Goal: Task Accomplishment & Management: Manage account settings

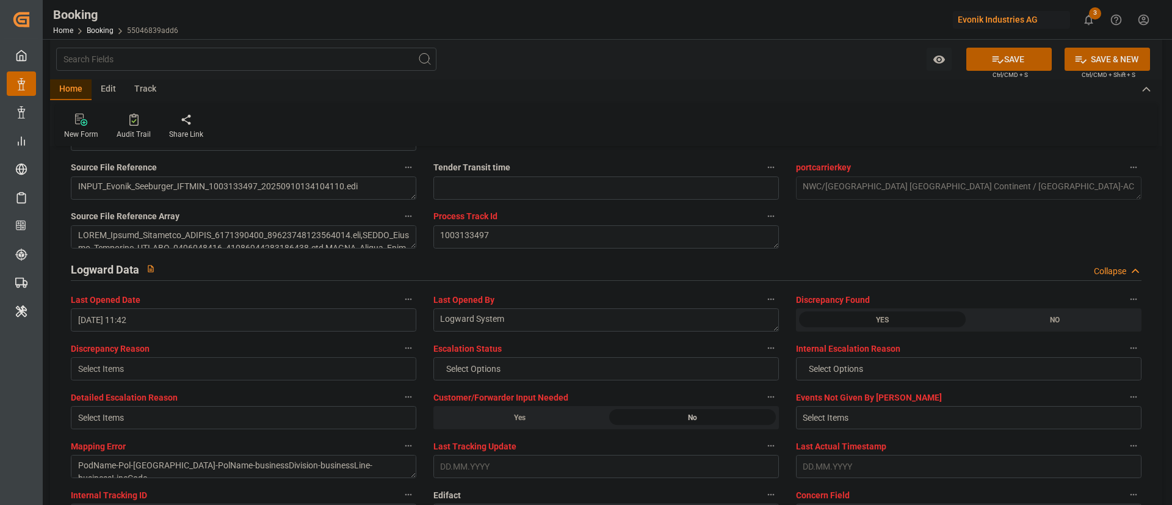
scroll to position [2107, 0]
click at [129, 359] on button "Select Items" at bounding box center [244, 368] width 346 height 23
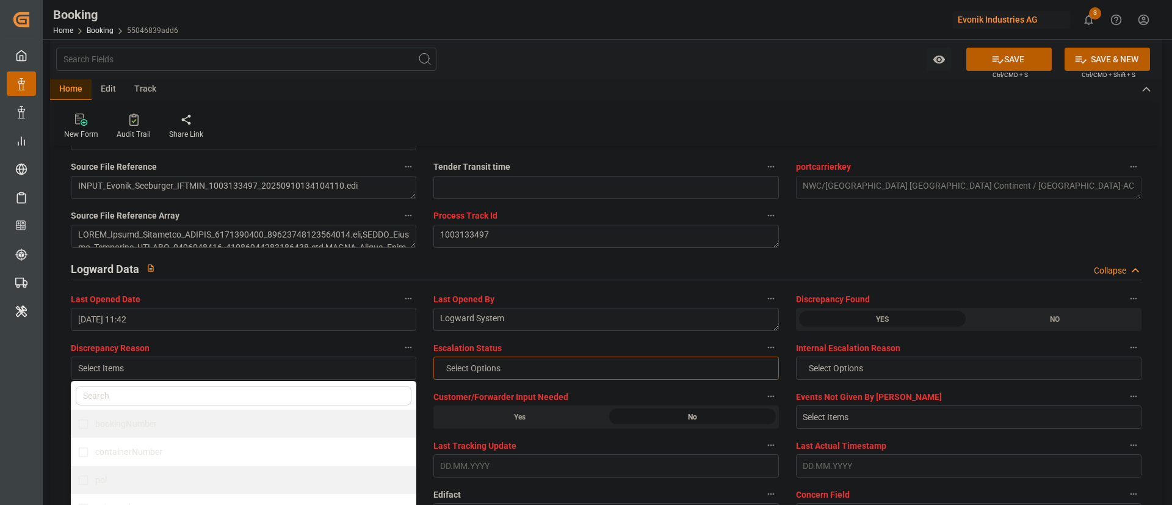
click at [534, 366] on button "Select Options" at bounding box center [607, 368] width 346 height 23
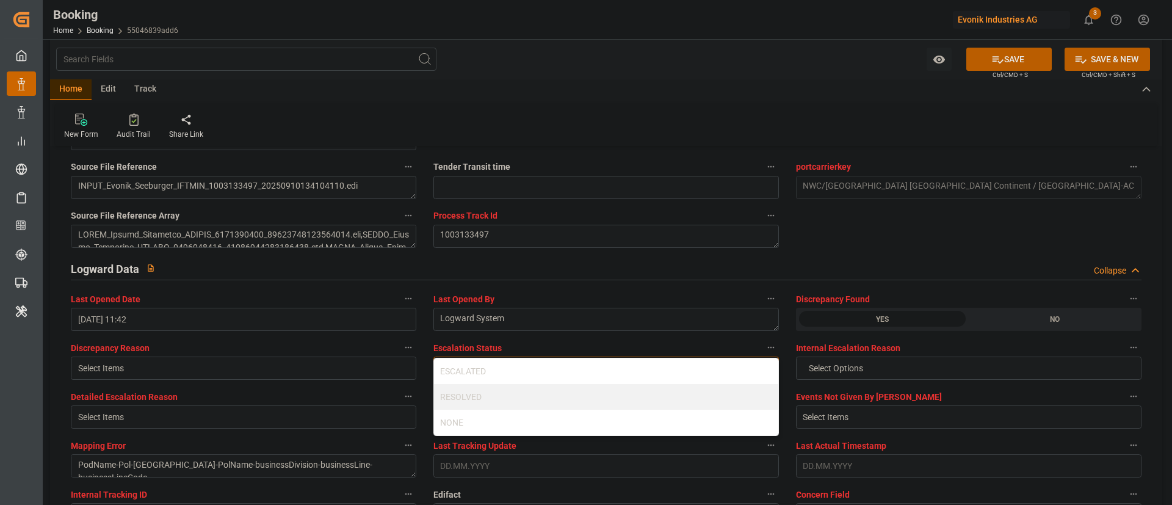
scroll to position [2198, 0]
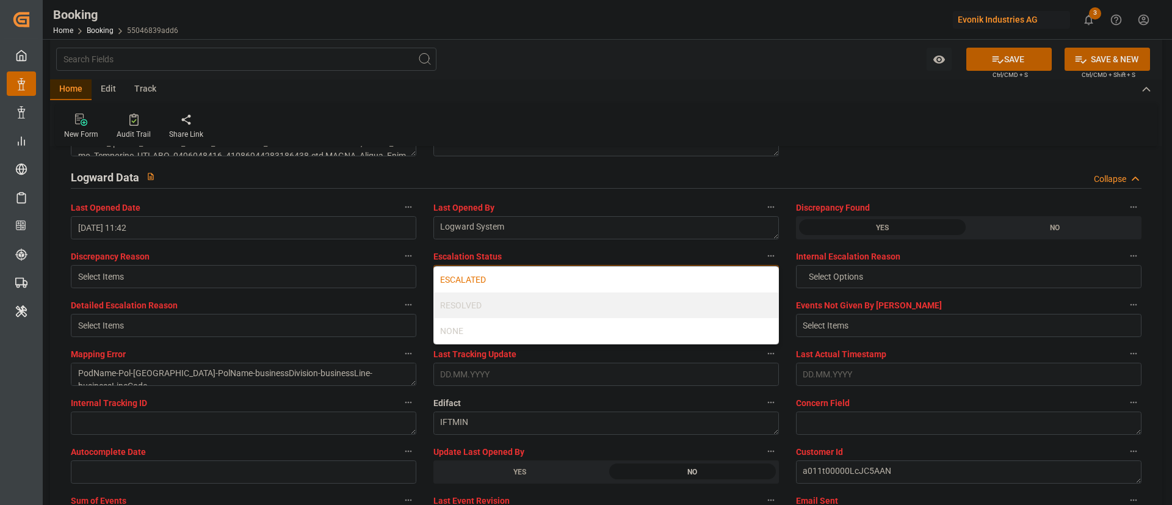
click at [499, 274] on div "ESCALATED" at bounding box center [606, 280] width 344 height 26
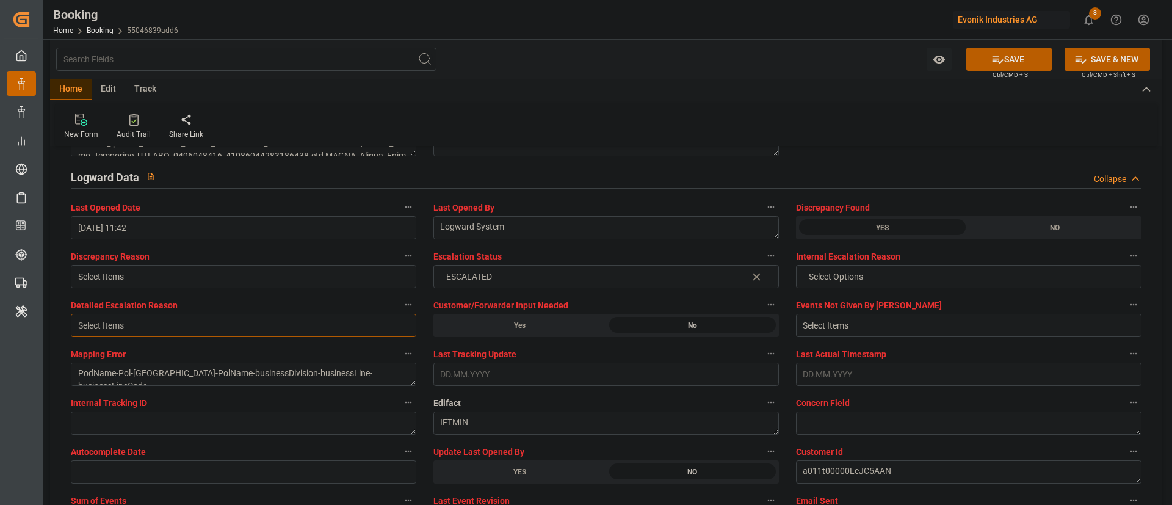
click at [177, 329] on div "Select Items" at bounding box center [238, 325] width 321 height 13
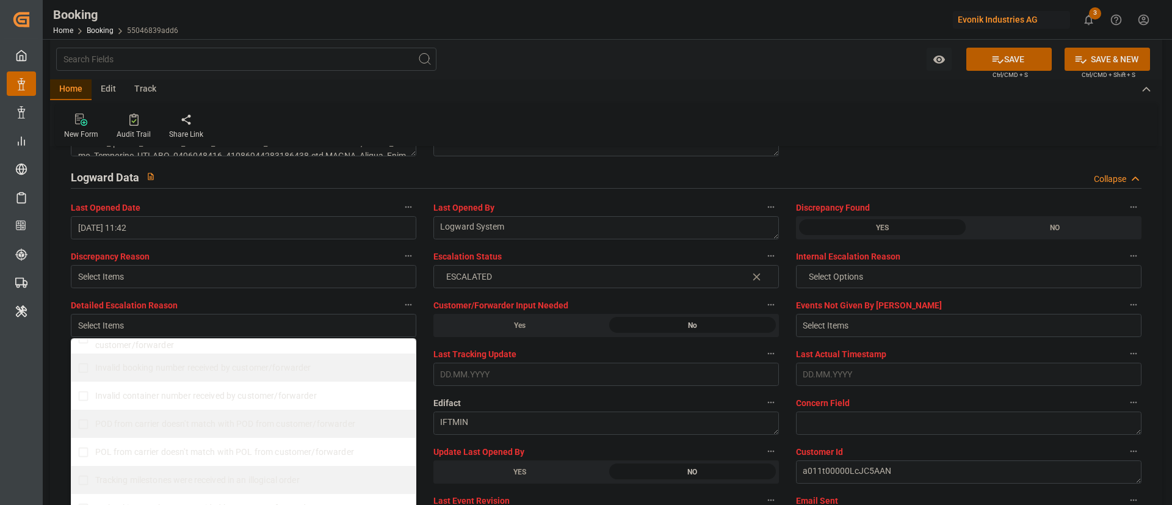
scroll to position [125, 0]
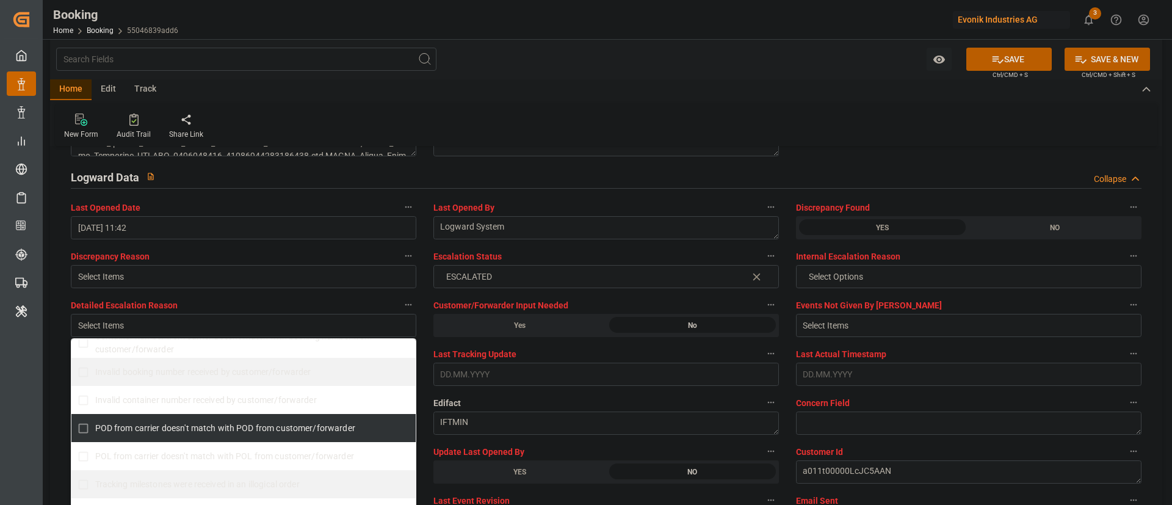
click at [140, 427] on span "POD from carrier doesn't match with POD from customer/forwarder" at bounding box center [225, 428] width 260 height 10
checkbox input "true"
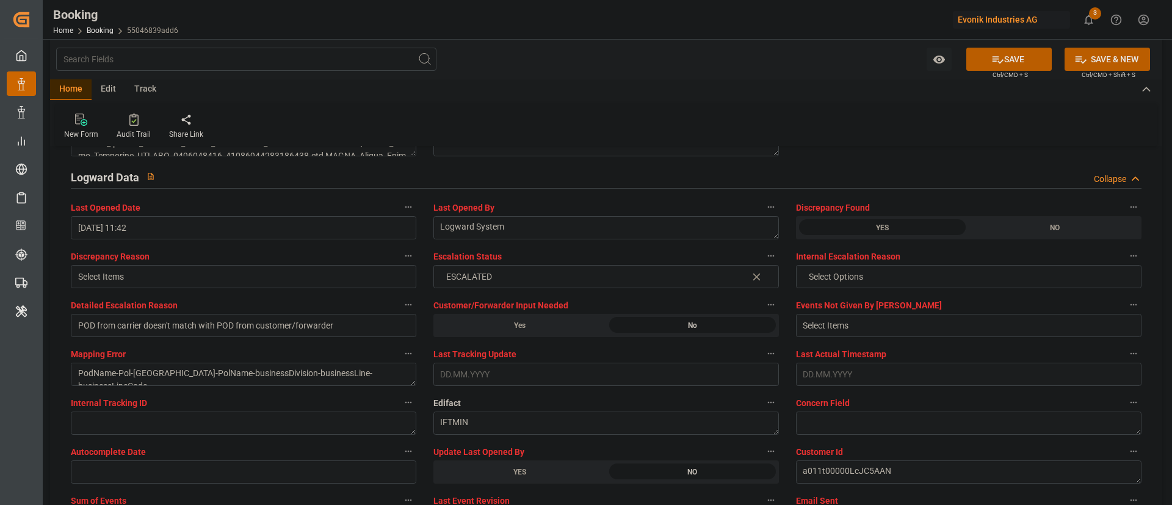
scroll to position [2290, 0]
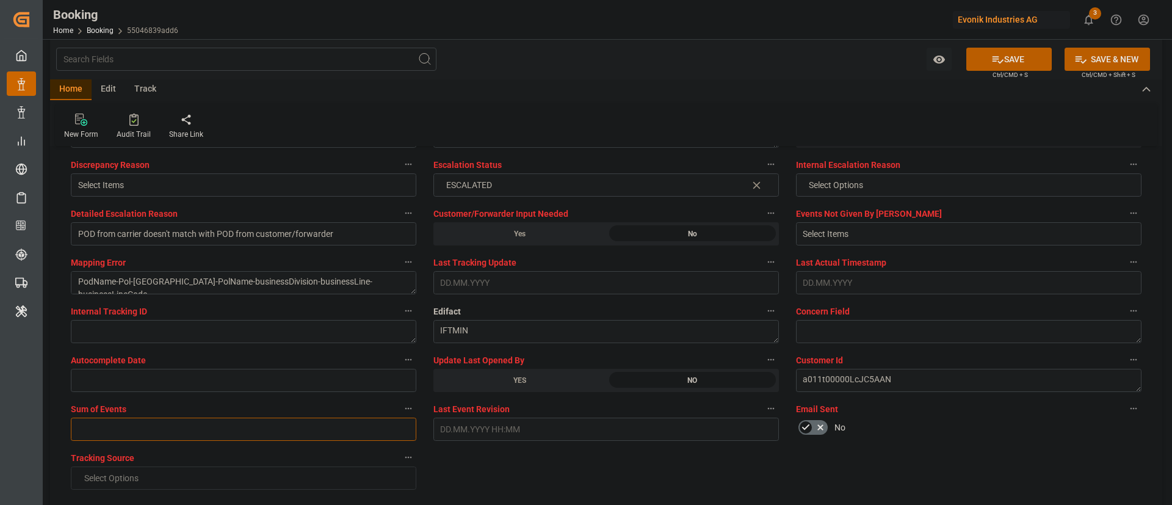
click at [113, 424] on input "text" at bounding box center [244, 429] width 346 height 23
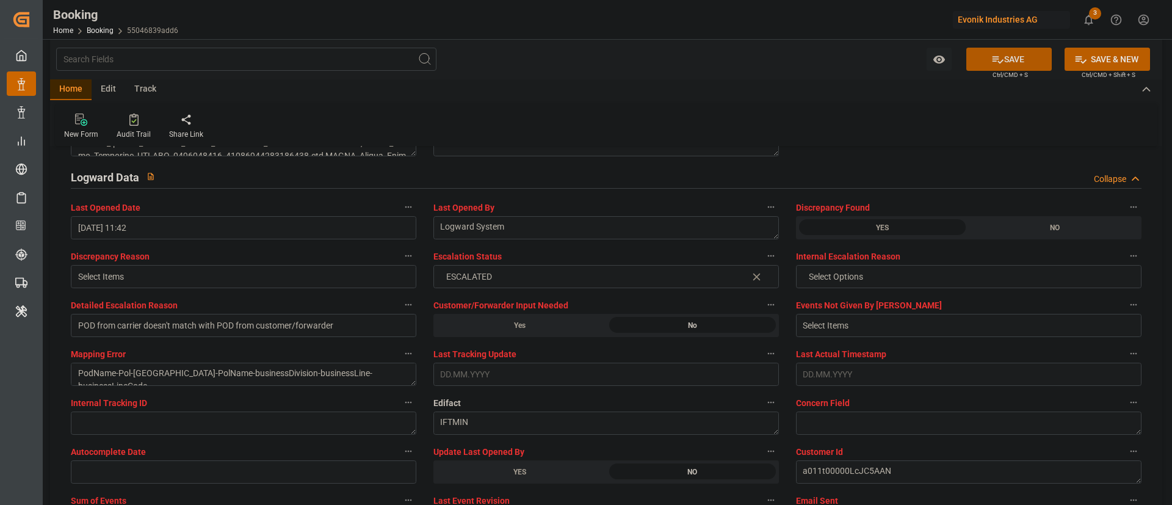
type input "0"
drag, startPoint x: 998, startPoint y: 64, endPoint x: 295, endPoint y: 2, distance: 706.1
click at [986, 65] on button "SAVE" at bounding box center [1009, 59] width 85 height 23
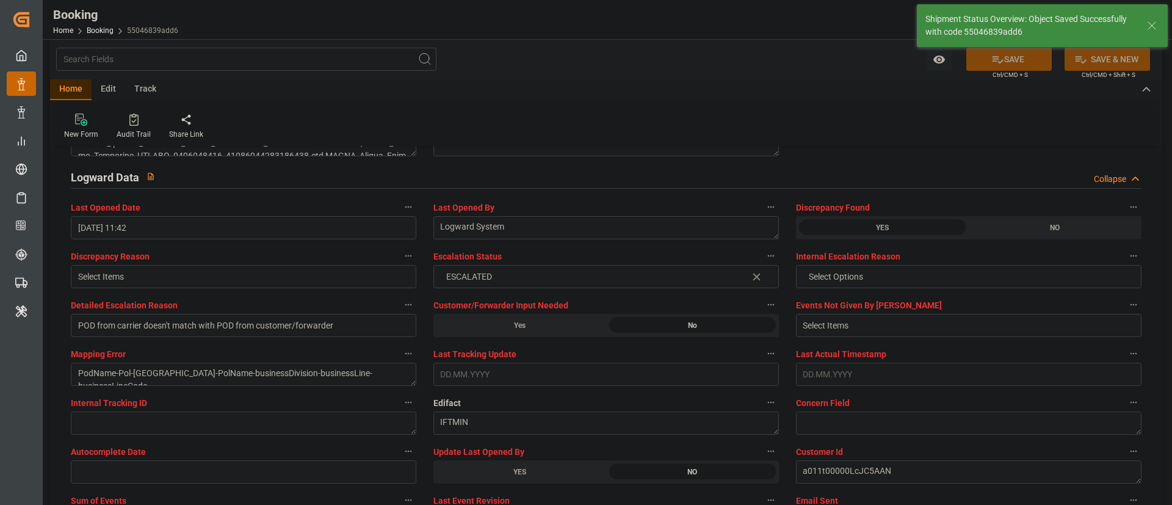
type input "12.09.2025 08:35"
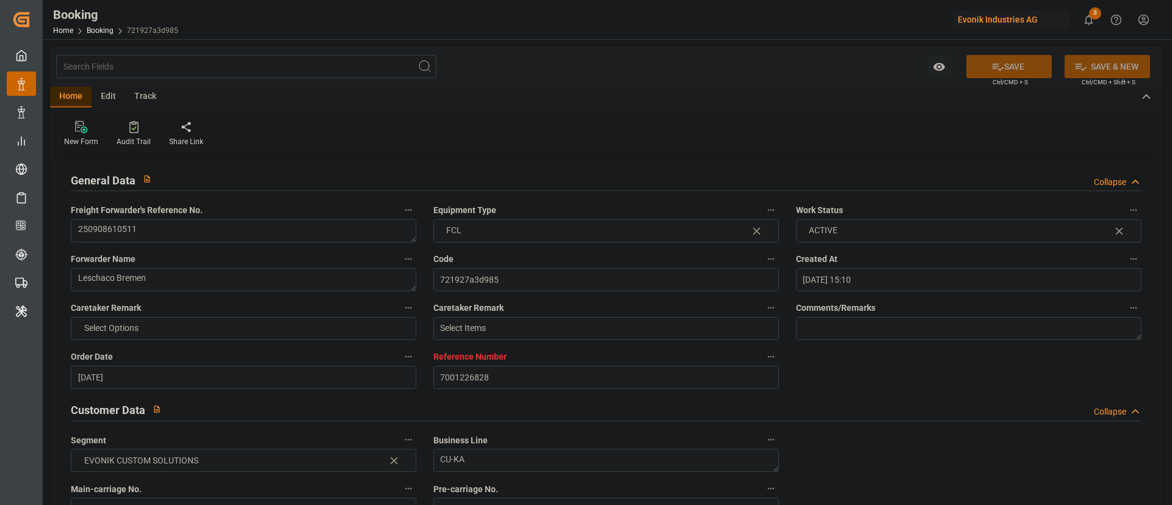
scroll to position [824, 0]
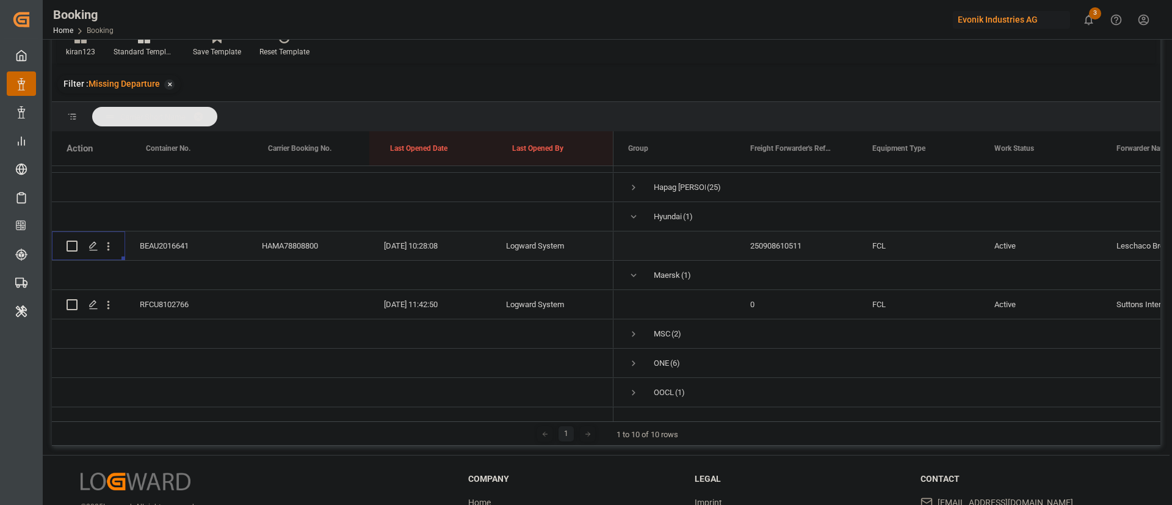
scroll to position [125, 0]
click at [637, 211] on span "Press SPACE to select this row." at bounding box center [633, 216] width 11 height 11
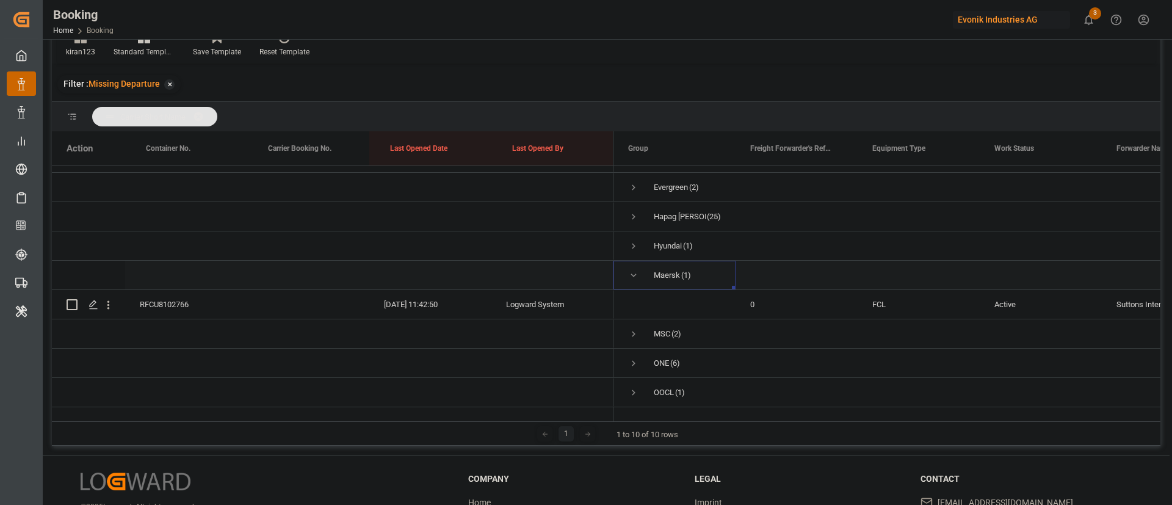
click at [633, 261] on span "Press SPACE to select this row." at bounding box center [633, 275] width 11 height 28
click at [632, 329] on span "Press SPACE to select this row." at bounding box center [633, 334] width 11 height 11
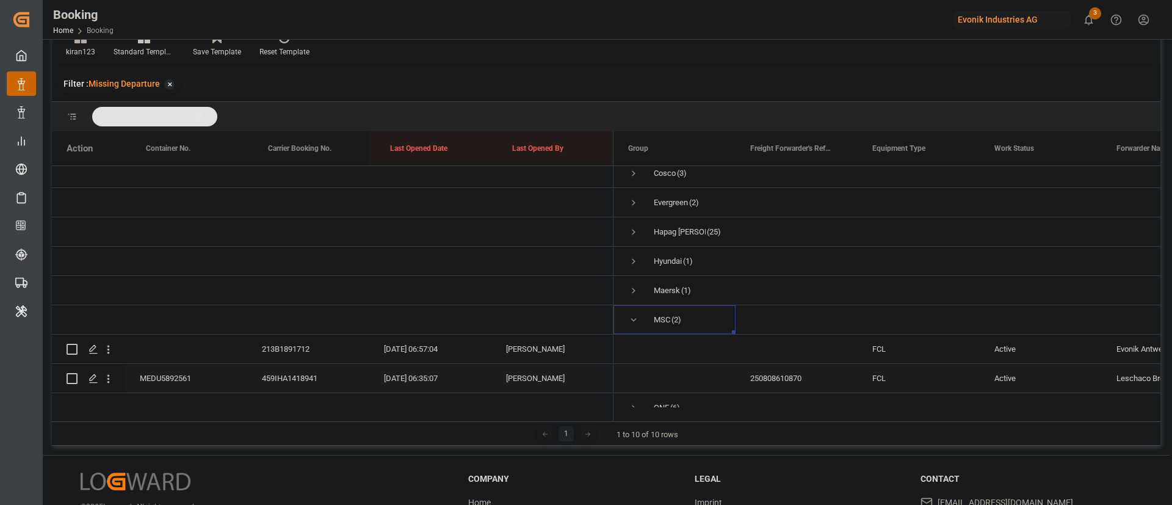
scroll to position [125, 0]
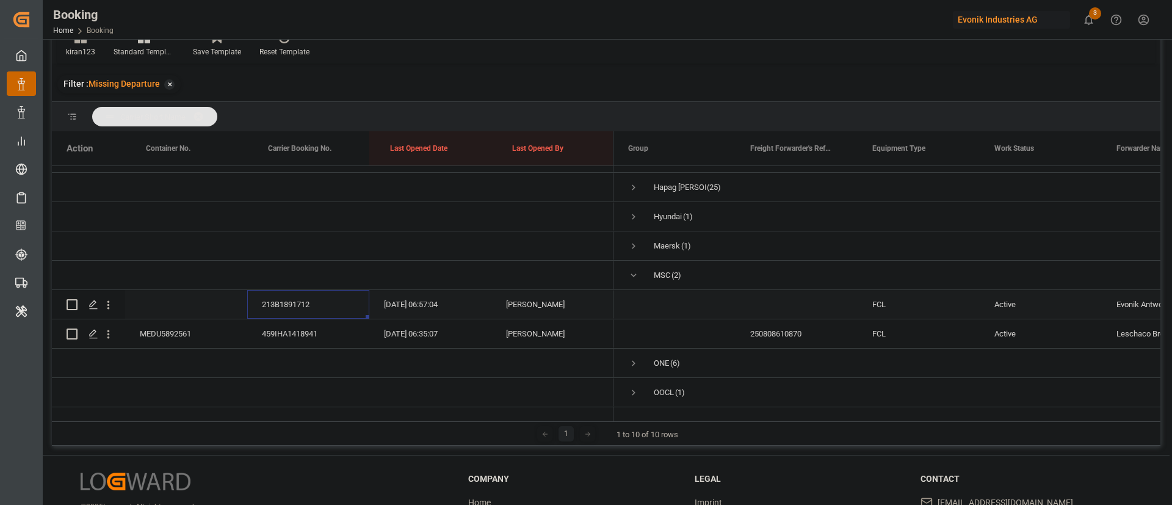
click at [289, 294] on div "213B1891712" at bounding box center [308, 304] width 122 height 29
click at [319, 303] on div "213B1891712" at bounding box center [308, 304] width 122 height 29
click at [198, 322] on div "MEDU5892561" at bounding box center [186, 333] width 122 height 29
click at [112, 299] on icon "open menu" at bounding box center [108, 305] width 13 height 13
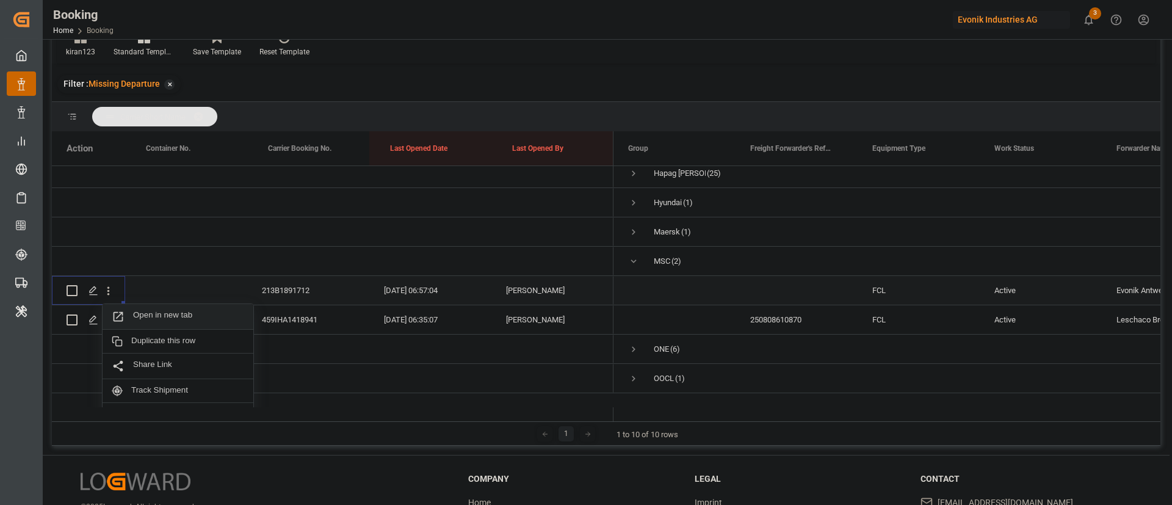
click at [155, 311] on span "Open in new tab" at bounding box center [188, 316] width 111 height 13
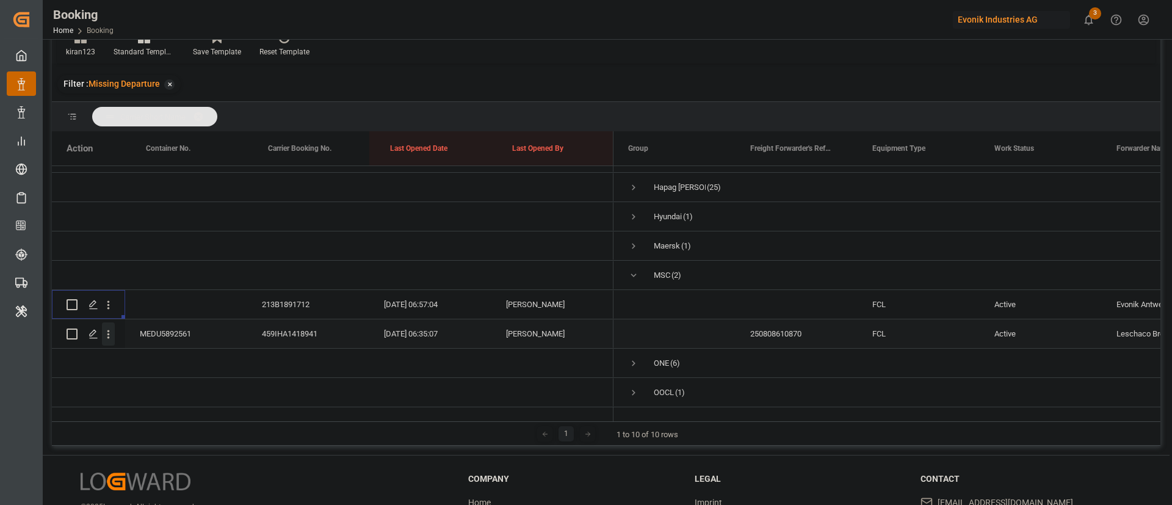
click at [109, 328] on icon "open menu" at bounding box center [108, 334] width 13 height 13
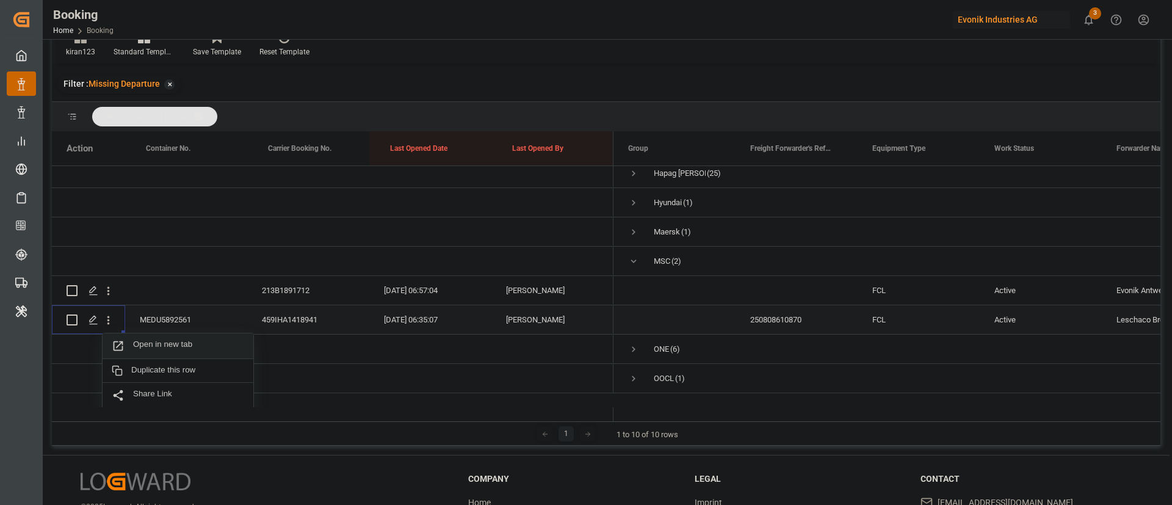
click at [162, 338] on div "Open in new tab" at bounding box center [178, 346] width 151 height 26
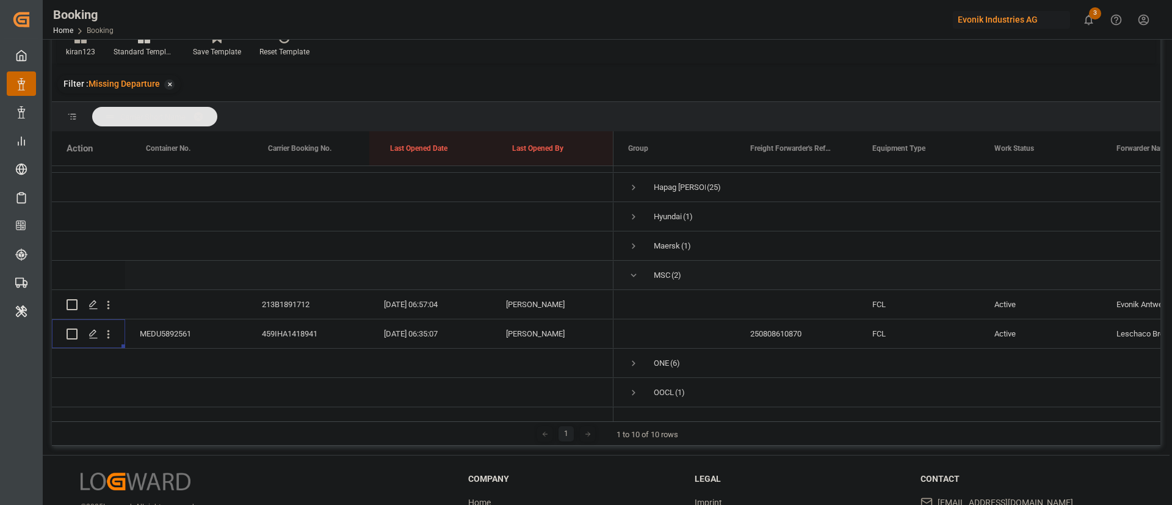
click at [632, 270] on span "Press SPACE to select this row." at bounding box center [633, 275] width 11 height 11
click at [633, 318] on span "Press SPACE to select this row." at bounding box center [674, 304] width 93 height 27
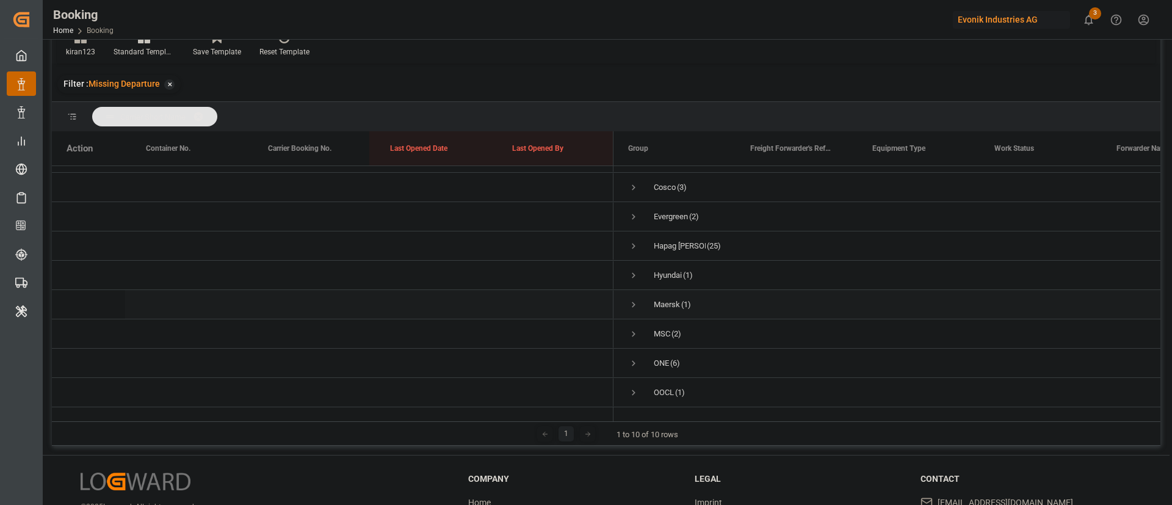
scroll to position [66, 0]
click at [636, 358] on span "Press SPACE to select this row." at bounding box center [633, 363] width 11 height 11
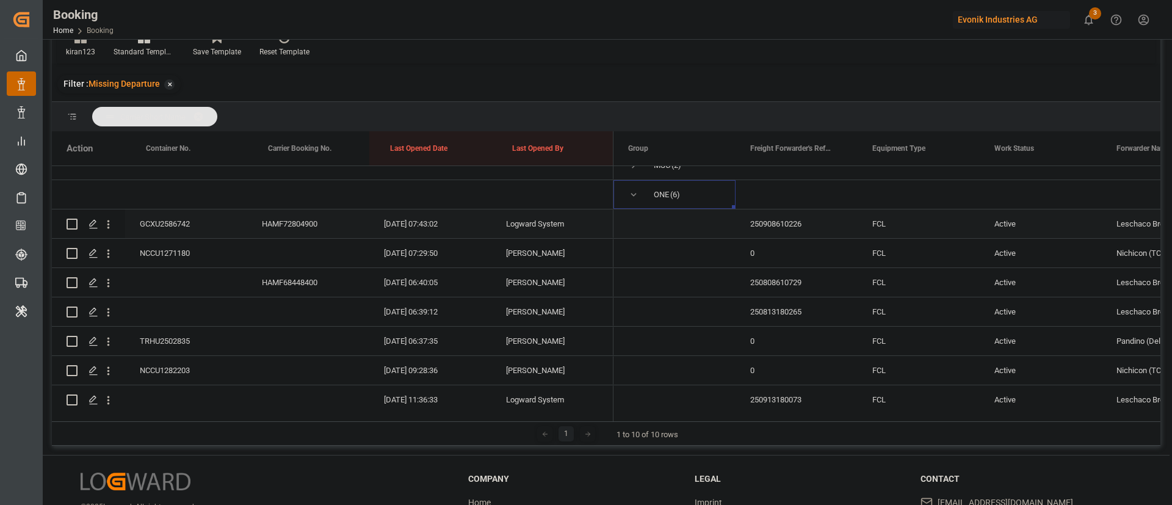
scroll to position [249, 0]
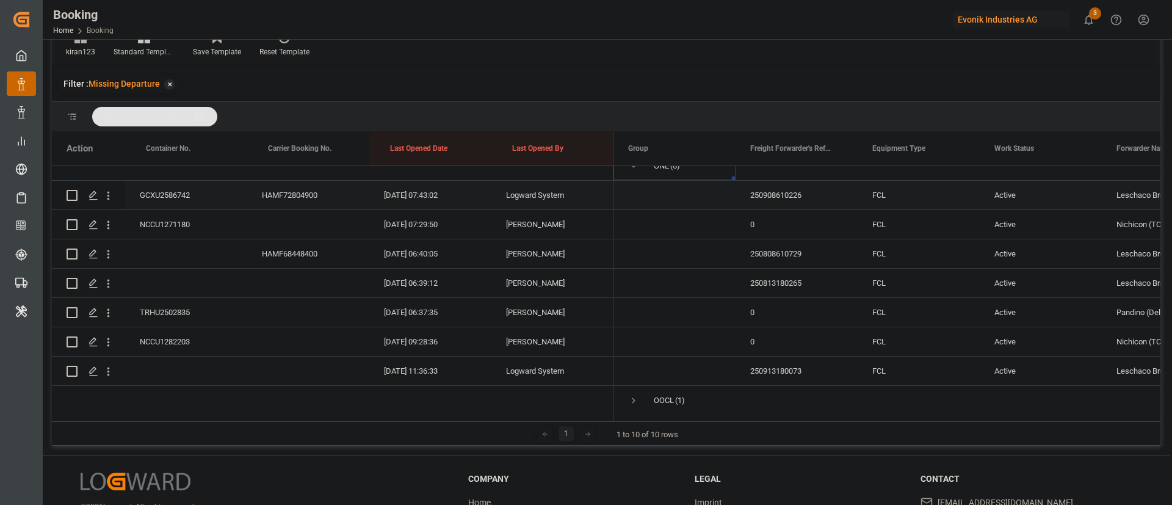
click at [163, 192] on div "GCXU2586742" at bounding box center [186, 195] width 122 height 29
click at [112, 197] on icon "open menu" at bounding box center [108, 195] width 13 height 13
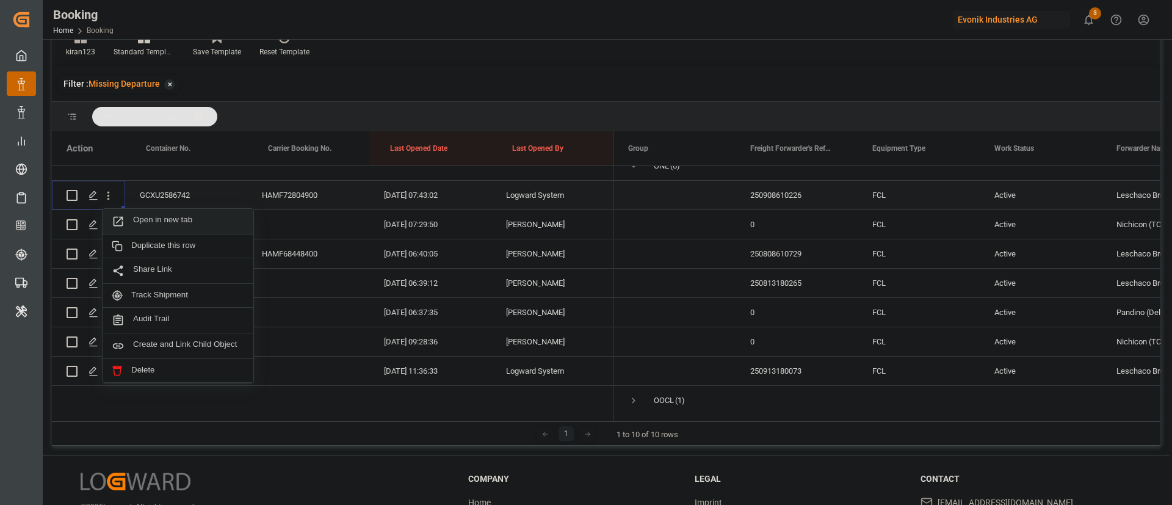
click at [169, 222] on span "Open in new tab" at bounding box center [188, 221] width 111 height 13
click at [191, 228] on div "NCCU1271180" at bounding box center [186, 224] width 122 height 29
click at [267, 255] on div "HAMF68448400" at bounding box center [308, 253] width 122 height 29
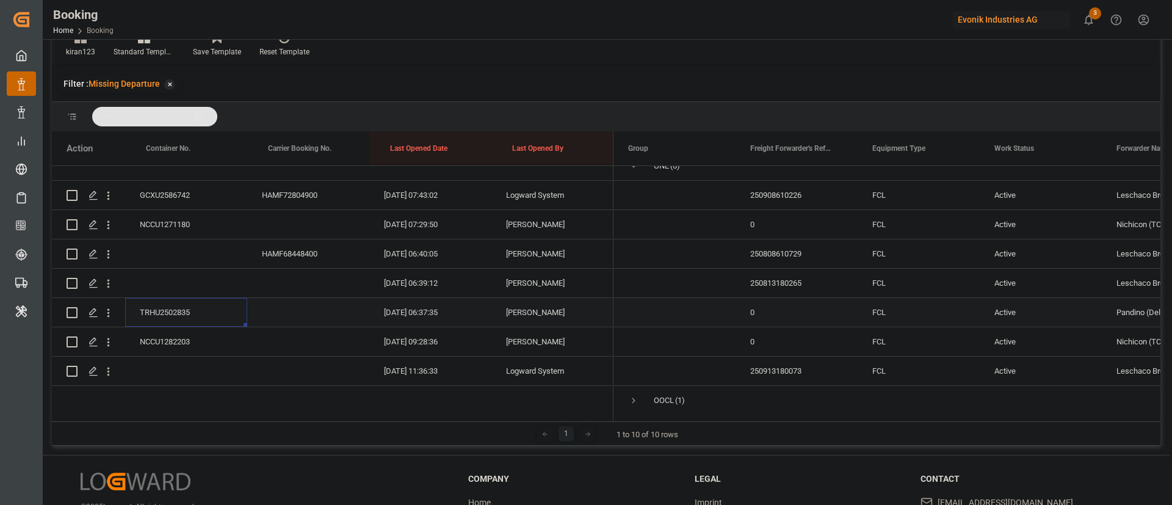
click at [202, 302] on div "TRHU2502835" at bounding box center [186, 312] width 122 height 29
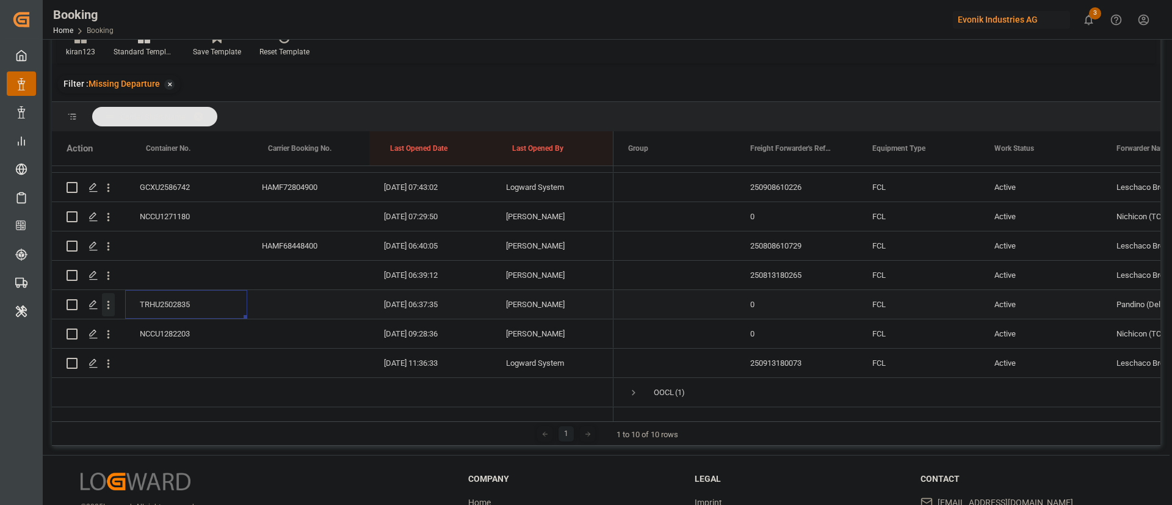
click at [109, 299] on icon "open menu" at bounding box center [108, 305] width 13 height 13
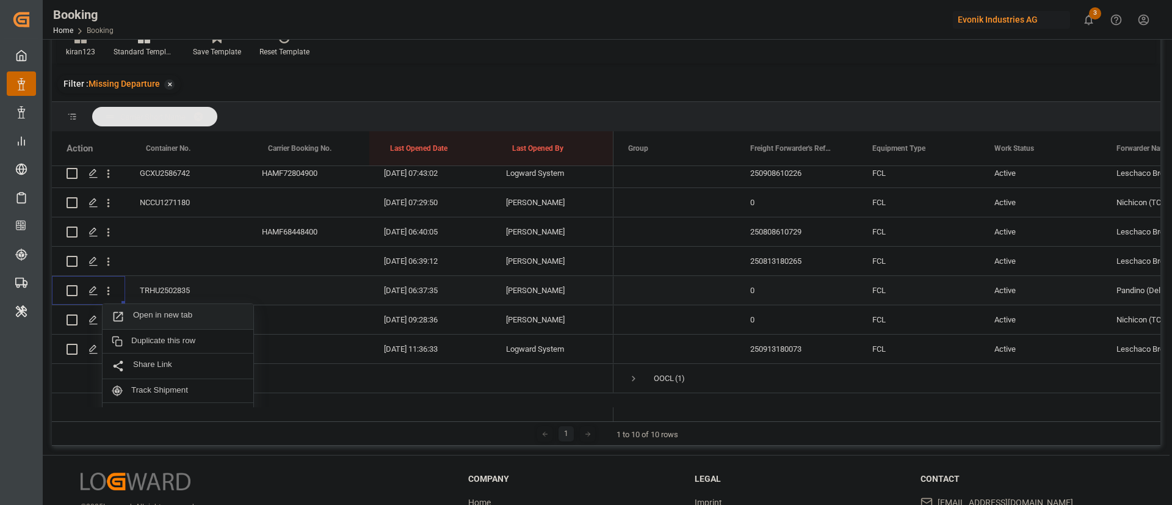
click at [216, 311] on span "Open in new tab" at bounding box center [188, 316] width 111 height 13
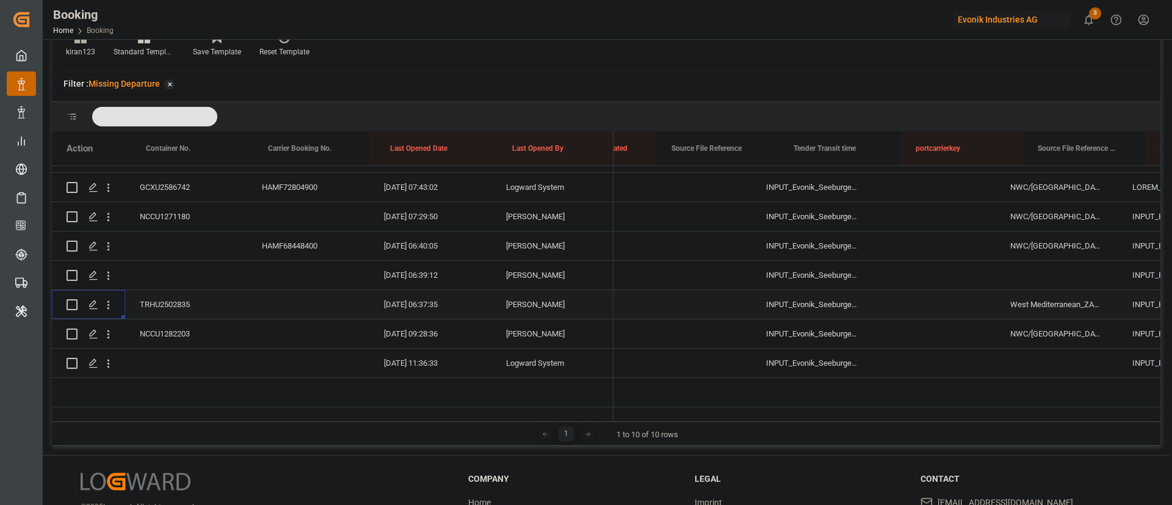
scroll to position [0, 0]
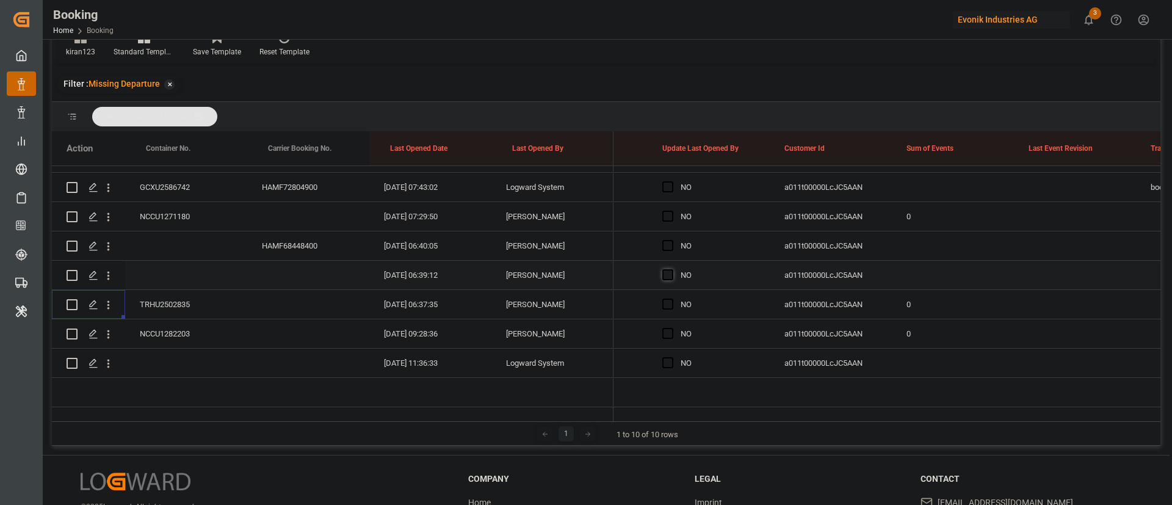
click at [670, 269] on span "Press SPACE to select this row." at bounding box center [668, 274] width 11 height 11
click at [672, 269] on input "Press SPACE to select this row." at bounding box center [672, 269] width 0 height 0
drag, startPoint x: 768, startPoint y: 271, endPoint x: 749, endPoint y: 212, distance: 61.6
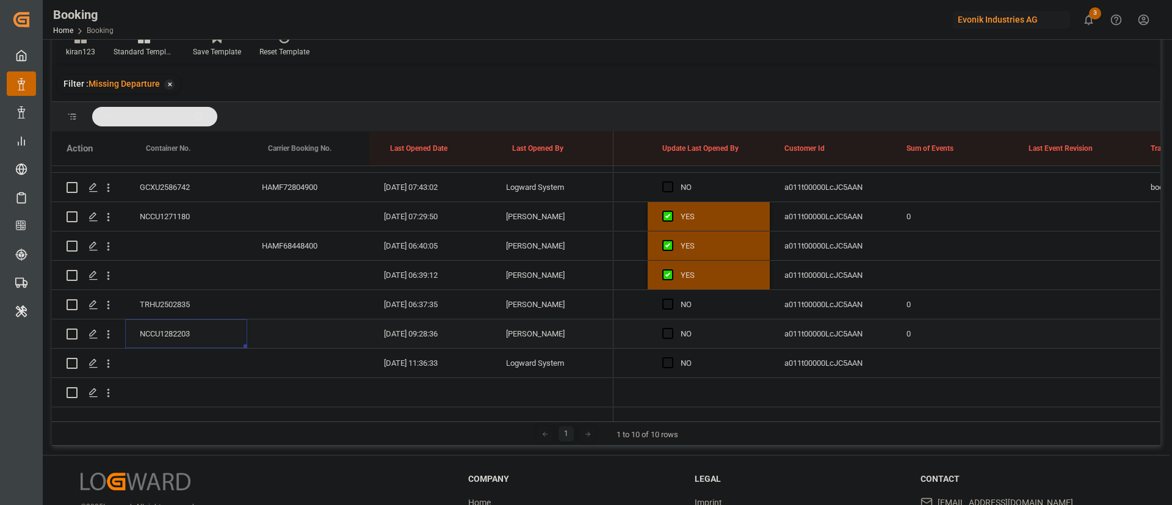
click at [162, 319] on div "NCCU1282203" at bounding box center [186, 333] width 122 height 29
click at [109, 330] on icon "open menu" at bounding box center [108, 334] width 2 height 9
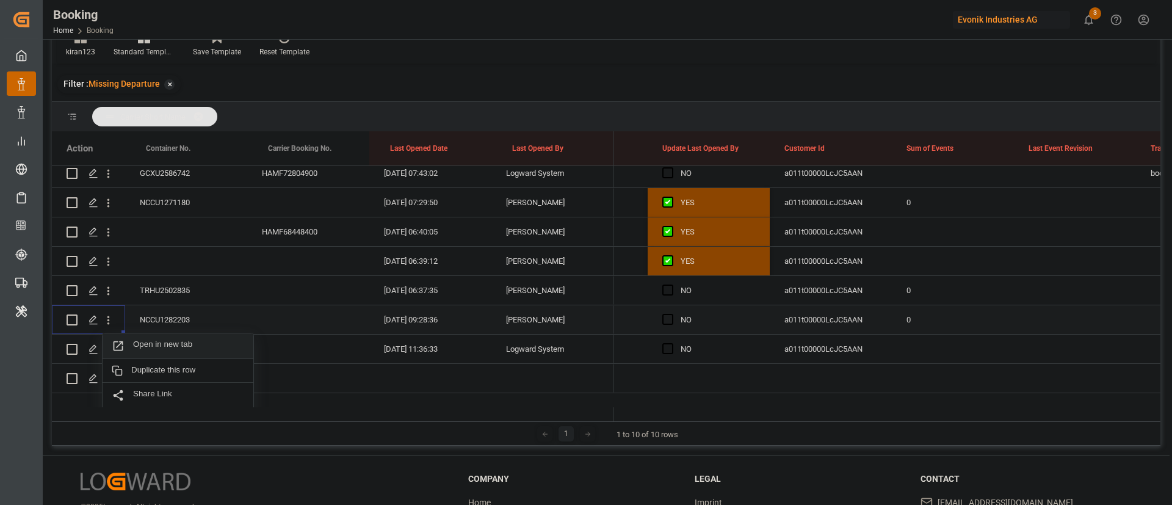
click at [200, 344] on span "Open in new tab" at bounding box center [188, 346] width 111 height 13
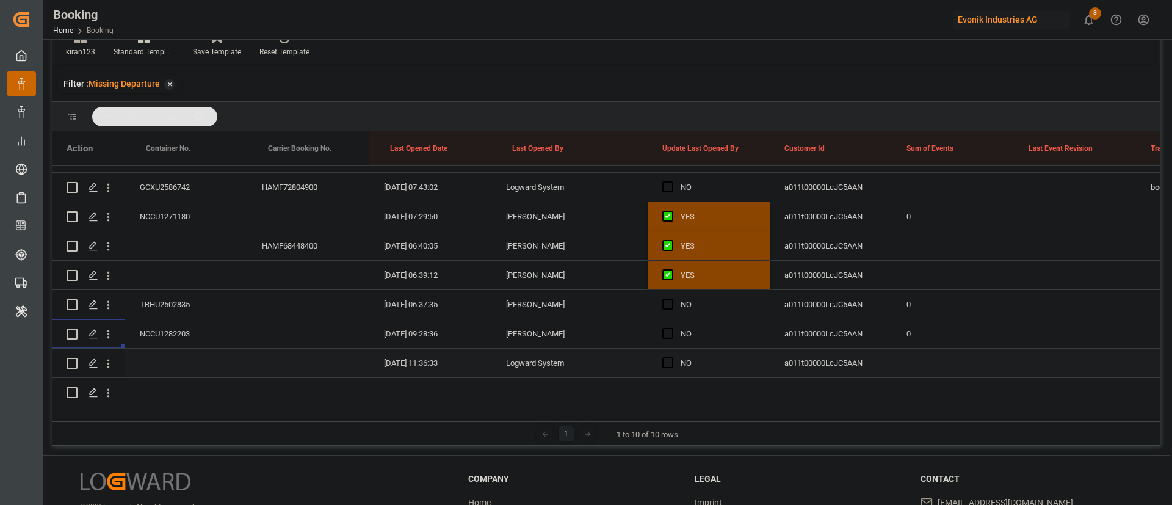
drag, startPoint x: 109, startPoint y: 348, endPoint x: 170, endPoint y: 368, distance: 64.3
click at [111, 357] on icon "open menu" at bounding box center [108, 363] width 13 height 13
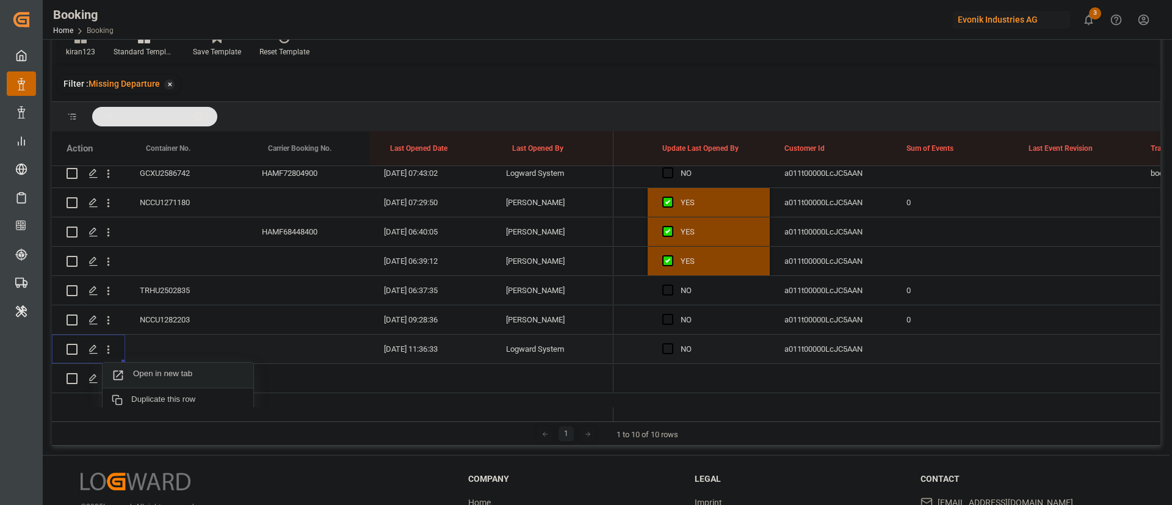
click at [181, 373] on span "Open in new tab" at bounding box center [188, 375] width 111 height 13
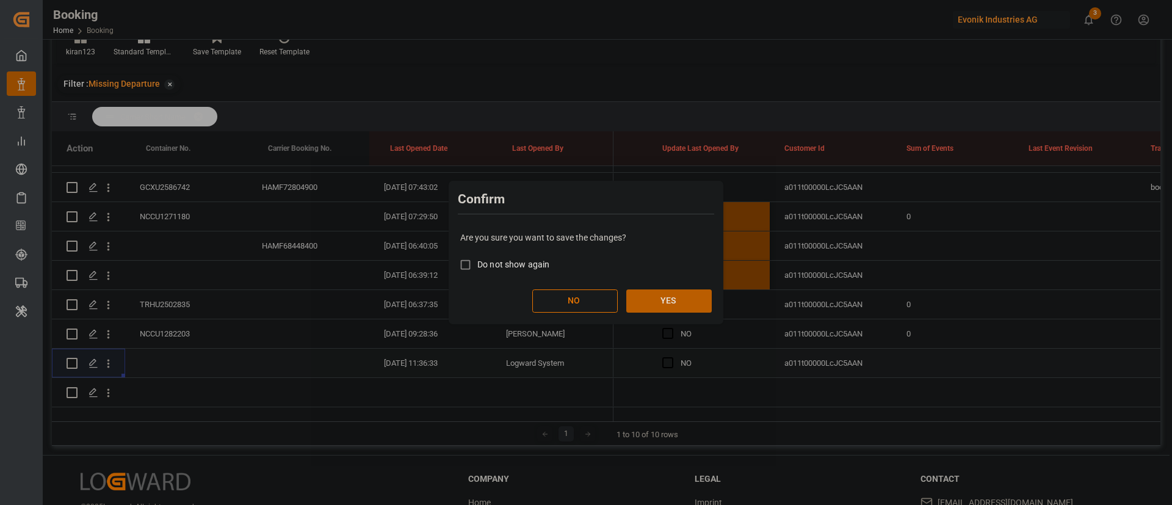
click at [664, 297] on button "YES" at bounding box center [669, 300] width 85 height 23
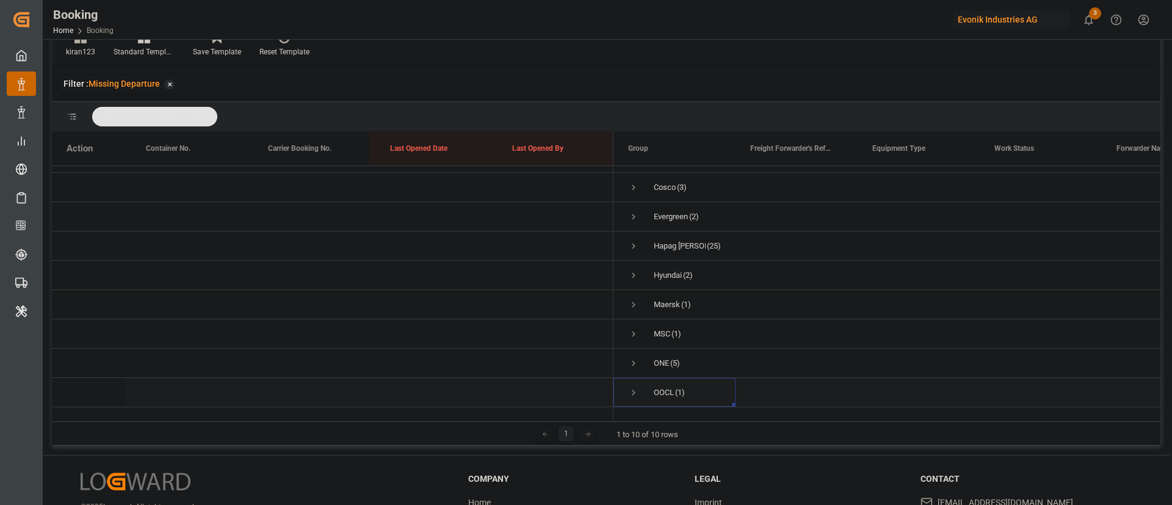
click at [631, 387] on span "Press SPACE to select this row." at bounding box center [633, 392] width 11 height 11
click at [155, 378] on div "TIFU1508392" at bounding box center [186, 392] width 122 height 29
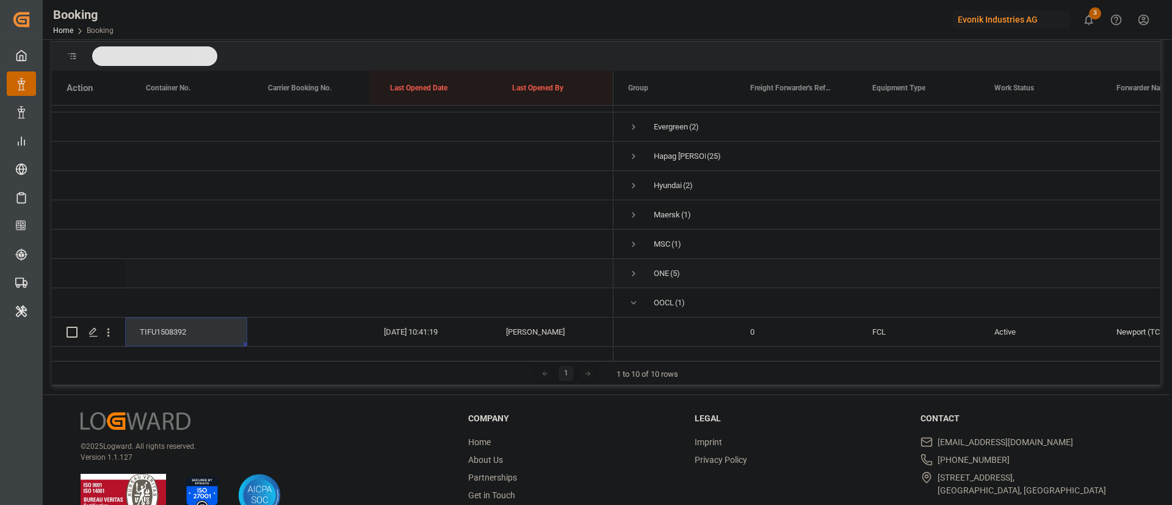
scroll to position [181, 0]
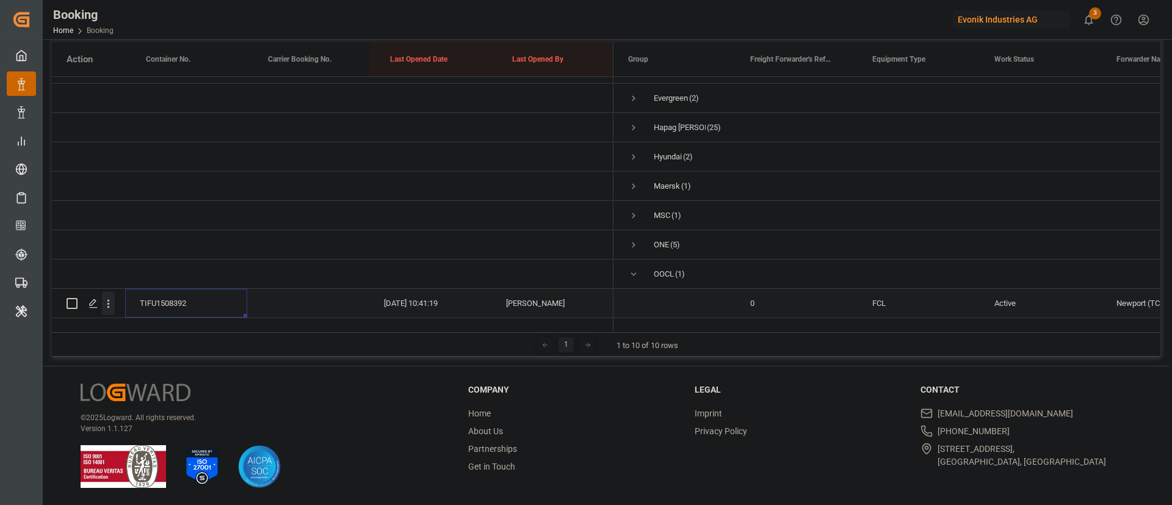
click at [112, 296] on button "open menu" at bounding box center [108, 303] width 13 height 23
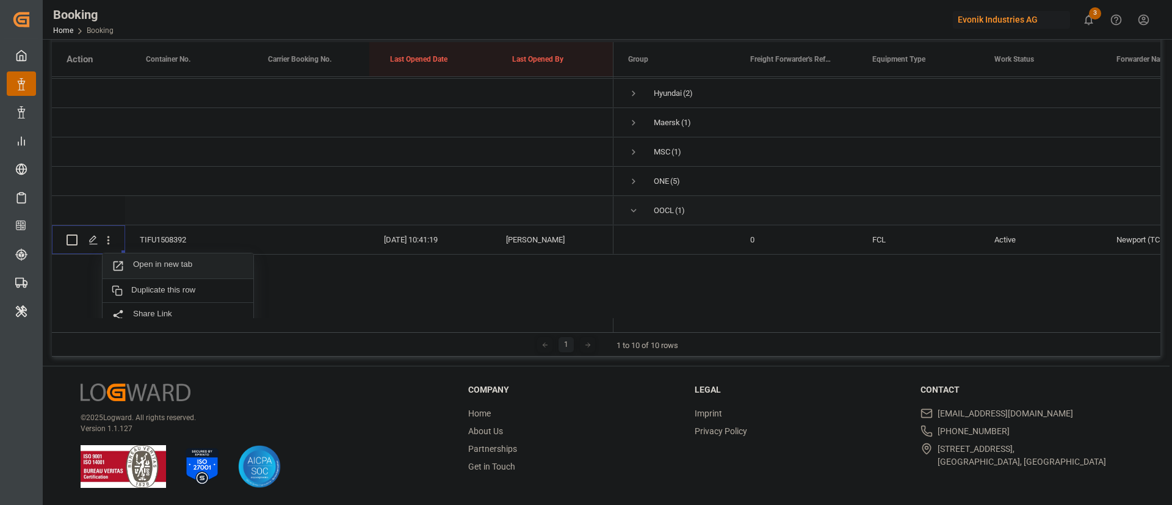
scroll to position [187, 0]
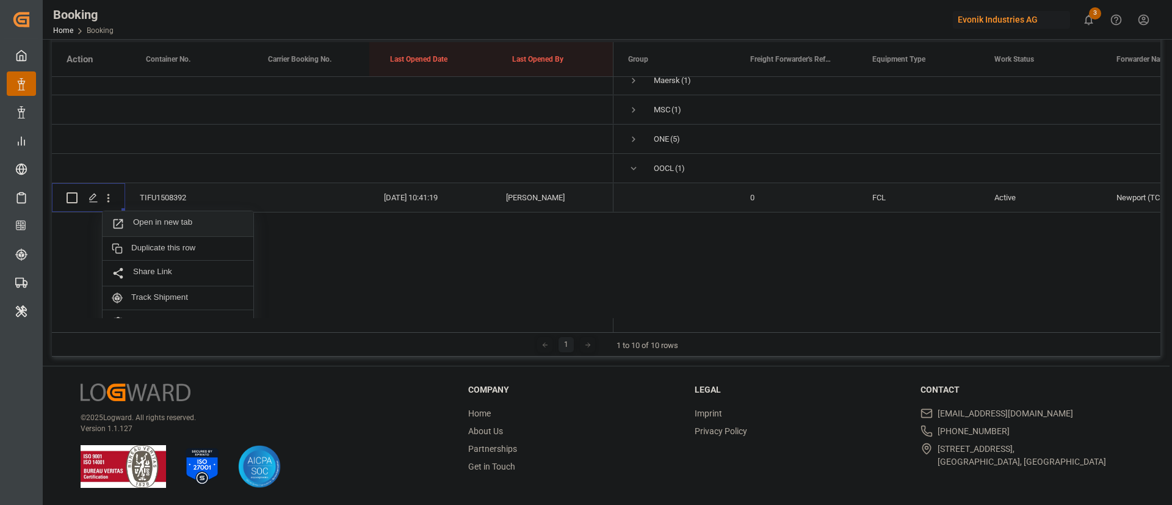
click at [156, 222] on span "Open in new tab" at bounding box center [188, 223] width 111 height 13
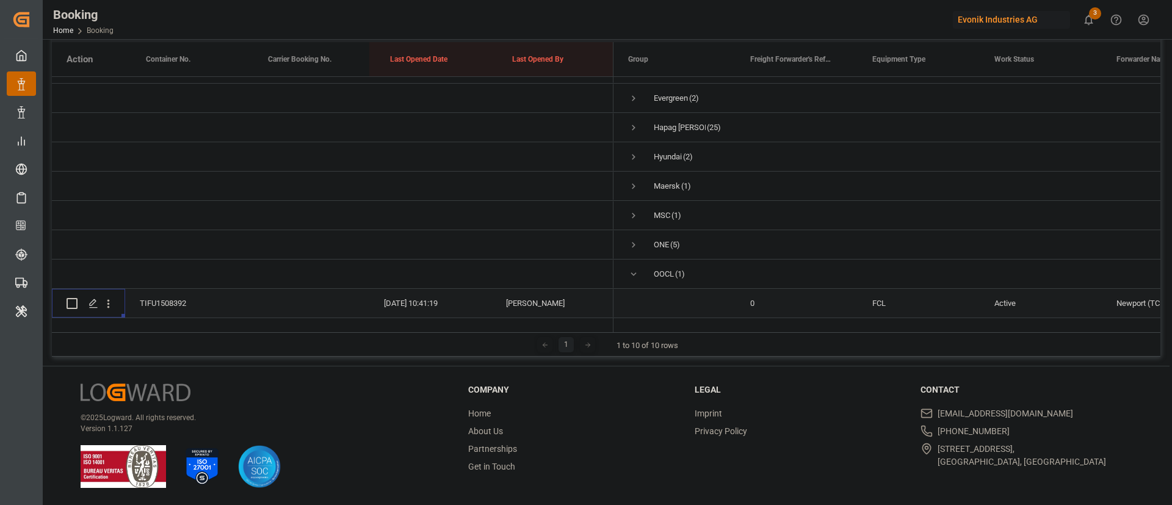
scroll to position [95, 0]
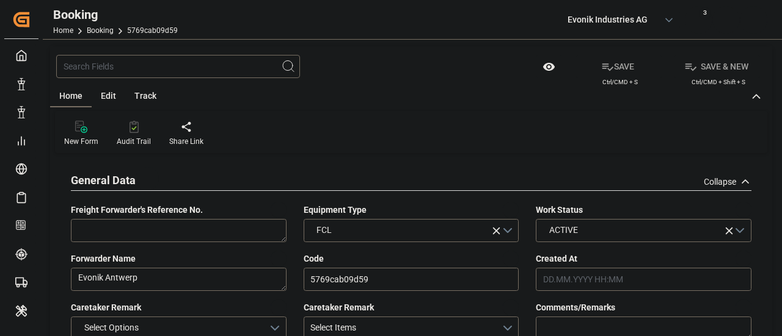
type input "0"
type input "9318773"
type input "MSC"
type input "Mediterranean Shipping Company"
type input "BEANR"
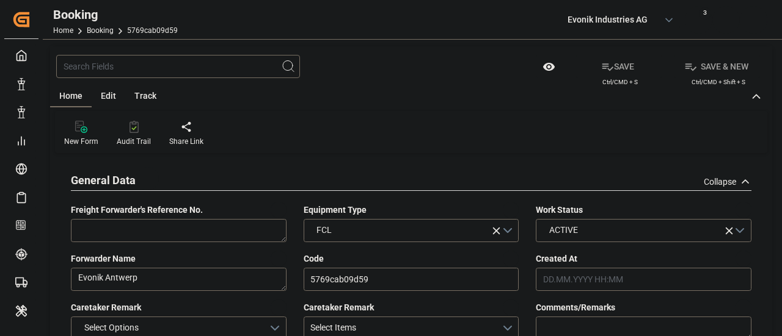
type input "EETLL"
type input "28.04.2025 12:21"
type input "28.04.2025"
type input "04.06.2025"
type input "15.05.2025"
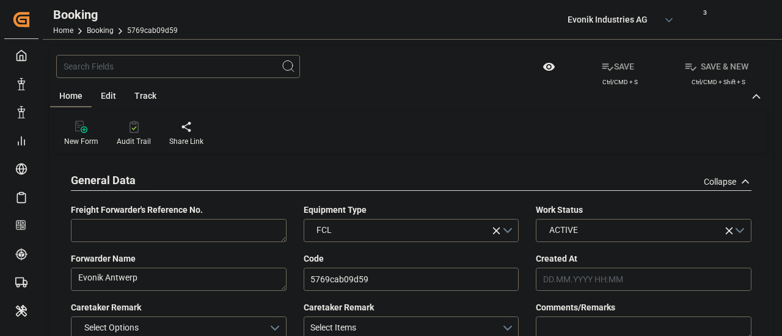
type input "15.05.2025 00:00"
type input "22.05.2025 00:00"
type input "26.05.2025 00:00"
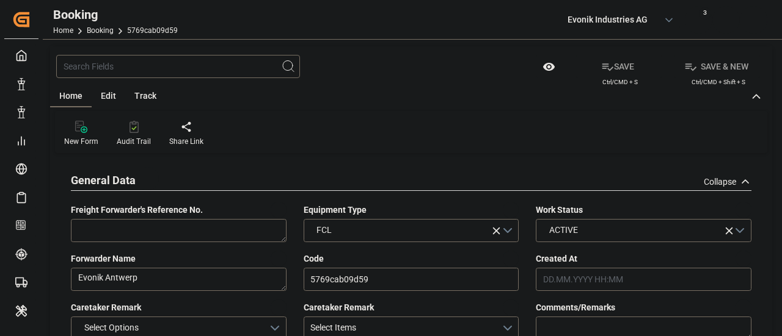
type input "28.05.2025"
type input "12.09.2025 06:57"
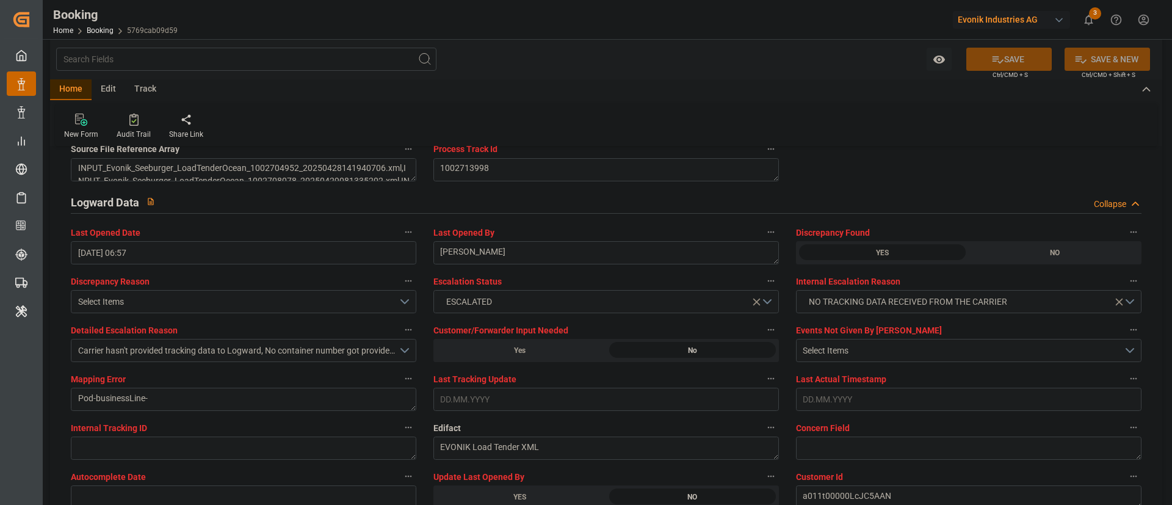
scroll to position [2198, 0]
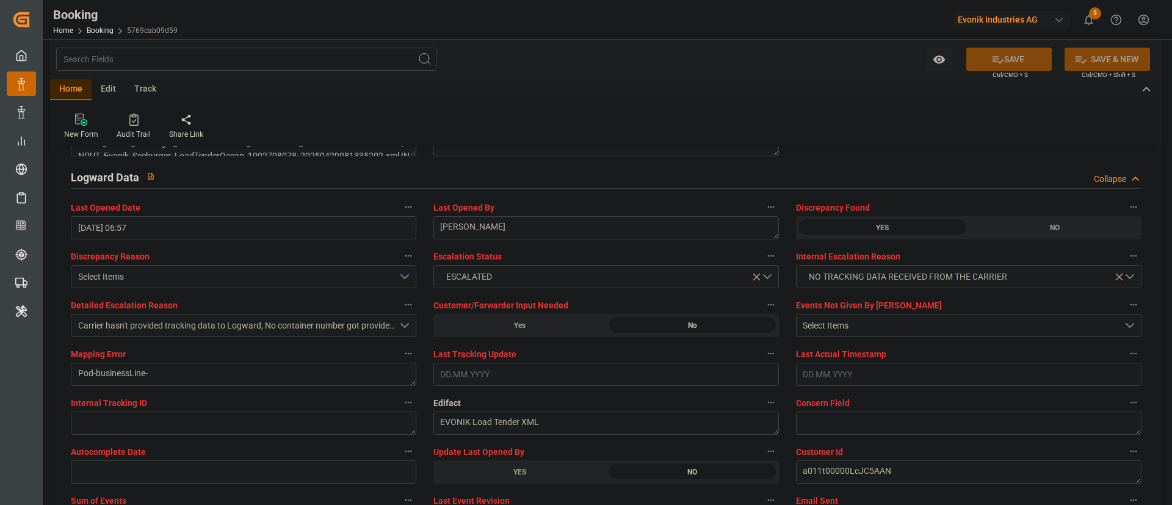
drag, startPoint x: 521, startPoint y: 468, endPoint x: 1003, endPoint y: 66, distance: 627.8
click at [521, 336] on div "YES" at bounding box center [520, 471] width 173 height 23
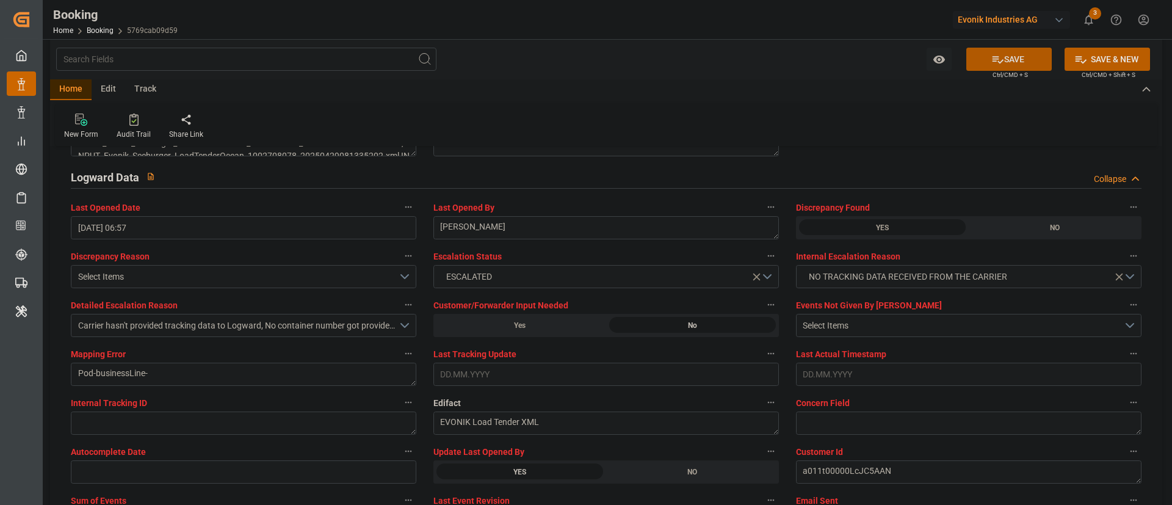
click at [781, 56] on button "SAVE" at bounding box center [1009, 59] width 85 height 23
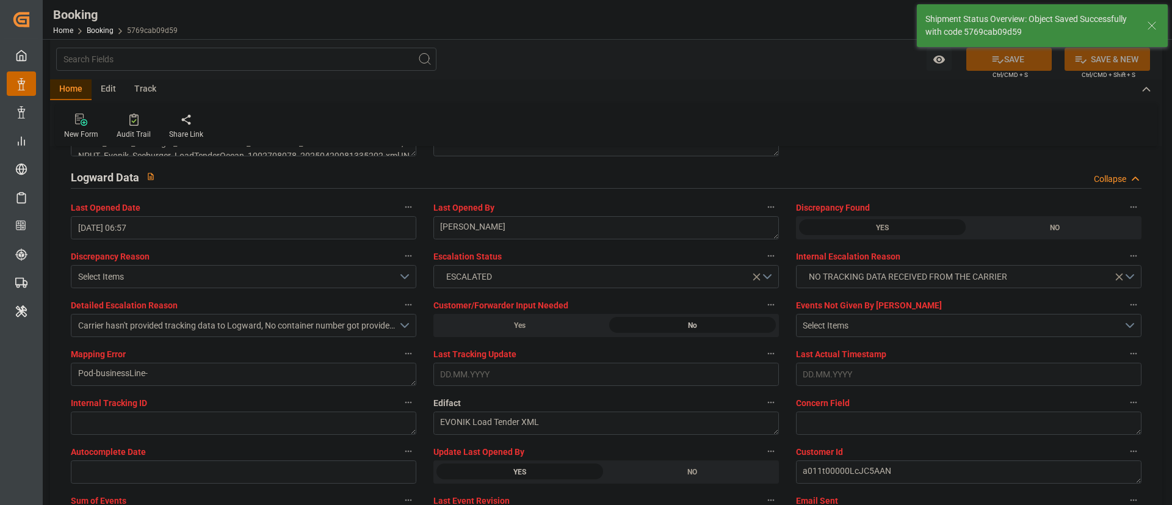
type textarea "Kiran Hari"
type input "12.09.2025 08:36"
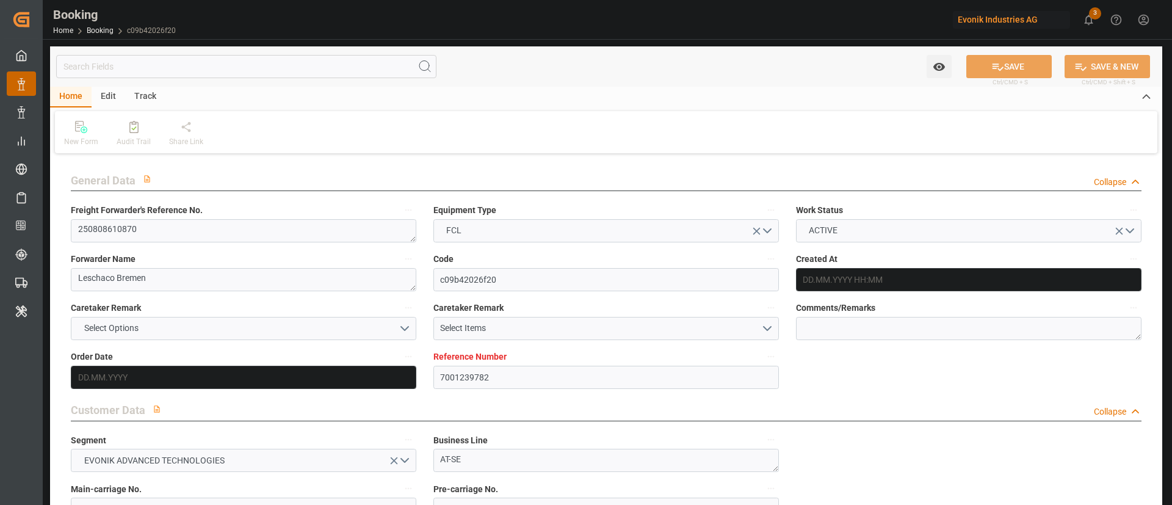
type input "7001239782"
type input "9248148"
type input "9297876"
type input "MSC"
type input "Mediterranean Shipping Company"
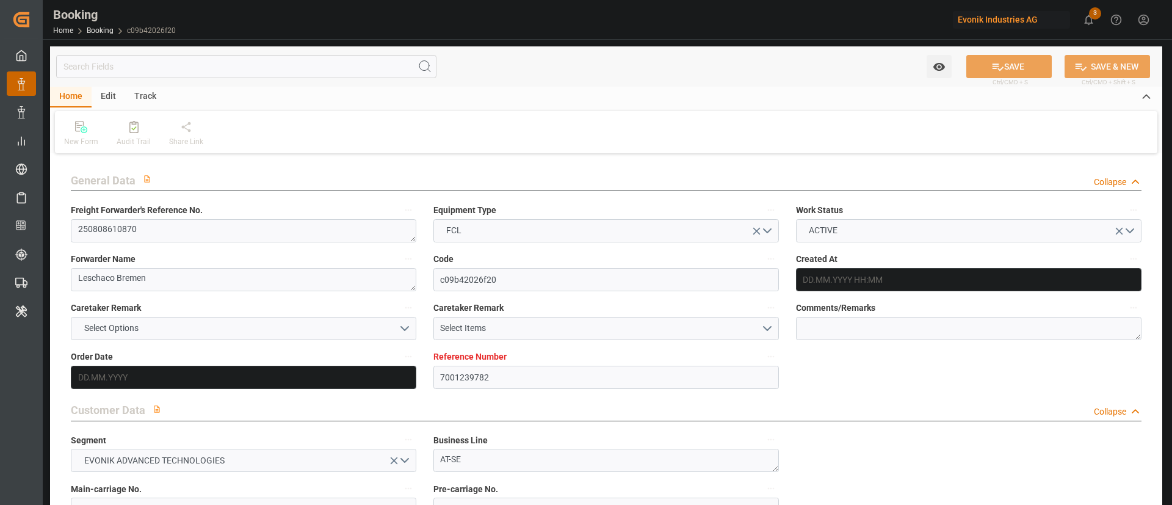
type input "DEBRV"
type input "USMOB"
type input "0"
type input "[DATE] 12:40"
type input "[DATE]"
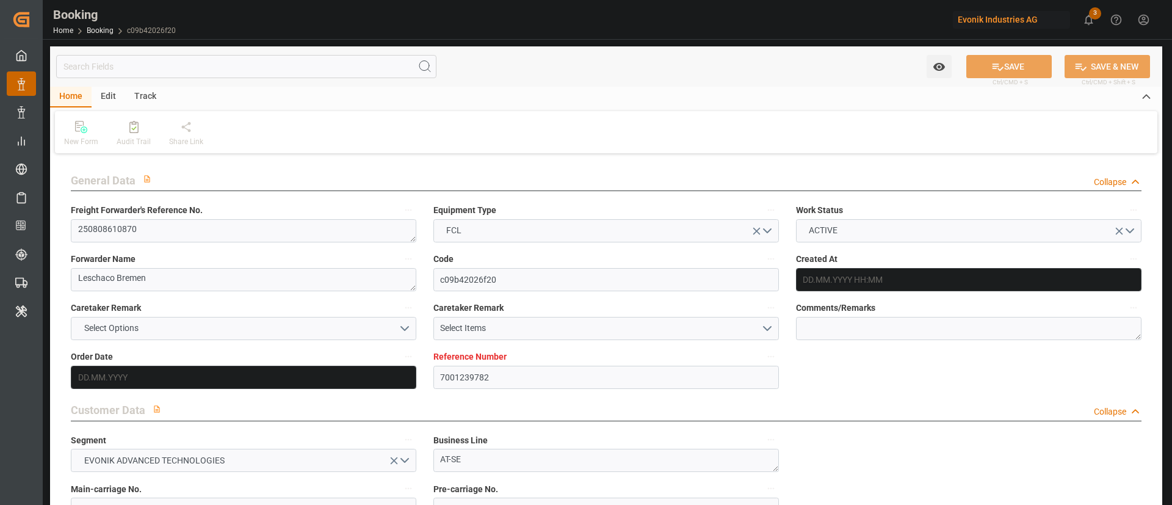
type input "[DATE]"
type input "[DATE] 00:00"
type input "[DATE]"
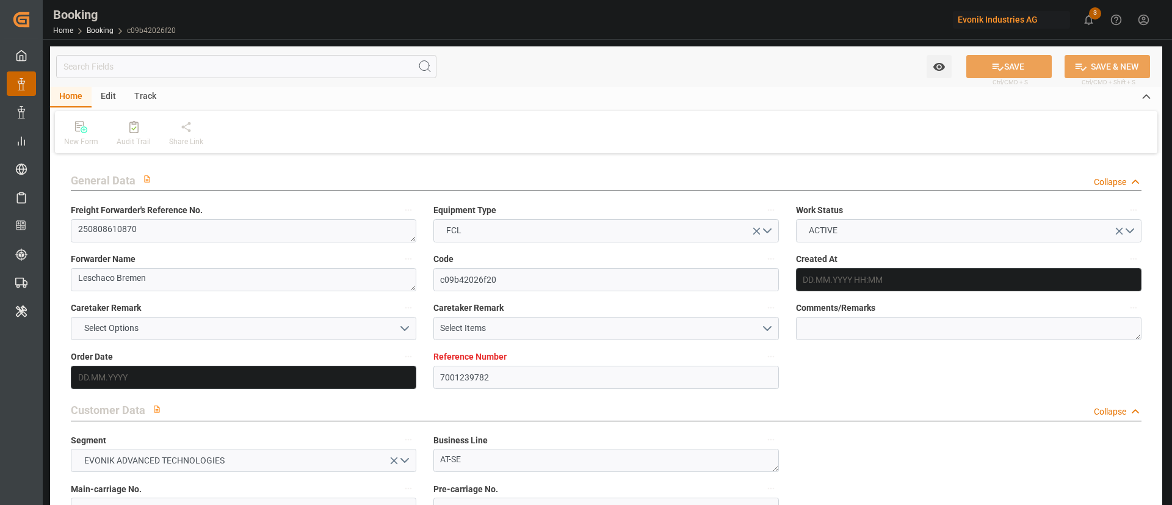
type input "[DATE] 00:00"
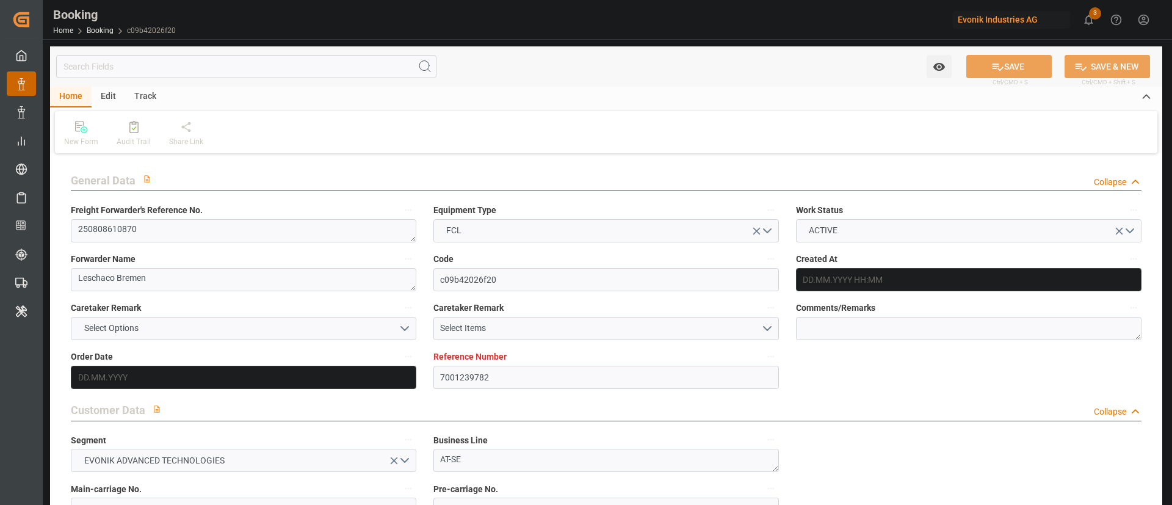
type input "[DATE]"
type input "[DATE] 06:35"
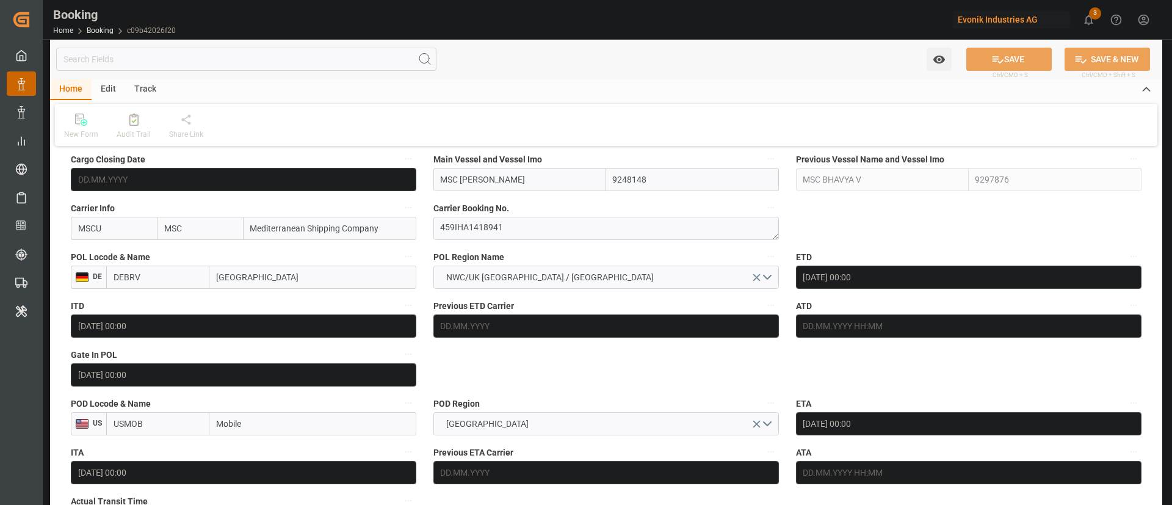
scroll to position [916, 0]
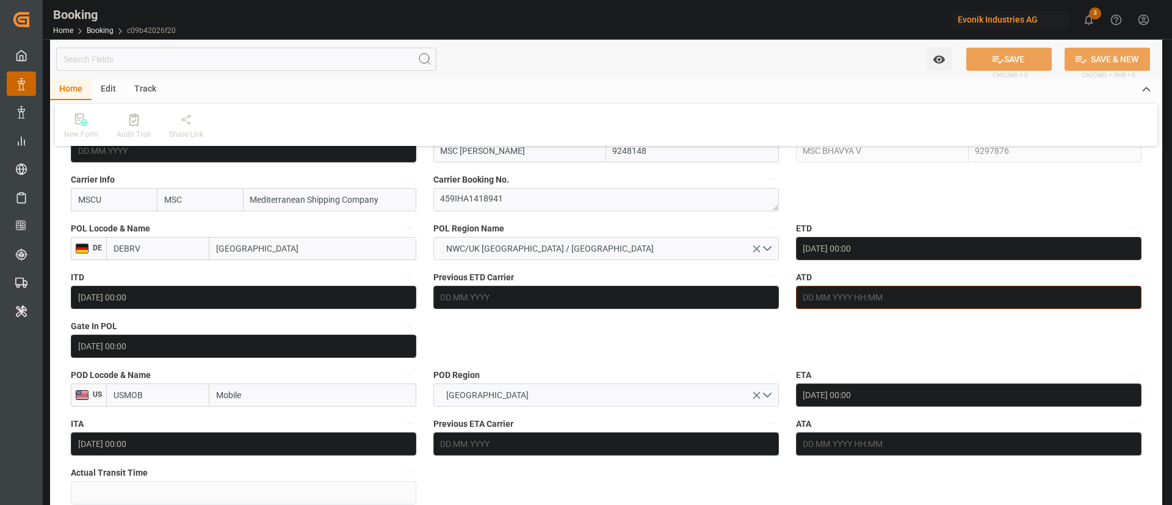
click at [919, 299] on input "text" at bounding box center [969, 297] width 346 height 23
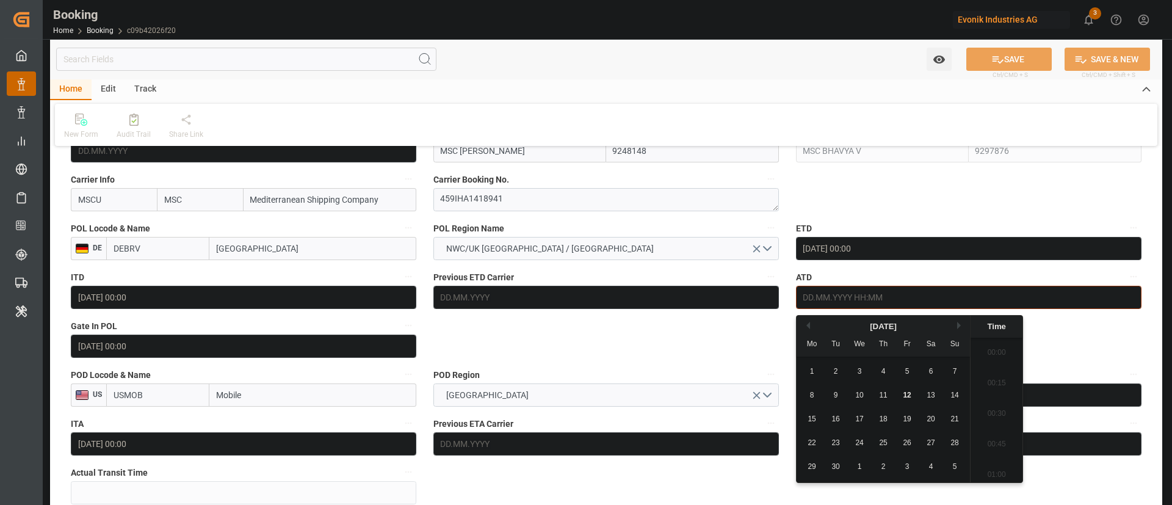
scroll to position [1653, 0]
click at [883, 398] on span "11" at bounding box center [883, 395] width 8 height 9
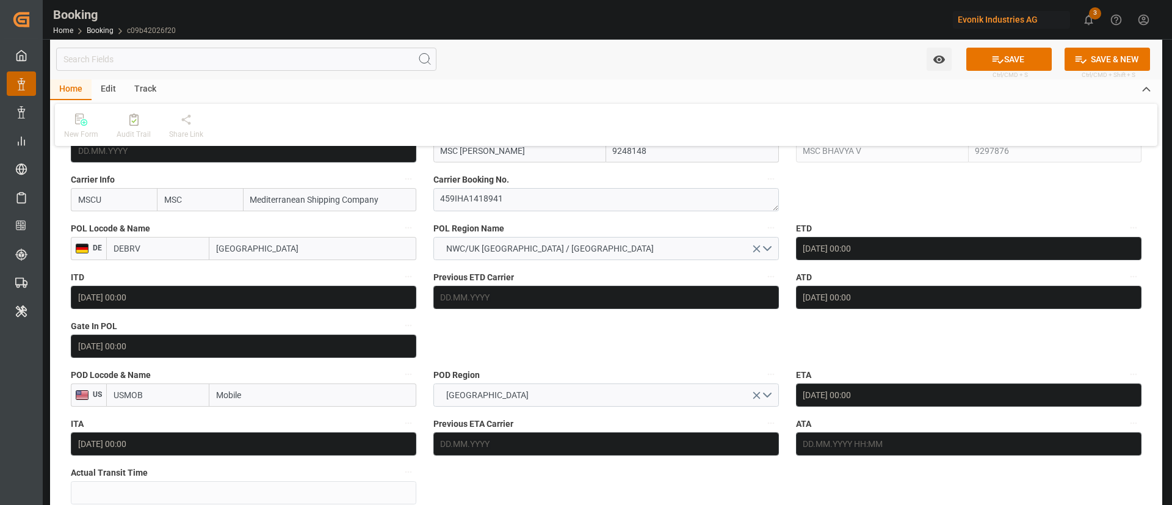
type input "[DATE] 00:00"
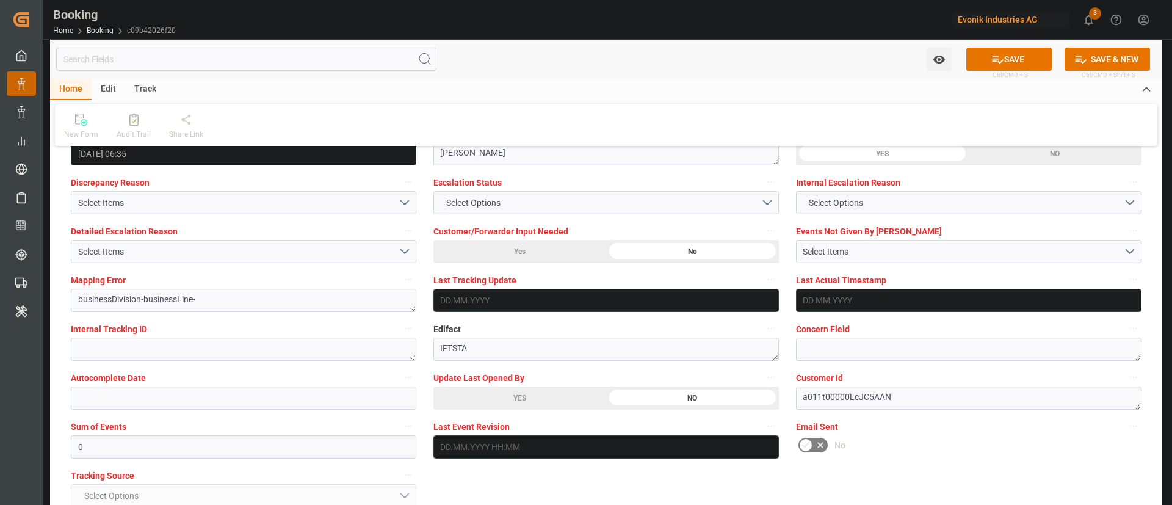
scroll to position [2290, 0]
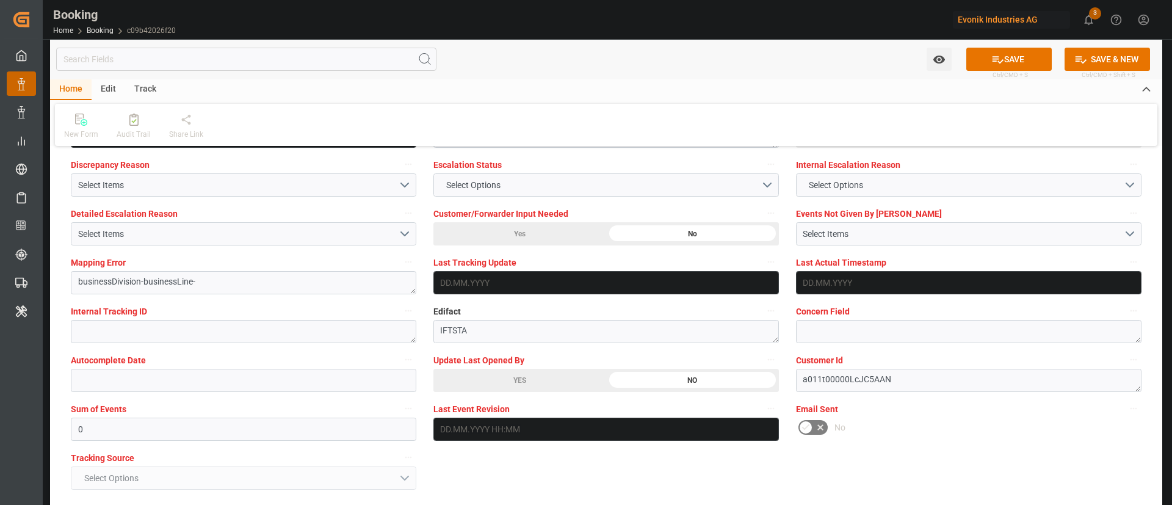
drag, startPoint x: 1006, startPoint y: 53, endPoint x: 541, endPoint y: 2, distance: 468.0
click at [999, 53] on button "SAVE" at bounding box center [1009, 59] width 85 height 23
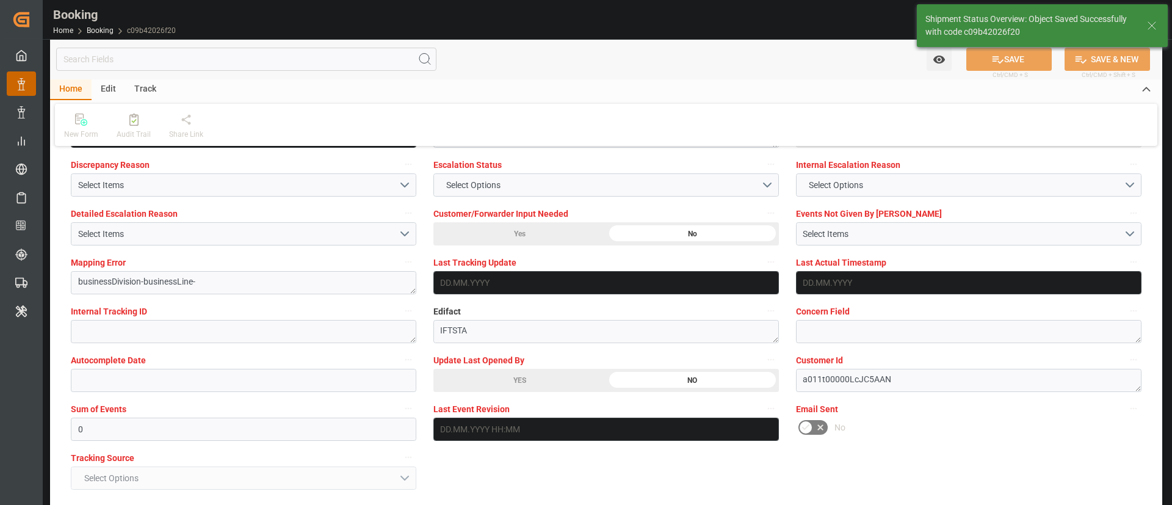
type textarea "Kiran Hari"
type input "12.09.2025 08:36"
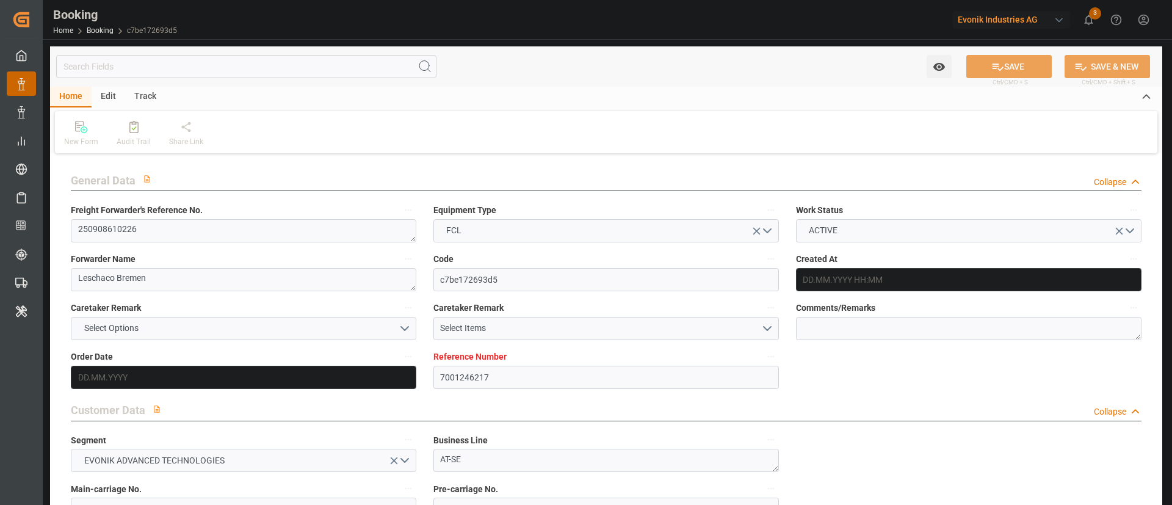
type input "12.08.2025 08:03"
type input "[DATE]"
type input "22.10.2025"
type input "26.08.2025"
type input "01.09.2025 00:00"
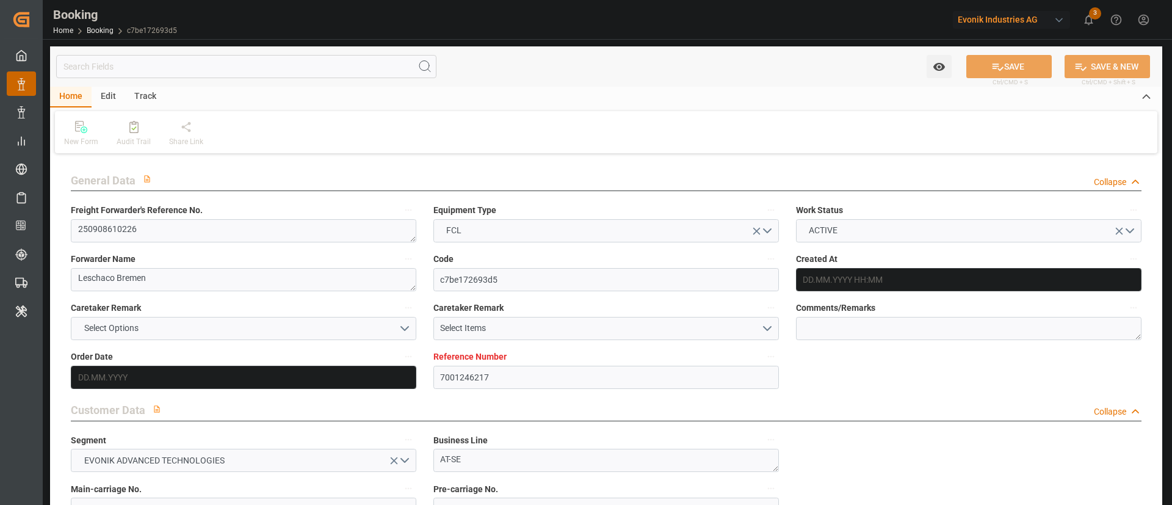
type input "13.08.2025"
type input "12.09.2025"
type input "[DATE] 00:00"
type input "08.09.2025 00:00"
type input "04.09.2025 13:23"
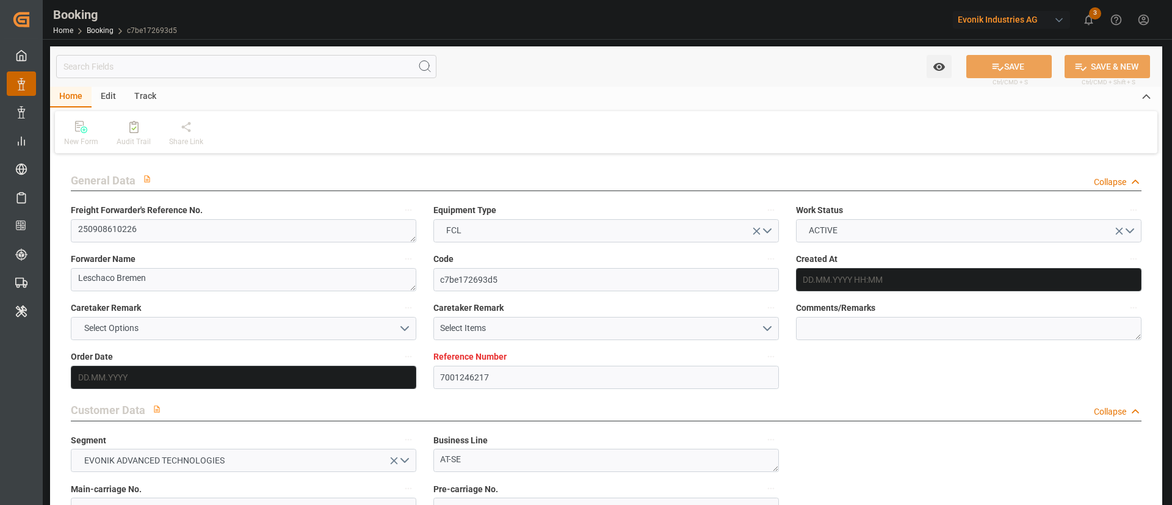
type input "28.10.2025 00:00"
type input "22.10.2025 00:00"
type input "18.08.2025"
type input "12.09.2025 07:43"
type input "11.09.2025"
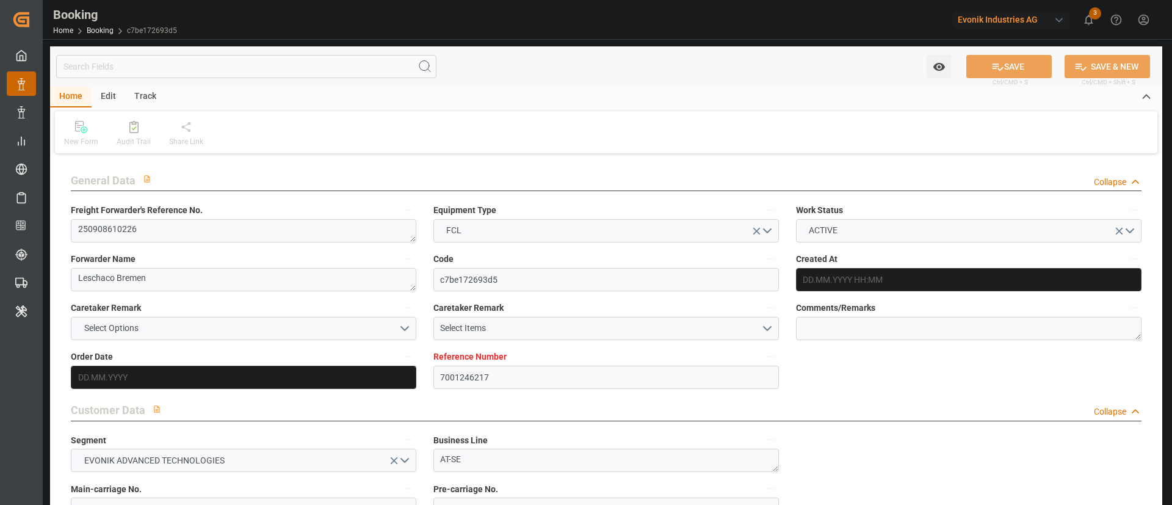
type input "06.09.2025 01:27"
type input "12.09.2025 00:19"
type input "11.09.2025 04:22"
type input "11.09.2025 17:39"
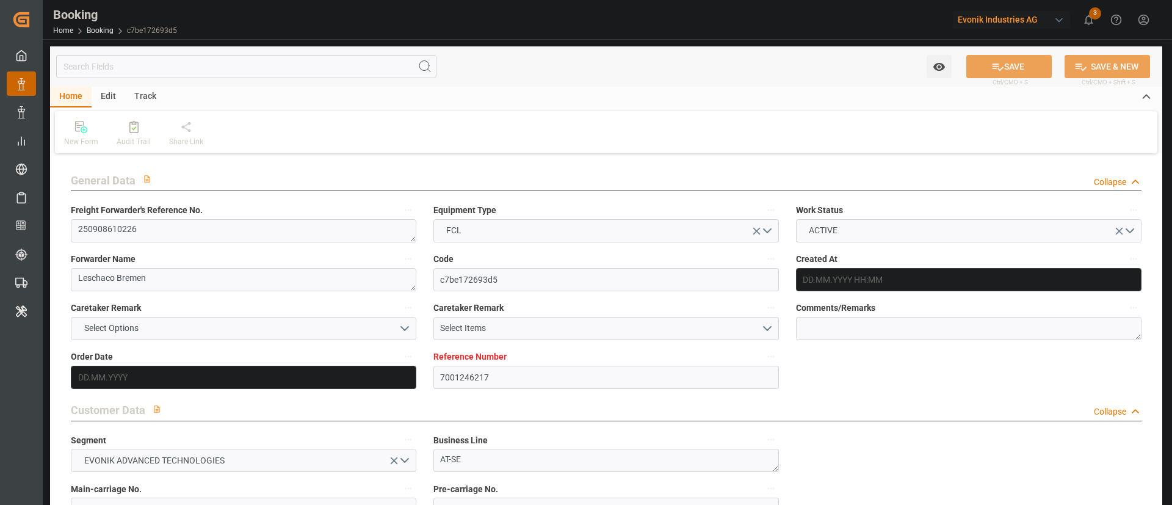
type input "12.09.2025 02:00"
type input "28.10.2025 20:00"
type input "29.10.2025 04:44"
type input "28.10.2025 21:30"
type input "28.10.2025 16:30"
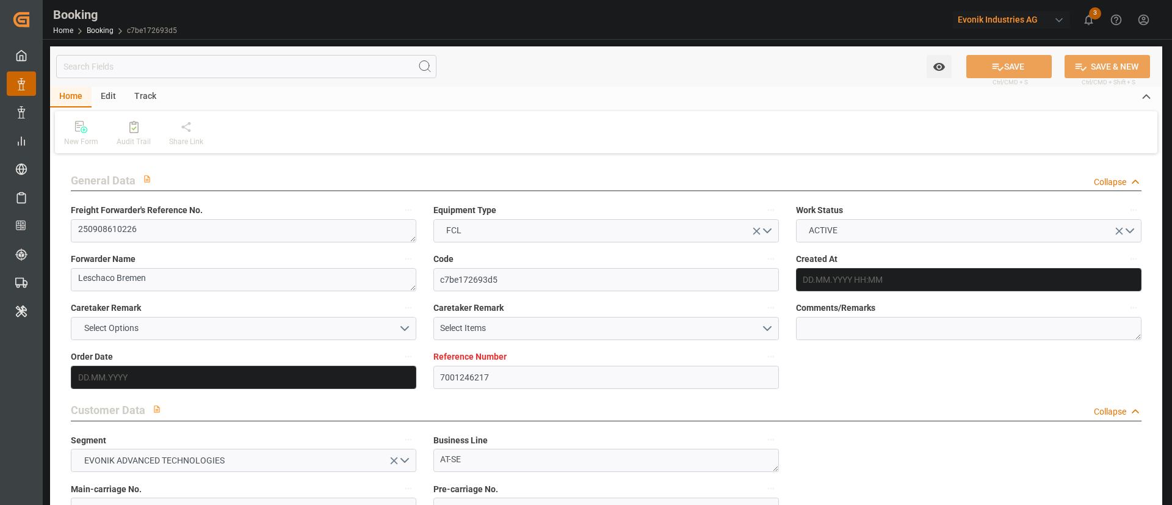
type input "29.10.2025 02:00"
type input "28.10.2025 21:00"
type input "02.11.2025 04:44"
type input "29.10.2025 00:00"
type input "28.10.2025 19:00"
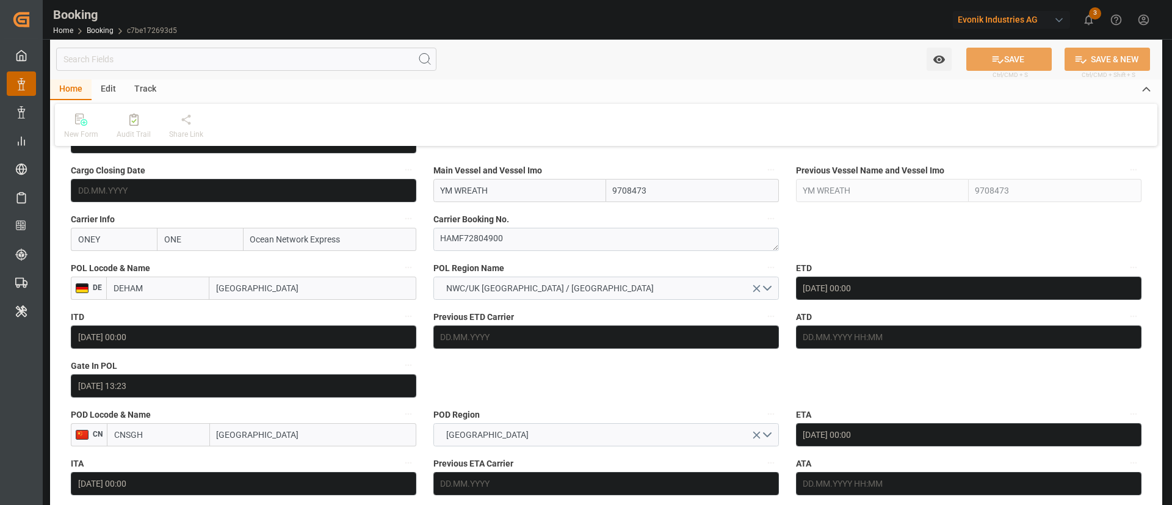
scroll to position [916, 0]
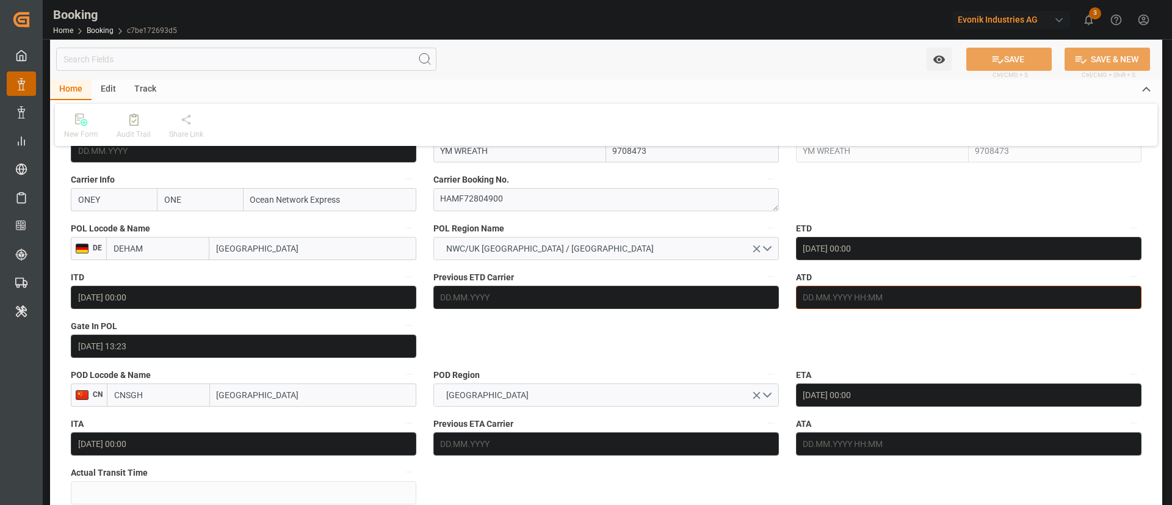
click at [781, 291] on input "text" at bounding box center [969, 297] width 346 height 23
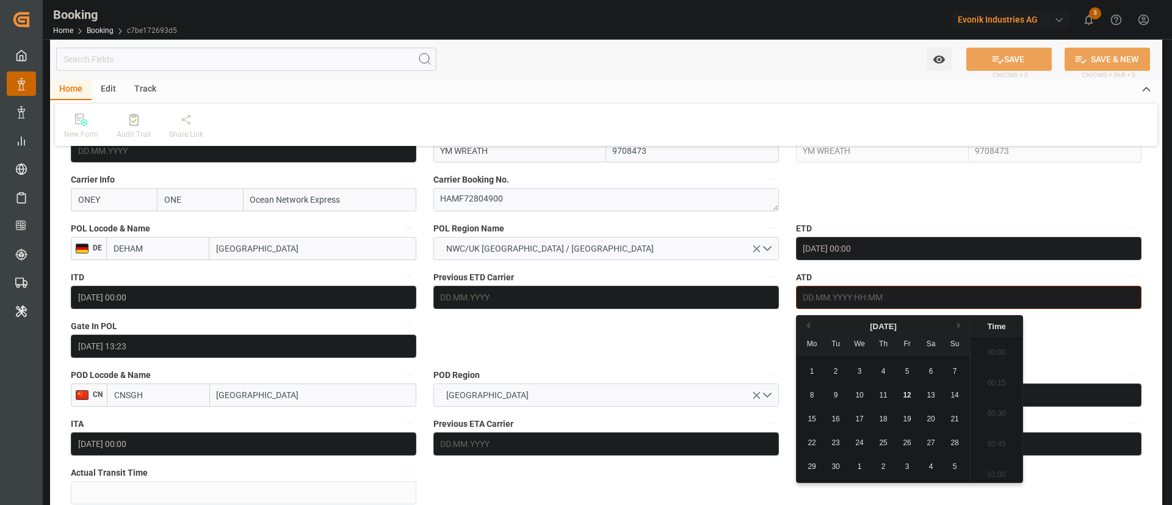
scroll to position [1653, 0]
click at [781, 336] on span "12" at bounding box center [907, 395] width 8 height 9
type input "[DATE] 00:00"
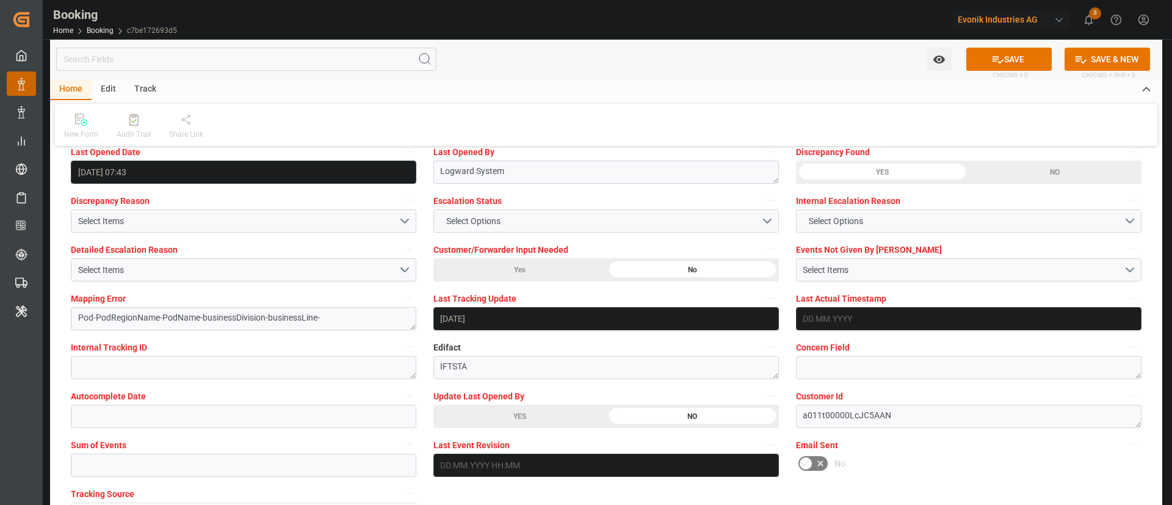
scroll to position [2381, 0]
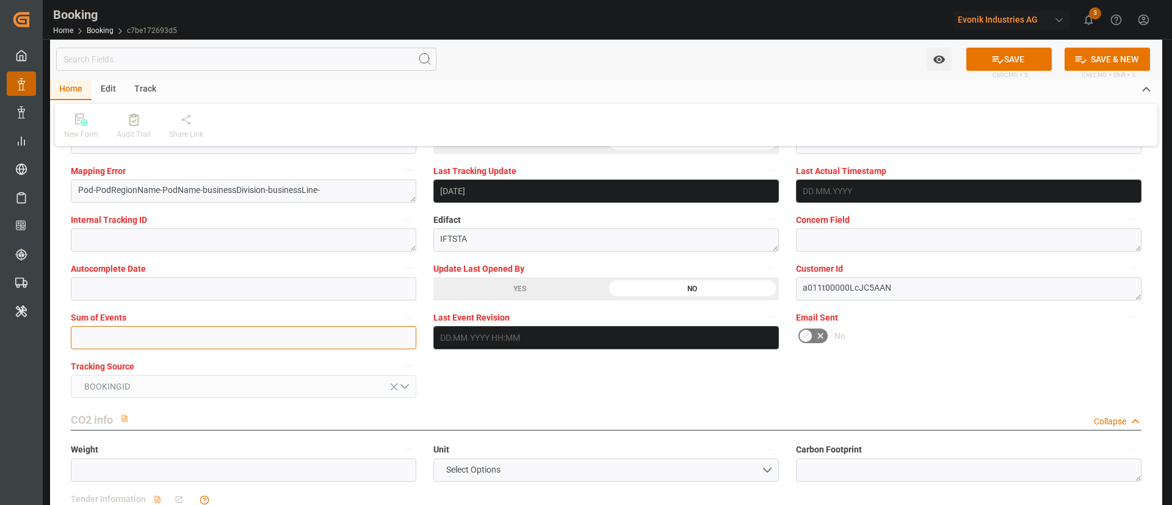
click at [249, 336] on input "text" at bounding box center [244, 337] width 346 height 23
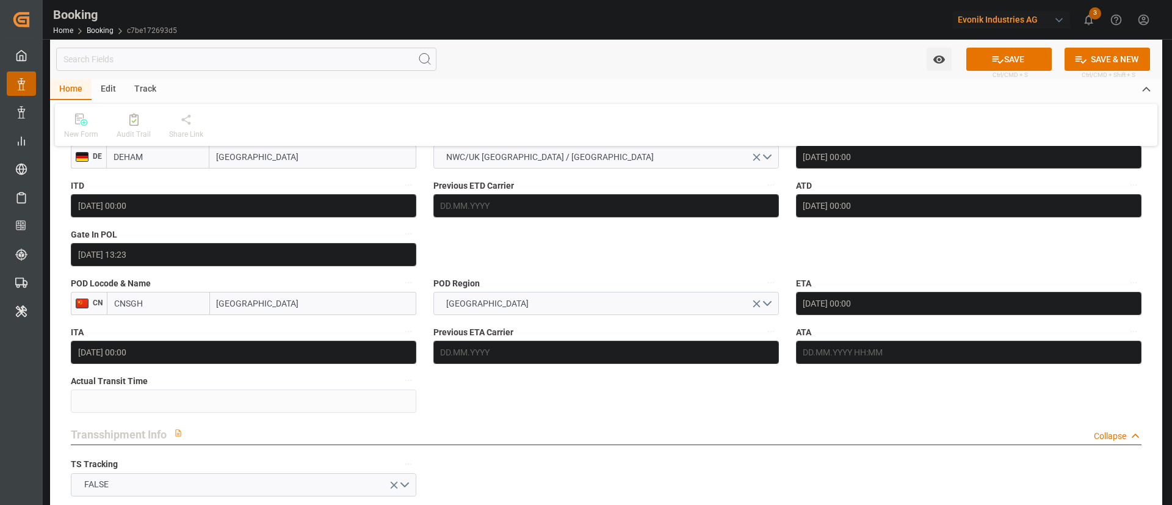
scroll to position [916, 0]
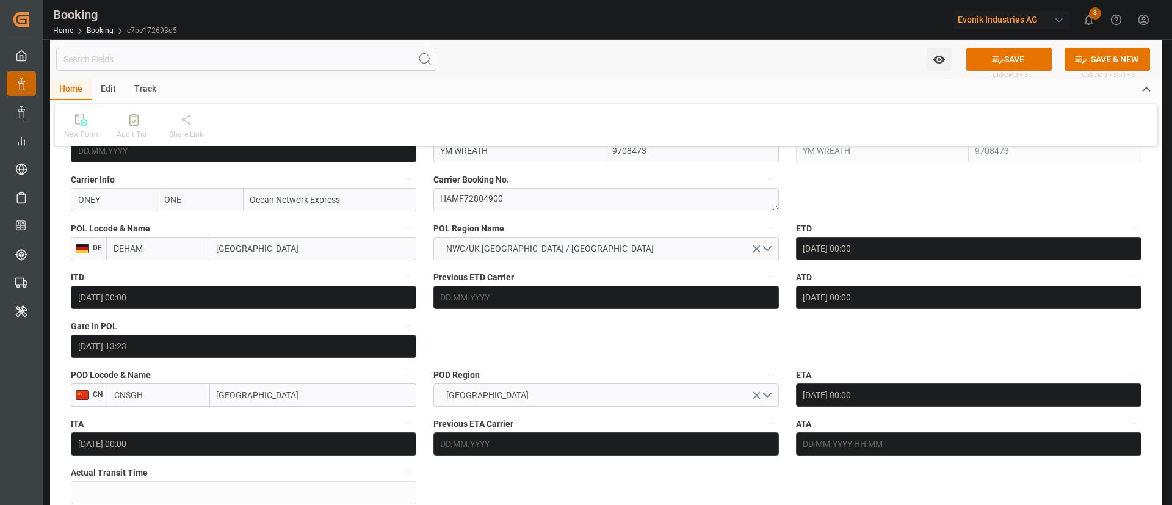
type input "0"
click at [781, 53] on button "SAVE" at bounding box center [1009, 59] width 85 height 23
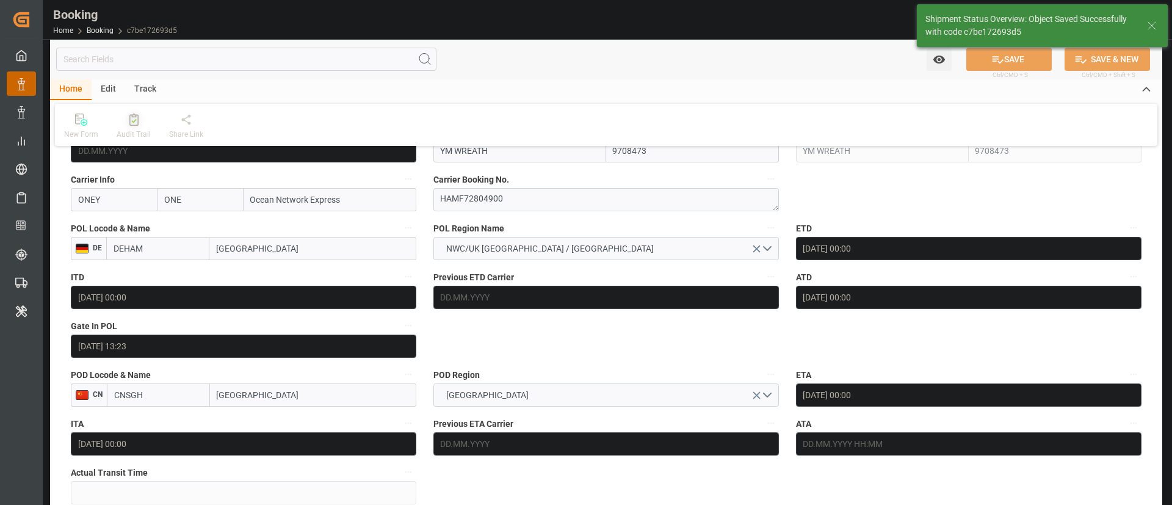
type textarea "Kiran Hari"
type textarea "Pod-PodRegionName-businessDivision-businessLine-"
type input "12.09.2025 08:37"
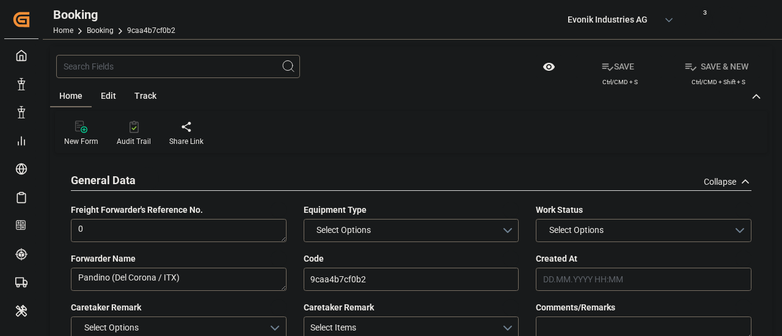
type input "0"
type input "9976599"
type input "ONE"
type input "Ocean Network Express"
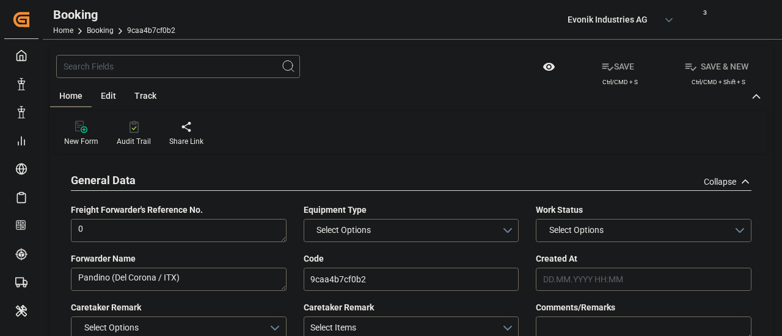
type input "ITGOA"
type input "ZADUR"
type input "ESALG"
type input "0"
type input "12.08.2025 09:27"
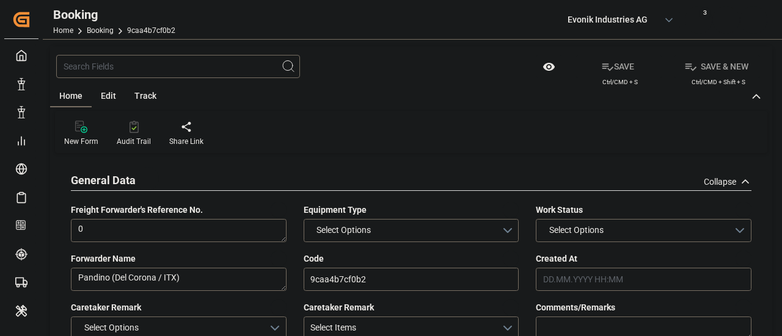
type input "12.08.2025"
type input "11.10.2025"
type input "01.09.2025"
type input "11.09.2025 00:00"
type input "09.09.2025 00:00"
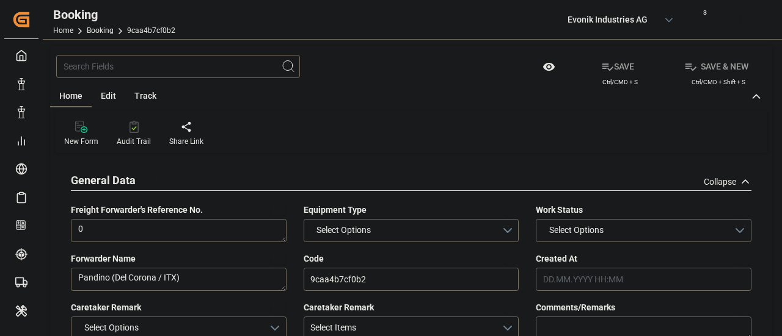
type input "02.09.2025 00:00"
type input "15.10.2025 00:00"
type input "19.09.2025 00:00"
type input "17.09.2025 00:00"
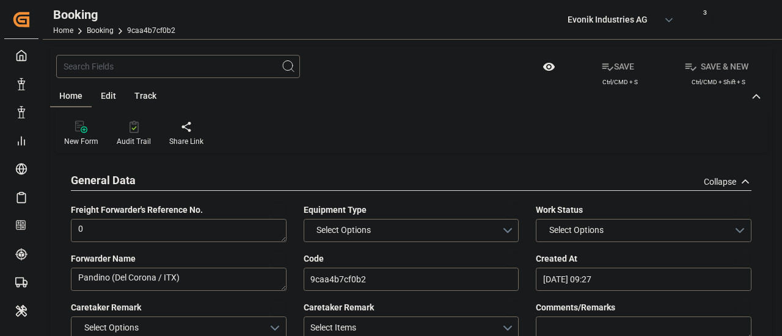
type input "23.09.2025 00:00"
type input "11.09.2025 06:37"
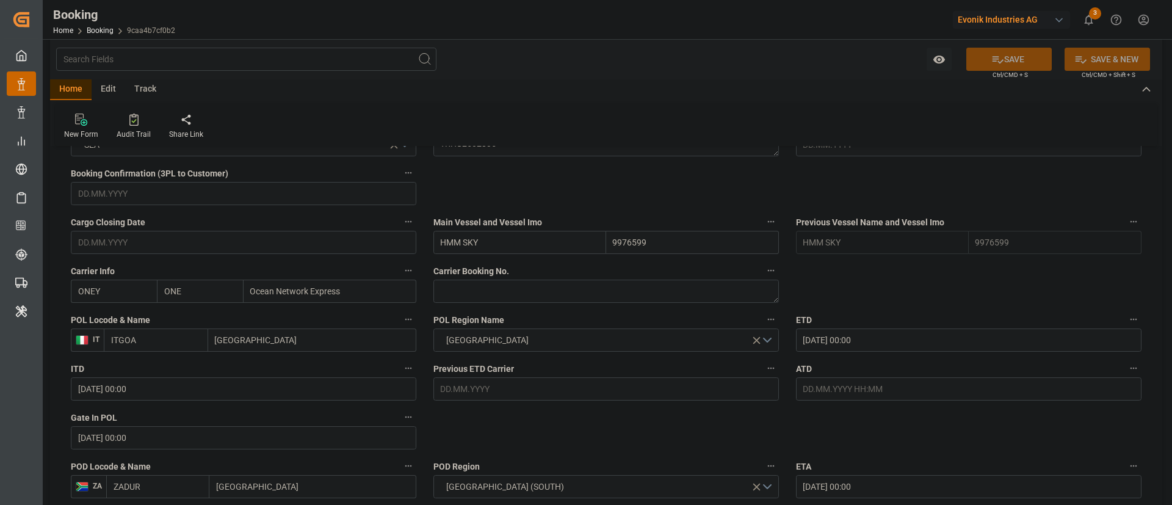
scroll to position [916, 0]
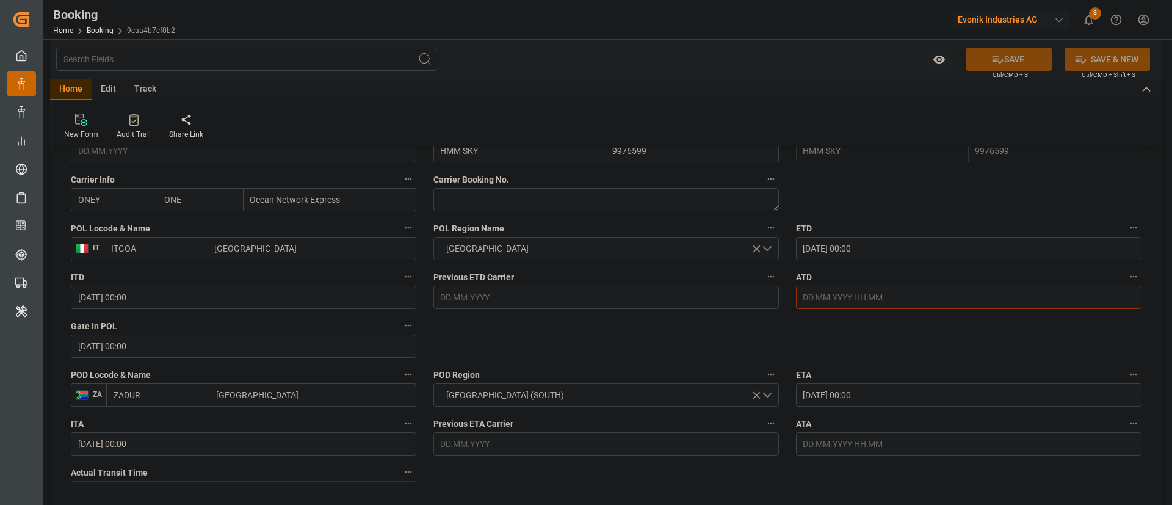
click at [781, 301] on input "text" at bounding box center [969, 297] width 346 height 23
click at [781, 336] on span "11" at bounding box center [883, 395] width 8 height 9
type input "11.09.2025 00:00"
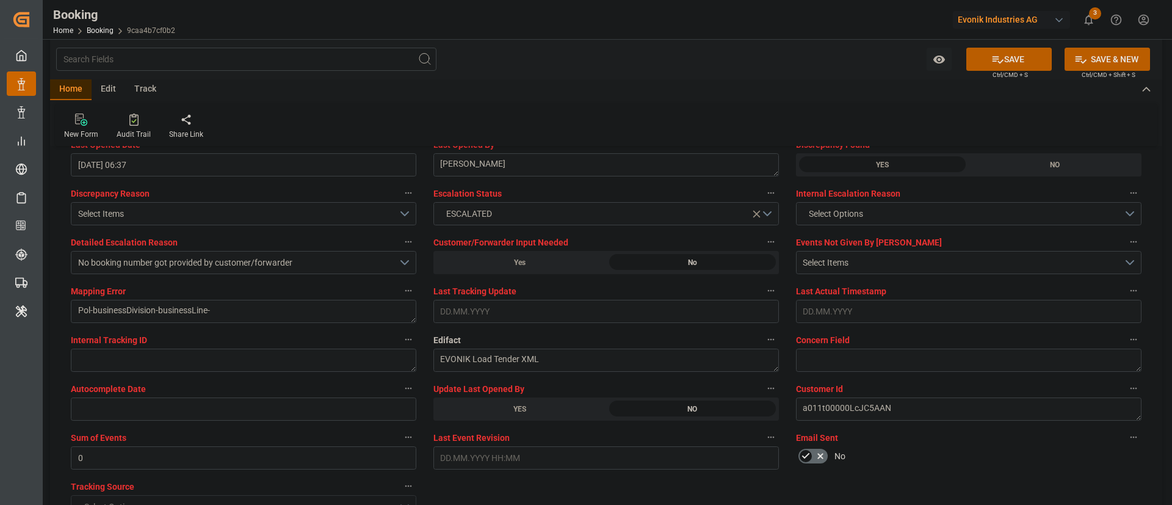
scroll to position [2290, 0]
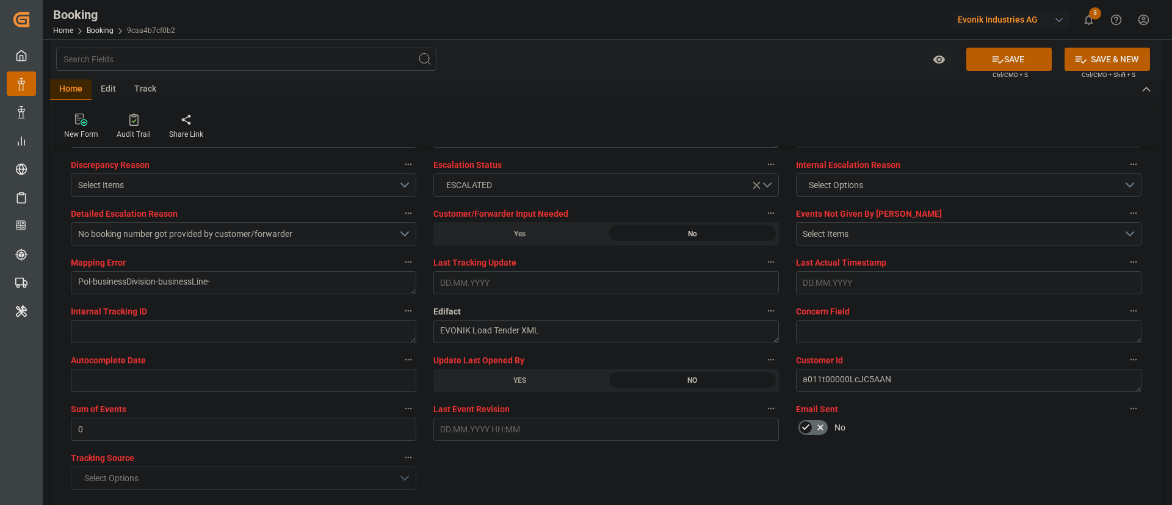
drag, startPoint x: 1001, startPoint y: 56, endPoint x: 51, endPoint y: 0, distance: 952.4
click at [781, 56] on button "SAVE" at bounding box center [1009, 59] width 85 height 23
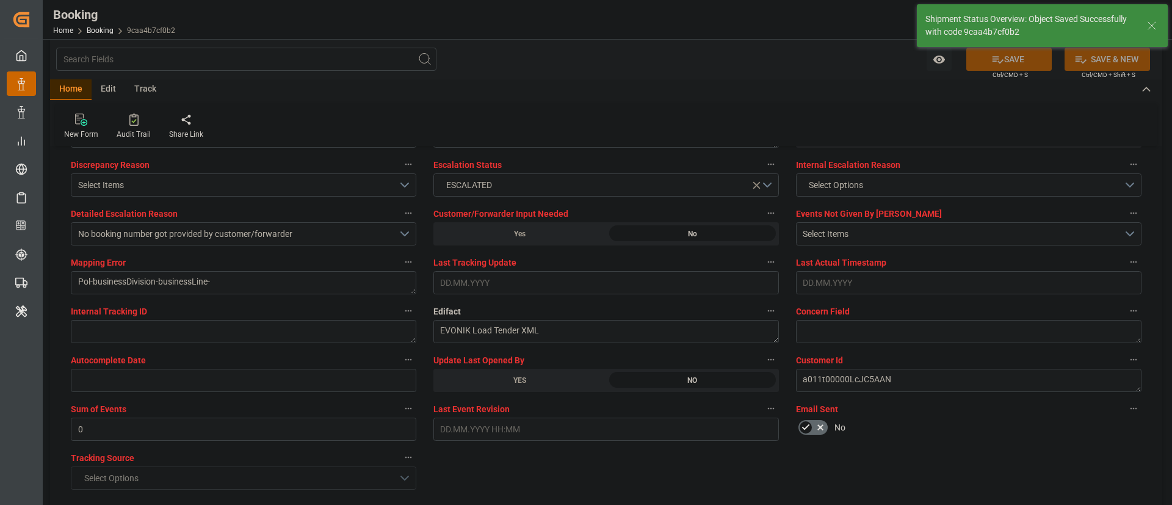
type textarea "Kiran Hari"
type input "12.09.2025 08:39"
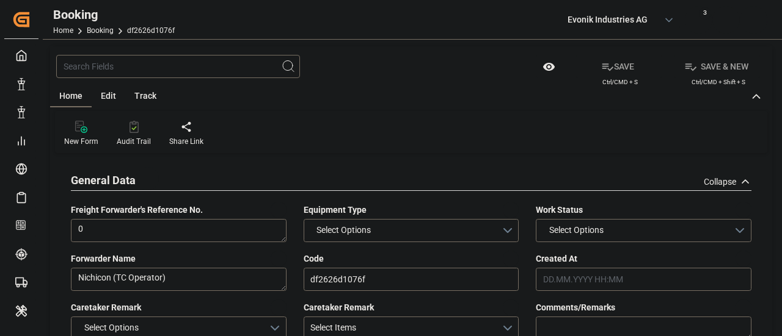
type input "7001235851"
type input "9302176"
type input "ONE"
type input "Ocean Network Express"
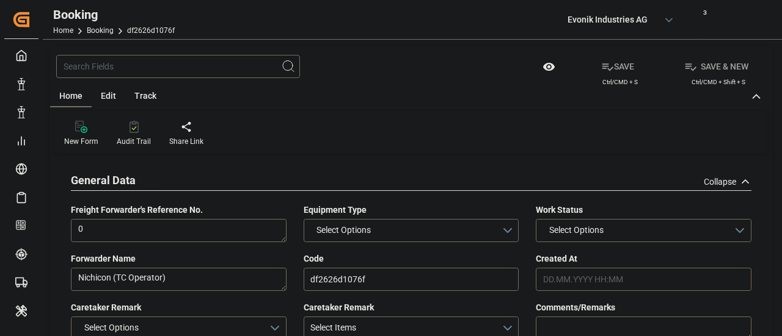
type input "NLRTM"
type input "JPTYO"
type input "0"
type input "30.07.2025 08:11"
type input "30.07.2025"
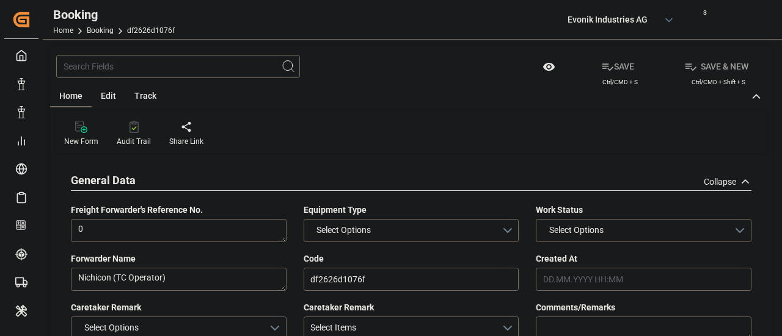
type input "05.11.2025"
type input "28.08.2025"
type input "04.09.2025 00:00"
type input "[DATE] 00:00"
type input "11.09.2025 00:00"
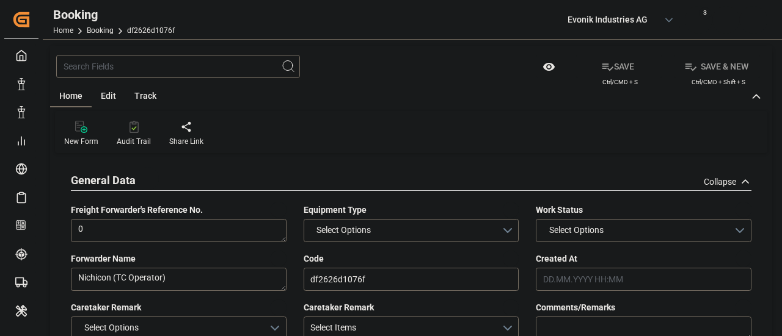
type input "09.09.2025 00:00"
type input "06.11.2025 00:00"
type input "04.11.2025 00:00"
type input "22.08.2025"
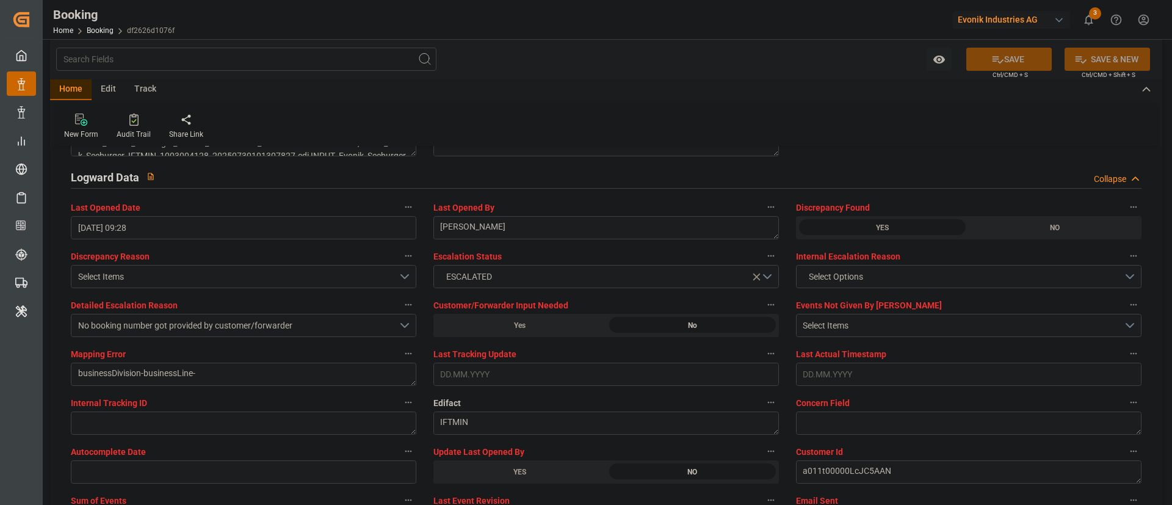
scroll to position [2290, 0]
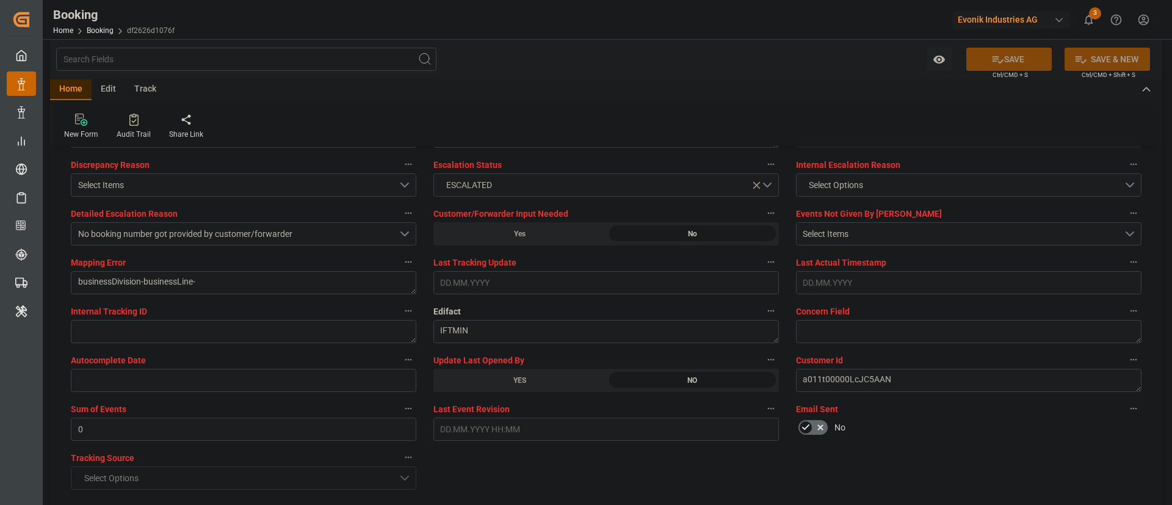
drag, startPoint x: 518, startPoint y: 376, endPoint x: 1035, endPoint y: 51, distance: 610.4
click at [520, 336] on div "YES" at bounding box center [520, 380] width 173 height 23
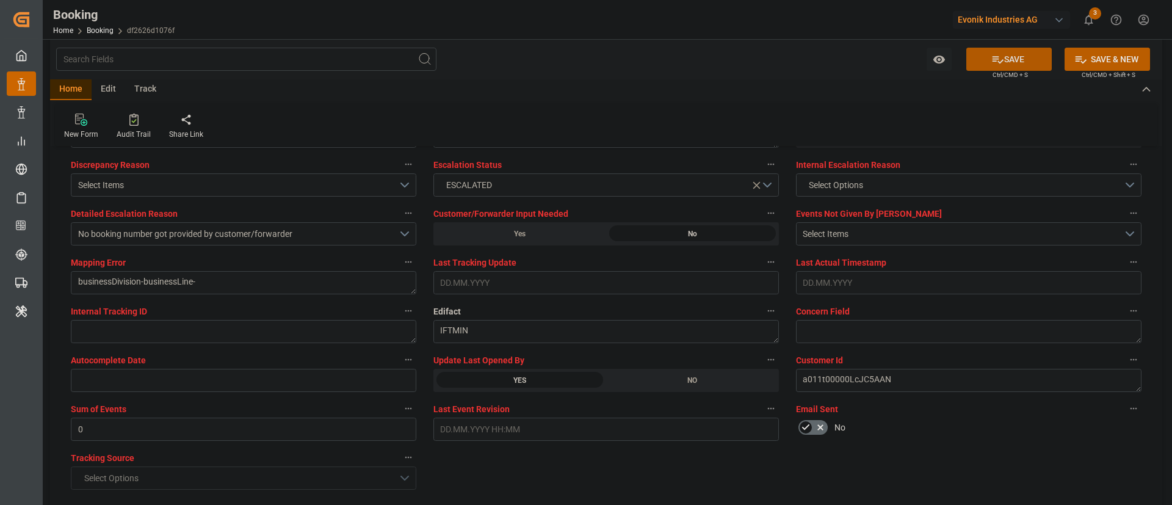
click at [781, 54] on button "SAVE" at bounding box center [1009, 59] width 85 height 23
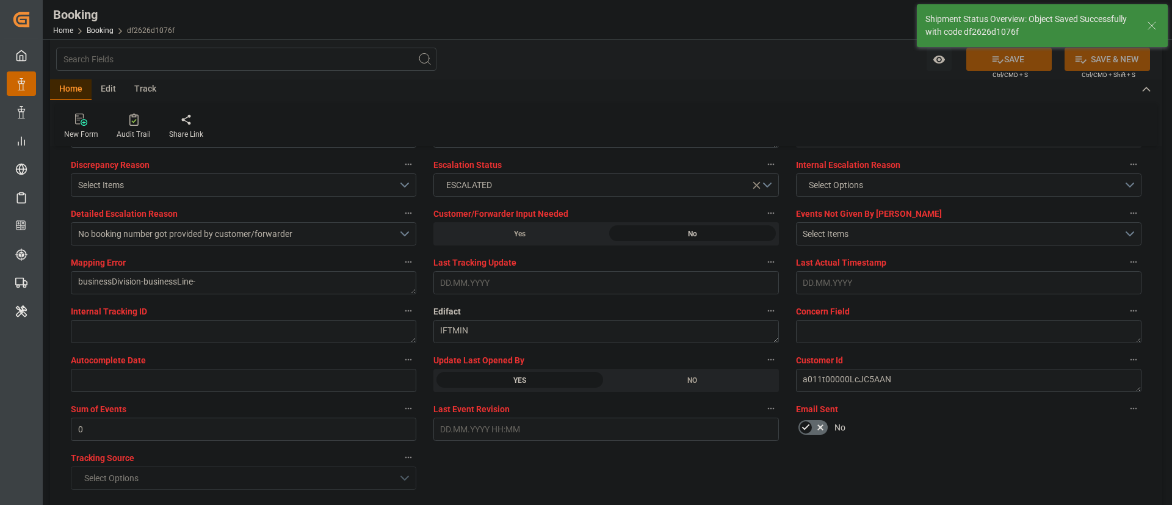
type input "12.09.2025 08:40"
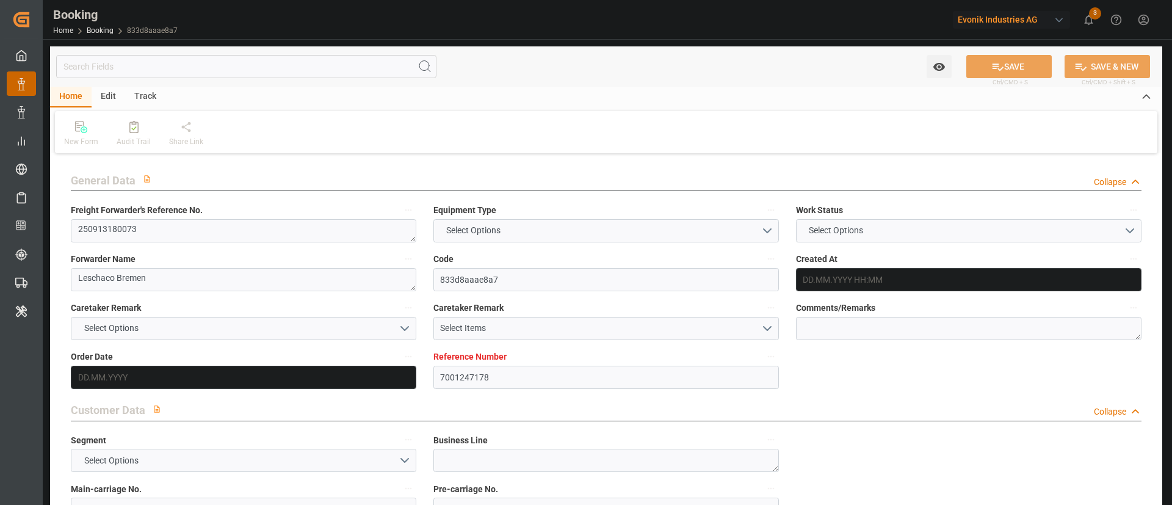
type input "7001247178"
type input "9332846"
type input "ONE"
type input "Ocean Network Express"
type input "BEANR"
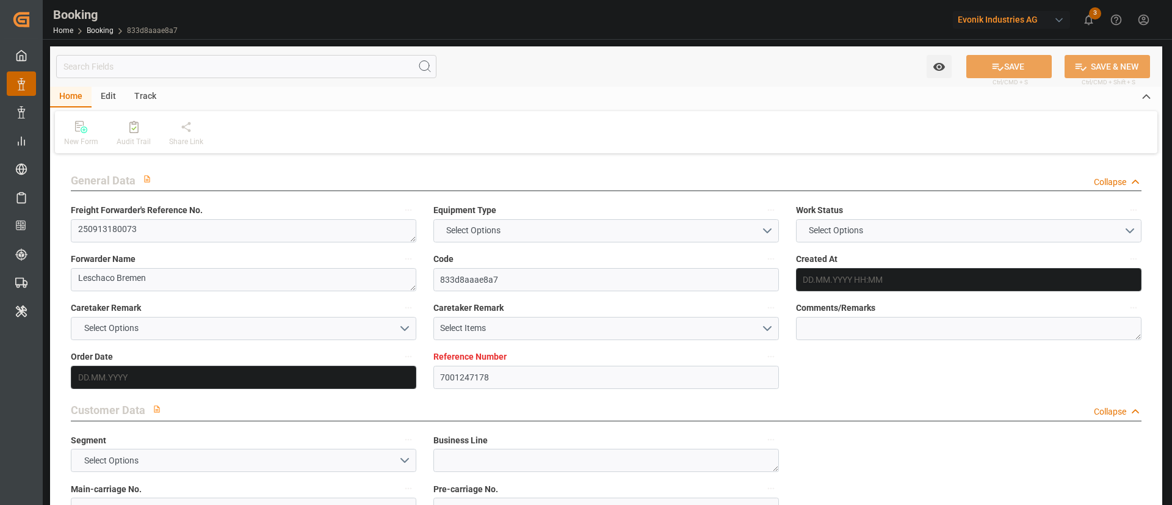
type input "USCHS"
type input "[DATE] 10:40"
type input "[DATE]"
type input "[DATE] 00:00"
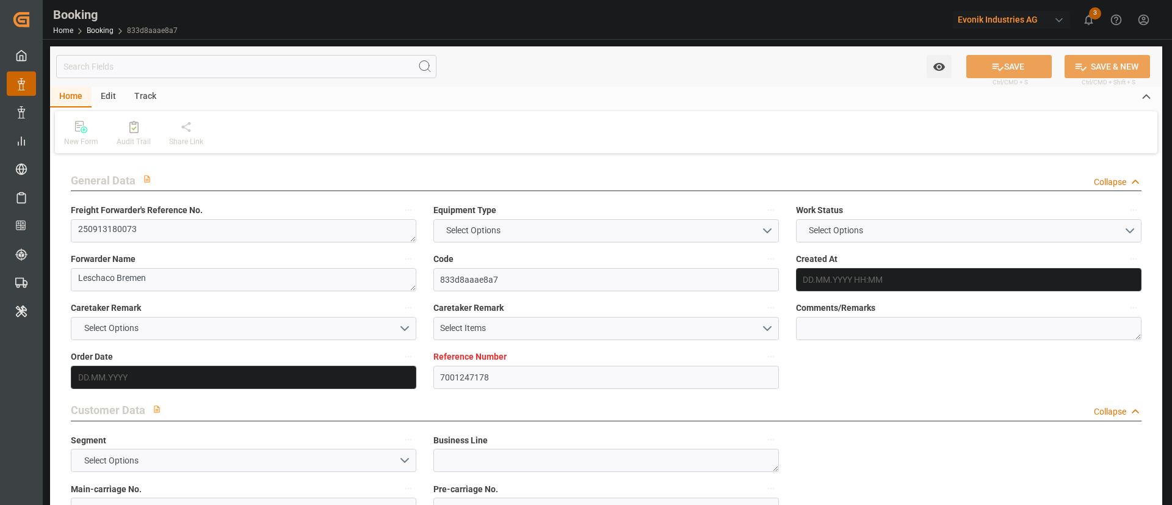
type input "[DATE] 00:00"
type input "[DATE] 11:36"
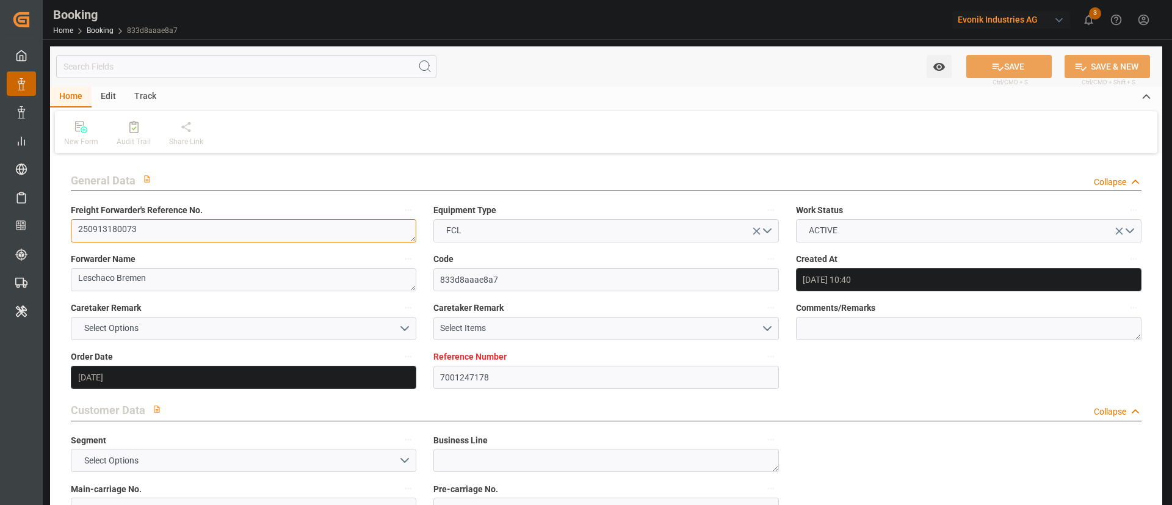
click at [172, 234] on textarea "250913180073" at bounding box center [244, 230] width 346 height 23
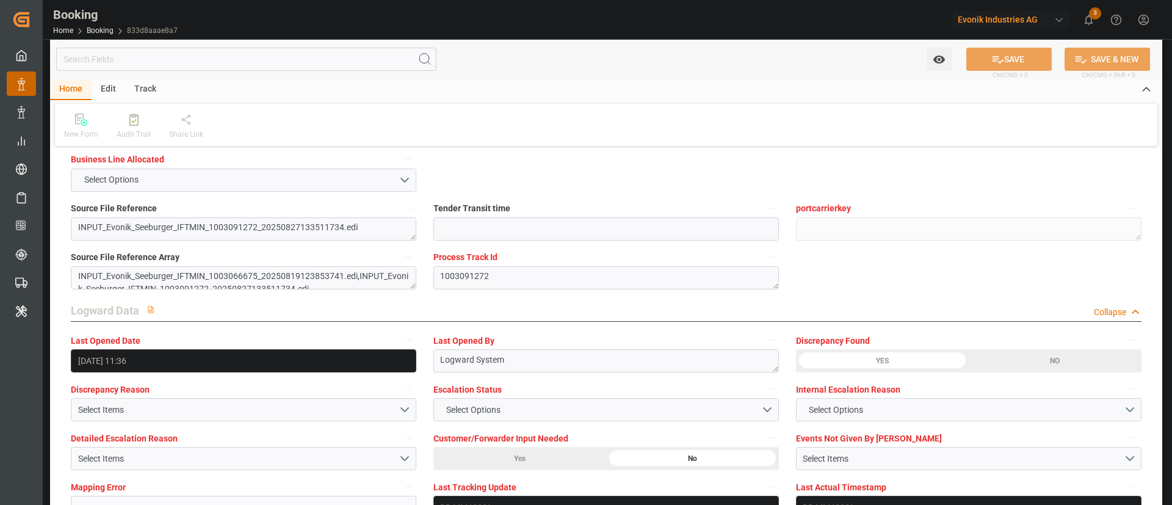
scroll to position [2107, 0]
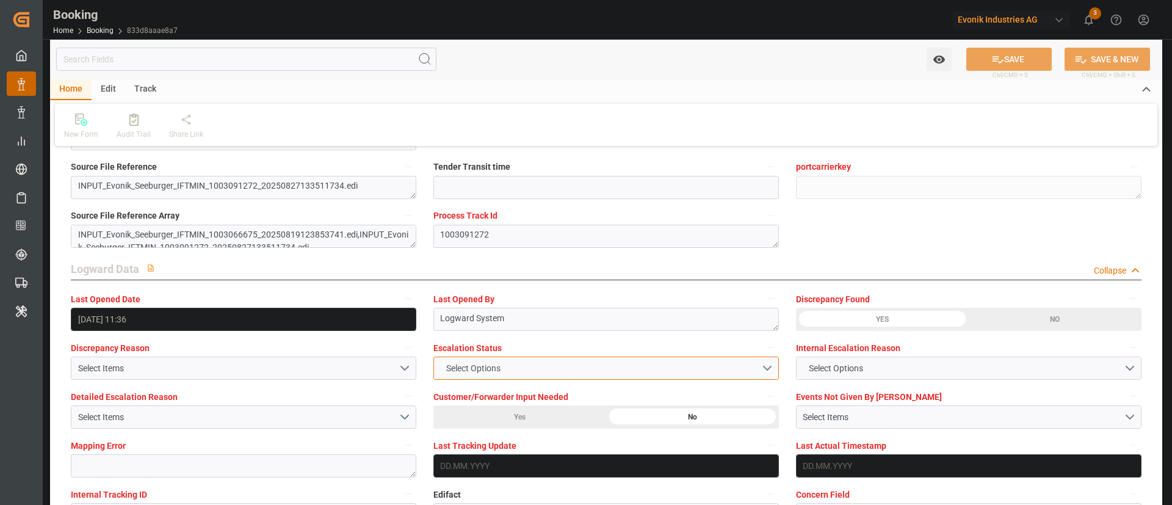
click at [511, 377] on button "Select Options" at bounding box center [607, 368] width 346 height 23
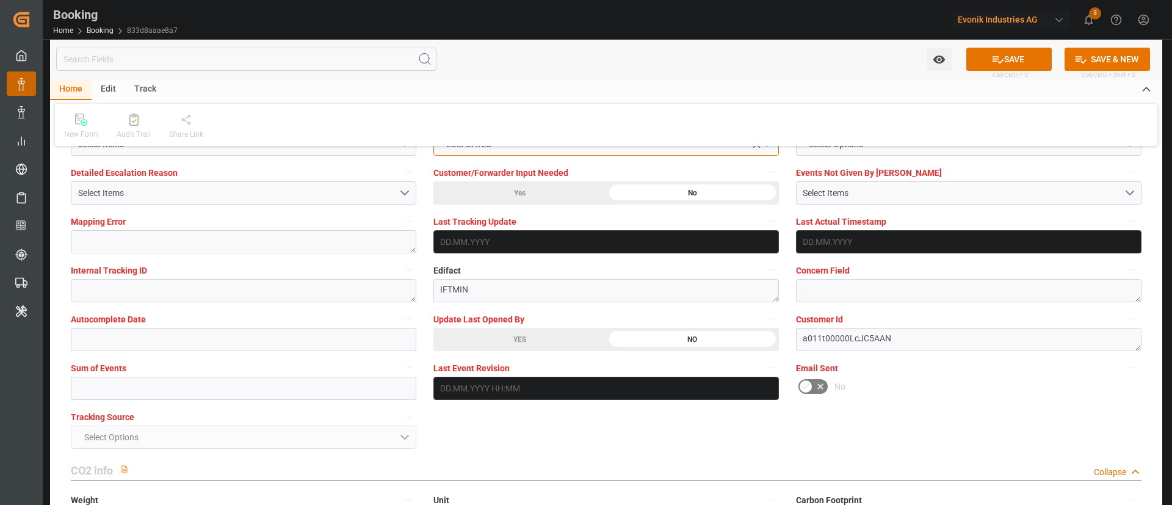
scroll to position [2290, 0]
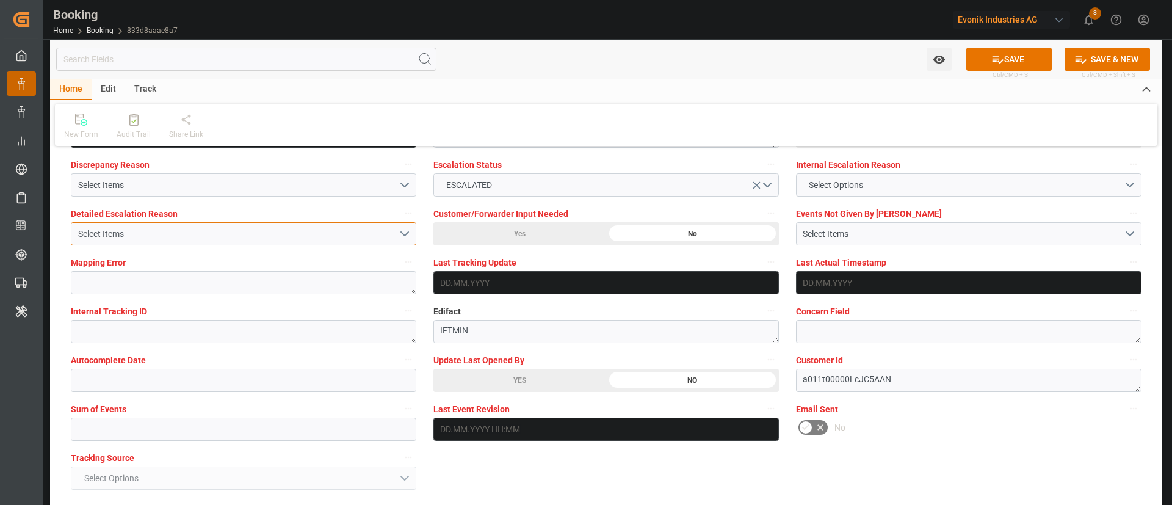
click at [239, 244] on button "Select Items" at bounding box center [244, 233] width 346 height 23
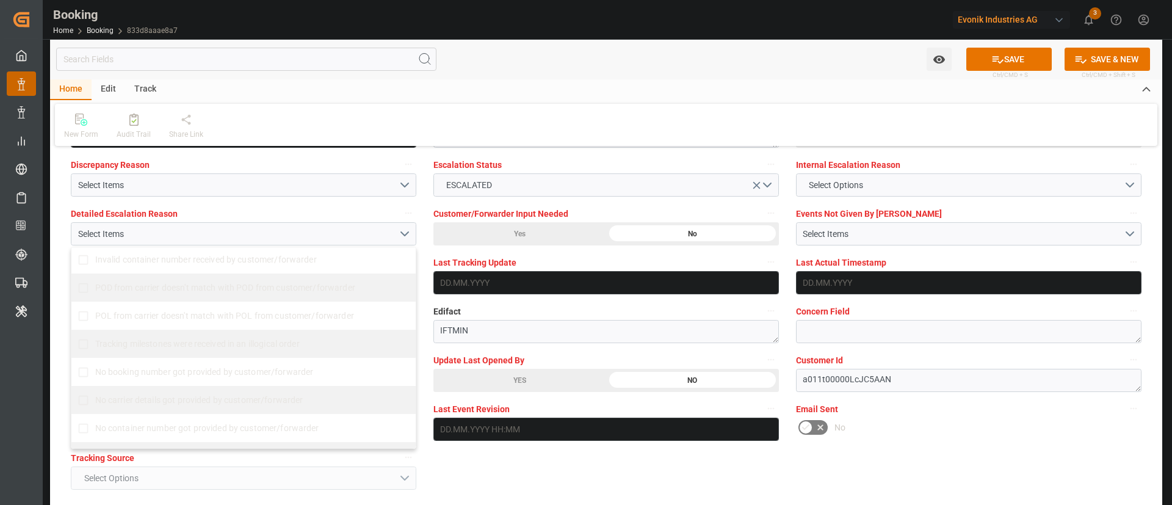
scroll to position [275, 0]
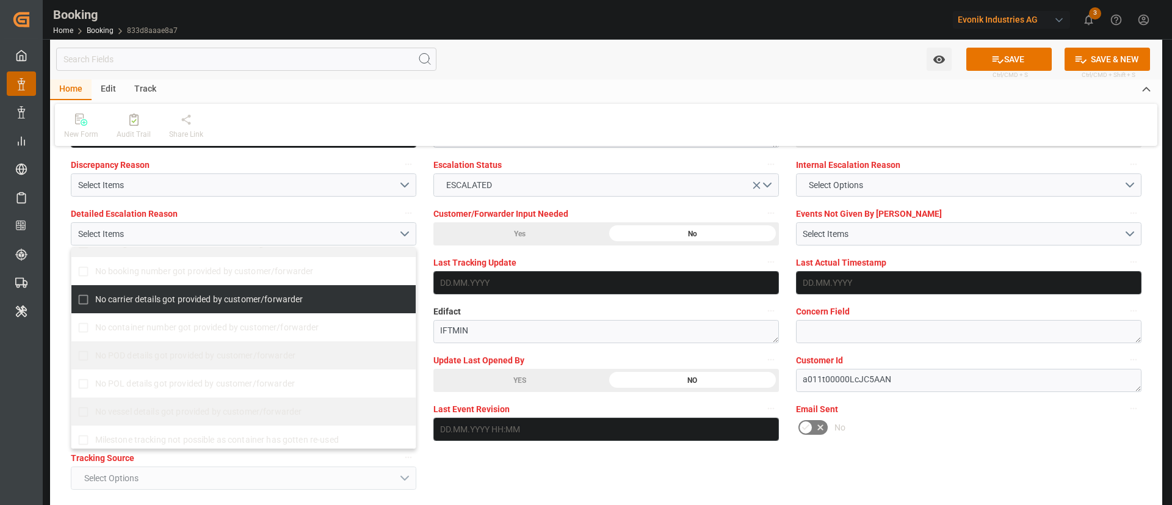
click at [173, 293] on span "No carrier details got provided by customer/forwarder" at bounding box center [199, 299] width 208 height 13
checkbox input "true"
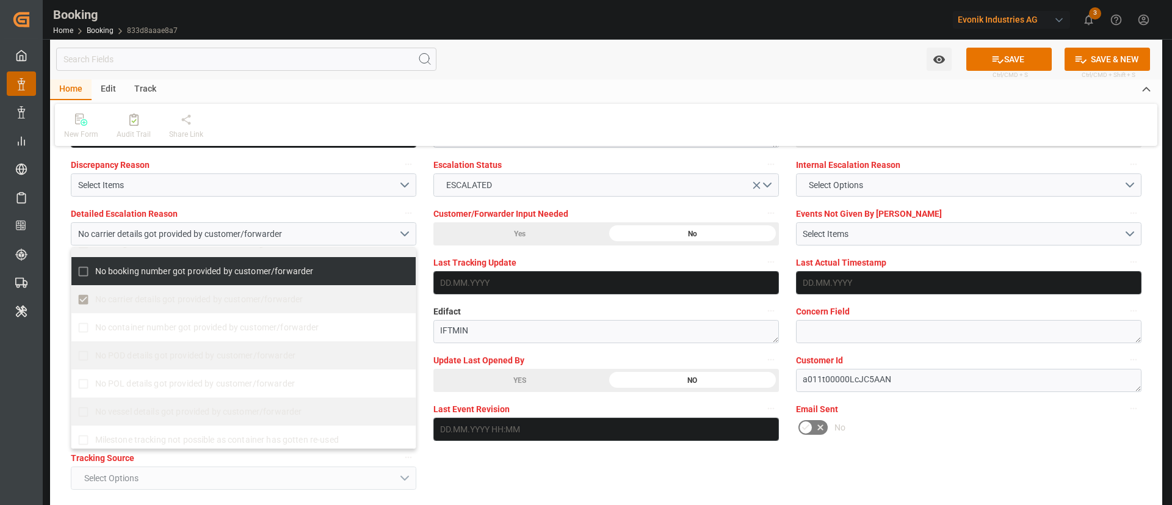
click at [178, 277] on span "No booking number got provided by customer/forwarder" at bounding box center [204, 271] width 219 height 13
checkbox input "true"
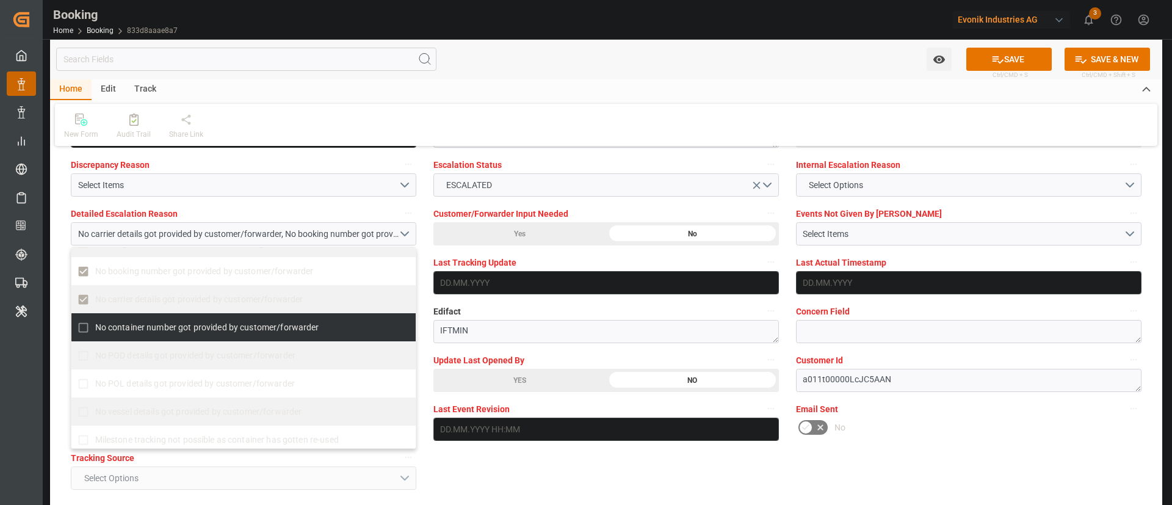
drag, startPoint x: 144, startPoint y: 324, endPoint x: 165, endPoint y: 314, distance: 22.7
click at [145, 324] on span "No container number got provided by customer/forwarder" at bounding box center [207, 327] width 224 height 10
checkbox input "true"
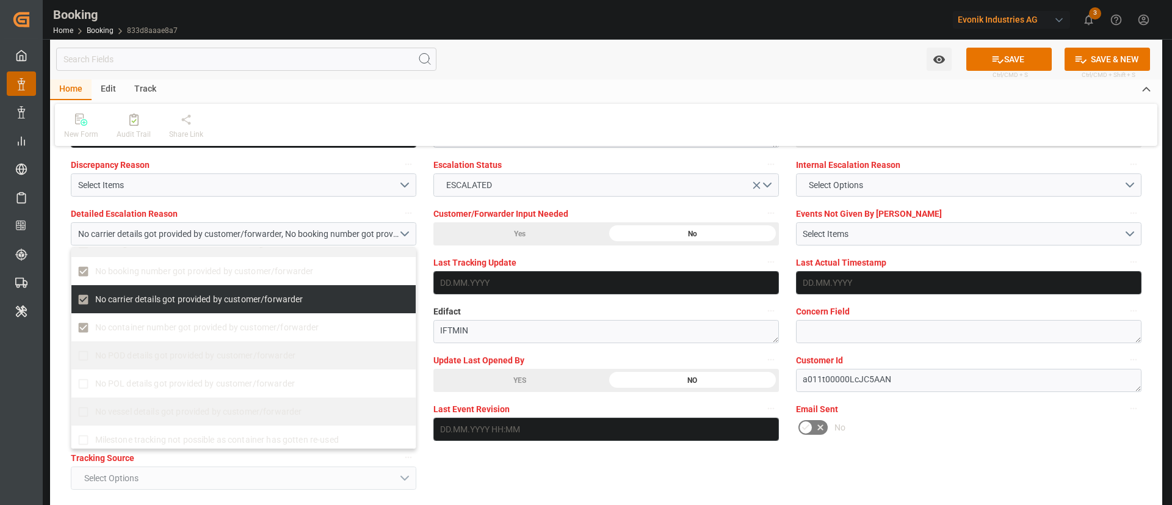
click at [183, 300] on span "No carrier details got provided by customer/forwarder" at bounding box center [199, 299] width 208 height 10
checkbox input "false"
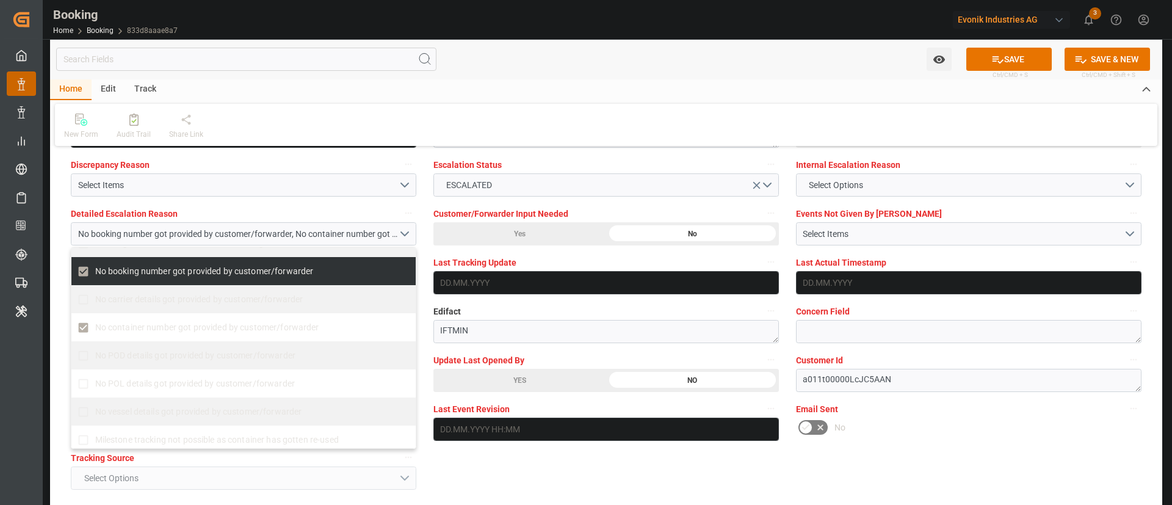
drag, startPoint x: 1004, startPoint y: 54, endPoint x: 603, endPoint y: 1, distance: 404.2
click at [995, 57] on button "SAVE" at bounding box center [1009, 59] width 85 height 23
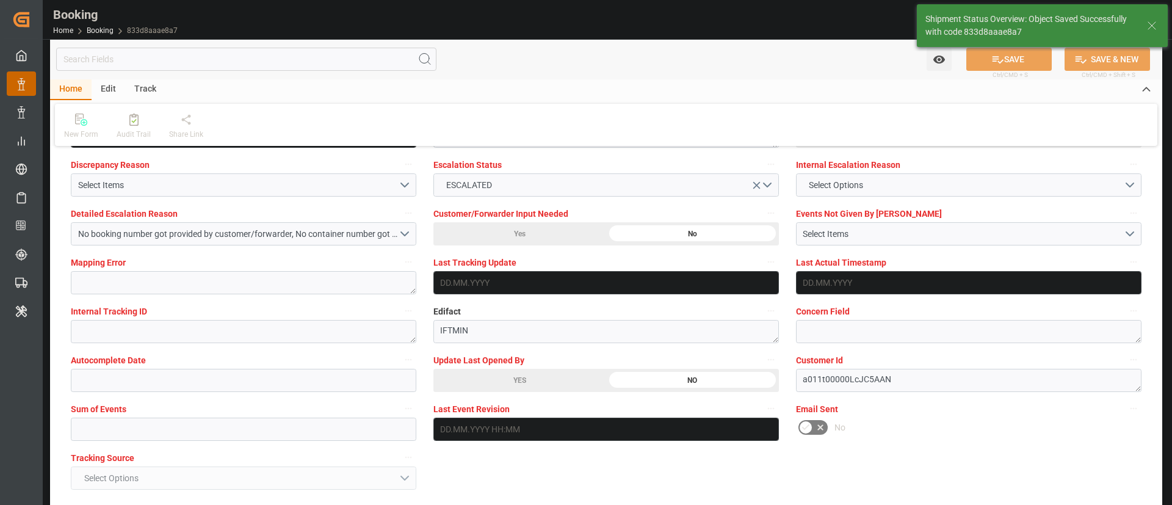
type textarea "Kiran Hari"
type input "[DATE] 08:41"
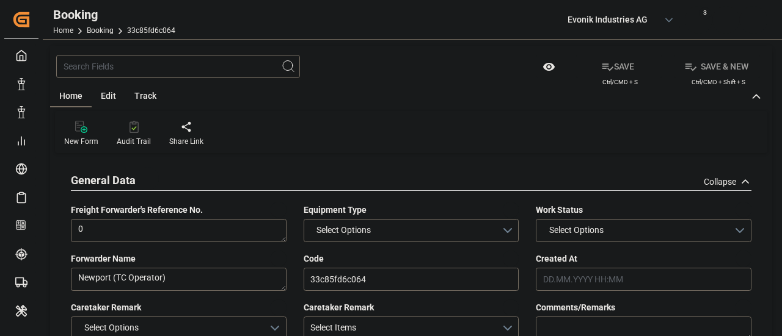
type input "7001241689"
type input "9783502"
type input "OOCL"
type input "Orient Overseas Container Line Ltd"
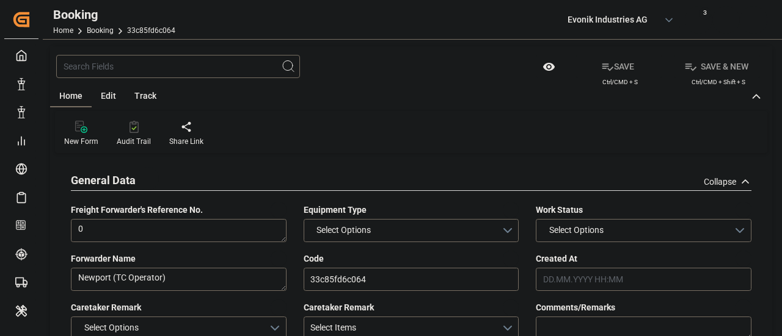
type input "NLRTM"
type input "KRPUS"
type input "CNNBG"
type input "0"
type input "[DATE] 07:58"
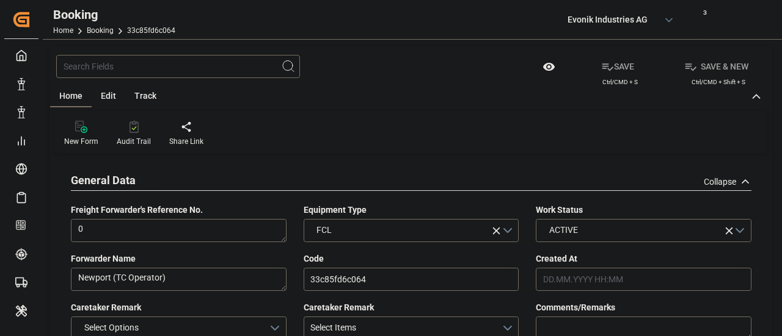
type input "[DATE]"
type input "[DATE] 00:00"
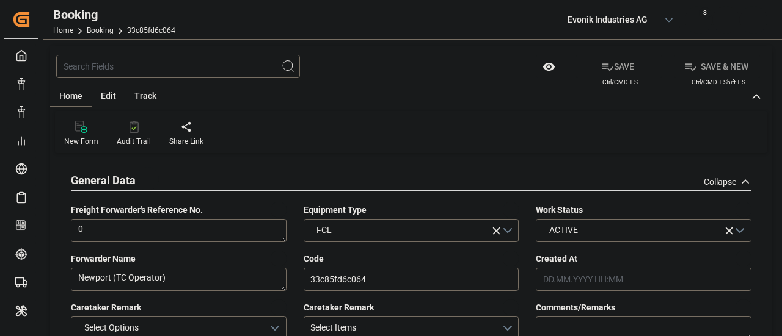
type input "[DATE] 00:00"
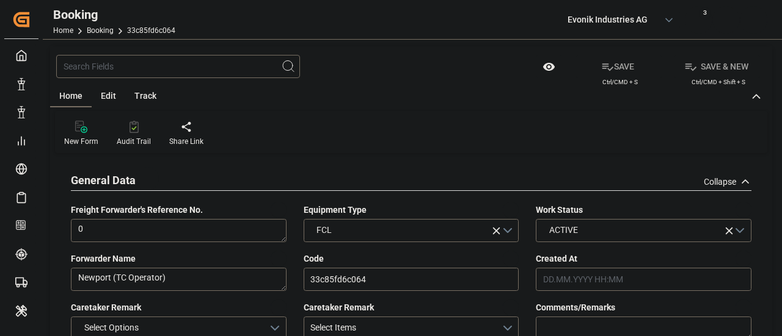
type input "[DATE] 00:00"
type input "[DATE]"
type input "[DATE] 10:41"
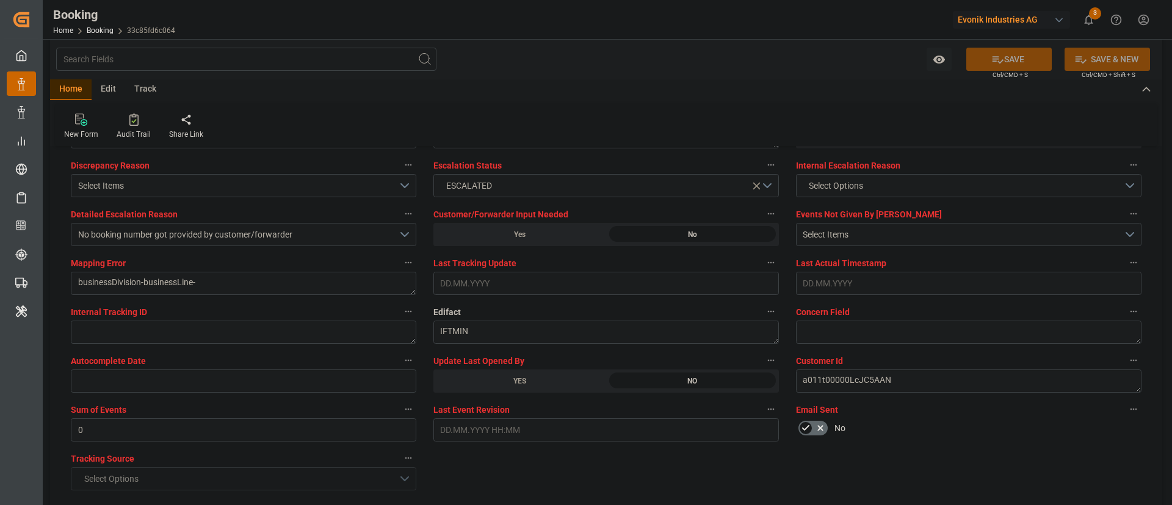
scroll to position [2290, 0]
click at [507, 336] on div "YES" at bounding box center [520, 380] width 173 height 23
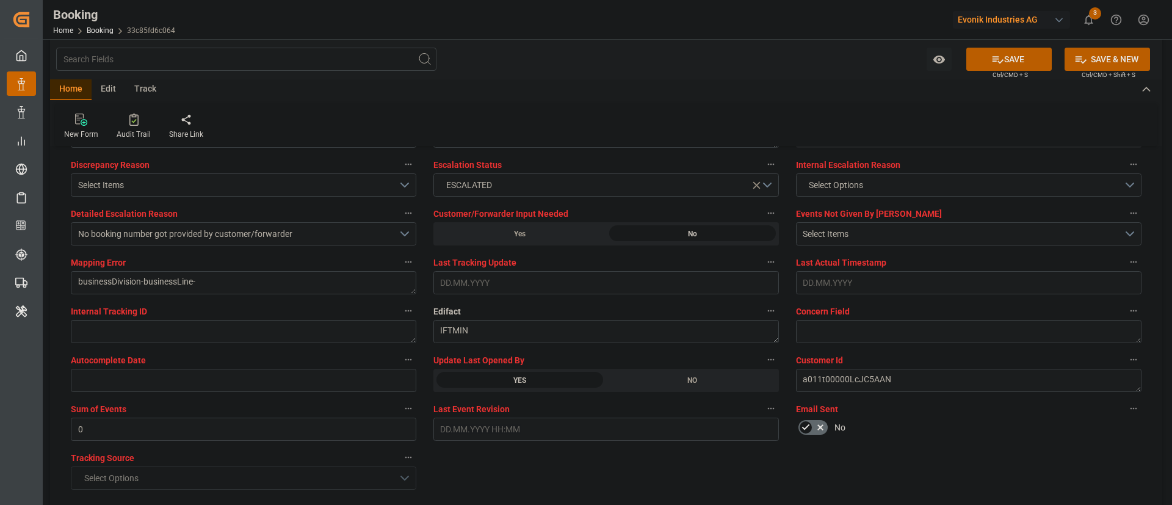
click at [781, 55] on button "SAVE" at bounding box center [1009, 59] width 85 height 23
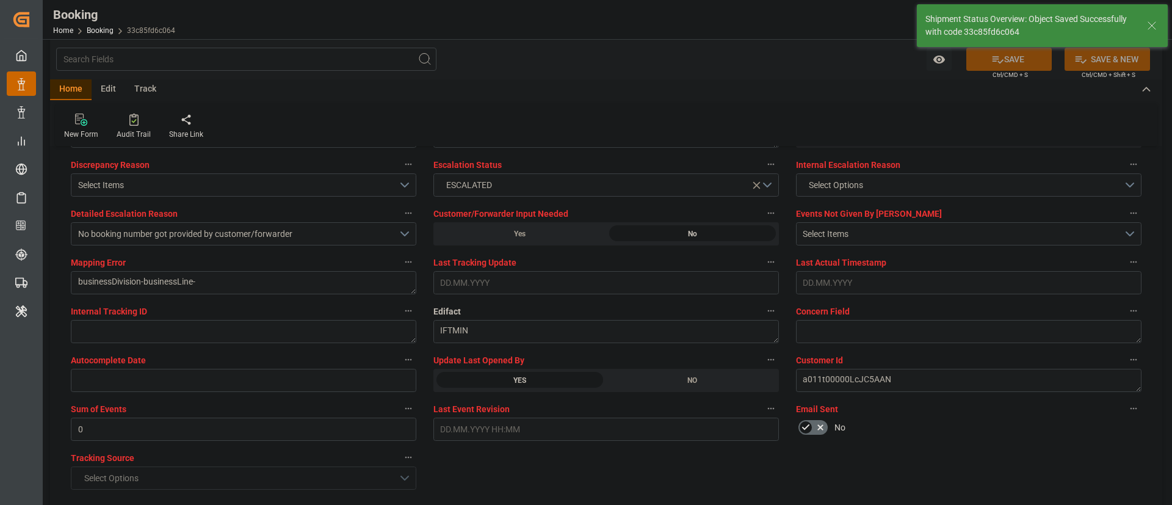
type textarea "Kiran Hari"
type input "[DATE] 08:42"
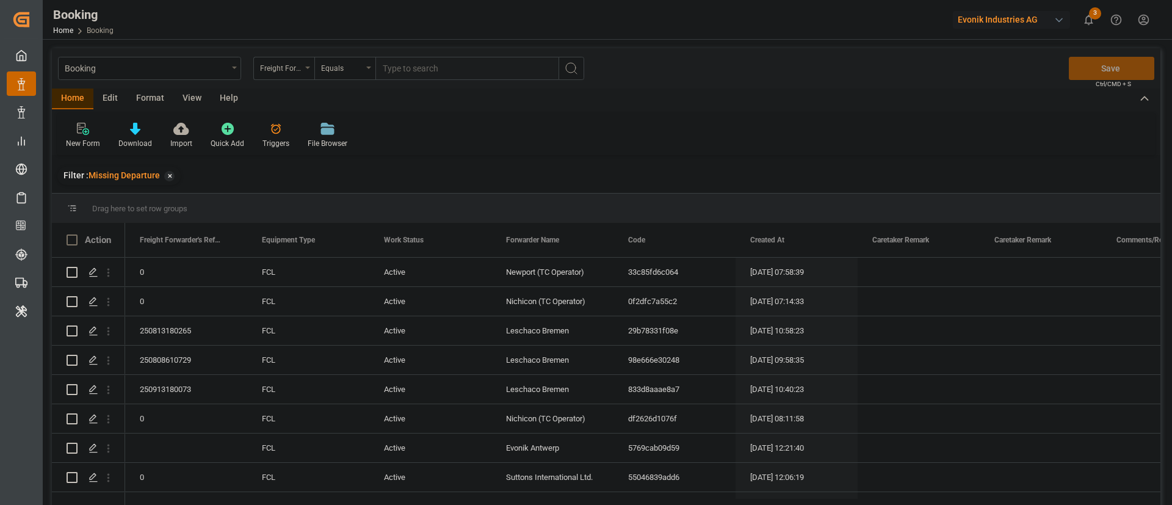
click at [185, 99] on div "View" at bounding box center [191, 99] width 37 height 21
click at [84, 133] on div at bounding box center [78, 128] width 24 height 13
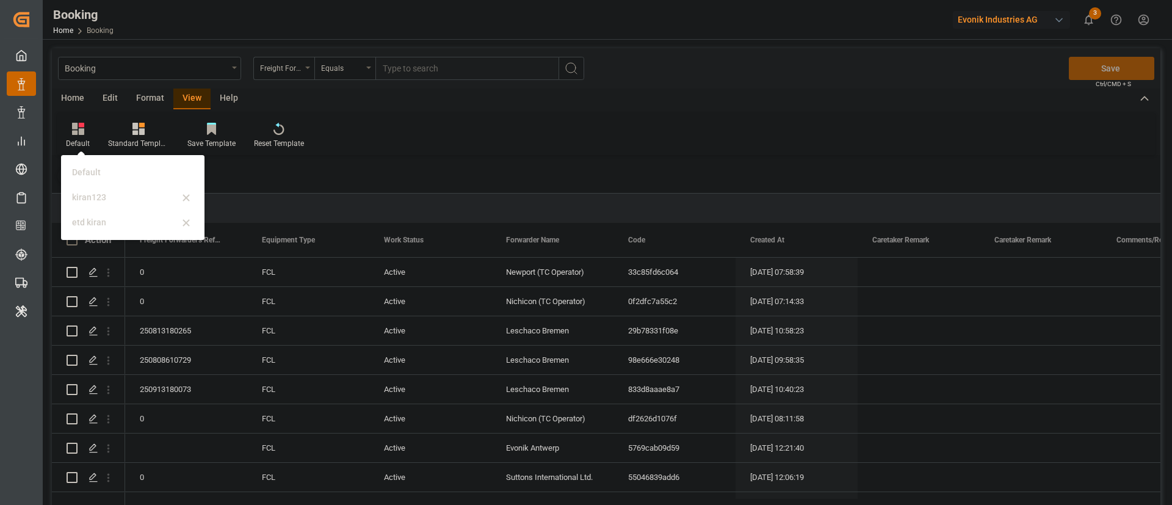
drag, startPoint x: 82, startPoint y: 195, endPoint x: 488, endPoint y: 238, distance: 408.4
click at [85, 195] on div "kiran123" at bounding box center [125, 197] width 107 height 13
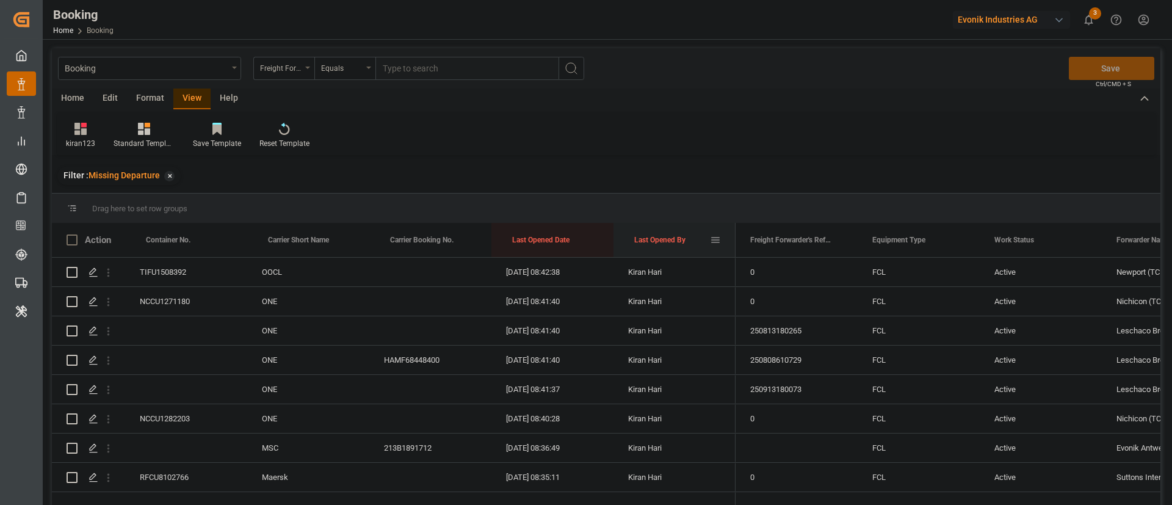
drag, startPoint x: 659, startPoint y: 234, endPoint x: 653, endPoint y: 236, distance: 6.4
click at [653, 236] on div "Last Opened By" at bounding box center [672, 240] width 76 height 34
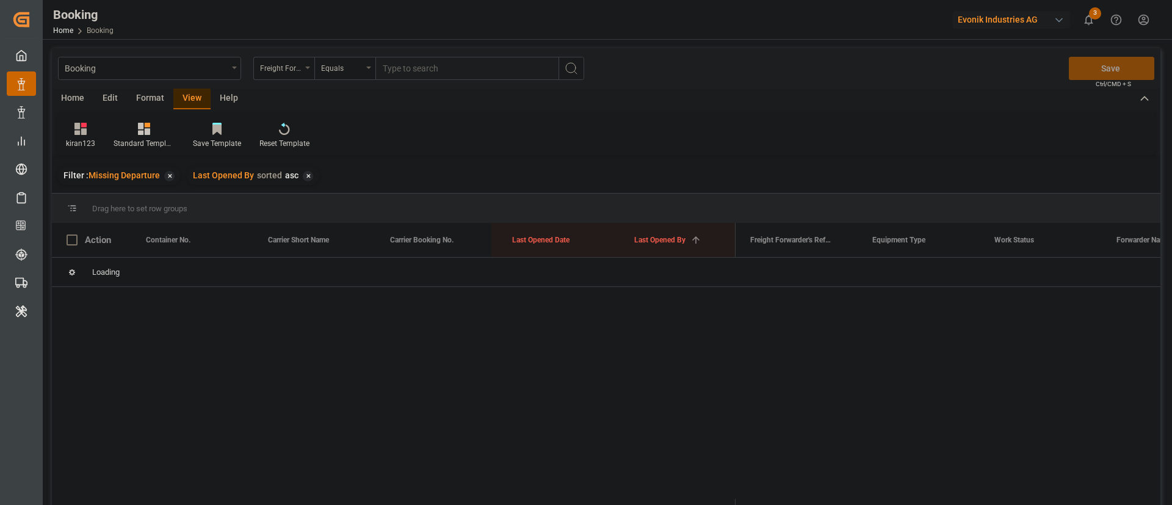
click at [309, 176] on div "✕" at bounding box center [308, 176] width 10 height 10
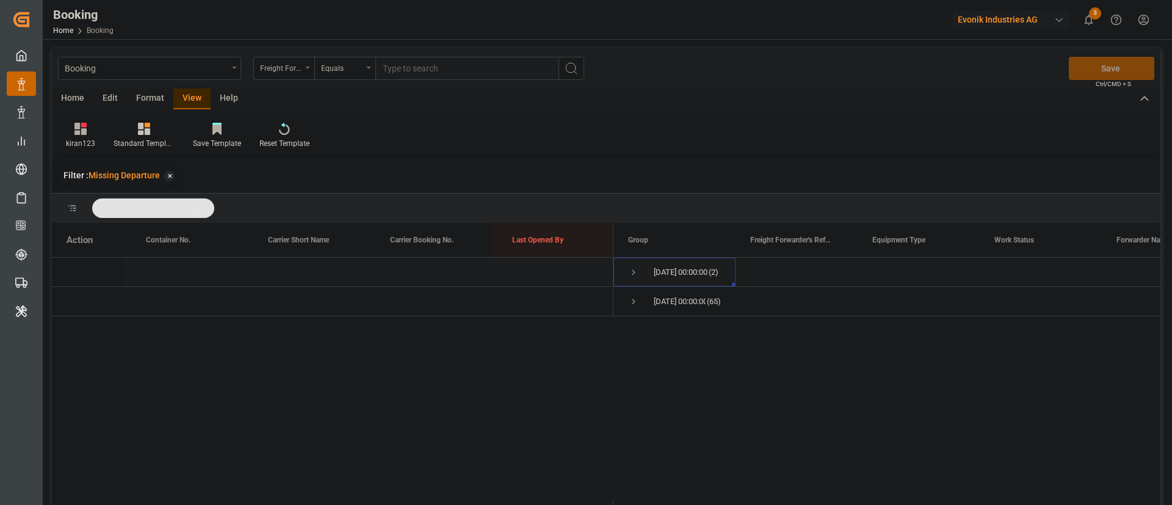
click at [633, 269] on span "Press SPACE to select this row." at bounding box center [633, 272] width 11 height 11
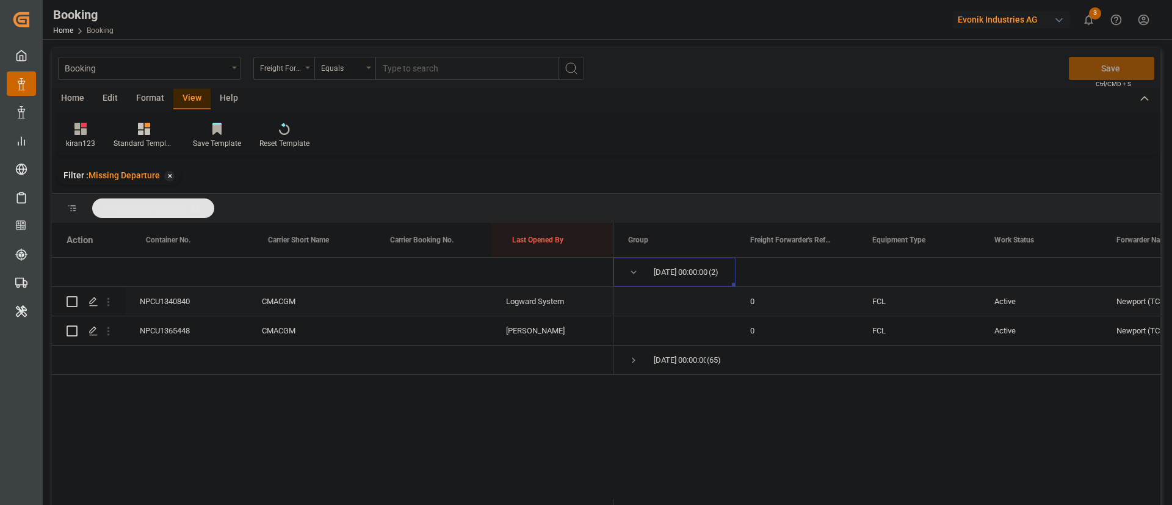
click at [193, 297] on div "NPCU1340840" at bounding box center [186, 301] width 122 height 29
click at [109, 297] on icon "open menu" at bounding box center [108, 302] width 13 height 13
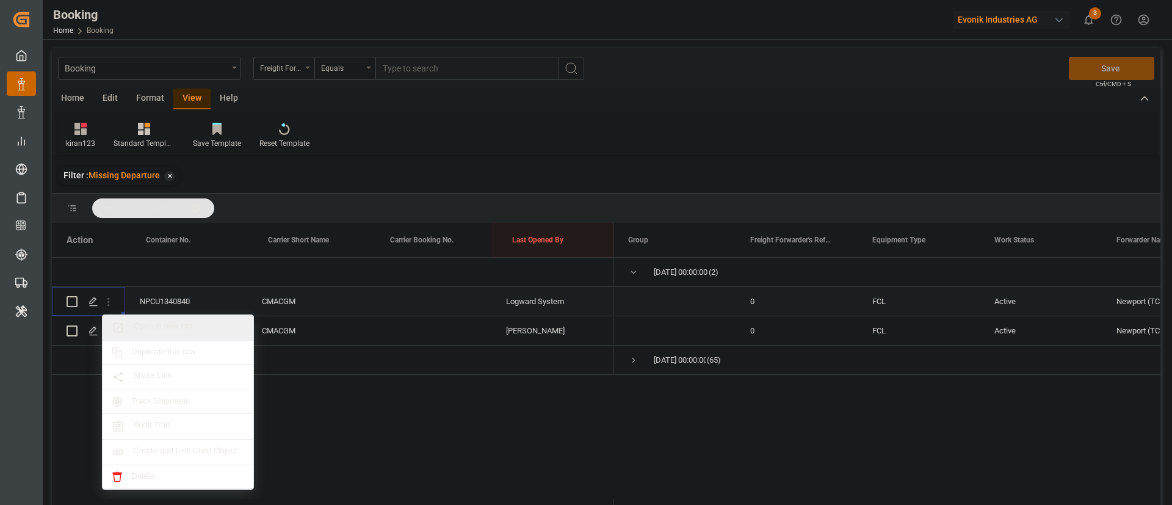
click at [184, 325] on span "Open in new tab" at bounding box center [188, 327] width 111 height 13
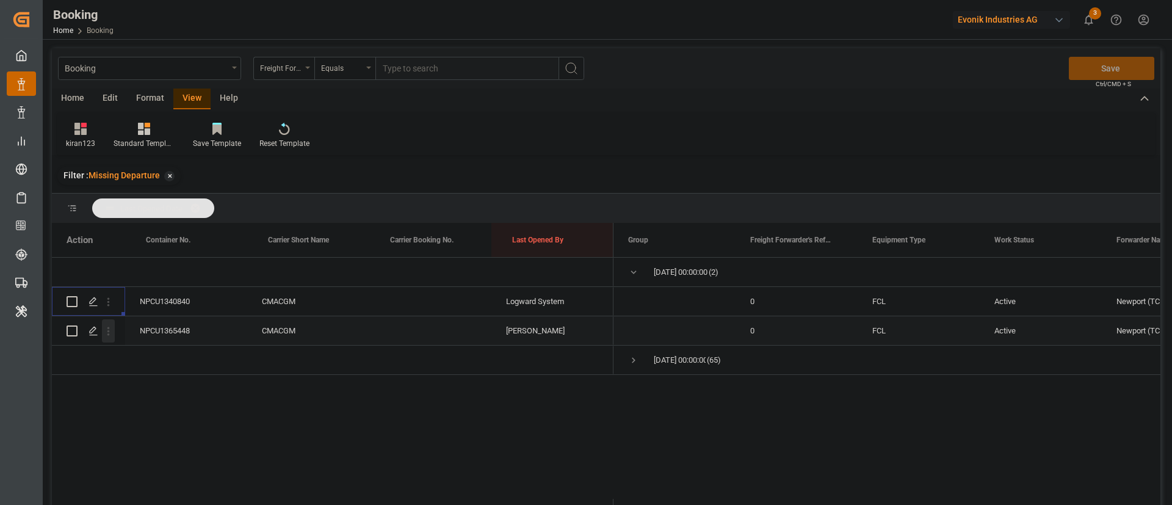
click at [104, 329] on icon "open menu" at bounding box center [108, 331] width 13 height 13
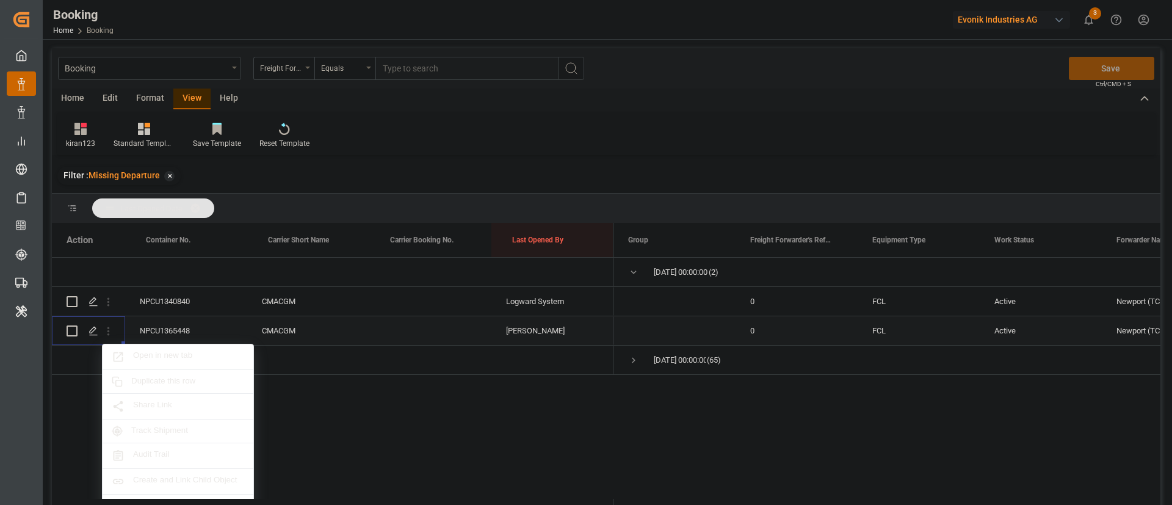
click at [152, 351] on span "Open in new tab" at bounding box center [188, 357] width 111 height 13
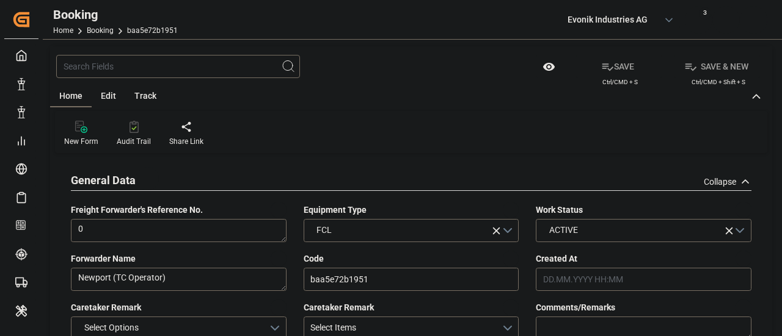
type input "27.08.2025 06:13"
type input "27.08.2025"
type input "25.10.2025"
type input "04.09.2025"
type input "04.09.2025 00:00"
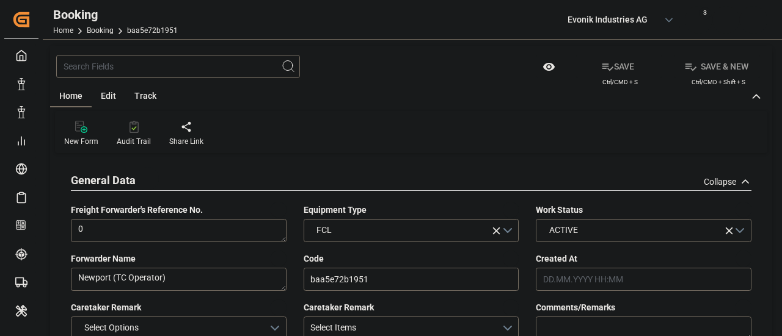
type input "04.09.2025 00:00"
type input "[DATE] 00:00"
type input "09.09.2025 00:00"
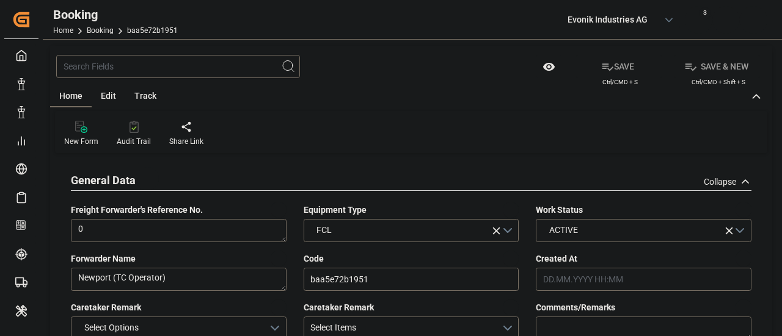
type input "25.10.2025 00:00"
type input "10.09.2025 16:26"
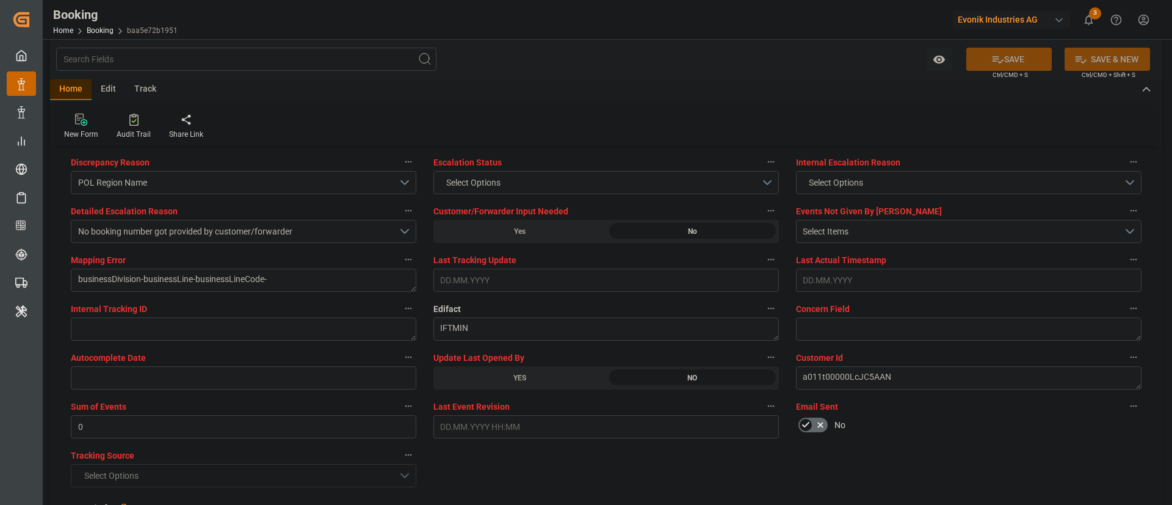
scroll to position [2381, 0]
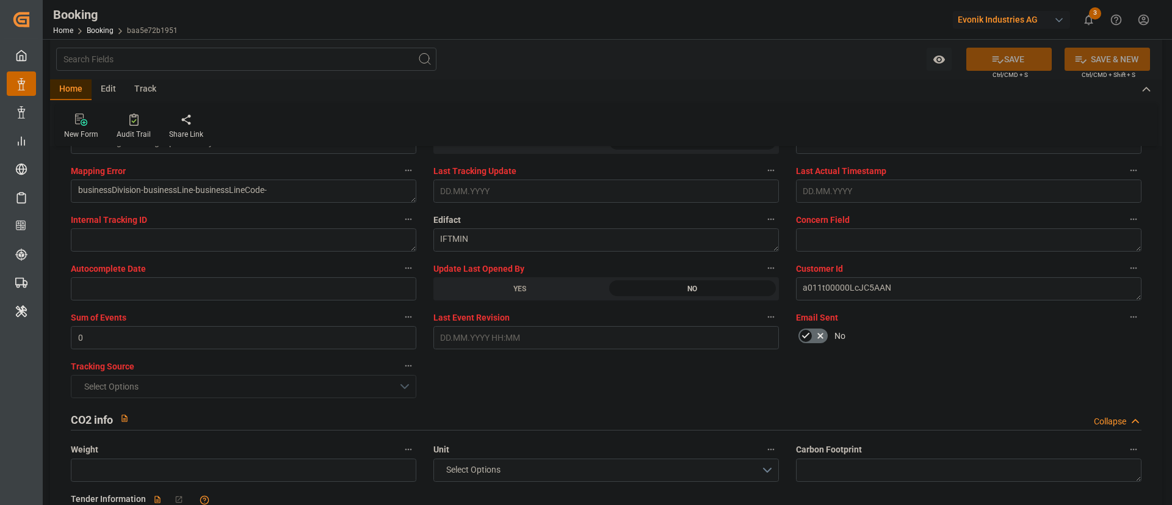
click at [549, 294] on div "YES" at bounding box center [520, 288] width 173 height 23
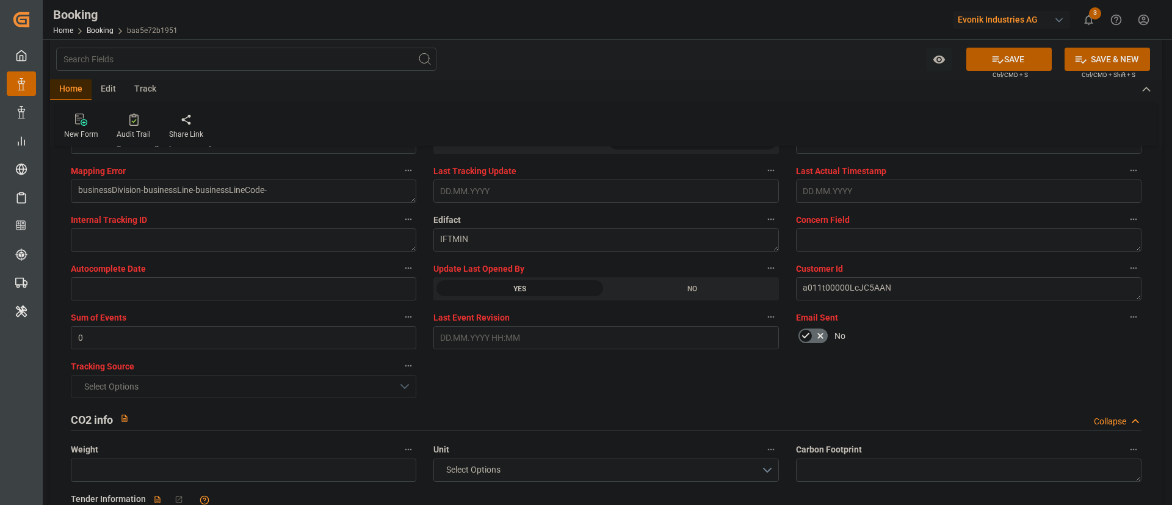
click at [781, 51] on button "SAVE" at bounding box center [1009, 59] width 85 height 23
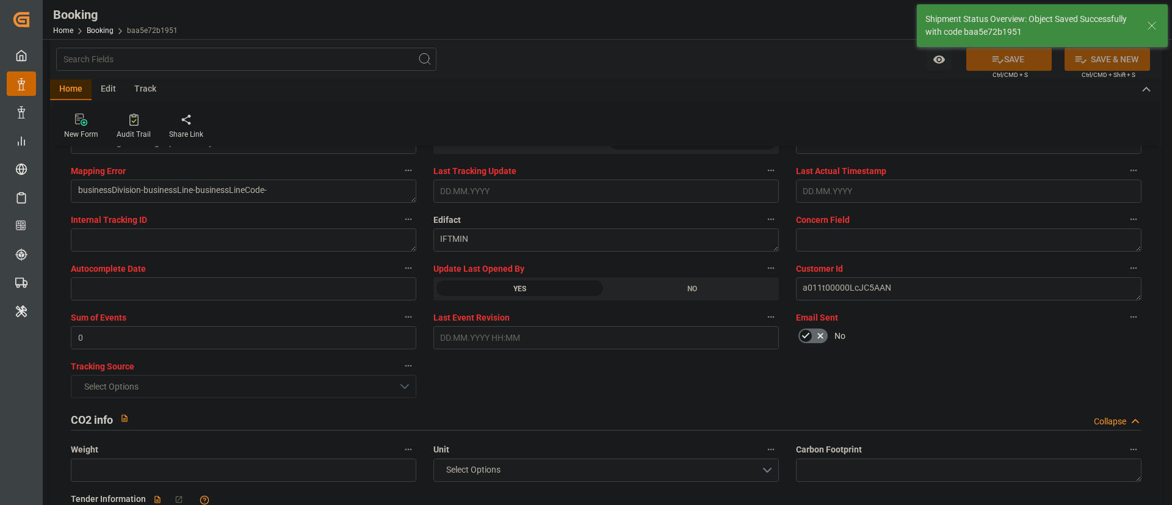
type textarea "Kiran Hari"
type textarea "businessDivision-businessLine-"
type input "12.09.2025 08:43"
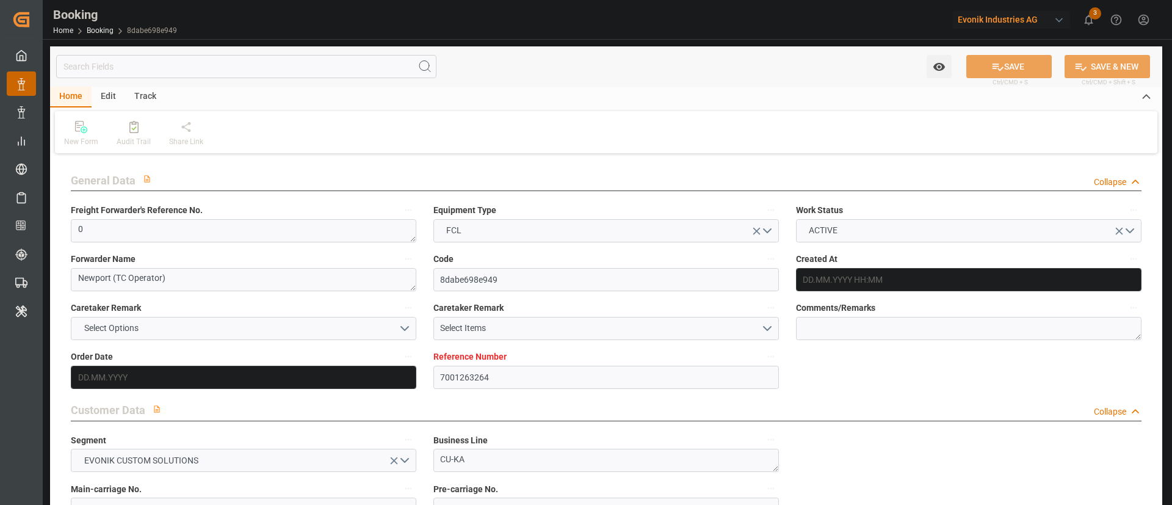
type input "[DATE] 08:12"
type input "[DATE]"
type input "[DATE] 00:00"
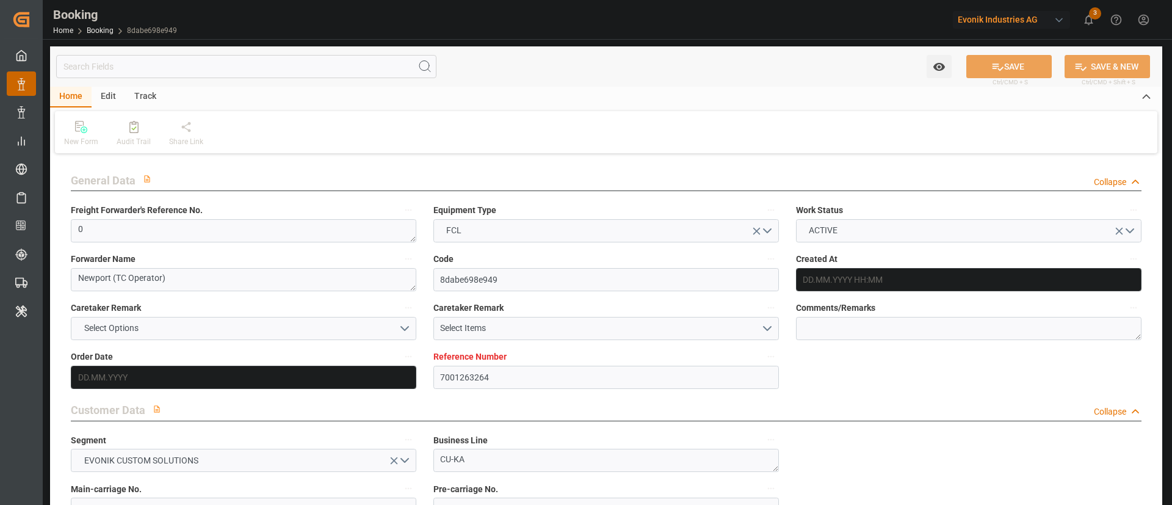
type input "[DATE] 00:00"
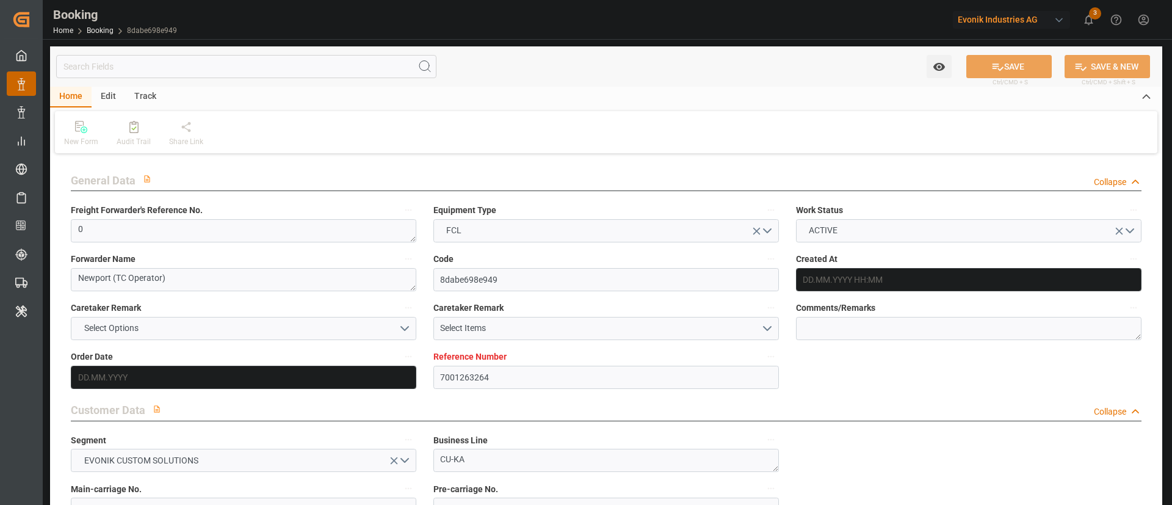
type input "[DATE] 00:00"
type input "[DATE] 09:50"
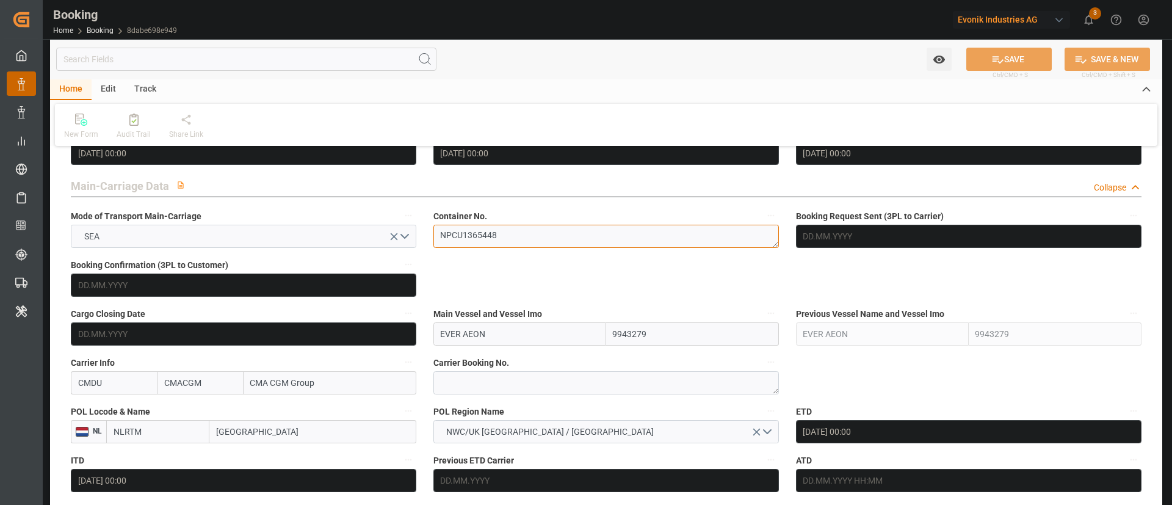
click at [534, 234] on textarea "NPCU1365448" at bounding box center [607, 236] width 346 height 23
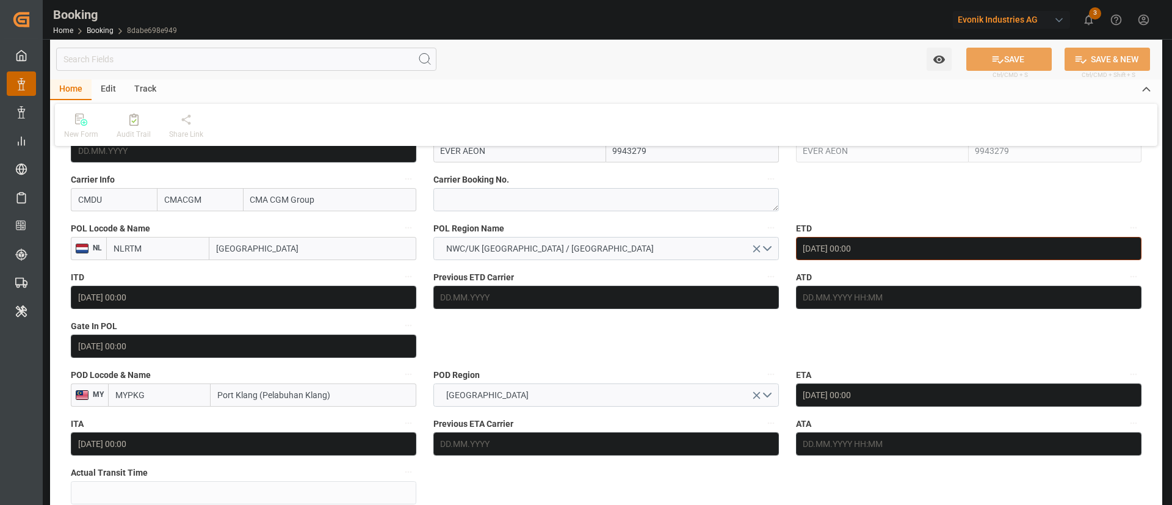
click at [834, 241] on input "[DATE] 00:00" at bounding box center [969, 248] width 346 height 23
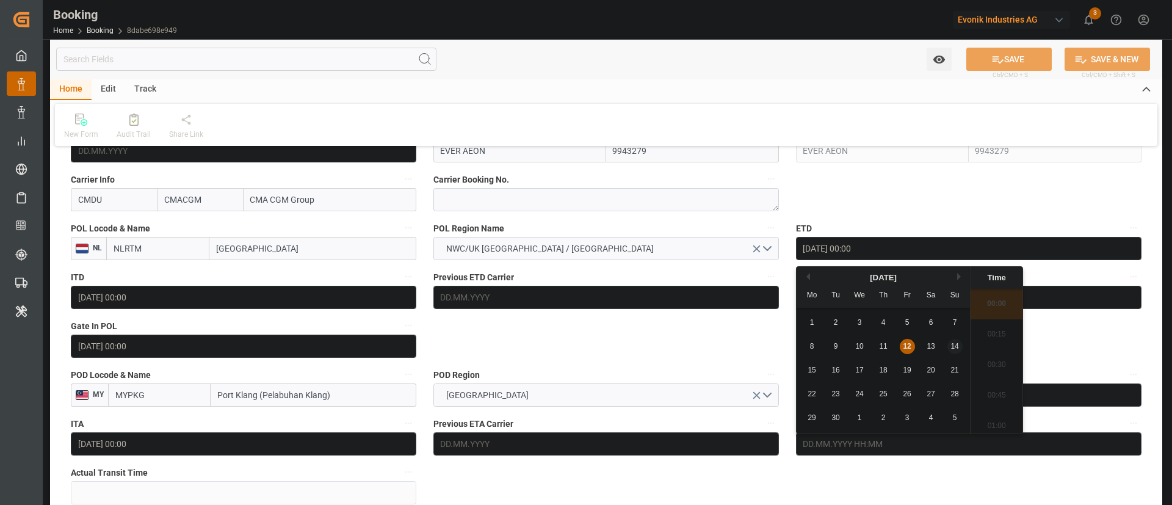
click at [962, 340] on div "14" at bounding box center [955, 347] width 15 height 15
click at [953, 344] on span "14" at bounding box center [955, 346] width 8 height 9
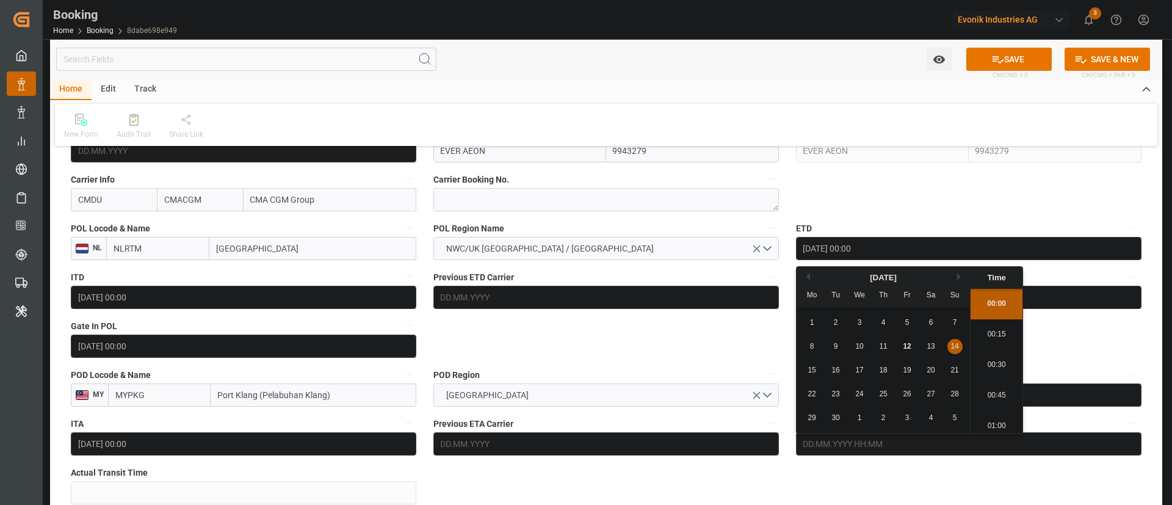
type input "14.09.2025 00:00"
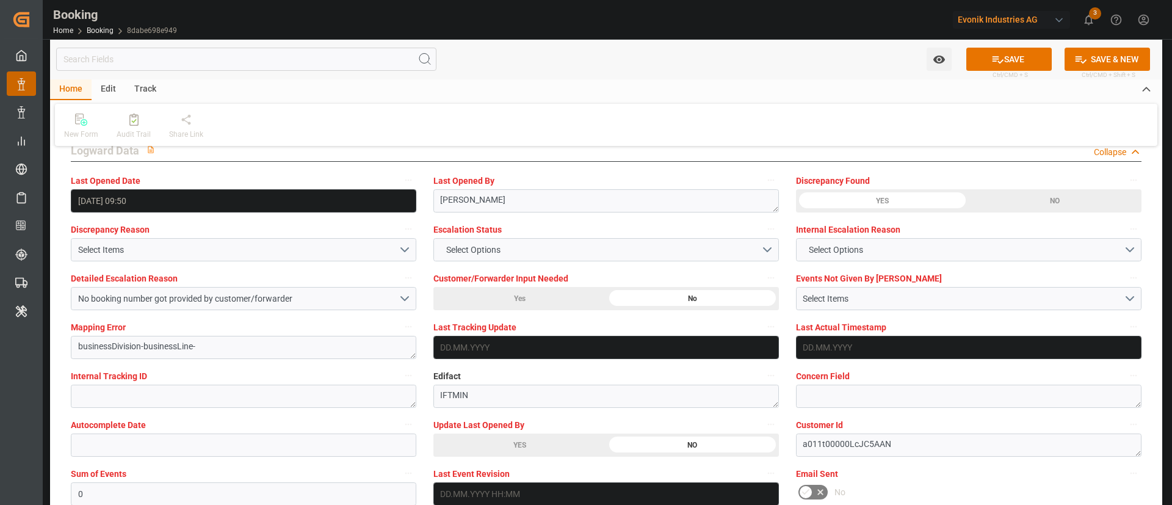
scroll to position [2290, 0]
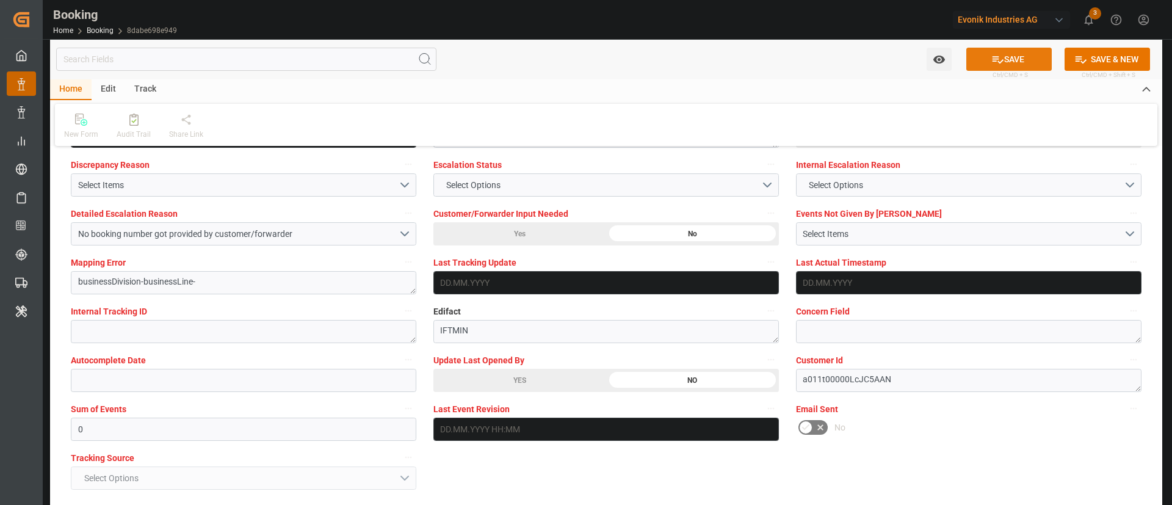
click at [1028, 52] on button "SAVE" at bounding box center [1009, 59] width 85 height 23
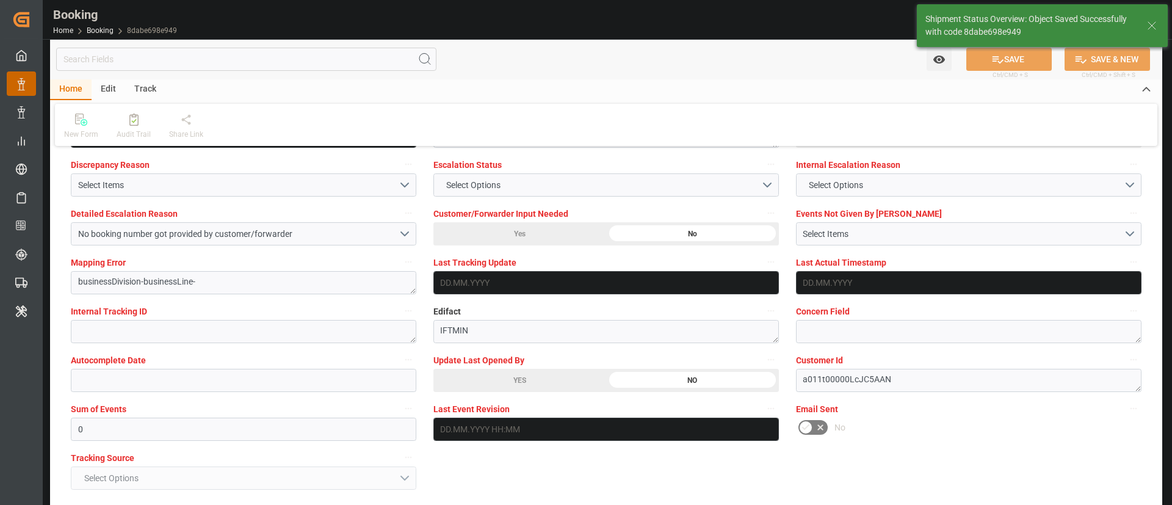
type textarea "Kiran Hari"
type input "12.09.2025 08:44"
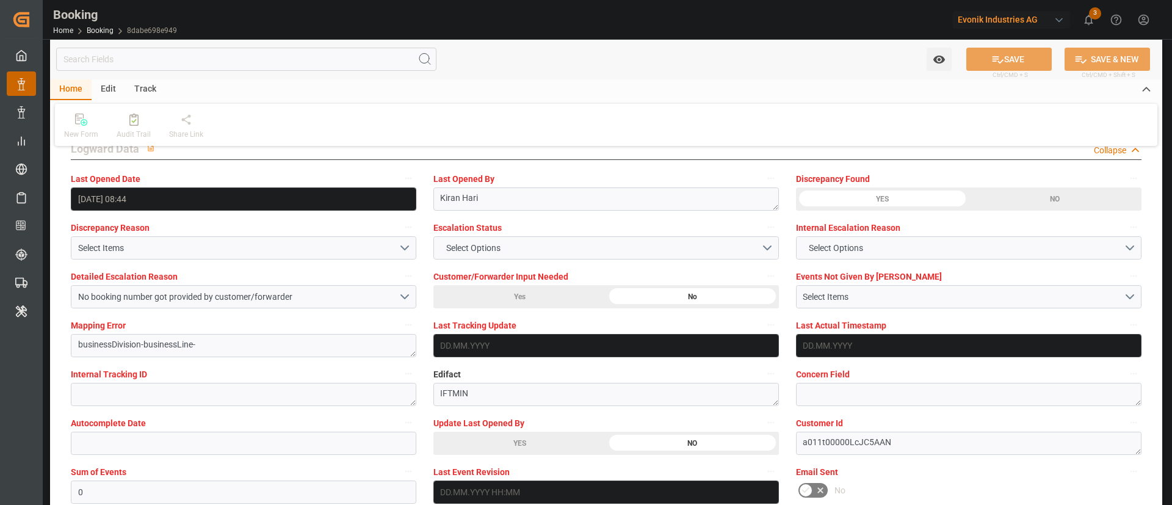
scroll to position [2198, 0]
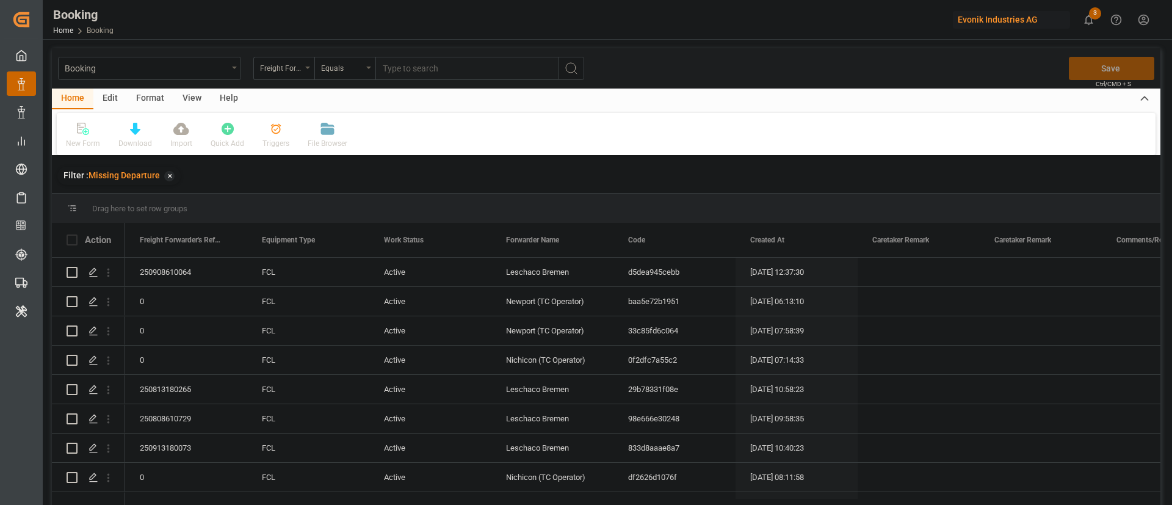
click at [189, 98] on div "View" at bounding box center [191, 99] width 37 height 21
click at [92, 141] on div "Default" at bounding box center [78, 135] width 42 height 27
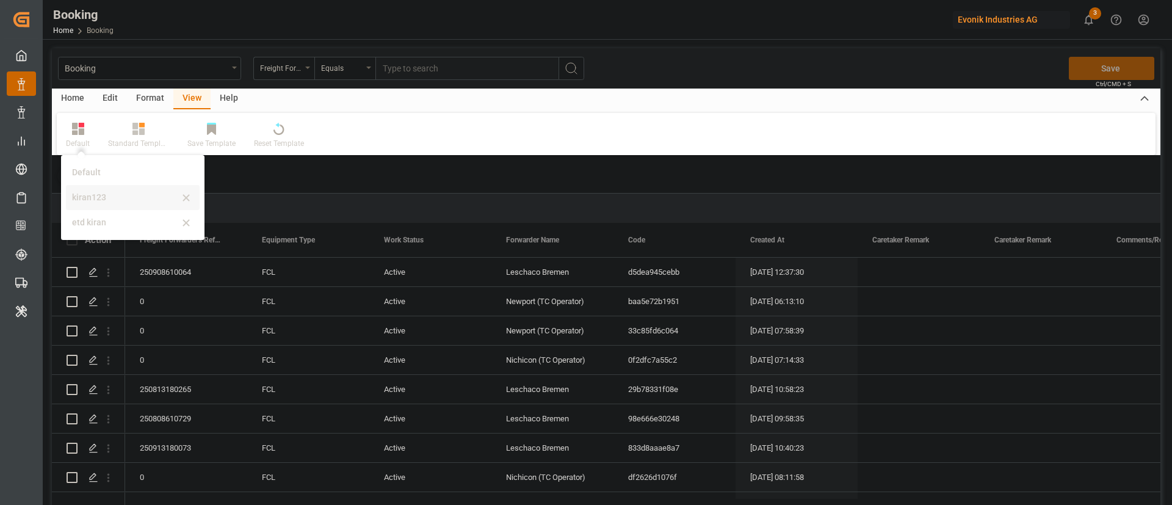
click at [112, 195] on div "kiran123" at bounding box center [125, 197] width 107 height 13
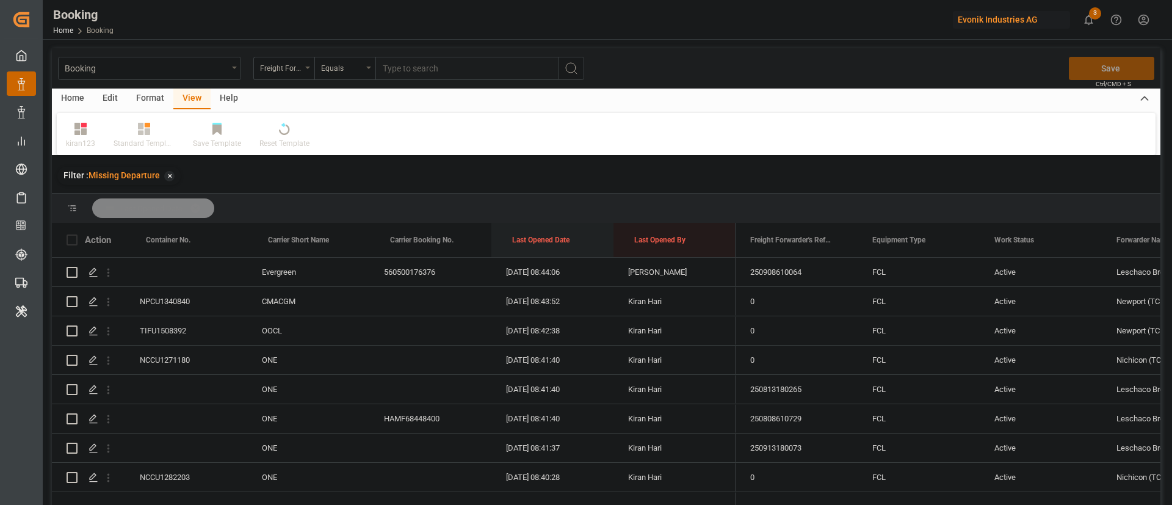
drag, startPoint x: 520, startPoint y: 228, endPoint x: 525, endPoint y: 220, distance: 9.2
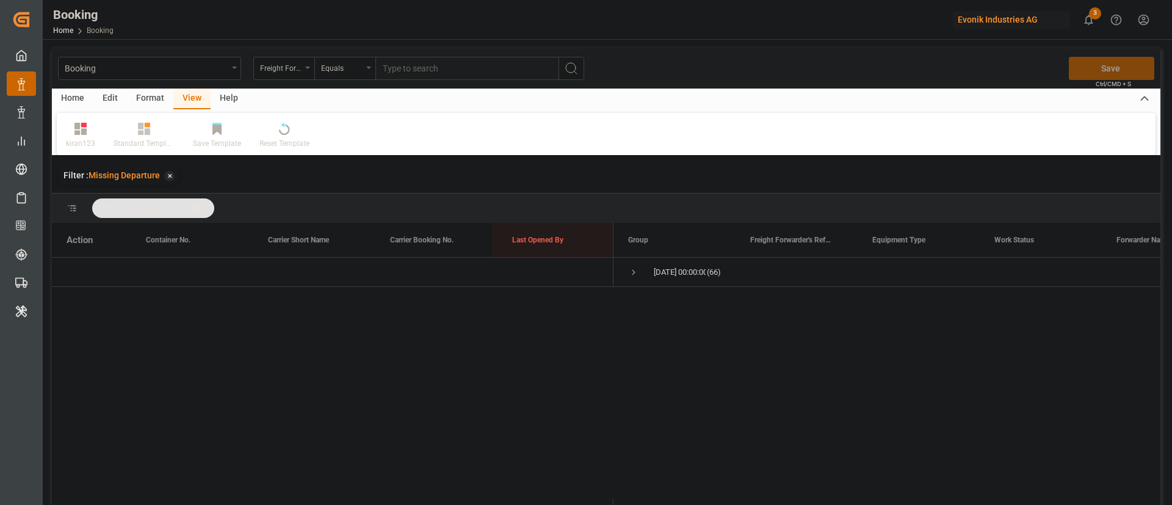
click at [142, 83] on div "Booking Freight Forwarder's Reference No. Equals Save Ctrl/CMD + S" at bounding box center [606, 68] width 1109 height 40
click at [148, 95] on div "Format" at bounding box center [150, 99] width 46 height 21
click at [81, 127] on icon at bounding box center [83, 130] width 9 height 10
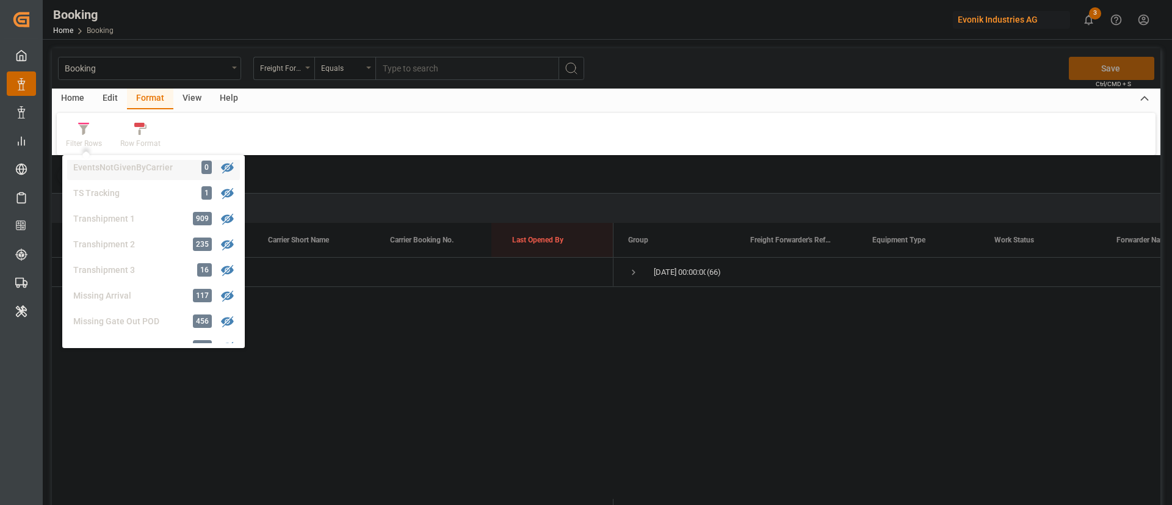
scroll to position [372, 0]
click at [111, 236] on div "Booking Freight Forwarder's Reference No. Equals Save Ctrl/CMD + S Home Edit Fo…" at bounding box center [606, 292] width 1109 height 489
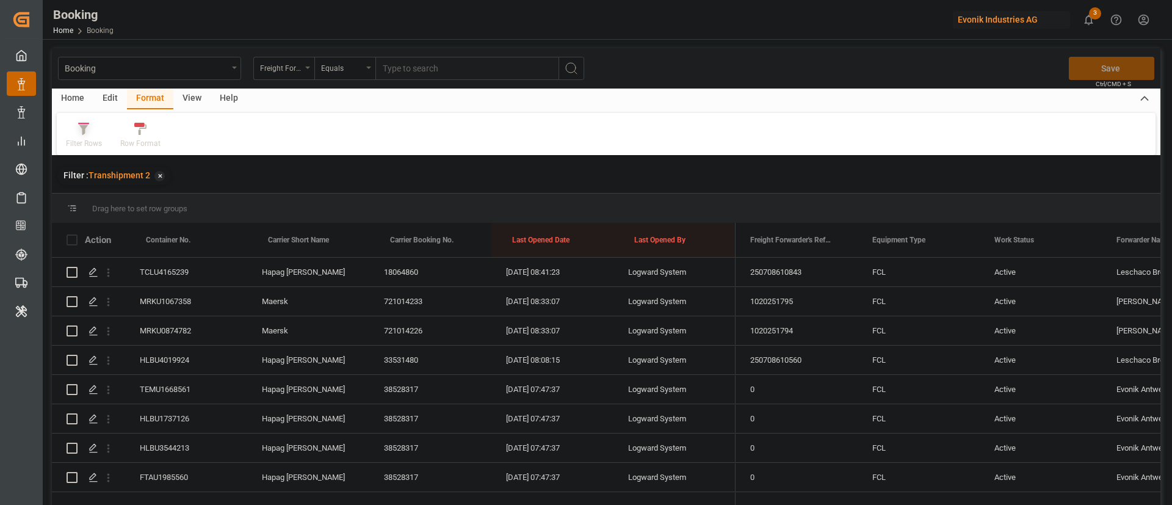
click at [103, 129] on div "Filter Rows" at bounding box center [84, 135] width 54 height 27
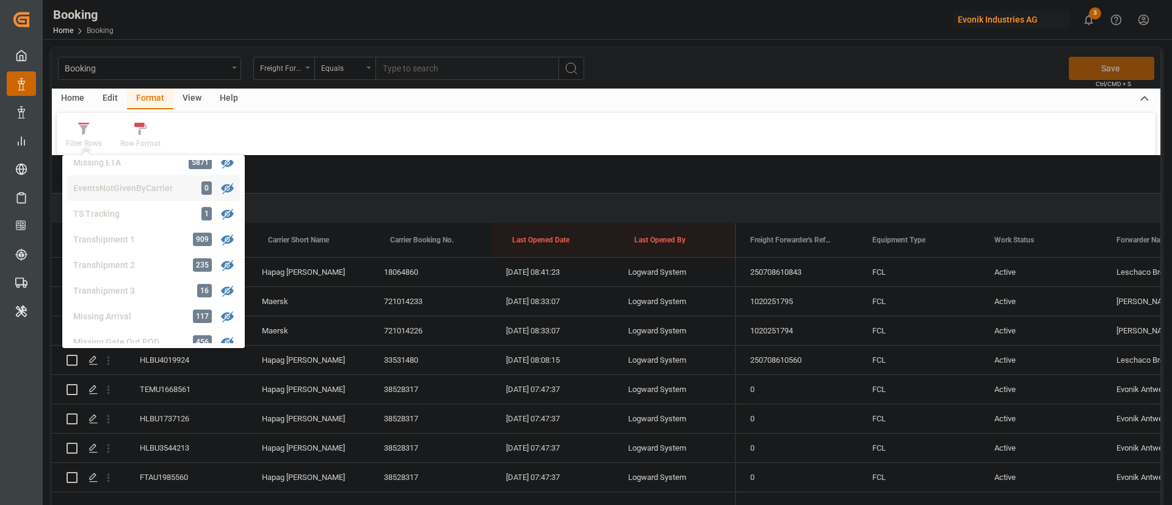
scroll to position [372, 0]
click at [102, 240] on div "Transhipment 2" at bounding box center [126, 236] width 107 height 13
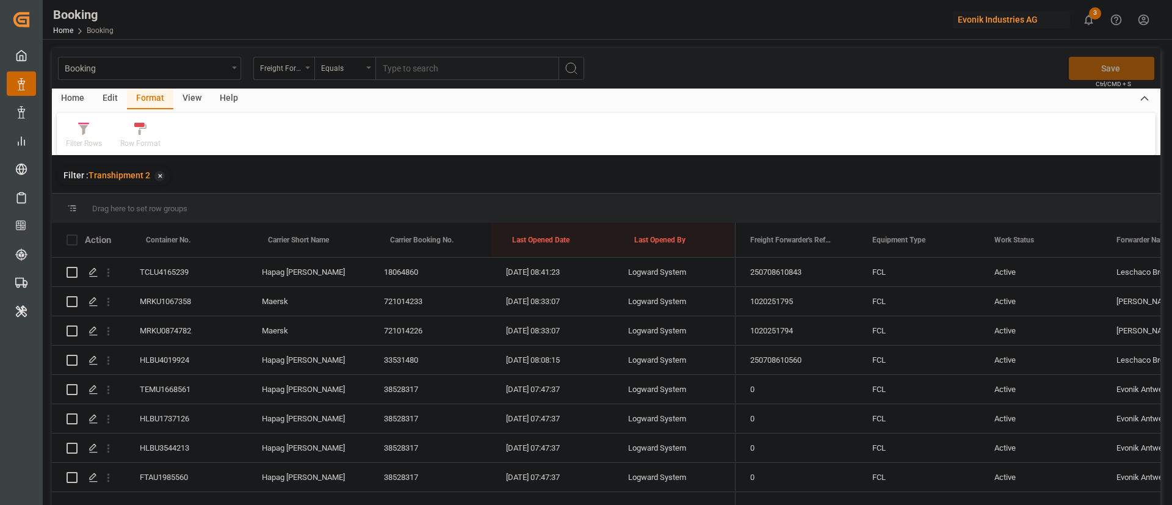
drag, startPoint x: 190, startPoint y: 93, endPoint x: 158, endPoint y: 112, distance: 37.8
click at [190, 92] on div "View" at bounding box center [191, 99] width 37 height 21
click at [89, 139] on div "kiran123" at bounding box center [80, 143] width 29 height 11
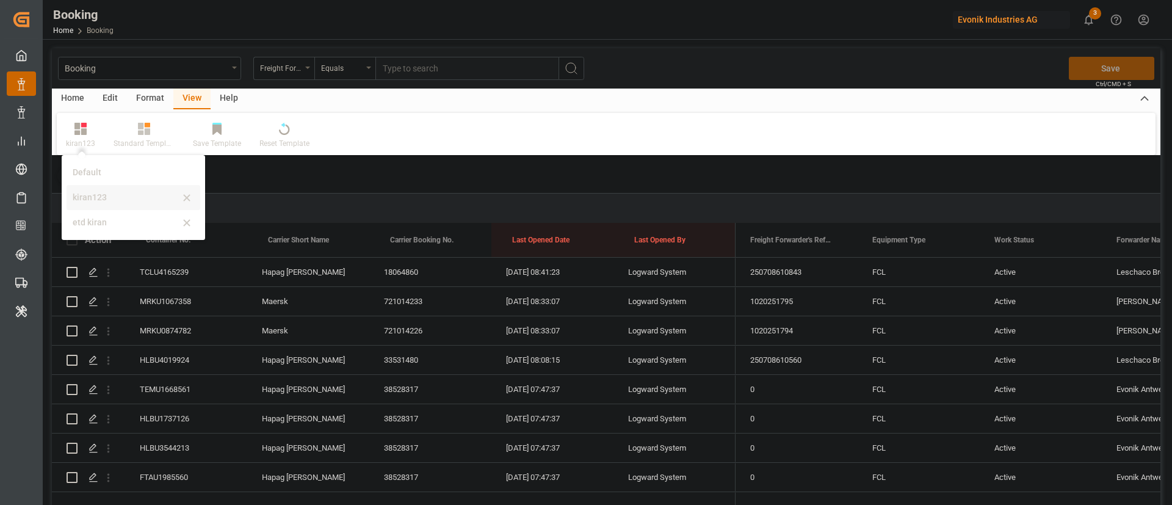
click at [103, 187] on div "kiran123" at bounding box center [134, 197] width 134 height 25
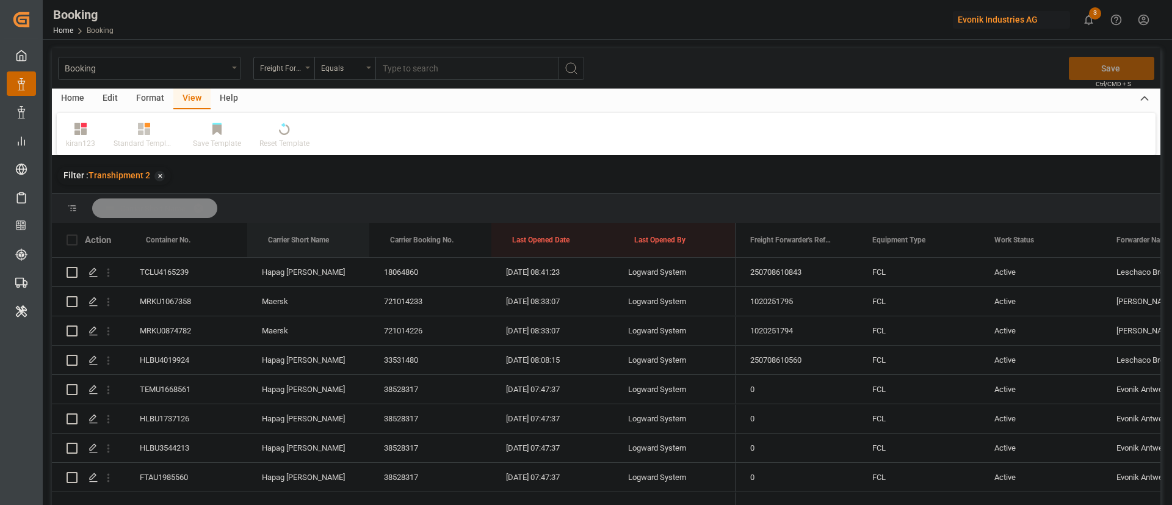
drag, startPoint x: 324, startPoint y: 211, endPoint x: 771, endPoint y: 188, distance: 448.2
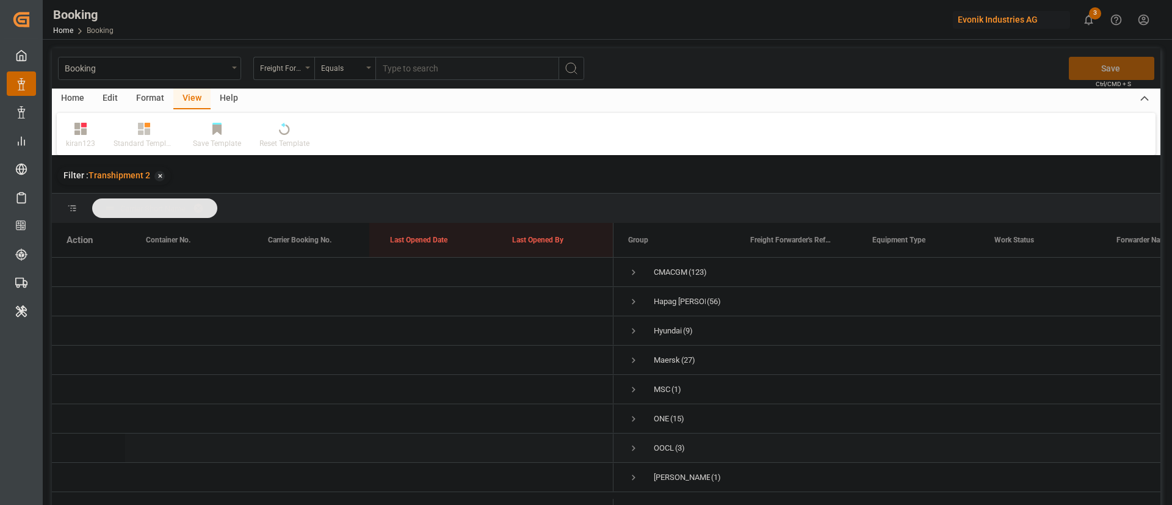
scroll to position [0, 0]
click at [634, 269] on span "Press SPACE to select this row." at bounding box center [633, 272] width 11 height 11
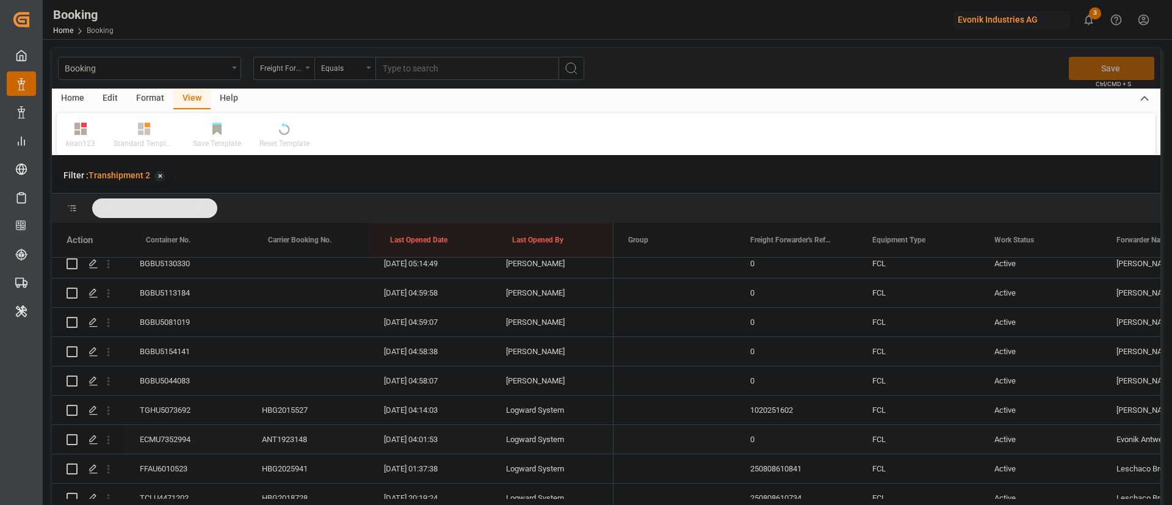
scroll to position [590, 0]
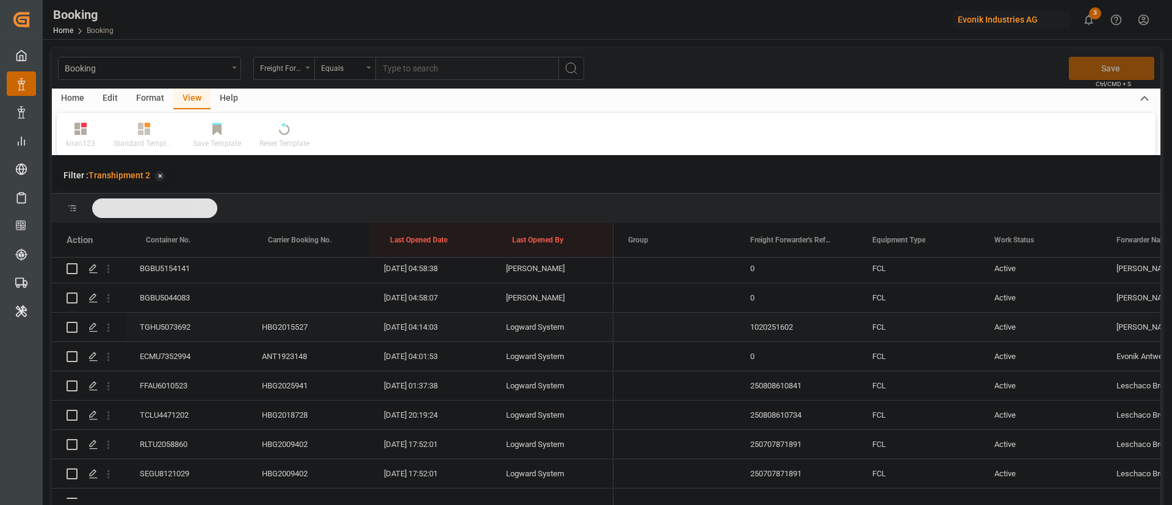
click at [150, 317] on div "TGHU5073692" at bounding box center [186, 327] width 122 height 29
click at [194, 353] on div "ECMU7352994" at bounding box center [186, 356] width 122 height 29
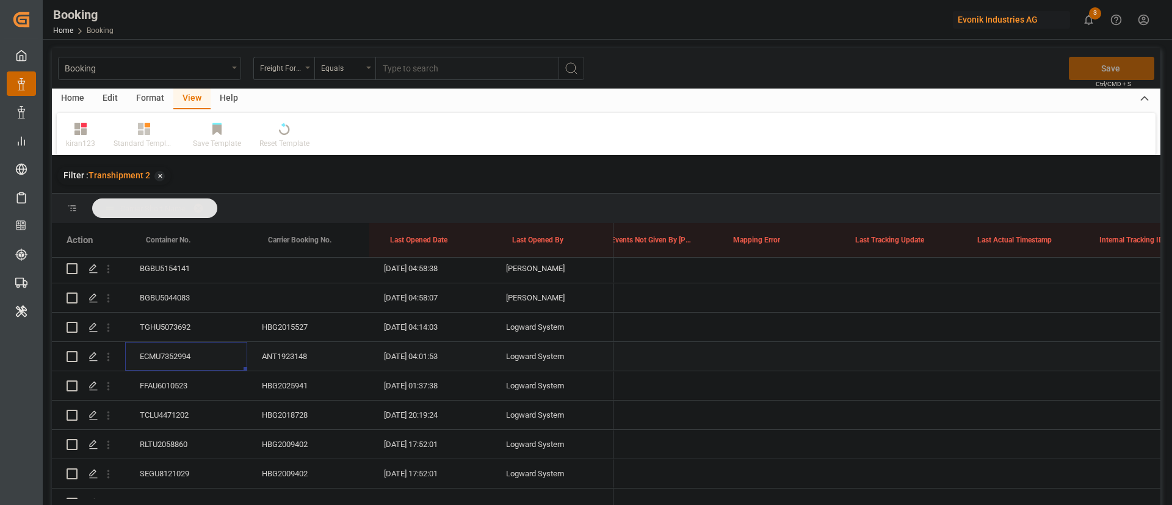
scroll to position [0, 0]
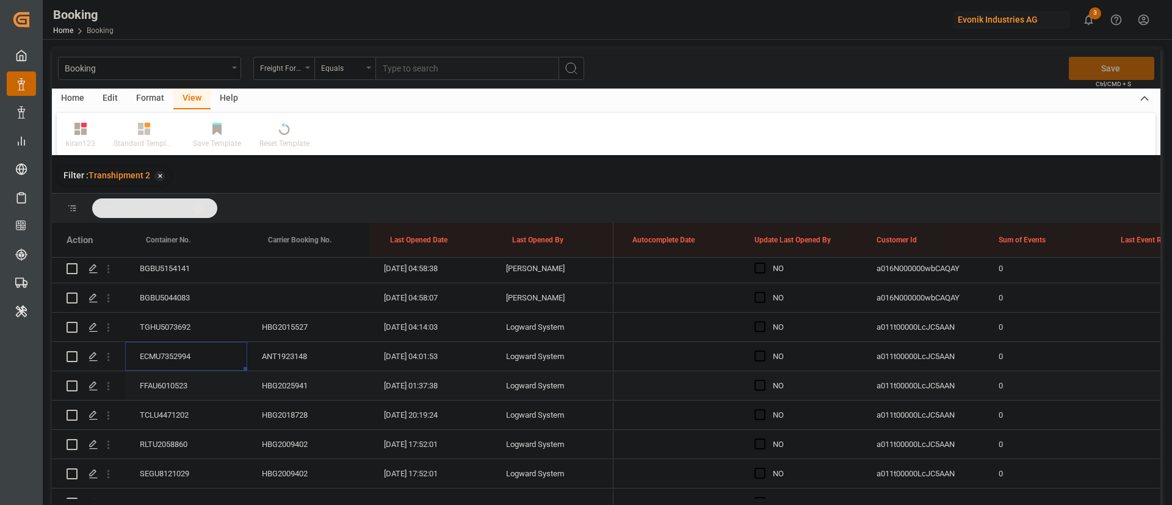
click at [191, 393] on div "FFAU6010523" at bounding box center [186, 385] width 122 height 29
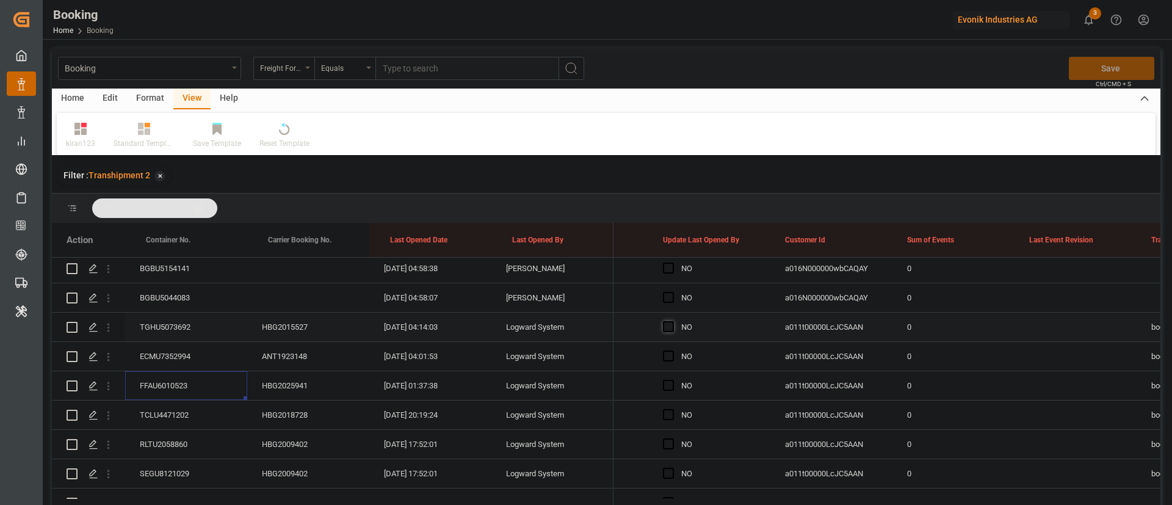
click at [666, 324] on span "Press SPACE to select this row." at bounding box center [668, 326] width 11 height 11
click at [672, 321] on input "Press SPACE to select this row." at bounding box center [672, 321] width 0 height 0
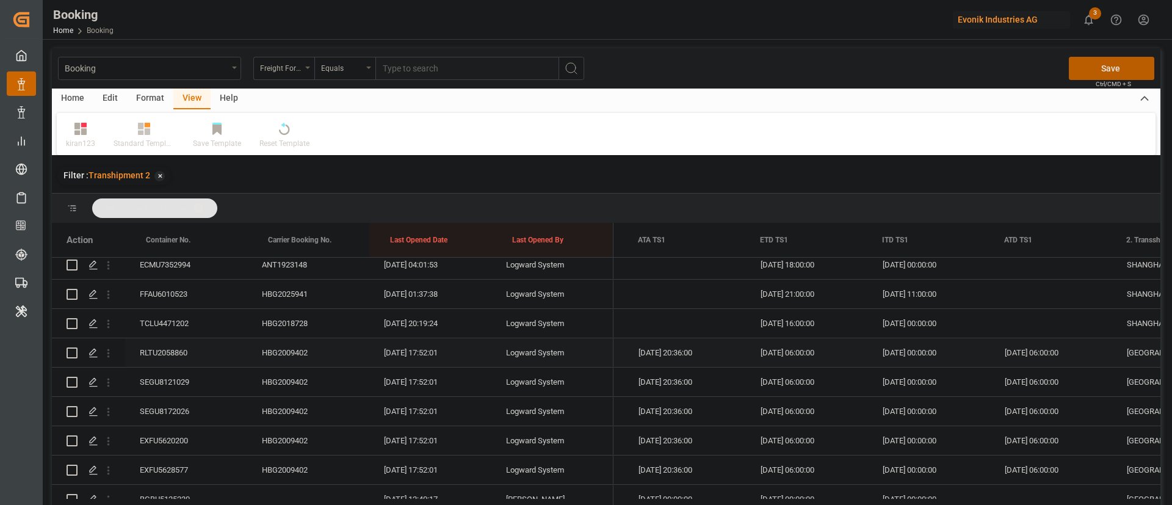
scroll to position [0, 13425]
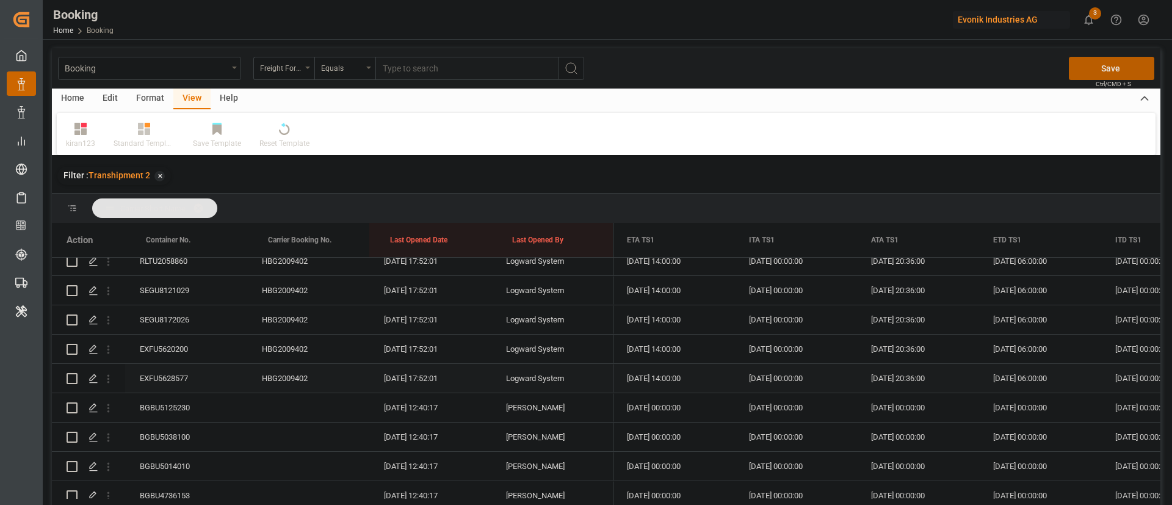
click at [180, 377] on div "EXFU5628577" at bounding box center [186, 378] width 122 height 29
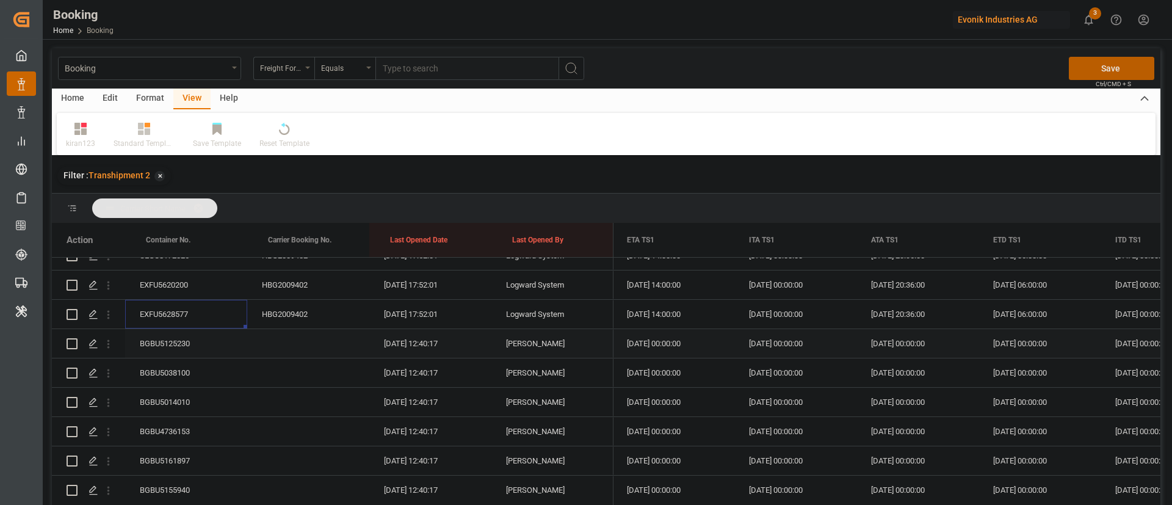
scroll to position [865, 0]
click at [170, 321] on div "BGBU5125230" at bounding box center [186, 316] width 122 height 29
click at [176, 344] on div "BGBU5038100" at bounding box center [186, 345] width 122 height 29
click at [186, 363] on div "BGBU5014010" at bounding box center [186, 374] width 122 height 29
click at [172, 317] on div "BGBU5125230" at bounding box center [186, 316] width 122 height 29
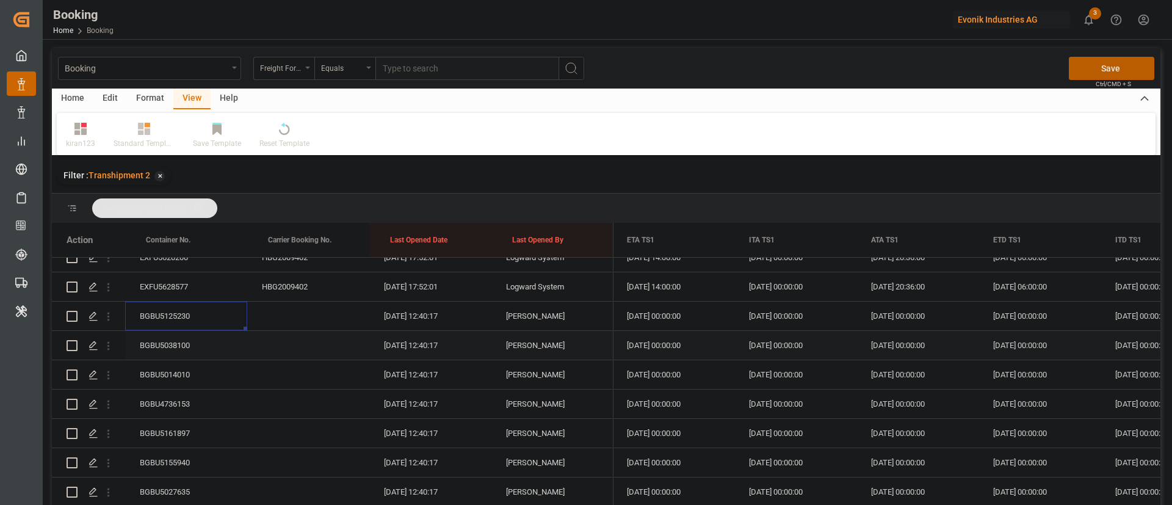
click at [181, 343] on div "BGBU5038100" at bounding box center [186, 345] width 122 height 29
click at [184, 372] on div "BGBU5014010" at bounding box center [186, 374] width 122 height 29
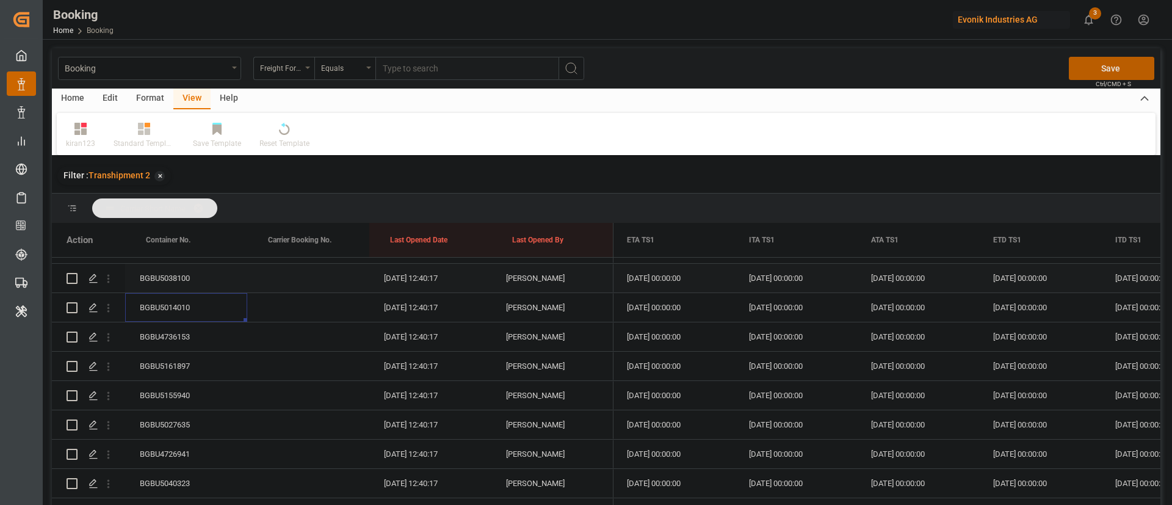
scroll to position [956, 0]
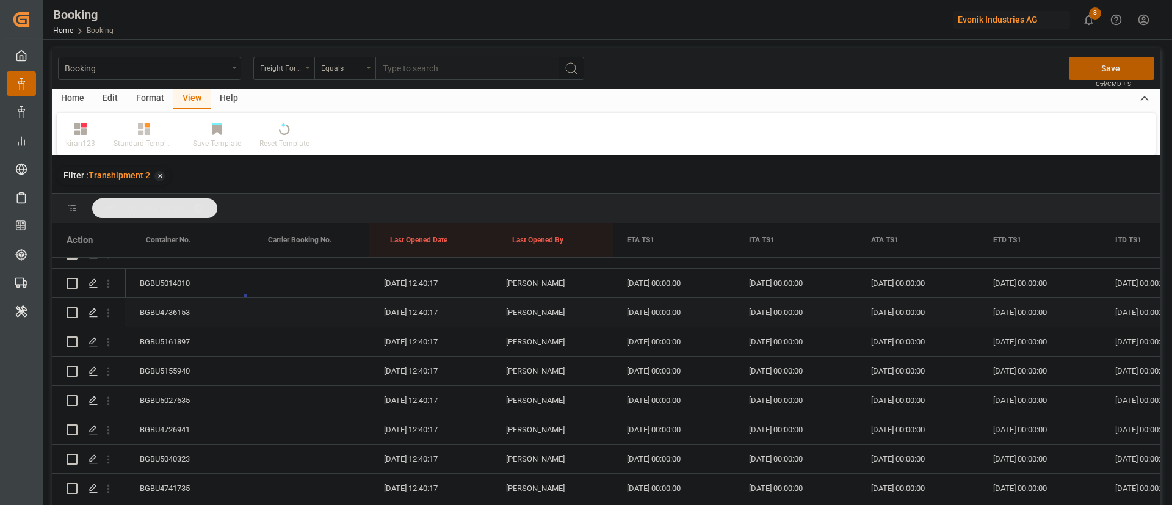
click at [191, 303] on div "BGBU4736153" at bounding box center [186, 312] width 122 height 29
click at [175, 337] on div "BGBU5161897" at bounding box center [186, 341] width 122 height 29
click at [168, 374] on div "BGBU5155940" at bounding box center [186, 371] width 122 height 29
click at [173, 401] on div "BGBU5027635" at bounding box center [186, 400] width 122 height 29
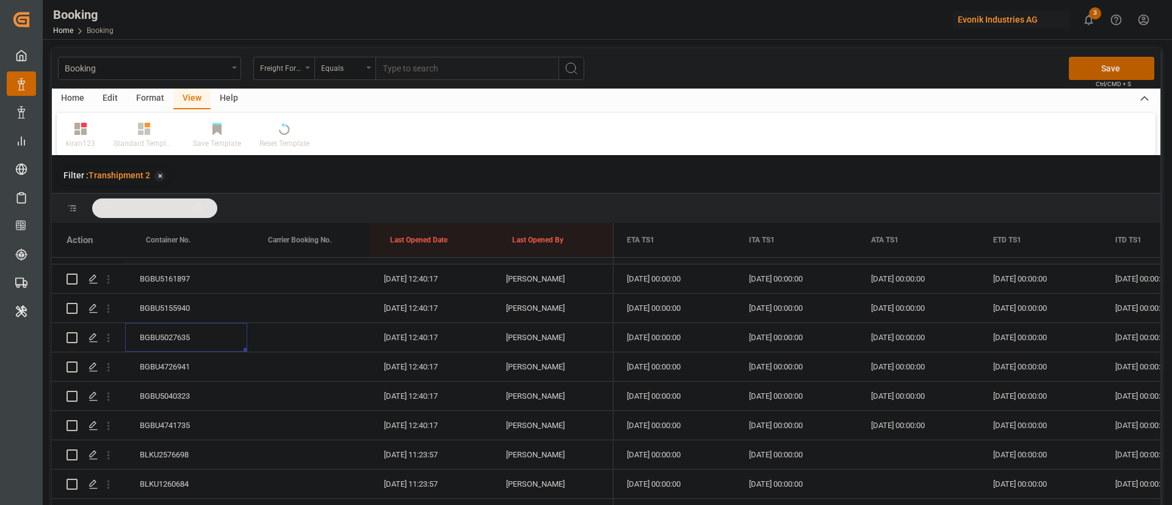
scroll to position [1048, 0]
click at [160, 331] on div "BGBU4726941" at bounding box center [186, 338] width 122 height 29
click at [184, 362] on div "BGBU5040323" at bounding box center [186, 367] width 122 height 29
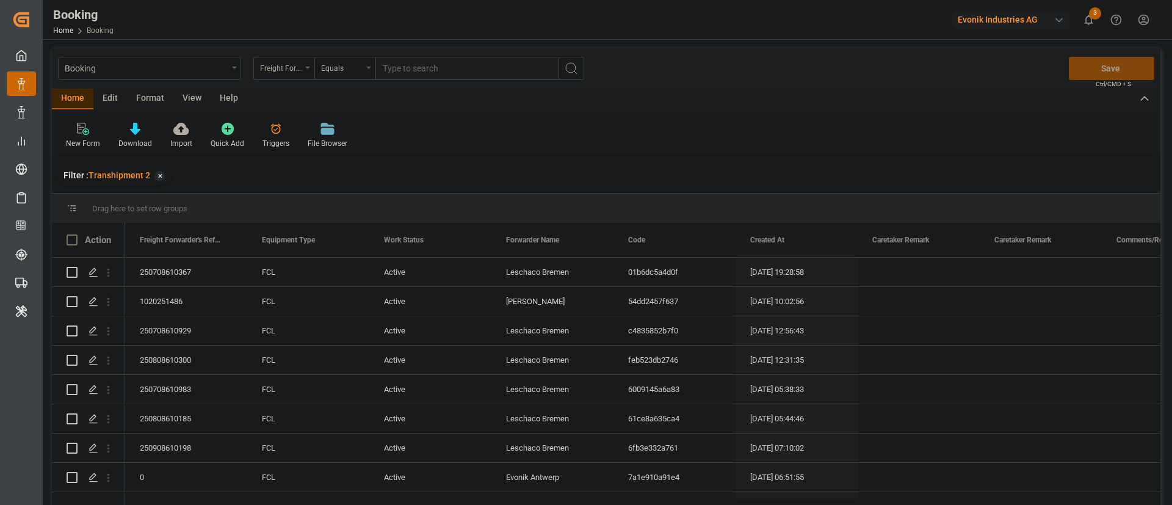
click at [198, 100] on div "View" at bounding box center [191, 99] width 37 height 21
click at [90, 133] on div "Default" at bounding box center [78, 135] width 42 height 27
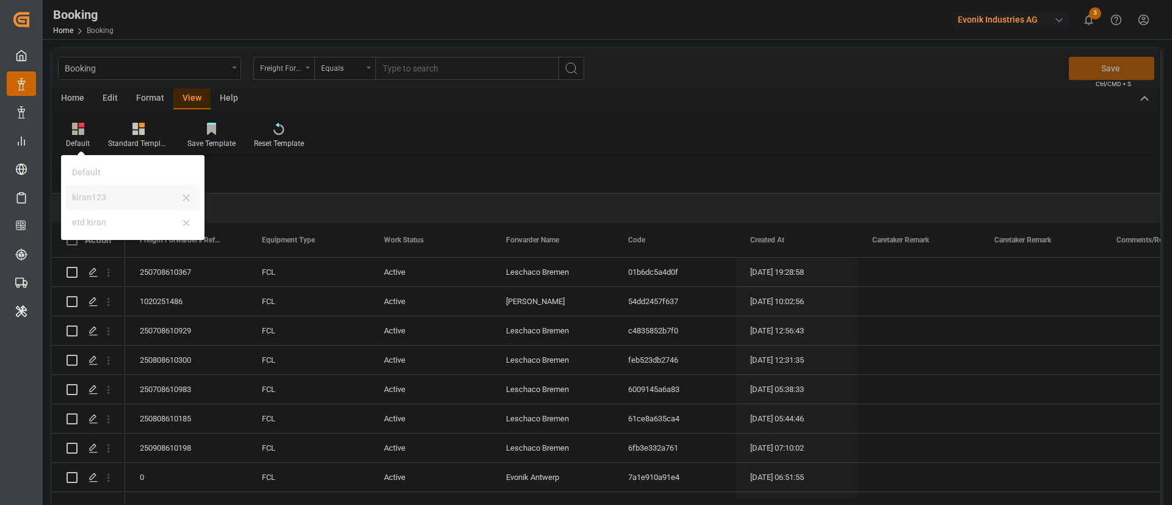
click at [85, 194] on div "kiran123" at bounding box center [125, 197] width 107 height 13
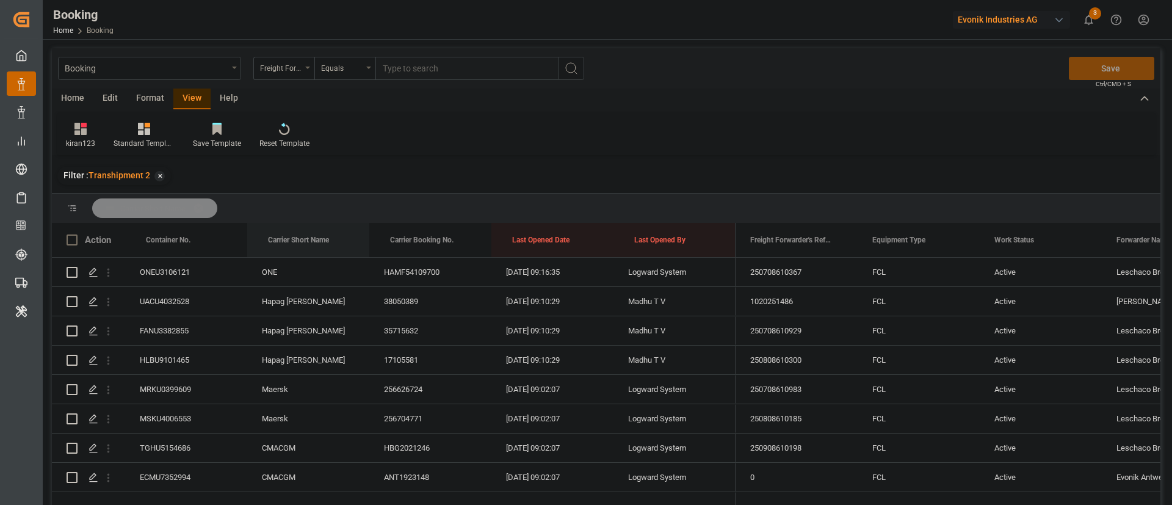
drag, startPoint x: 296, startPoint y: 238, endPoint x: 300, endPoint y: 213, distance: 24.8
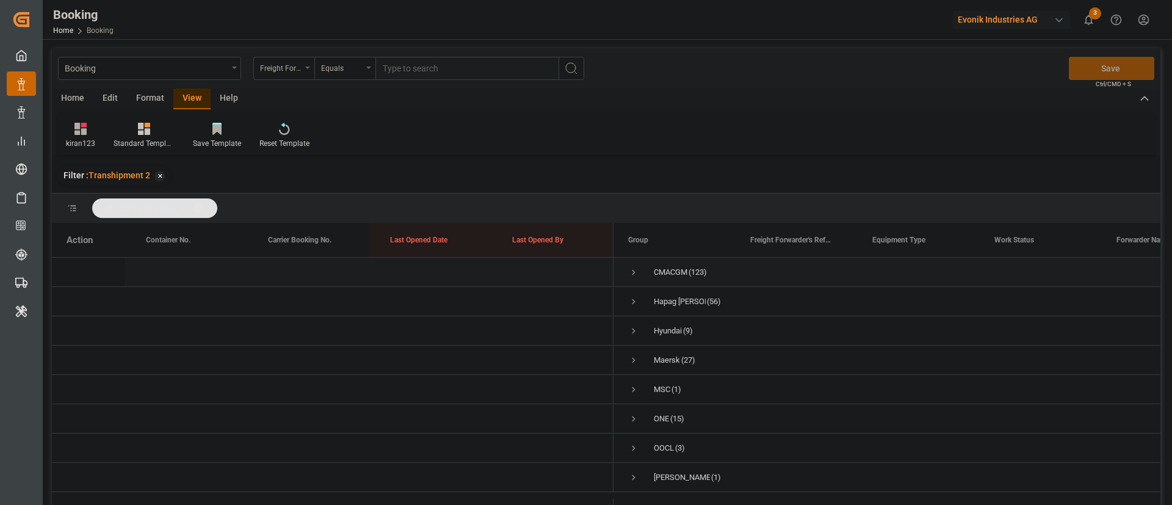
click at [633, 271] on span "Press SPACE to select this row." at bounding box center [633, 272] width 11 height 11
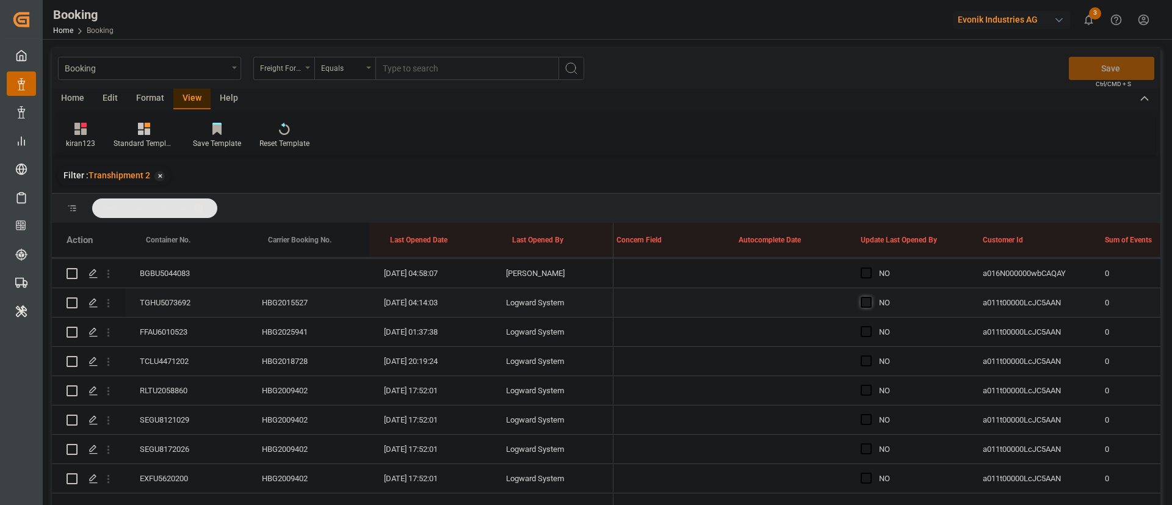
click at [868, 300] on span "Press SPACE to select this row." at bounding box center [866, 302] width 11 height 11
click at [870, 297] on input "Press SPACE to select this row." at bounding box center [870, 297] width 0 height 0
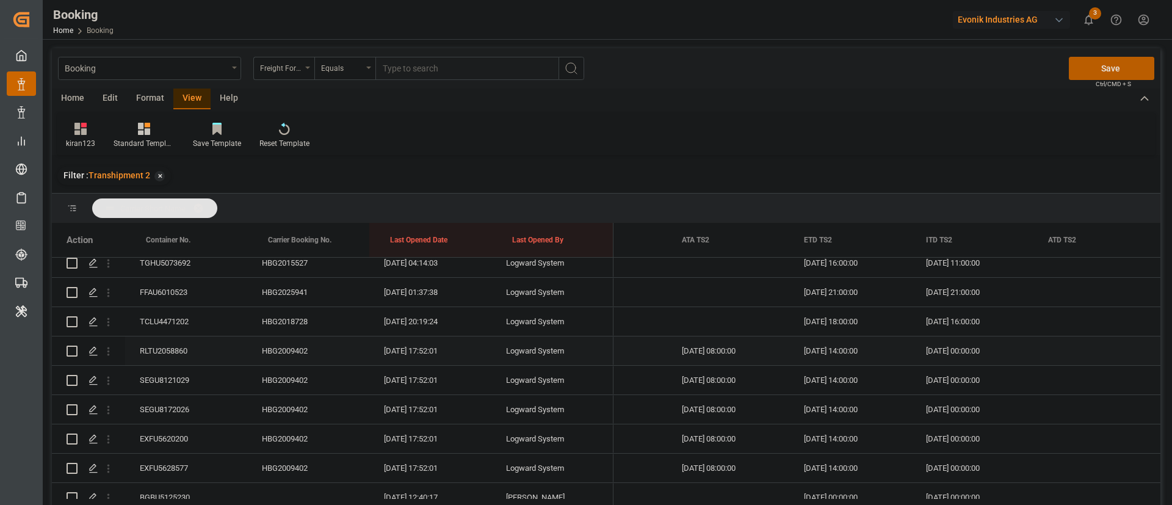
click at [197, 348] on div "RLTU2058860" at bounding box center [186, 350] width 122 height 29
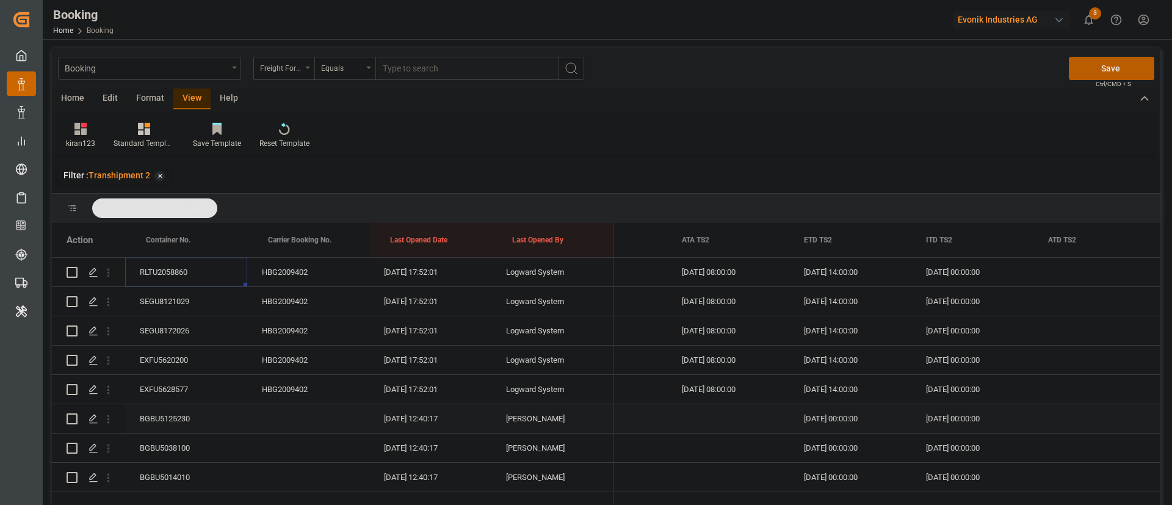
click at [164, 410] on div "BGBU5125230" at bounding box center [186, 418] width 122 height 29
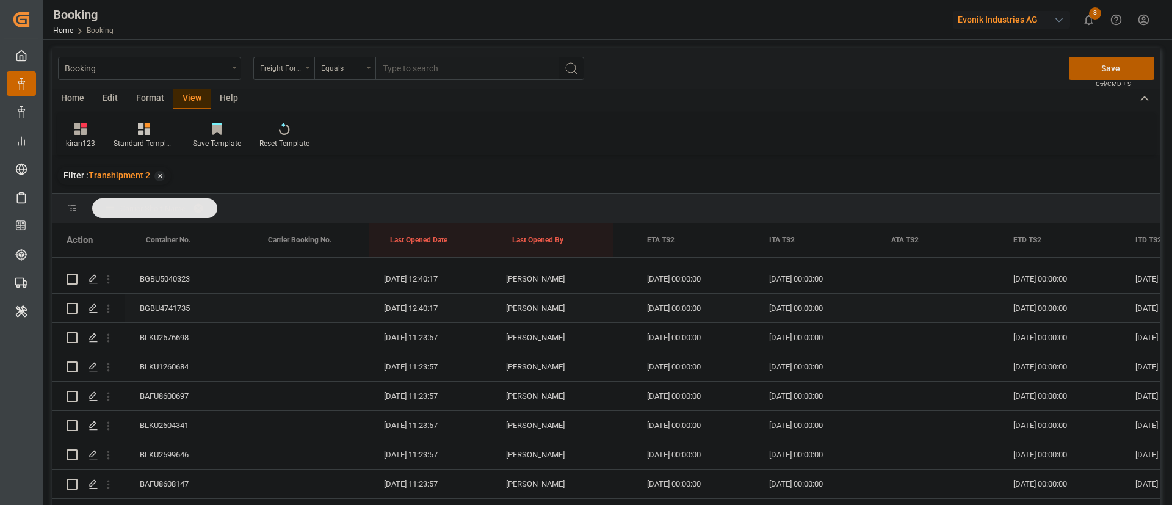
scroll to position [1142, 0]
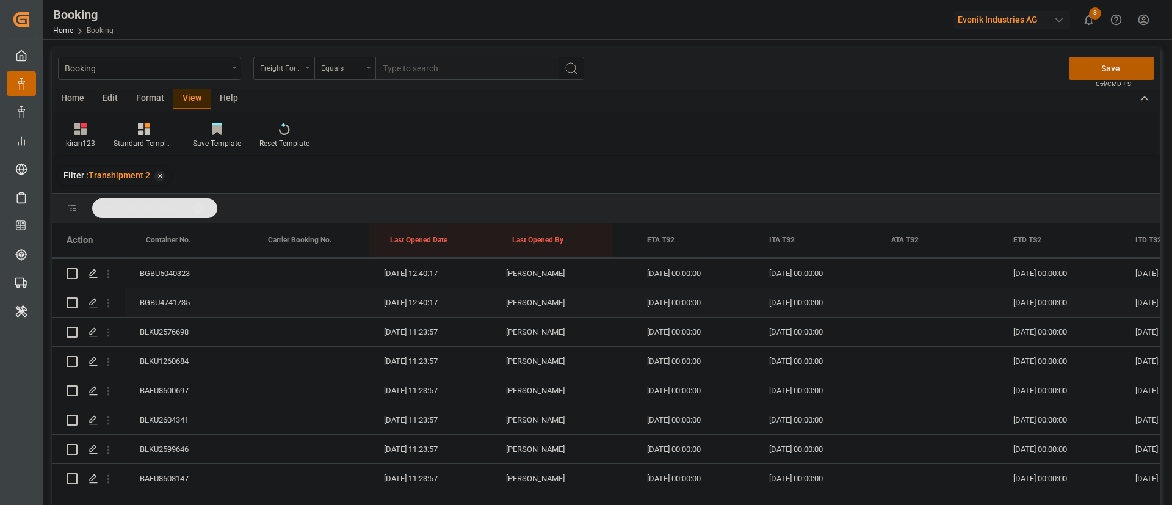
click at [203, 306] on div "BGBU4741735" at bounding box center [186, 302] width 122 height 29
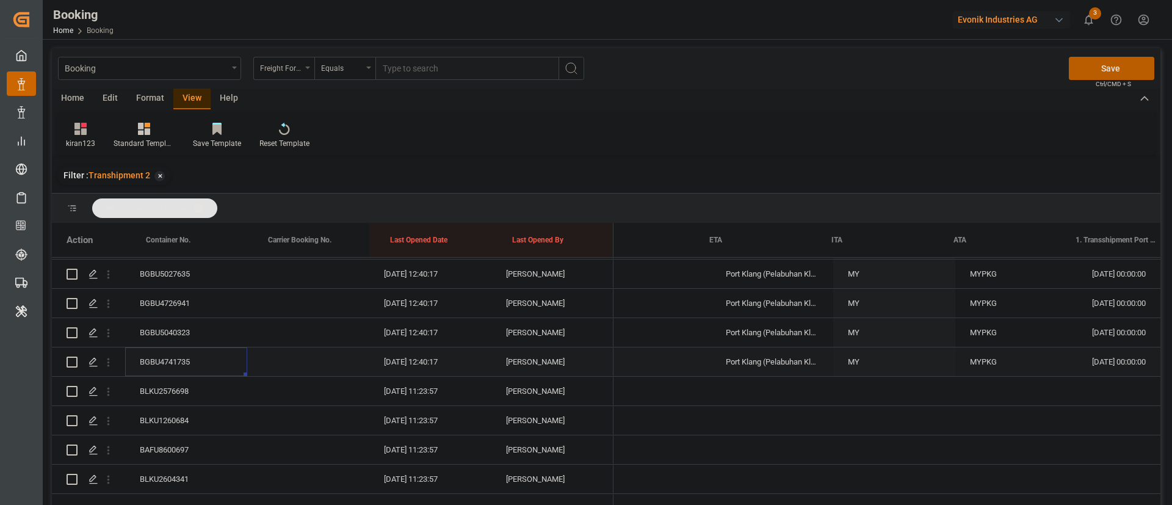
scroll to position [0, 12368]
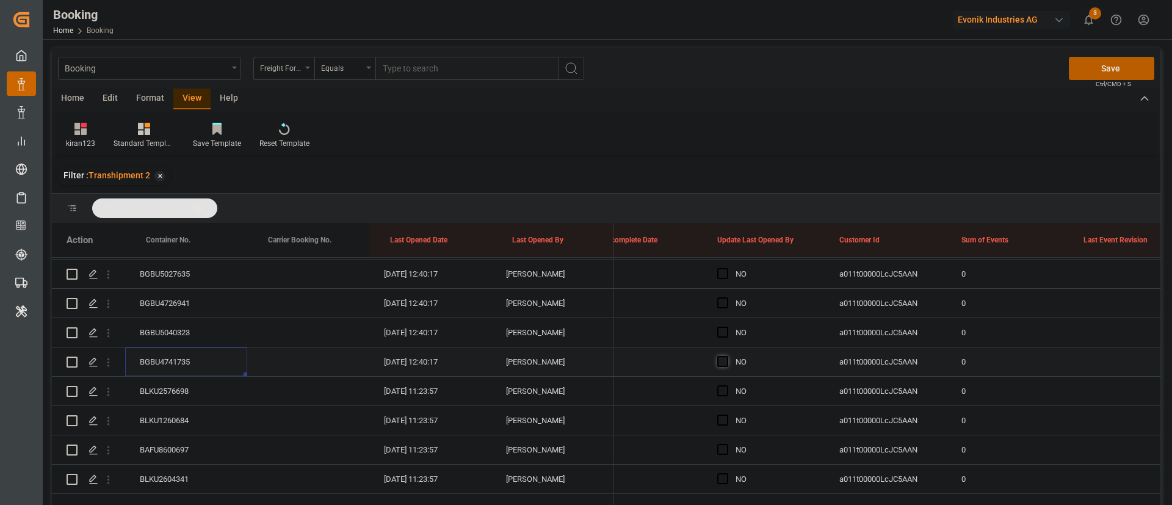
click at [723, 361] on span "Press SPACE to select this row." at bounding box center [722, 361] width 11 height 11
click at [727, 356] on input "Press SPACE to select this row." at bounding box center [727, 356] width 0 height 0
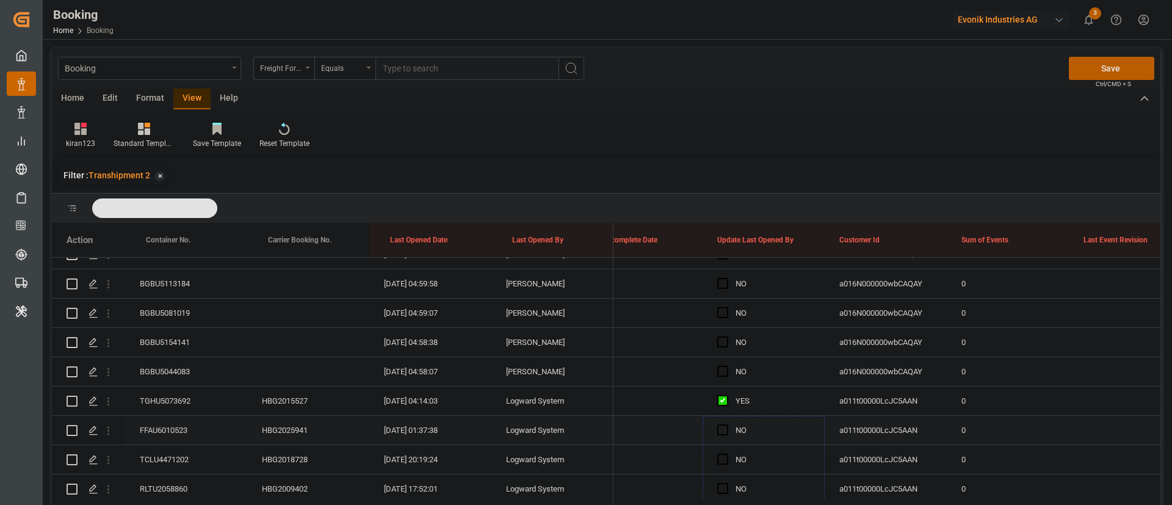
drag, startPoint x: 823, startPoint y: 374, endPoint x: 789, endPoint y: 431, distance: 66.8
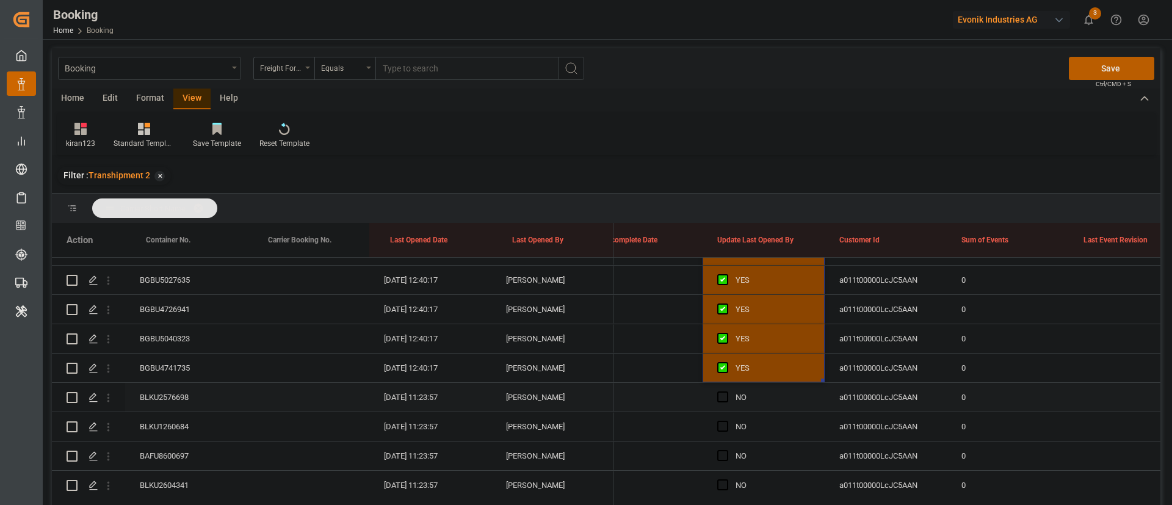
click at [152, 401] on div "BLKU2576698" at bounding box center [186, 397] width 122 height 29
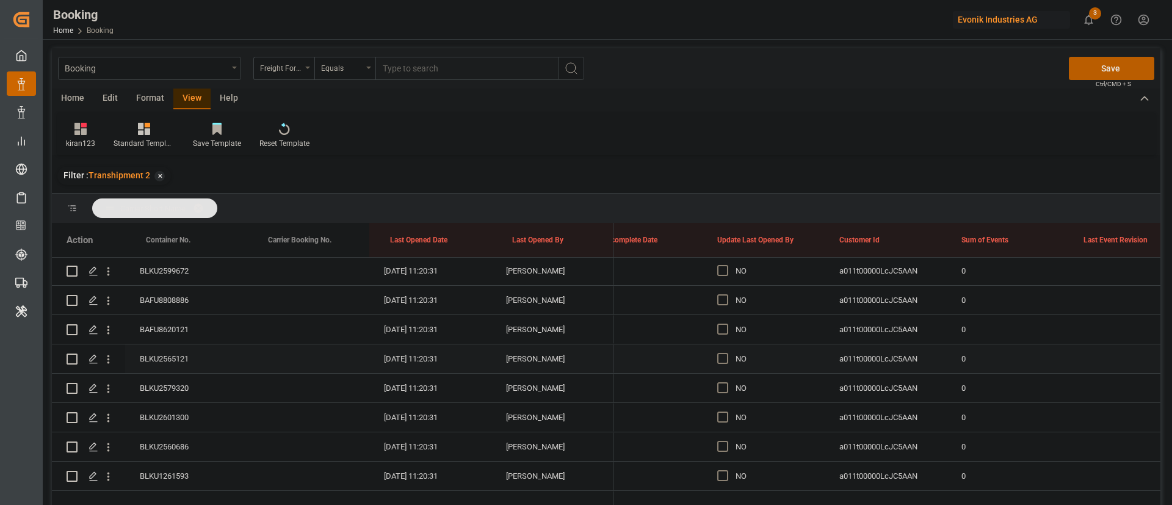
scroll to position [1525, 0]
click at [722, 360] on span "Press SPACE to select this row." at bounding box center [722, 358] width 11 height 11
click at [727, 353] on input "Press SPACE to select this row." at bounding box center [727, 353] width 0 height 0
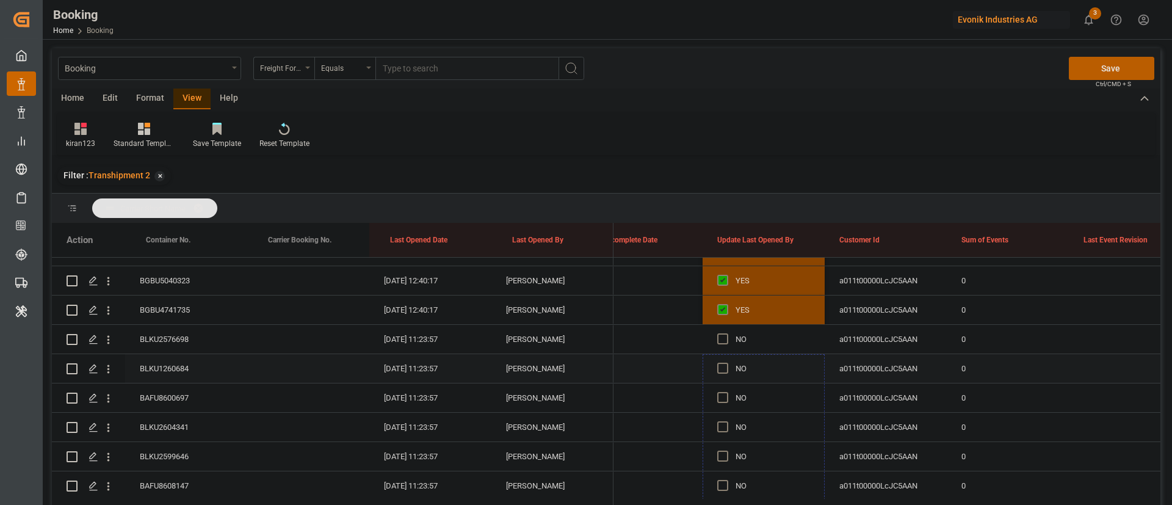
scroll to position [1086, 0]
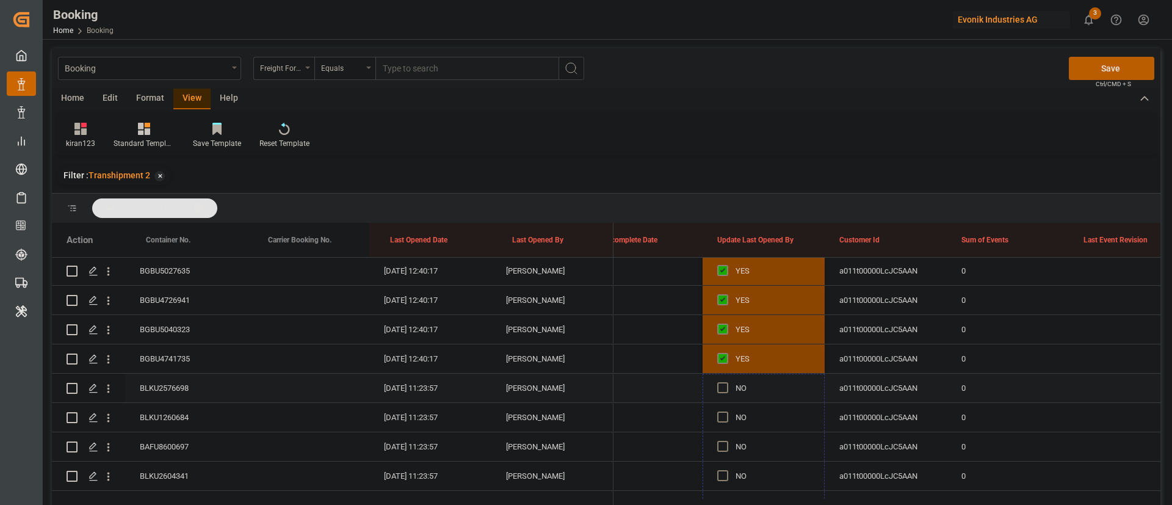
drag, startPoint x: 819, startPoint y: 311, endPoint x: 706, endPoint y: 428, distance: 162.4
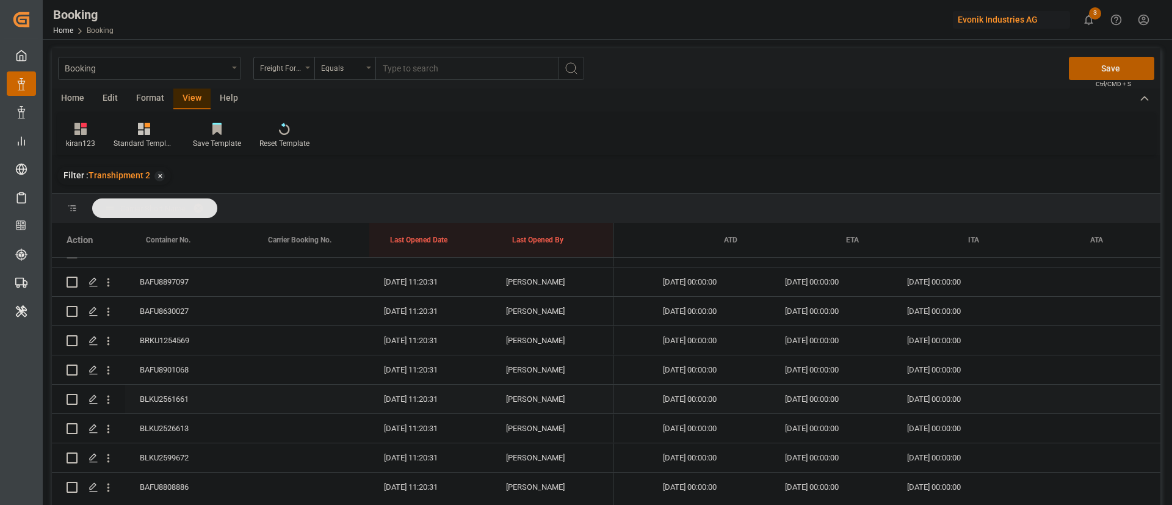
scroll to position [0, 0]
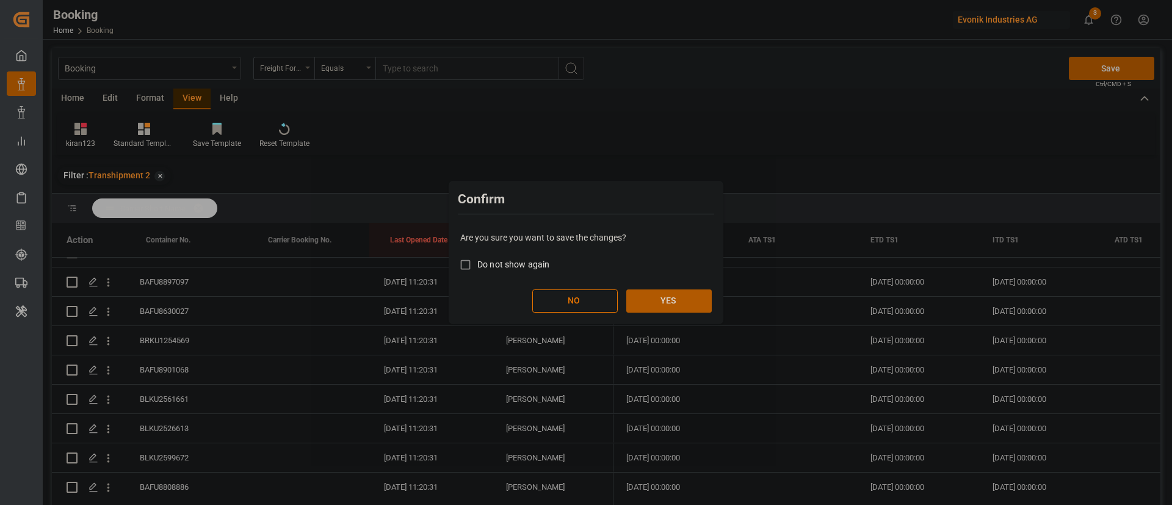
click at [658, 298] on button "YES" at bounding box center [669, 300] width 85 height 23
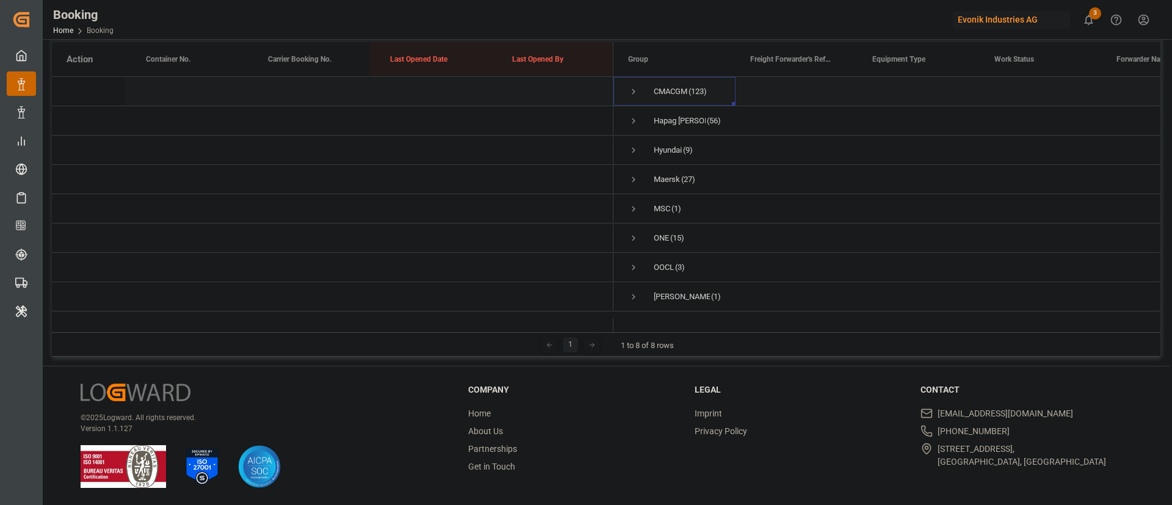
click at [630, 86] on span "Press SPACE to select this row." at bounding box center [633, 91] width 11 height 11
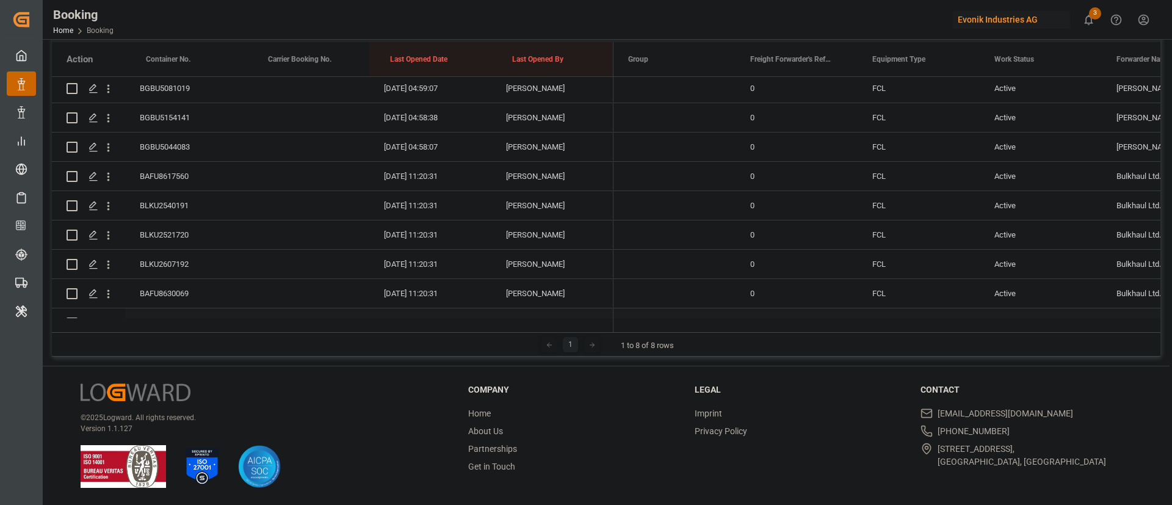
scroll to position [2375, 0]
click at [199, 179] on div "BAFU8617560" at bounding box center [186, 178] width 122 height 29
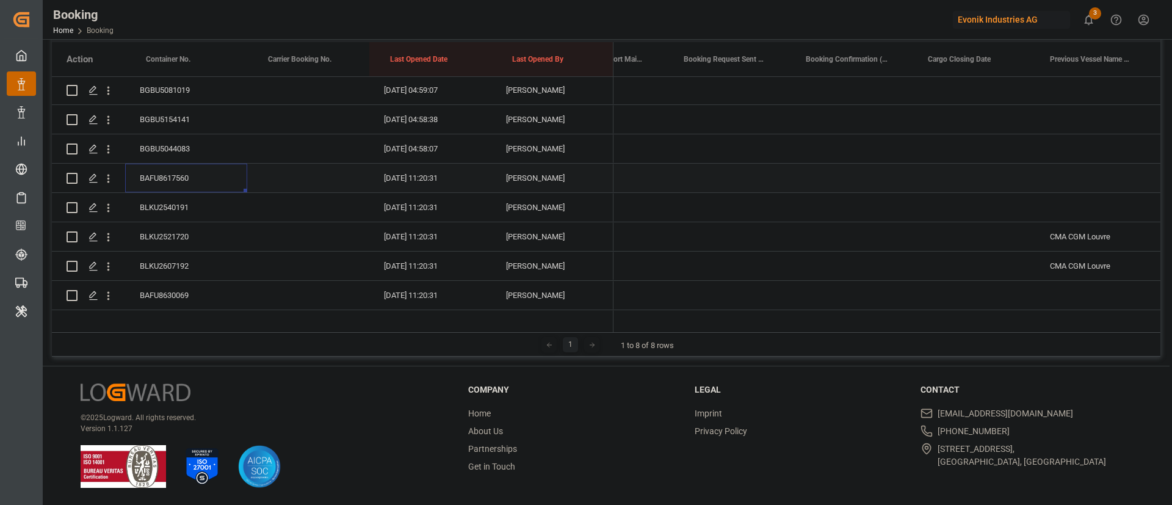
scroll to position [0, 3975]
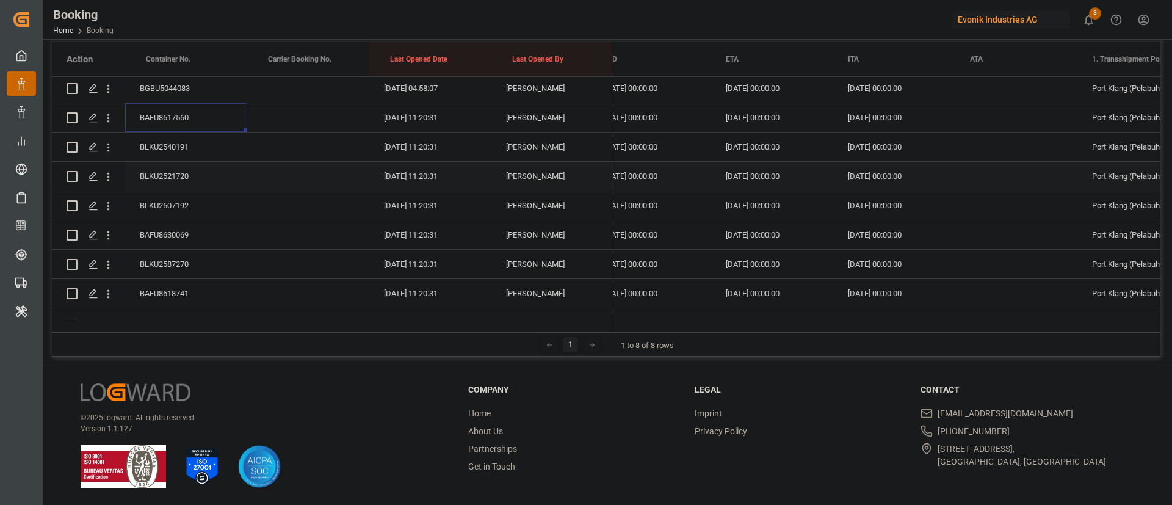
click at [871, 190] on div "02.11.2025 00:00:00" at bounding box center [895, 176] width 122 height 29
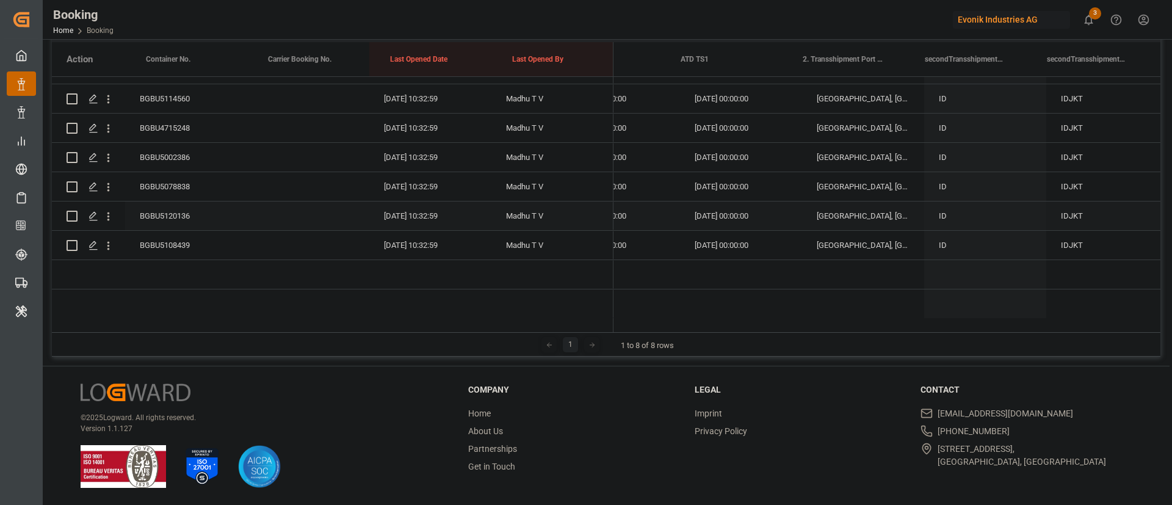
scroll to position [0, 13757]
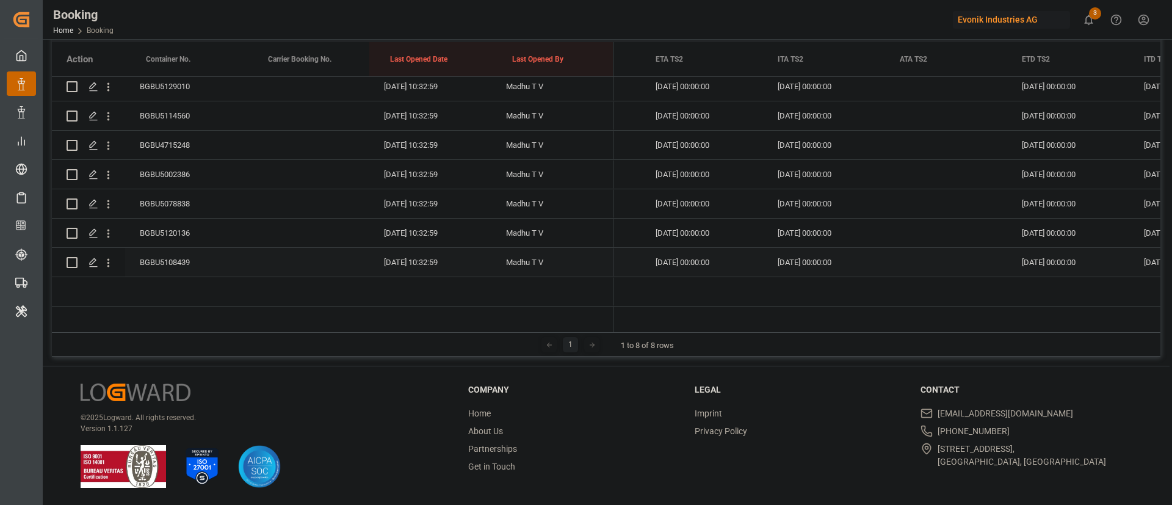
click at [173, 260] on div "BGBU5108439" at bounding box center [186, 262] width 122 height 29
click at [164, 228] on div "BGBU5120136" at bounding box center [186, 233] width 122 height 29
click at [174, 194] on div "BGBU5078838" at bounding box center [186, 203] width 122 height 29
click at [179, 175] on div "BGBU5002386" at bounding box center [186, 174] width 122 height 29
click at [162, 147] on div "BGBU4715248" at bounding box center [186, 145] width 122 height 29
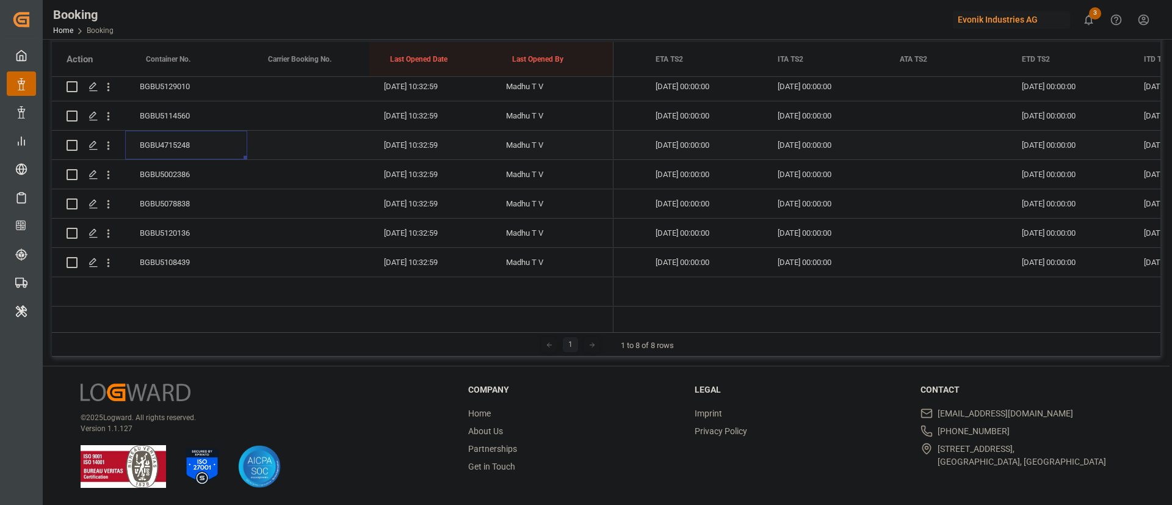
click at [164, 143] on div "BGBU4715248" at bounding box center [186, 145] width 122 height 29
click at [175, 107] on div "BGBU5114560" at bounding box center [186, 115] width 122 height 29
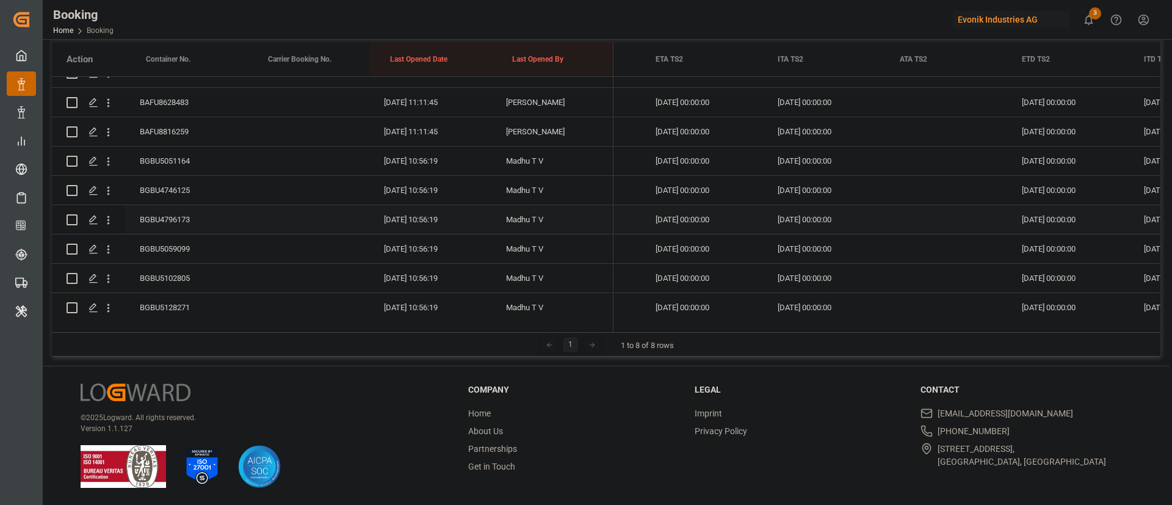
scroll to position [3154, 0]
click at [157, 150] on div "BGBU5051164" at bounding box center [186, 161] width 122 height 29
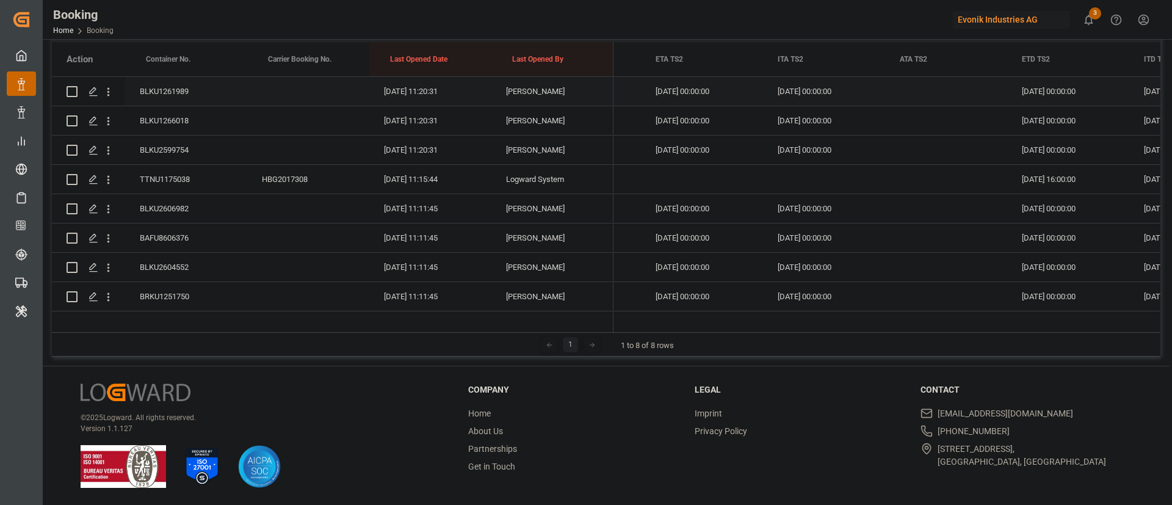
scroll to position [2929, 0]
click at [159, 179] on div "TTNU1175038" at bounding box center [186, 181] width 122 height 29
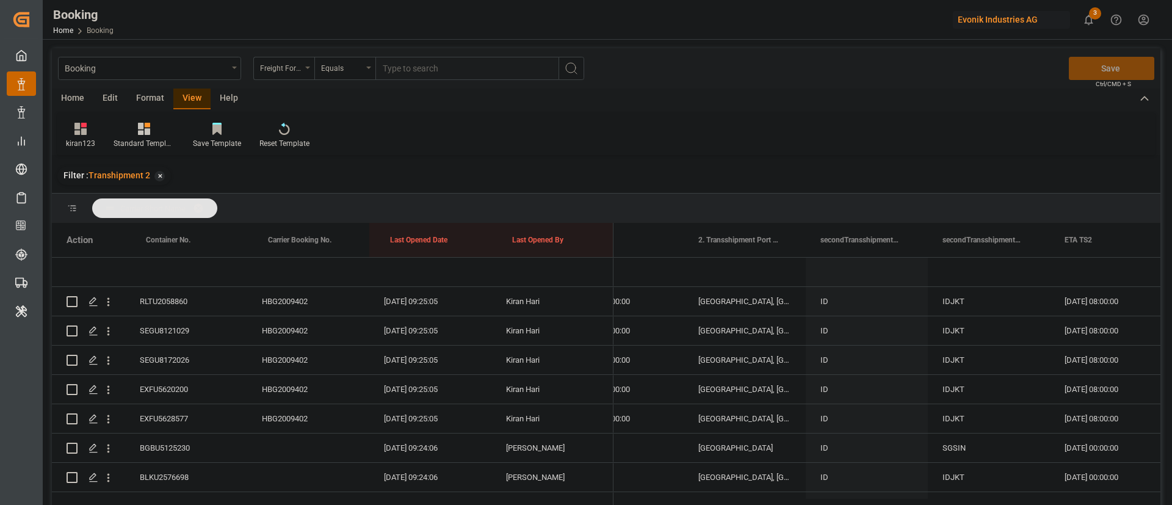
scroll to position [0, 13852]
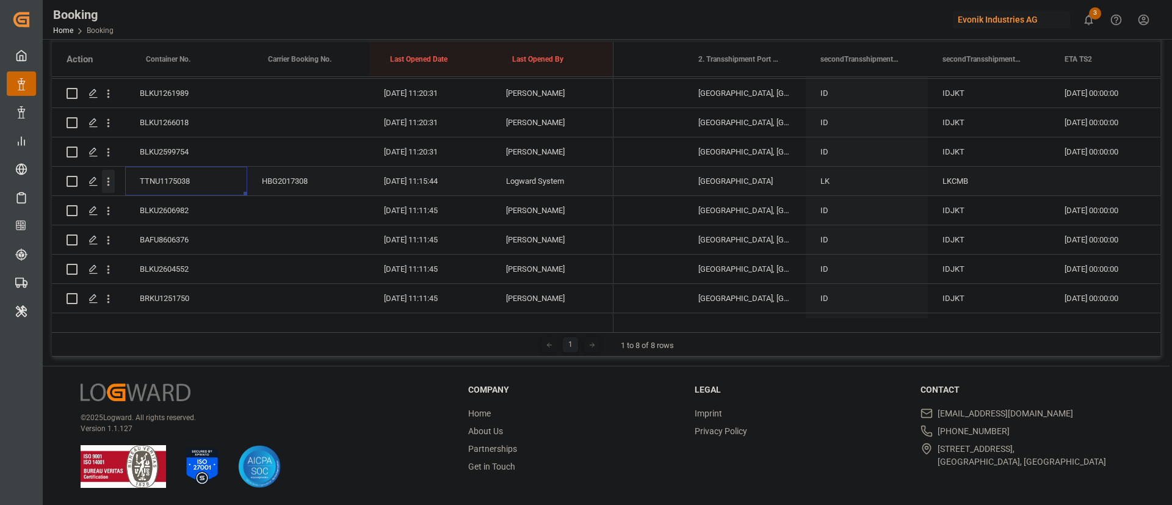
click at [107, 187] on icon "open menu" at bounding box center [108, 181] width 13 height 13
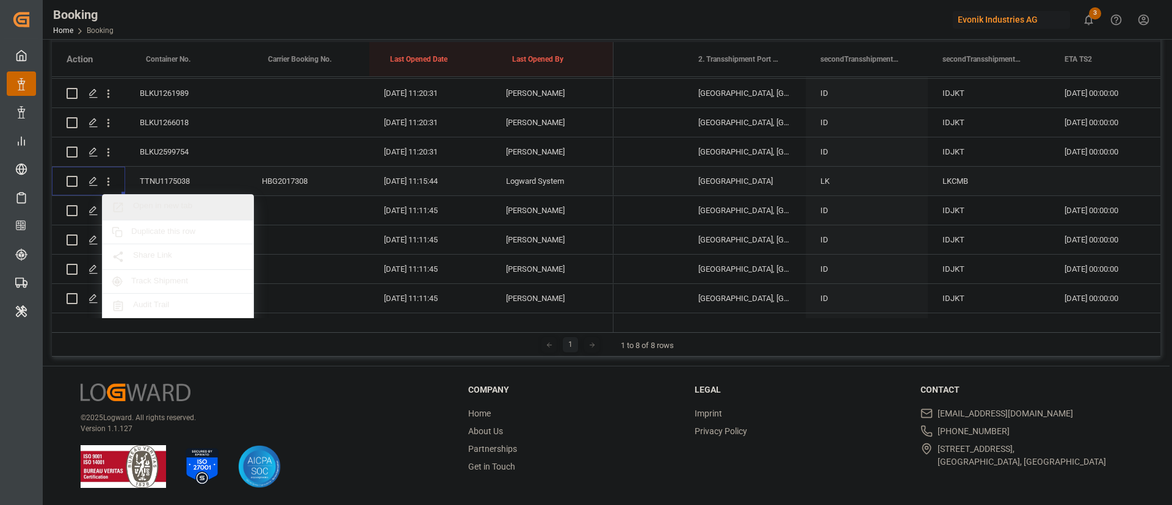
click at [160, 208] on span "Open in new tab" at bounding box center [188, 207] width 111 height 13
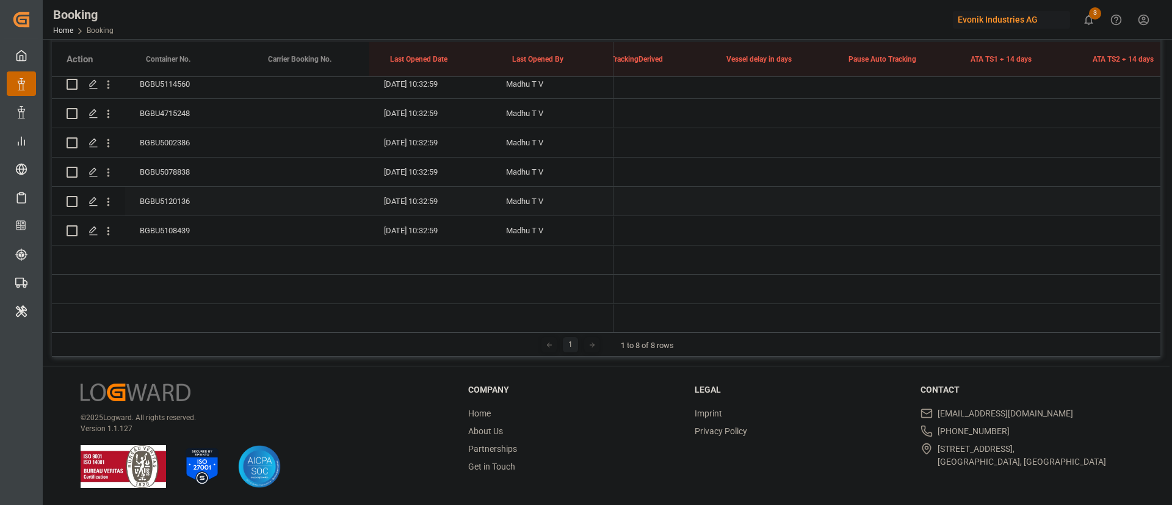
scroll to position [0, 0]
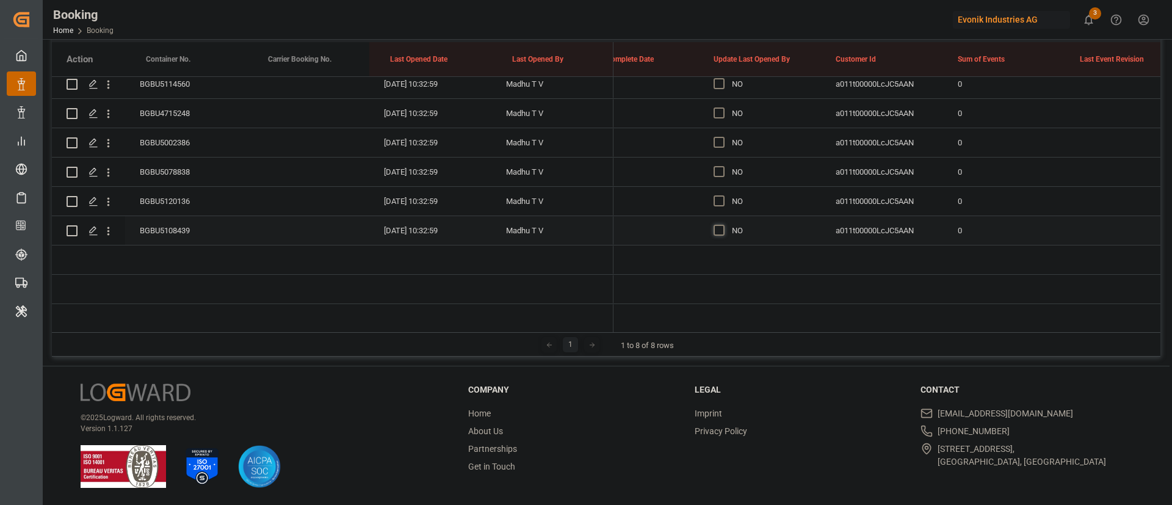
click at [721, 233] on span "Press SPACE to select this row." at bounding box center [719, 230] width 11 height 11
click at [723, 225] on input "Press SPACE to select this row." at bounding box center [723, 225] width 0 height 0
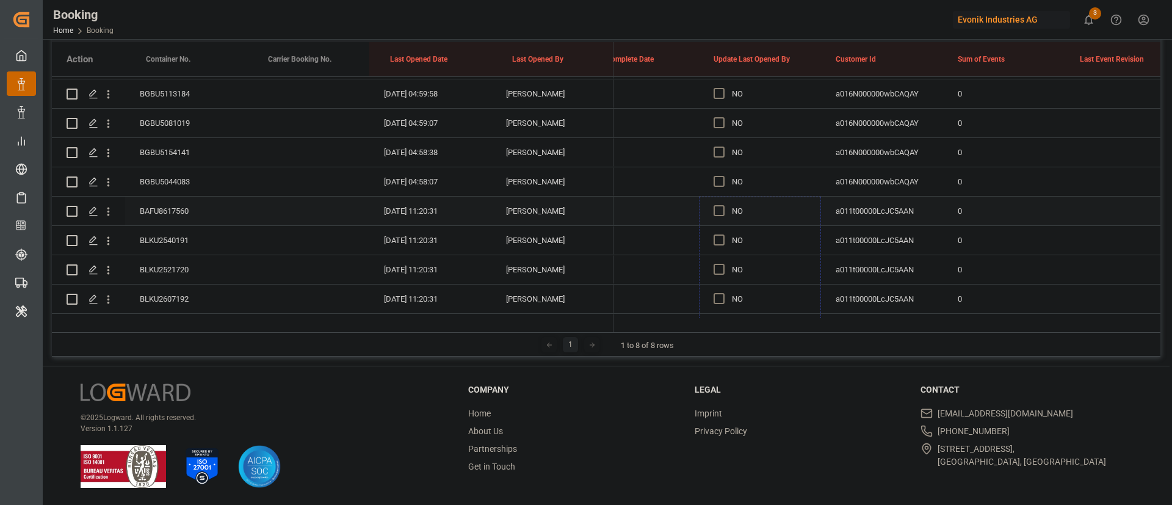
drag, startPoint x: 819, startPoint y: 241, endPoint x: 656, endPoint y: 243, distance: 163.7
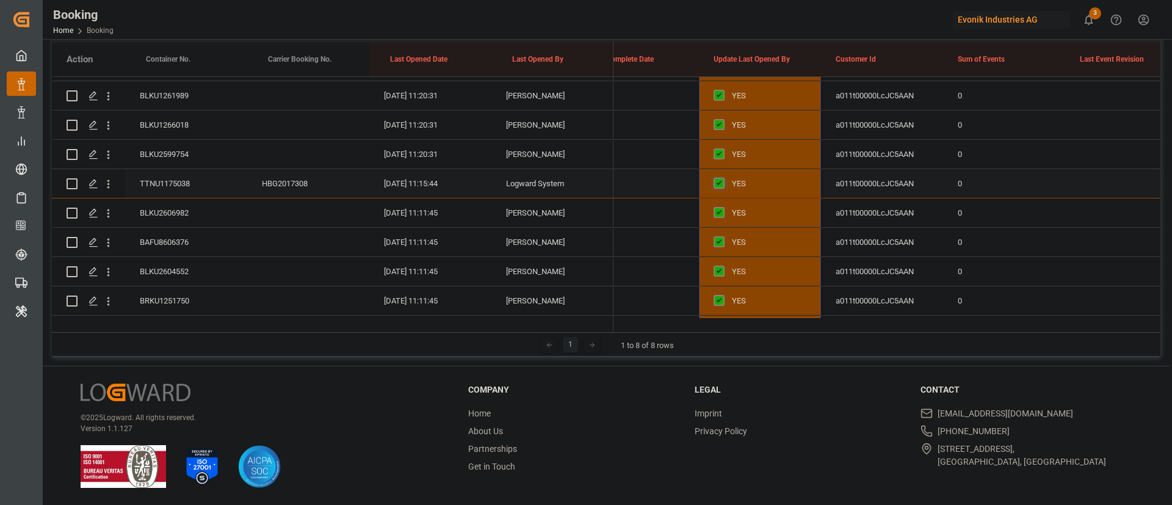
click at [719, 182] on span "Press SPACE to select this row." at bounding box center [719, 183] width 11 height 11
click at [723, 178] on input "Press SPACE to select this row." at bounding box center [723, 178] width 0 height 0
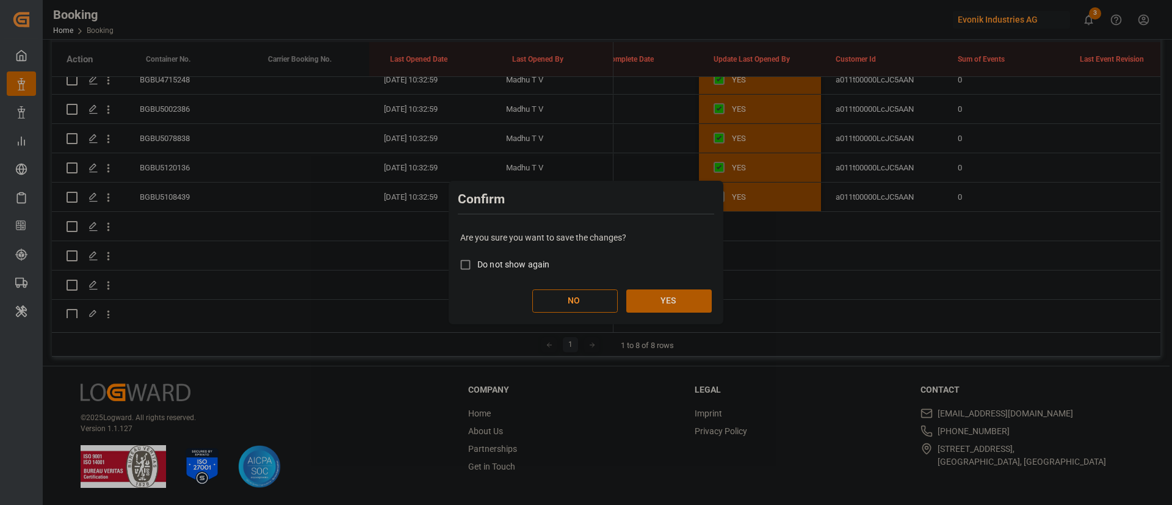
click at [676, 297] on button "YES" at bounding box center [669, 300] width 85 height 23
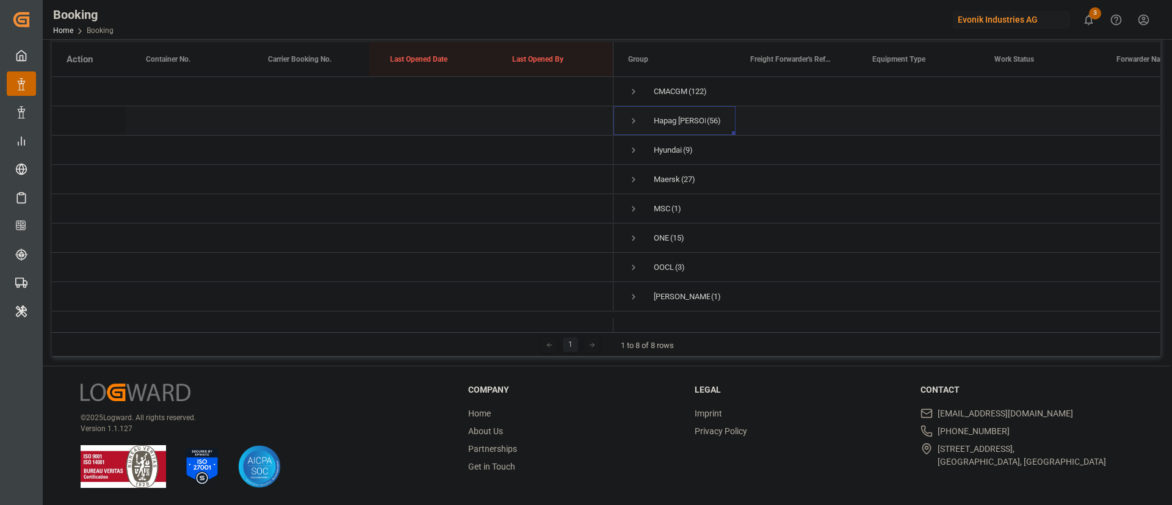
click at [633, 123] on span "Press SPACE to select this row." at bounding box center [633, 120] width 11 height 11
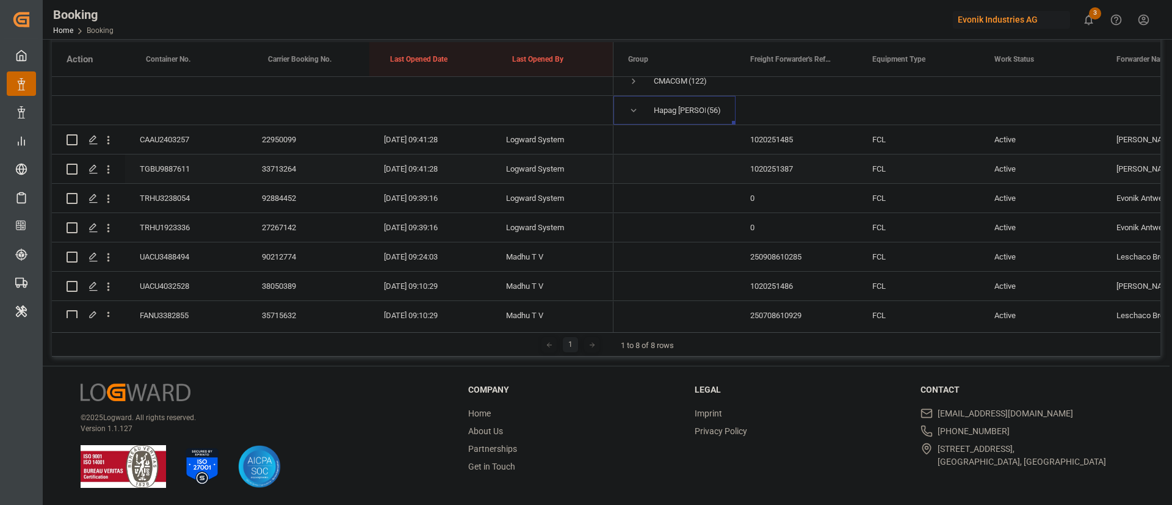
scroll to position [5, 0]
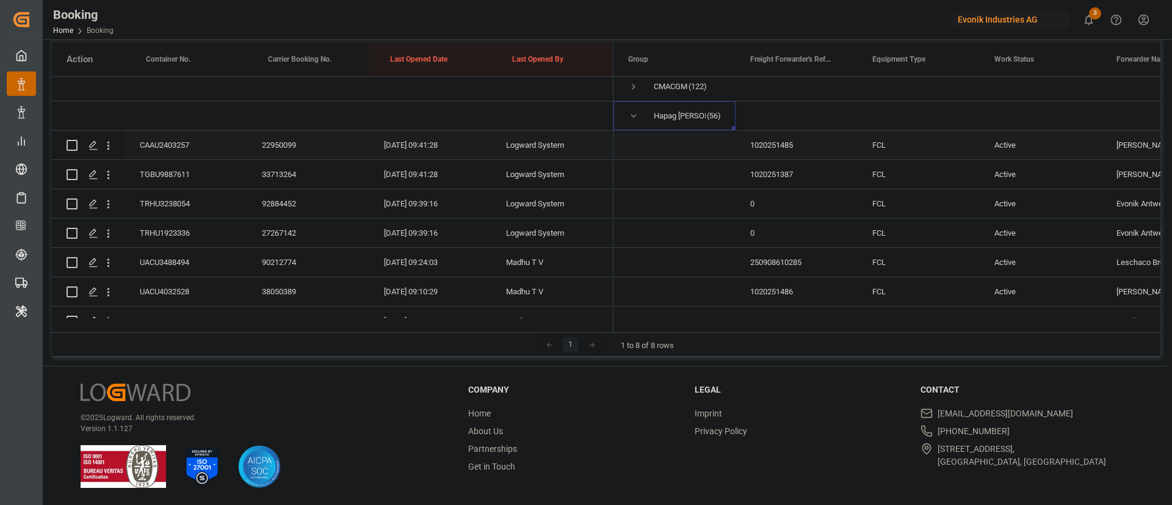
click at [178, 142] on div "CAAU2403257" at bounding box center [186, 145] width 122 height 29
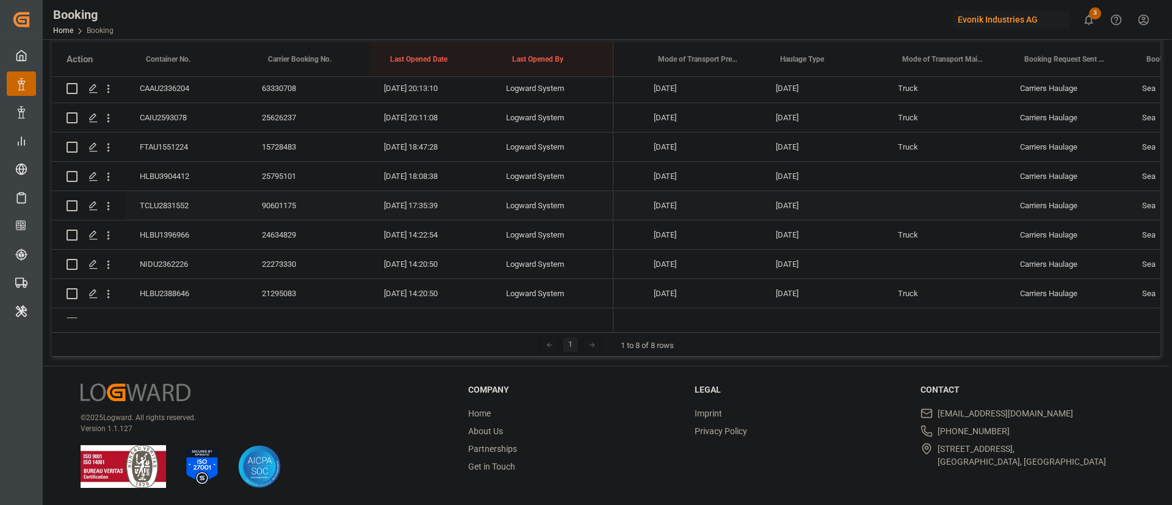
scroll to position [0, 3673]
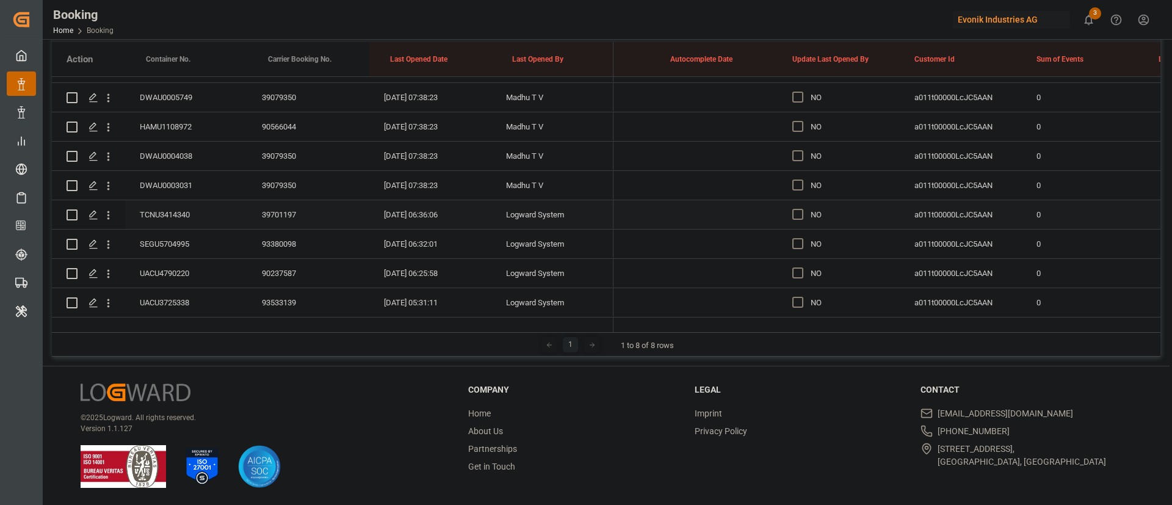
click at [155, 208] on div "TCNU3414340" at bounding box center [186, 214] width 122 height 29
click at [799, 272] on span "Press SPACE to select this row." at bounding box center [798, 272] width 11 height 11
click at [802, 267] on input "Press SPACE to select this row." at bounding box center [802, 267] width 0 height 0
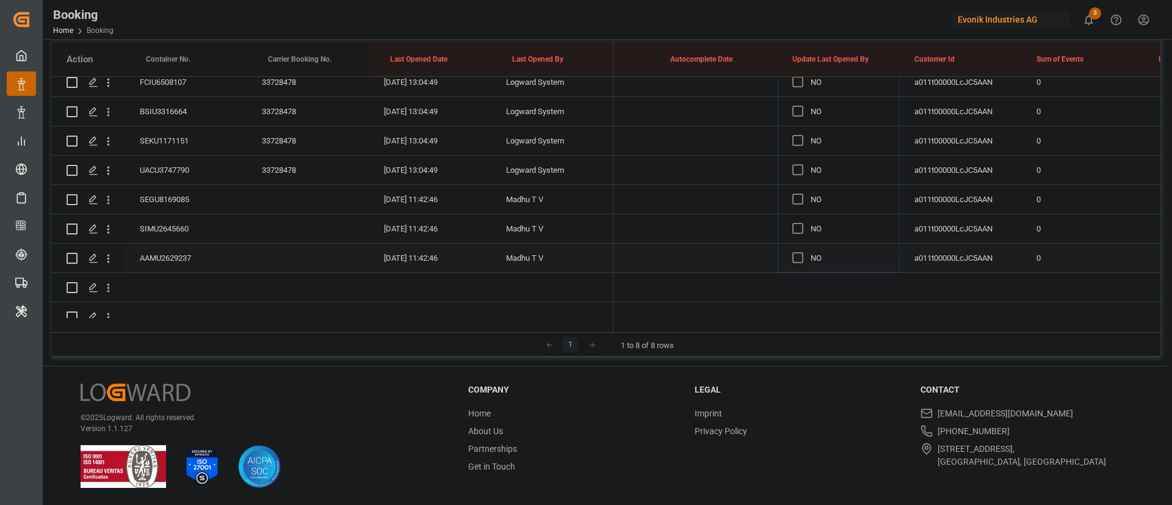
drag, startPoint x: 899, startPoint y: 210, endPoint x: 832, endPoint y: 244, distance: 74.6
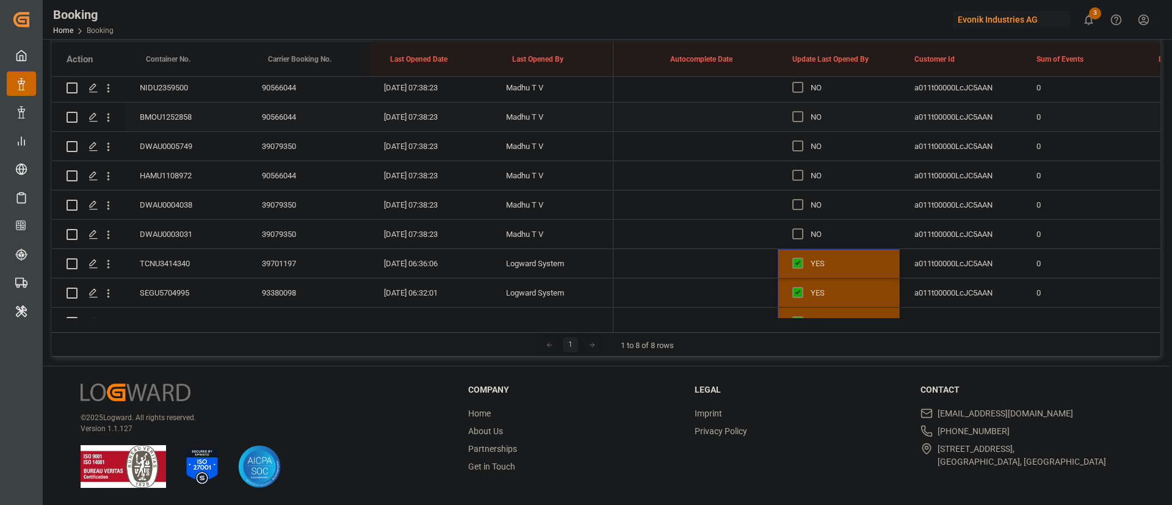
scroll to position [855, 0]
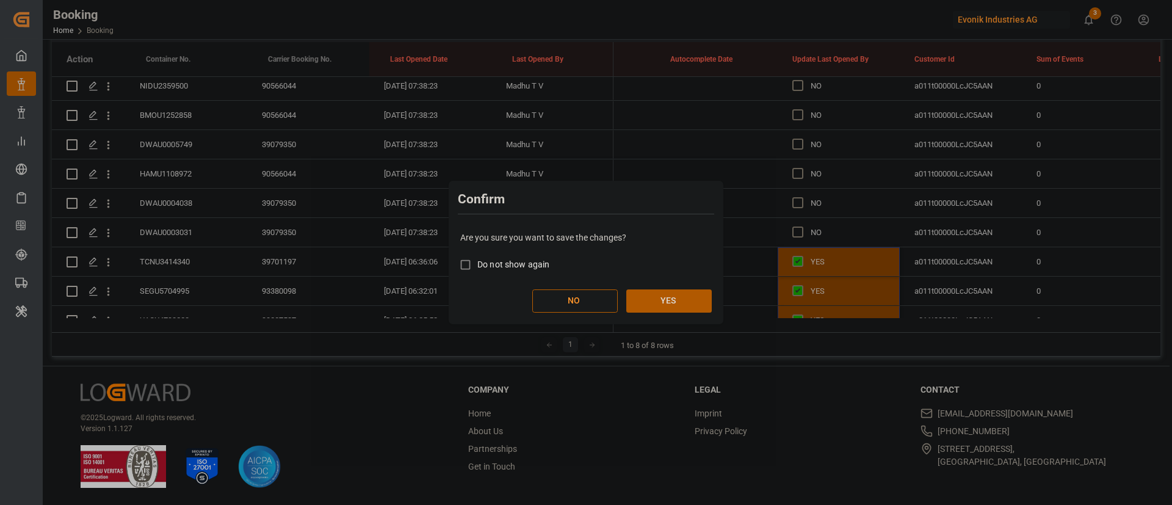
click at [671, 304] on button "YES" at bounding box center [669, 300] width 85 height 23
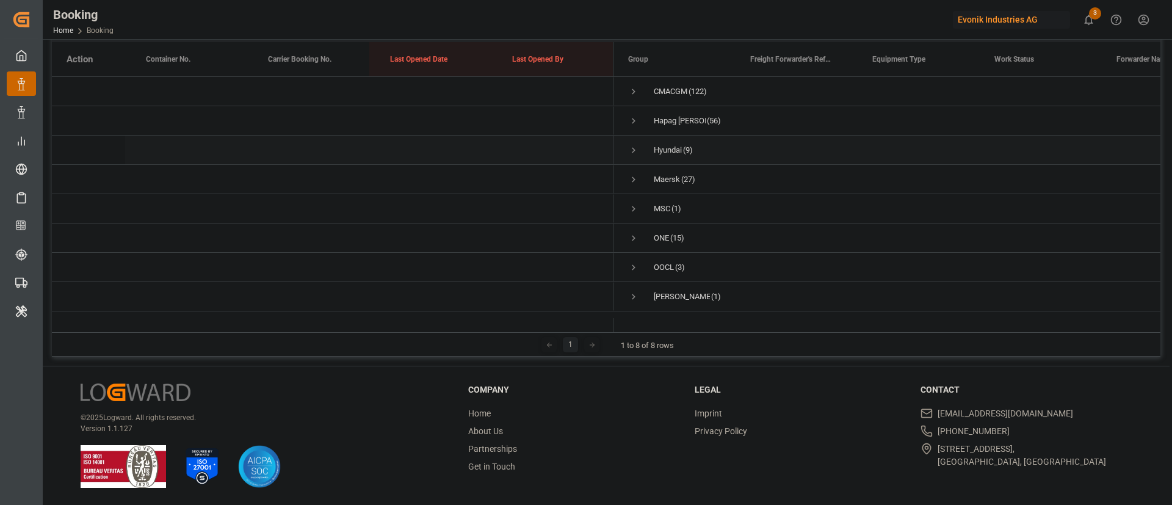
scroll to position [7, 0]
click at [630, 145] on span "Press SPACE to select this row." at bounding box center [633, 150] width 11 height 11
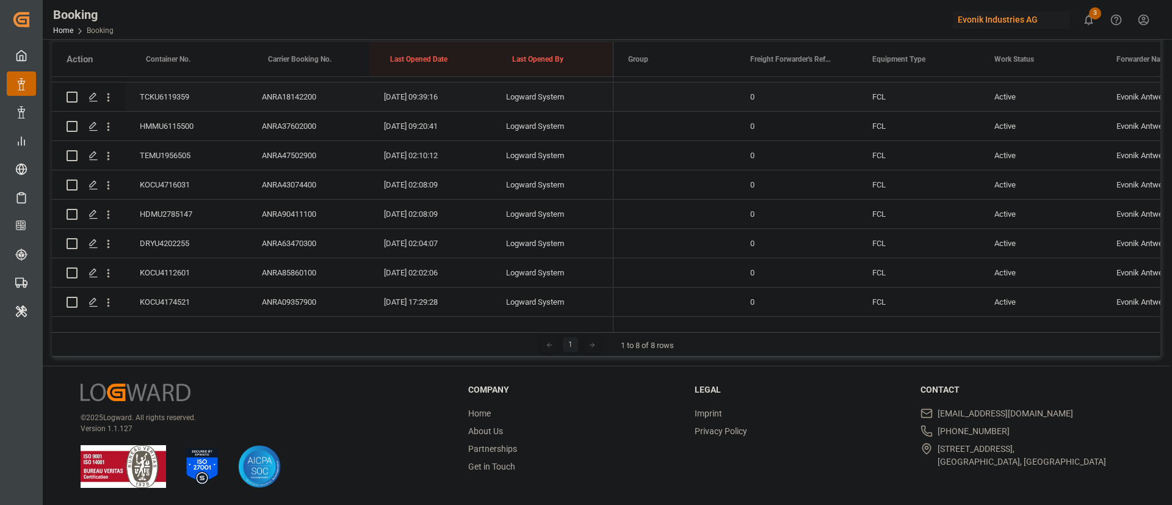
scroll to position [62, 0]
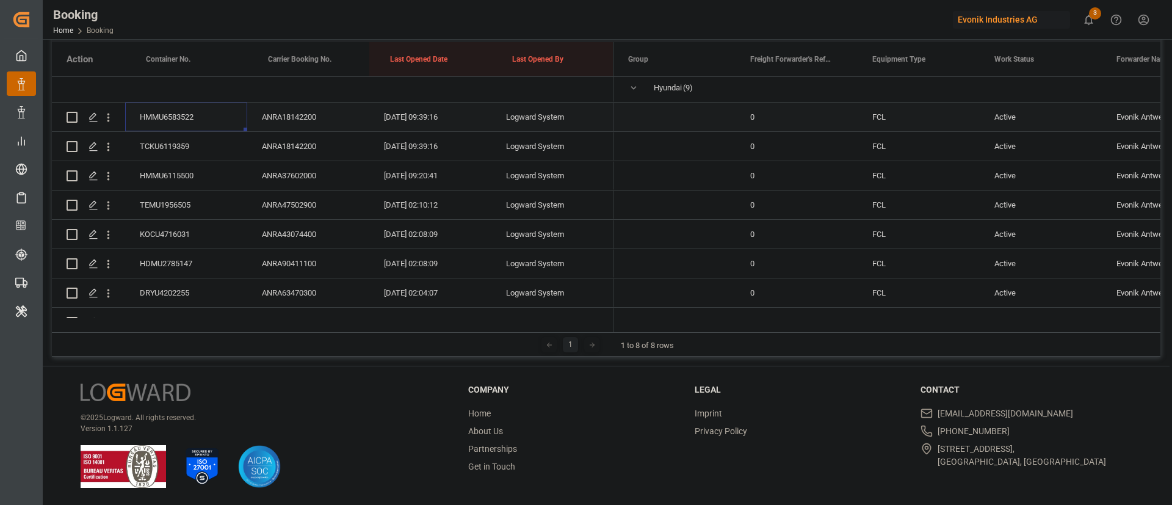
click at [194, 109] on div "HMMU6583522" at bounding box center [186, 117] width 122 height 29
click at [110, 112] on icon "open menu" at bounding box center [108, 117] width 13 height 13
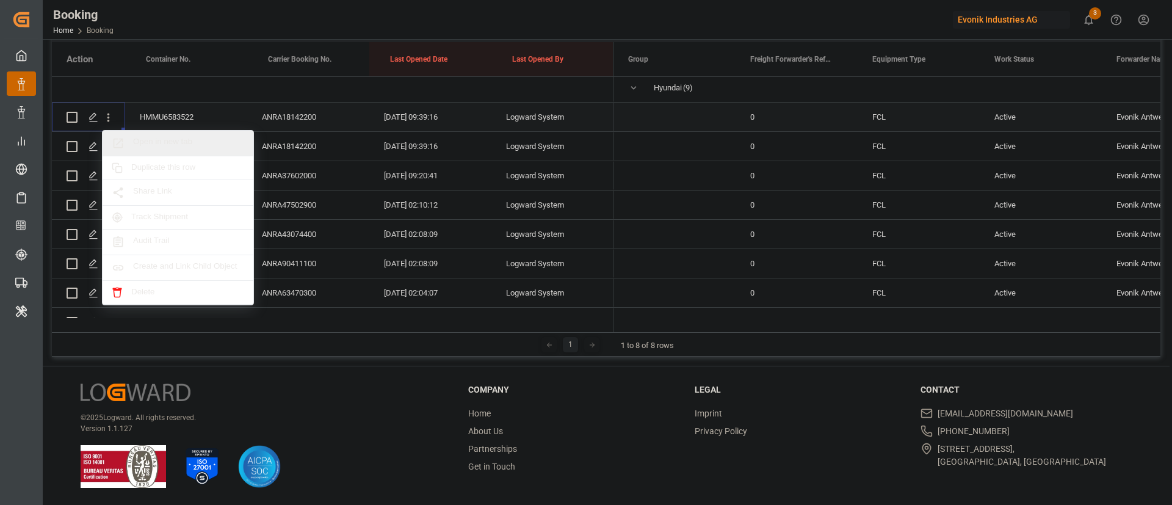
click at [169, 144] on span "Open in new tab" at bounding box center [188, 143] width 111 height 13
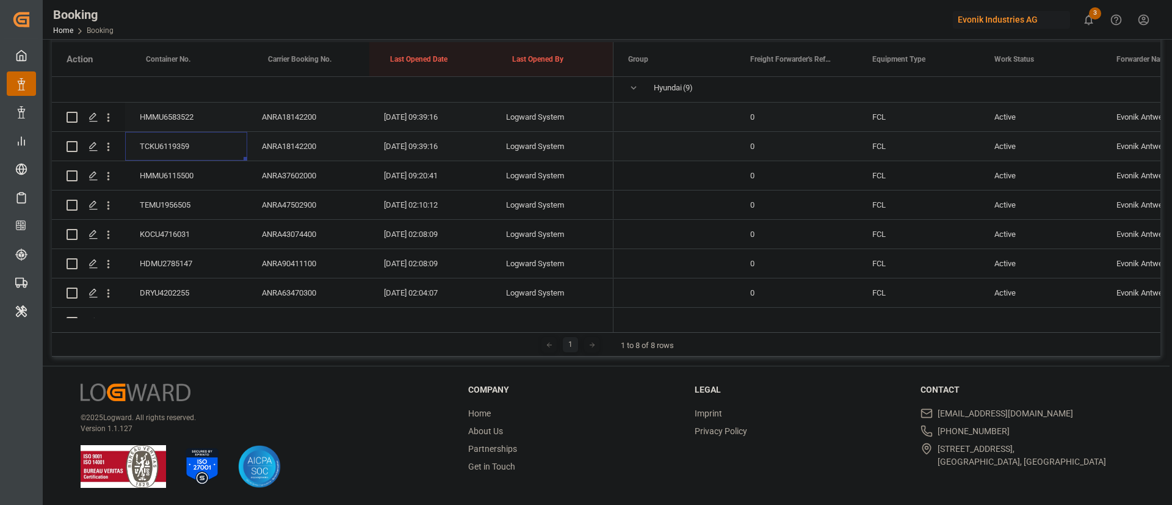
click at [183, 148] on div "TCKU6119359" at bounding box center [186, 146] width 122 height 29
click at [172, 172] on div "HMMU6115500" at bounding box center [186, 175] width 122 height 29
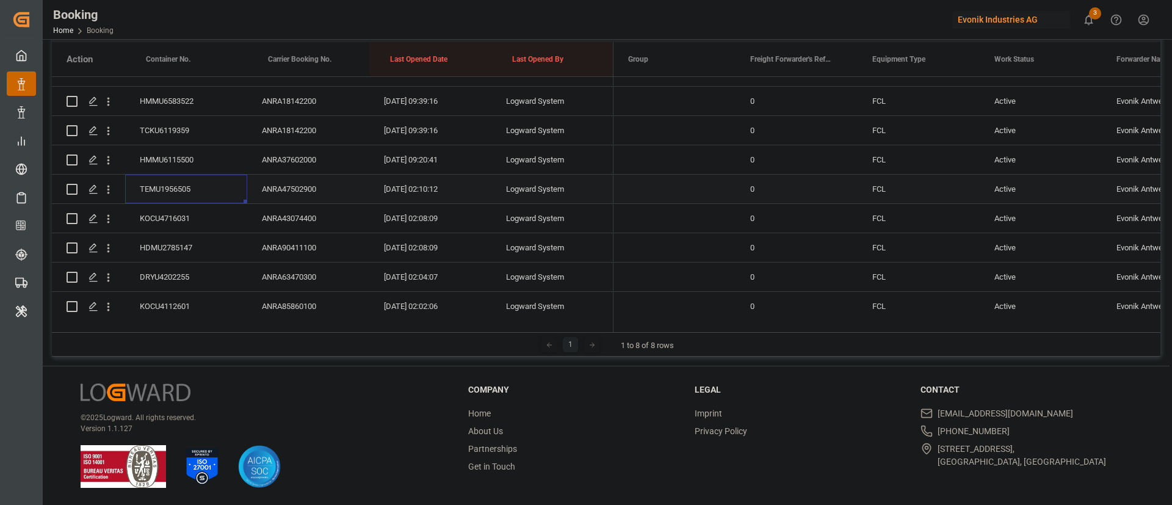
click at [202, 194] on div "TEMU1956505" at bounding box center [186, 189] width 122 height 29
click at [183, 216] on div "KOCU4716031" at bounding box center [186, 218] width 122 height 29
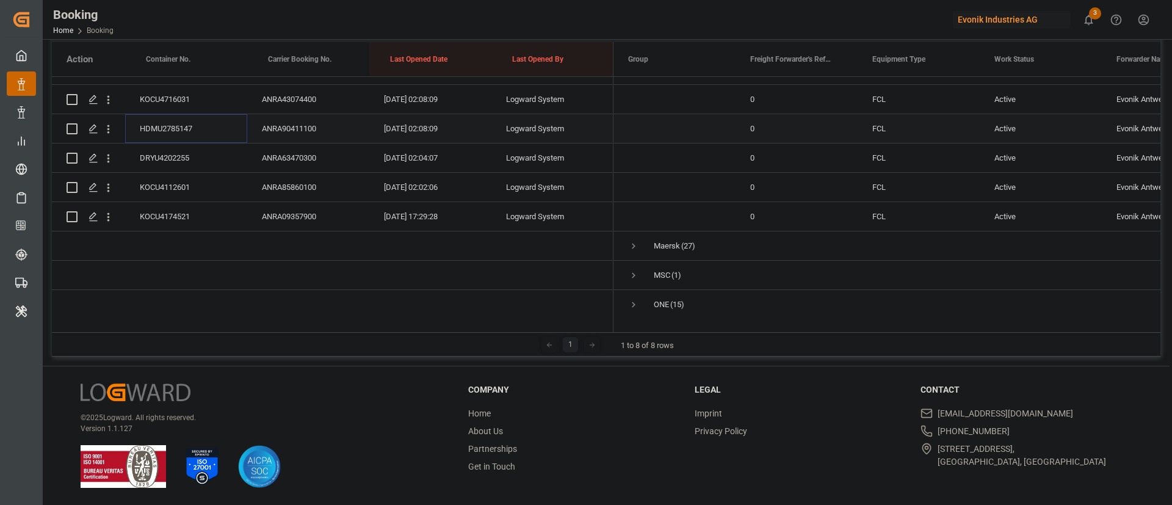
click at [182, 126] on div "HDMU2785147" at bounding box center [186, 128] width 122 height 29
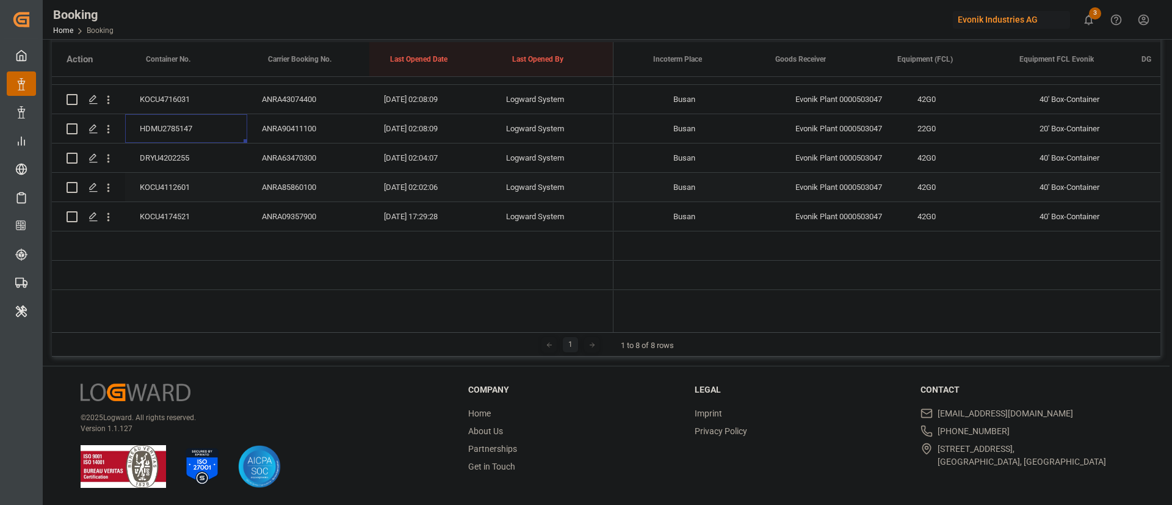
scroll to position [0, 2497]
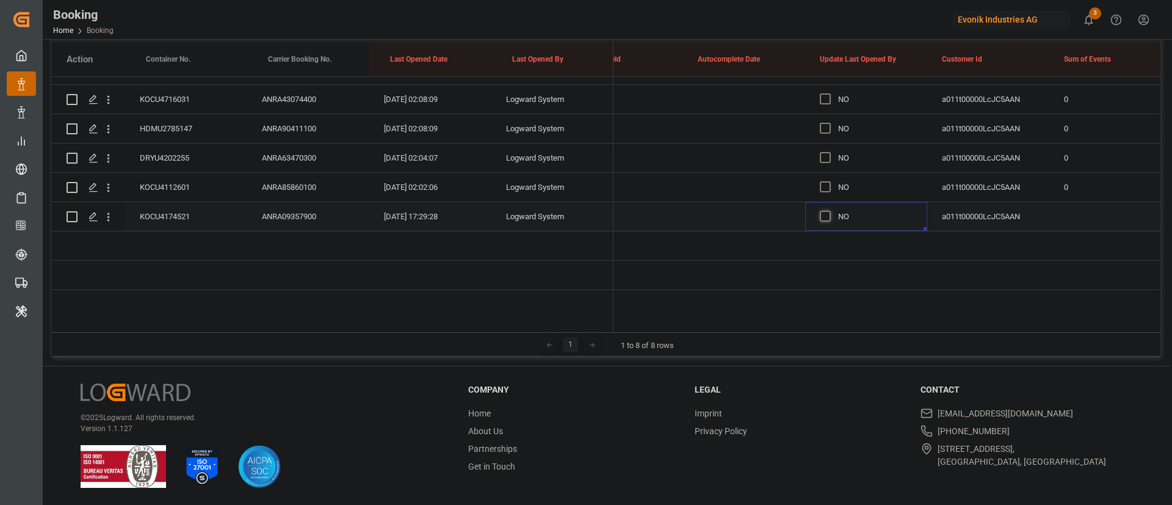
click at [828, 212] on span "Press SPACE to select this row." at bounding box center [825, 216] width 11 height 11
click at [829, 211] on input "Press SPACE to select this row." at bounding box center [829, 211] width 0 height 0
drag, startPoint x: 925, startPoint y: 228, endPoint x: 903, endPoint y: 101, distance: 129.5
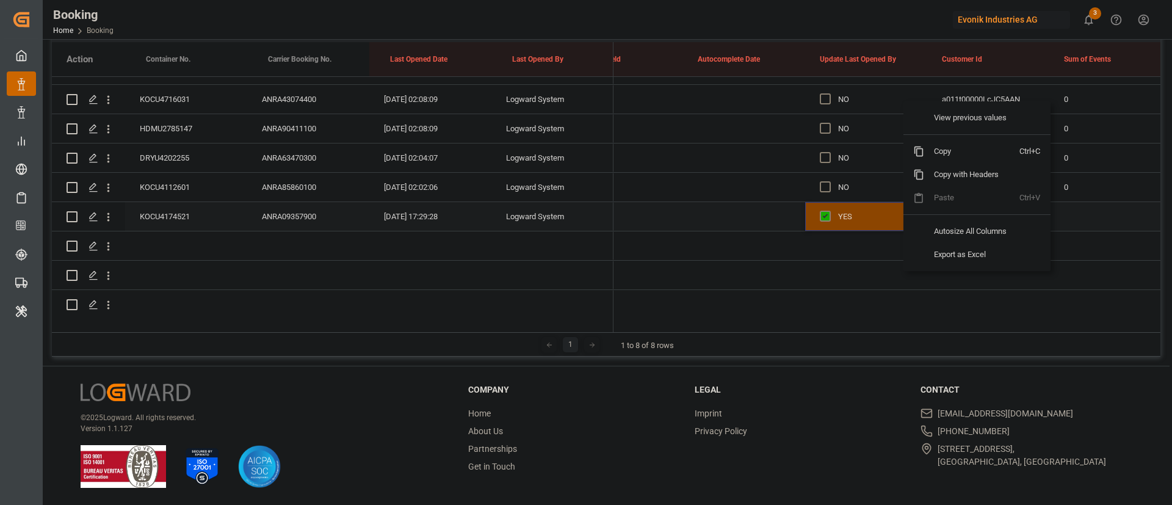
click at [876, 213] on div "YES" at bounding box center [875, 217] width 74 height 28
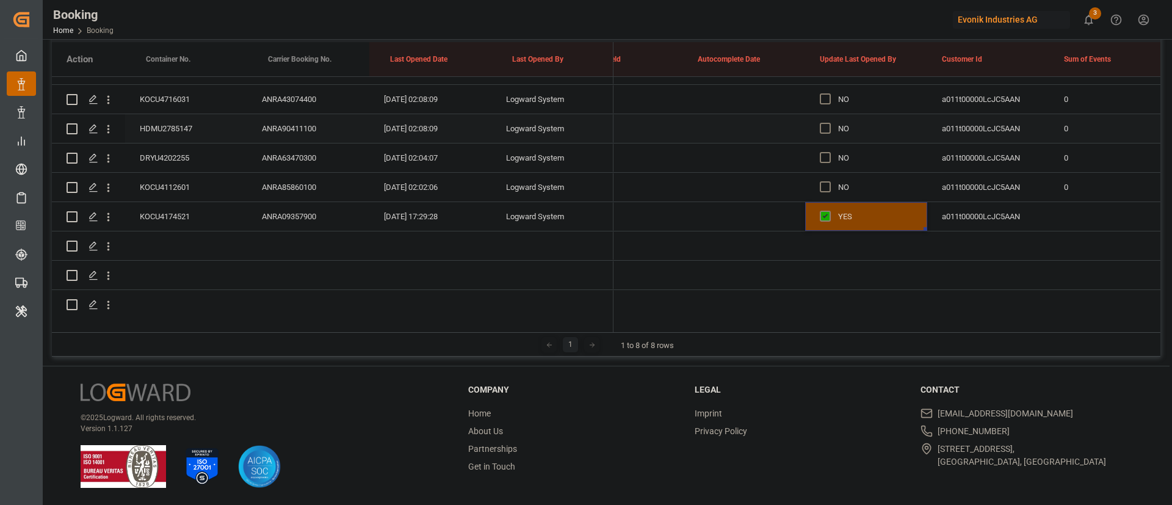
drag, startPoint x: 926, startPoint y: 229, endPoint x: 909, endPoint y: 122, distance: 108.2
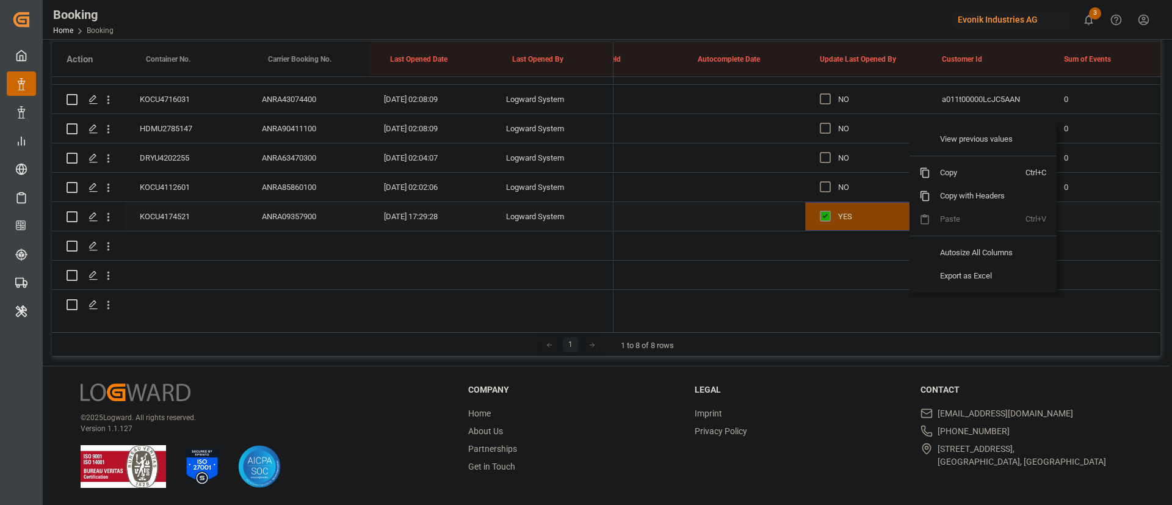
click at [873, 217] on div "YES" at bounding box center [875, 217] width 74 height 28
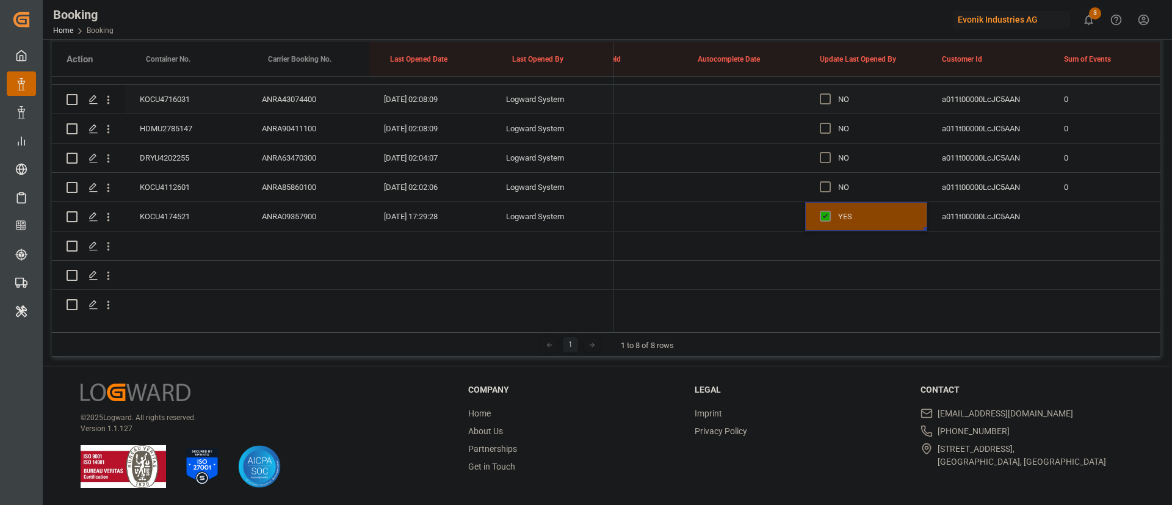
drag, startPoint x: 924, startPoint y: 228, endPoint x: 904, endPoint y: 112, distance: 118.4
click at [821, 183] on span "Press SPACE to select this row." at bounding box center [825, 186] width 11 height 11
click at [829, 181] on input "Press SPACE to select this row." at bounding box center [829, 181] width 0 height 0
drag, startPoint x: 924, startPoint y: 198, endPoint x: 904, endPoint y: 92, distance: 107.7
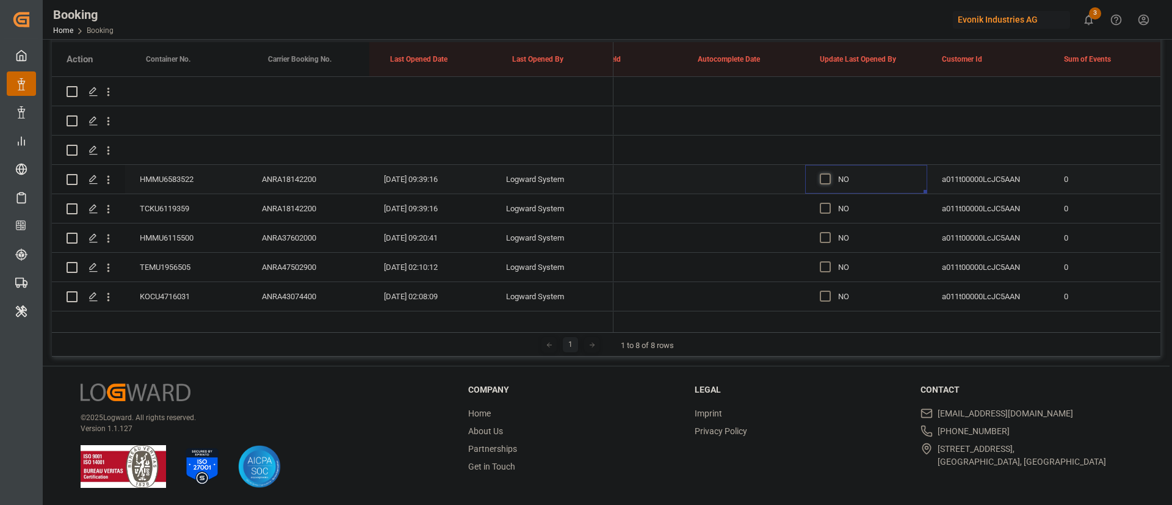
click at [827, 183] on span "Press SPACE to select this row." at bounding box center [825, 178] width 11 height 11
click at [829, 173] on input "Press SPACE to select this row." at bounding box center [829, 173] width 0 height 0
click at [828, 205] on span "Press SPACE to select this row." at bounding box center [825, 208] width 11 height 11
click at [829, 203] on input "Press SPACE to select this row." at bounding box center [829, 203] width 0 height 0
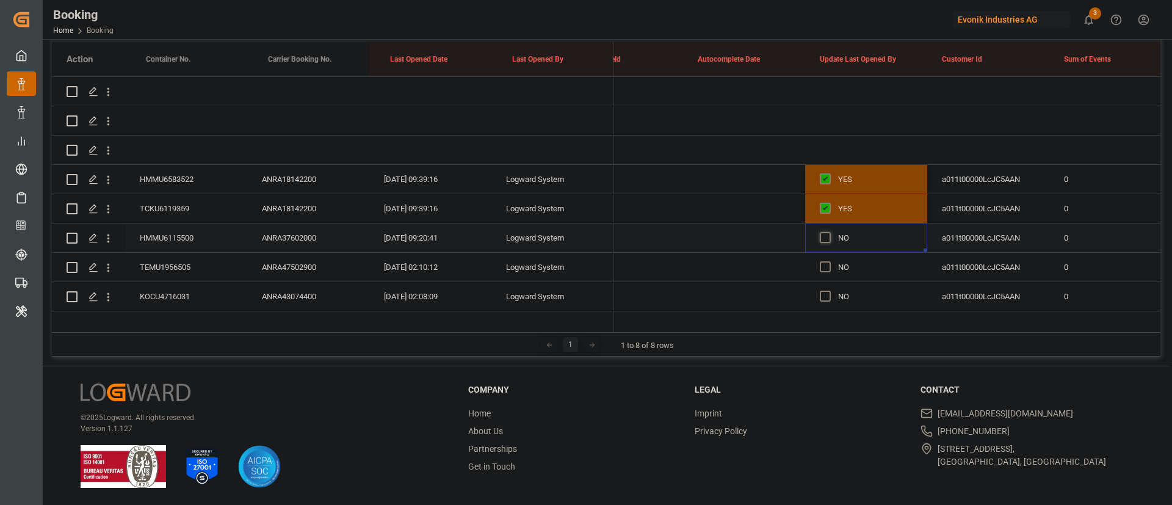
click at [827, 240] on span "Press SPACE to select this row." at bounding box center [825, 237] width 11 height 11
click at [829, 232] on input "Press SPACE to select this row." at bounding box center [829, 232] width 0 height 0
click at [826, 269] on span "Press SPACE to select this row." at bounding box center [825, 266] width 11 height 11
click at [829, 261] on input "Press SPACE to select this row." at bounding box center [829, 261] width 0 height 0
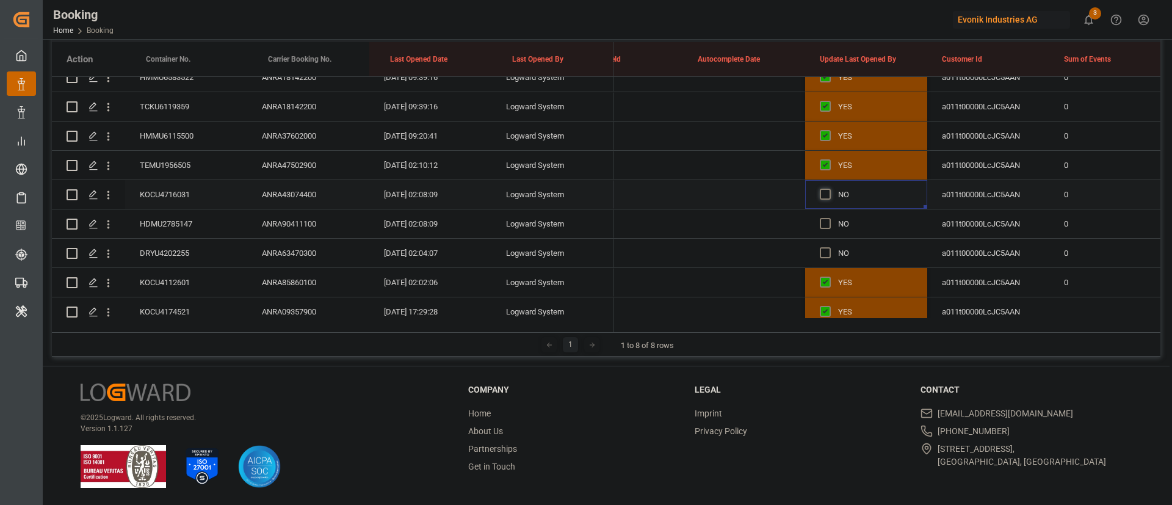
click at [829, 192] on span "Press SPACE to select this row." at bounding box center [825, 194] width 11 height 11
click at [829, 189] on input "Press SPACE to select this row." at bounding box center [829, 189] width 0 height 0
click at [833, 222] on div "Press SPACE to select this row." at bounding box center [829, 224] width 18 height 28
click at [827, 222] on span "Press SPACE to select this row." at bounding box center [825, 223] width 11 height 11
click at [829, 218] on input "Press SPACE to select this row." at bounding box center [829, 218] width 0 height 0
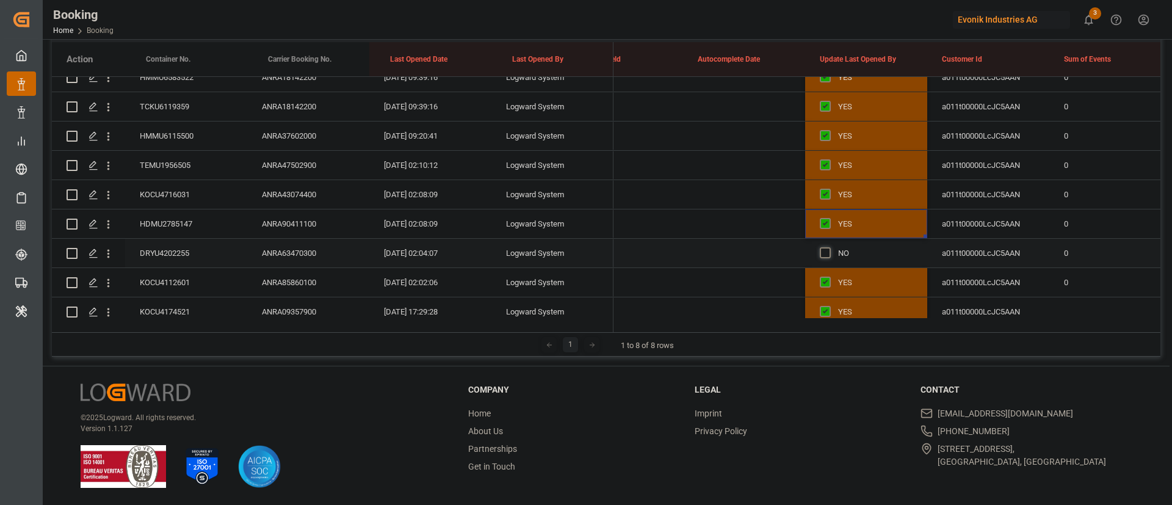
click at [826, 252] on span "Press SPACE to select this row." at bounding box center [825, 252] width 11 height 11
click at [829, 247] on input "Press SPACE to select this row." at bounding box center [829, 247] width 0 height 0
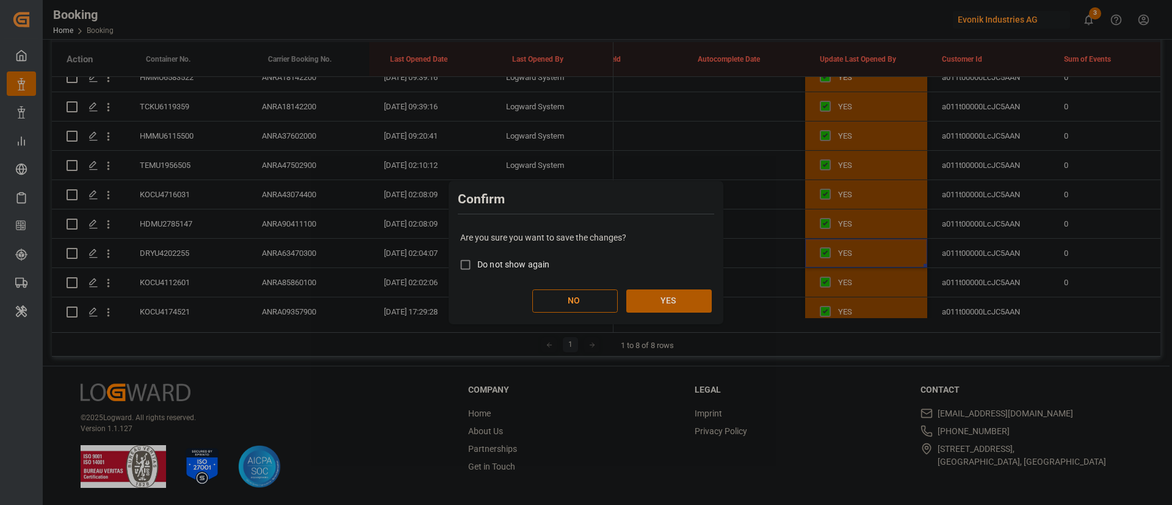
click at [676, 294] on button "YES" at bounding box center [669, 300] width 85 height 23
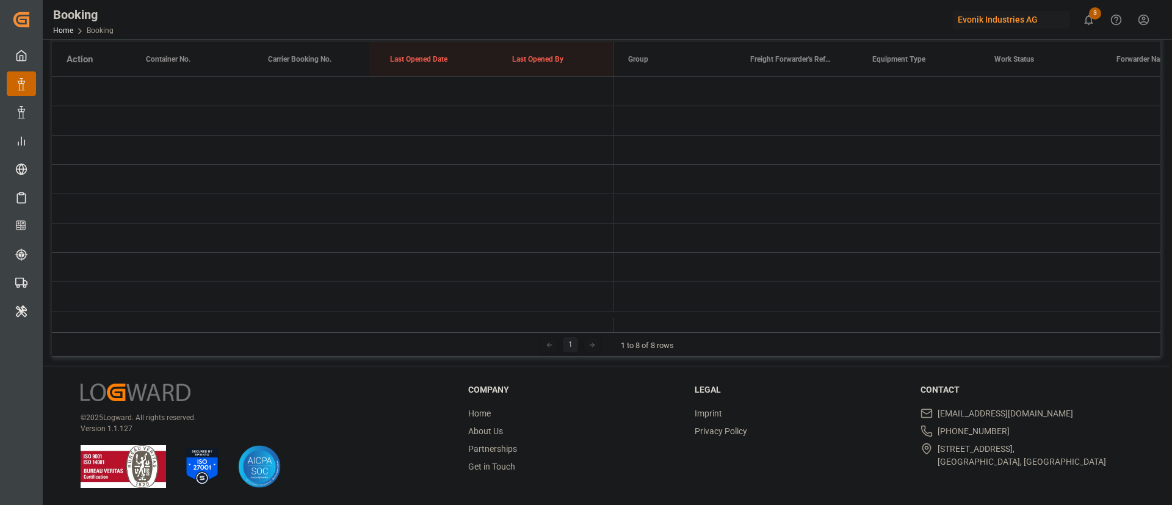
scroll to position [0, 0]
click at [639, 174] on span "Press SPACE to select this row." at bounding box center [633, 179] width 11 height 11
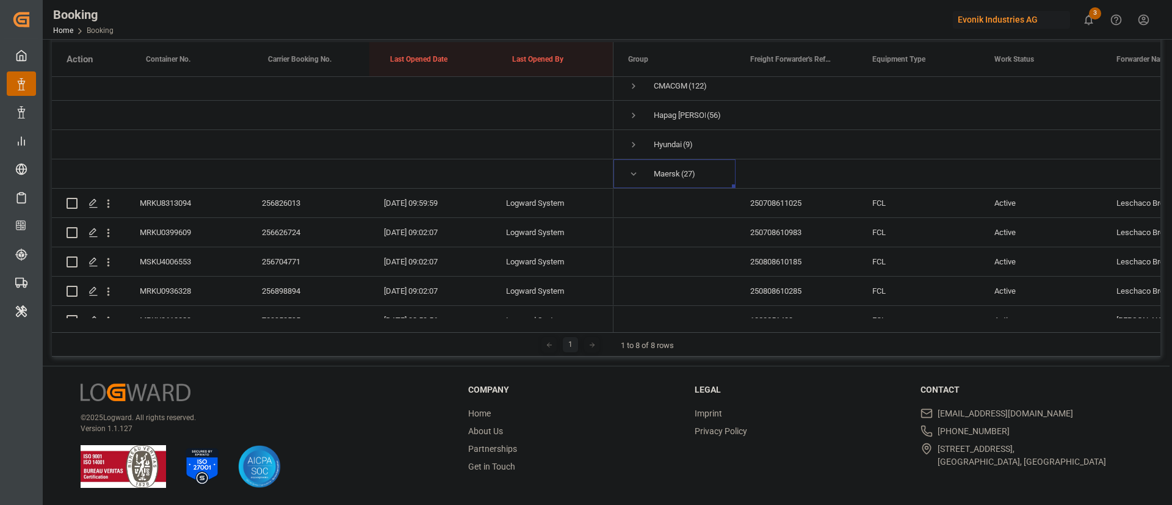
scroll to position [7, 0]
click at [164, 204] on div "MRKU8313094" at bounding box center [186, 201] width 122 height 29
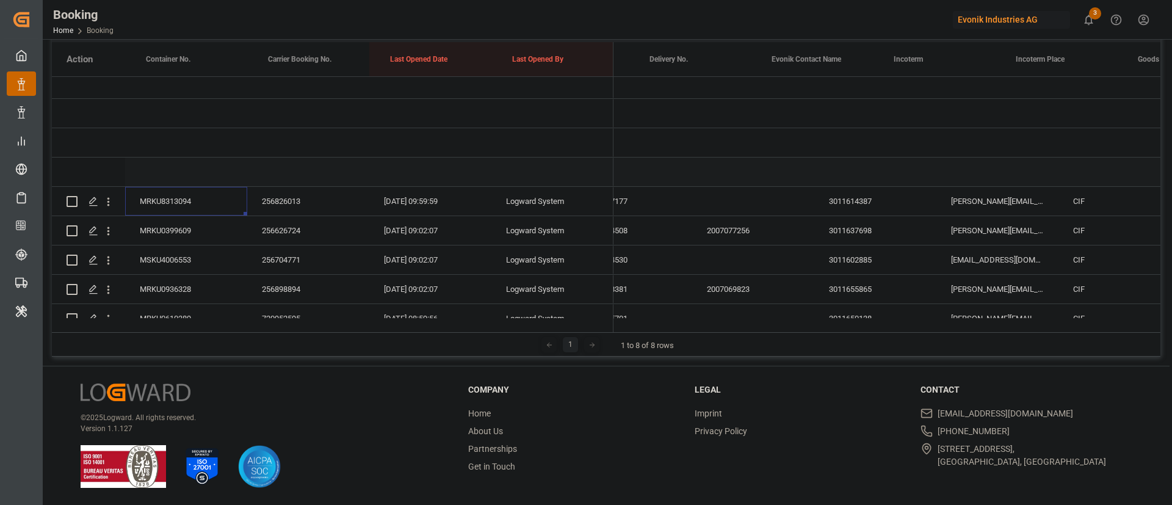
scroll to position [0, 2201]
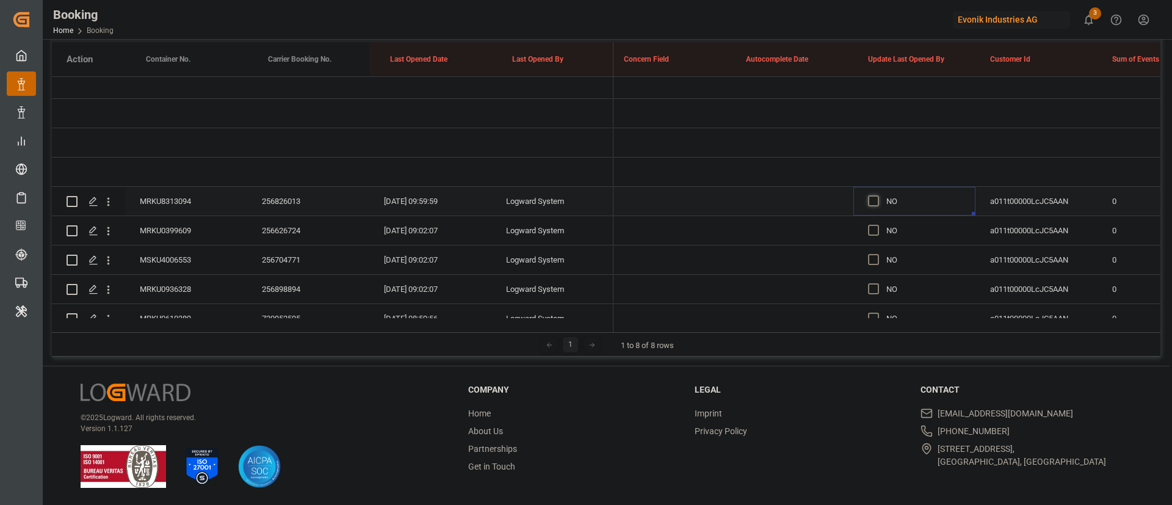
click at [875, 205] on span "Press SPACE to select this row." at bounding box center [873, 200] width 11 height 11
click at [877, 195] on input "Press SPACE to select this row." at bounding box center [877, 195] width 0 height 0
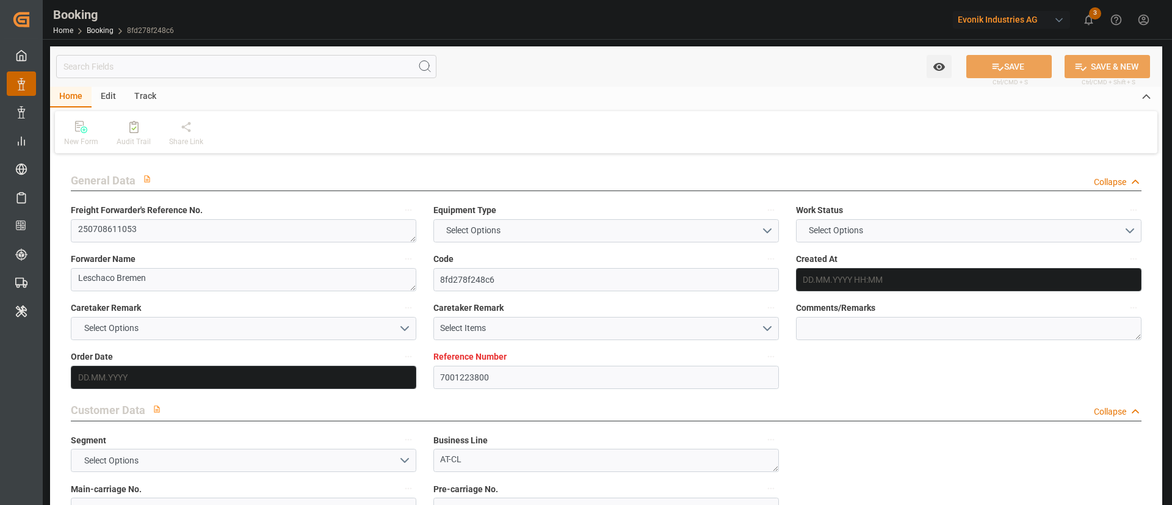
type input "7001223800"
type input "9893890"
type input "CMACGM"
type input "CMA CGM Group"
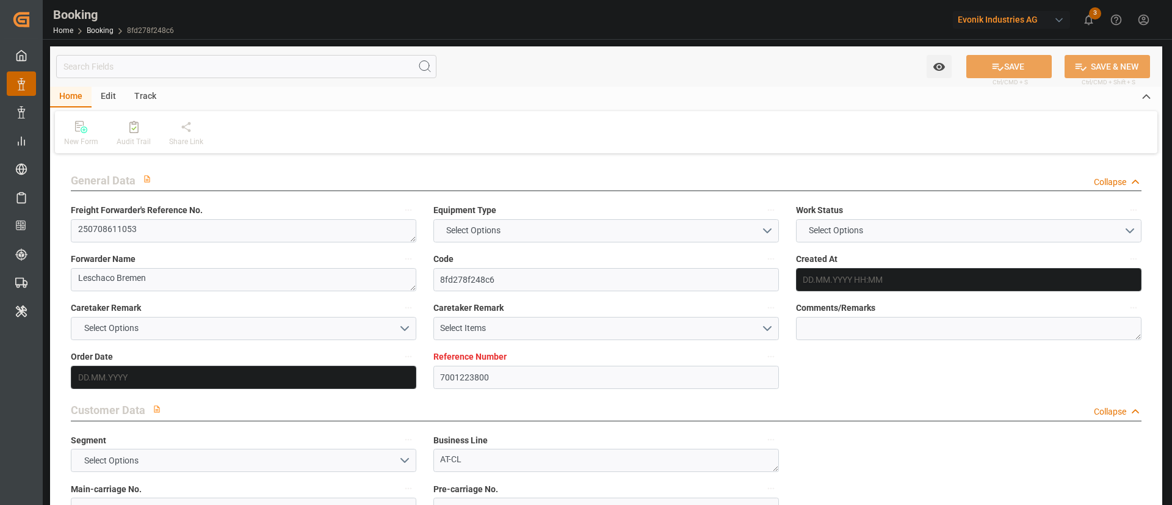
type input "NLRTM"
type input "INNML"
type input "LKCMB"
type input "0"
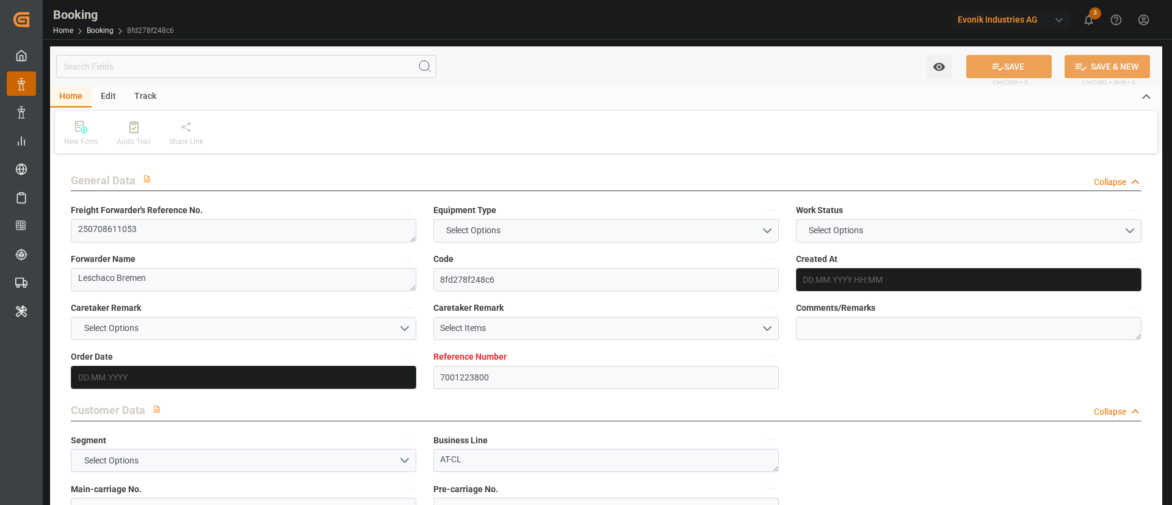
type input "NLRTM"
type input "INIXE"
type input "9157404"
type input "9367827"
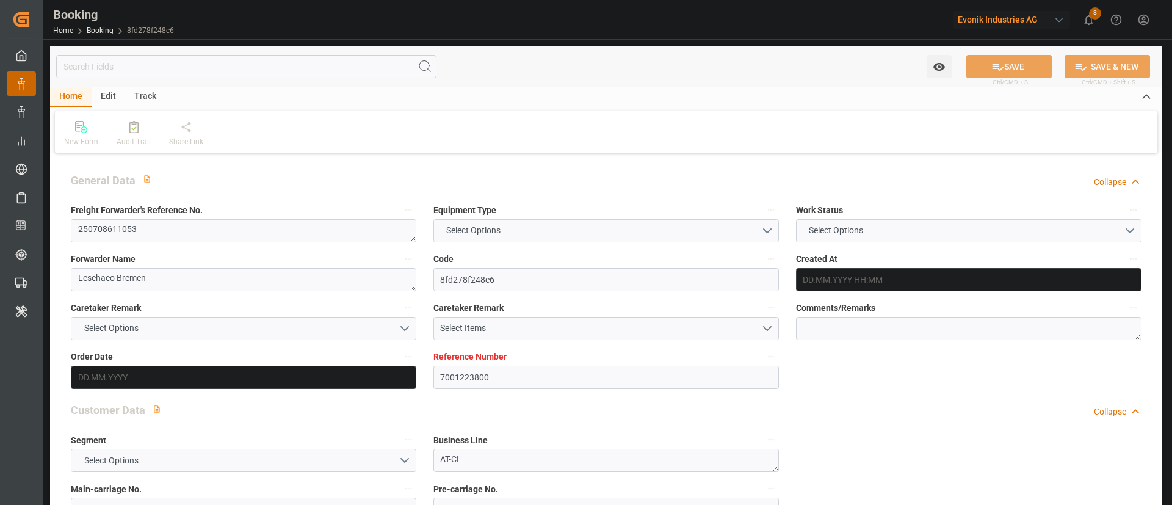
type input "[DATE] 08:18"
type input "[DATE]"
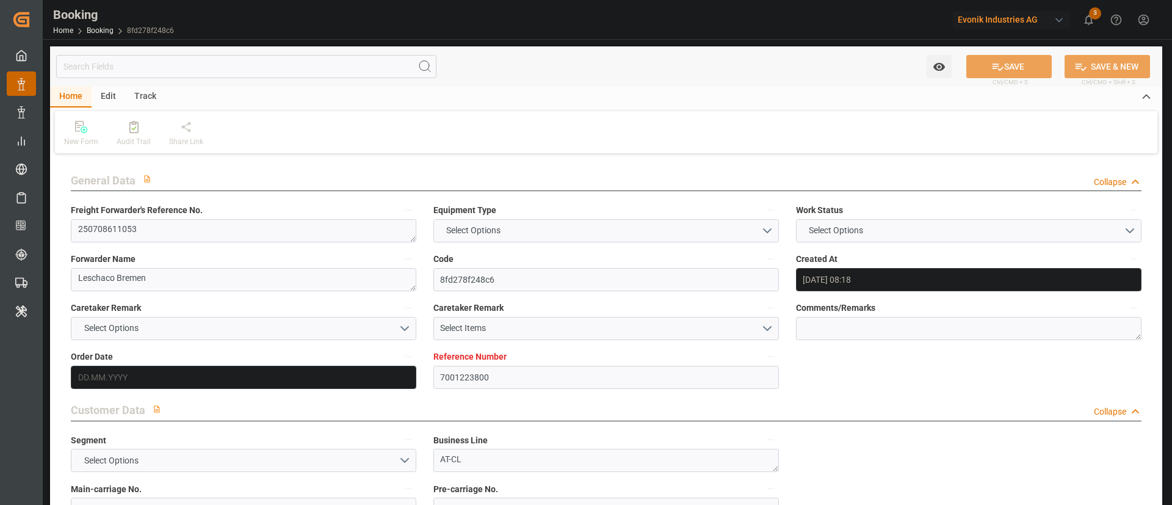
type input "[DATE]"
type input "[DATE] 00:00"
type input "[DATE] 01:38"
type input "[DATE] 08:50"
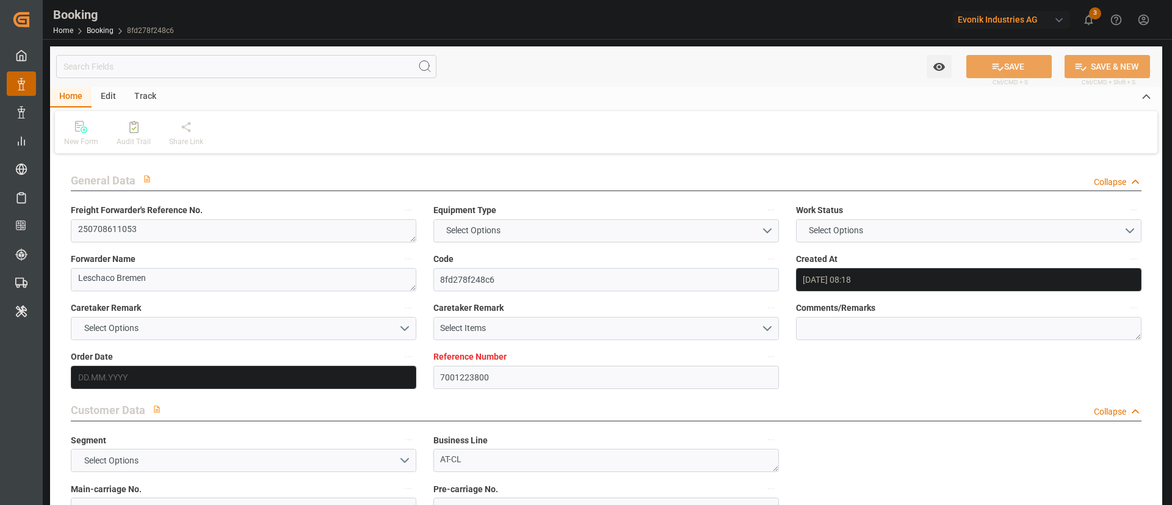
type input "[DATE] 07:00"
type input "[DATE] 00:00"
type input "[DATE] 23:00"
type input "[DATE] 00:00"
type input "[DATE] 23:00"
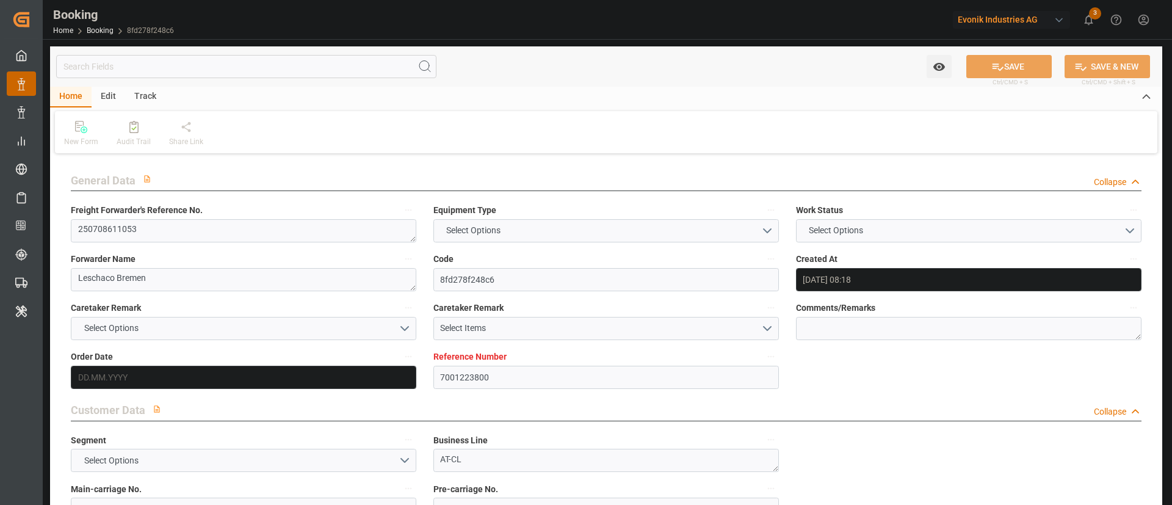
type input "[DATE] 16:00"
type input "[DATE] 00:00"
type input "[DATE] 16:00"
type input "[DATE]"
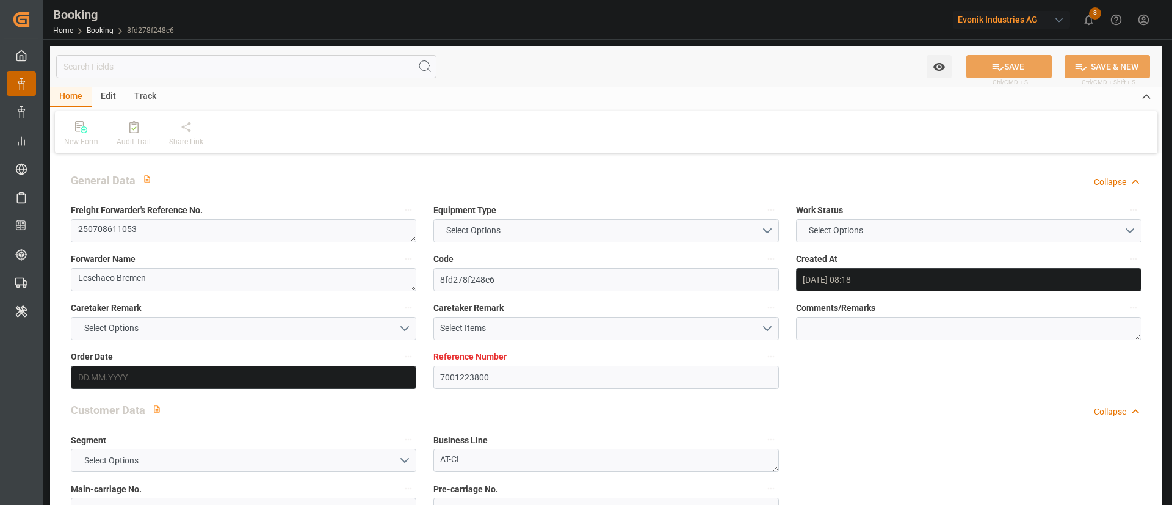
type input "[DATE] 11:15"
type input "[DATE]"
type input "[DATE] 10:13"
type input "[DATE] 10:09"
type input "[DATE] 23:00"
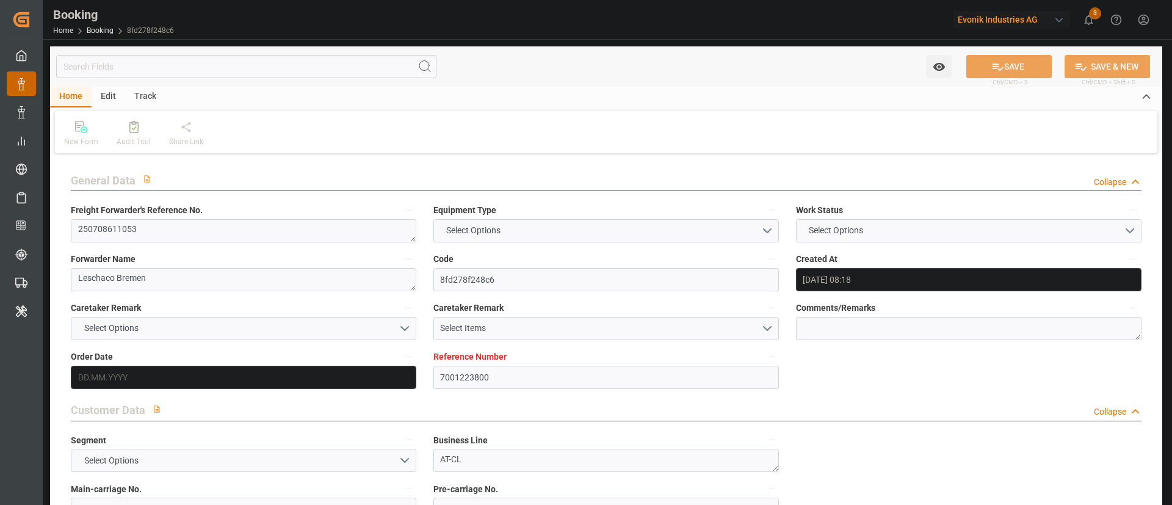
type input "[DATE] 01:50"
type input "[DATE] 23:00"
type input "[DATE] 01:08"
type input "[DATE] 11:33"
type input "[DATE] 16:00"
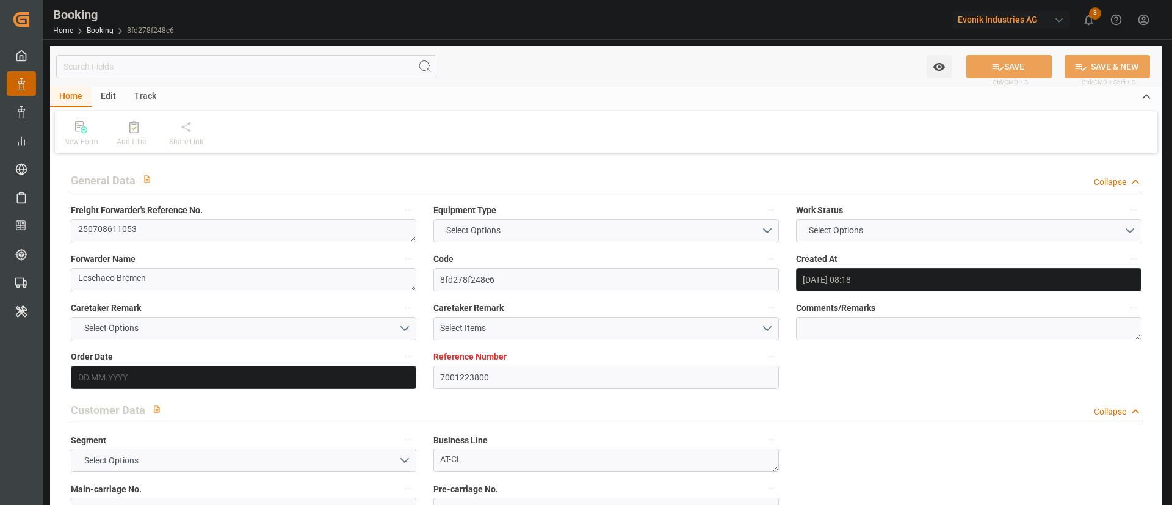
type input "[DATE] 05:56"
type input "[DATE] 16:00"
type input "[DATE] 07:00"
type input "[DATE] 15:54"
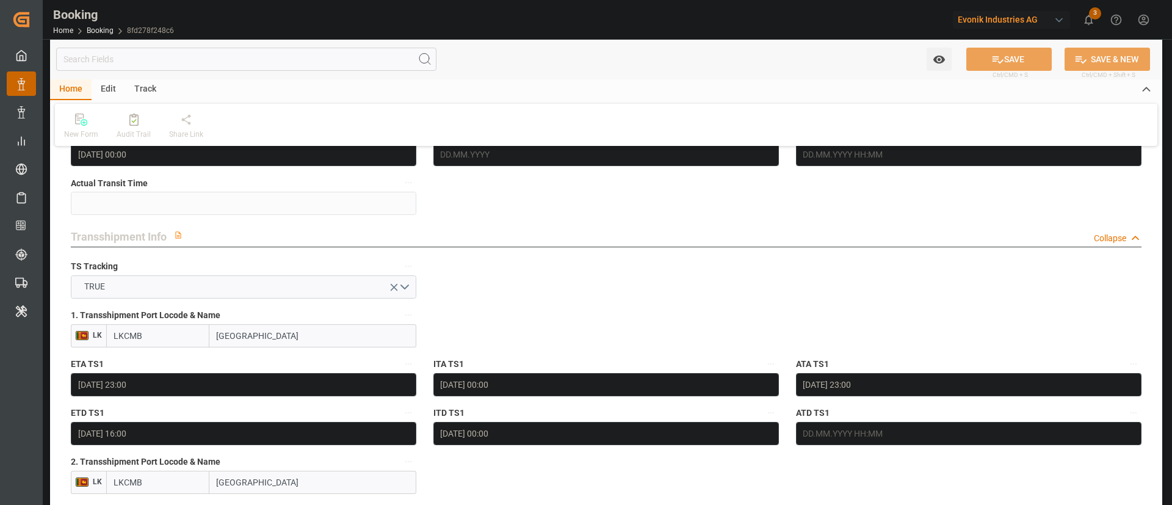
scroll to position [1306, 0]
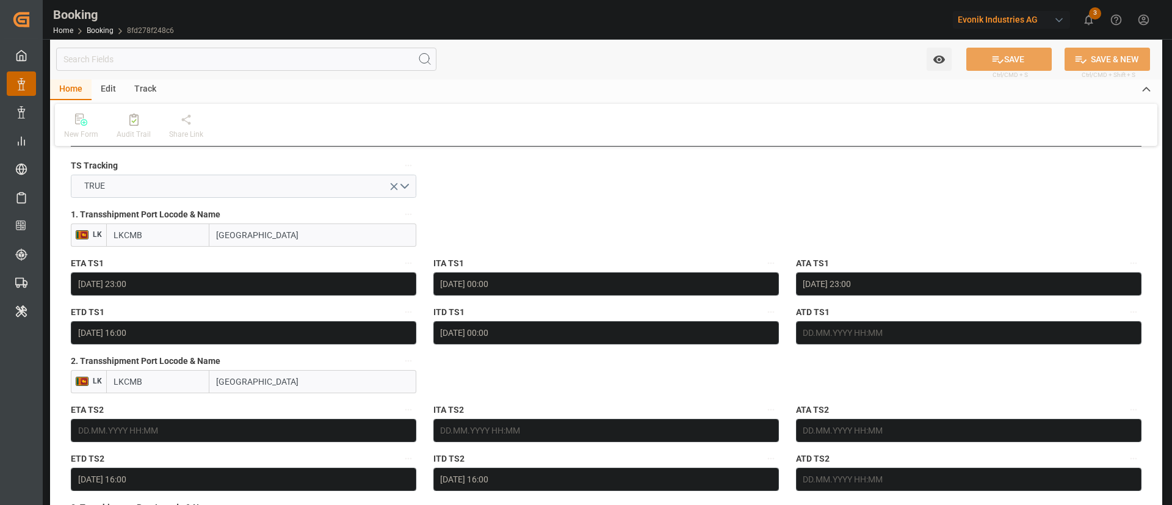
click at [299, 384] on input "[GEOGRAPHIC_DATA]" at bounding box center [312, 381] width 207 height 23
click at [198, 387] on input "LKCMB" at bounding box center [157, 381] width 103 height 23
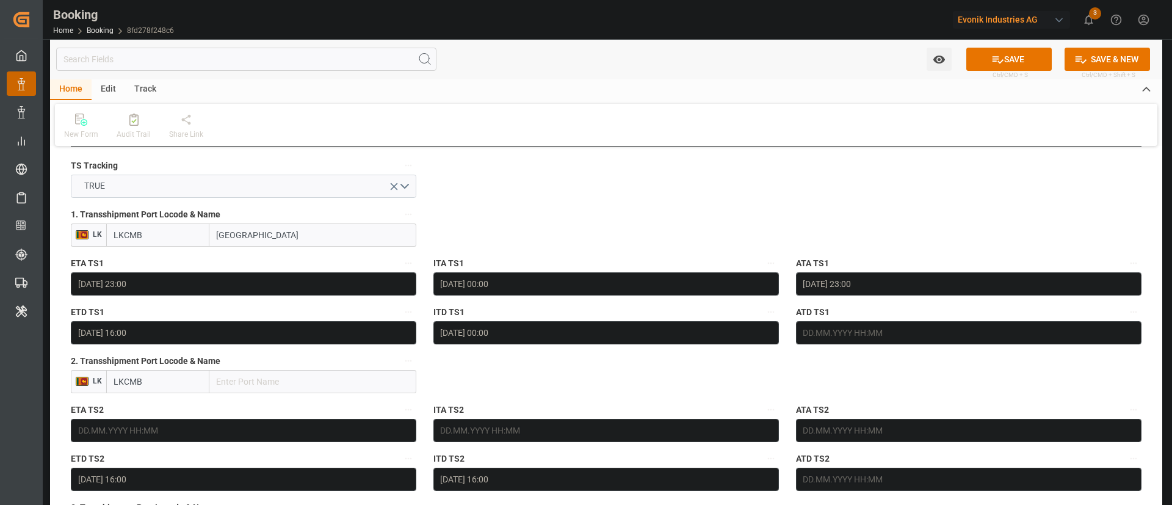
click at [198, 387] on input "LKCMB" at bounding box center [157, 381] width 103 height 23
click at [223, 438] on input "text" at bounding box center [244, 430] width 346 height 23
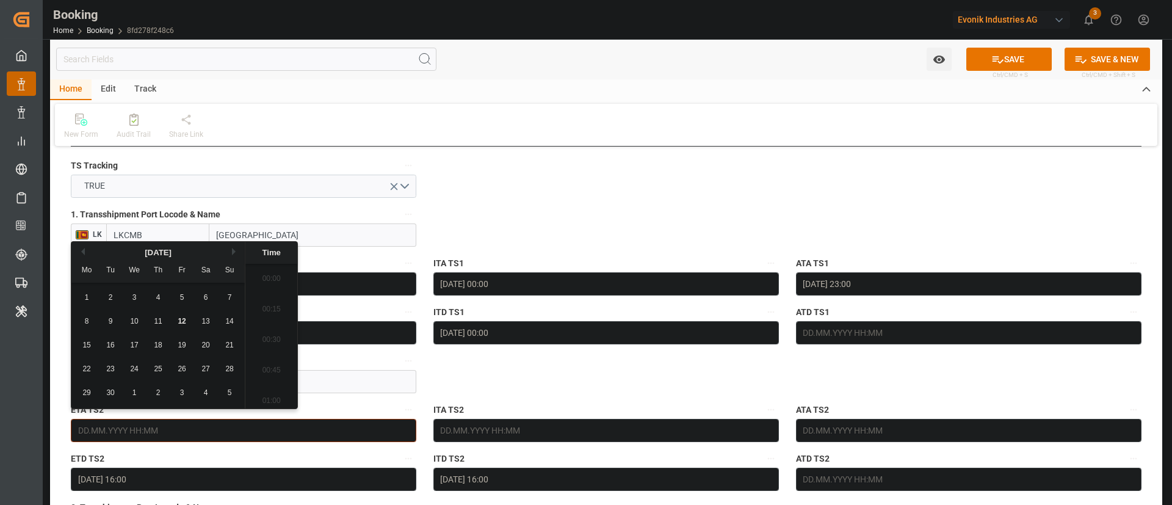
scroll to position [1775, 0]
click at [185, 483] on input "[DATE] 16:00" at bounding box center [244, 479] width 346 height 23
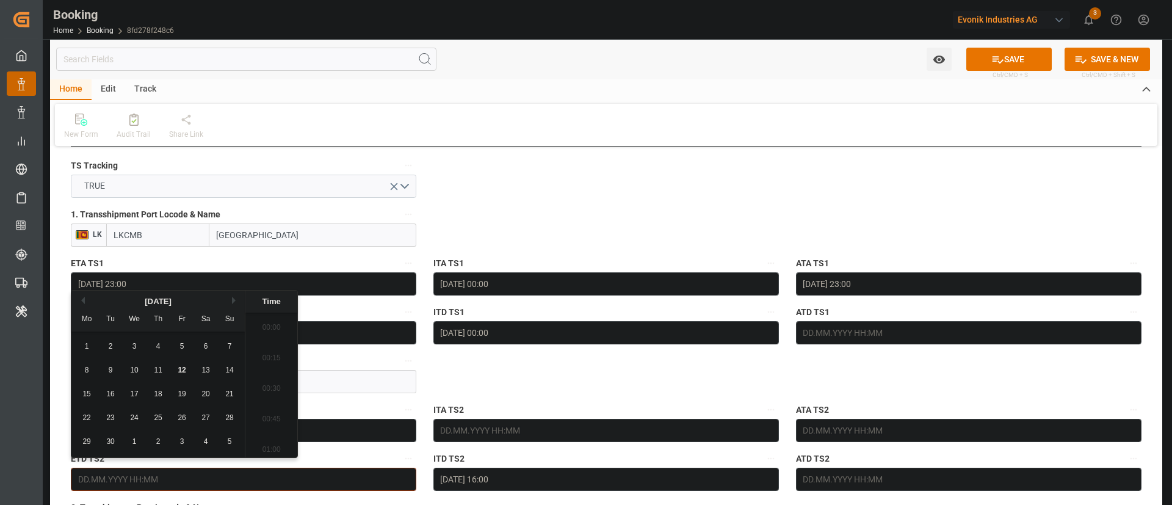
scroll to position [1897, 0]
click at [410, 456] on icon "button" at bounding box center [409, 459] width 10 height 10
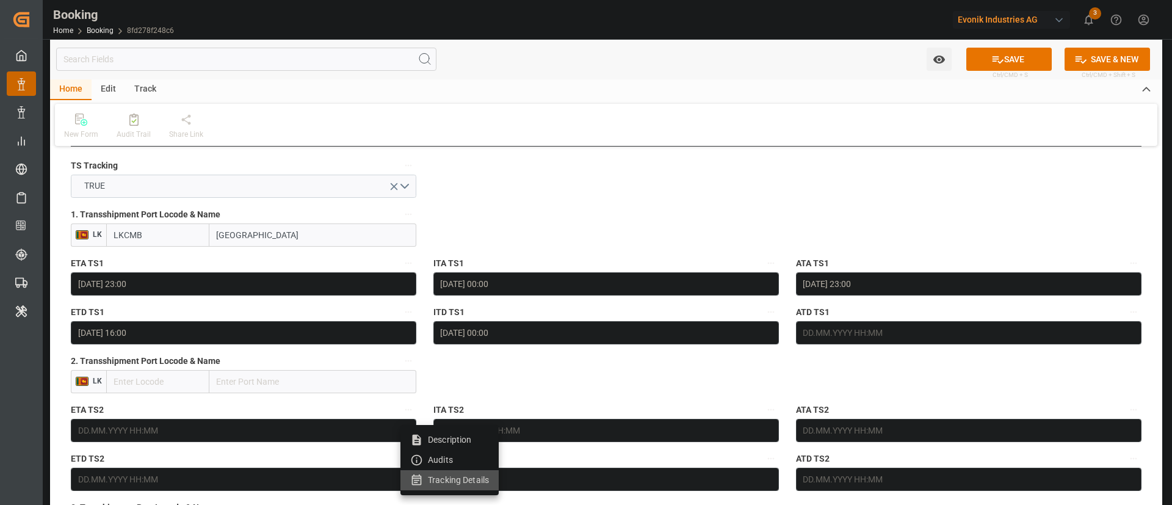
click at [454, 477] on li "Tracking Details" at bounding box center [450, 480] width 98 height 20
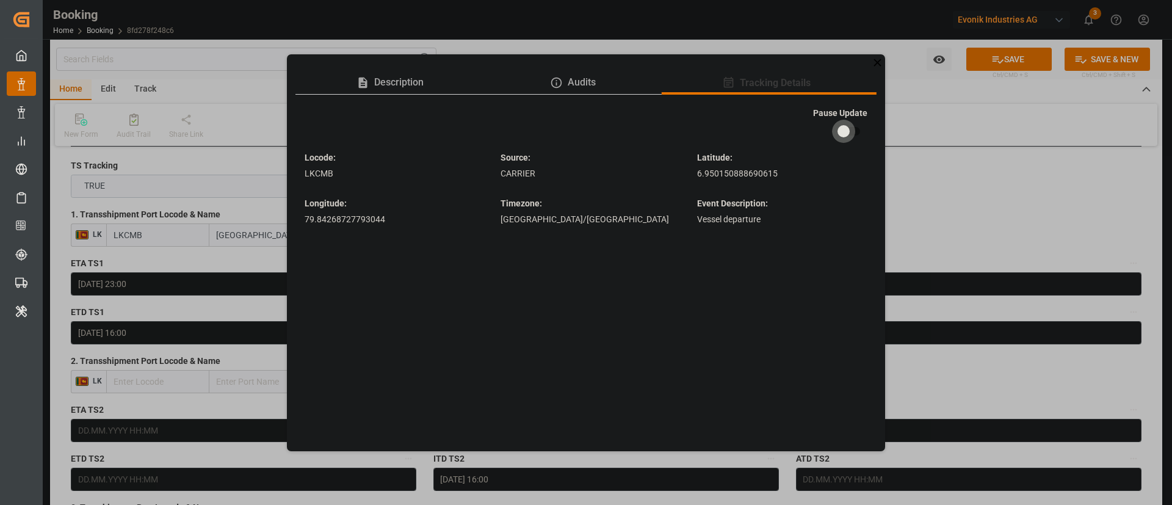
click at [845, 124] on input "checkbox" at bounding box center [844, 131] width 70 height 23
checkbox input "true"
click at [875, 62] on icon at bounding box center [877, 62] width 13 height 13
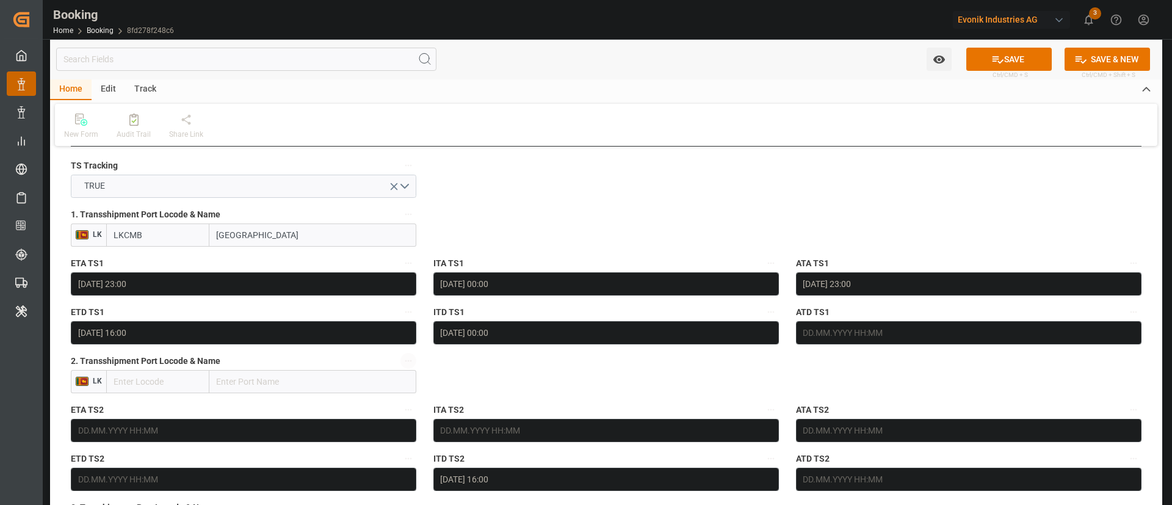
click at [413, 362] on icon "button" at bounding box center [409, 361] width 10 height 10
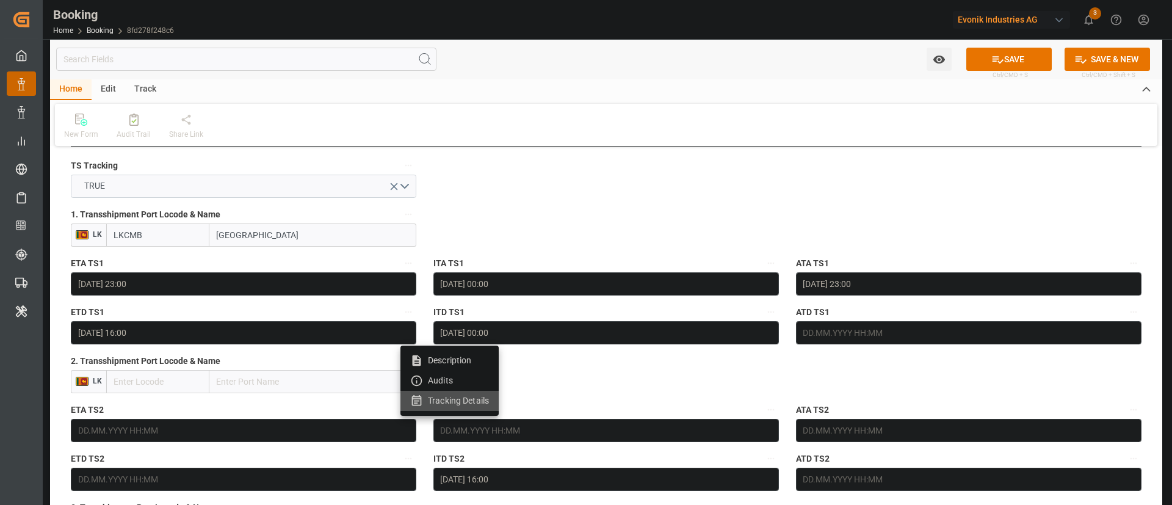
click at [467, 396] on li "Tracking Details" at bounding box center [450, 401] width 98 height 20
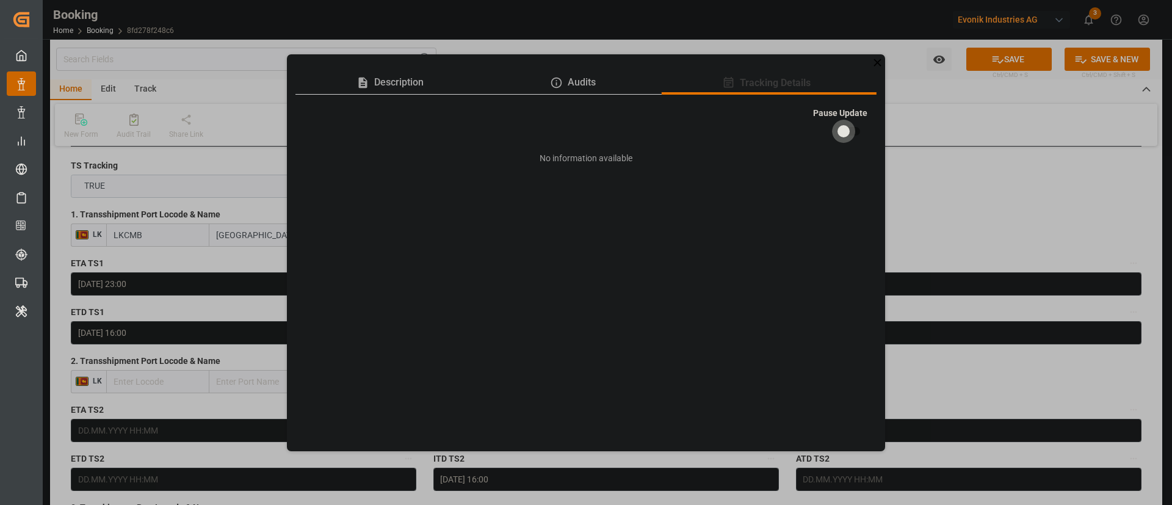
click at [849, 127] on input "checkbox" at bounding box center [844, 131] width 70 height 23
checkbox input "true"
click at [877, 63] on icon at bounding box center [877, 62] width 7 height 7
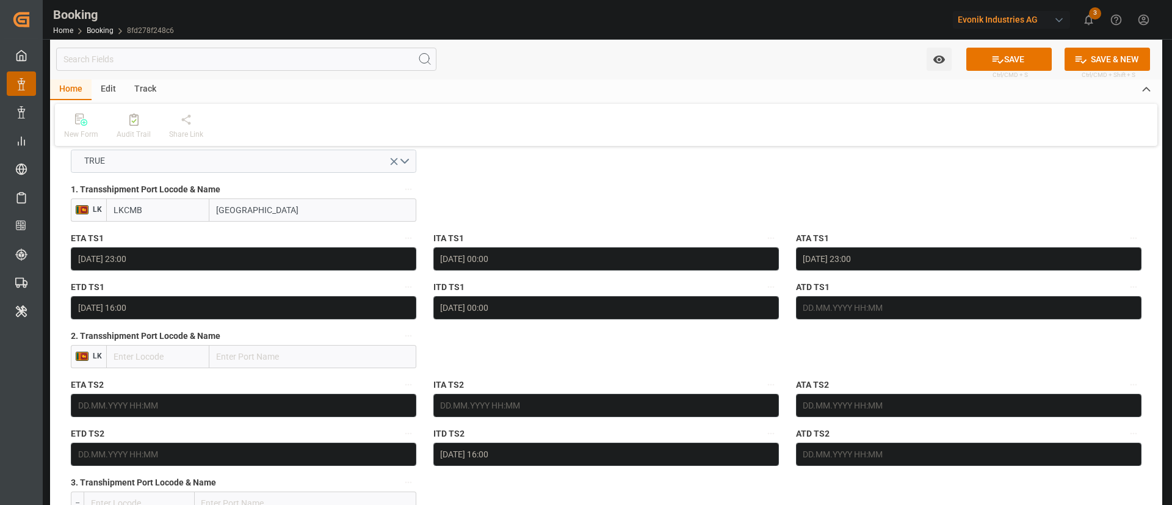
scroll to position [1326, 0]
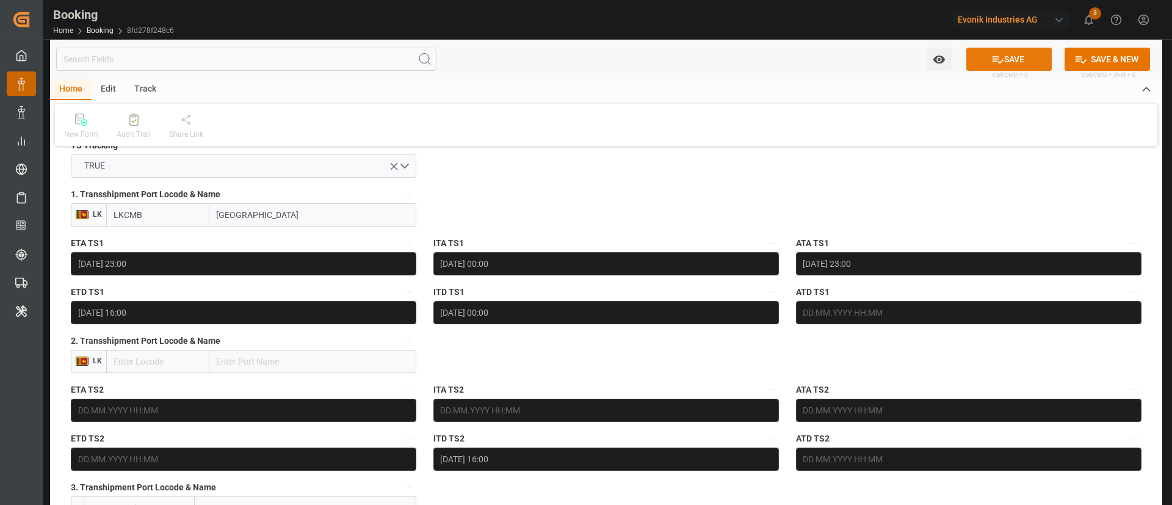
click at [1007, 60] on button "SAVE" at bounding box center [1009, 59] width 85 height 23
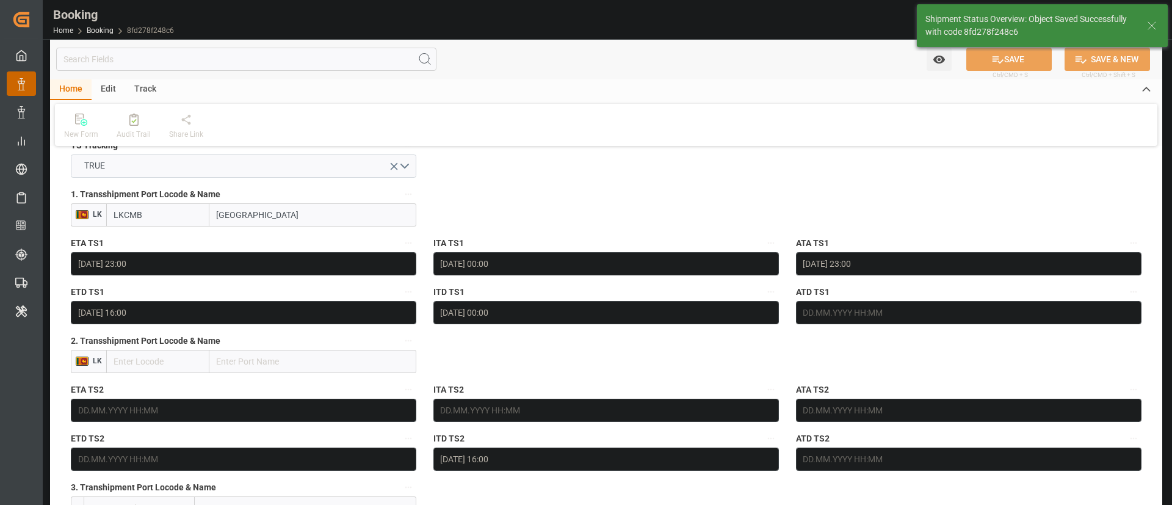
type textarea "Kiran Hari"
type input "[DATE] 09:40"
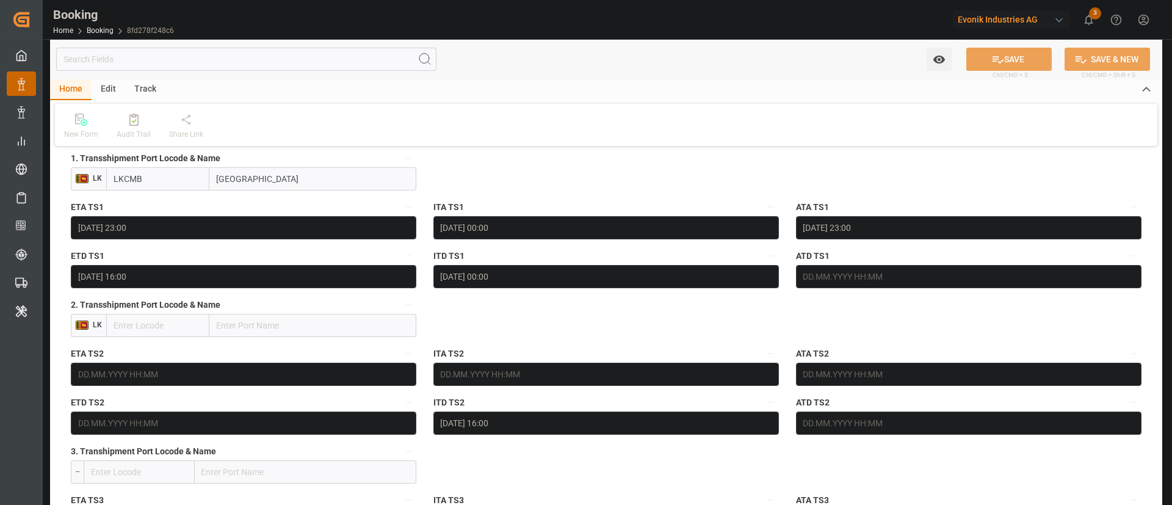
scroll to position [1367, 0]
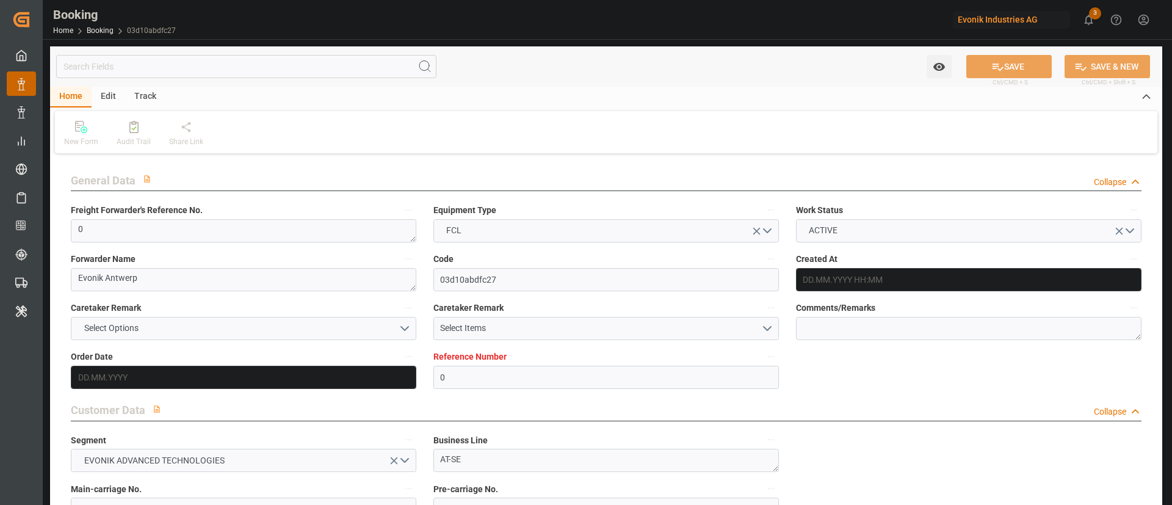
type input "0"
type input "9467433"
type input "Hyundai"
type input "Hyundai Merchant Marine [DOMAIN_NAME]."
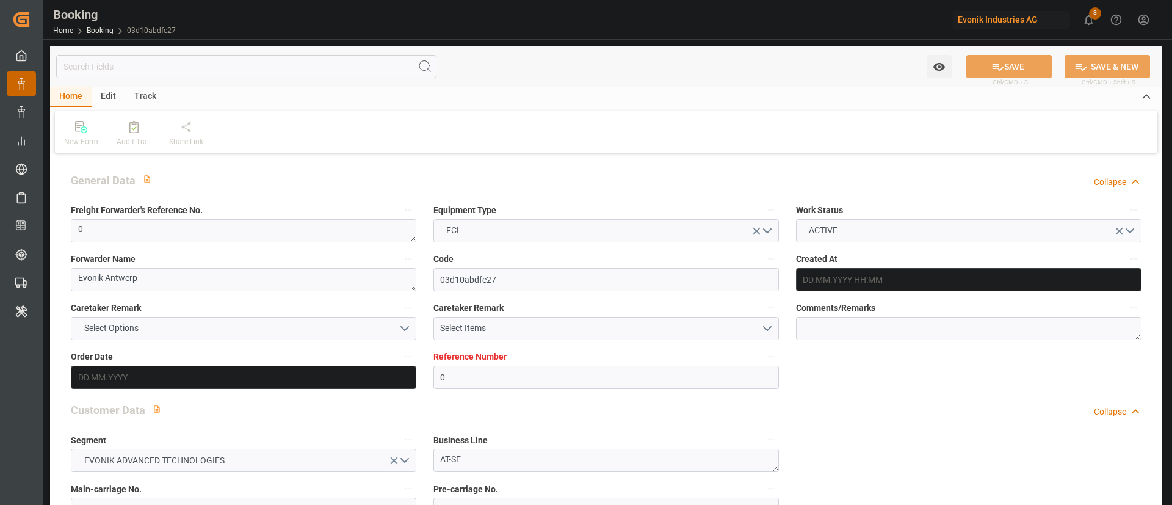
type input "BEANR"
type input "KRPUS"
type input "CNNBG"
type input "0"
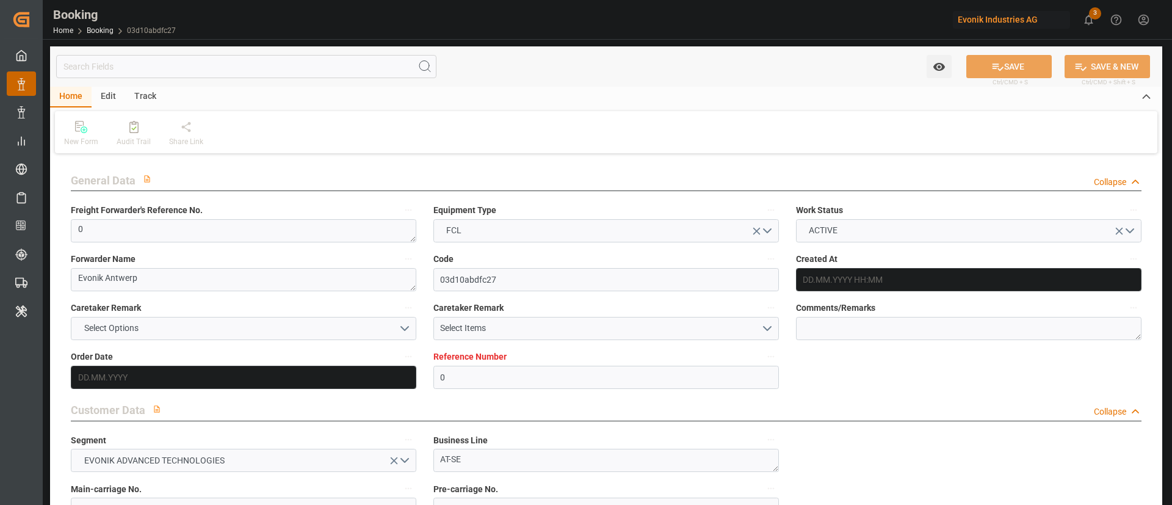
type input "BEANR"
type input "KRPUS"
type input "9806079"
type input "[DATE] 08:31"
type input "[DATE]"
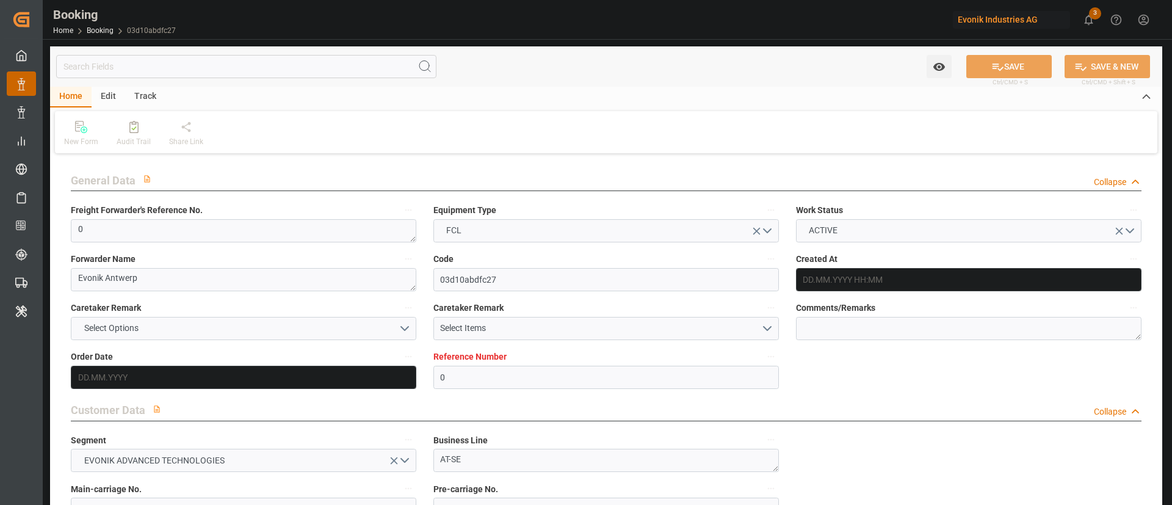
type input "[DATE]"
type input "[DATE] 13:00"
type input "[DATE] 00:00"
type input "[DATE] 06:38"
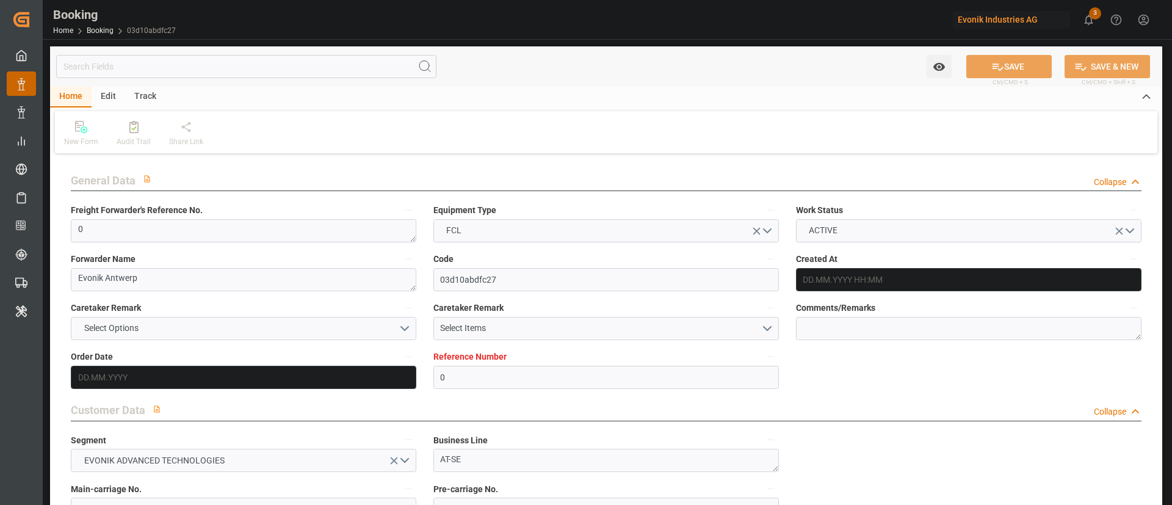
type input "[DATE] 00:39"
type input "[DATE] 07:00"
type input "[DATE] 00:00"
type input "[DATE] 04:00"
type input "[DATE] 00:00"
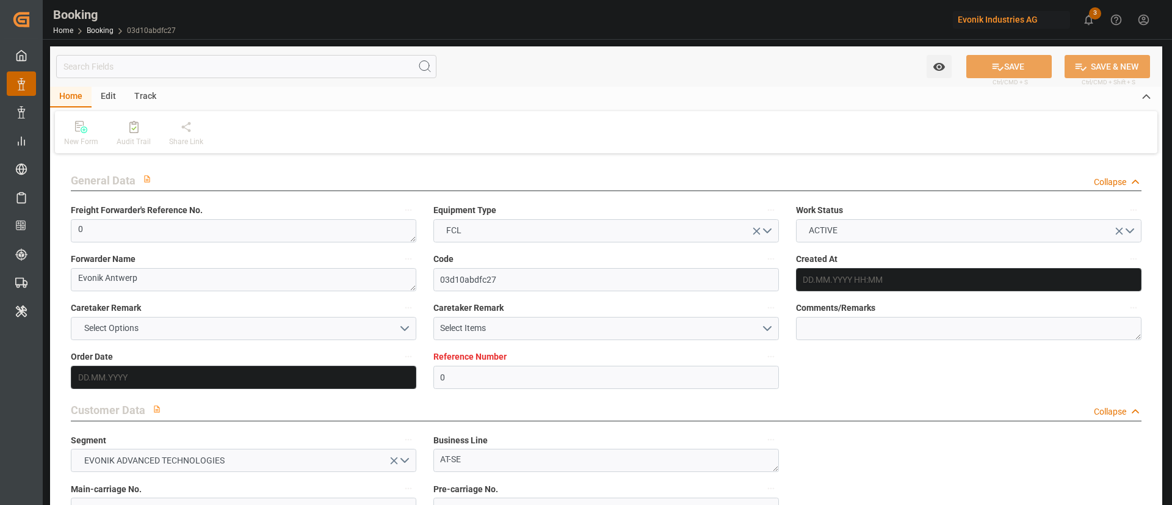
type input "[DATE] 21:00"
type input "[DATE] 00:00"
type input "[DATE] 04:00"
type input "[DATE] 09:39"
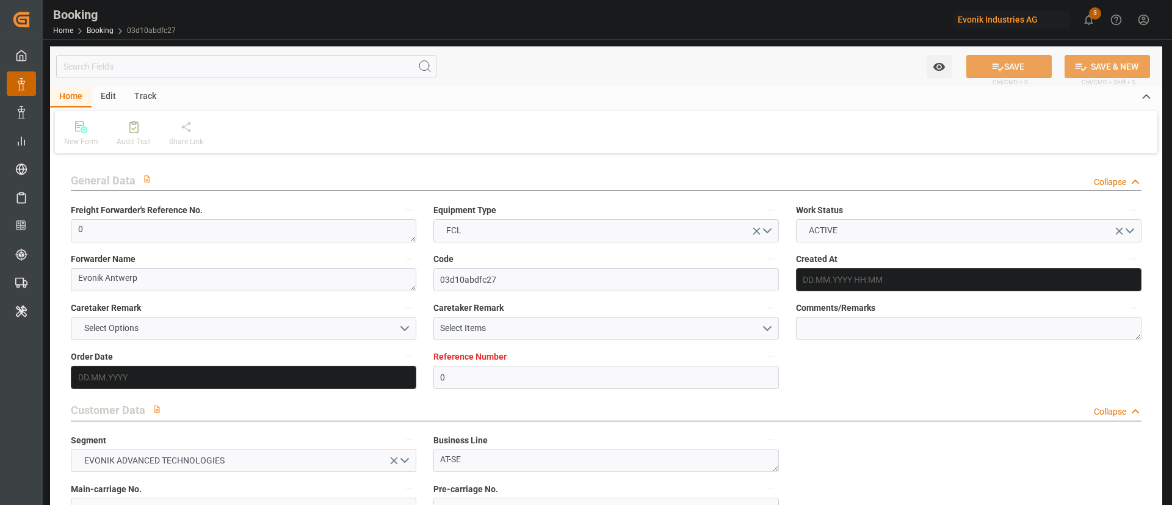
type input "[DATE]"
type input "[DATE] 18:00"
type input "[DATE] 22:52"
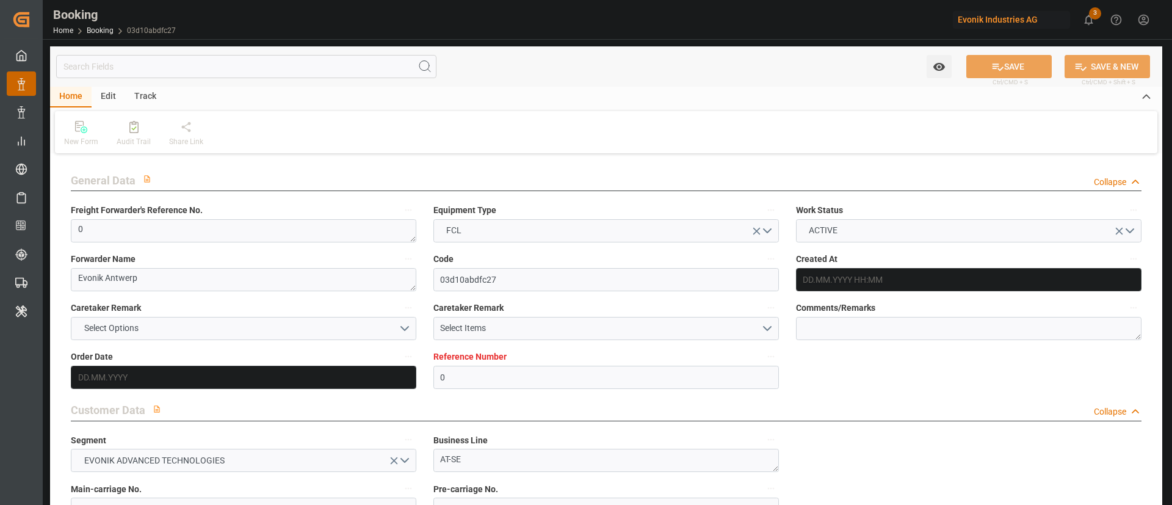
type input "[DATE] 12:17"
type input "[DATE] 13:00"
type input "[DATE] 21:23"
type input "[DATE] 04:00"
type input "[DATE] 07:00"
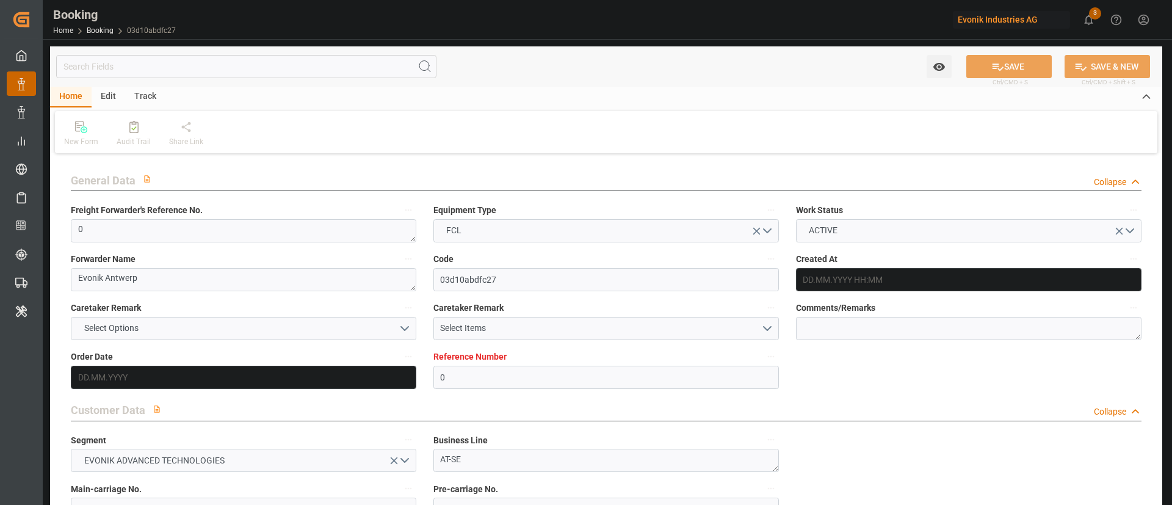
type input "[DATE] 07:00"
type input "[DATE] 18:00"
type input "[DATE] 12:52"
type input "[DATE] 21:00"
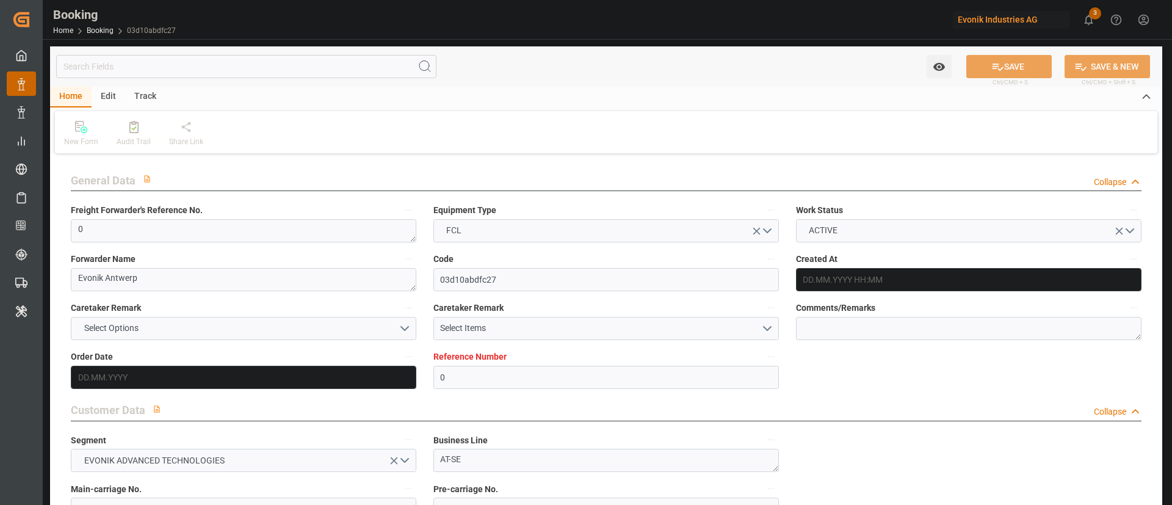
type input "[DATE] 07:00"
type input "[DATE] 20:33"
type input "[DATE] 01:15"
type input "[DATE] 15:00"
type input "[DATE] 09:00"
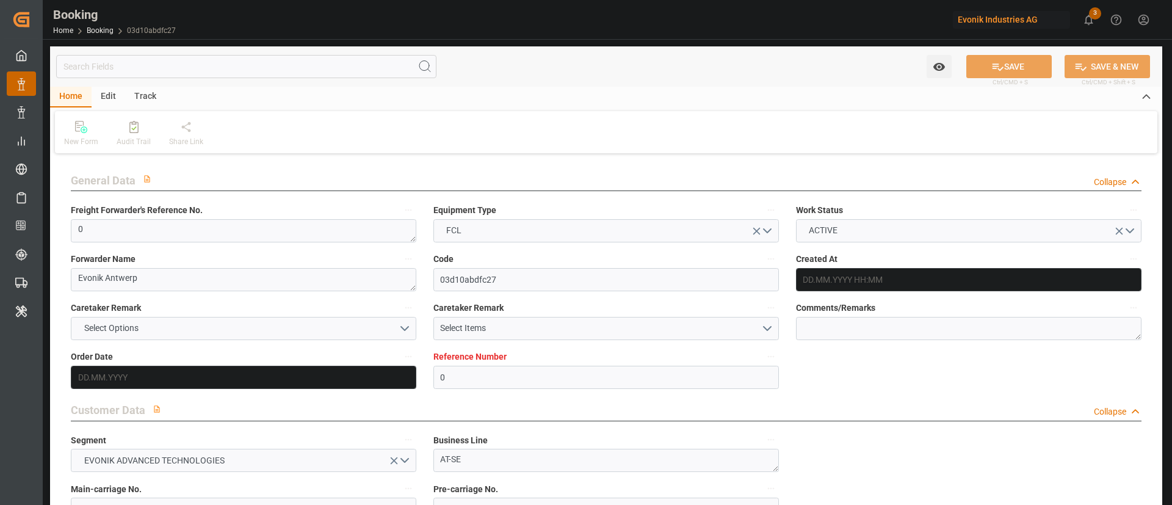
type input "[DATE] 09:00"
type input "[DATE] 20:33"
type input "[DATE] 18:00"
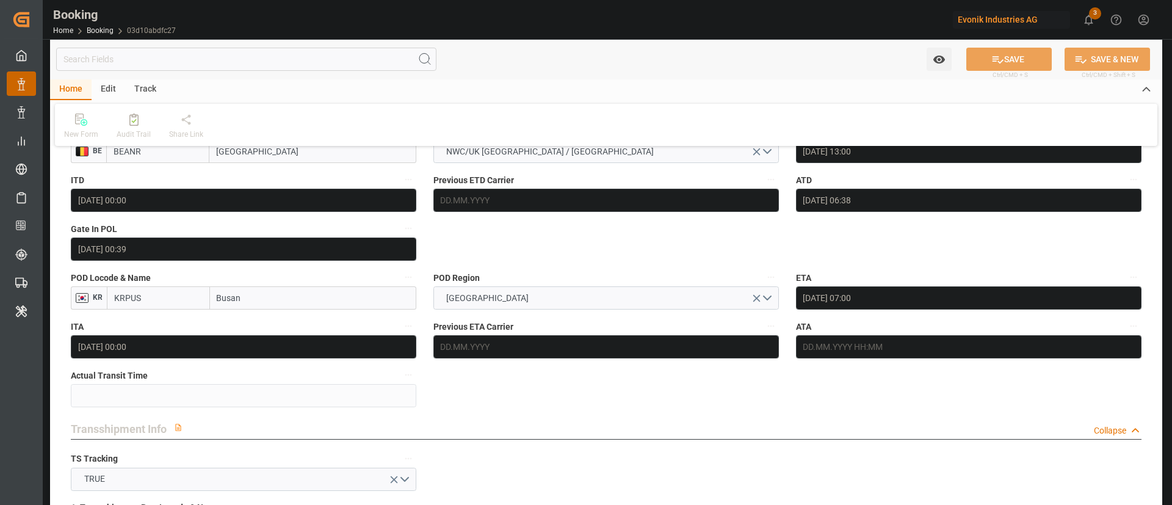
scroll to position [1014, 0]
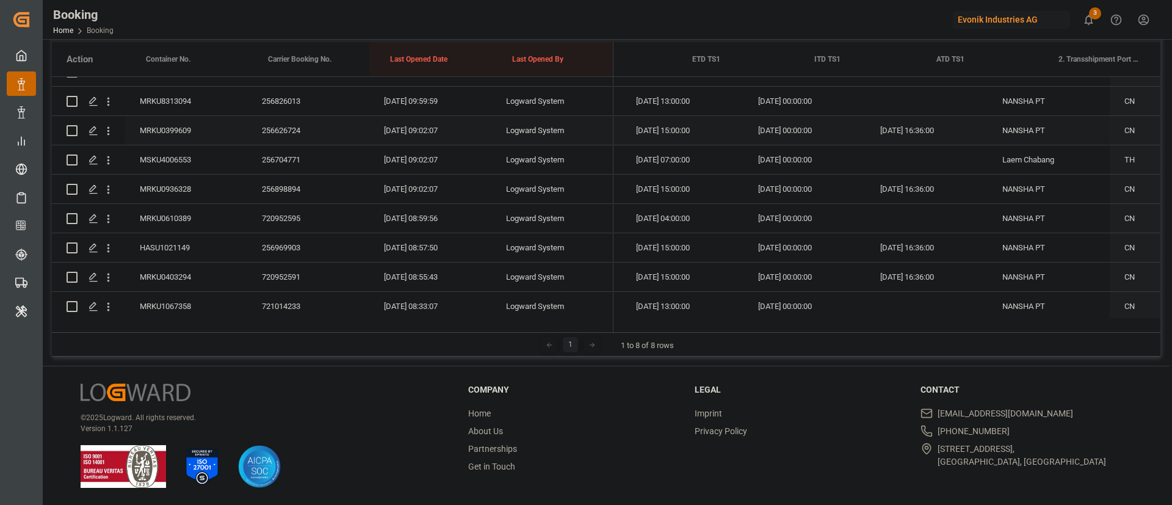
scroll to position [0, 13442]
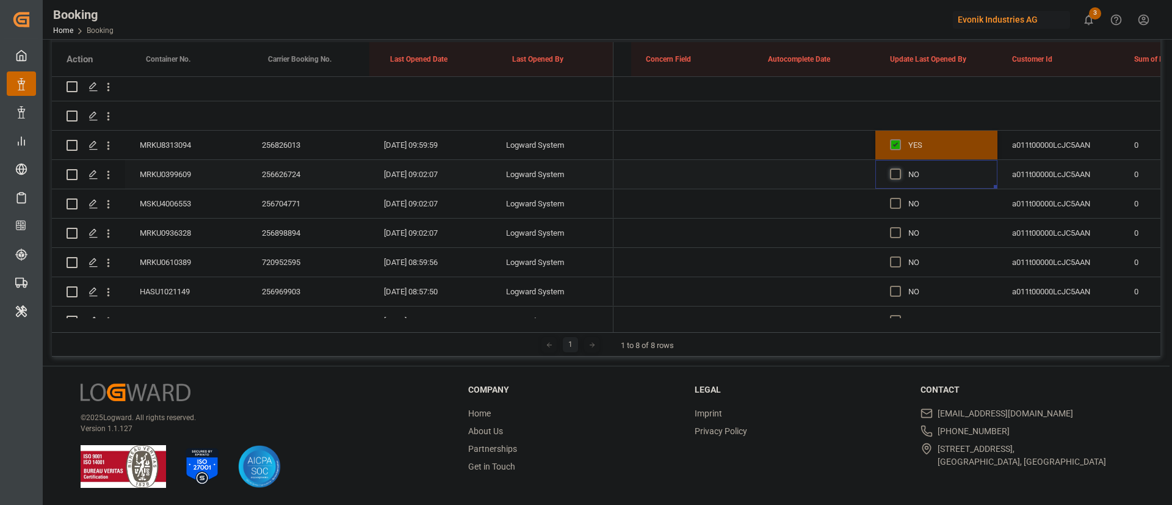
click at [892, 170] on span "Press SPACE to select this row." at bounding box center [895, 174] width 11 height 11
click at [899, 169] on input "Press SPACE to select this row." at bounding box center [899, 169] width 0 height 0
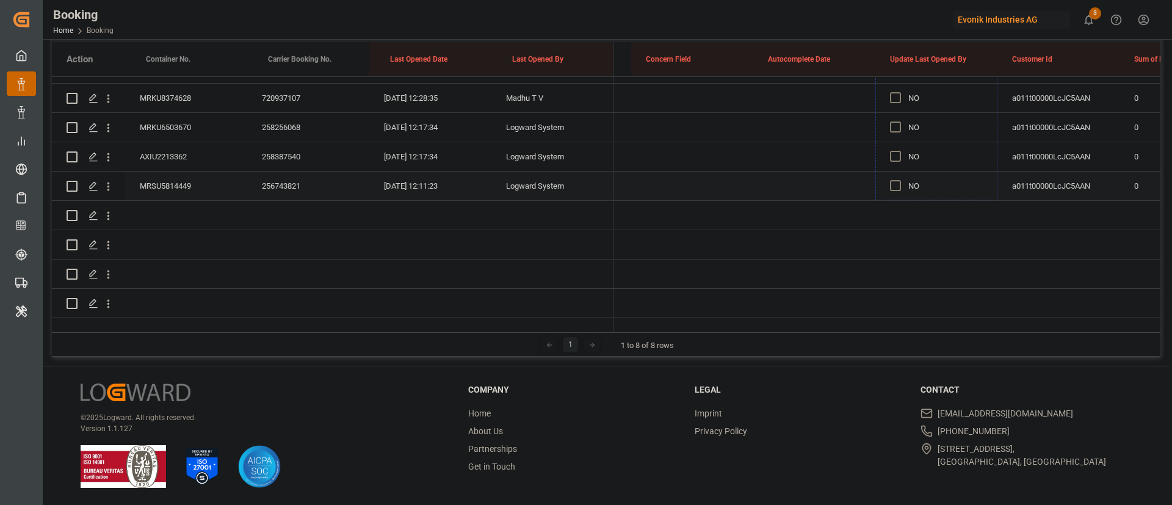
drag, startPoint x: 995, startPoint y: 186, endPoint x: 954, endPoint y: 180, distance: 40.9
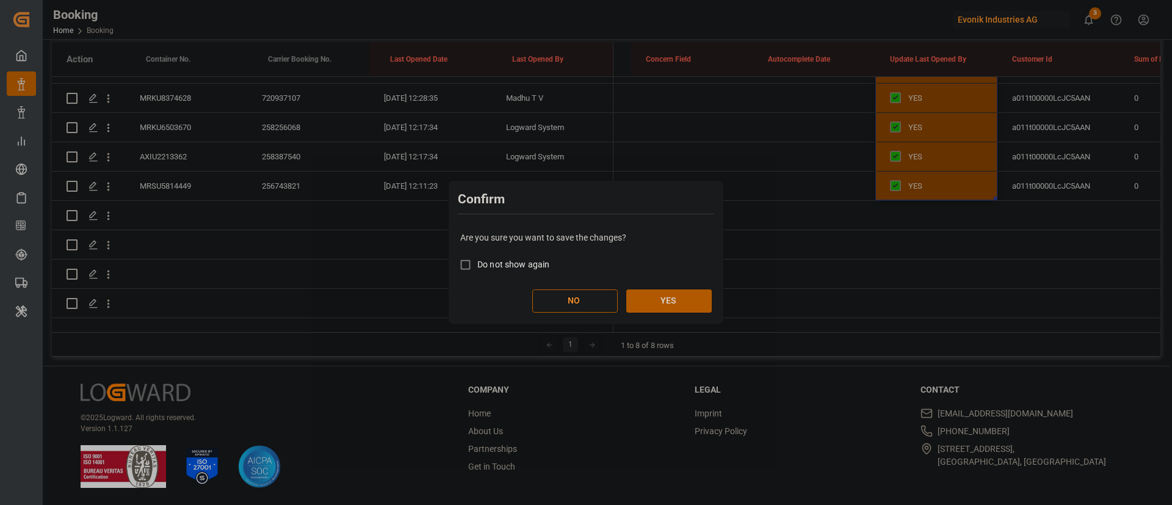
click at [662, 302] on button "YES" at bounding box center [669, 300] width 85 height 23
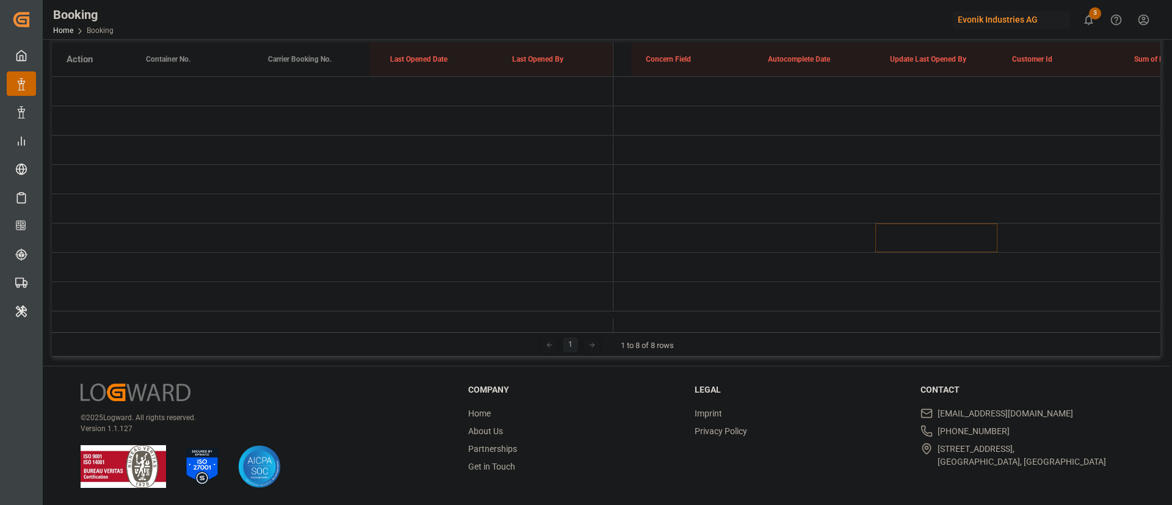
drag, startPoint x: 585, startPoint y: 367, endPoint x: 817, endPoint y: 405, distance: 235.1
click at [817, 405] on div "Legal Imprint Privacy Policy" at bounding box center [800, 428] width 211 height 90
drag, startPoint x: 603, startPoint y: 346, endPoint x: 1005, endPoint y: 386, distance: 403.8
click at [1005, 386] on h3 "Contact" at bounding box center [1026, 389] width 211 height 13
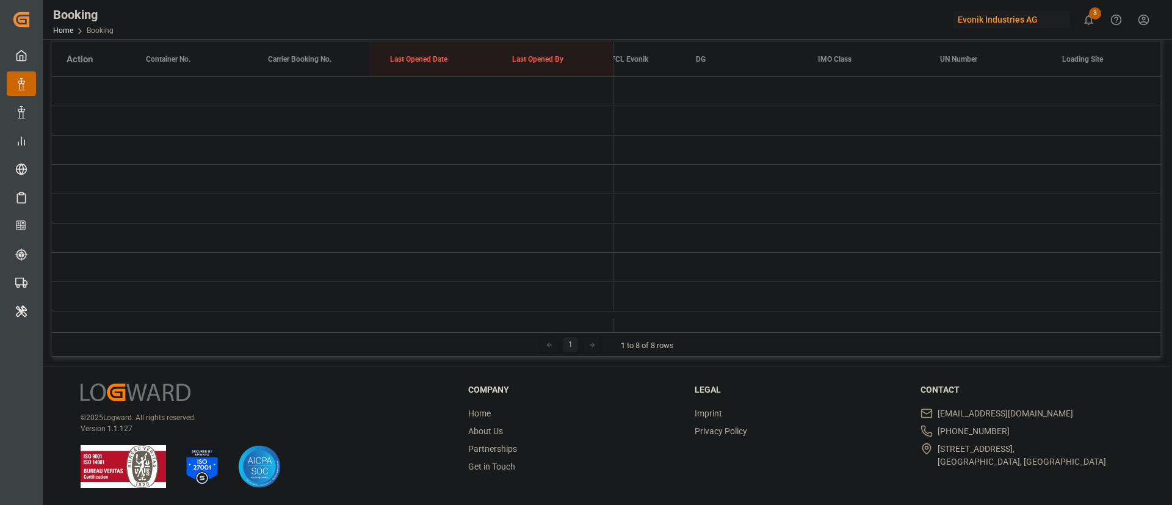
drag, startPoint x: 636, startPoint y: 326, endPoint x: 581, endPoint y: 407, distance: 97.2
click at [581, 407] on div "Company Home About Us Partnerships Get in Touch" at bounding box center [573, 428] width 211 height 90
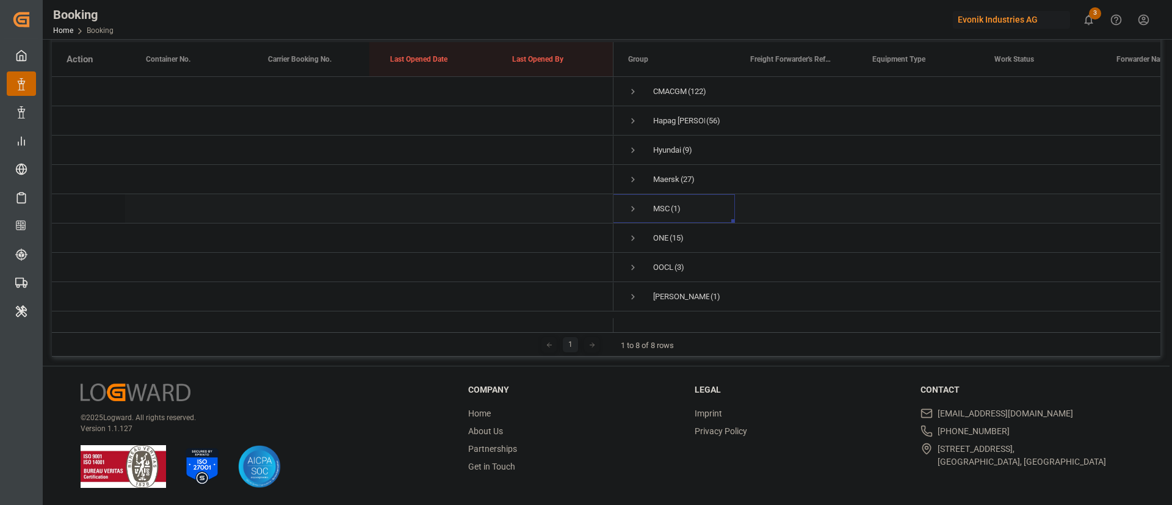
click at [636, 203] on span "Press SPACE to select this row." at bounding box center [633, 208] width 11 height 11
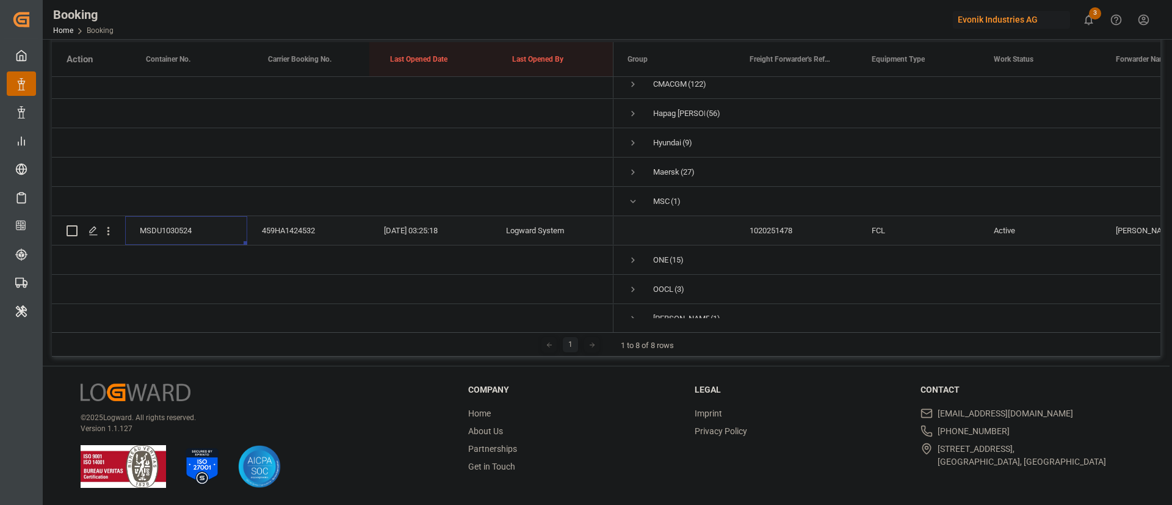
click at [169, 219] on div "MSDU1030524" at bounding box center [186, 230] width 122 height 29
click at [109, 228] on icon "open menu" at bounding box center [108, 231] width 2 height 9
click at [192, 261] on span "Open in new tab" at bounding box center [188, 256] width 111 height 13
click at [636, 201] on span "Press SPACE to select this row." at bounding box center [633, 201] width 11 height 11
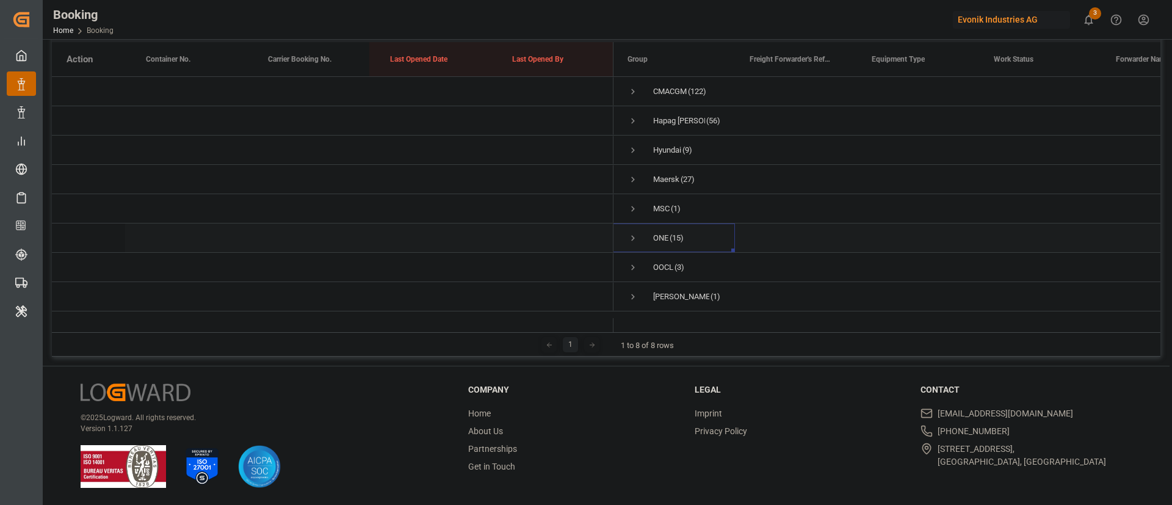
click at [633, 233] on span "Press SPACE to select this row." at bounding box center [633, 238] width 11 height 11
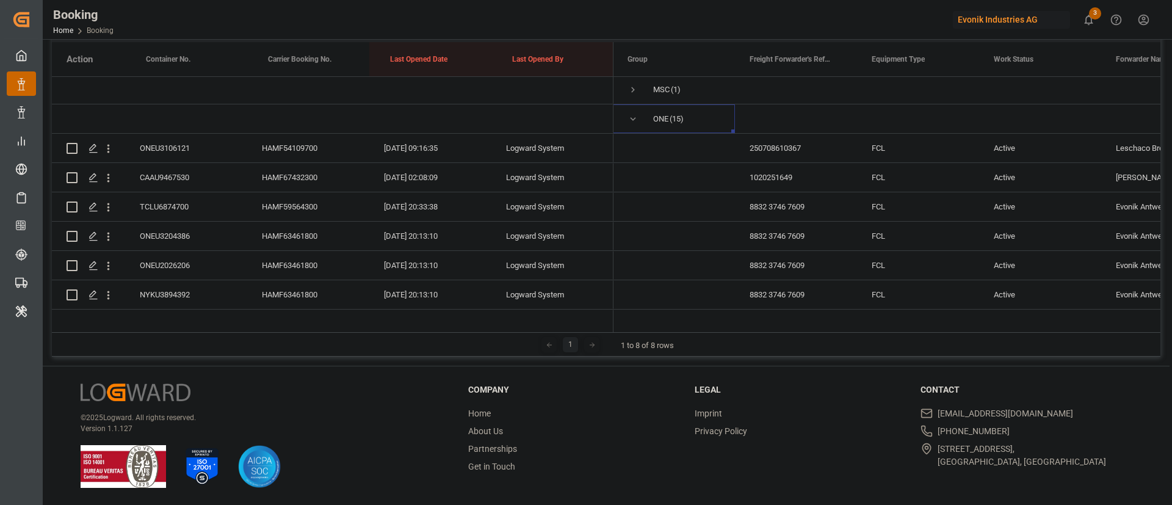
scroll to position [115, 0]
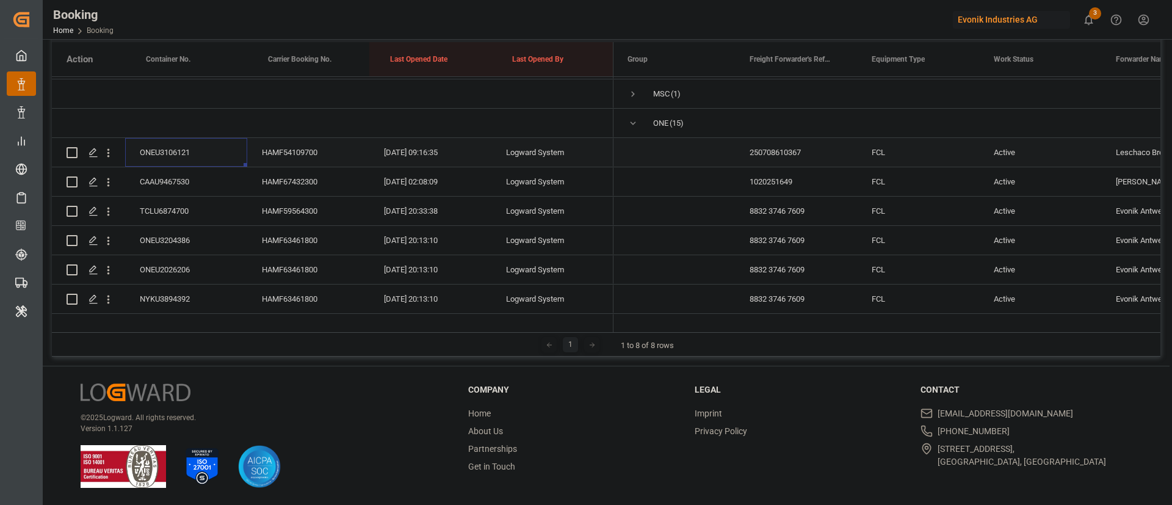
click at [172, 143] on div "ONEU3106121" at bounding box center [186, 152] width 122 height 29
click at [165, 183] on div "CAAU9467530" at bounding box center [186, 181] width 122 height 29
click at [190, 200] on div "TCLU6874700" at bounding box center [186, 211] width 122 height 29
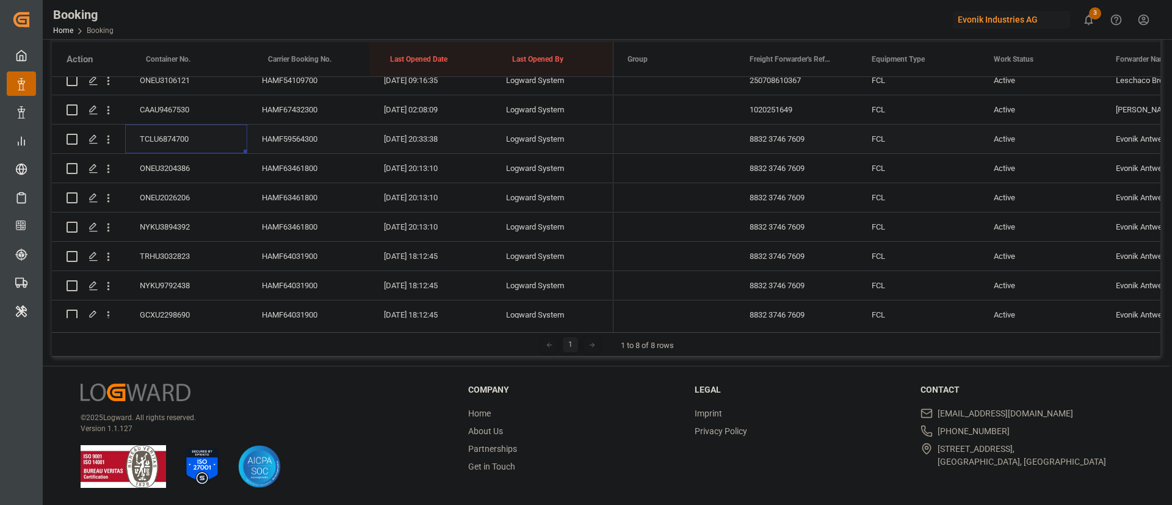
scroll to position [188, 0]
click at [194, 152] on div "TCLU6874700 HAMF59564300 11.09.2025 20:33:38 Logward System" at bounding box center [333, 137] width 562 height 29
click at [186, 160] on div "ONEU3204386" at bounding box center [186, 167] width 122 height 29
click at [200, 195] on div "ONEU2026206" at bounding box center [186, 196] width 122 height 29
click at [183, 216] on div "NYKU3894392" at bounding box center [186, 225] width 122 height 29
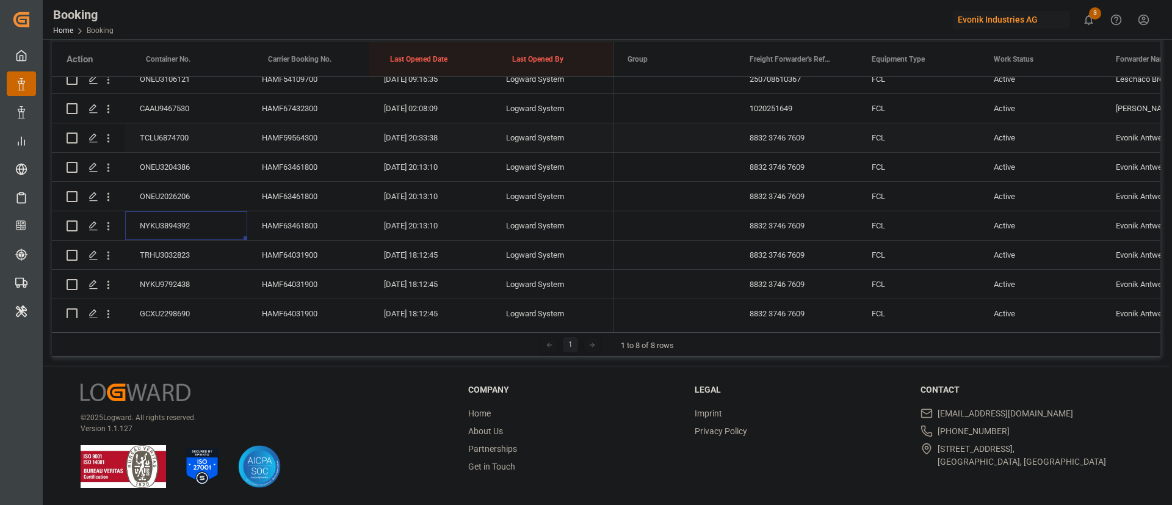
scroll to position [327, 0]
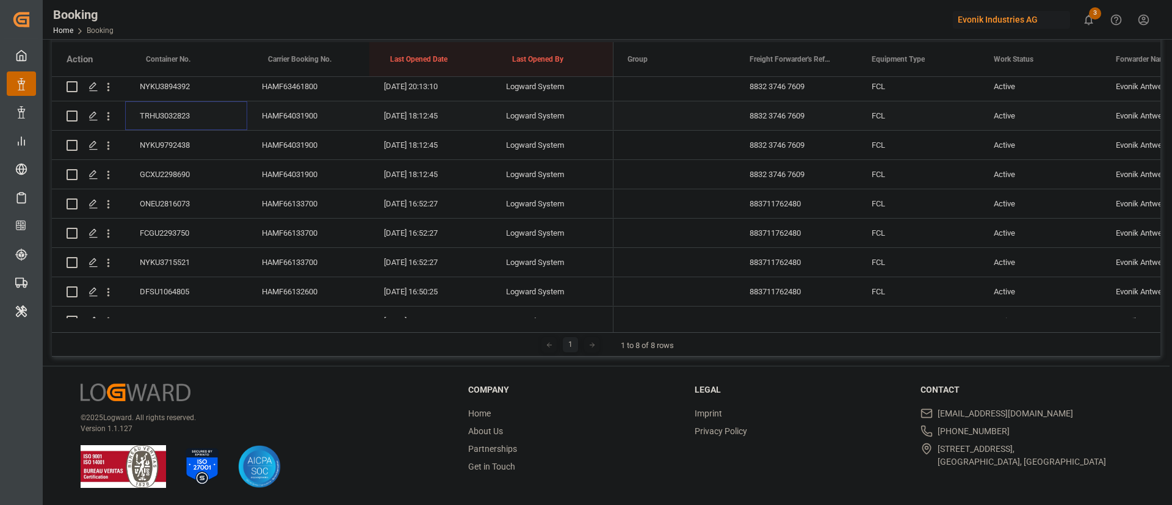
click at [192, 109] on div "TRHU3032823" at bounding box center [186, 115] width 122 height 29
click at [192, 140] on div "NYKU9792438" at bounding box center [186, 145] width 122 height 29
click at [190, 178] on div "GCXU2298690" at bounding box center [186, 174] width 122 height 29
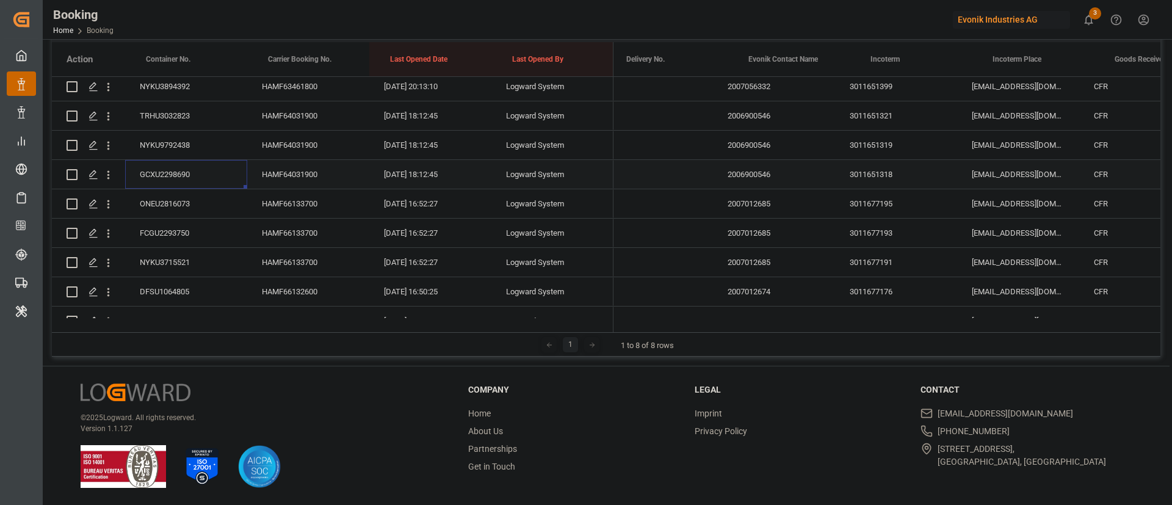
scroll to position [0, 2156]
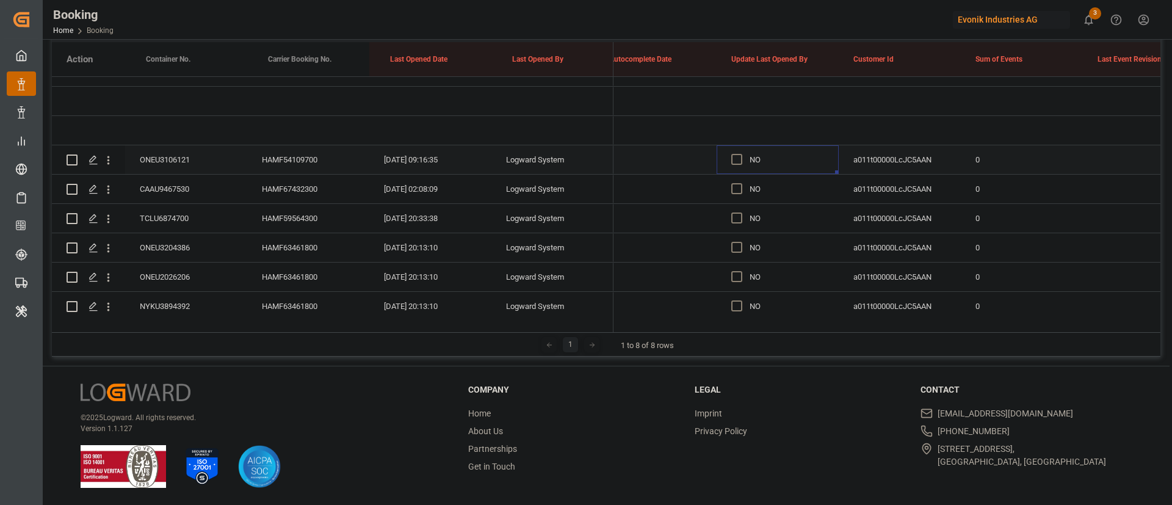
click at [738, 152] on div "Press SPACE to select this row." at bounding box center [741, 160] width 18 height 28
click at [738, 159] on span "Press SPACE to select this row." at bounding box center [737, 159] width 11 height 11
click at [741, 154] on input "Press SPACE to select this row." at bounding box center [741, 154] width 0 height 0
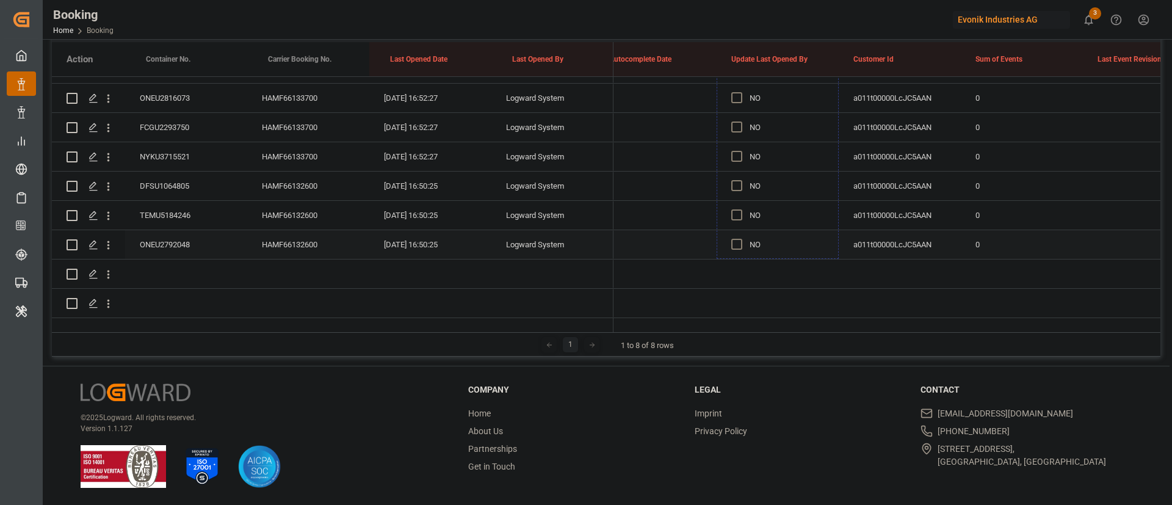
drag, startPoint x: 836, startPoint y: 172, endPoint x: 823, endPoint y: 241, distance: 70.8
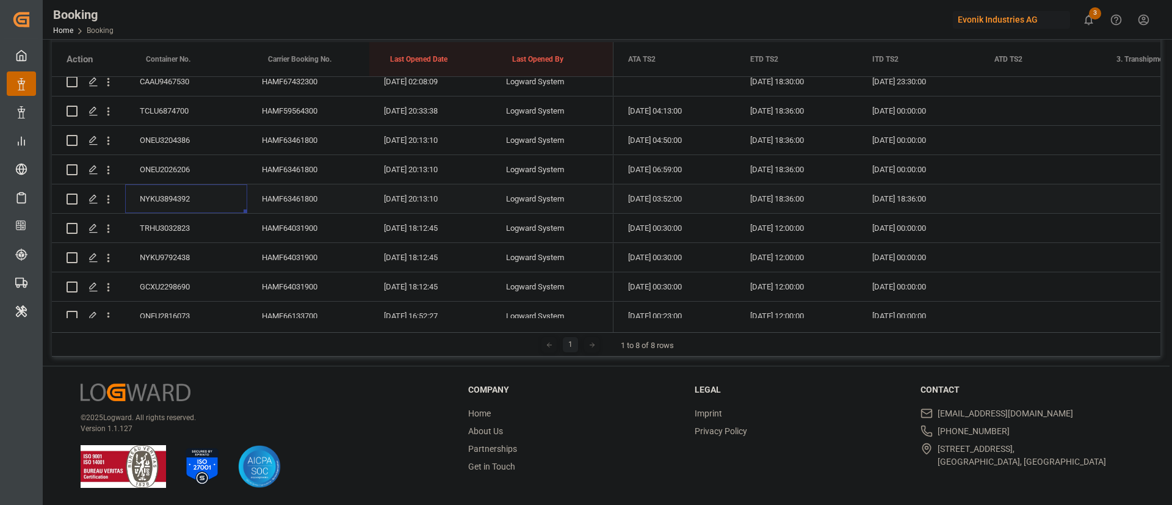
click at [193, 199] on div "NYKU3894392" at bounding box center [186, 198] width 122 height 29
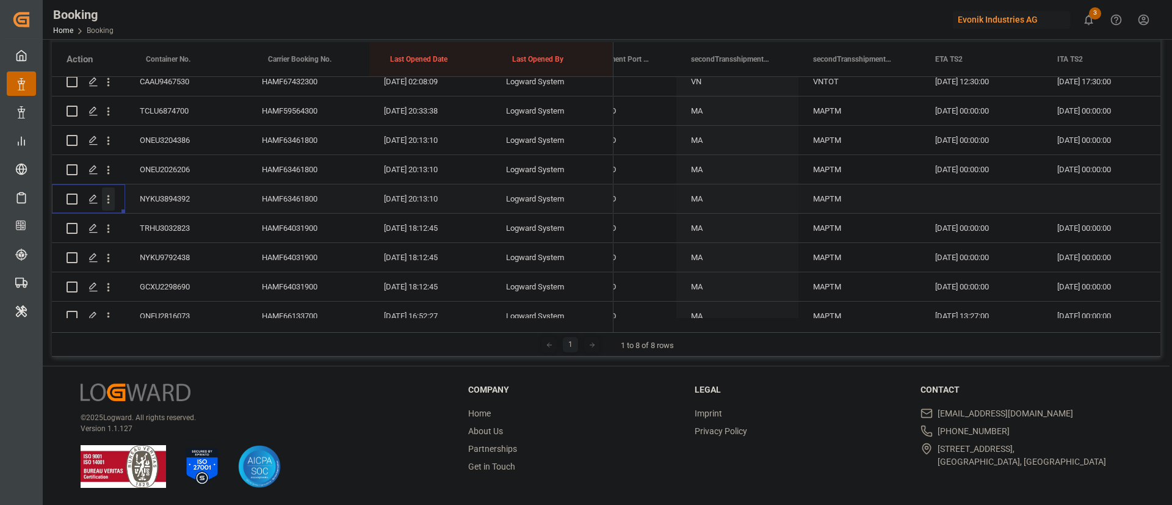
click at [109, 201] on icon "open menu" at bounding box center [108, 199] width 13 height 13
click at [203, 222] on span "Open in new tab" at bounding box center [188, 225] width 111 height 13
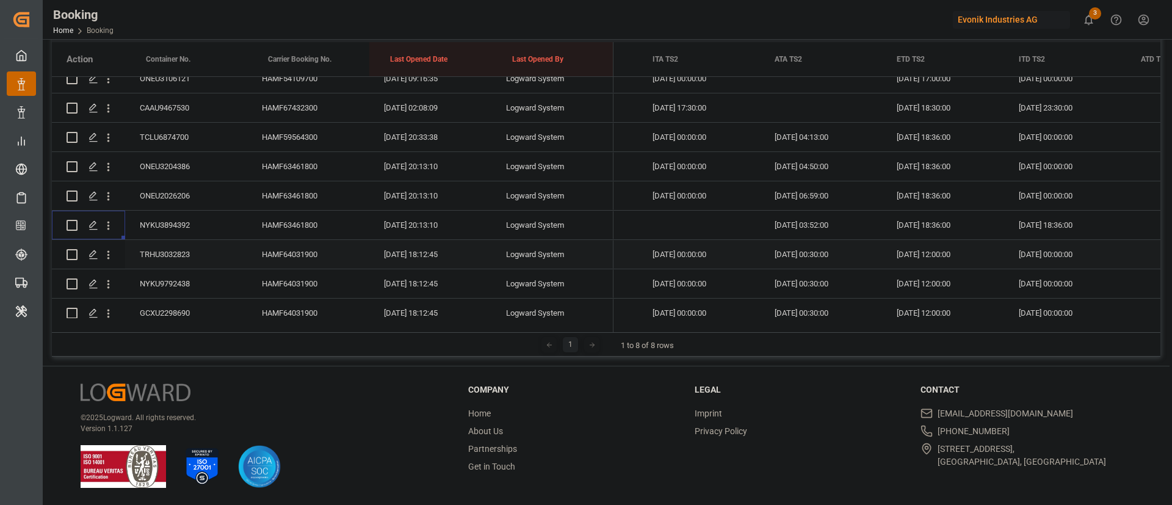
scroll to position [0, 14432]
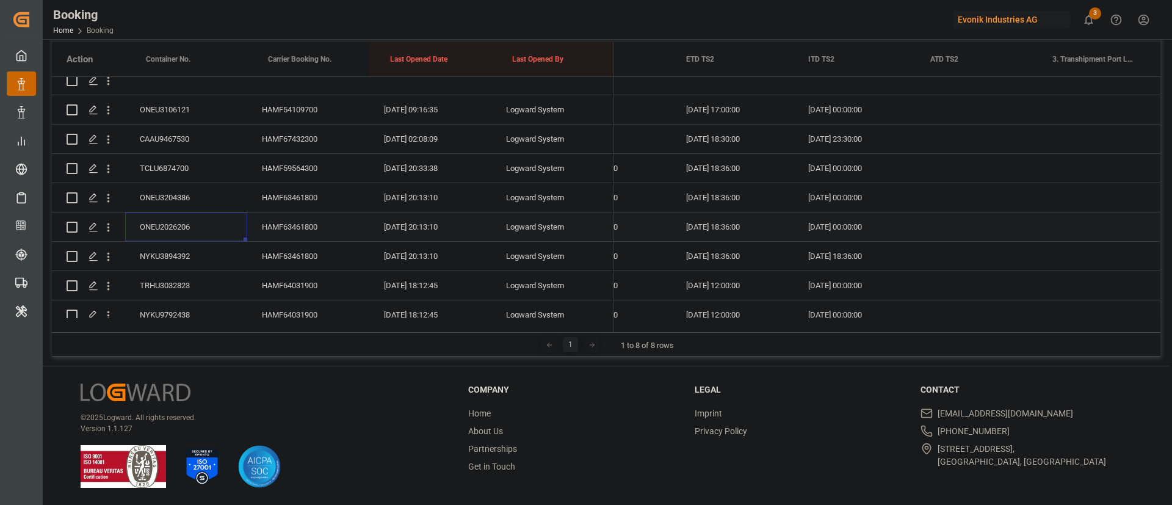
click at [189, 217] on div "ONEU2026206" at bounding box center [186, 226] width 122 height 29
click at [736, 223] on div "08.09.2025 18:36:00" at bounding box center [733, 226] width 122 height 29
click at [722, 361] on span "16" at bounding box center [721, 360] width 8 height 9
type input "16.09.2025 18:36"
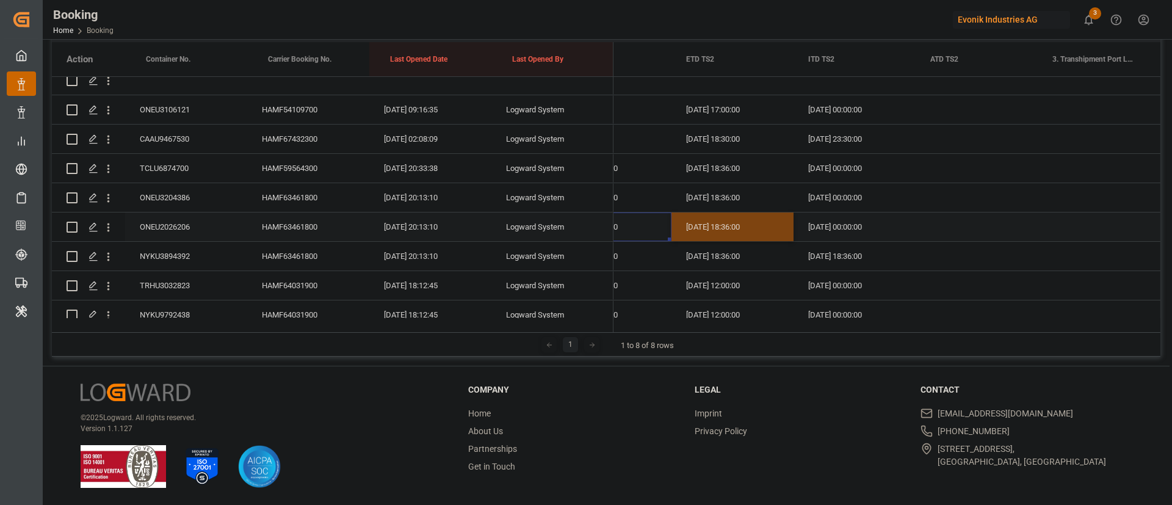
click at [656, 222] on div "25.08.2025 06:59:00" at bounding box center [611, 226] width 122 height 29
click at [789, 234] on div "16.09.2025 18:36:00" at bounding box center [733, 226] width 122 height 29
drag, startPoint x: 791, startPoint y: 239, endPoint x: 777, endPoint y: 175, distance: 66.4
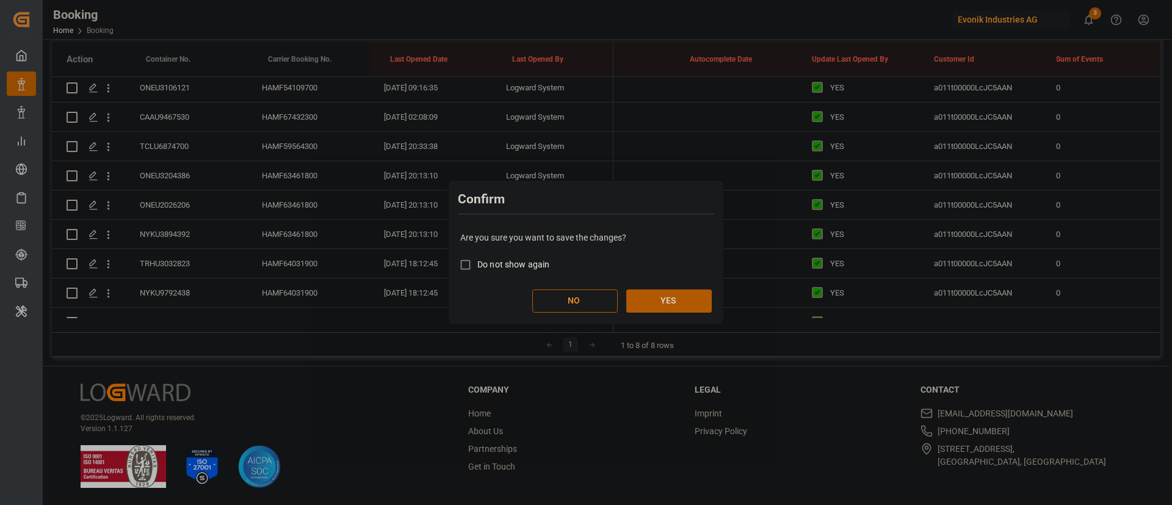
click at [680, 302] on button "YES" at bounding box center [669, 300] width 85 height 23
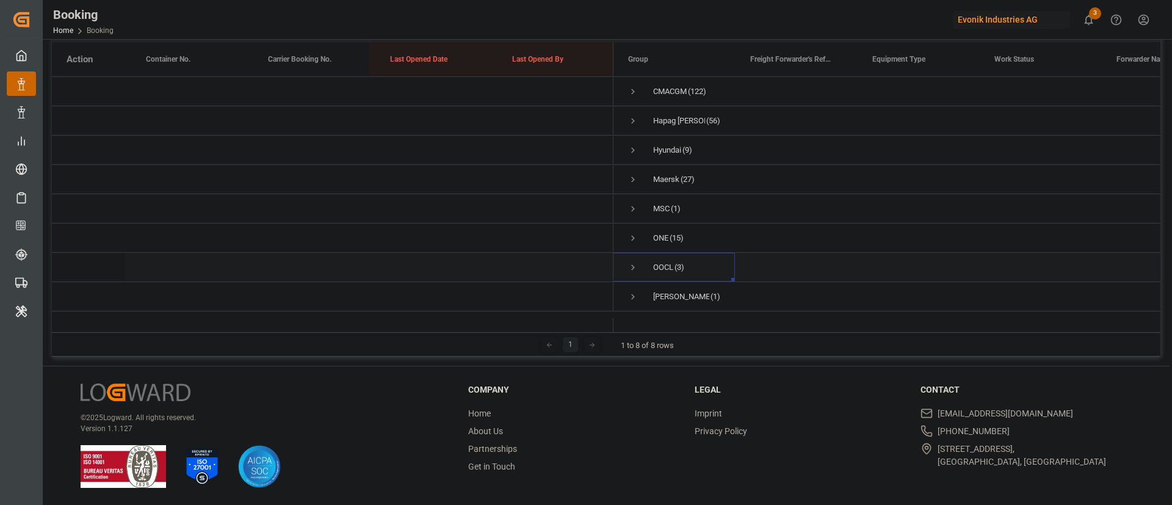
click at [630, 262] on span "Press SPACE to select this row." at bounding box center [633, 267] width 11 height 11
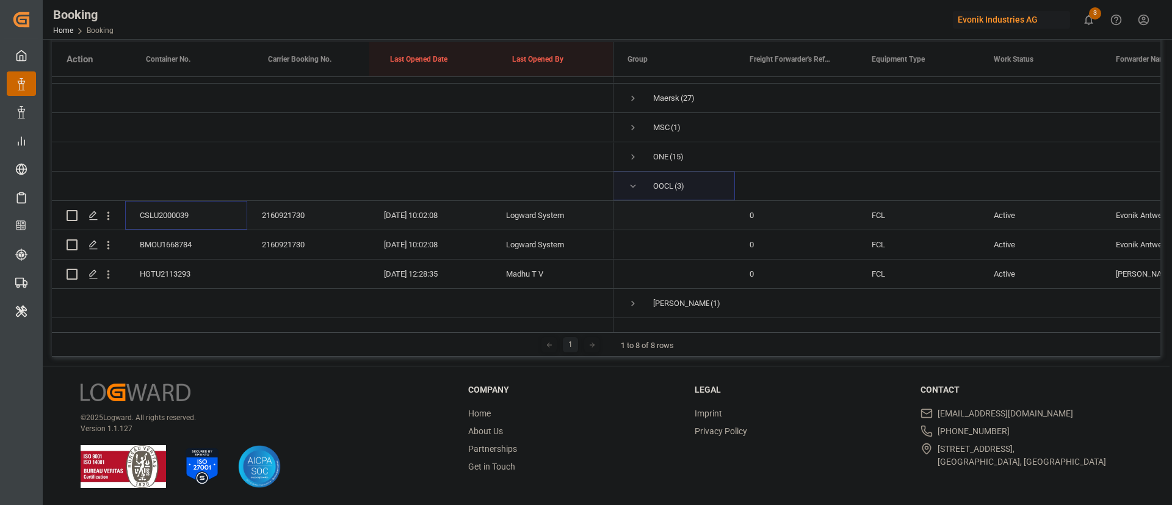
click at [187, 201] on div "CSLU2000039" at bounding box center [186, 215] width 122 height 29
click at [181, 201] on div "CSLU2000039" at bounding box center [186, 215] width 122 height 29
click at [162, 238] on div "BMOU1668784" at bounding box center [186, 244] width 122 height 29
click at [171, 260] on div "HGTU2113293" at bounding box center [186, 274] width 122 height 29
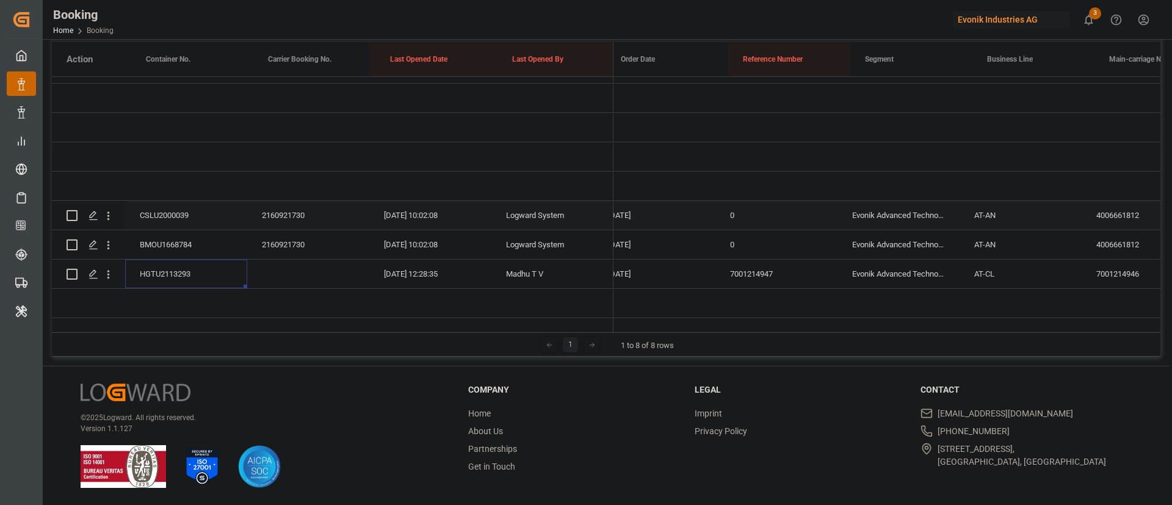
scroll to position [0, 1422]
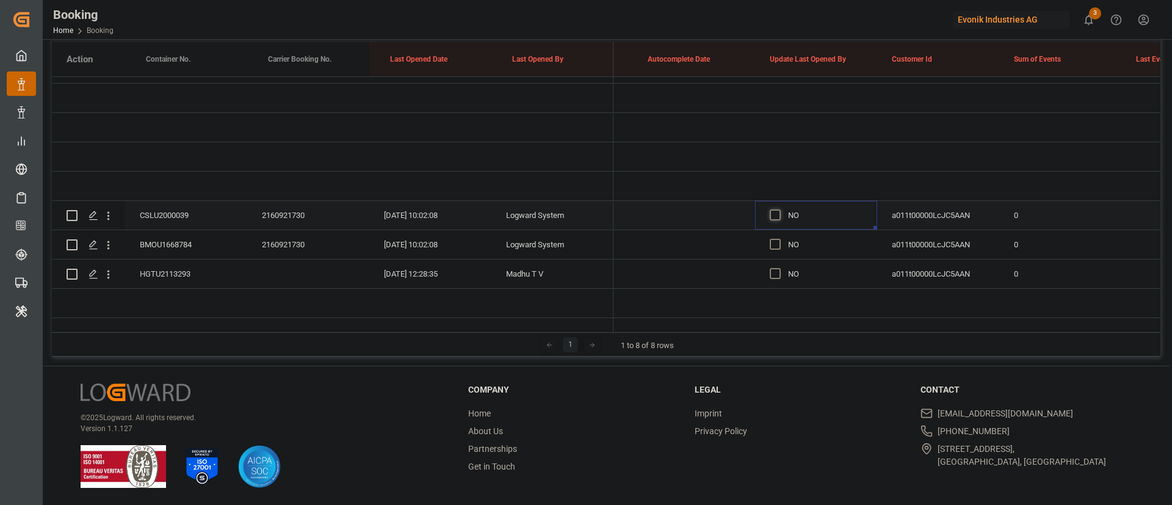
click at [775, 209] on span "Press SPACE to select this row." at bounding box center [775, 214] width 11 height 11
click at [779, 209] on input "Press SPACE to select this row." at bounding box center [779, 209] width 0 height 0
drag, startPoint x: 876, startPoint y: 214, endPoint x: 873, endPoint y: 253, distance: 39.2
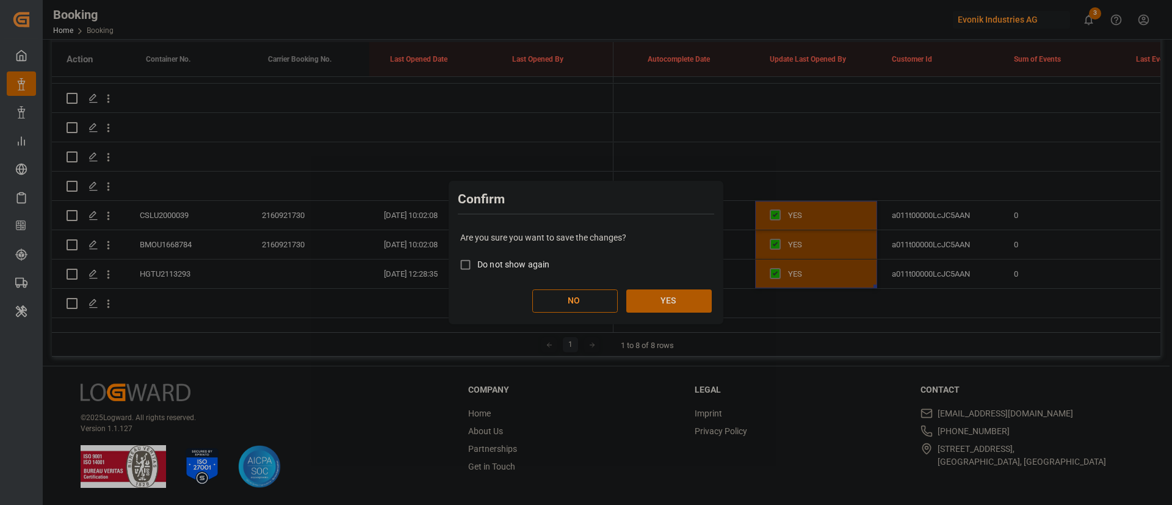
click at [687, 296] on button "YES" at bounding box center [669, 300] width 85 height 23
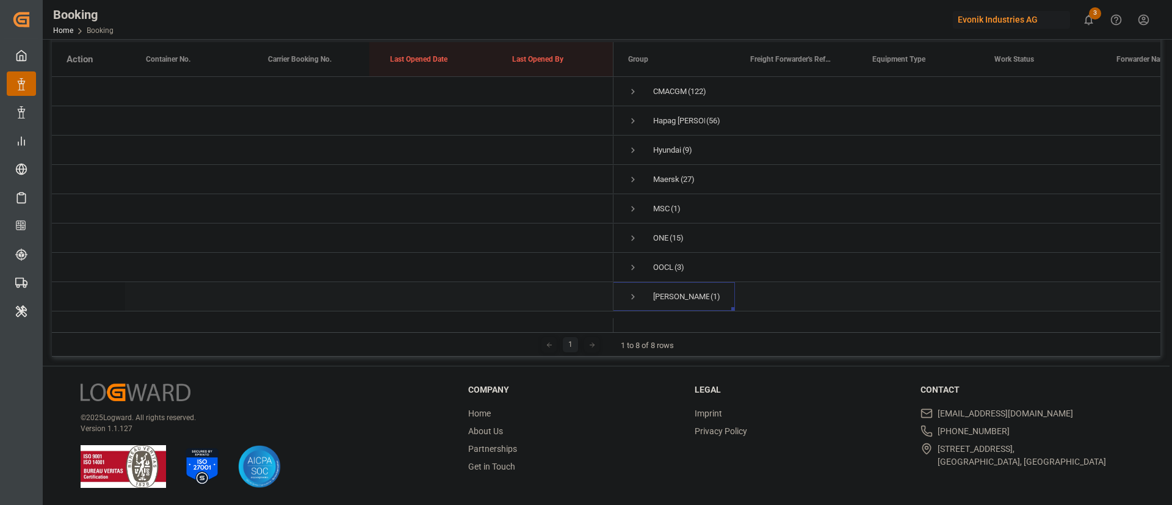
click at [631, 283] on span "Press SPACE to select this row." at bounding box center [633, 297] width 11 height 28
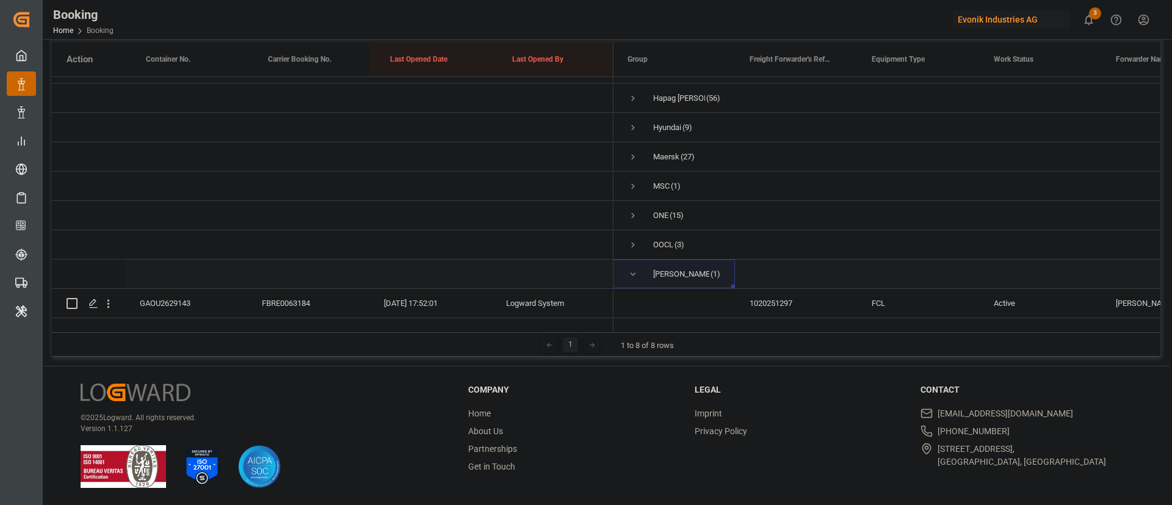
click at [195, 274] on div "Press SPACE to select this row." at bounding box center [333, 274] width 562 height 29
click at [180, 289] on div "GAOU2629143" at bounding box center [186, 303] width 122 height 29
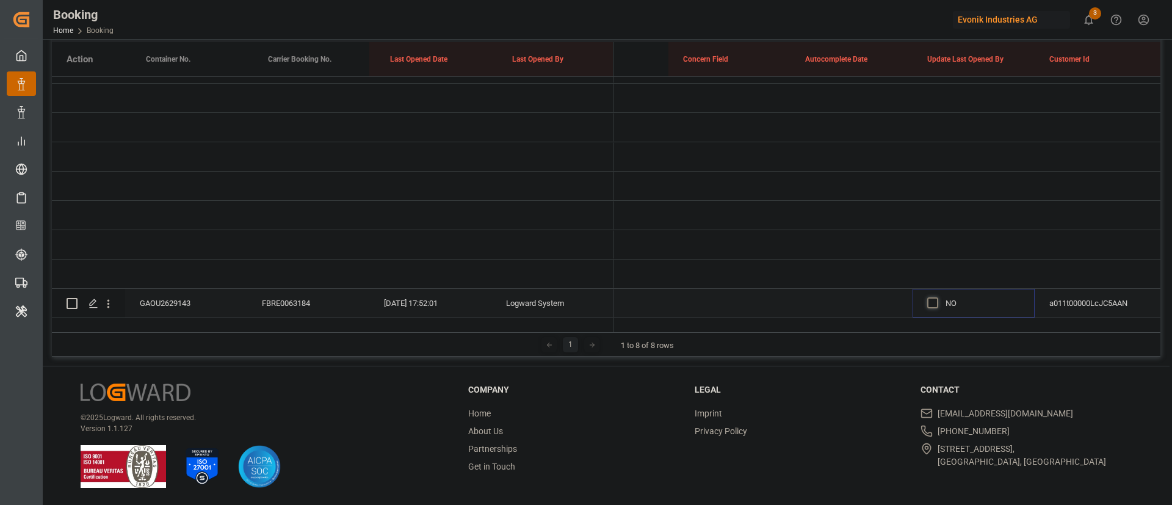
click at [934, 297] on span "Press SPACE to select this row." at bounding box center [933, 302] width 11 height 11
click at [937, 297] on input "Press SPACE to select this row." at bounding box center [937, 297] width 0 height 0
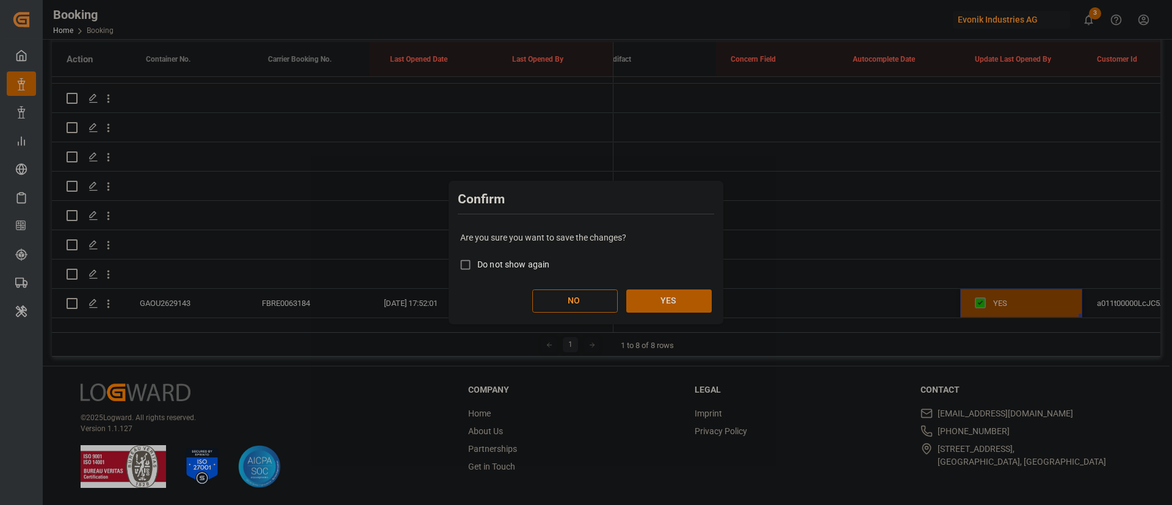
click at [666, 297] on button "YES" at bounding box center [669, 300] width 85 height 23
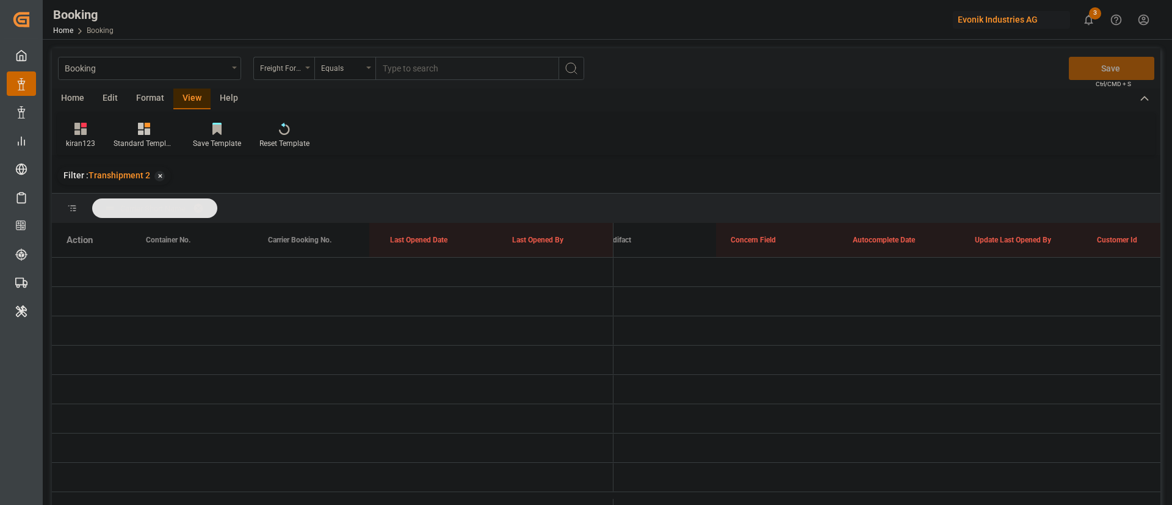
click at [154, 92] on div "Format" at bounding box center [150, 99] width 46 height 21
click at [85, 130] on icon at bounding box center [83, 130] width 9 height 10
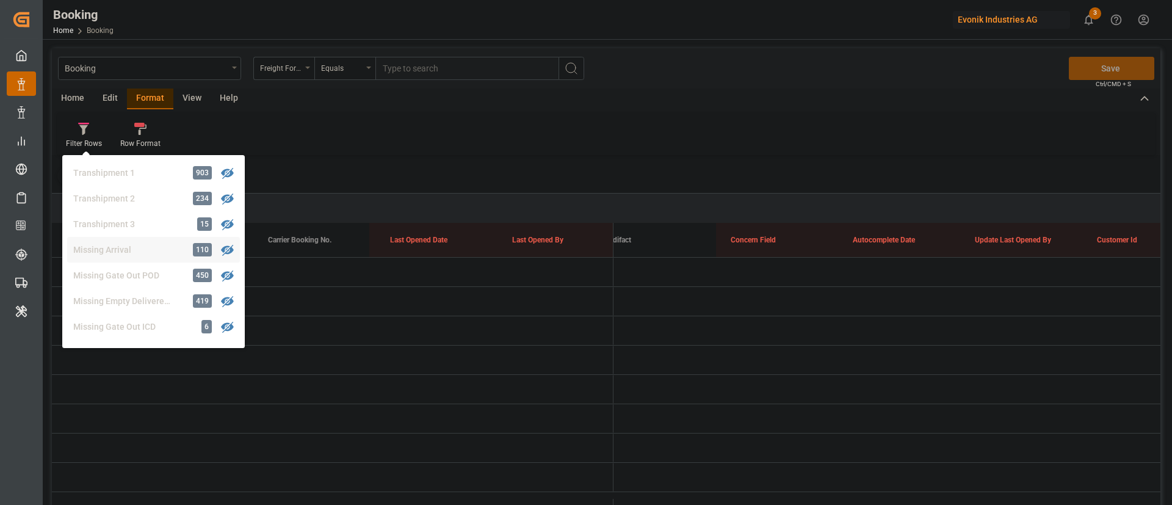
click at [149, 250] on div "Booking Freight Forwarder's Reference No. Equals Save Ctrl/CMD + S Home Edit Fo…" at bounding box center [606, 292] width 1109 height 489
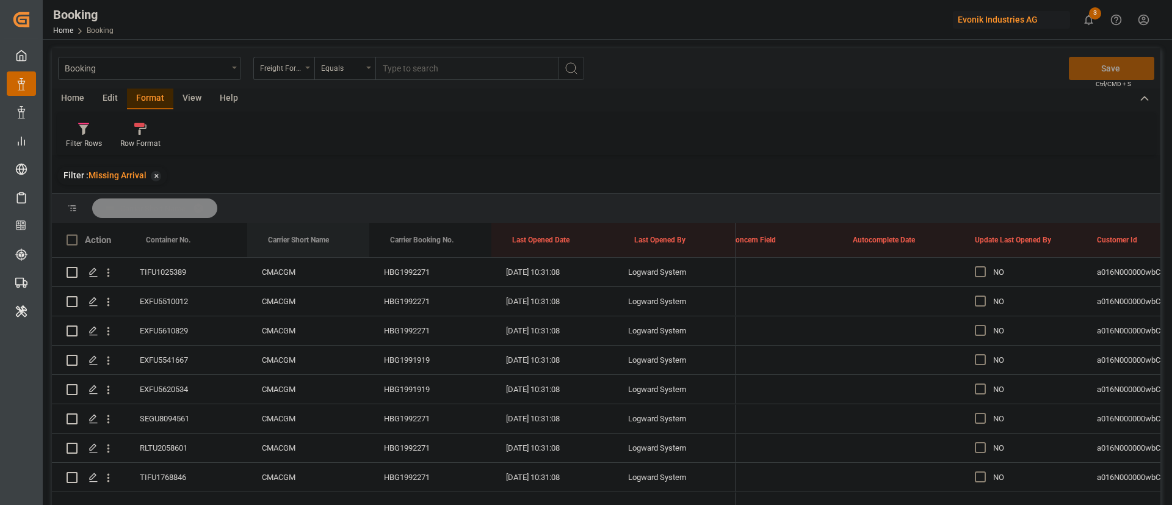
drag, startPoint x: 297, startPoint y: 242, endPoint x: 308, endPoint y: 217, distance: 27.1
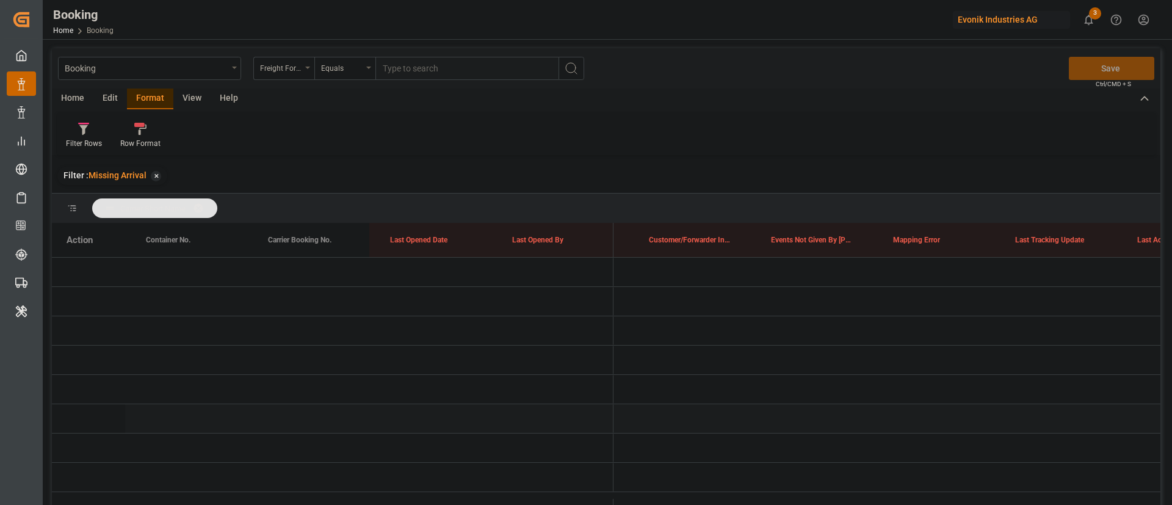
scroll to position [0, 8320]
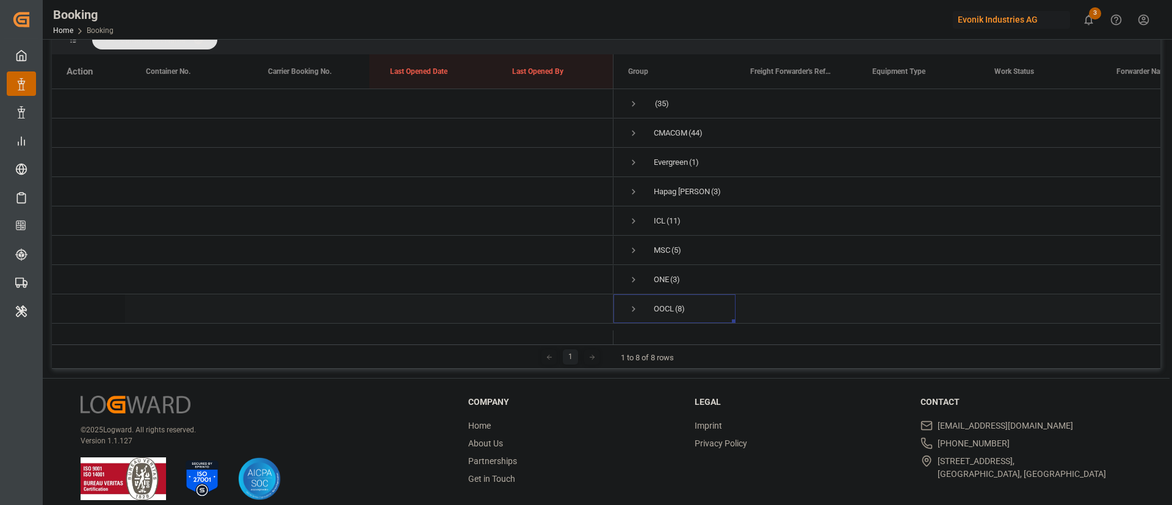
click at [634, 303] on span "Press SPACE to select this row." at bounding box center [633, 308] width 11 height 11
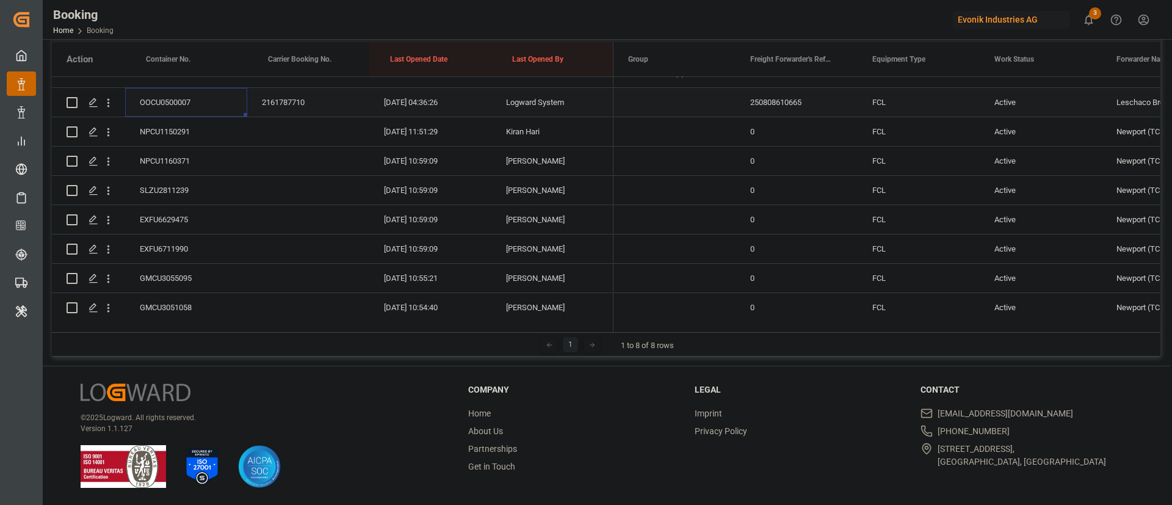
click at [178, 104] on div "OOCU0500007" at bounding box center [186, 102] width 122 height 29
click at [111, 101] on icon "open menu" at bounding box center [108, 102] width 13 height 13
click at [214, 133] on span "Open in new tab" at bounding box center [188, 128] width 111 height 13
click at [180, 131] on div "NPCU1150291" at bounding box center [186, 131] width 122 height 29
click at [112, 134] on icon "open menu" at bounding box center [108, 132] width 13 height 13
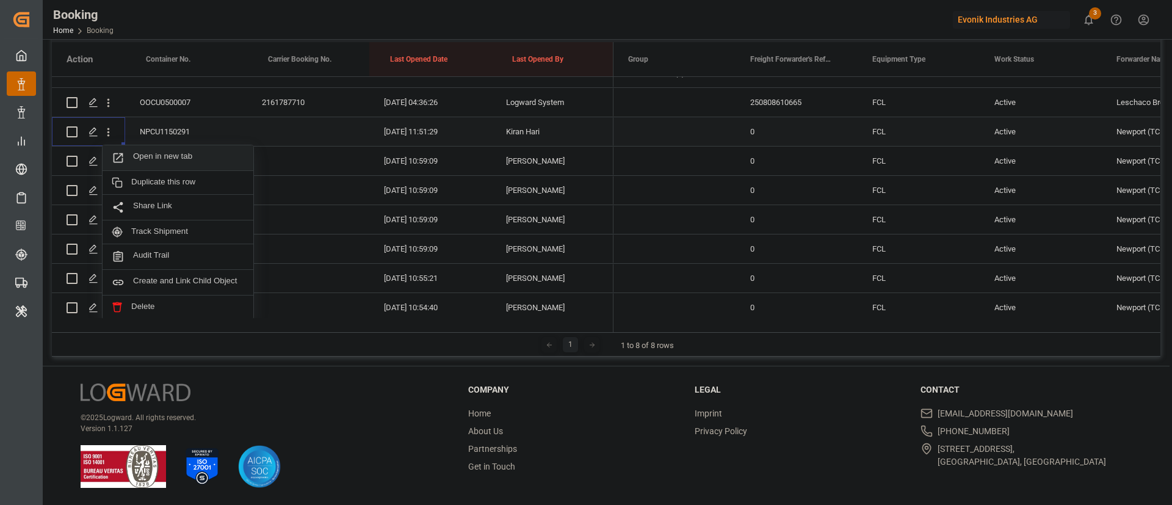
click at [168, 162] on span "Open in new tab" at bounding box center [188, 157] width 111 height 13
click at [108, 161] on icon "open menu" at bounding box center [108, 162] width 2 height 9
click at [167, 183] on span "Open in new tab" at bounding box center [188, 187] width 111 height 13
click at [114, 194] on icon "open menu" at bounding box center [108, 190] width 13 height 13
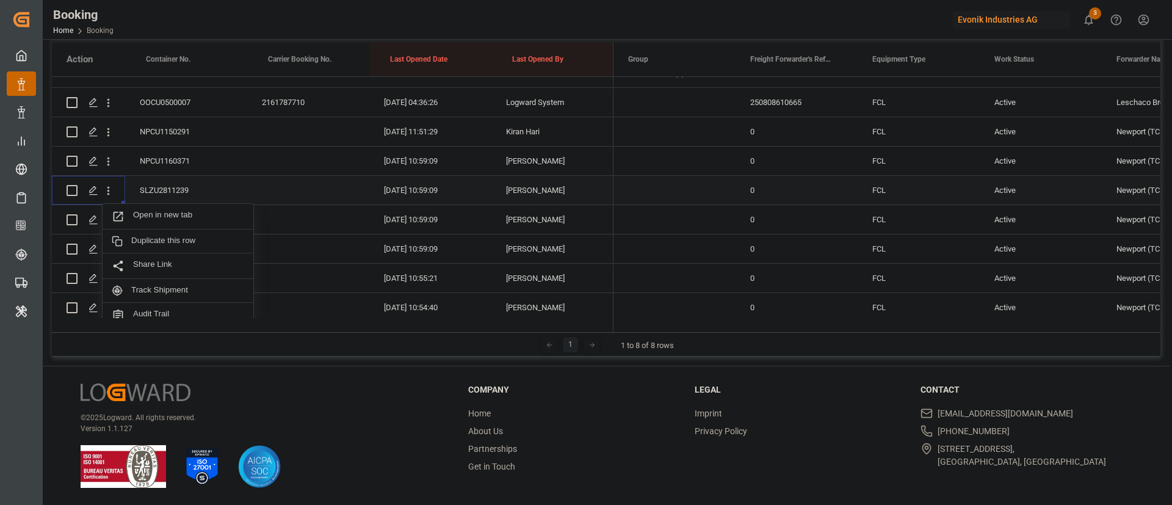
click at [162, 216] on span "Open in new tab" at bounding box center [188, 216] width 111 height 13
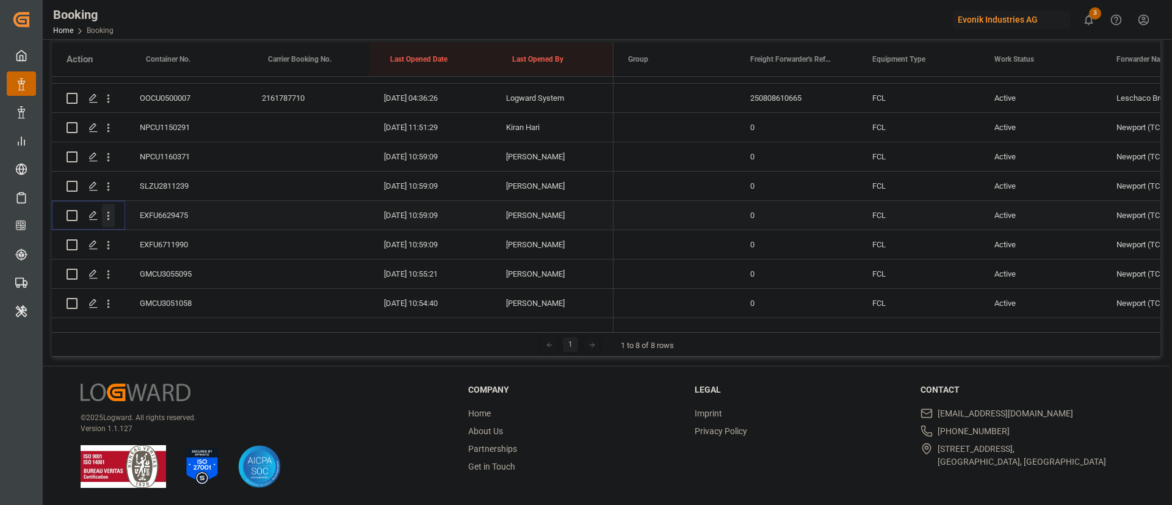
click at [109, 212] on icon "open menu" at bounding box center [108, 216] width 2 height 9
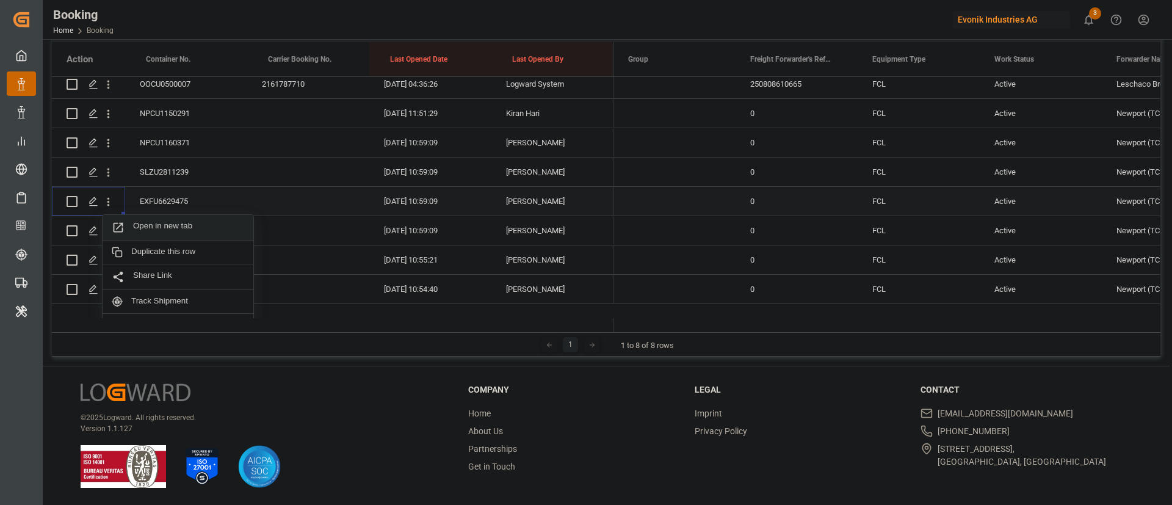
click at [175, 220] on div "Open in new tab" at bounding box center [178, 228] width 151 height 26
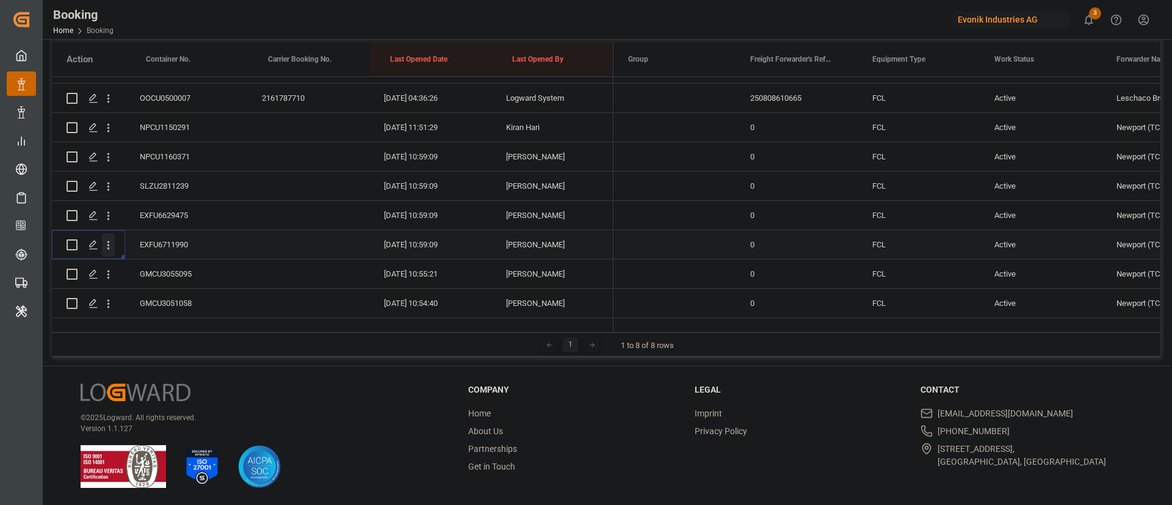
click at [110, 239] on icon "open menu" at bounding box center [108, 245] width 13 height 13
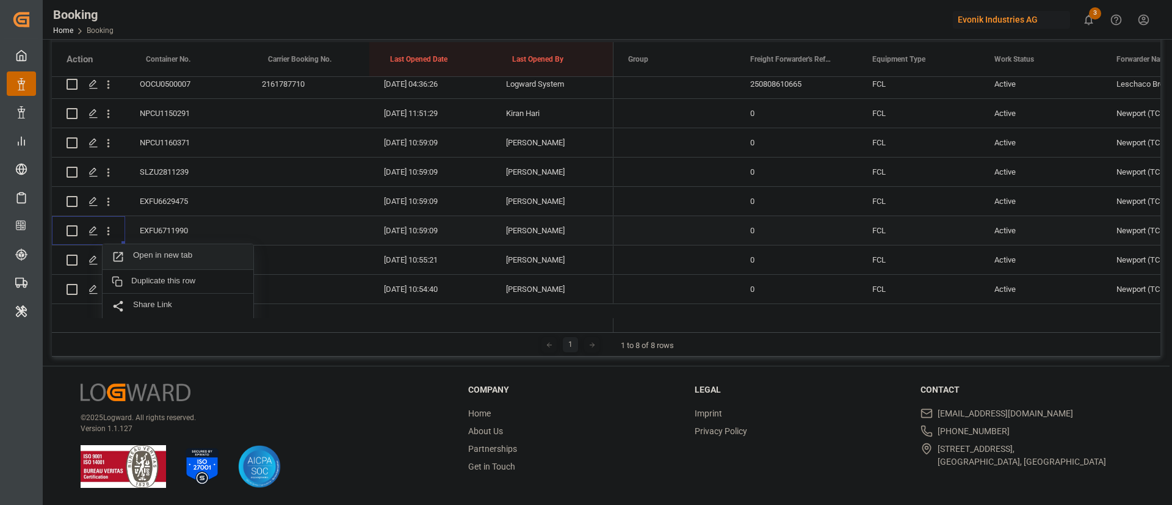
click at [162, 256] on span "Open in new tab" at bounding box center [188, 256] width 111 height 13
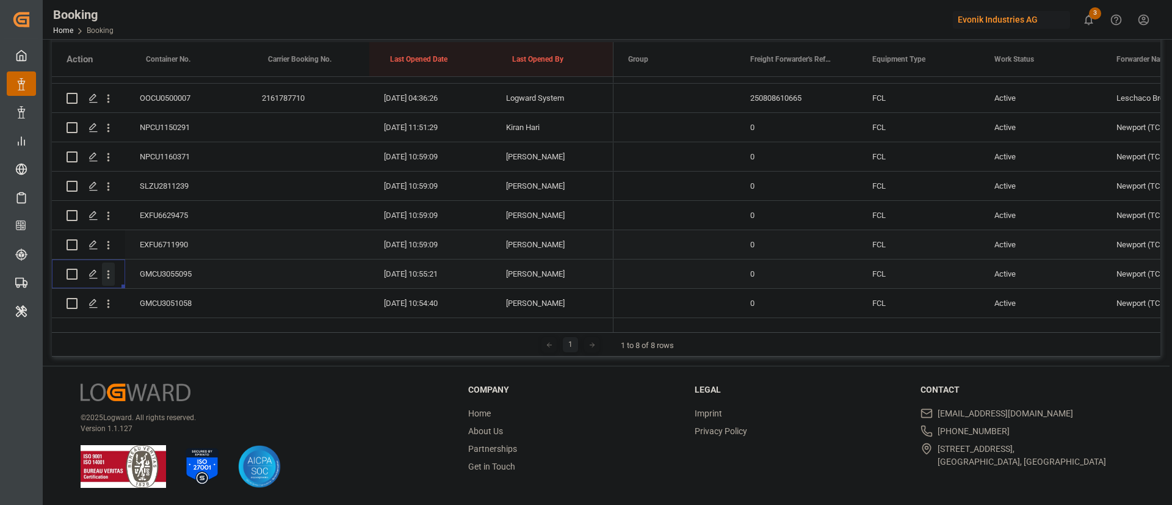
click at [109, 268] on icon "open menu" at bounding box center [108, 274] width 13 height 13
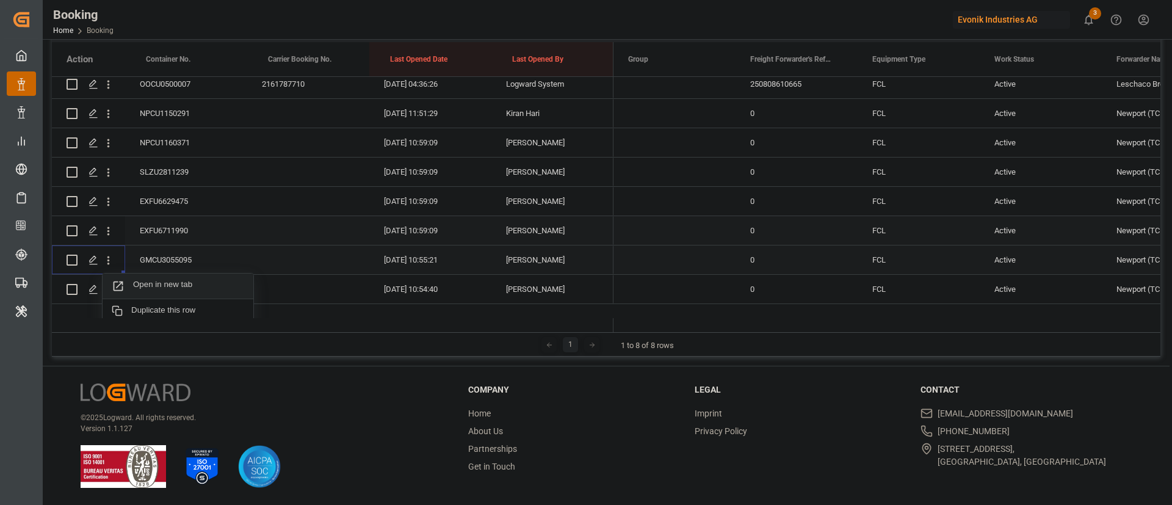
click at [165, 277] on div "Open in new tab" at bounding box center [178, 287] width 151 height 26
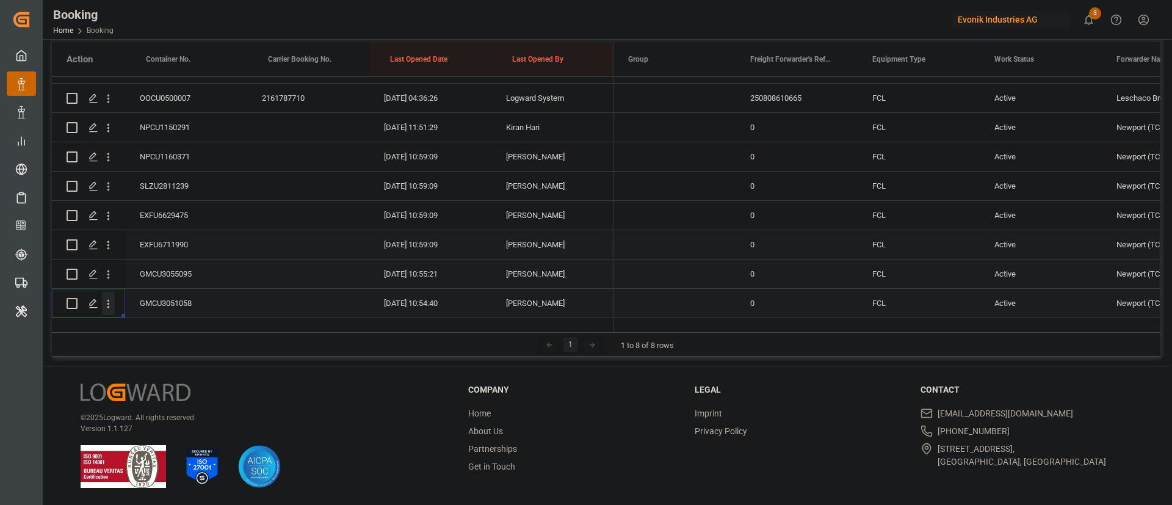
click at [110, 297] on icon "open menu" at bounding box center [108, 303] width 13 height 13
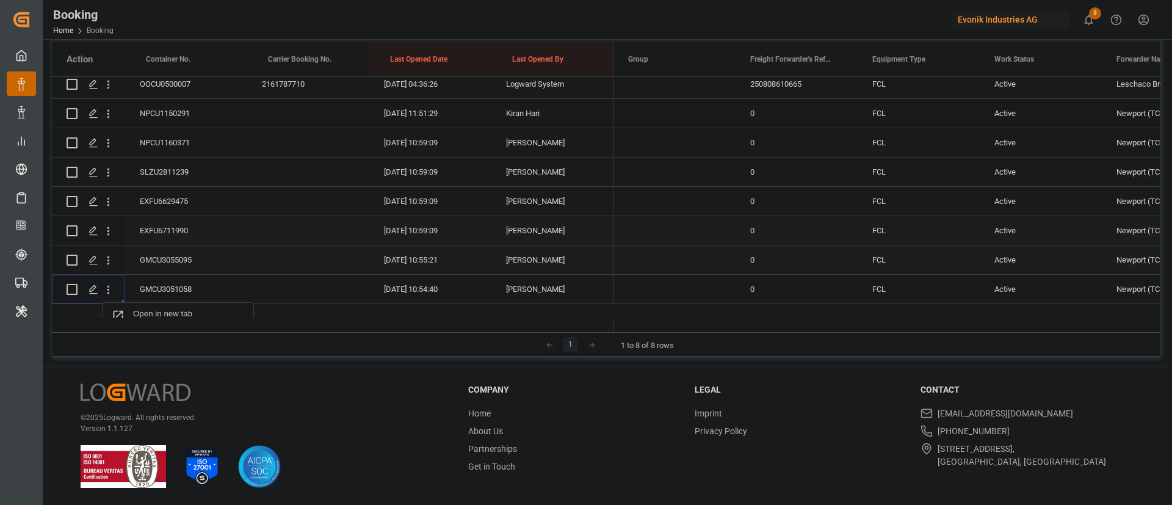
scroll to position [305, 0]
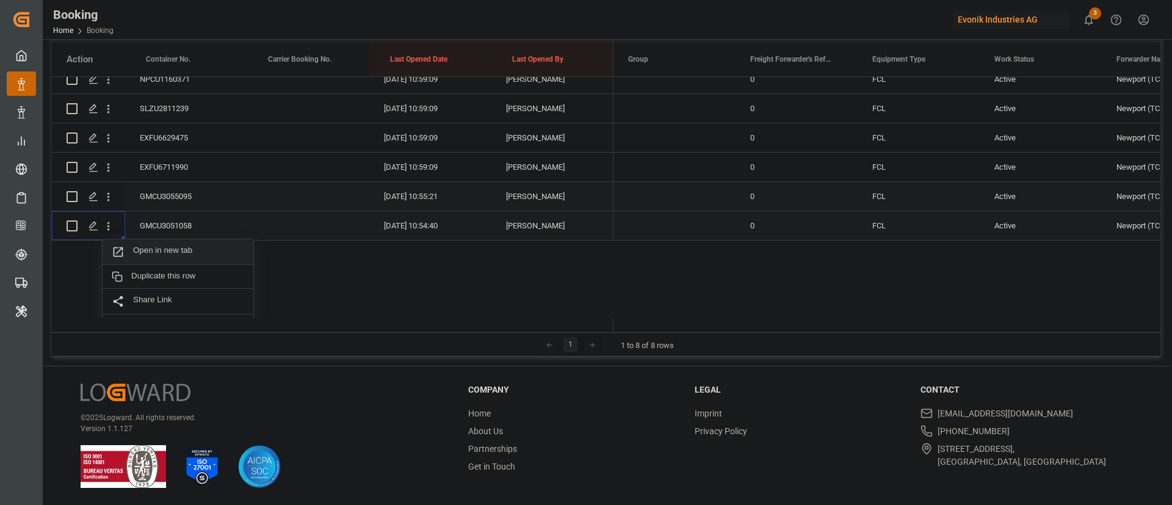
click at [203, 245] on span "Open in new tab" at bounding box center [188, 251] width 111 height 13
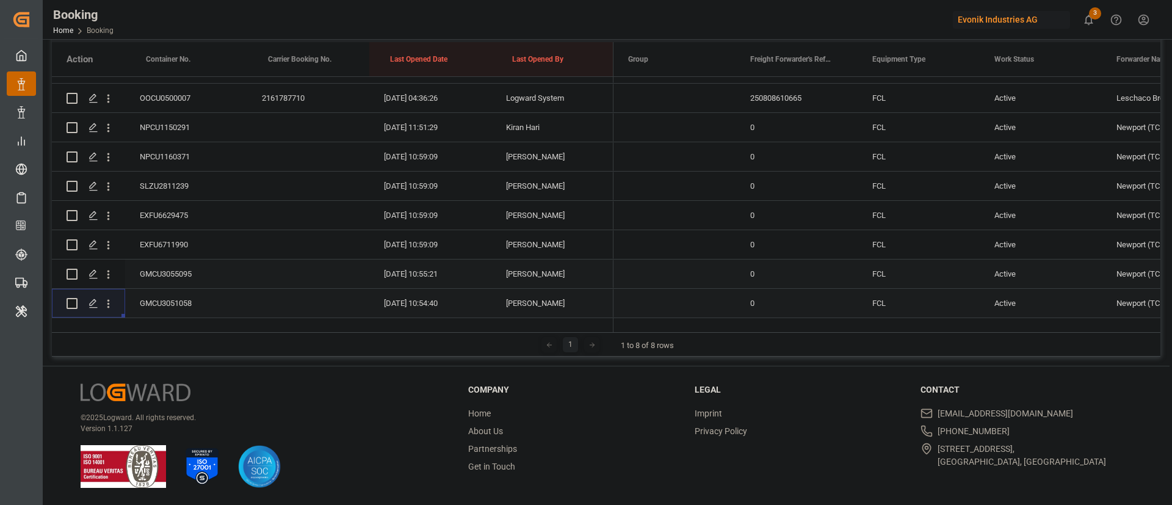
scroll to position [242, 0]
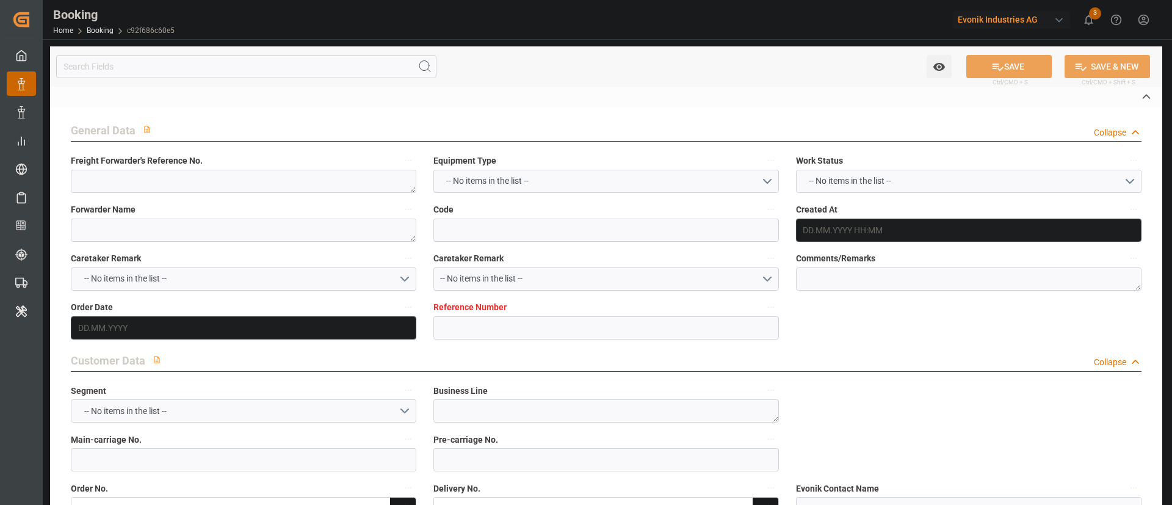
type textarea "1020251478"
type textarea "[PERSON_NAME]"
type input "c92f686c60e5"
type input "7001212065"
type textarea "CU-OU"
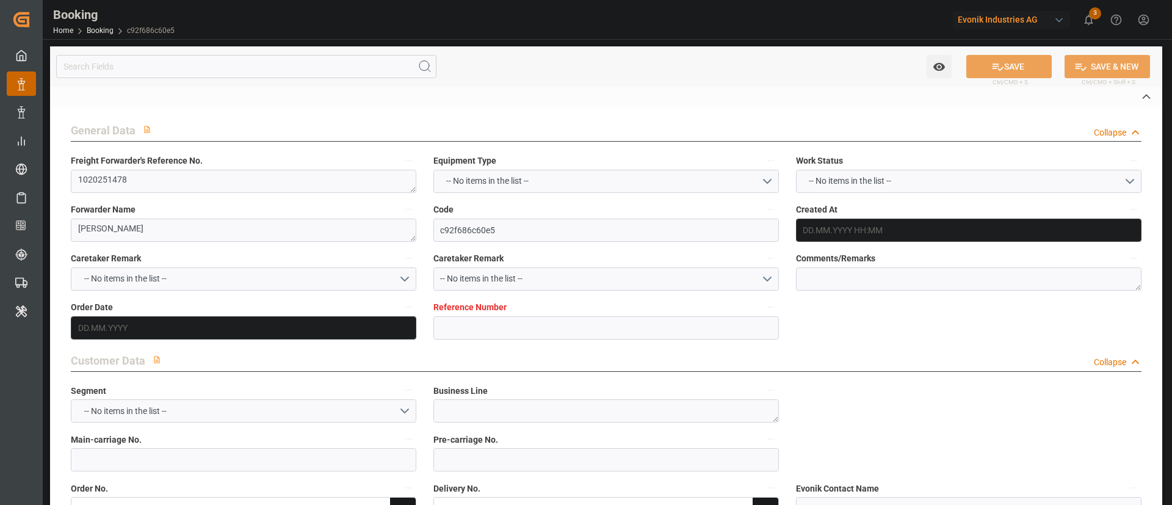
type input "7001212064"
type textarea "stefania.fregona@evonik.com"
type textarea "FOB"
type textarea "ANTWERP"
type textarea "Essen"
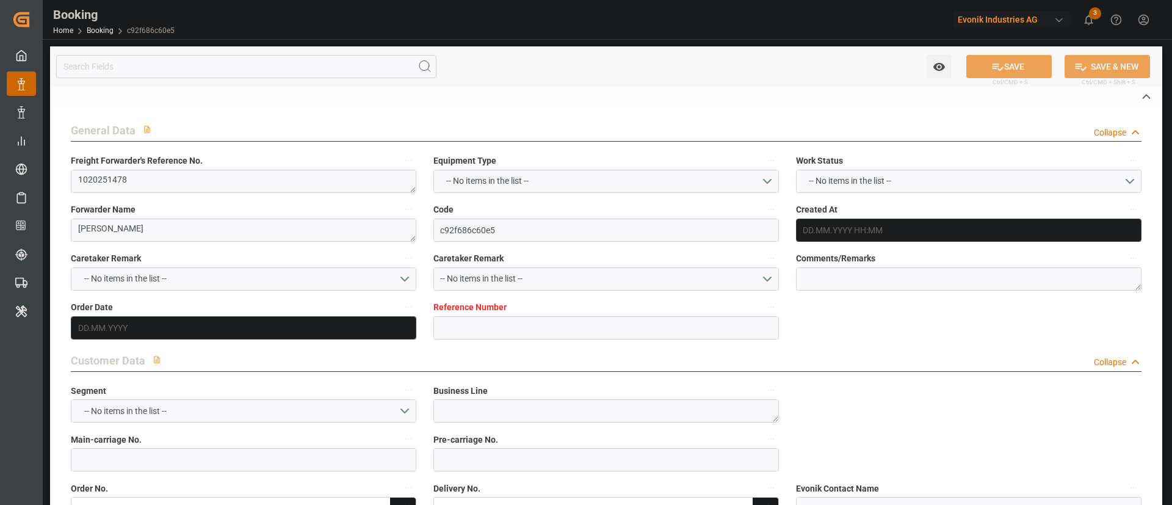
type textarea "MSDU1030524"
type input "MSC GIULIA"
type input "MSCU"
type textarea "459HA1424532"
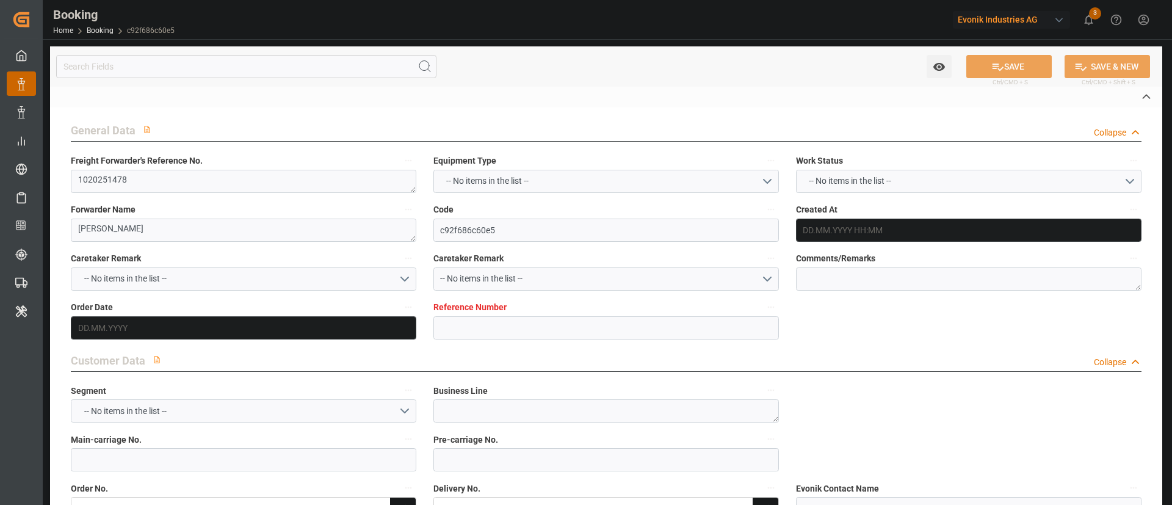
type input "[GEOGRAPHIC_DATA]"
type input "Djibouti"
type input "ABU KIR"
type input "KING ABDULLAH CITY"
type textarea "vesselName etd eta"
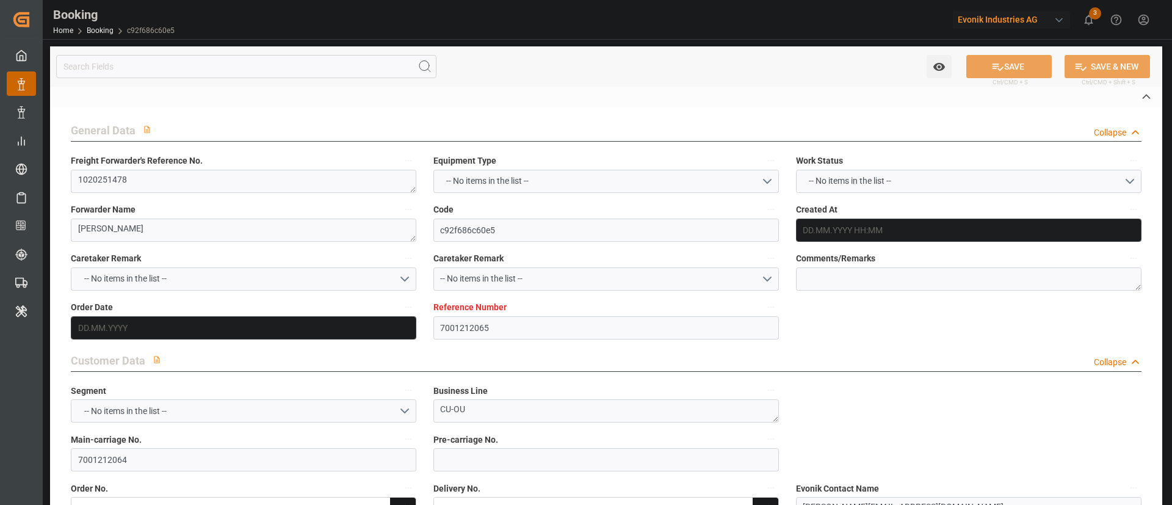
type textarea "INPUT_Evonik_Seeburger_IFTMIN_1003099545_20250829215243479.edi"
type textarea "NWC/UK North West Continent / UK_DJJIB_MSCU_CU-OU"
type textarea "INPUT_Evonik_Seeburger_IFTMIN_1002918534_20250703095224382.edi,INPUT_Evonik_See…"
type textarea "1003099545"
type textarea "Logward System"
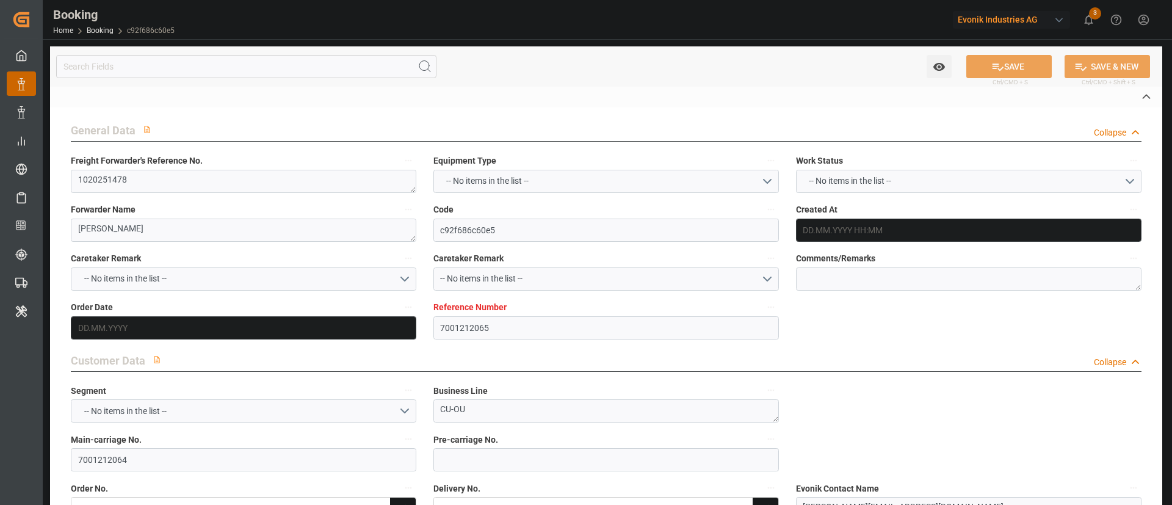
type textarea "businessDivision-businessLine-"
type textarea "IFTMIN"
type textarea "a011t00000LcJC5AAN"
type textarea "Yes"
type input "ANTWERPEN"
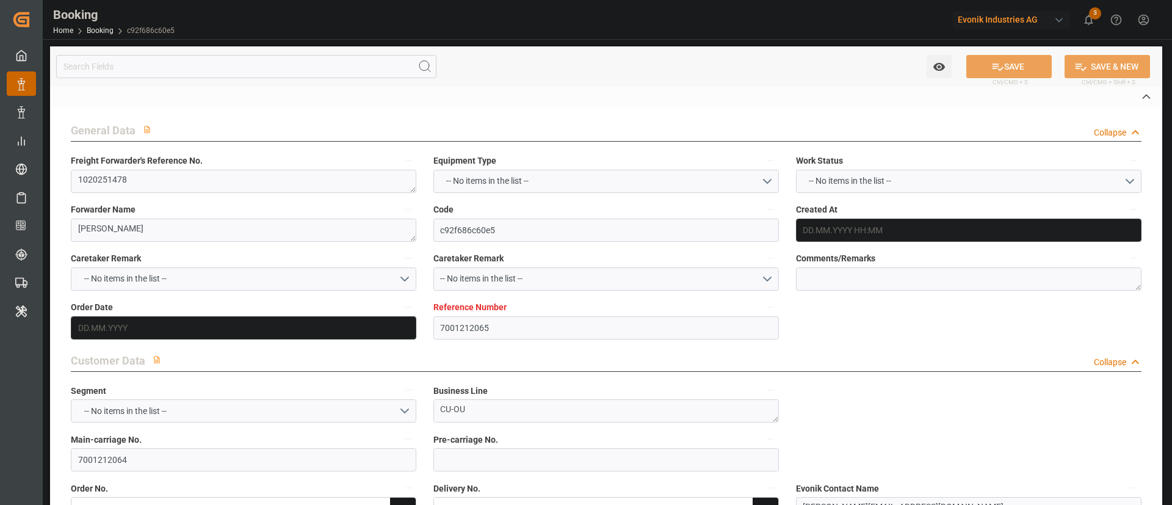
type input "DJIBOUTI"
type input "NL534A"
type input "VESSEL"
type input "MSC MADELEINE"
type input "SAFEEN PRIDE"
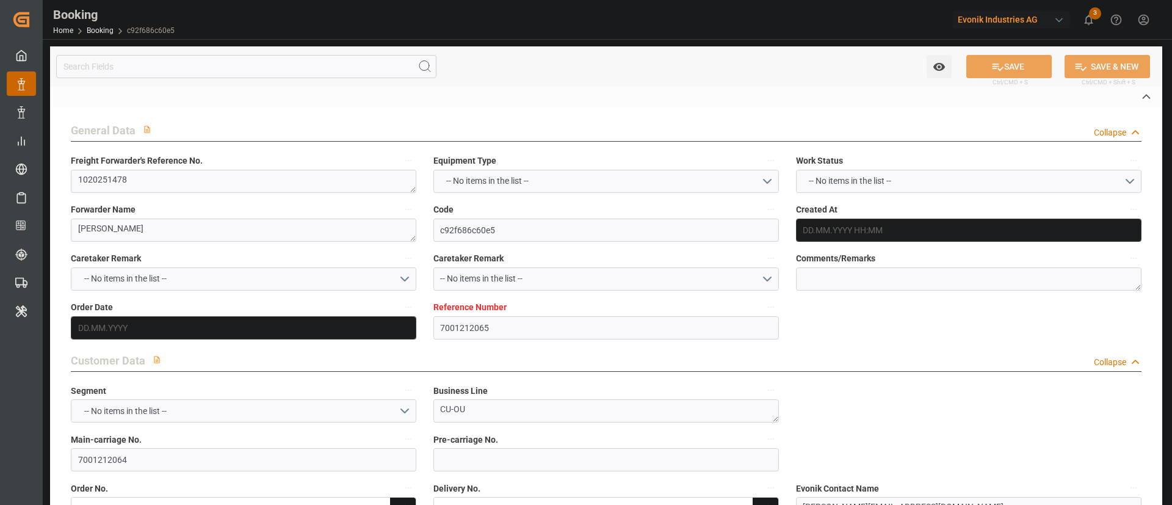
type input "OW539R"
type input "0125"
type input "TRUCK"
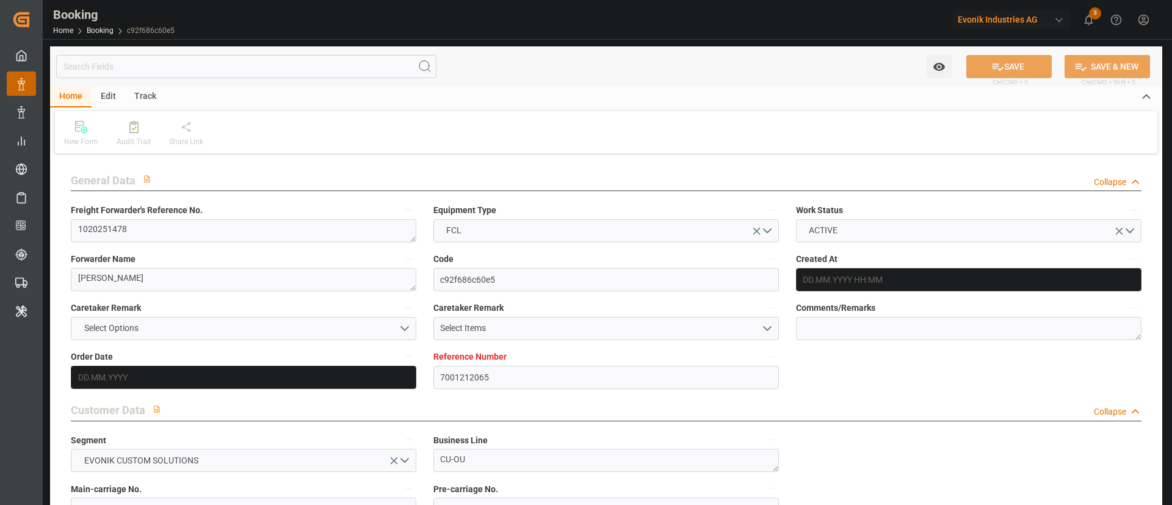
type input "7001212065"
type input "9770737"
type input "MSC"
type input "Mediterranean Shipping Company"
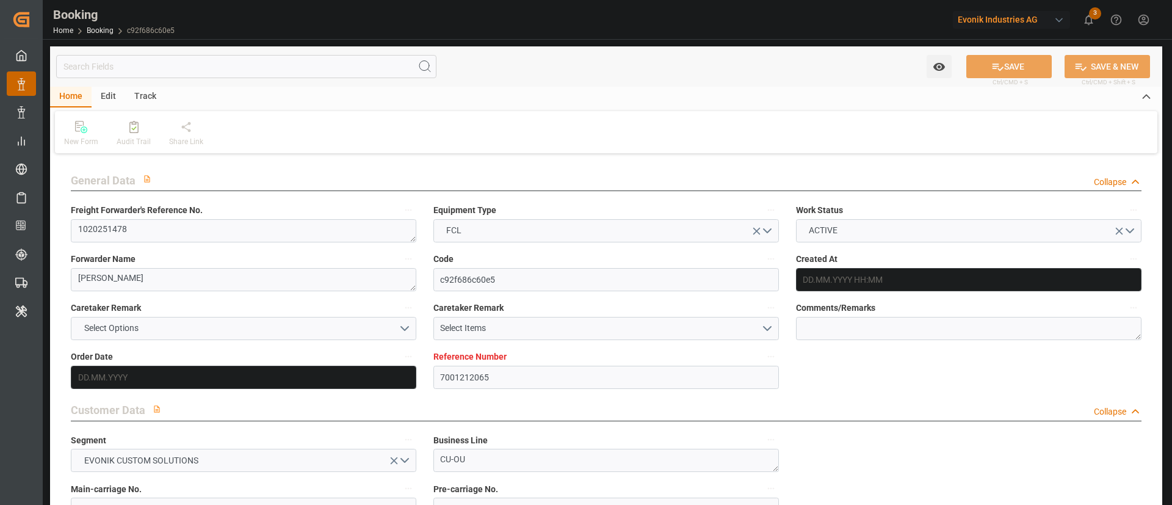
type input "BEANR"
type input "DJJIB"
type input "EGAKI"
type input "SAKAC"
type input "0"
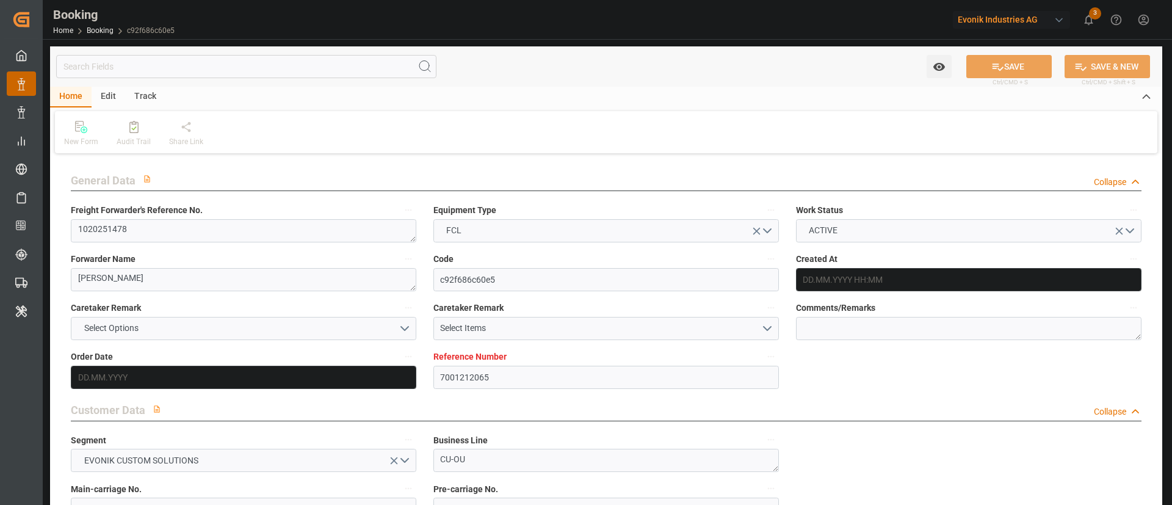
type input "BEANR"
type input "DJJIB"
type input "9305702"
type input "9506540"
type input "03.07.2025 07:54"
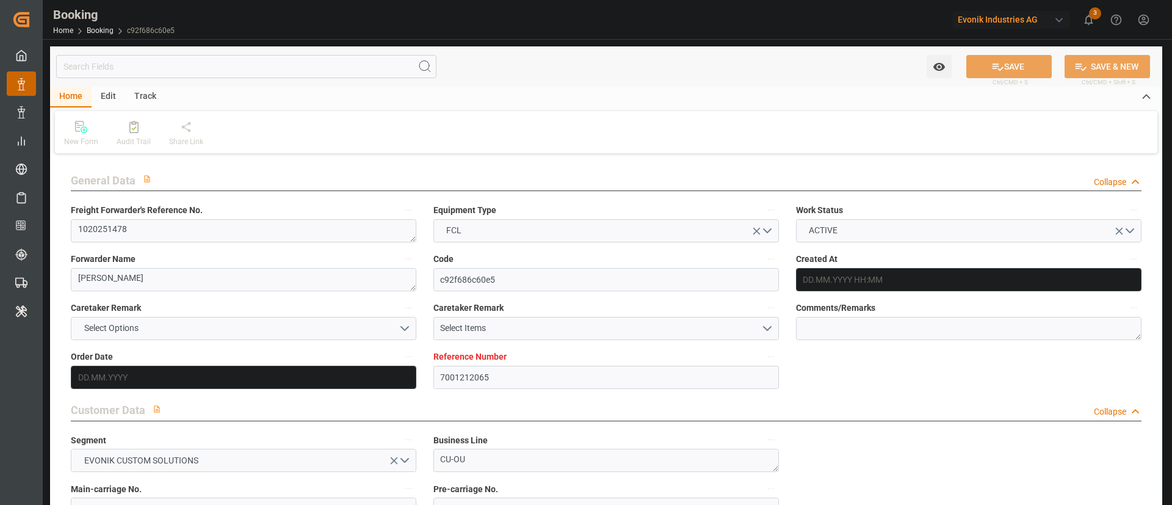
type input "03.07.2025"
type input "[DATE]"
type input "30.06.2025"
type input "29.08.2025 00:00"
type input "03.09.2025 12:00"
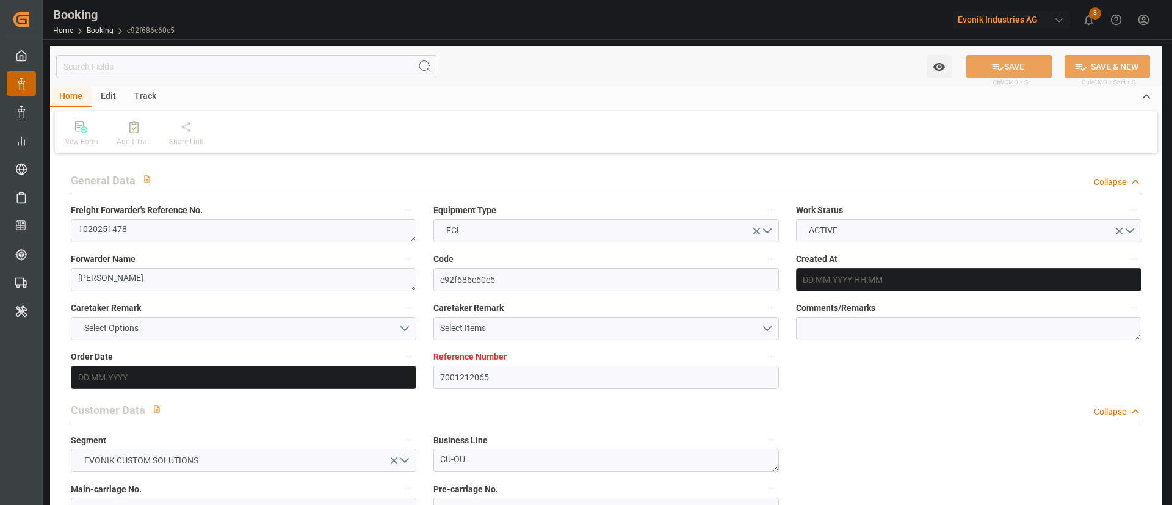
type input "05.09.2025 00:00"
type input "02.09.2025 00:00"
type input "29.08.2025 12:00"
type input "29.09.2025 12:00"
type input "02.10.2025 00:00"
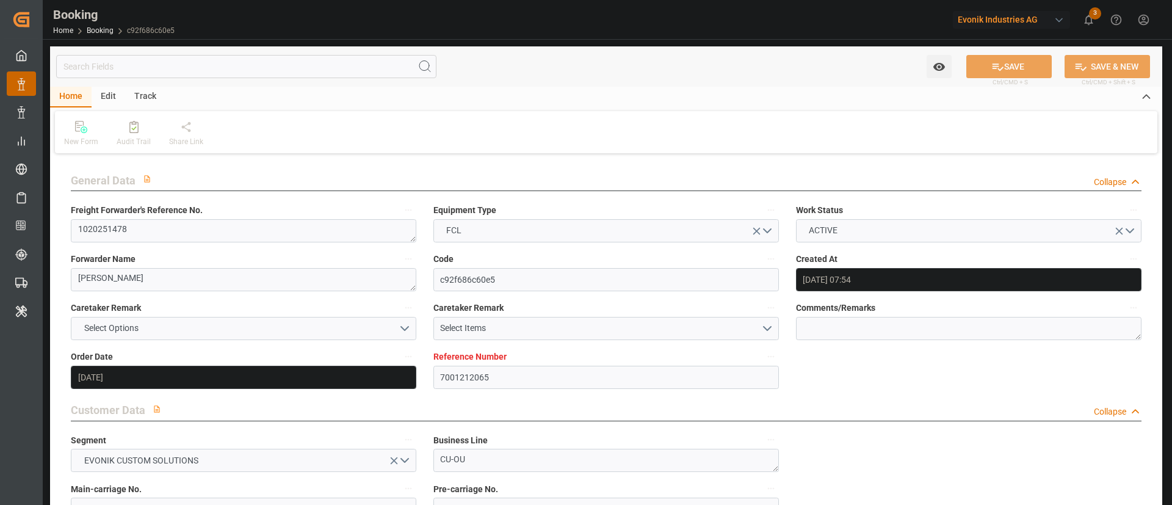
type input "12.09.2025 12:00"
type input "18.09.2025 00:00"
type input "24.09.2025 12:00"
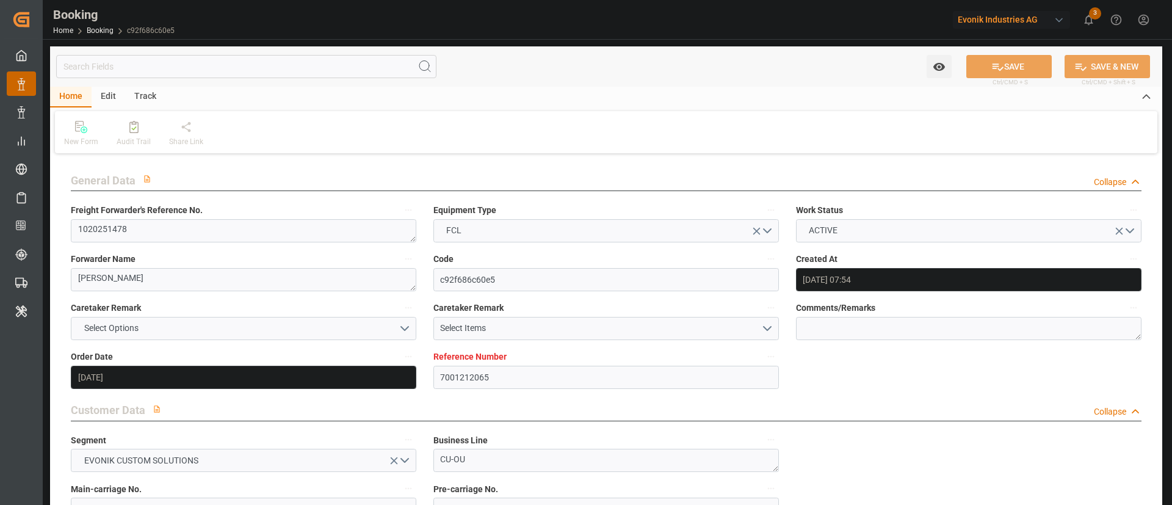
type input "08.10.2025 00:00"
type input "09.10.2025 00:00"
type input "20.08.2025"
type input "12.09.2025 03:25"
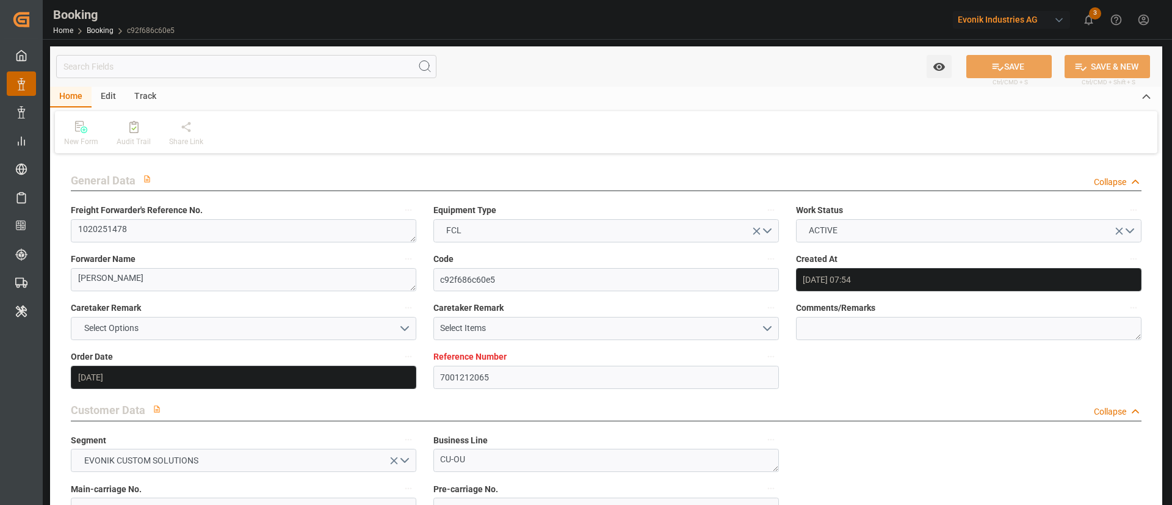
type input "12.09.2025"
type input "02.09.2025 00:02"
type input "02.09.2025 00:01"
type input "03.09.2025 12:00"
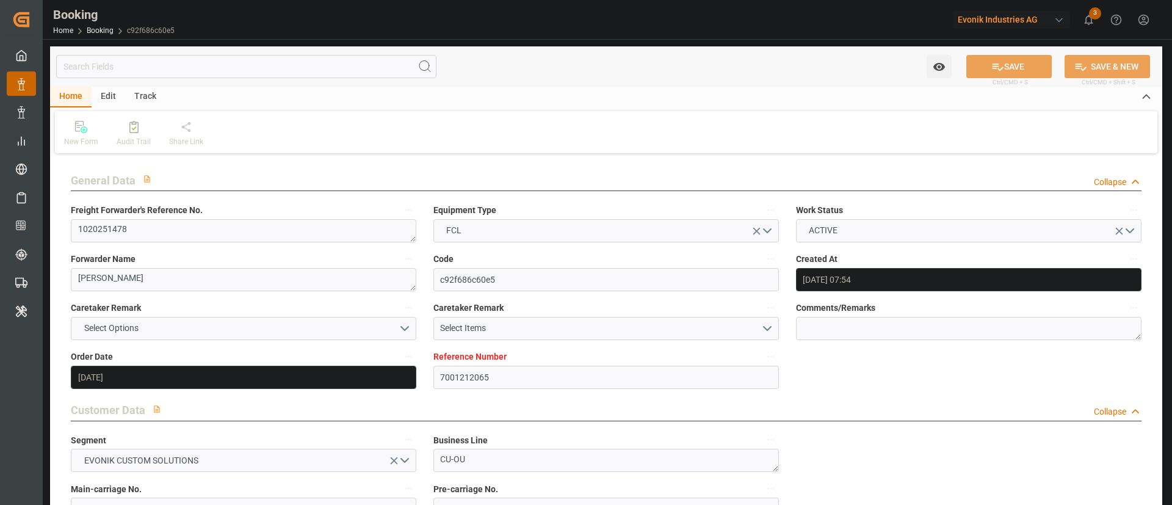
type input "03.09.2025 05:02"
type input "12.09.2025 12:00"
type input "13.09.2025 03:47"
type input "18.09.2025 00:02"
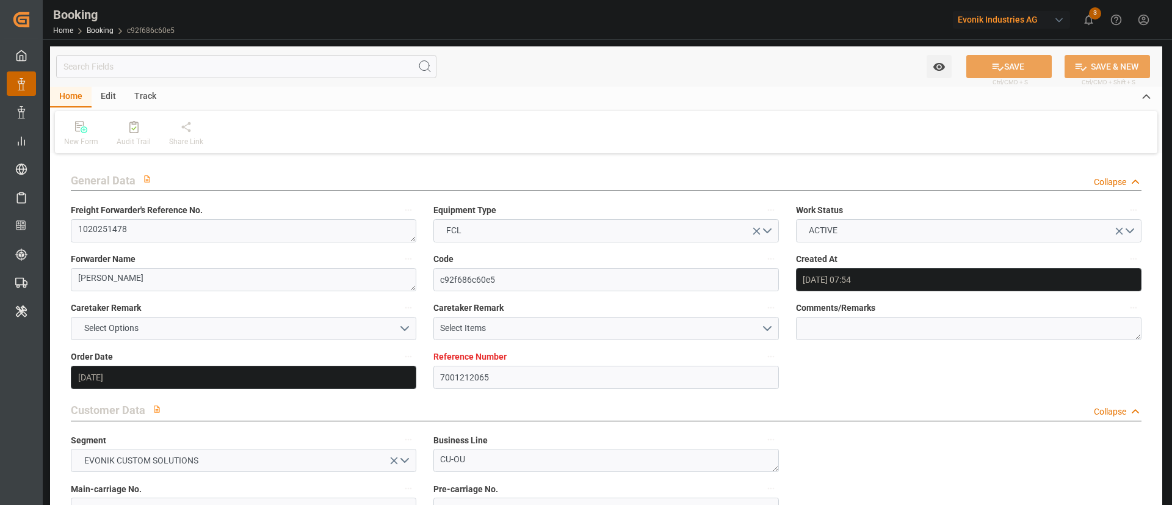
type input "24.09.2025 12:00"
type input "25.09.2025 02:26"
type input "04.10.2025 00:02"
type input "08.10.2025 00:02"
type input "29.09.2025 12:00"
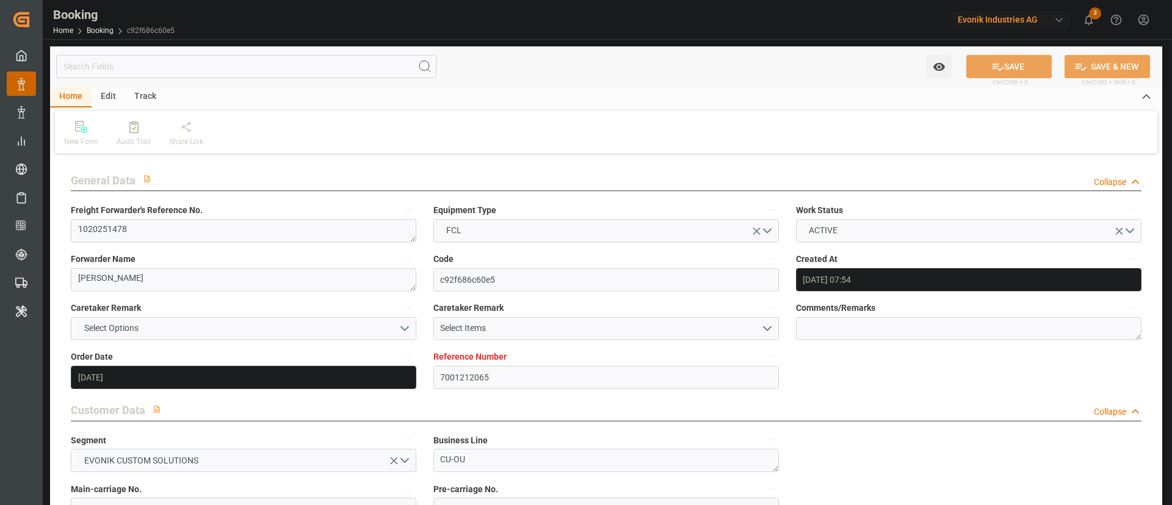
type input "29.09.2025 22:29"
type input "03.10.2025 22:29"
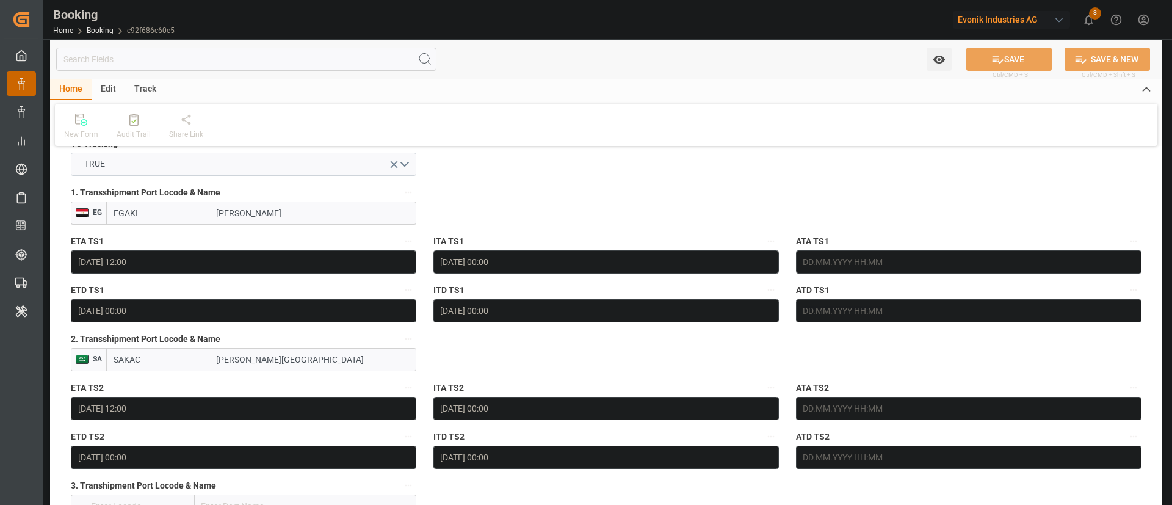
scroll to position [1339, 0]
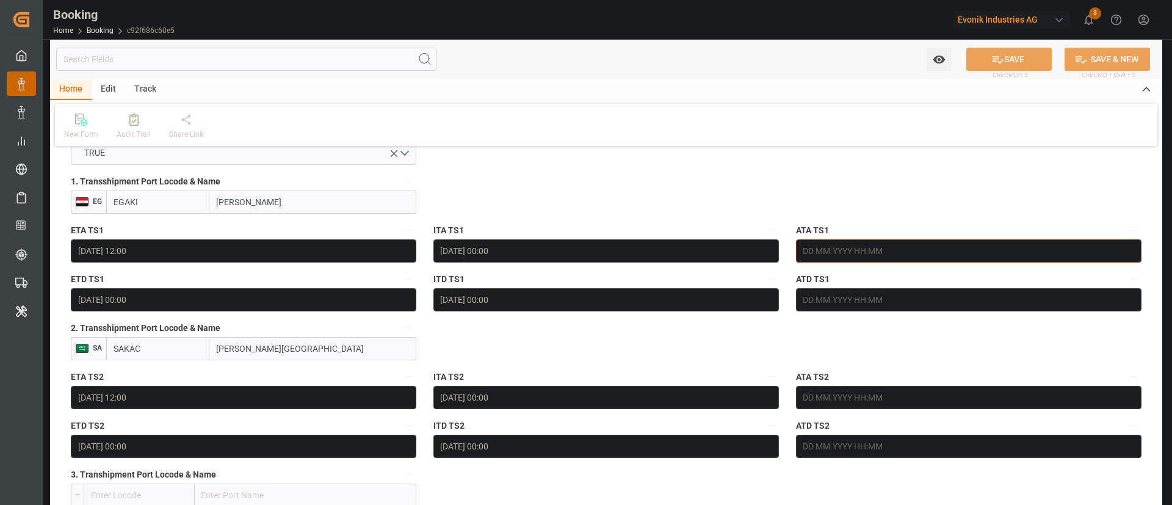
click at [892, 239] on input "text" at bounding box center [969, 250] width 346 height 23
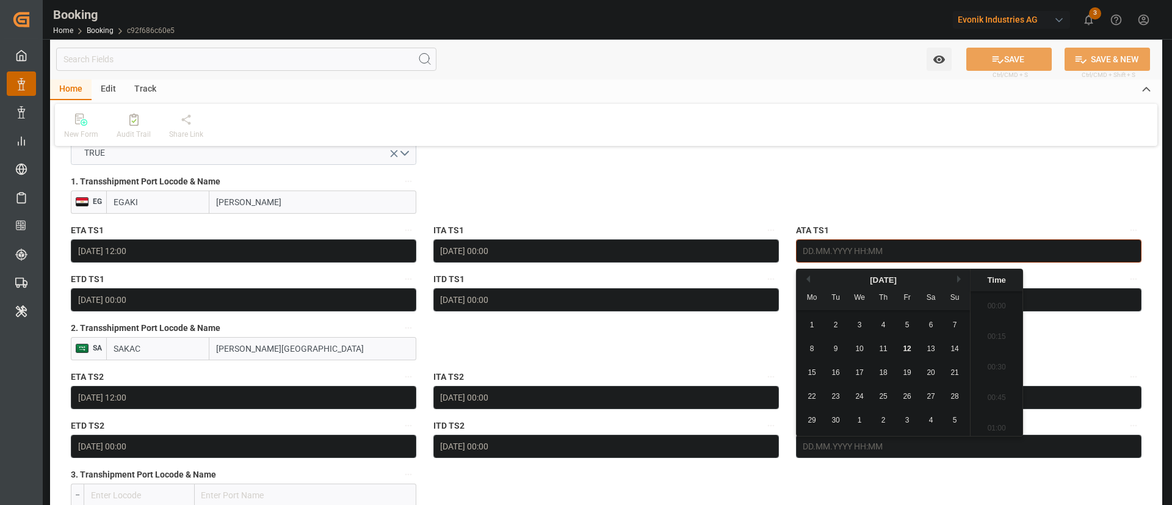
scroll to position [1867, 0]
click at [909, 349] on span "12" at bounding box center [907, 348] width 8 height 9
type input "[DATE] 00:00"
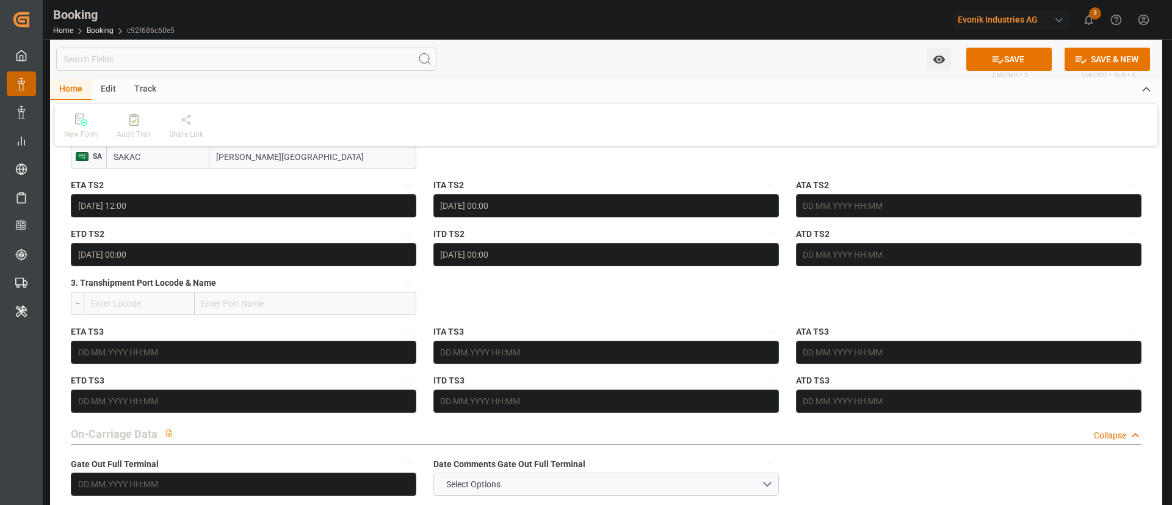
scroll to position [1533, 0]
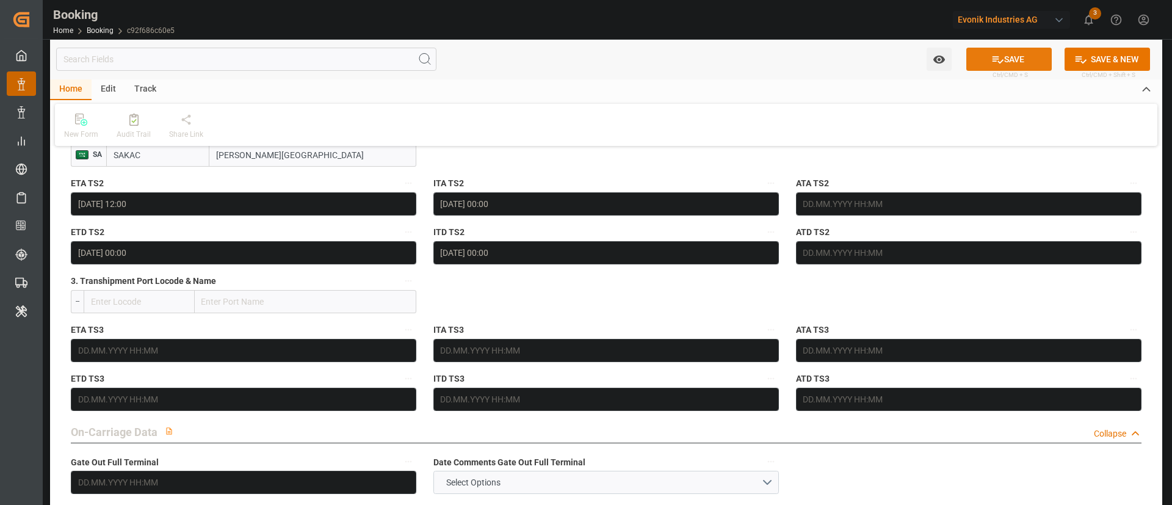
click at [1009, 54] on button "SAVE" at bounding box center [1009, 59] width 85 height 23
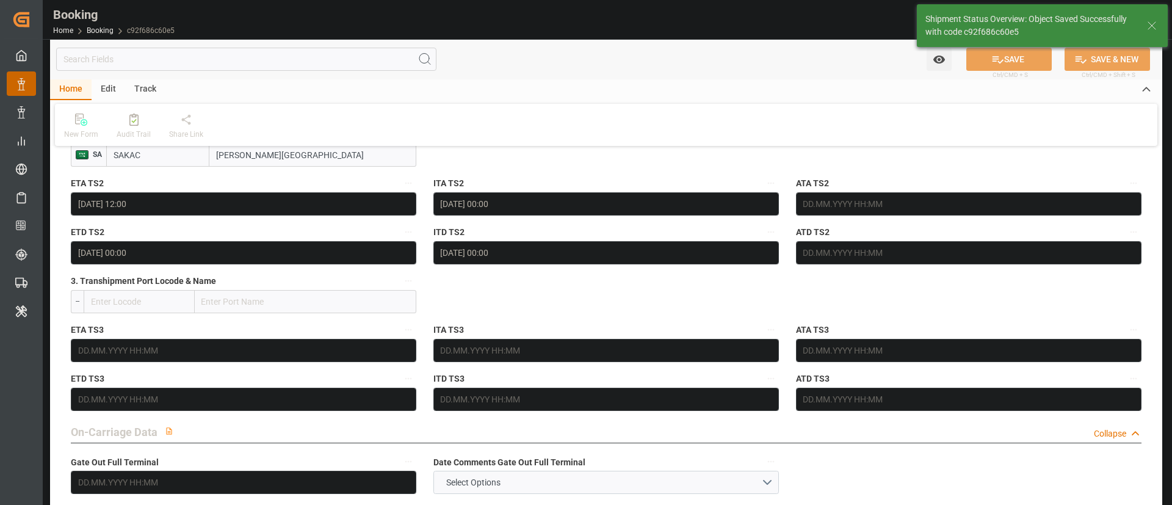
type textarea "Kiran Hari"
type input "12.09.2025 10:20"
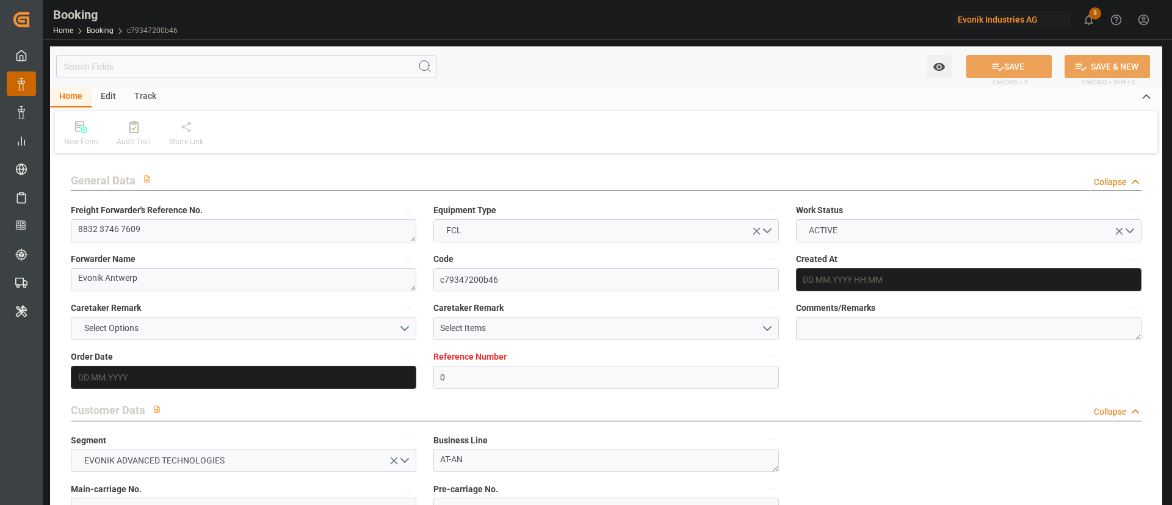
type input "0"
type input "9324837"
type input "ONE"
type input "Ocean Network Express"
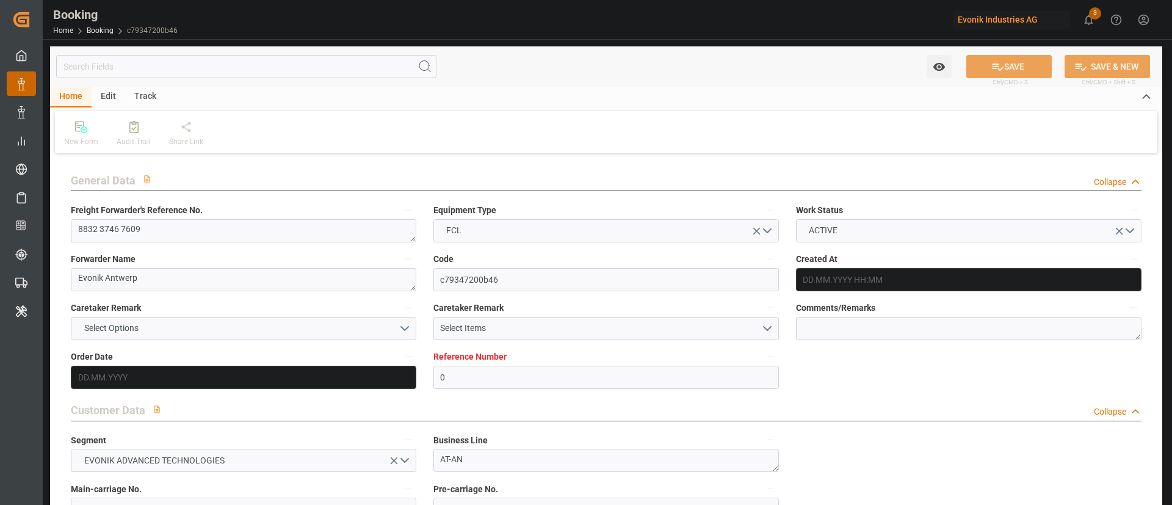
type input "BEANR"
type input "CIABJ"
type input "ESALG"
type input "MAPTM"
type input "0"
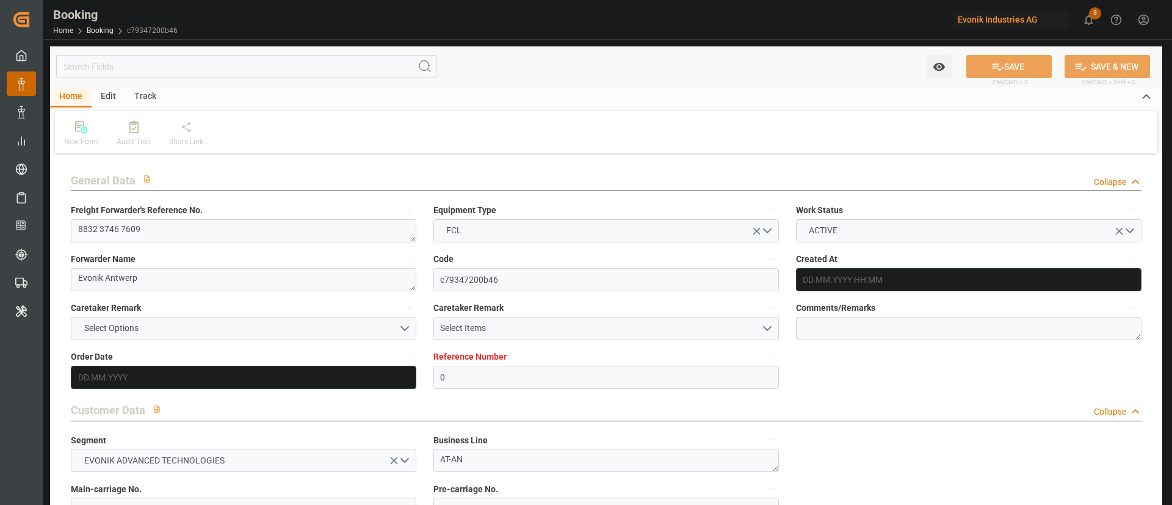
type input "BEANR"
type input "CIABJ"
type input "9134153"
type input "9983437"
type input "[DATE] 14:14"
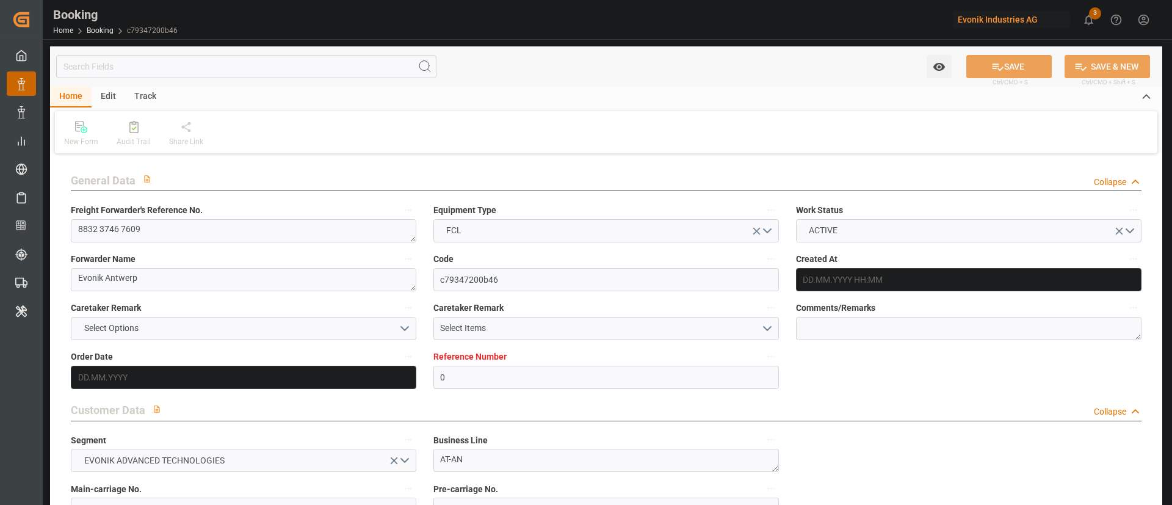
type input "[DATE]"
type input "28.07.2025"
type input "10.08.2025 00:00"
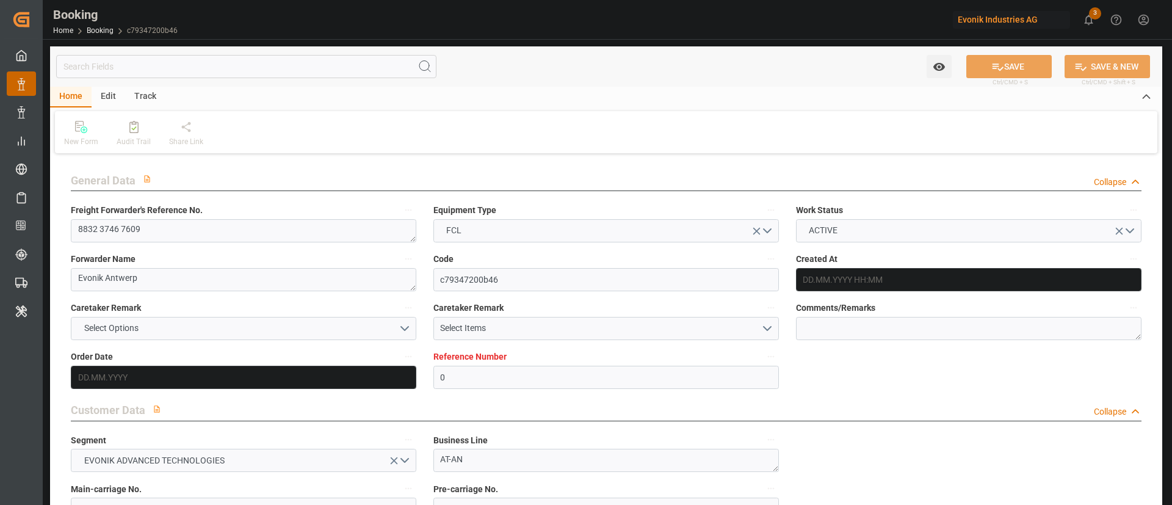
type input "10.08.2025 16:15"
type input "04.08.2025 08:10"
type input "22.09.2025 15:00"
type input "22.09.2025 00:00"
type input "17.08.2025 00:00"
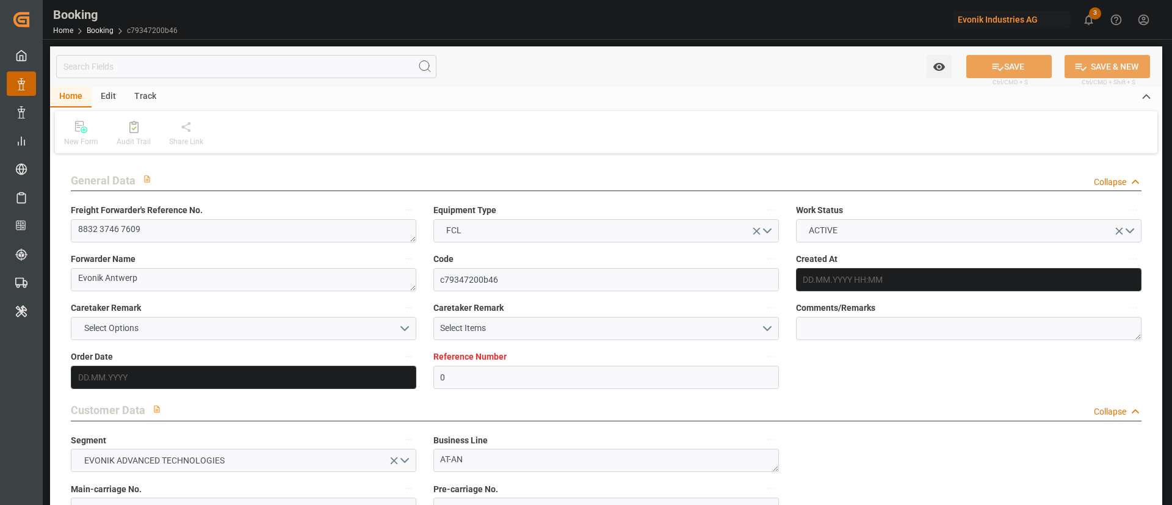
type input "17.08.2025 00:00"
type input "17.08.2025 19:00"
type input "08.09.2025 00:00"
type input "25.08.2025 00:07"
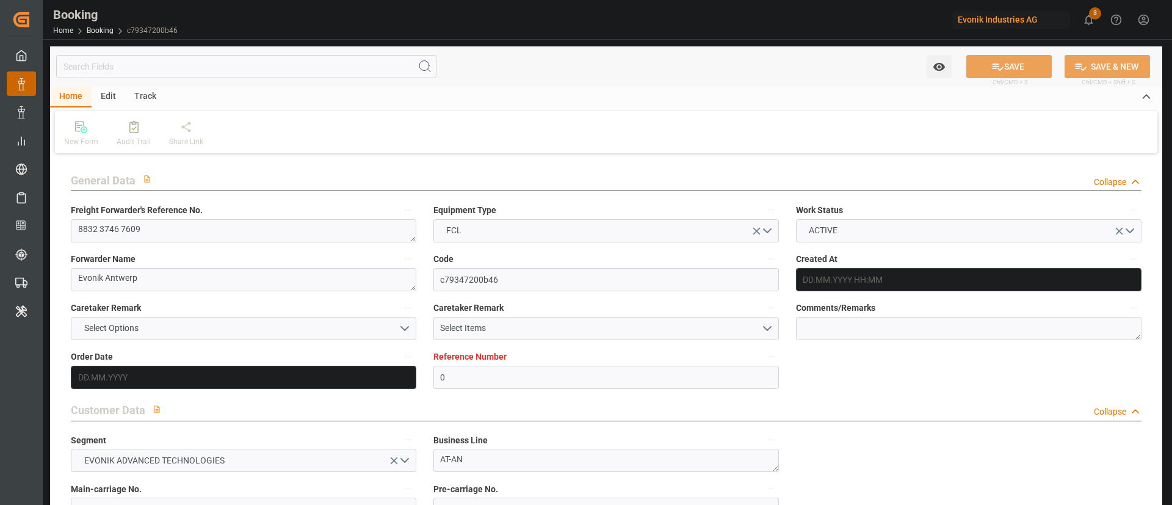
type input "25.08.2025 03:52"
type input "08.09.2025 18:36"
type input "11.09.2025 20:13"
type input "11.09.2025"
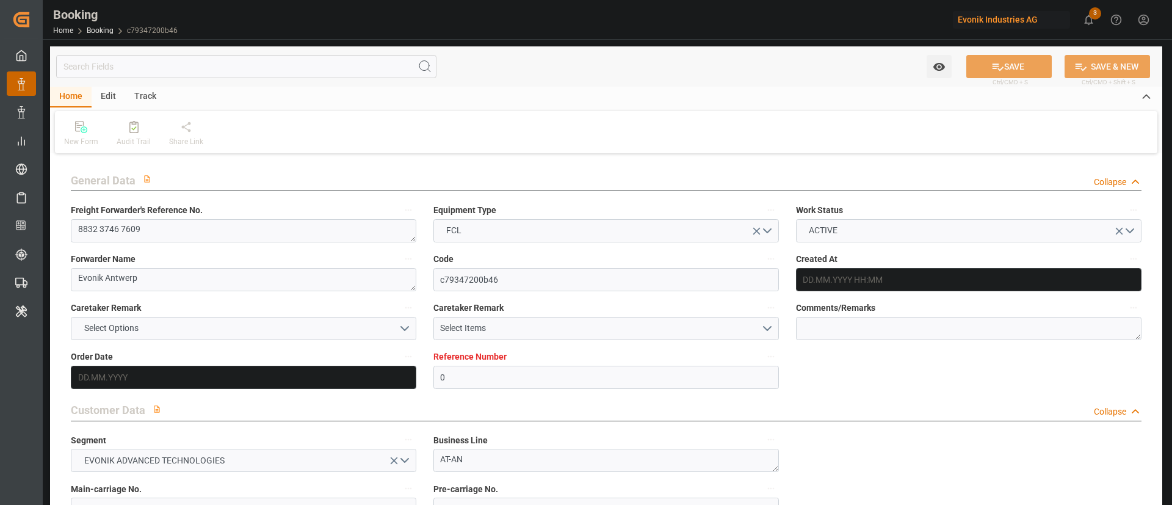
type input "31.08.2025"
type input "10.08.2025 07:55"
type input "10.08.2025 16:26"
type input "17.08.2025 18:56"
type input "18.08.2025 04:15"
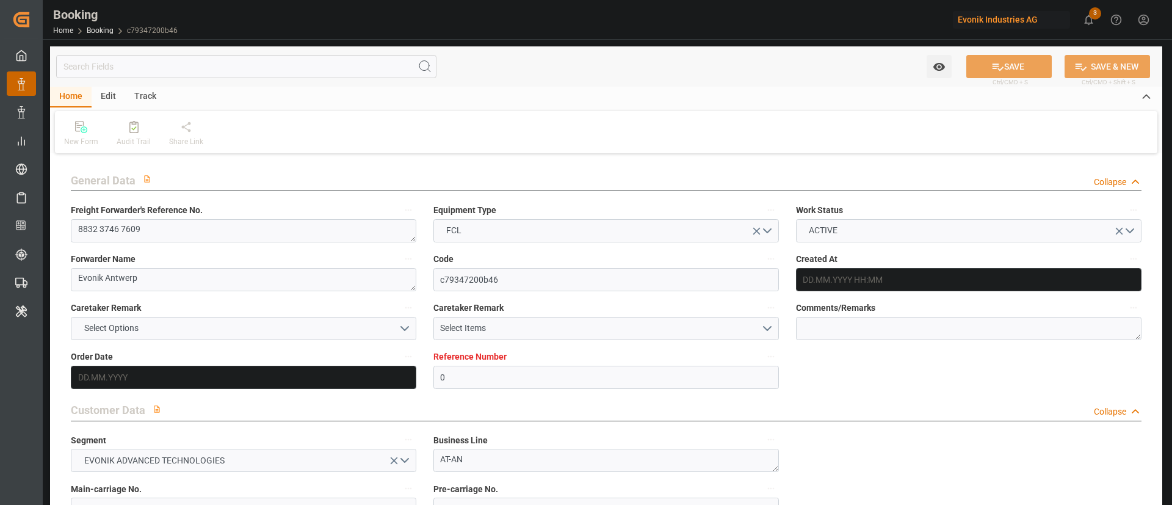
type input "24.08.2025 13:06"
type input "25.08.2025 00:07"
type input "25.08.2025 01:29"
type input "25.08.2025 03:52"
type input "08.09.2025 00:15"
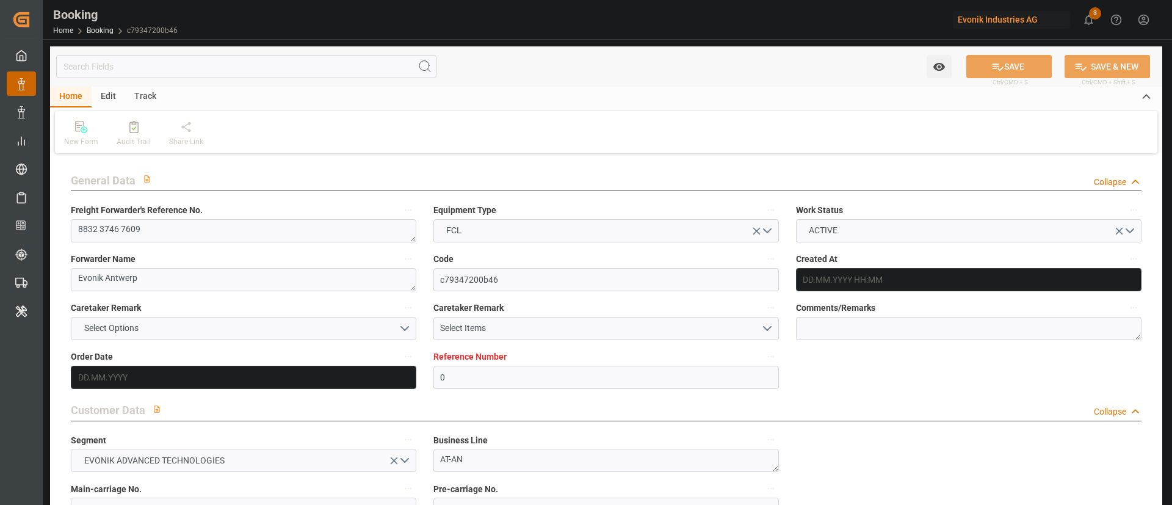
type input "08.09.2025 00:15"
type input "08.09.2025 18:36"
type input "22.09.2025 15:00"
type input "23.09.2025 02:00"
type input "22.09.2025 16:30"
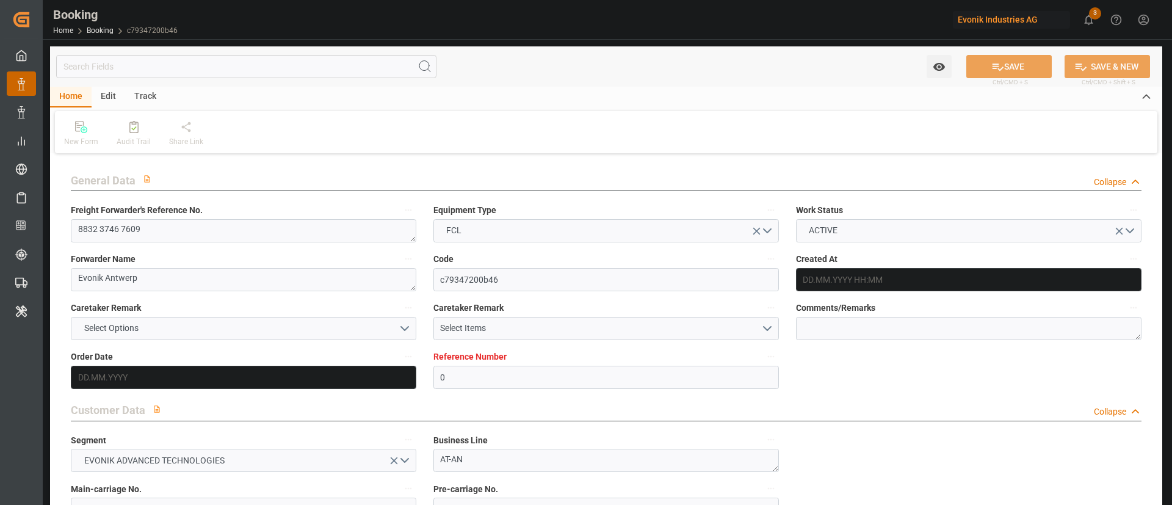
type input "22.09.2025 16:30"
type input "22.09.2025 21:00"
type input "27.09.2025 02:00"
type input "23.09.2025 03:00"
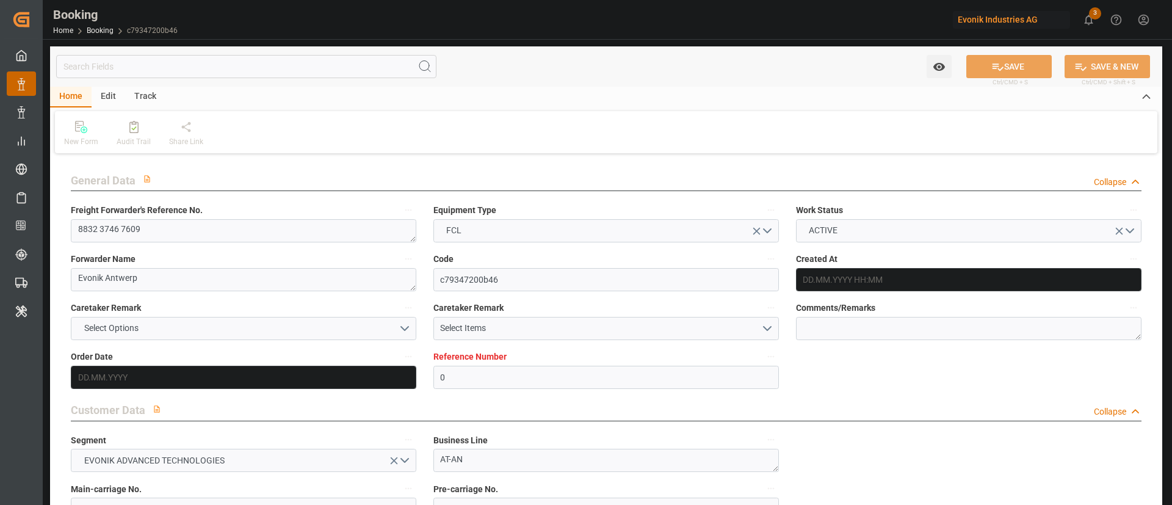
type input "23.09.2025 03:00"
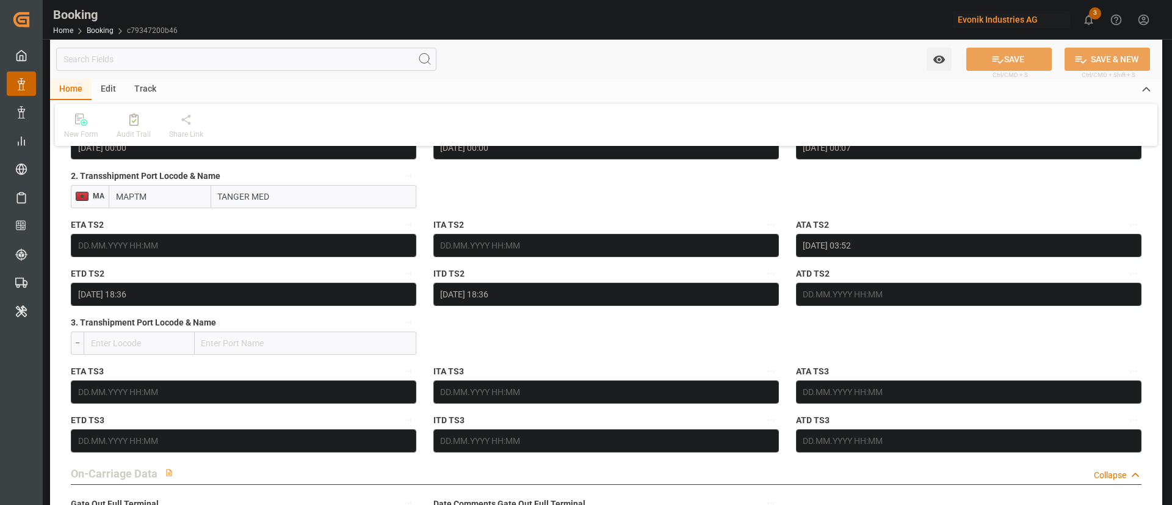
scroll to position [1504, 0]
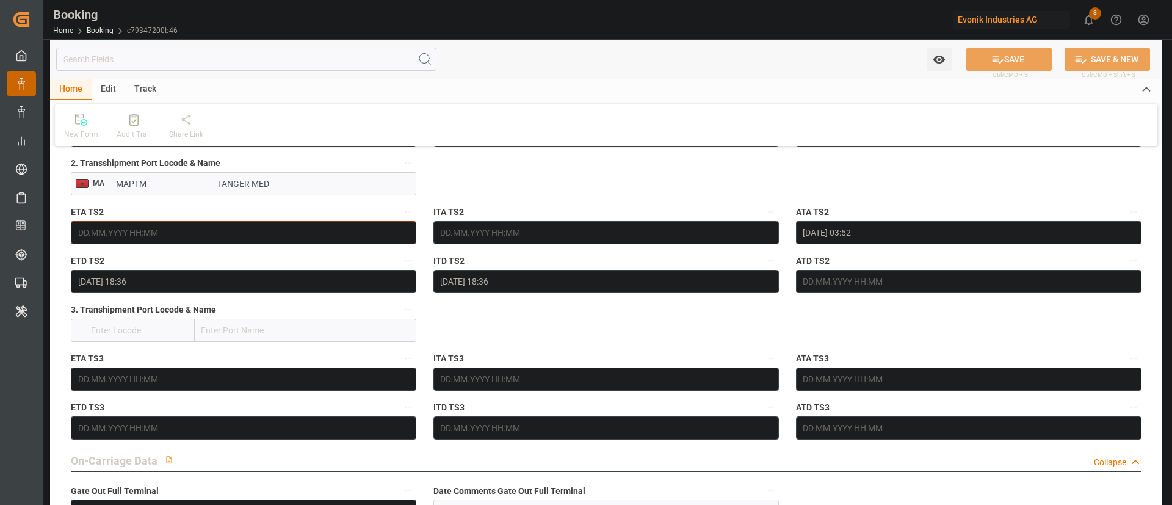
click at [233, 227] on input "text" at bounding box center [244, 232] width 346 height 23
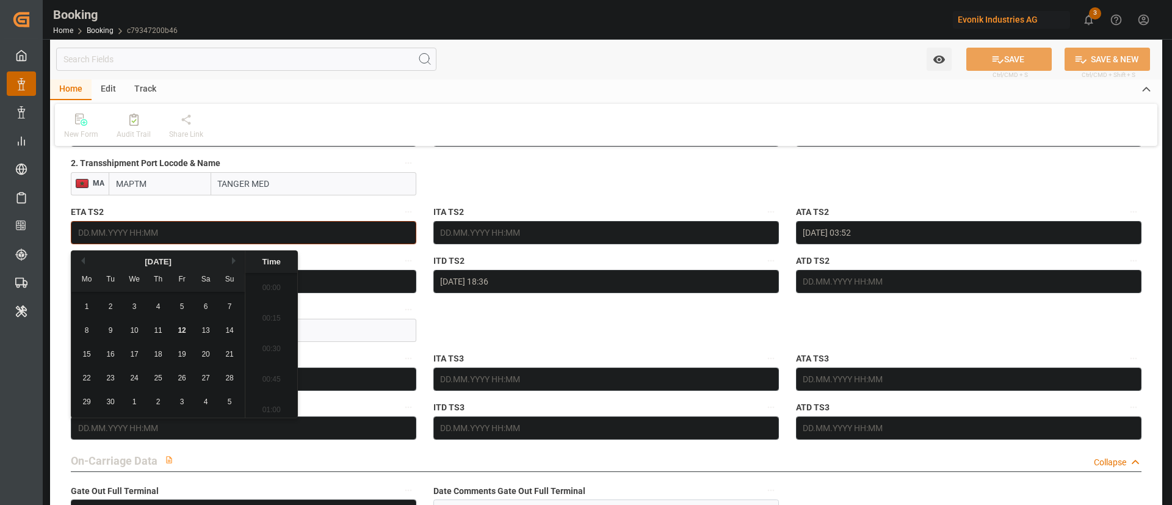
scroll to position [1867, 0]
click at [84, 261] on button "Previous Month" at bounding box center [81, 260] width 7 height 7
click at [88, 402] on span "25" at bounding box center [86, 402] width 8 height 9
type input "25.08.2025 00:00"
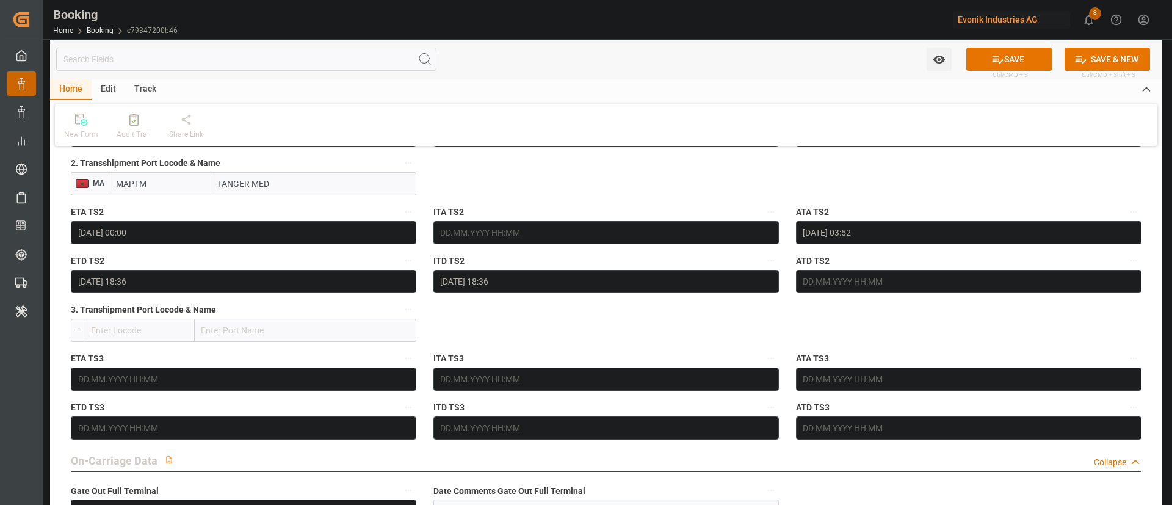
click at [221, 275] on input "08.09.2025 18:36" at bounding box center [244, 281] width 346 height 23
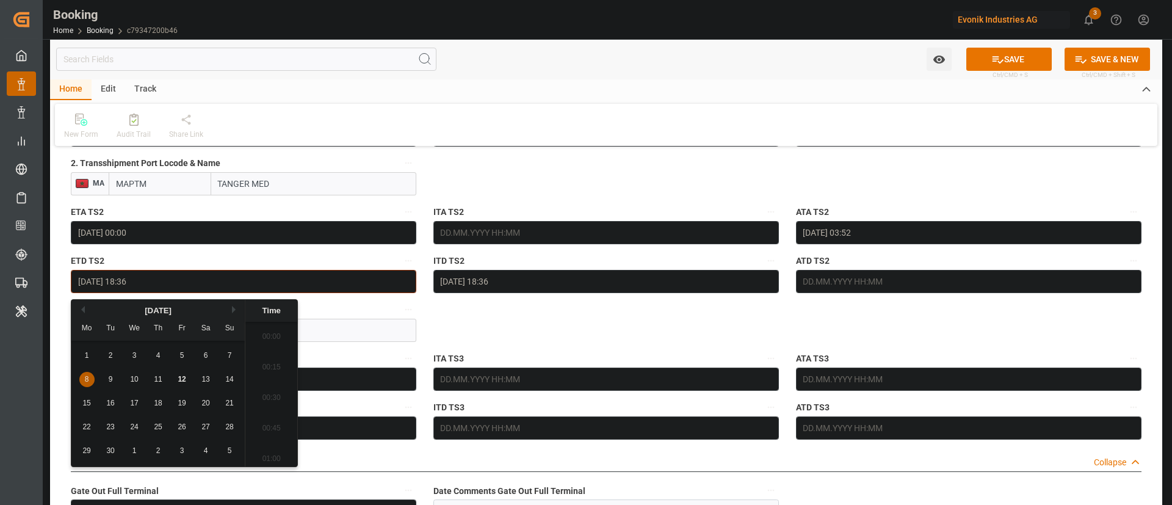
scroll to position [2203, 0]
click at [110, 399] on span "16" at bounding box center [110, 403] width 8 height 9
type input "16.09.2025 18:36"
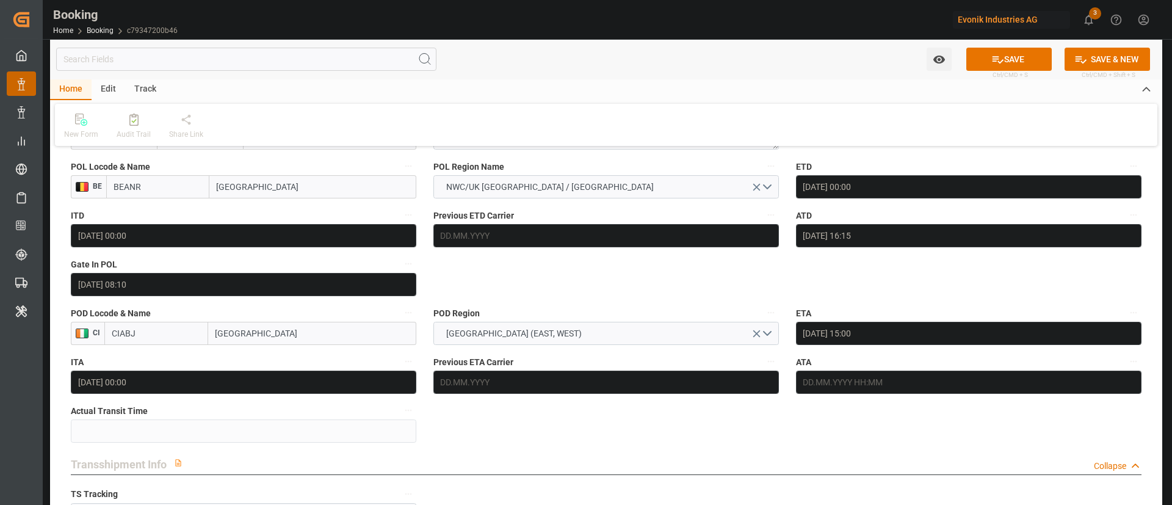
scroll to position [976, 0]
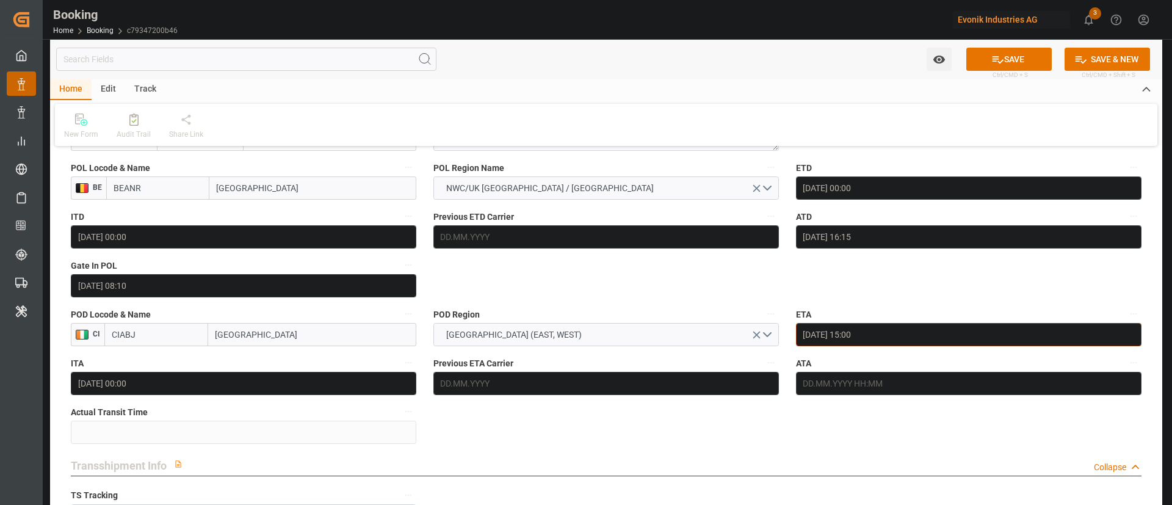
click at [843, 341] on input "22.09.2025 15:00" at bounding box center [969, 334] width 346 height 23
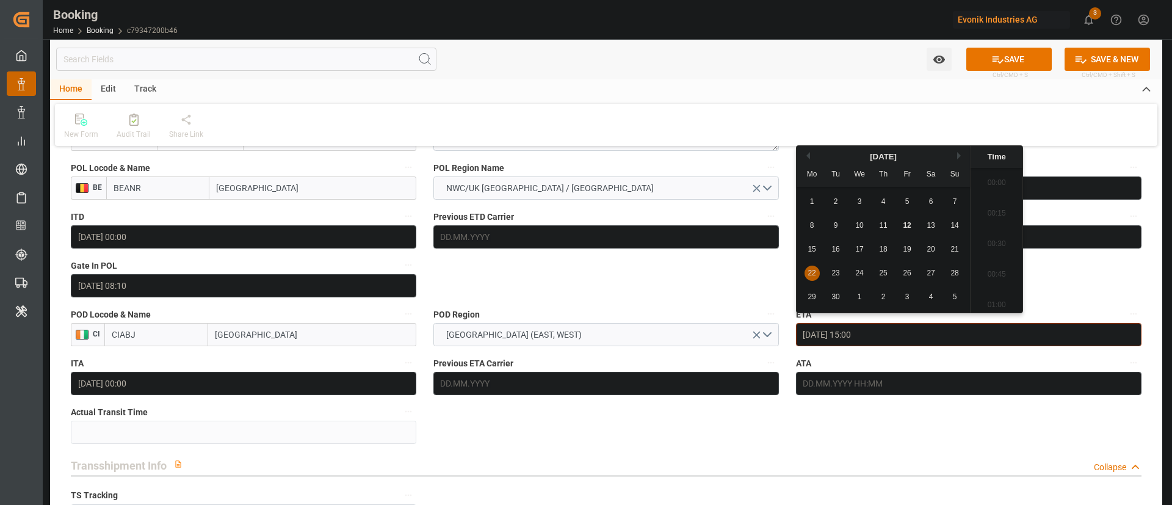
scroll to position [1775, 0]
click at [819, 300] on div "29" at bounding box center [812, 297] width 15 height 15
type input "29.09.2025 15:00"
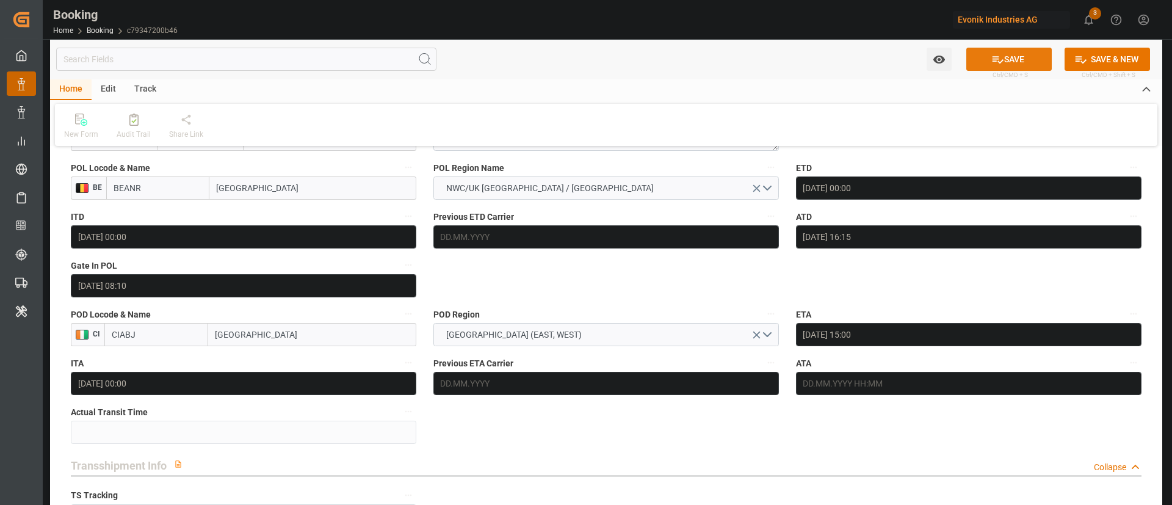
click at [1001, 62] on icon at bounding box center [998, 59] width 13 height 13
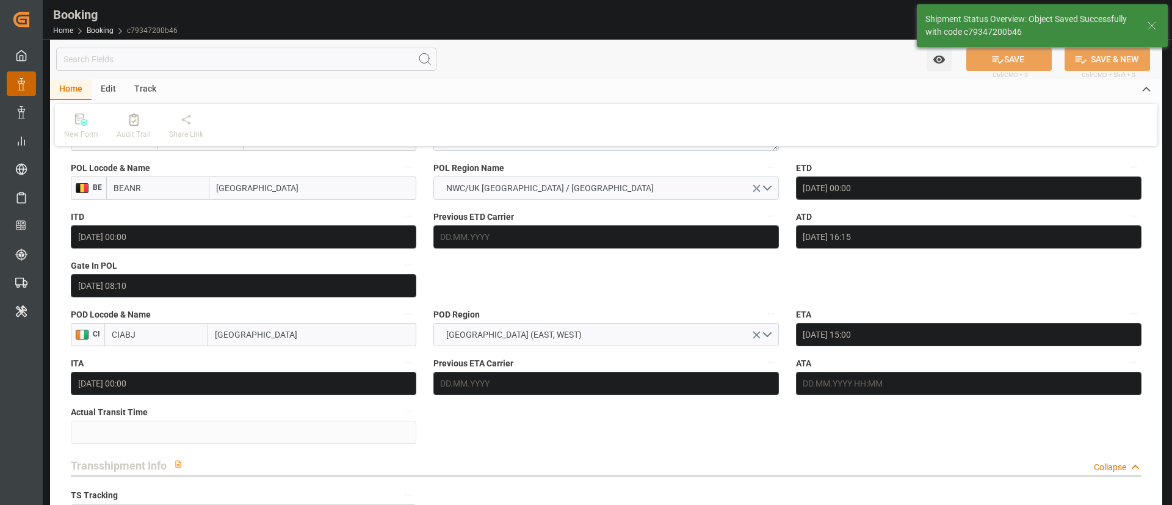
type textarea "Kiran Hari"
type input "25.08.2025 00:00"
type input "12.09.2025 10:27"
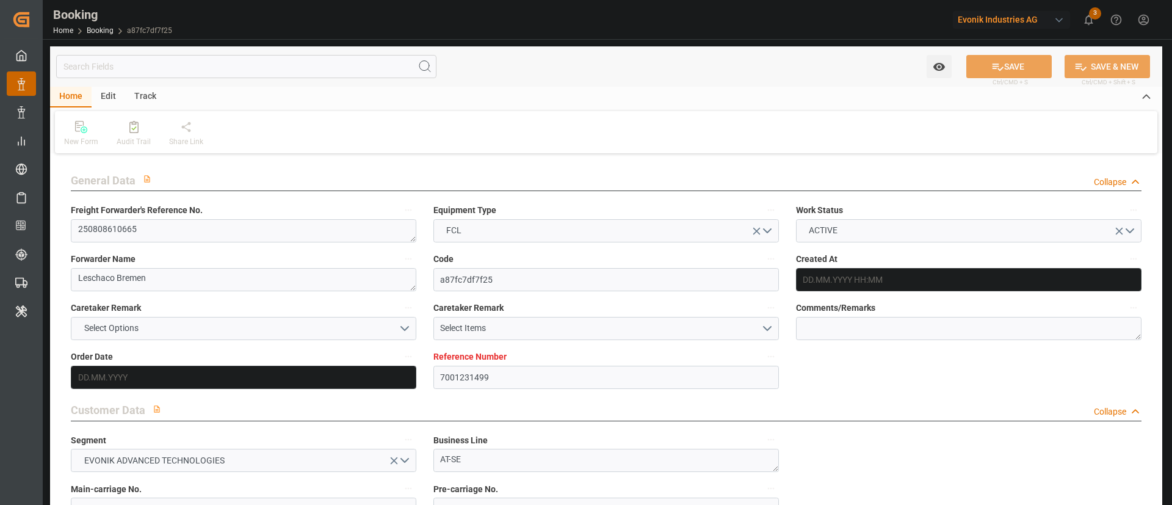
type input "7001231499"
type input "9356713"
type input "OOCL"
type input "Orient Overseas Container Line Ltd"
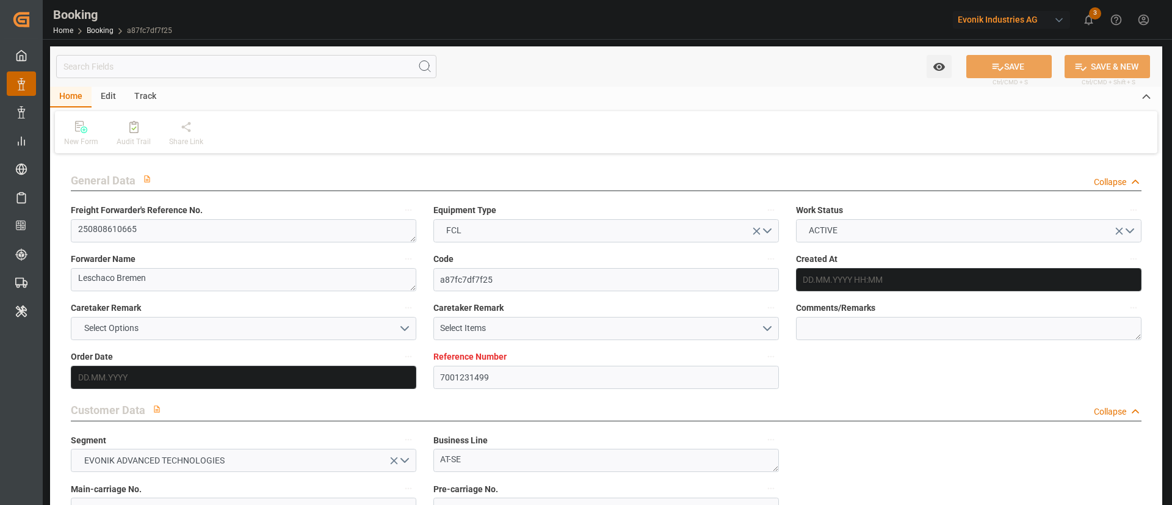
type input "DEBRV"
type input "USCHS"
type input "0"
type input "DEBRV"
type input "USCHS"
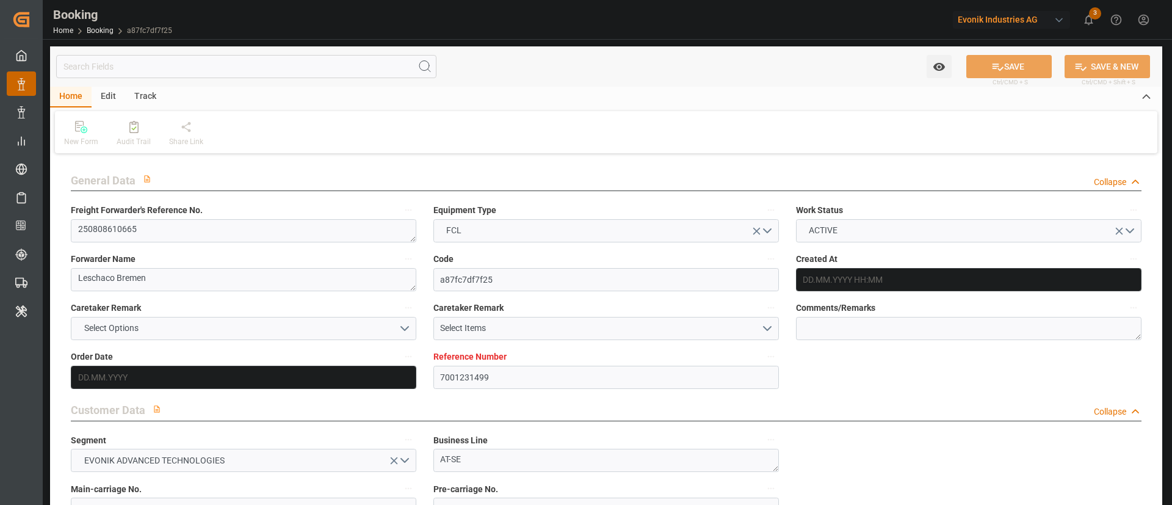
type input "9356713"
type input "[DATE] 11:00"
type input "[DATE]"
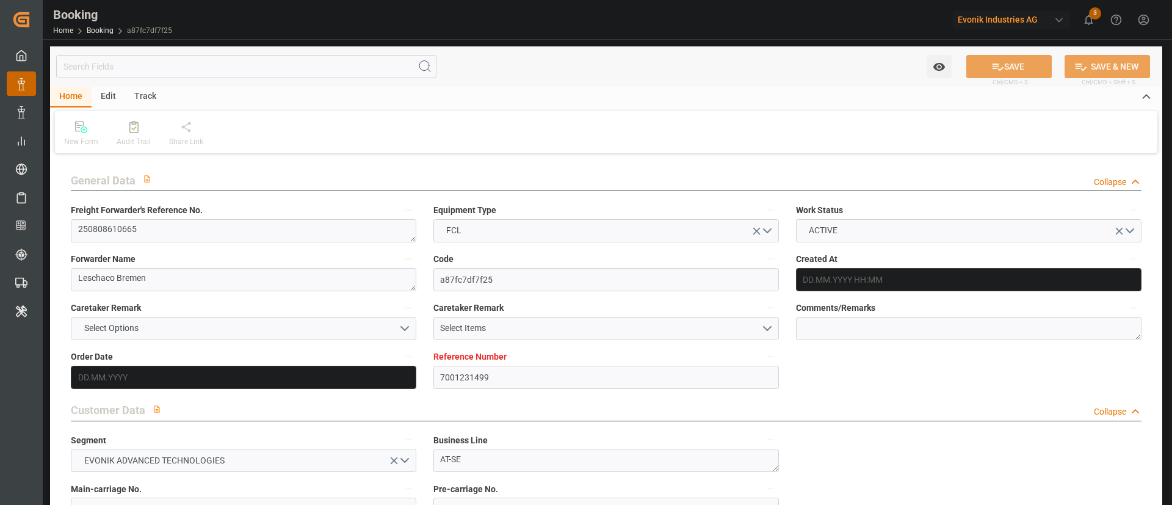
type input "[DATE]"
type input "[DATE] 06:00"
type input "[DATE] 00:00"
type input "[DATE] 18:29"
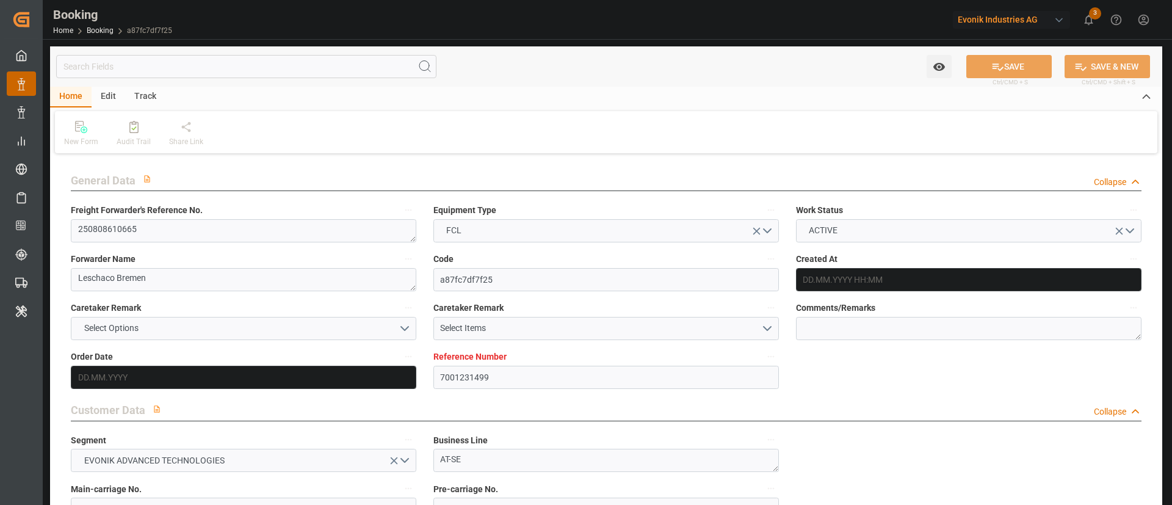
type input "[DATE] 03:29"
type input "[DATE] 18:00"
type input "[DATE] 00:00"
type input "[DATE]"
type input "[DATE] 04:36"
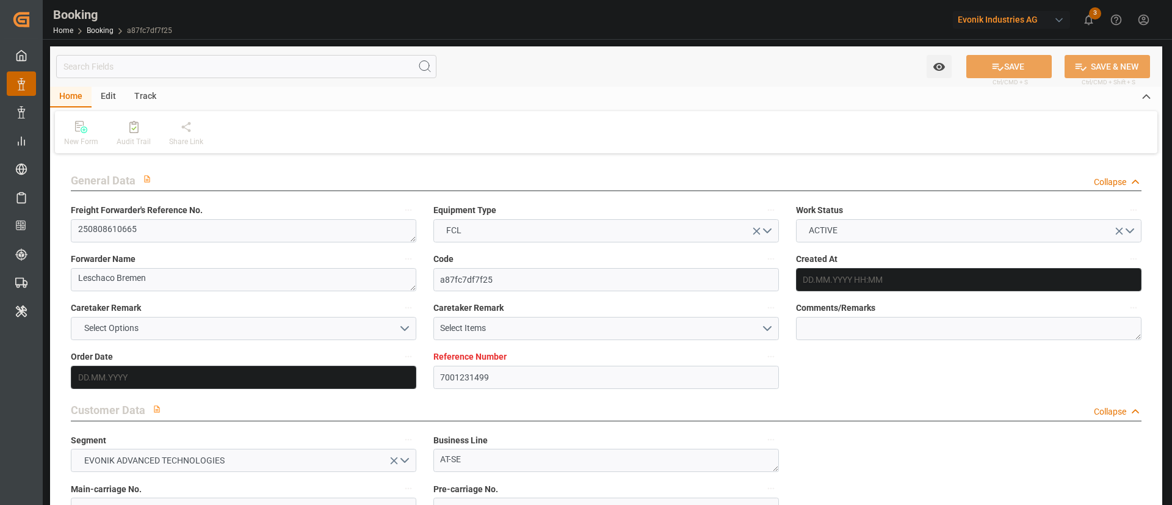
type input "[DATE]"
type input "[DATE] 14:30"
type input "[DATE] 11:26"
type input "[DATE] 22:00"
type input "[DATE] 18:46"
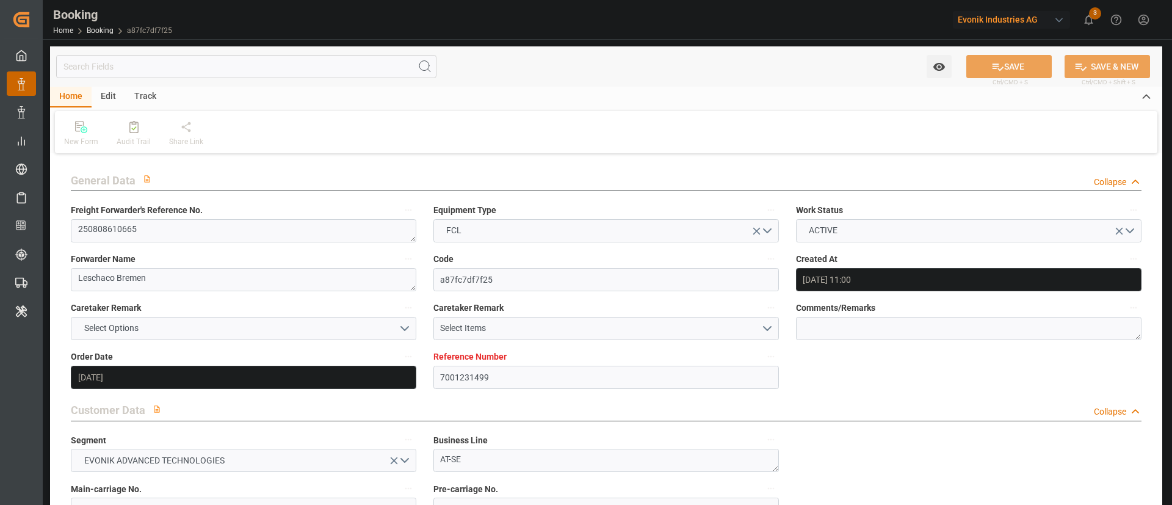
type input "[DATE] 18:00"
type input "[DATE] 15:06"
type input "[DATE] 03:46"
type input "[DATE] 07:00"
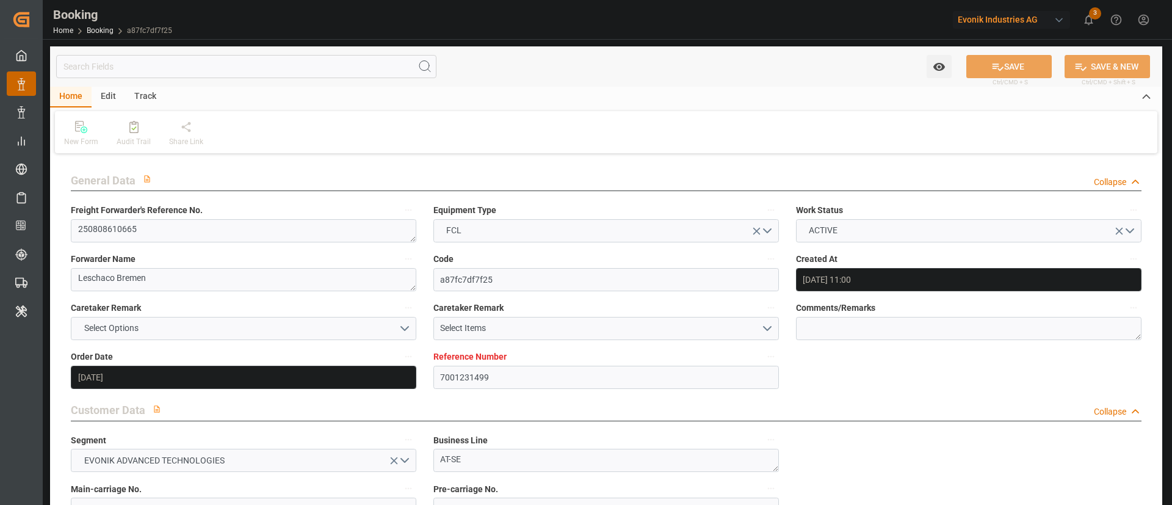
type input "[DATE] 10:30"
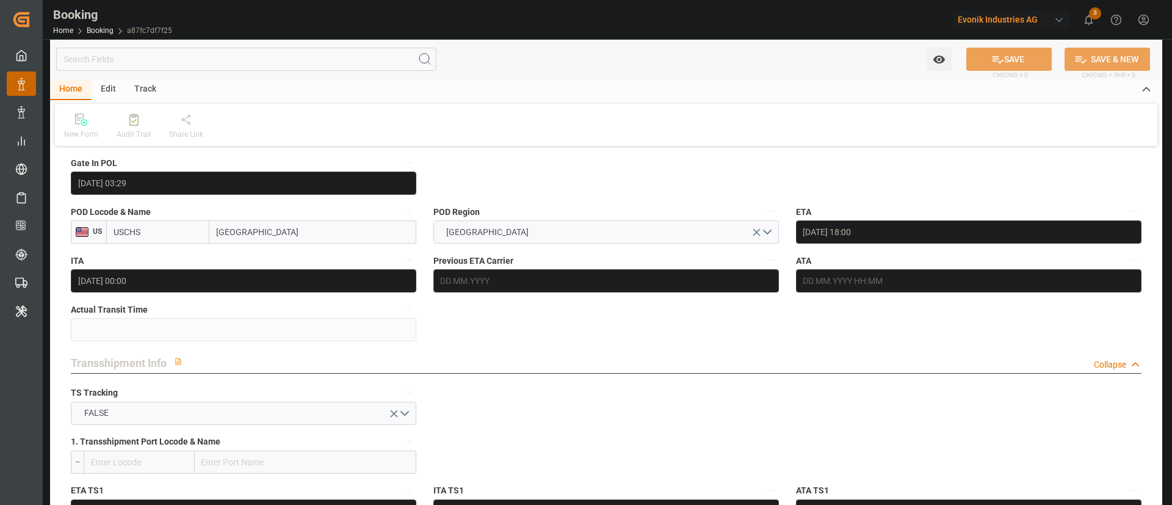
scroll to position [1073, 0]
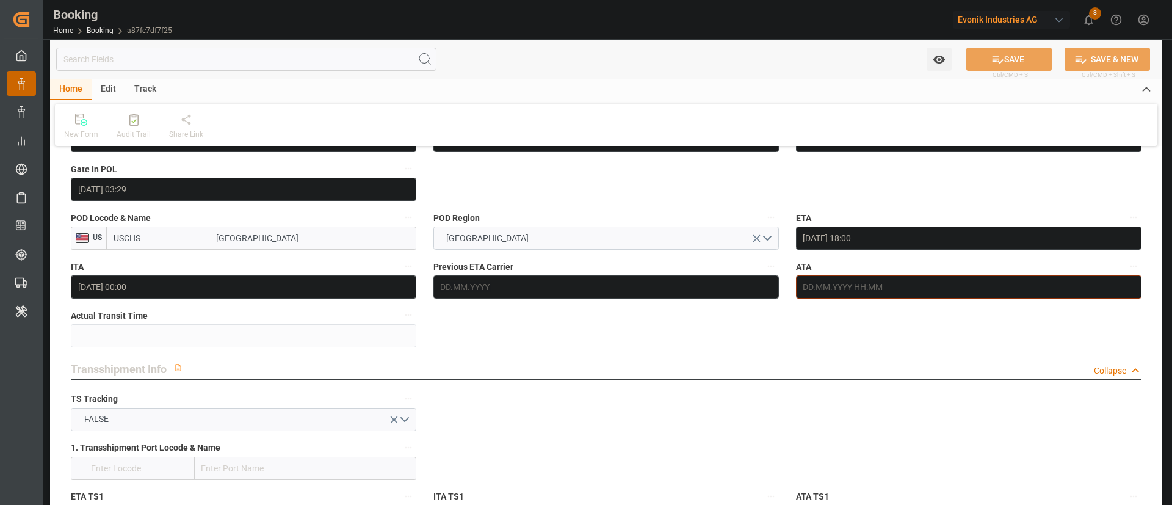
click at [877, 286] on input "text" at bounding box center [969, 286] width 346 height 23
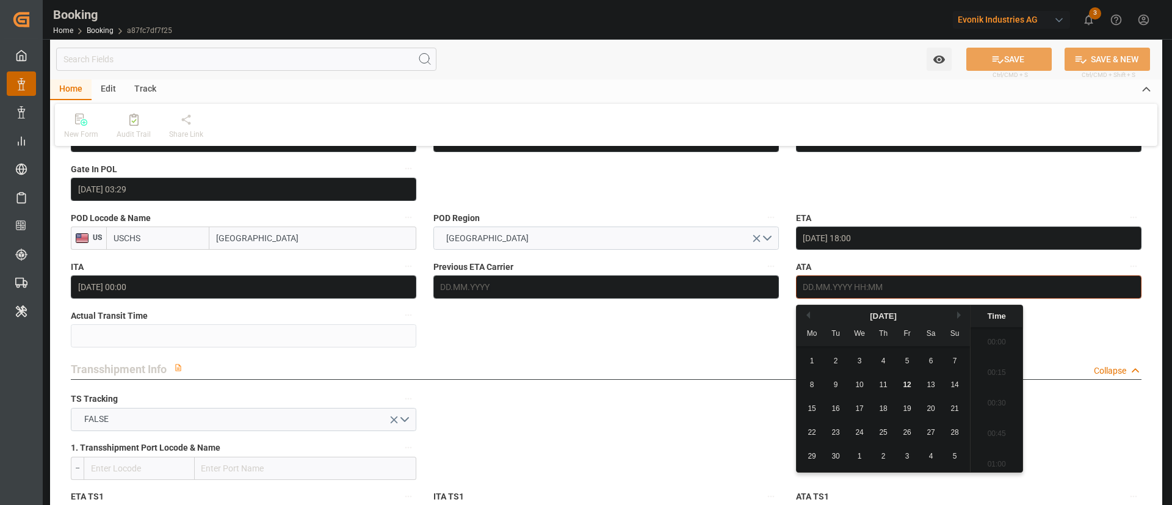
scroll to position [1897, 0]
click at [885, 383] on span "11" at bounding box center [883, 384] width 8 height 9
type input "[DATE] 00:00"
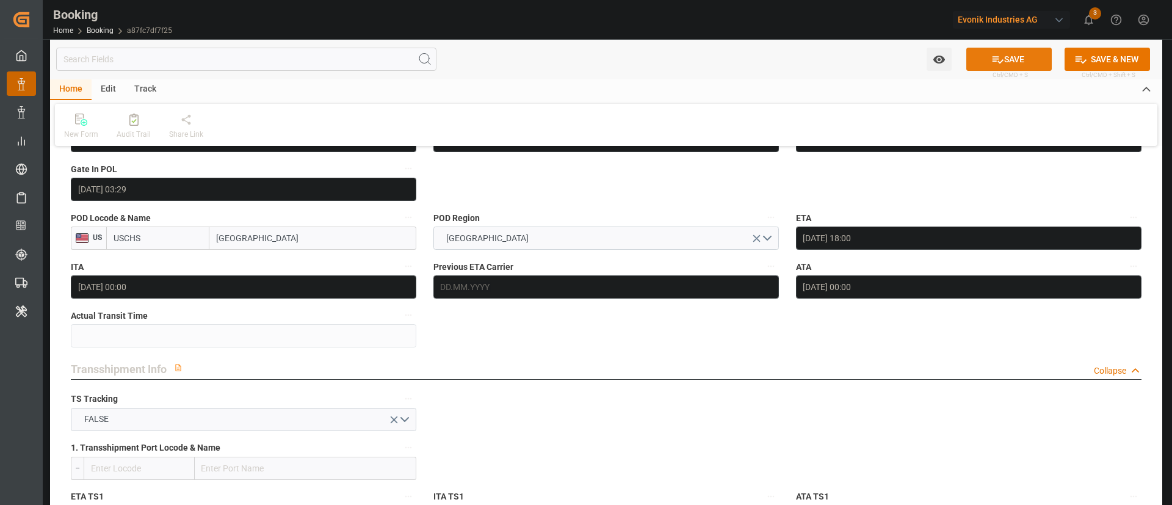
click at [1013, 57] on button "SAVE" at bounding box center [1009, 59] width 85 height 23
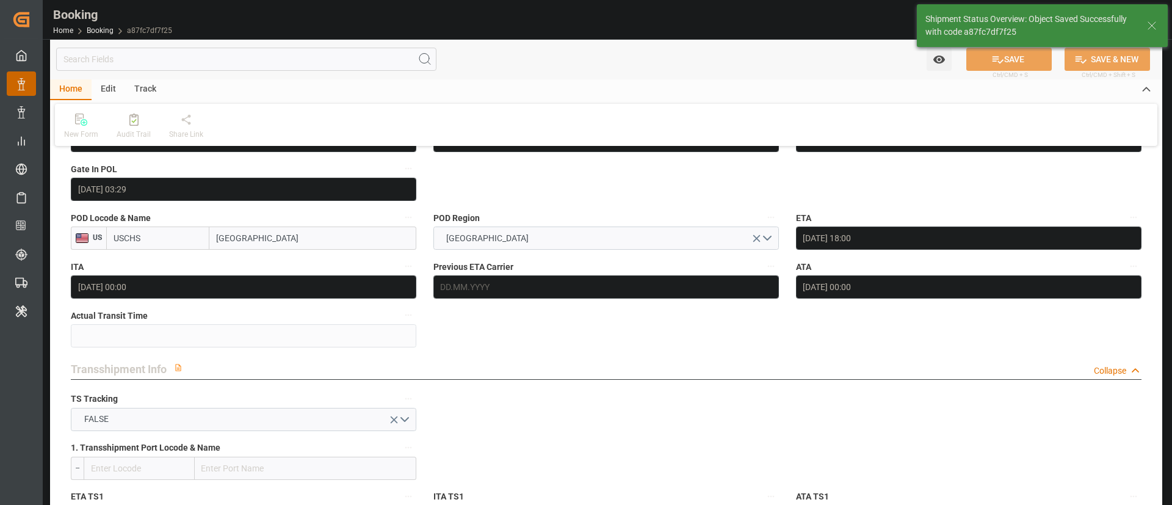
type textarea "Kiran Hari"
type input "13"
type input "[DATE] 10:34"
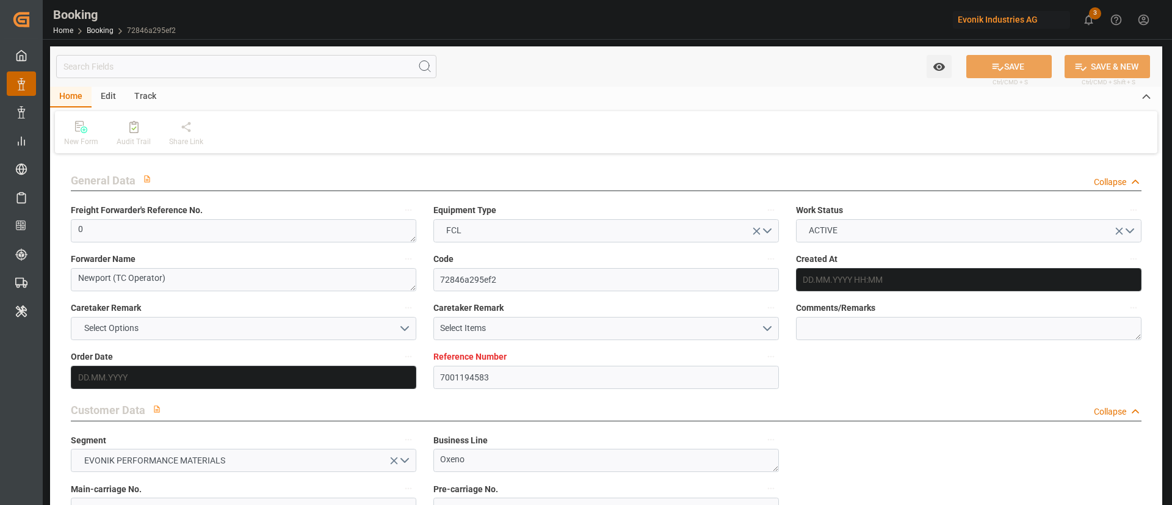
type input "7001194583"
type input "9783461"
type input "OOCL"
type input "Orient Overseas Container Line Ltd"
type input "BEANR"
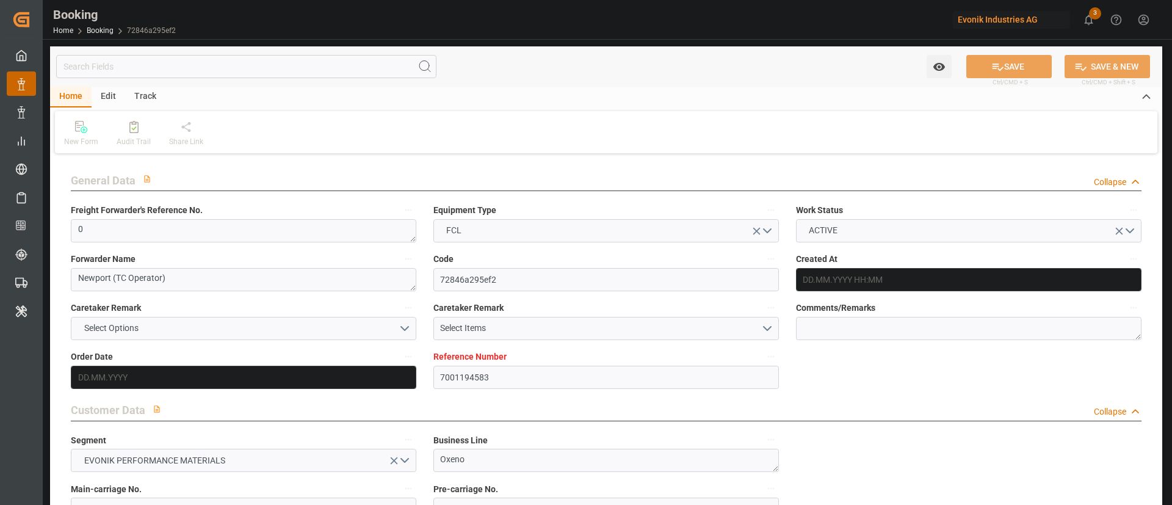
type input "KRPUS"
type input "CNSGH"
type input "0"
type input "[DATE] 05:47"
type input "[DATE]"
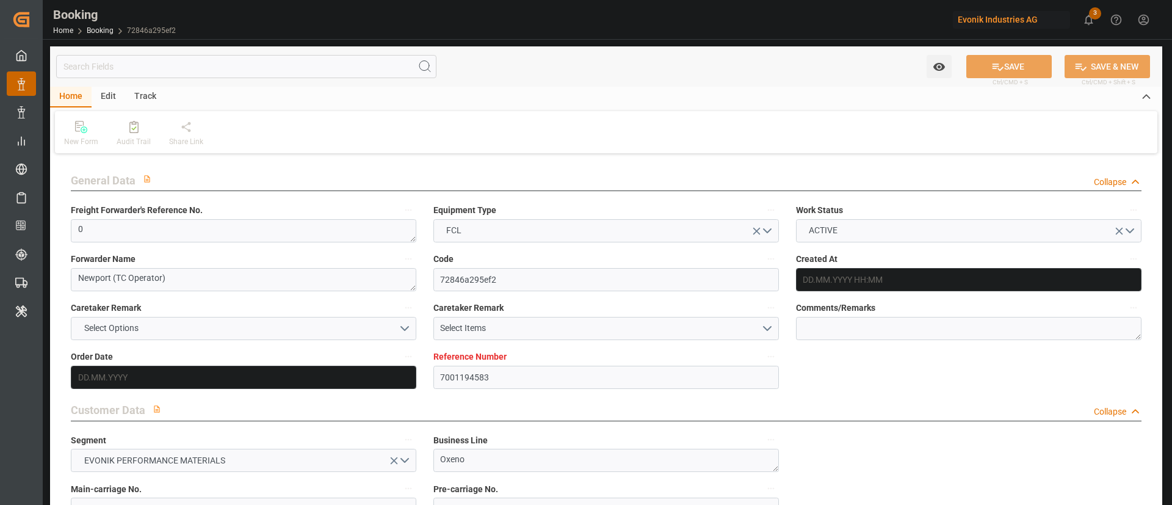
type input "[DATE]"
type input "[DATE] 00:00"
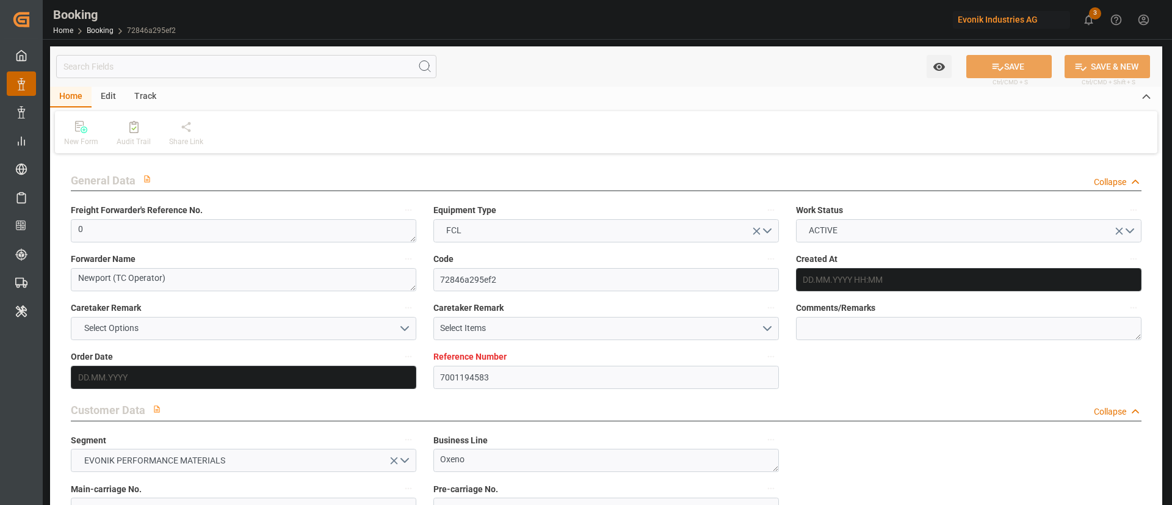
type input "[DATE] 00:00"
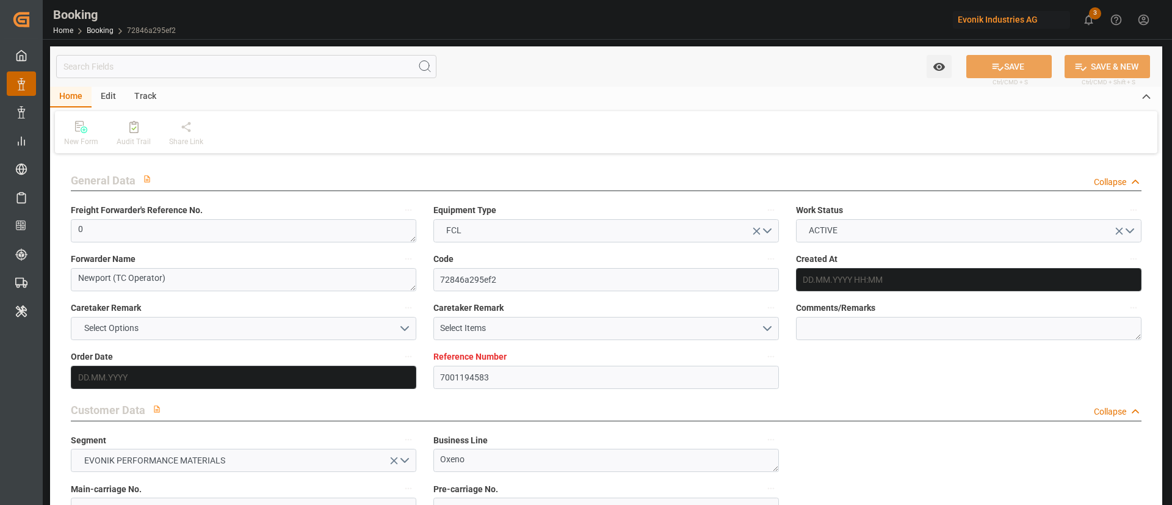
type input "[DATE] 00:00"
type input "10.09.2025 00:00"
type input "[DATE] 00:00"
type input "10.07.2025"
type input "11.09.2025 11:51"
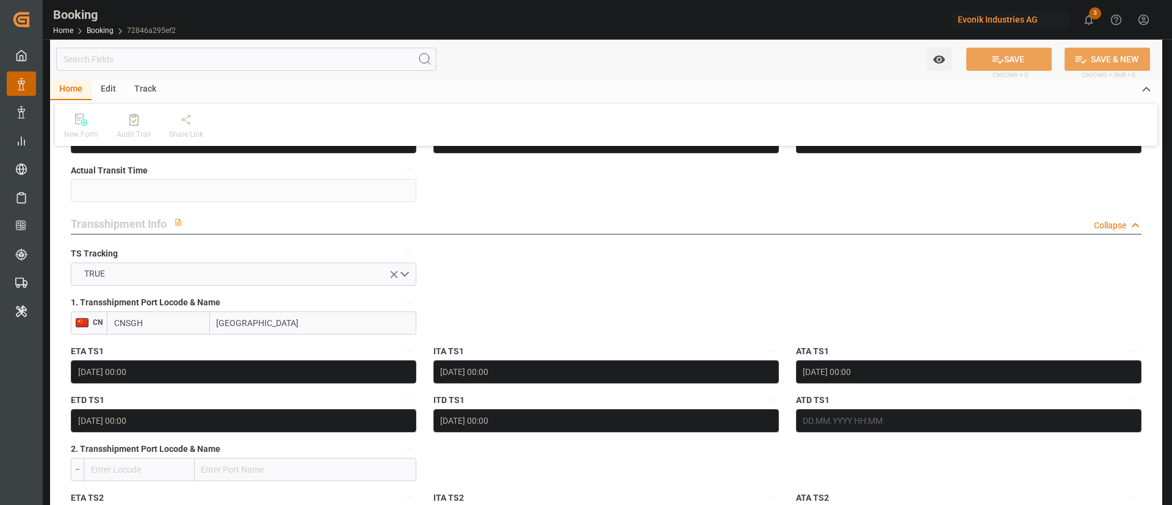
scroll to position [1231, 0]
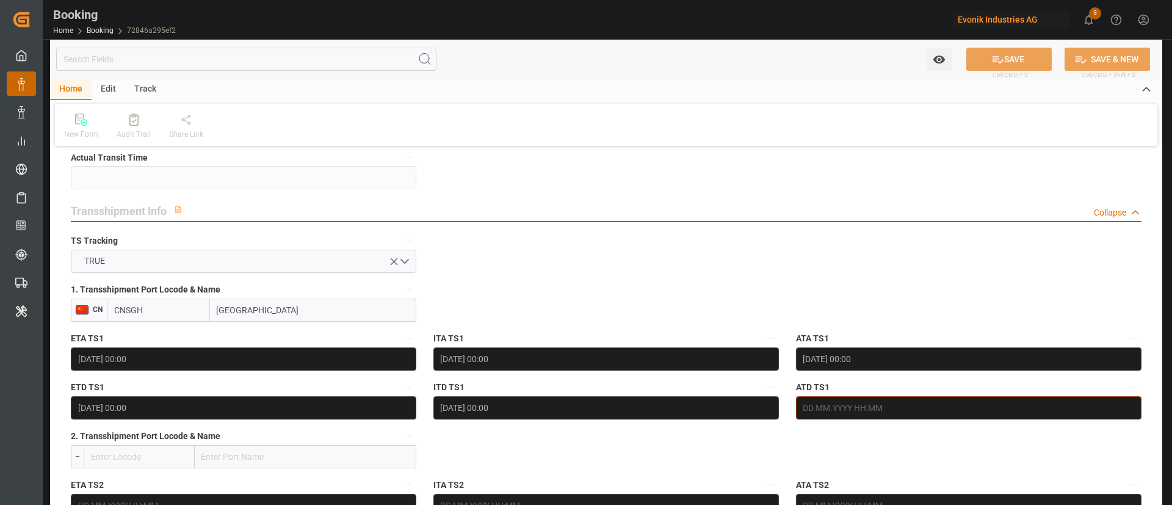
click at [866, 404] on input "text" at bounding box center [969, 407] width 346 height 23
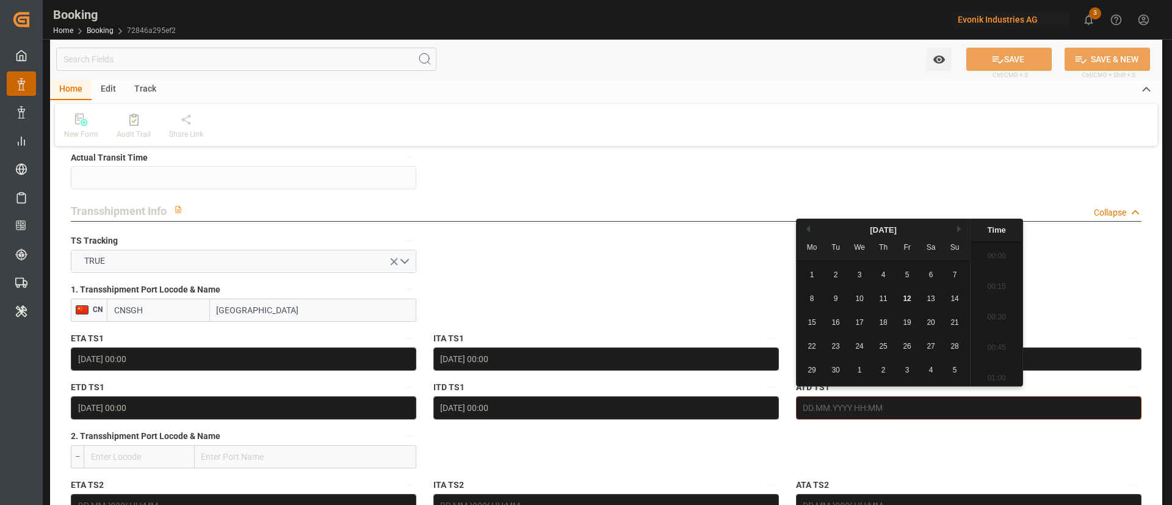
scroll to position [1897, 0]
drag, startPoint x: 840, startPoint y: 289, endPoint x: 834, endPoint y: 298, distance: 10.2
click at [834, 298] on div "8 9 10 11 12 13 14" at bounding box center [884, 299] width 167 height 24
click at [834, 298] on span "9" at bounding box center [836, 298] width 4 height 9
type input "[DATE] 00:00"
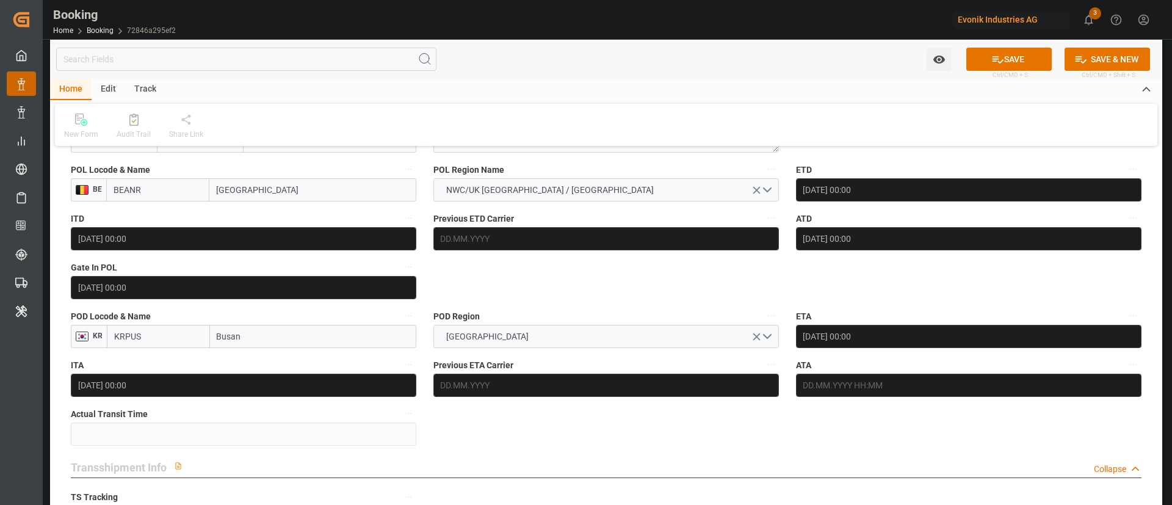
scroll to position [974, 0]
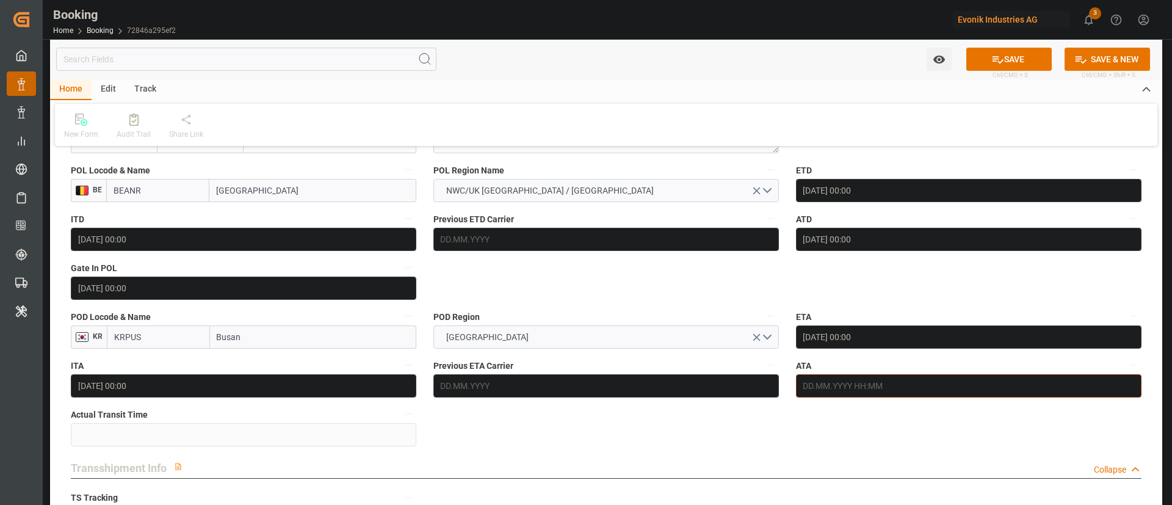
click at [875, 380] on input "text" at bounding box center [969, 385] width 346 height 23
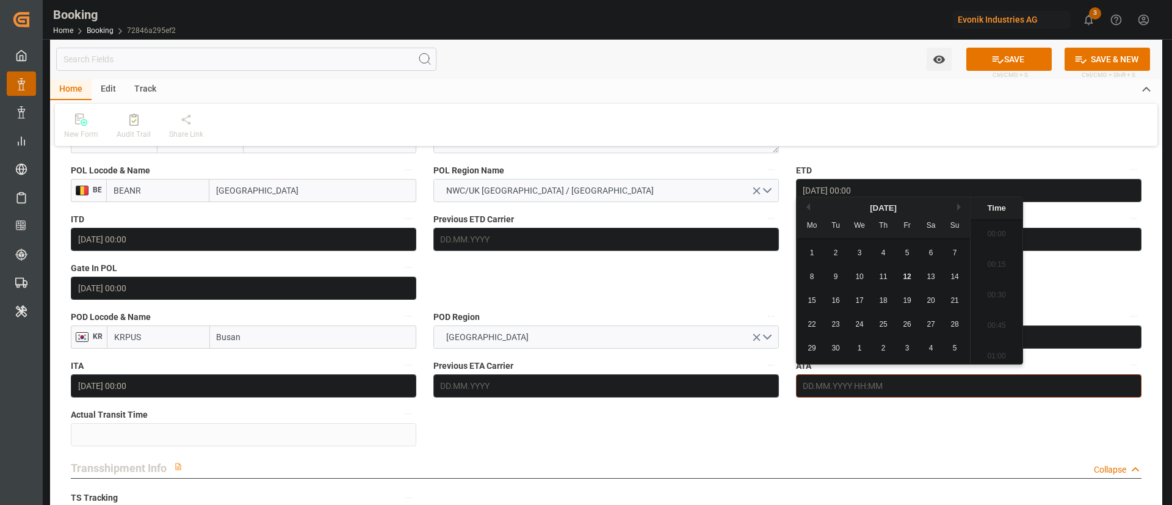
scroll to position [1897, 0]
click at [908, 271] on div "12" at bounding box center [907, 277] width 15 height 15
type input "[DATE] 00:00"
click at [989, 52] on button "SAVE" at bounding box center [1009, 59] width 85 height 23
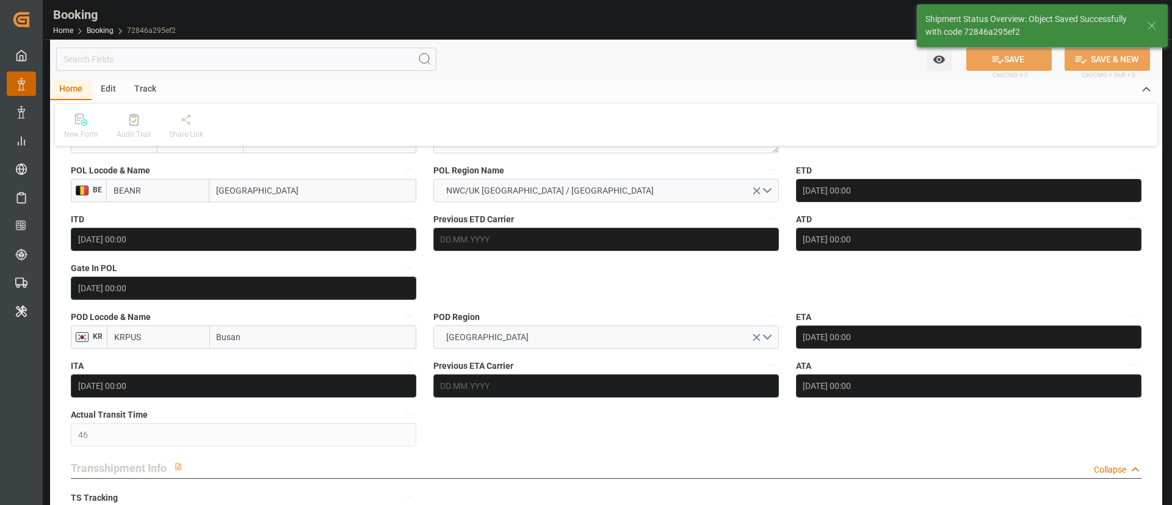
type input "46"
type input "12.09.2025 10:35"
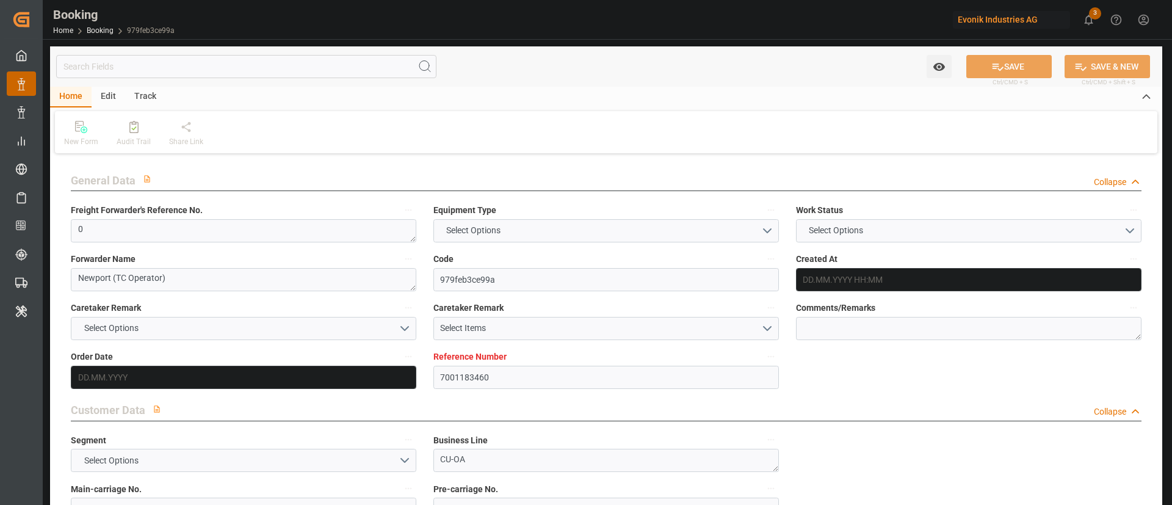
type input "7001183460"
type input "9737462"
type input "OOCL"
type input "Orient Overseas Container Line Ltd"
type input "NLRTM"
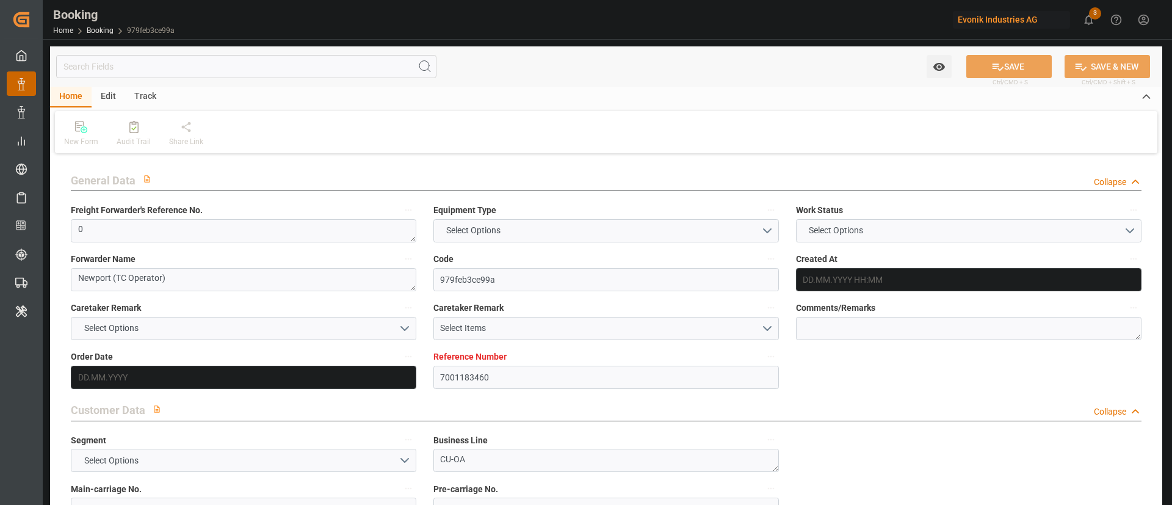
type input "KRPUS"
type input "CNSGH"
type input "0"
type input "[DATE] 13:06"
type input "[DATE]"
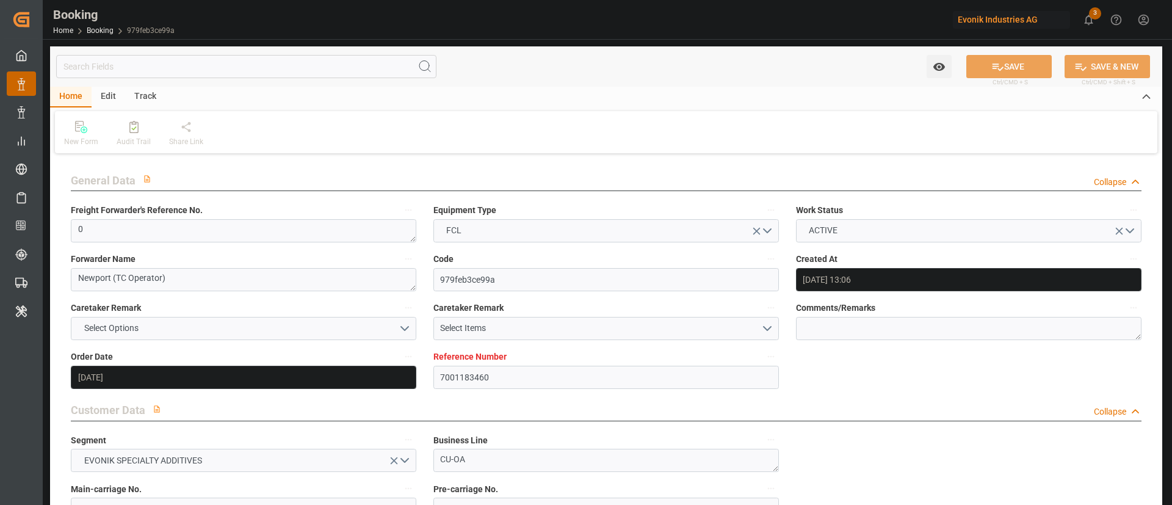
type input "[DATE]"
type input "[DATE] 00:00"
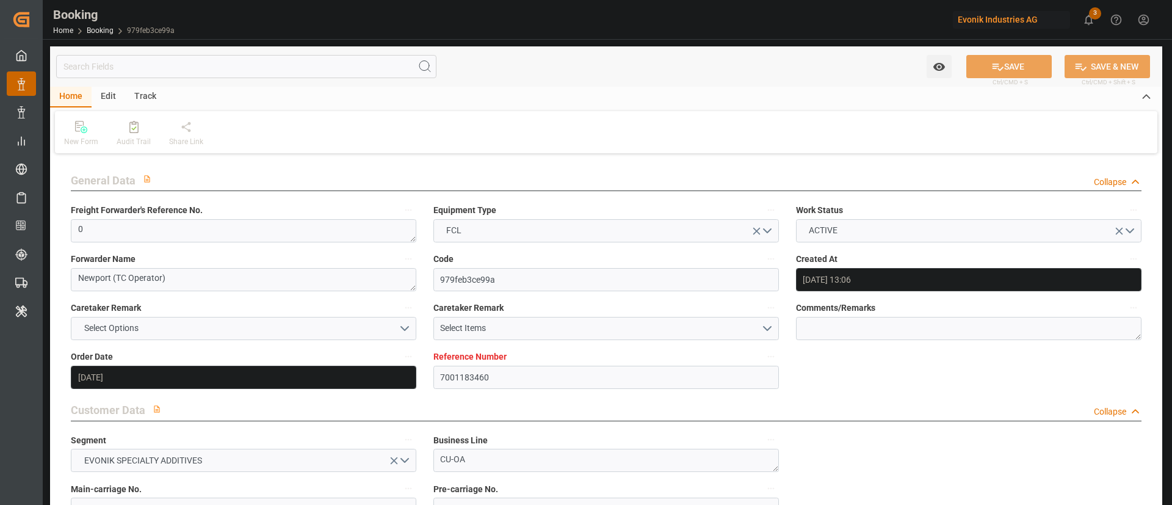
type input "[DATE] 00:00"
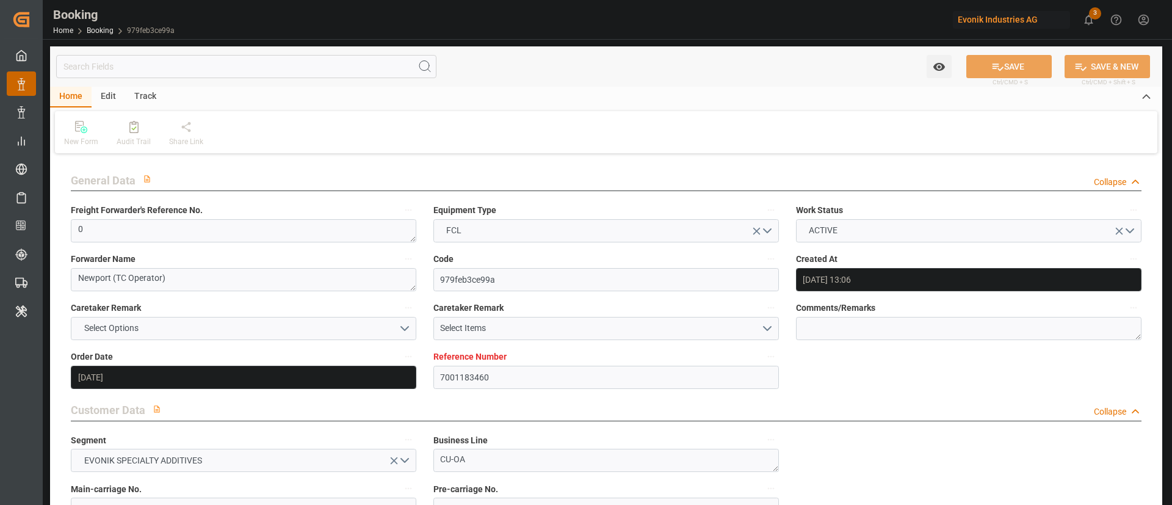
type input "[DATE] 00:00"
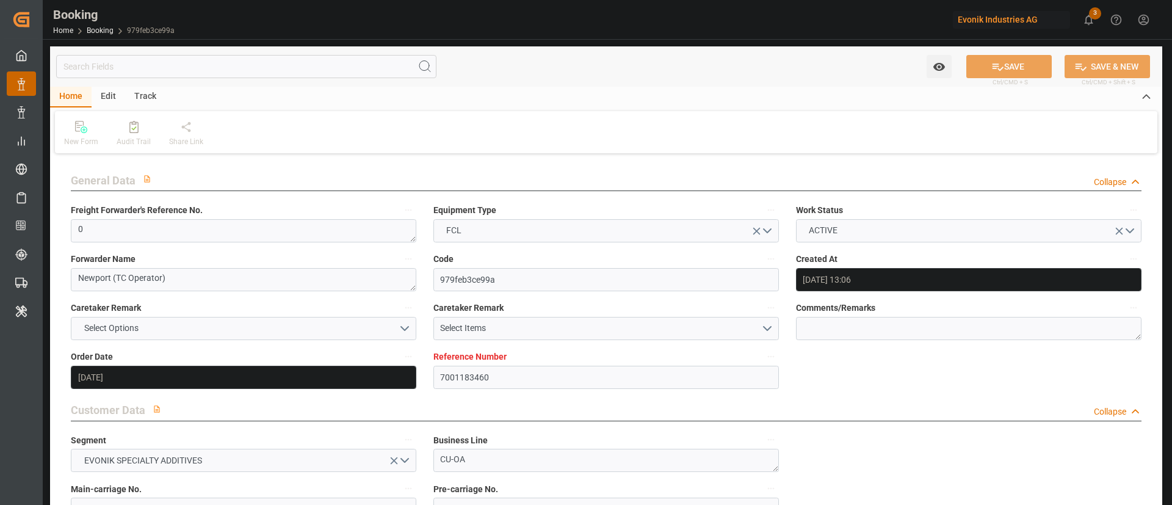
type input "[DATE] 00:00"
type input "[DATE]"
type input "[DATE] 10:59"
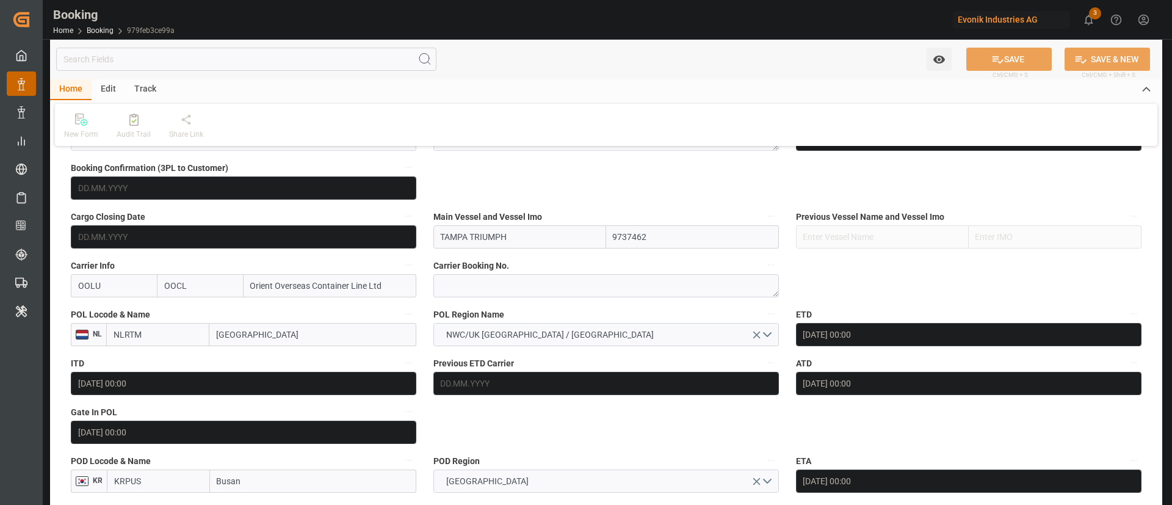
scroll to position [728, 0]
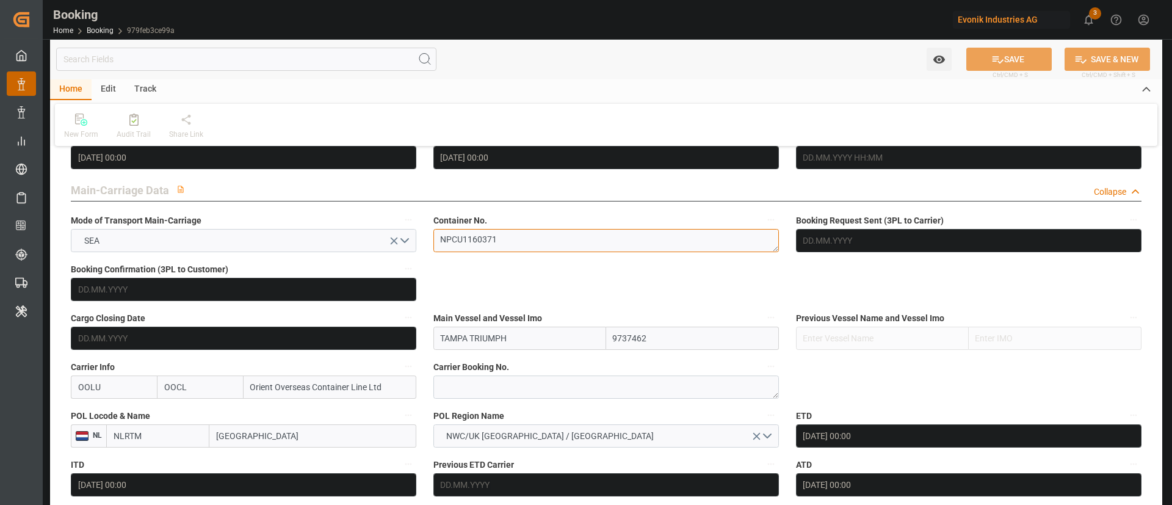
click at [513, 239] on textarea "NPCU1160371" at bounding box center [607, 240] width 346 height 23
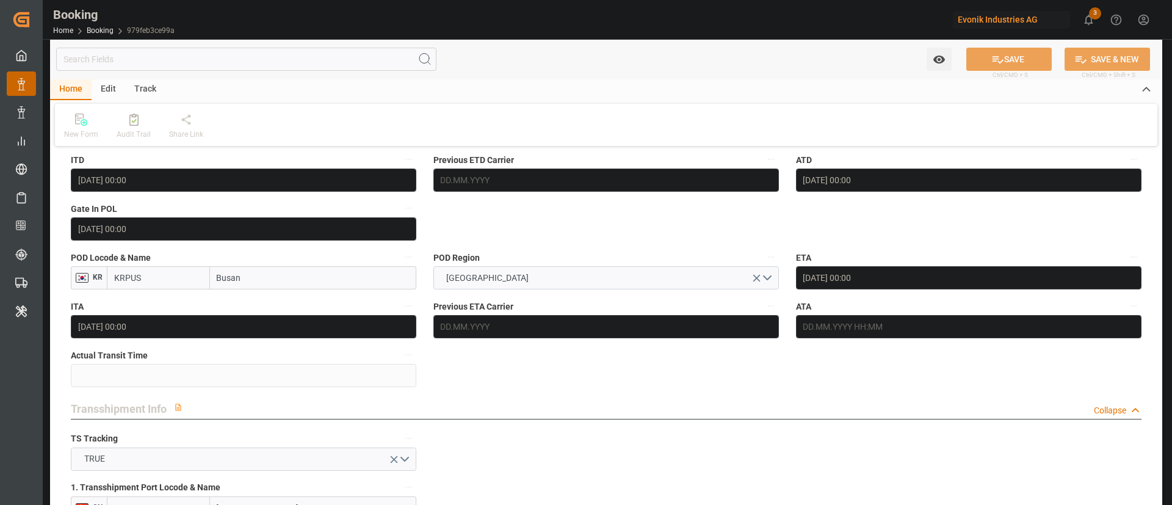
scroll to position [1030, 0]
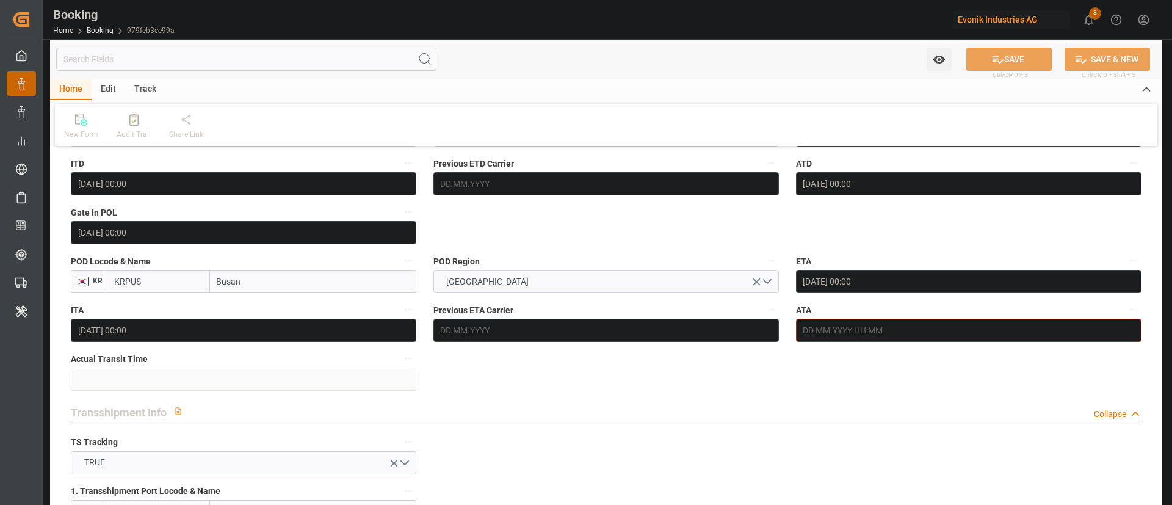
click at [896, 330] on input "text" at bounding box center [969, 330] width 346 height 23
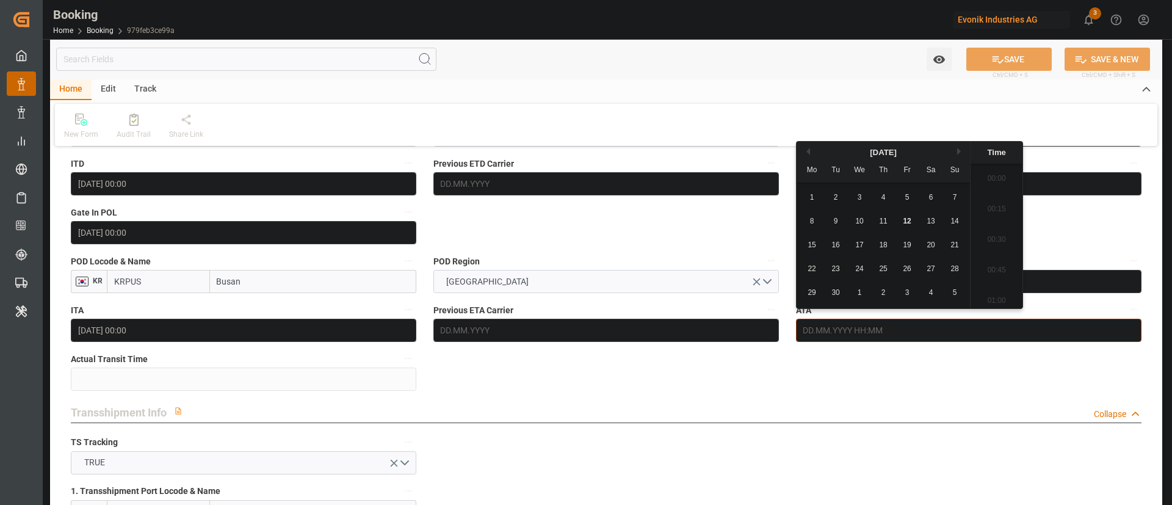
scroll to position [1897, 0]
click at [904, 220] on span "12" at bounding box center [907, 221] width 8 height 9
type input "[DATE] 00:00"
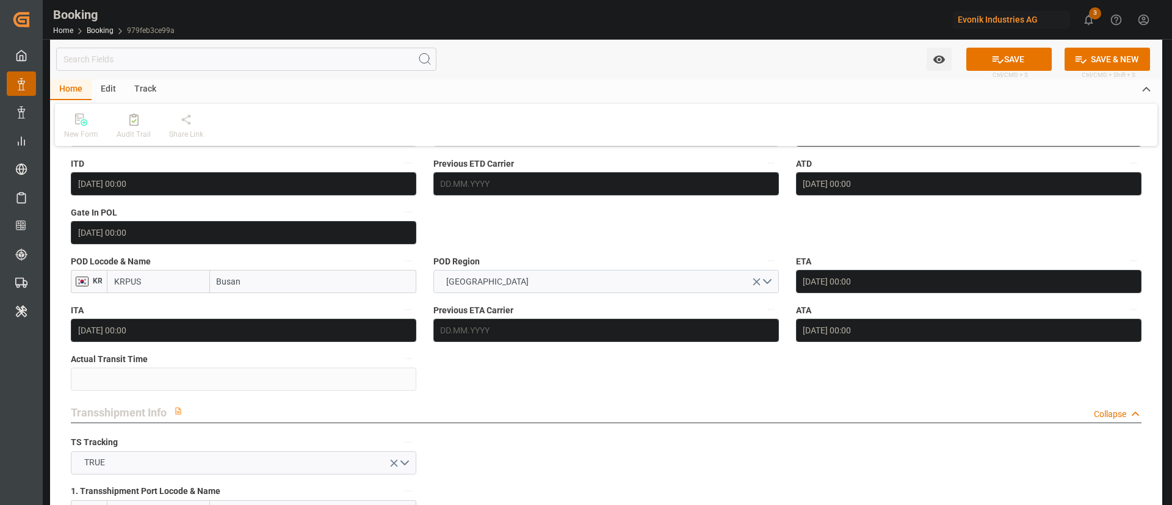
click at [637, 253] on label "POD Region" at bounding box center [607, 261] width 346 height 17
click at [763, 253] on button "POD Region" at bounding box center [771, 261] width 16 height 16
click at [992, 64] on div at bounding box center [586, 252] width 1172 height 505
click at [994, 60] on icon at bounding box center [998, 59] width 13 height 13
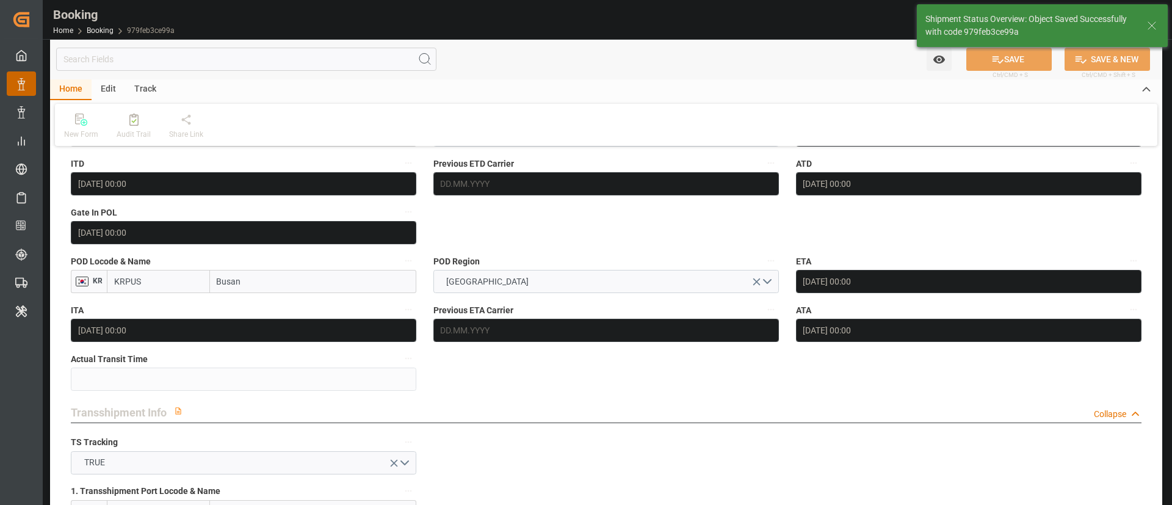
type textarea "Kiran Hari"
type input "62"
type input "12.09.2025 10:36"
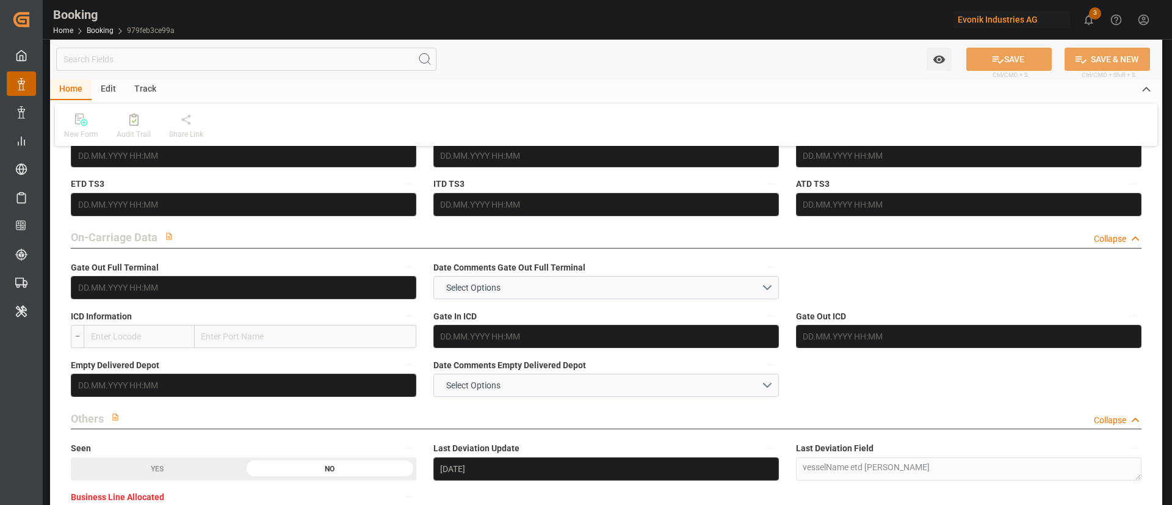
scroll to position [1716, 0]
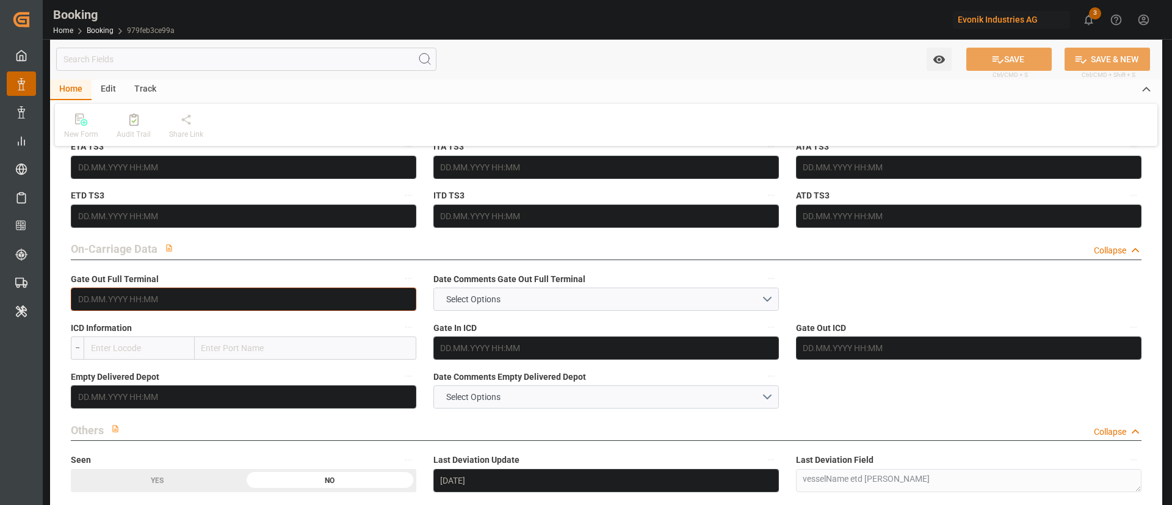
click at [171, 290] on input "text" at bounding box center [244, 299] width 346 height 23
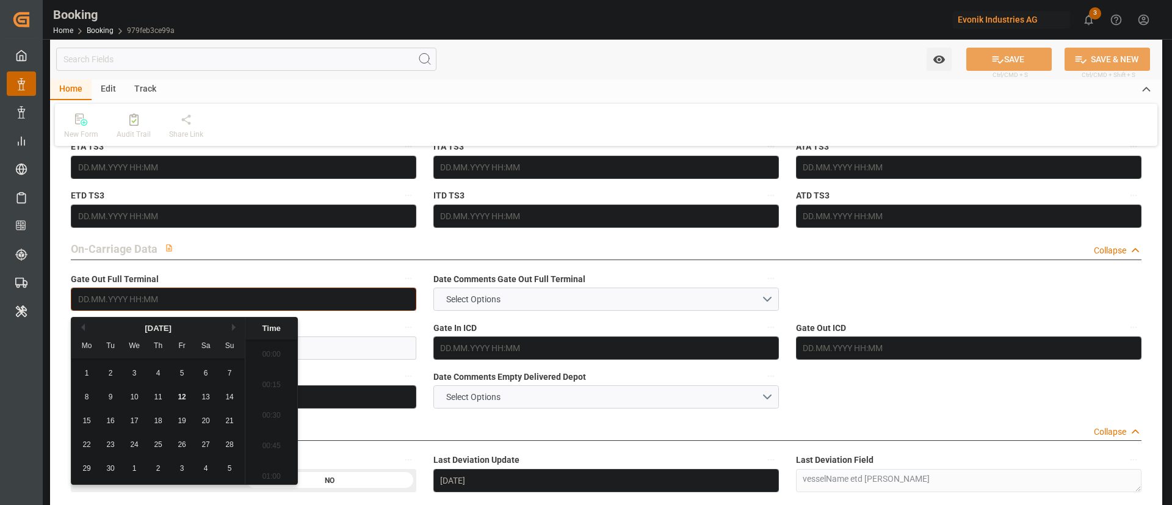
scroll to position [1897, 0]
click at [185, 394] on span "12" at bounding box center [182, 397] width 8 height 9
type input "[DATE] 00:00"
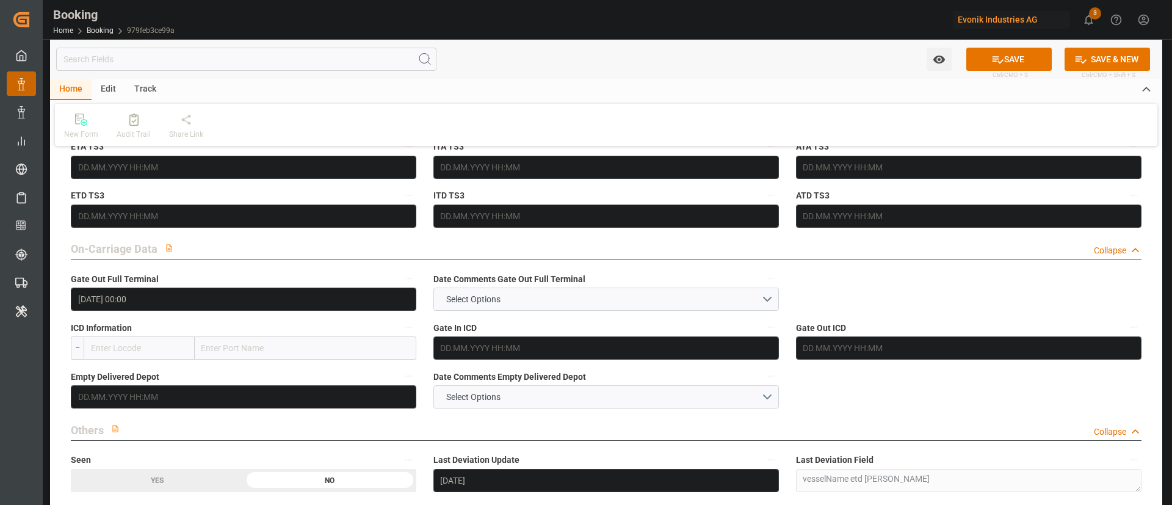
click at [1004, 55] on button "SAVE" at bounding box center [1009, 59] width 85 height 23
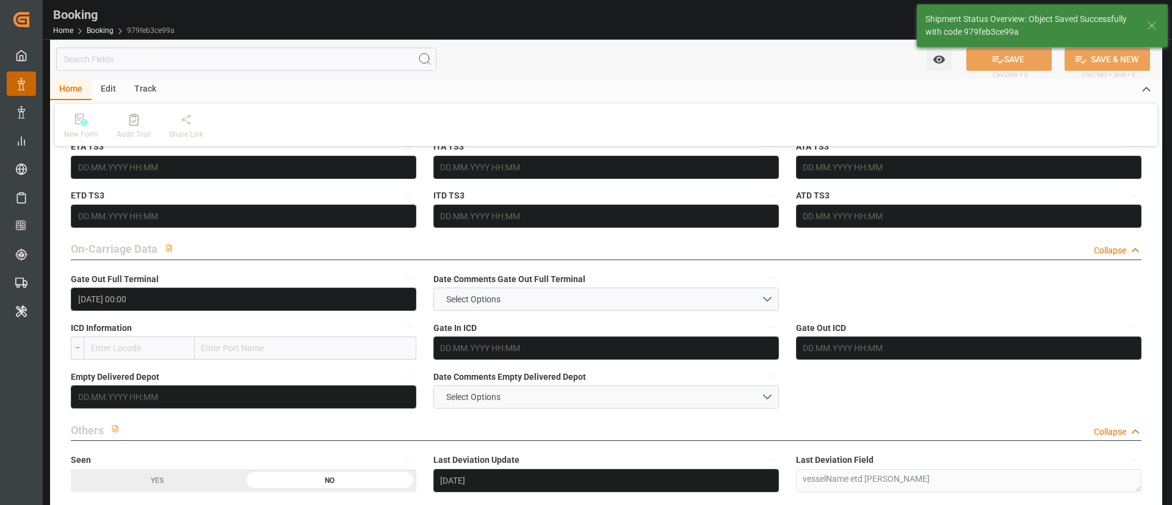
type input "12.09.2025 10:37"
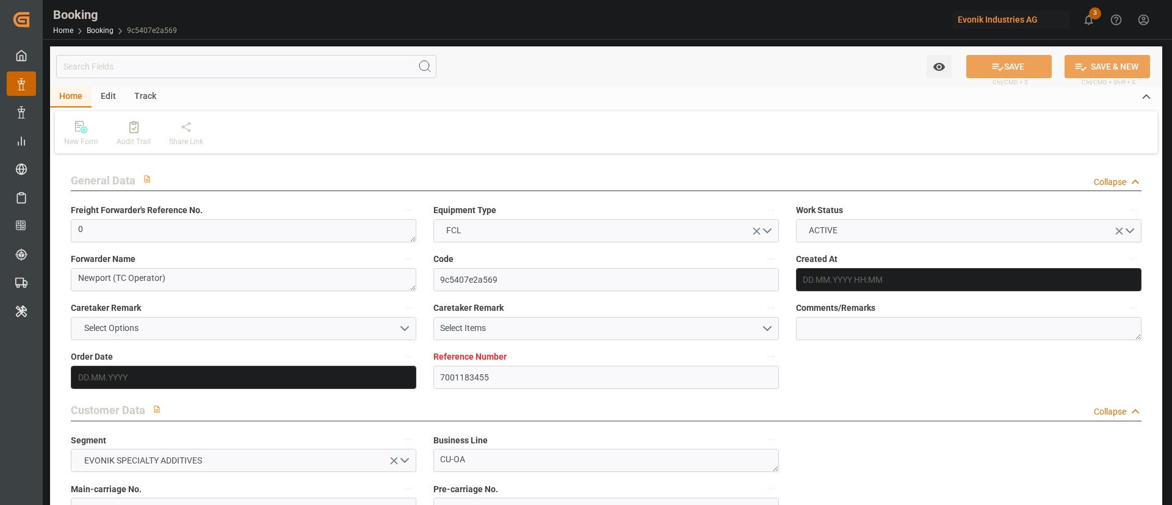
type input "7001183455"
type input "9737462"
type input "OOCL"
type input "Orient Overseas Container Line Ltd"
type input "NLRTM"
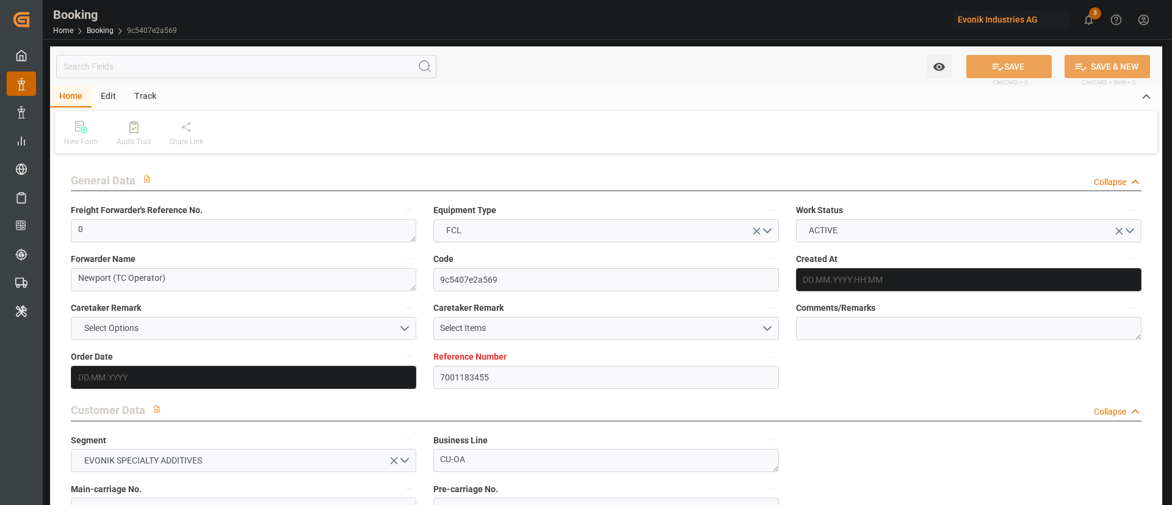
type input "KRPUS"
type input "CNSGH"
type input "0"
type input "[DATE] 13:00"
type input "[DATE]"
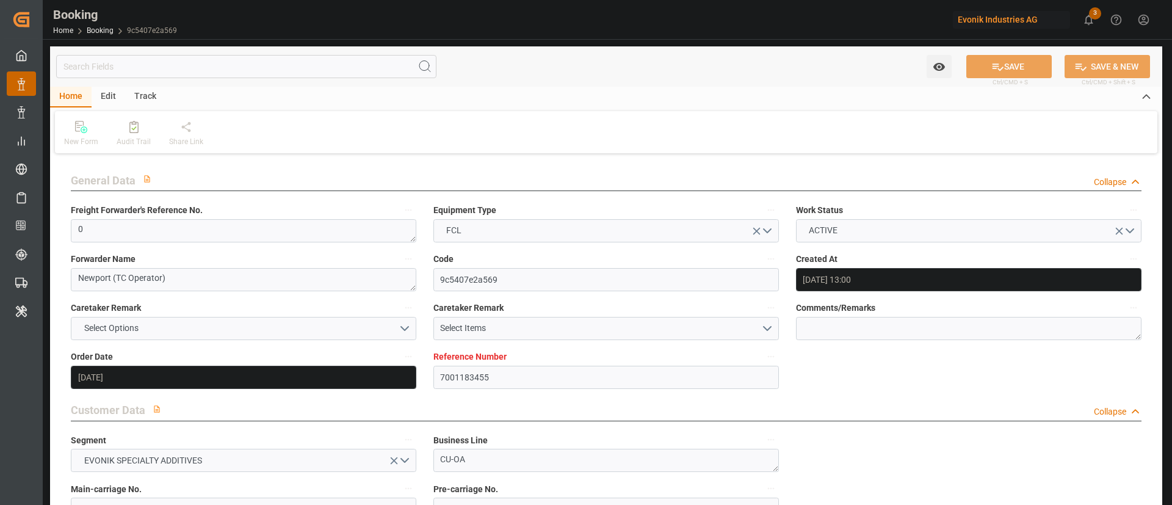
type input "[DATE]"
type input "[DATE] 00:00"
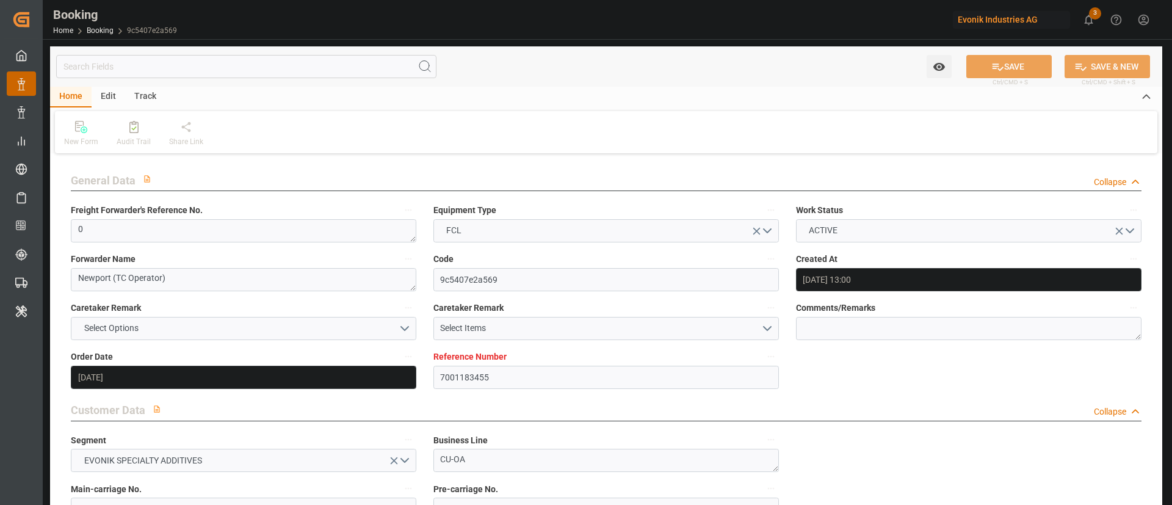
type input "[DATE] 00:00"
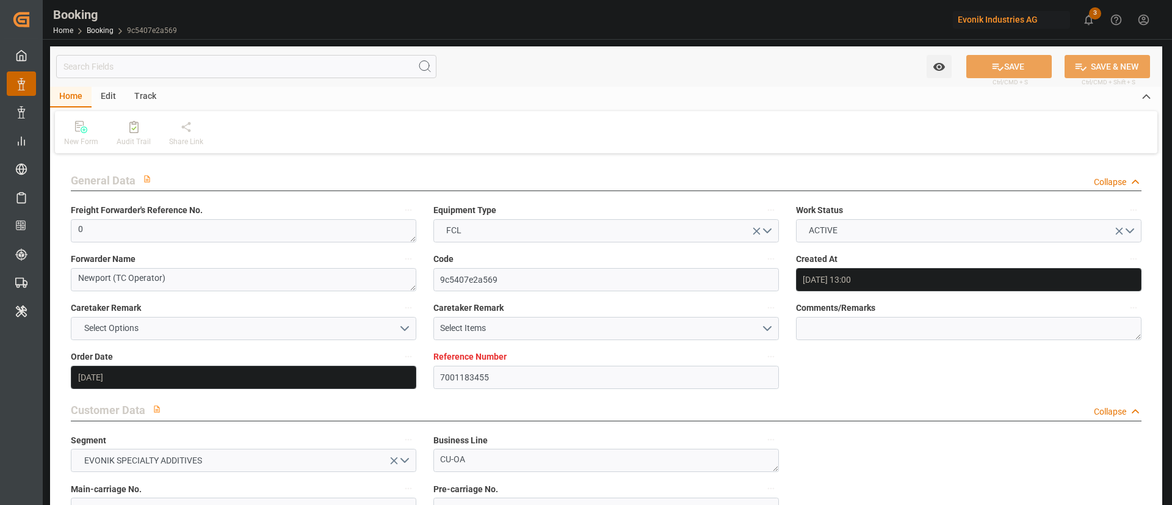
type input "[DATE] 00:00"
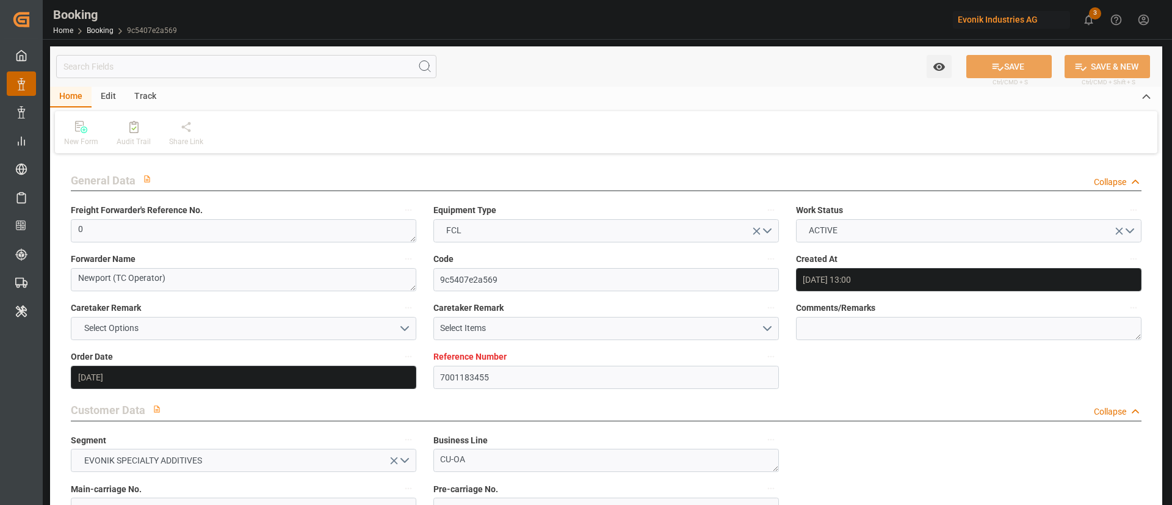
type input "[DATE] 00:00"
type input "[DATE]"
type input "[DATE] 10:59"
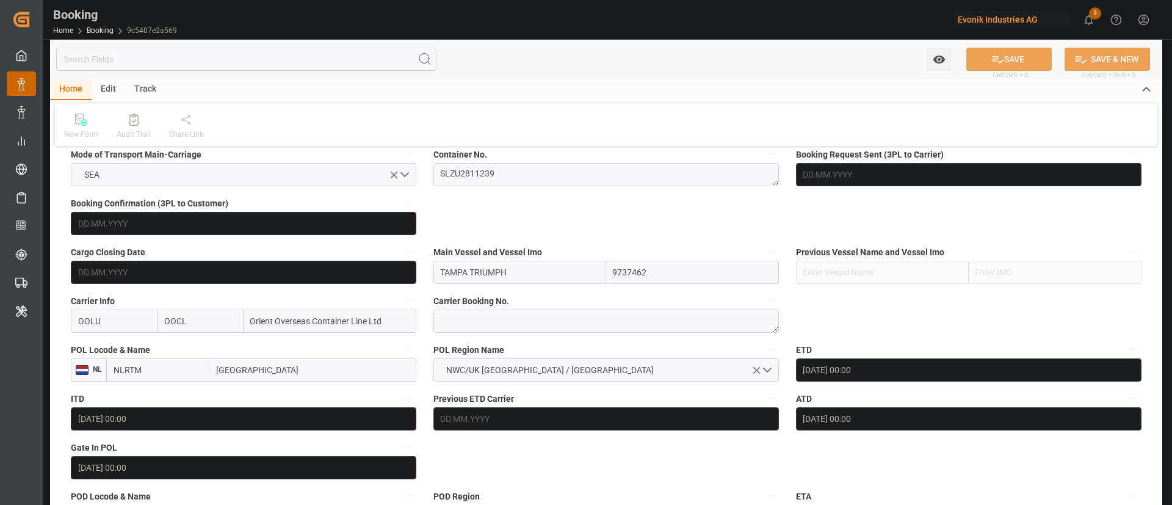
scroll to position [795, 0]
click at [518, 178] on textarea "SLZU2811239" at bounding box center [607, 173] width 346 height 23
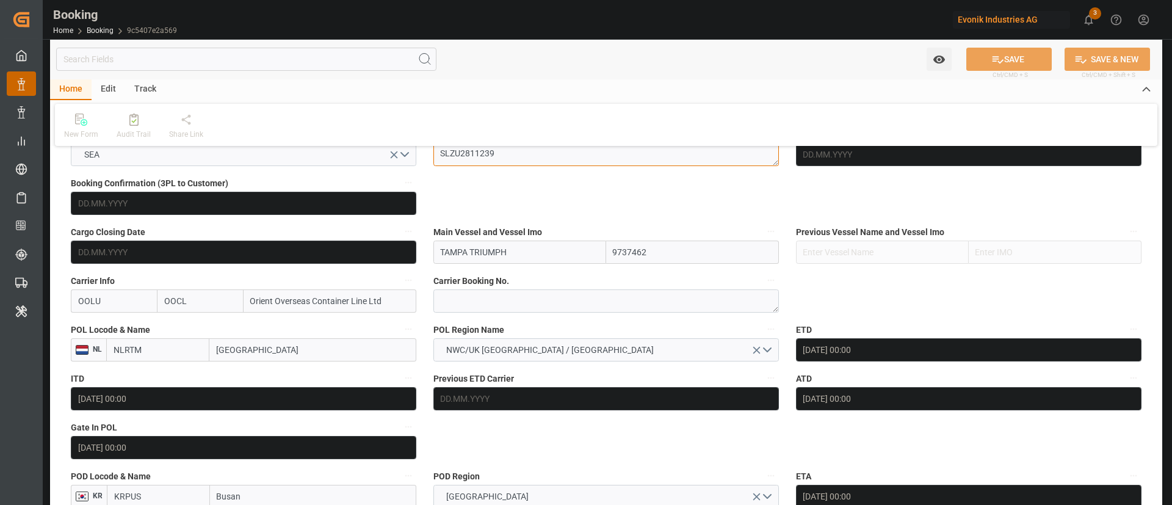
scroll to position [810, 0]
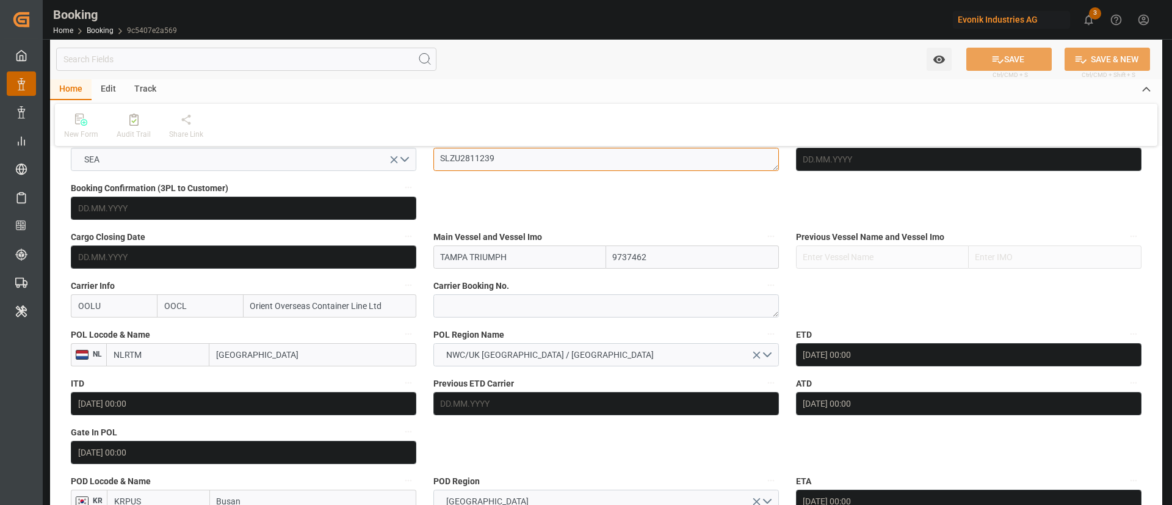
click at [518, 153] on textarea "SLZU2811239" at bounding box center [607, 159] width 346 height 23
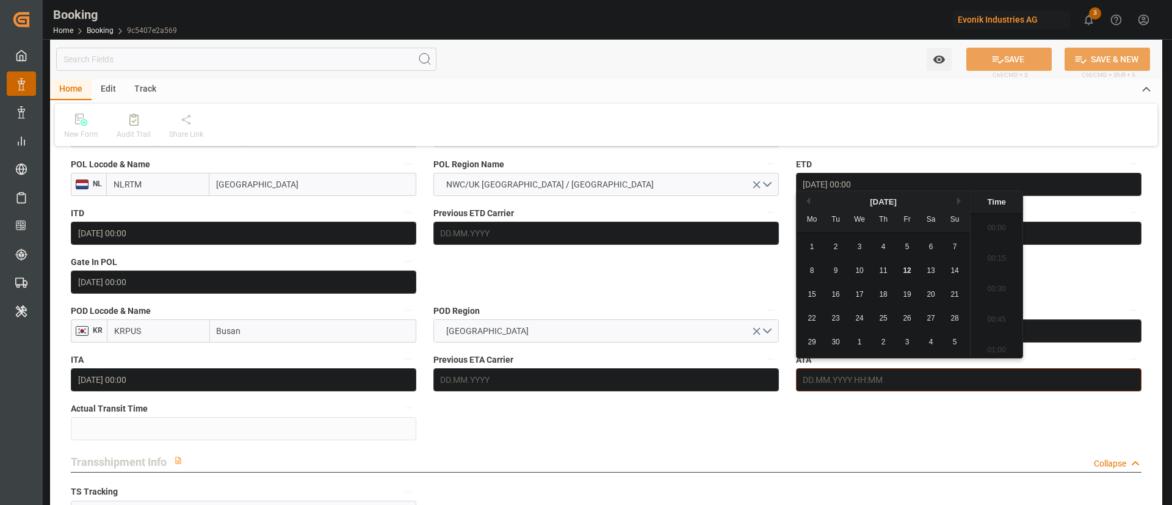
scroll to position [1897, 0]
click at [907, 271] on span "12" at bounding box center [907, 270] width 8 height 9
type input "[DATE] 00:00"
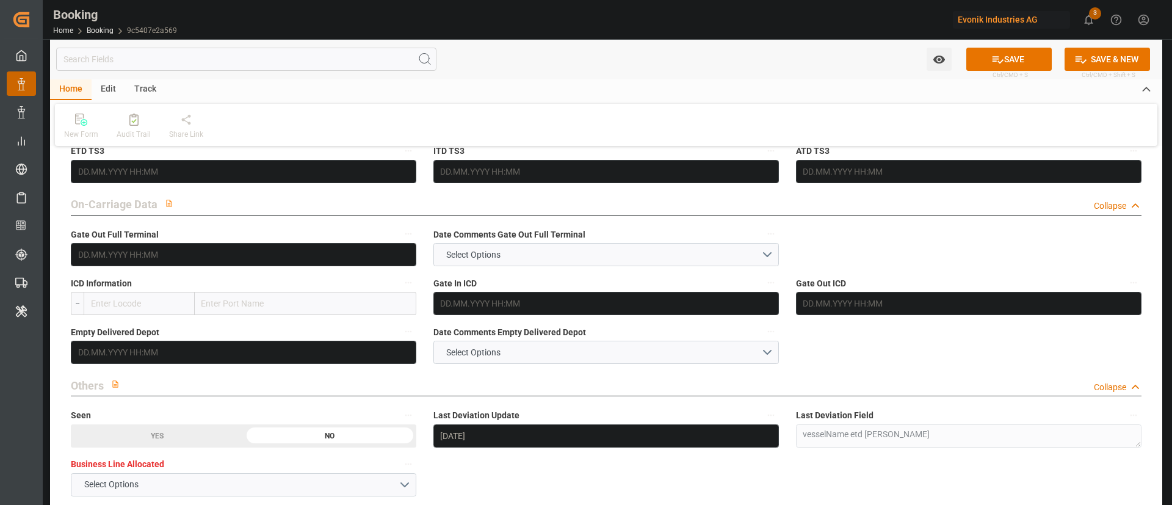
scroll to position [1746, 0]
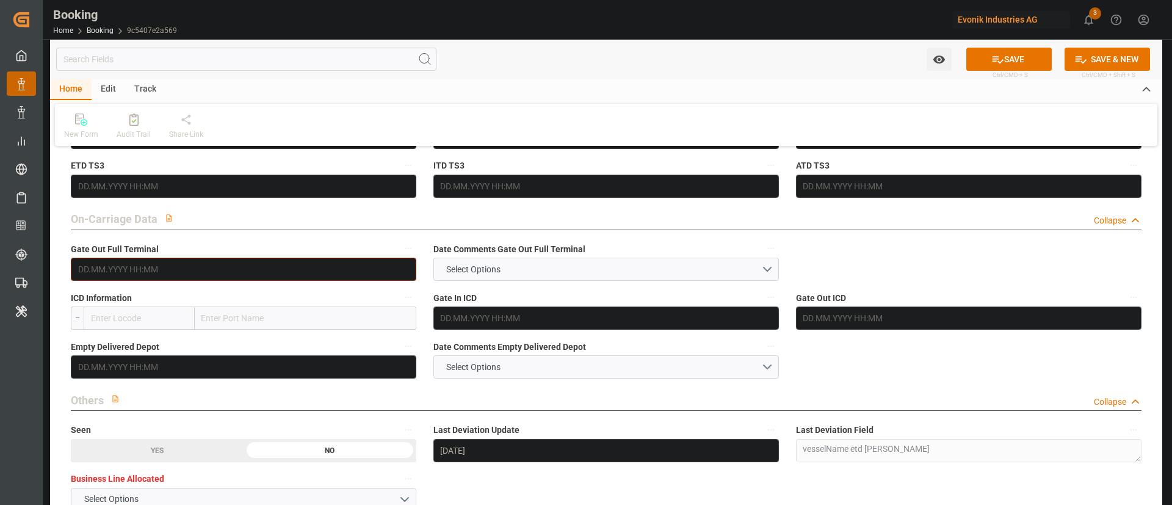
click at [300, 271] on input "text" at bounding box center [244, 269] width 346 height 23
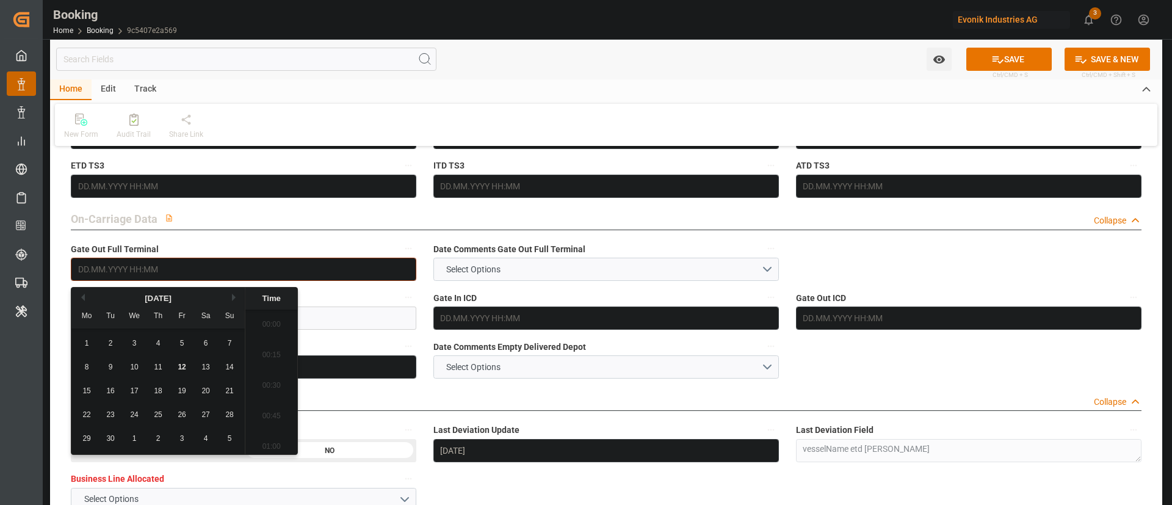
scroll to position [1897, 0]
click at [181, 368] on span "12" at bounding box center [182, 367] width 8 height 9
type input "[DATE] 00:00"
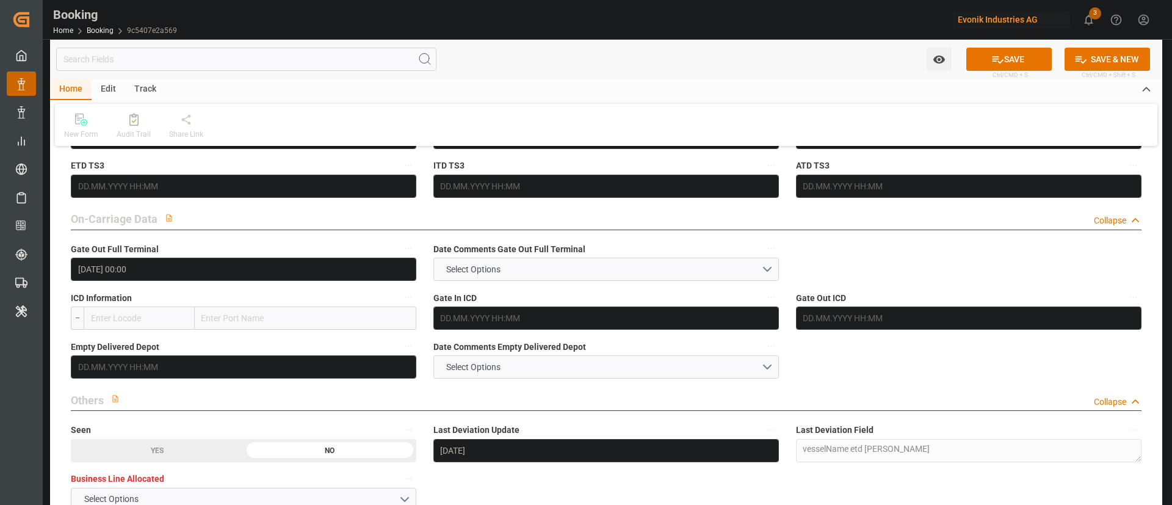
click at [1015, 54] on button "SAVE" at bounding box center [1009, 59] width 85 height 23
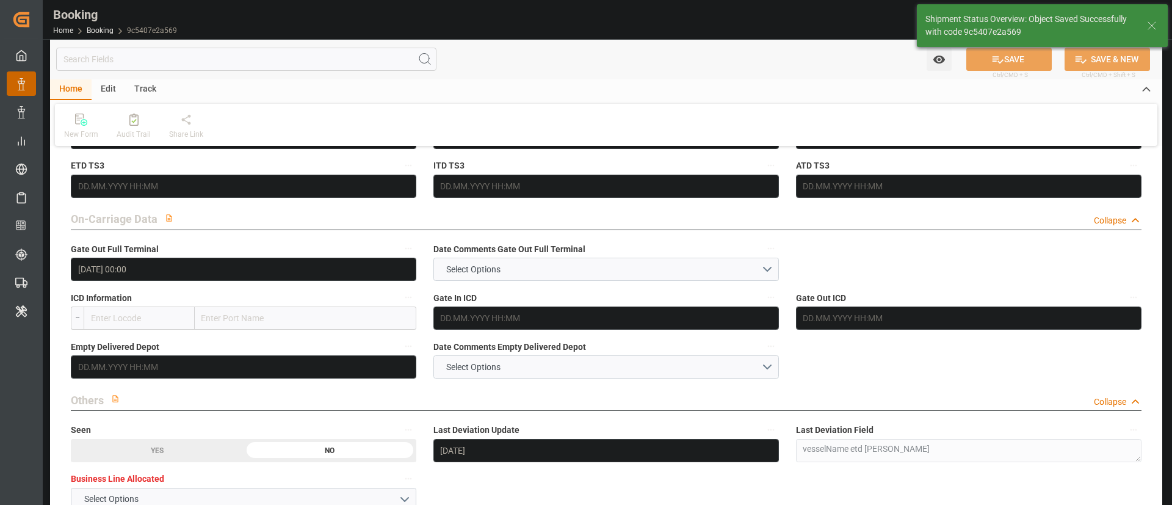
type textarea "Kiran Hari"
type input "62"
type input "12.09.2025 10:38"
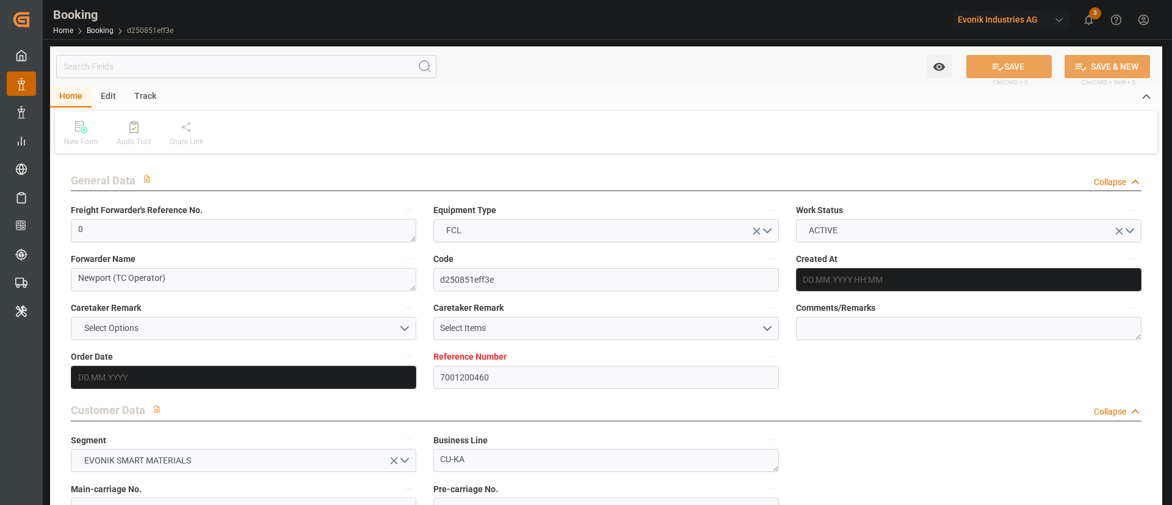
type input "7001200460"
type input "9737462"
type input "OOCL"
type input "Orient Overseas Container Line Ltd"
type input "NLRTM"
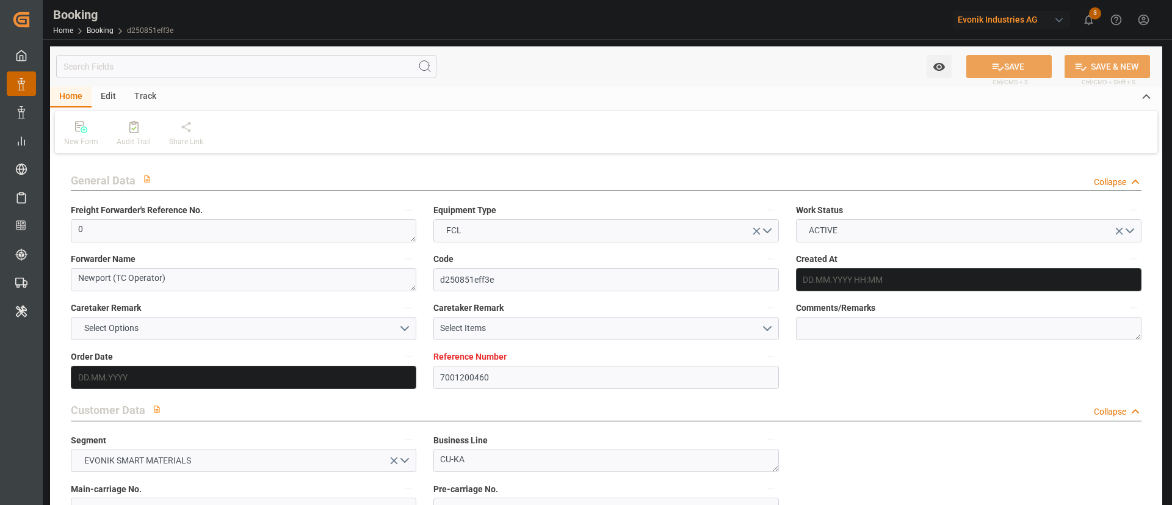
type input "KRPUS"
type input "CNSGH"
type input "0"
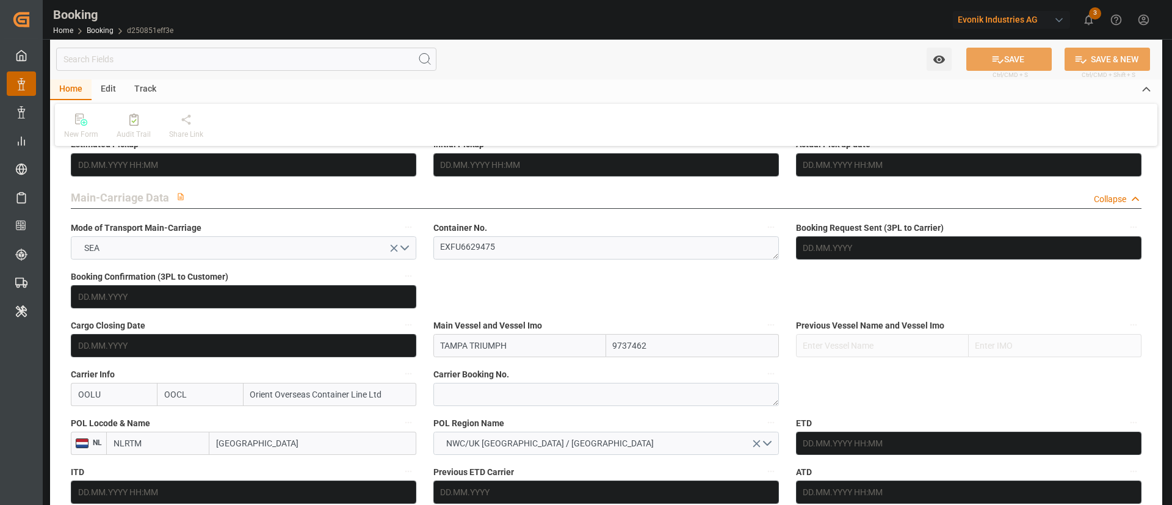
type input "[DATE] 11:01"
type input "[DATE]"
type input "[DATE] 00:00"
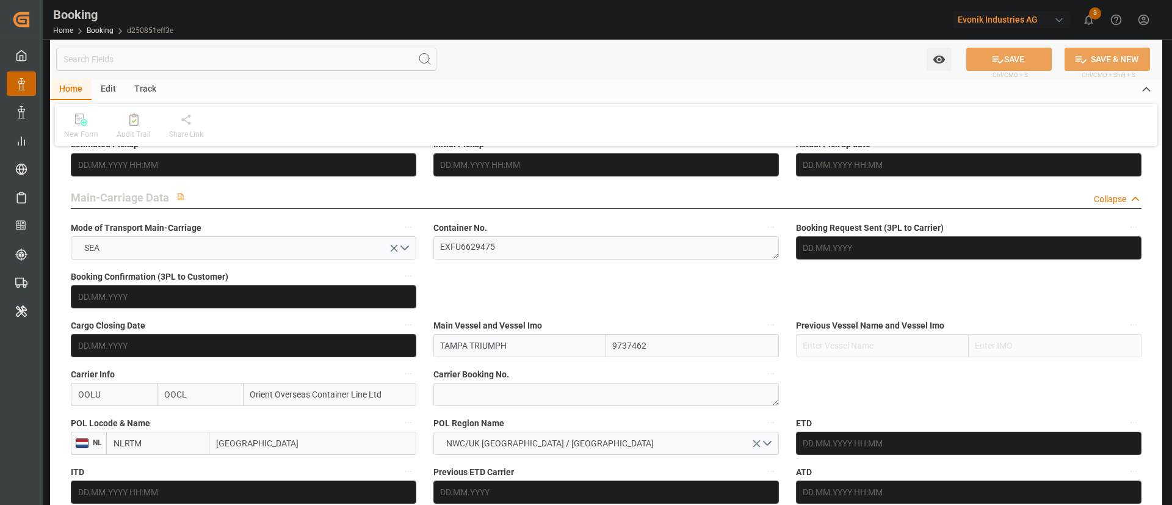
type input "[DATE] 00:00"
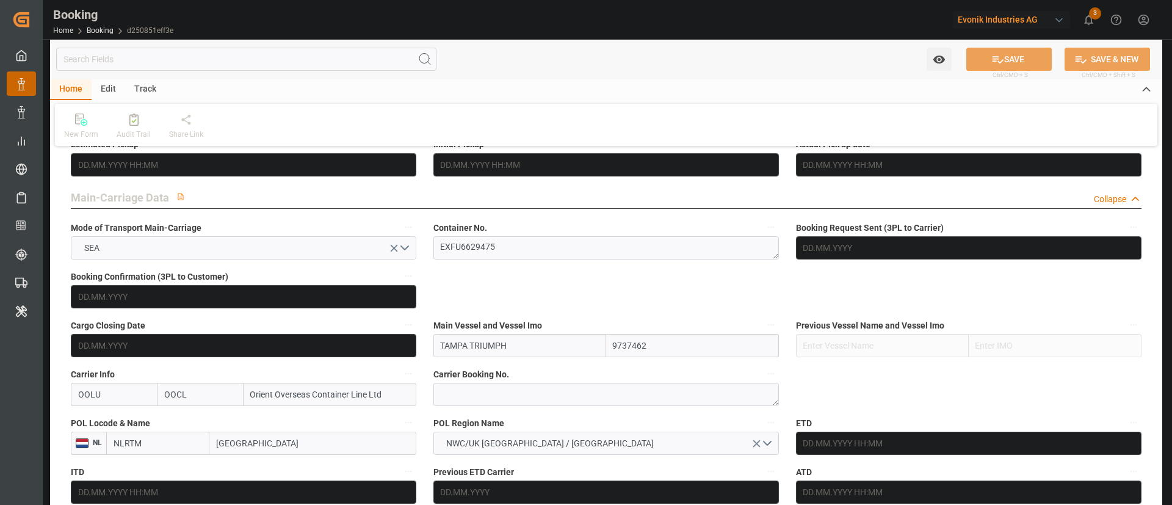
type input "[DATE] 00:00"
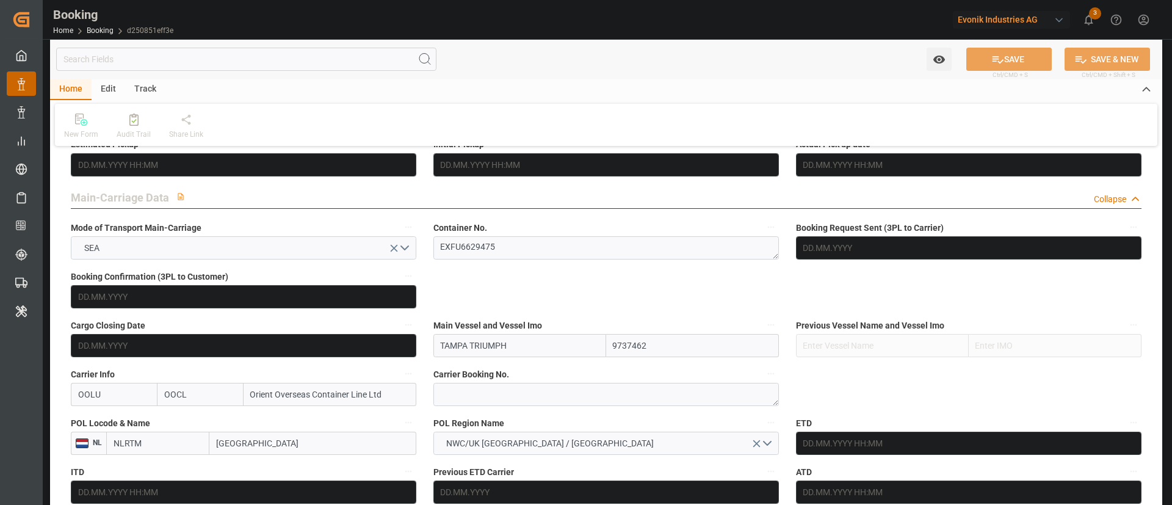
type input "[DATE] 00:00"
type input "02.07.2025"
type input "10.09.2025 10:59"
click at [509, 245] on textarea "EXFU6629475" at bounding box center [607, 247] width 346 height 23
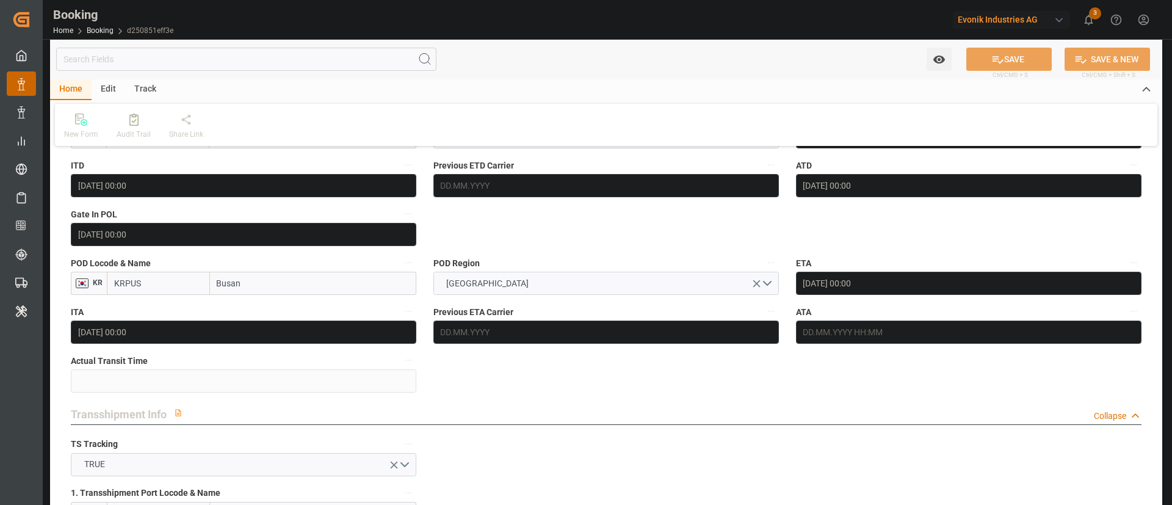
scroll to position [1023, 0]
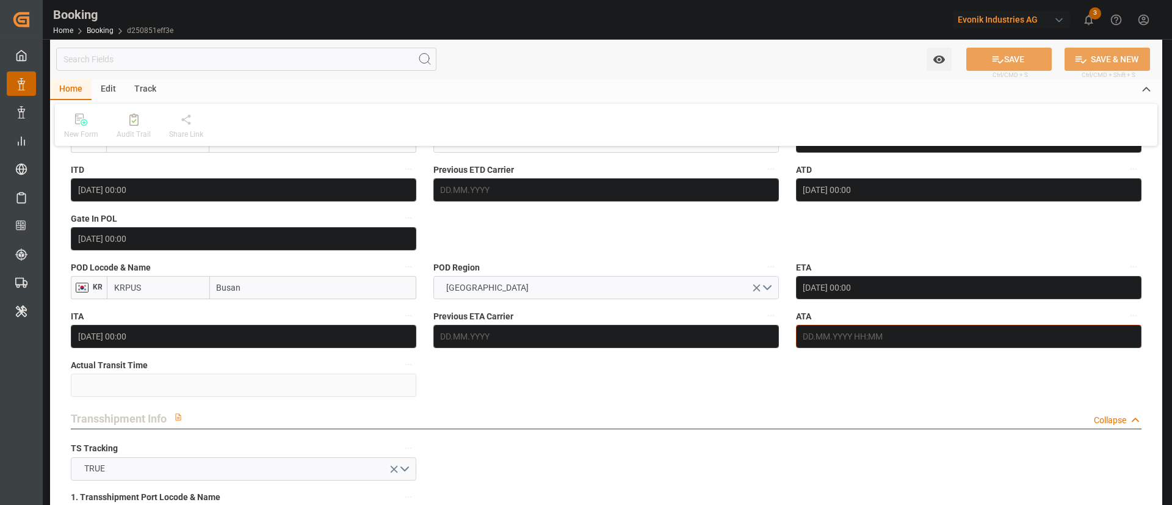
click at [916, 340] on input "text" at bounding box center [969, 336] width 346 height 23
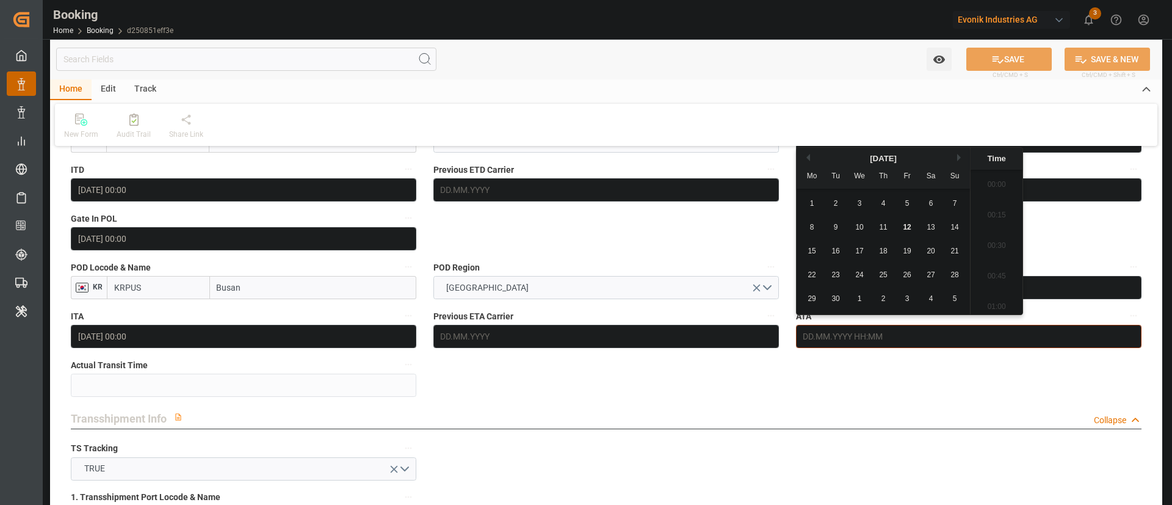
scroll to position [1897, 0]
click at [906, 226] on span "12" at bounding box center [907, 227] width 8 height 9
type input "[DATE] 00:00"
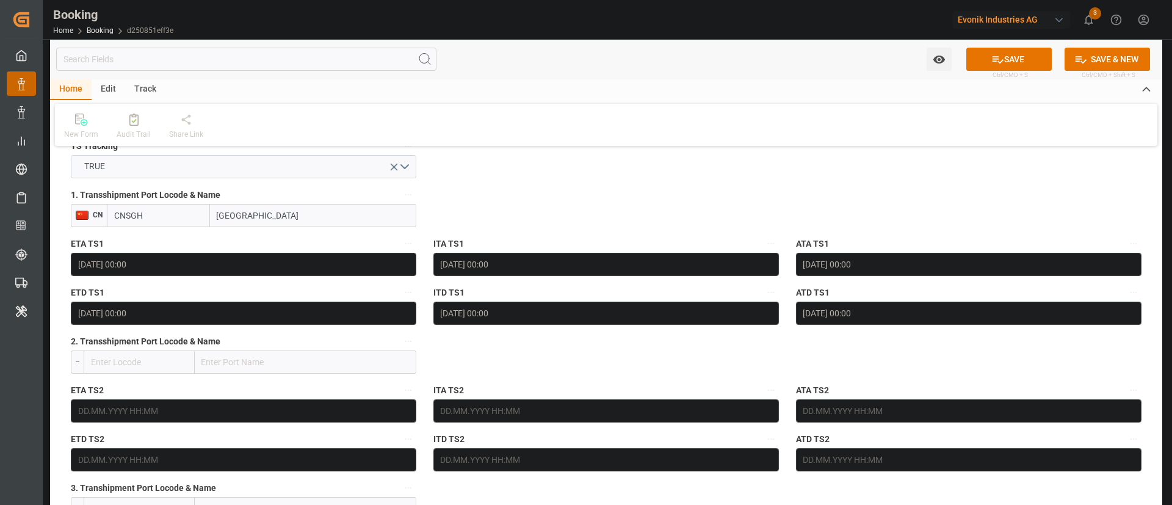
scroll to position [1328, 0]
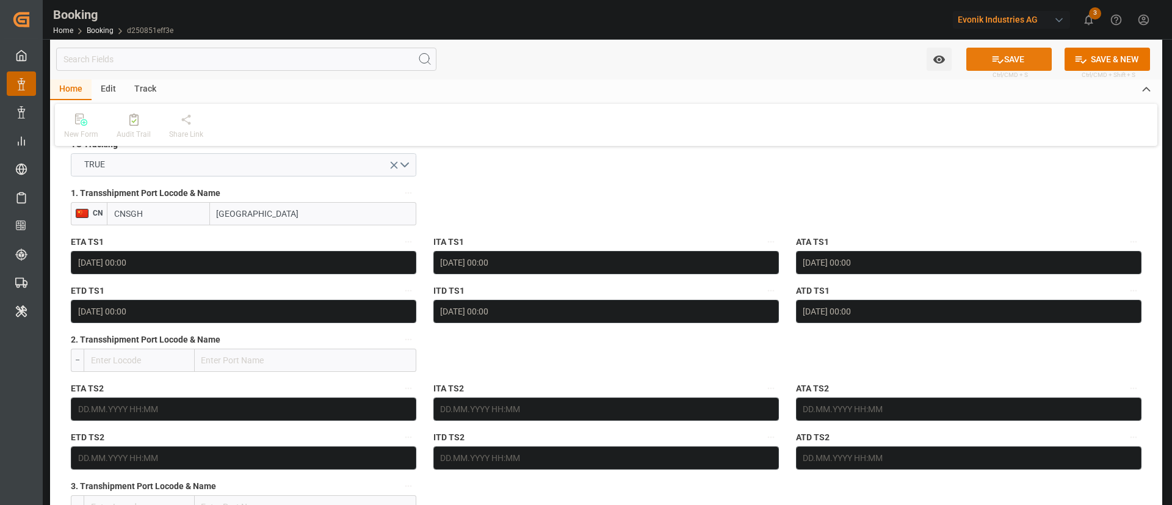
click at [1028, 59] on button "SAVE" at bounding box center [1009, 59] width 85 height 23
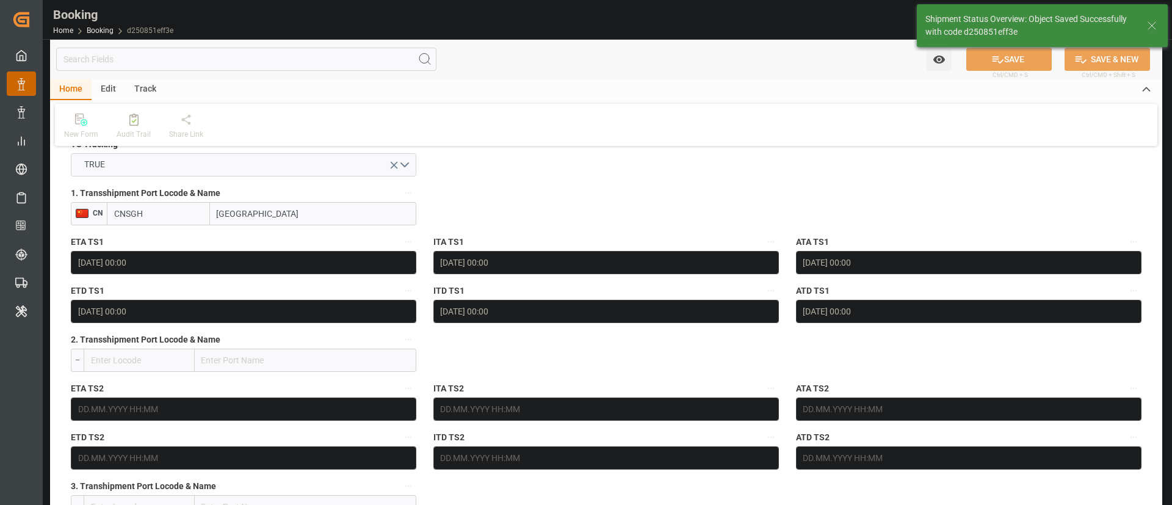
type textarea "Kiran Hari"
type input "62"
type input "12.09.2025 10:38"
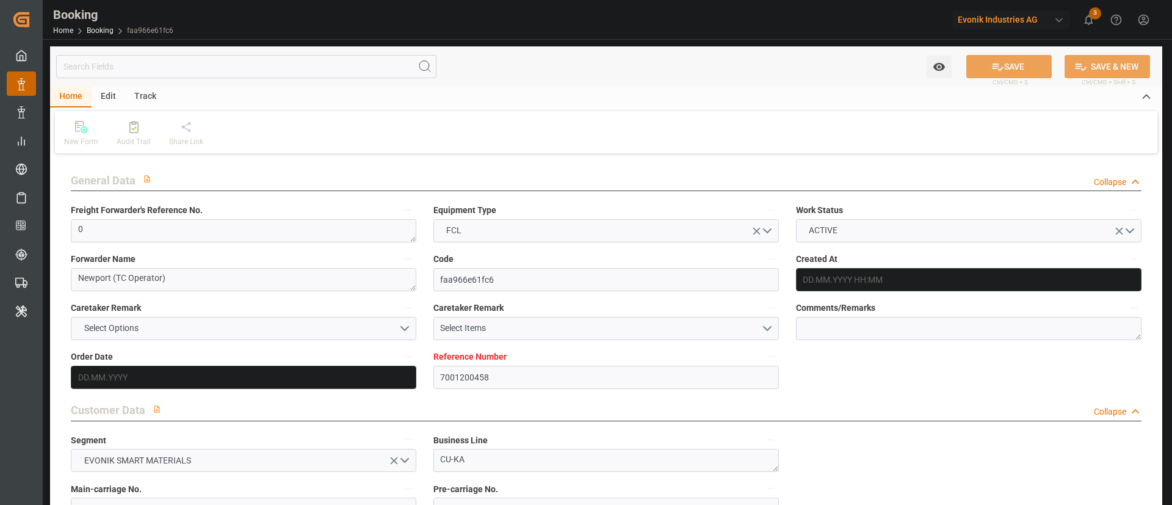
type input "7001200458"
type input "9737462"
type input "OOCL"
type input "Orient Overseas Container Line Ltd"
type input "NLRTM"
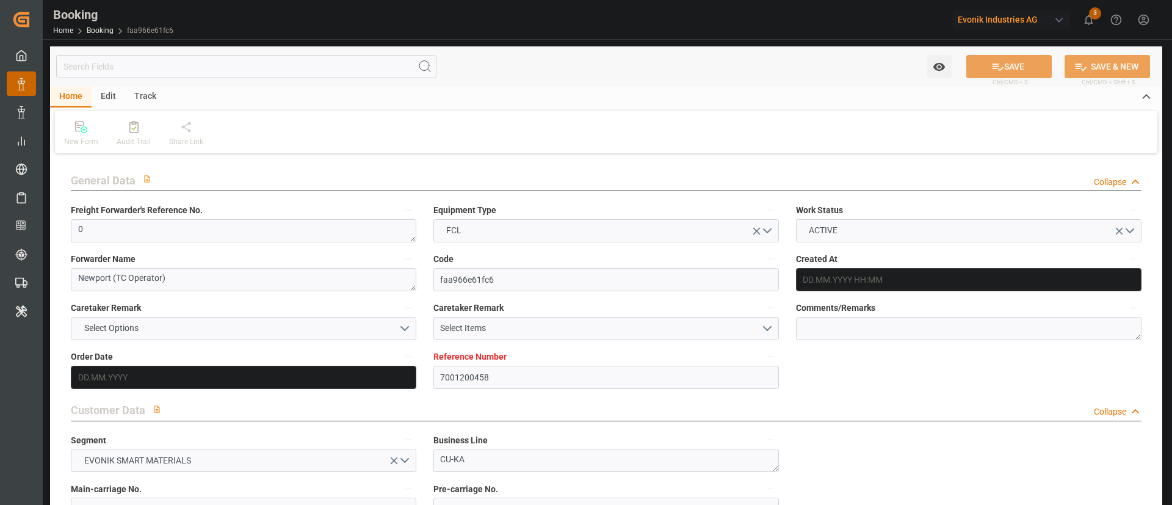
type input "KRPUS"
type input "CNSGH"
type input "0"
type input "20.06.2025 11:00"
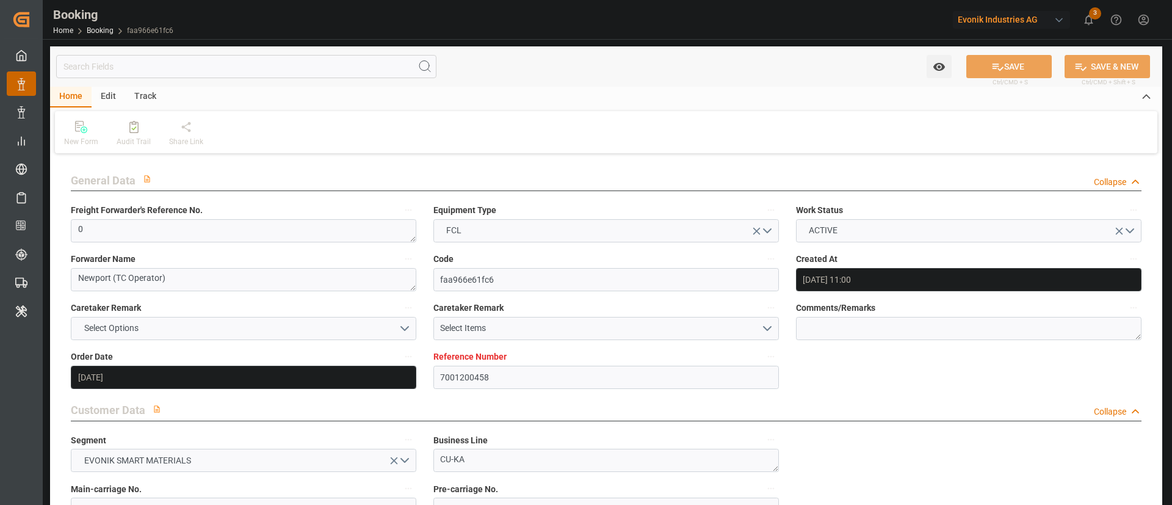
type input "20.06.2025"
type input "20.09.2025"
type input "17.07.2025"
type input "12.07.2025 00:00"
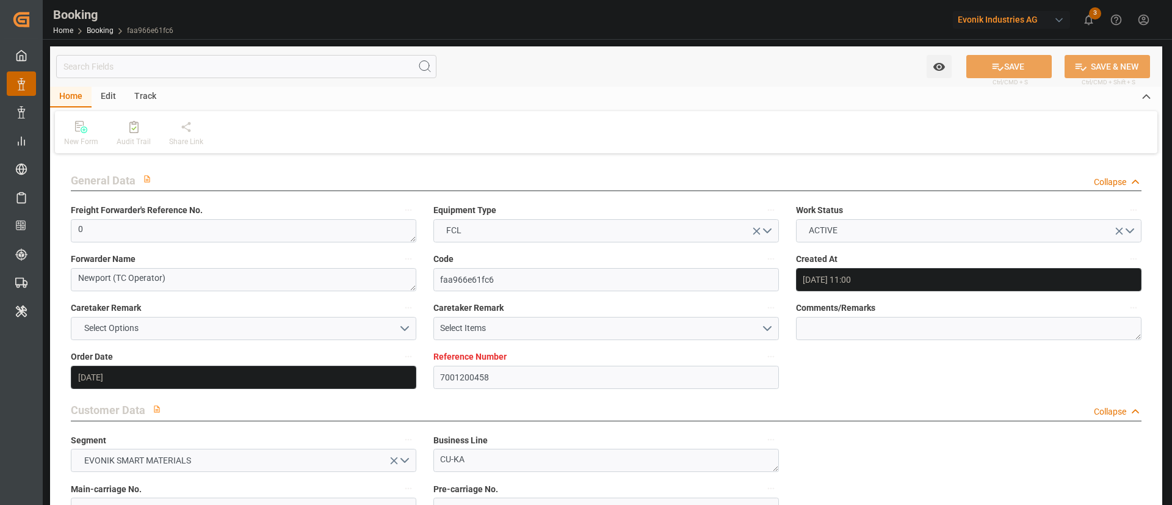
type input "12.07.2025 00:00"
type input "02.07.2025 00:00"
type input "[DATE] 00:00"
type input "30.08.2025 00:00"
type input "05.09.2025 00:00"
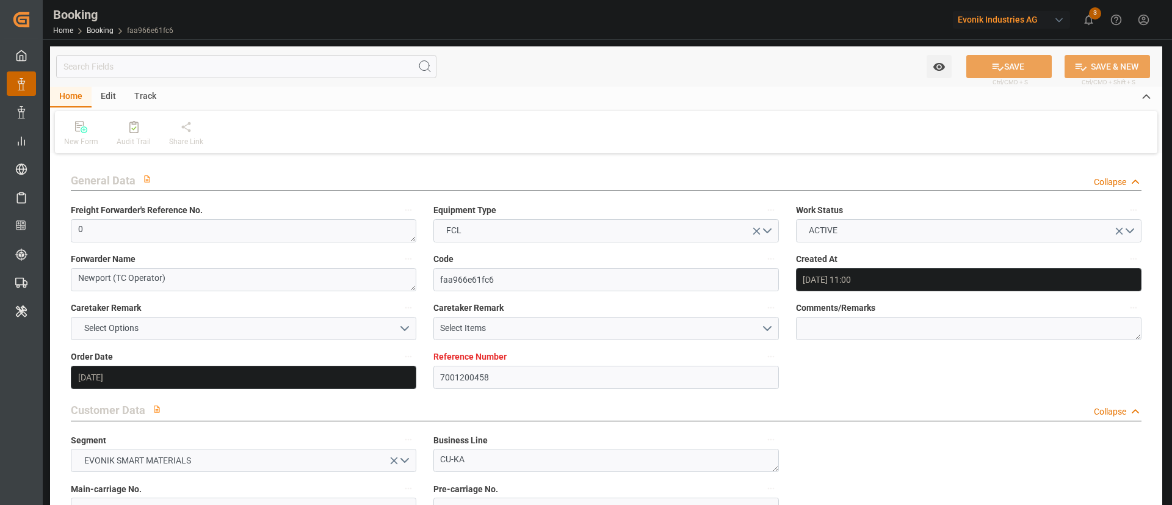
type input "25.08.2025 00:00"
type input "[DATE] 00:00"
type input "29.08.2025 00:00"
type input "[DATE] 00:00"
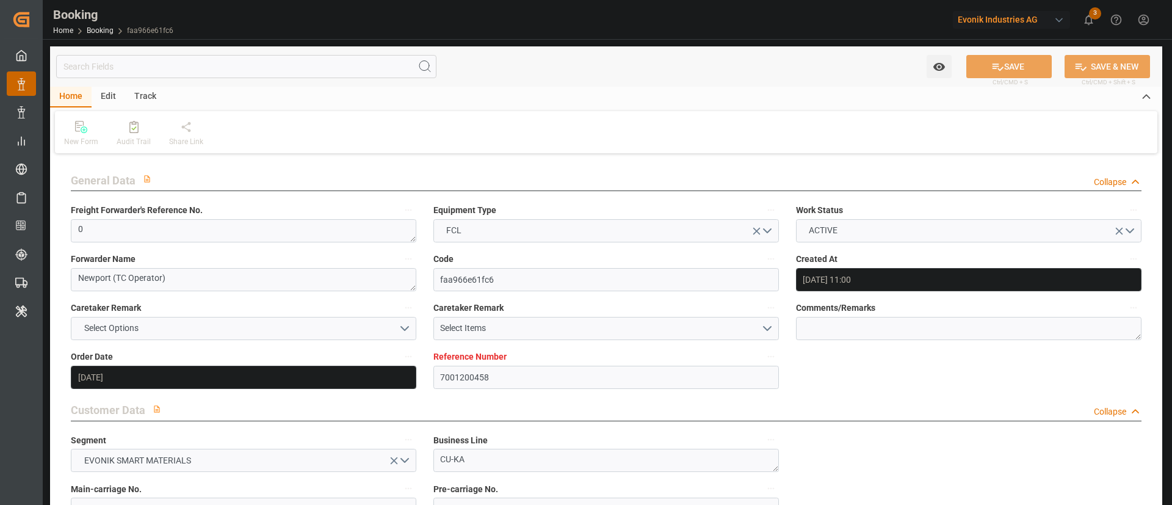
type input "02.07.2025"
type input "10.09.2025 10:59"
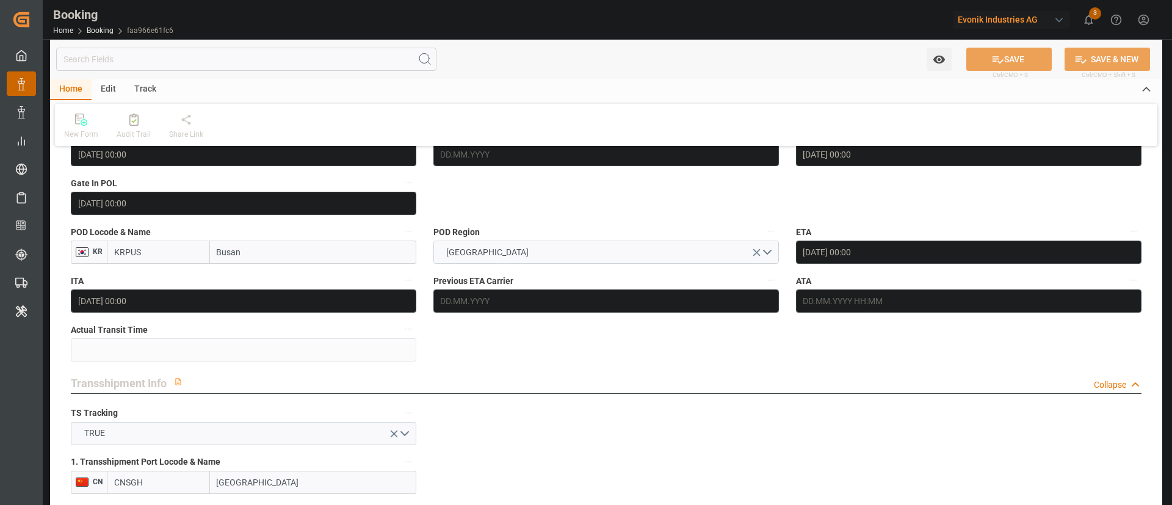
scroll to position [1060, 0]
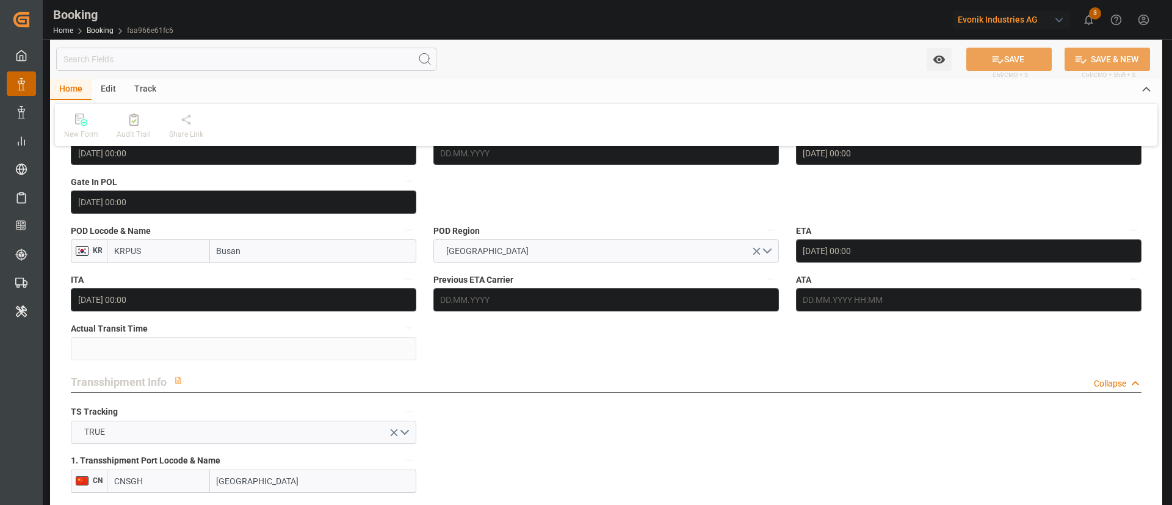
click at [928, 285] on label "ATA" at bounding box center [969, 279] width 346 height 17
click at [1126, 285] on button "ATA" at bounding box center [1134, 279] width 16 height 16
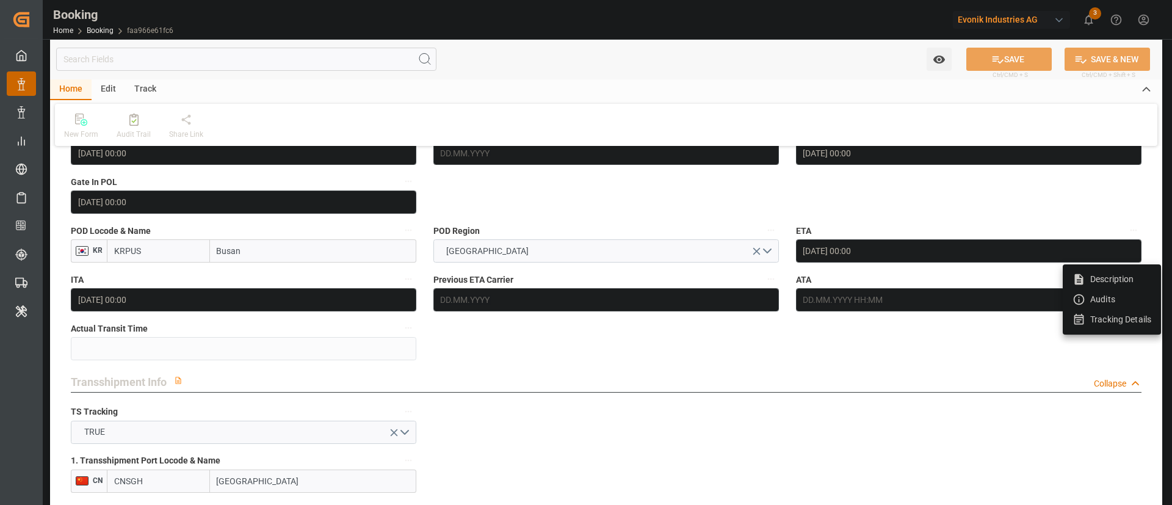
click at [910, 300] on div at bounding box center [586, 252] width 1172 height 505
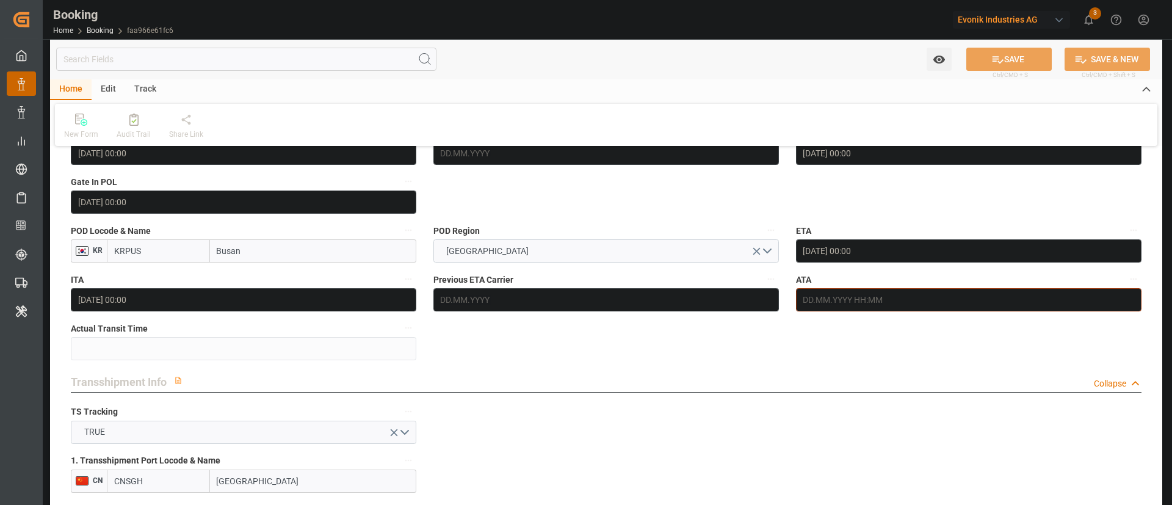
click at [910, 300] on input "text" at bounding box center [969, 299] width 346 height 23
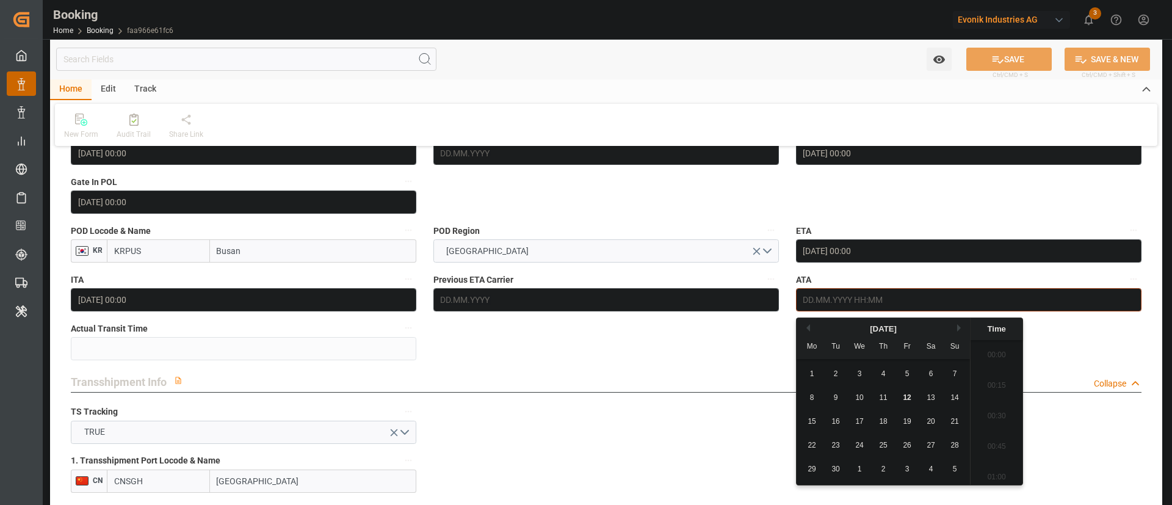
scroll to position [1897, 0]
click at [910, 396] on span "12" at bounding box center [907, 397] width 8 height 9
type input "[DATE] 00:00"
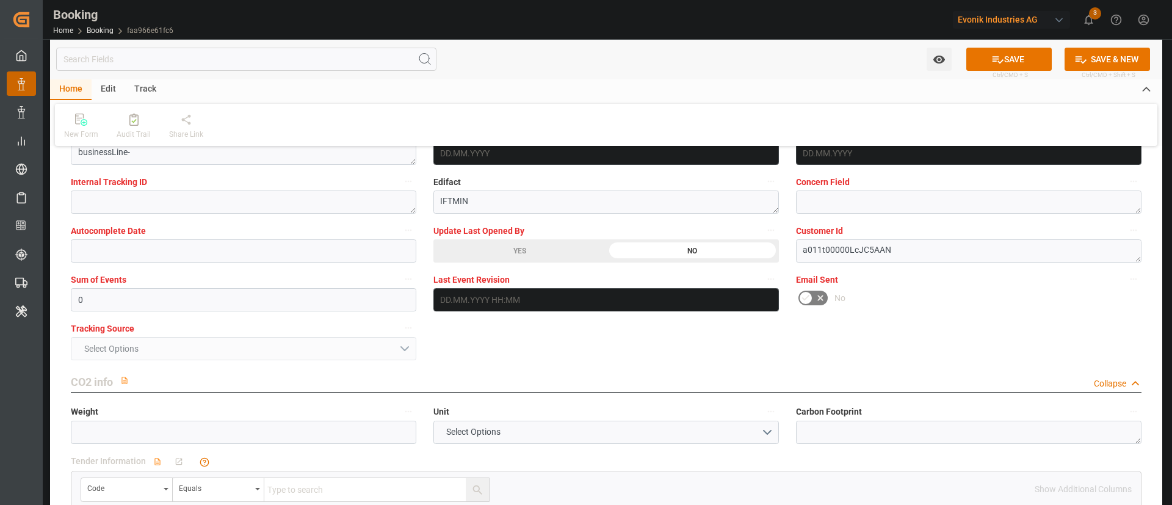
scroll to position [2420, 0]
click at [1003, 48] on button "SAVE" at bounding box center [1009, 59] width 85 height 23
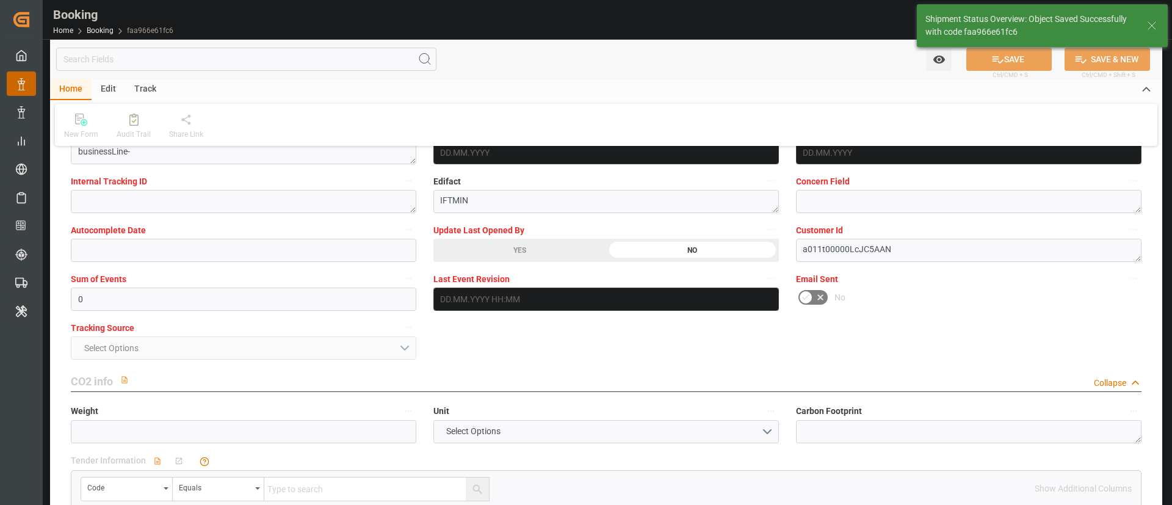
type textarea "Kiran Hari"
type input "62"
type input "12.09.2025 10:39"
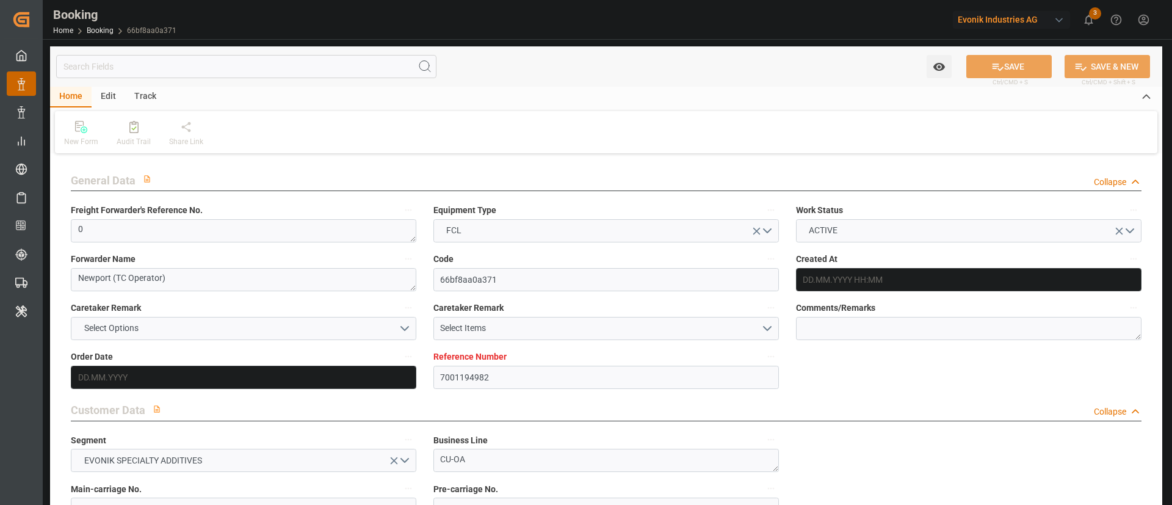
type input "7001194982"
type input "9935258"
type input "OOCL"
type input "Orient Overseas Container Line Ltd"
type input "NLRTM"
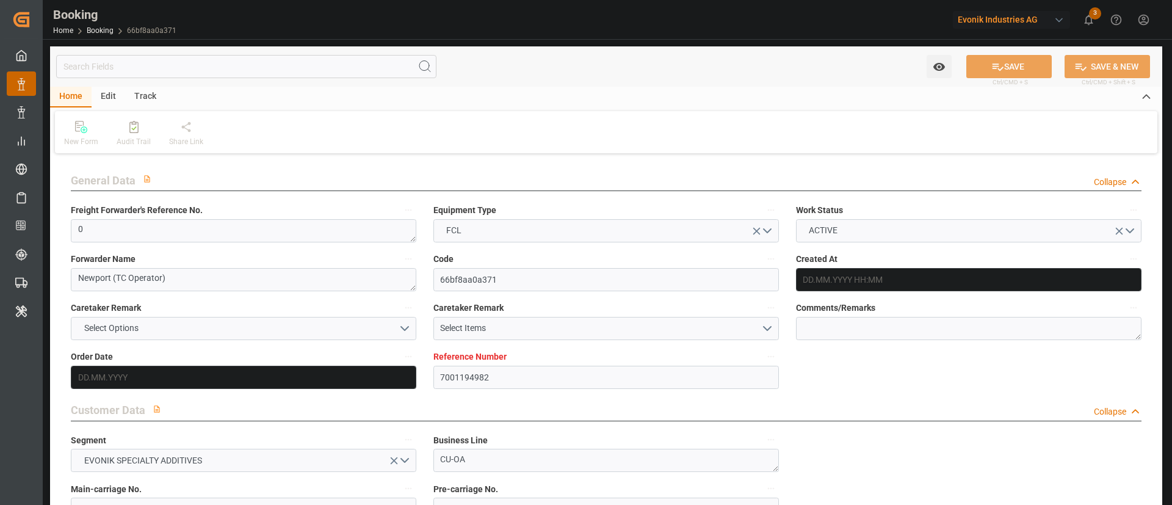
type input "KRPUS"
type input "CNSGH"
type input "0"
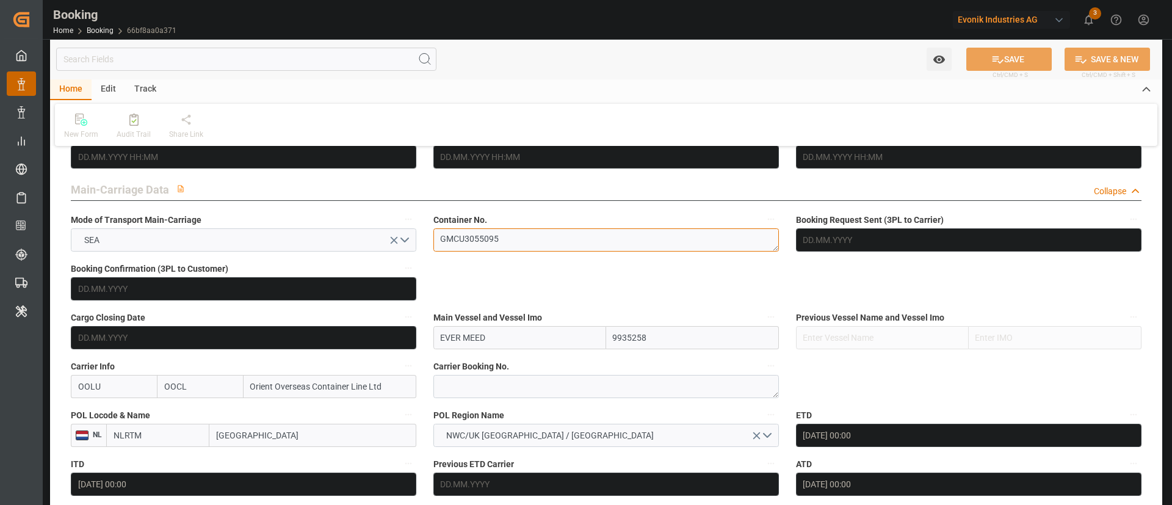
type input "[DATE] 09:28"
type input "[DATE]"
type input "[DATE] 00:00"
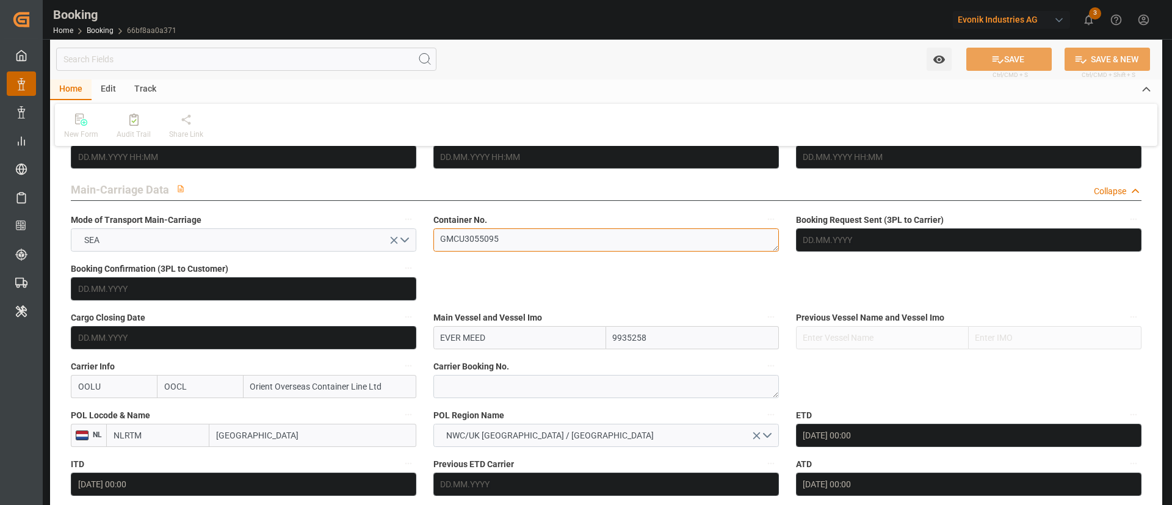
type input "[DATE] 00:00"
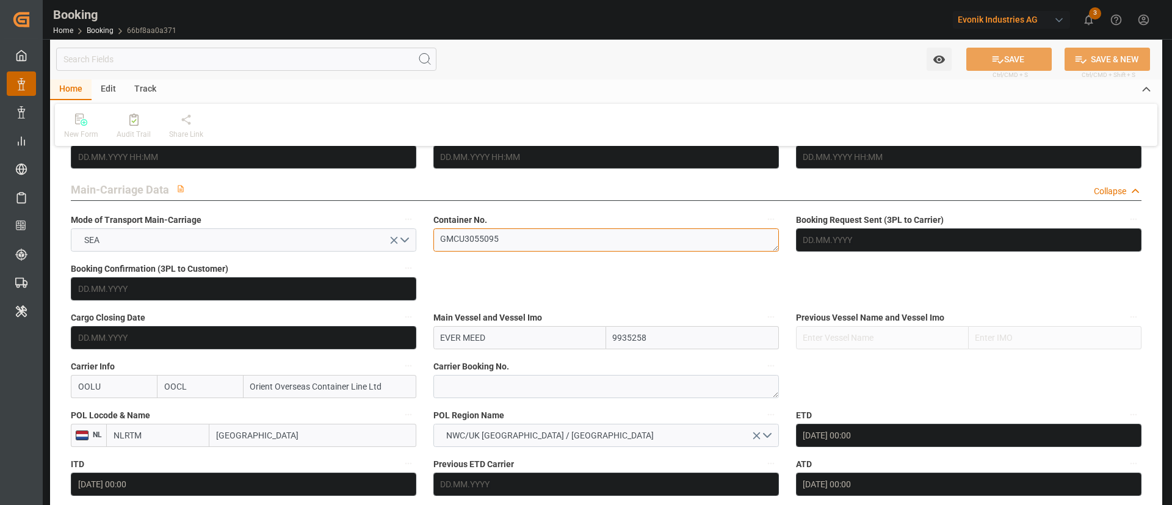
type input "[DATE] 00:00"
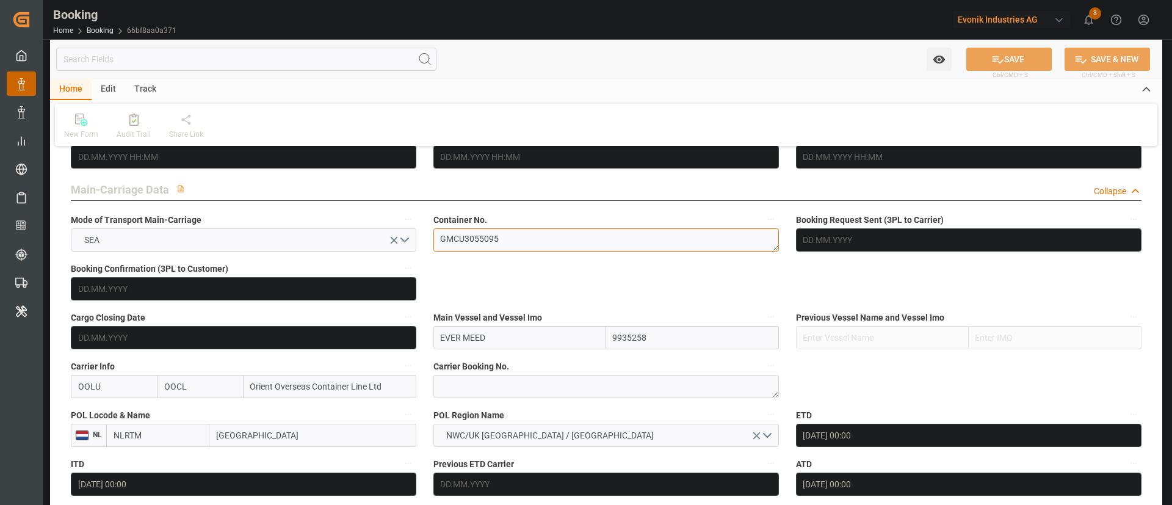
type input "[DATE] 00:00"
type input "[DATE]"
type input "[DATE] 10:55"
click at [513, 239] on textarea "GMCU3055095" at bounding box center [607, 239] width 346 height 23
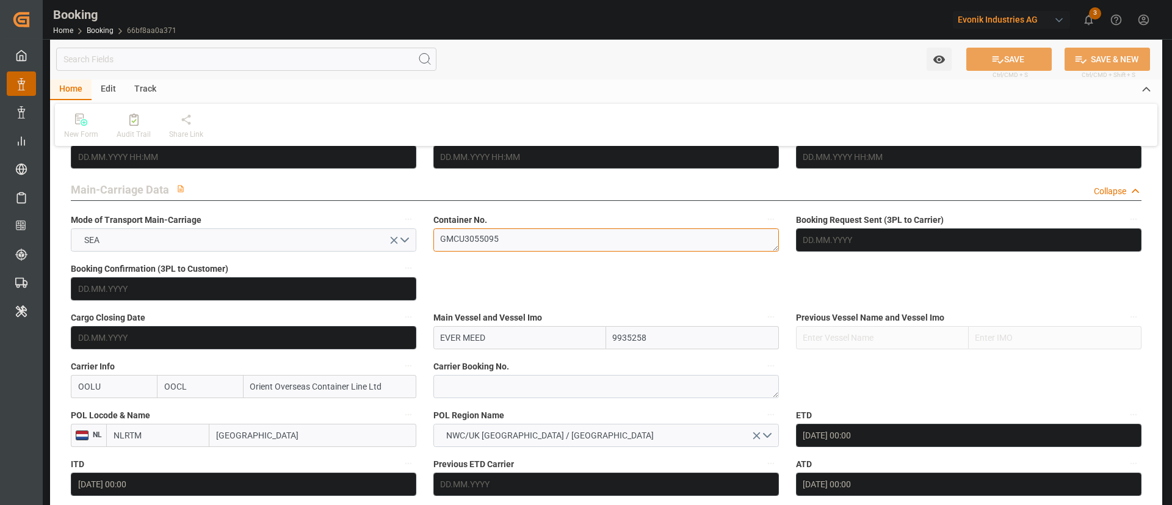
scroll to position [998, 0]
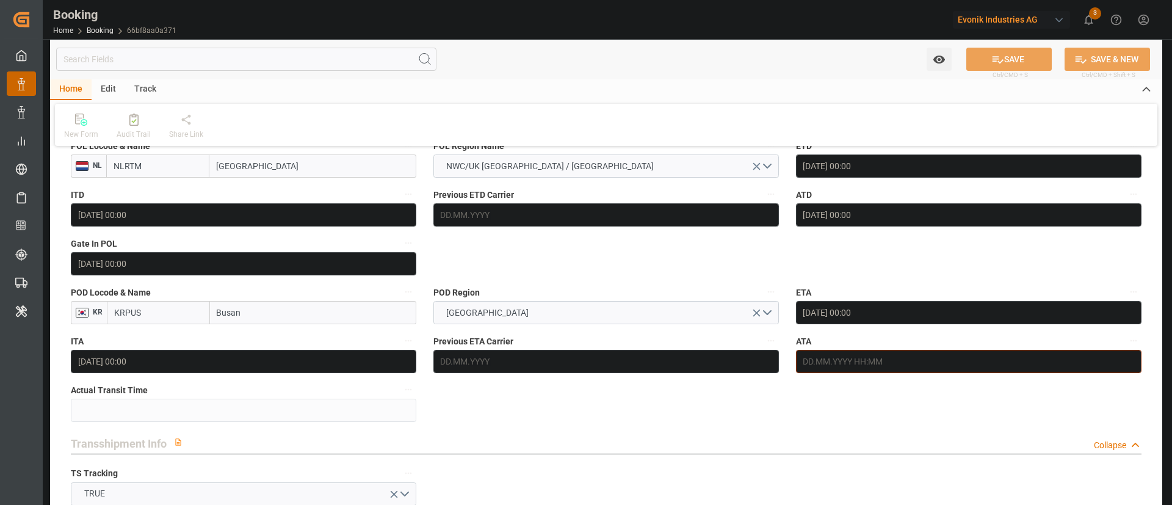
click at [860, 360] on input "text" at bounding box center [969, 361] width 346 height 23
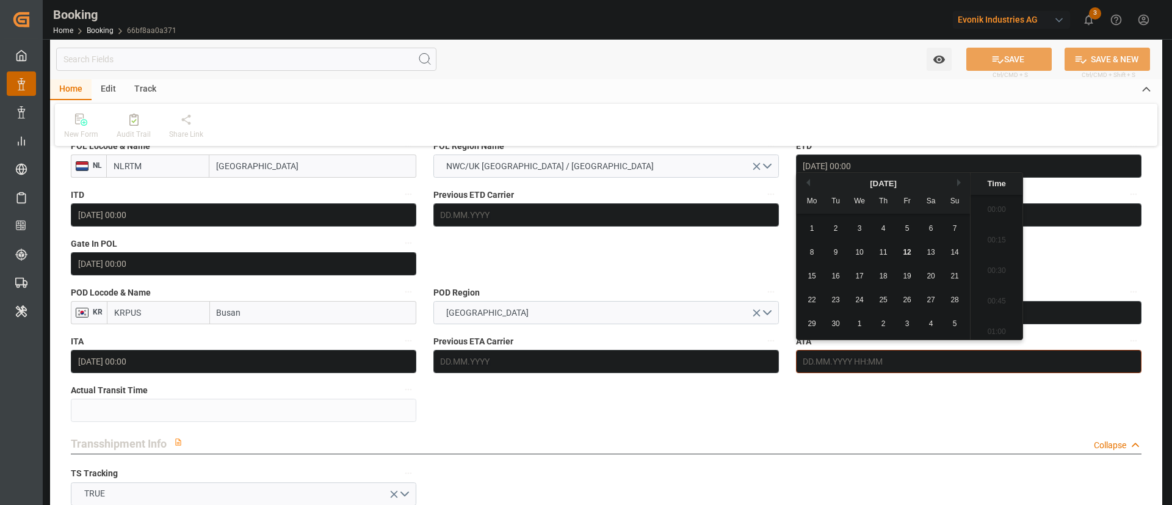
scroll to position [1897, 0]
click at [912, 252] on div "12" at bounding box center [907, 252] width 15 height 15
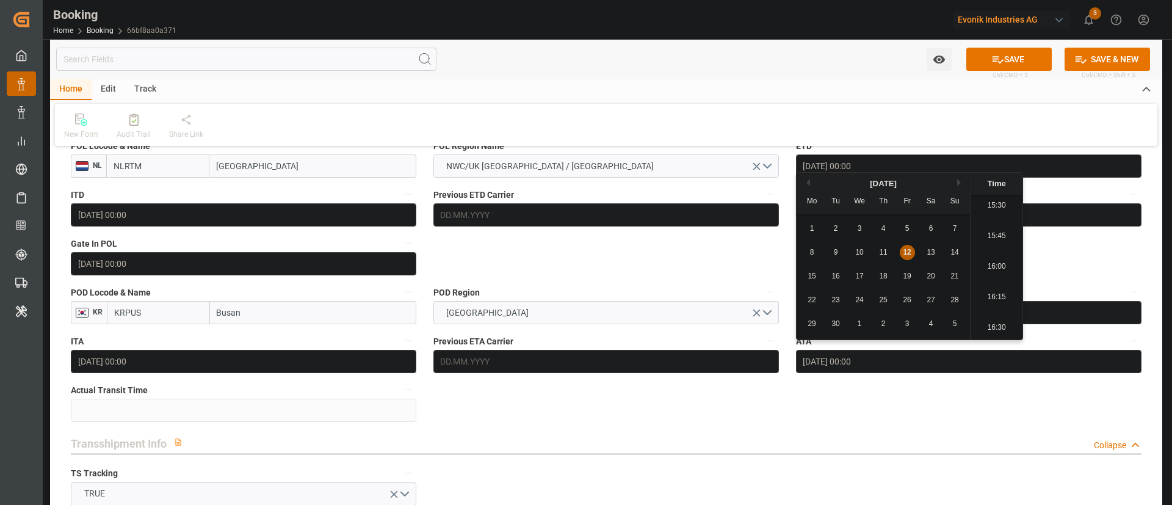
type input "[DATE] 00:00"
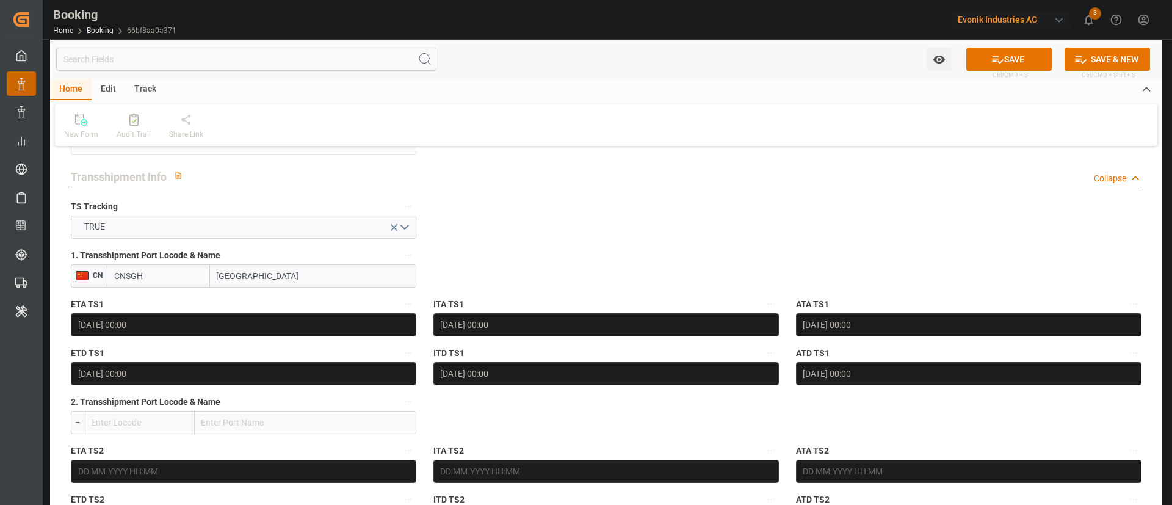
scroll to position [1267, 0]
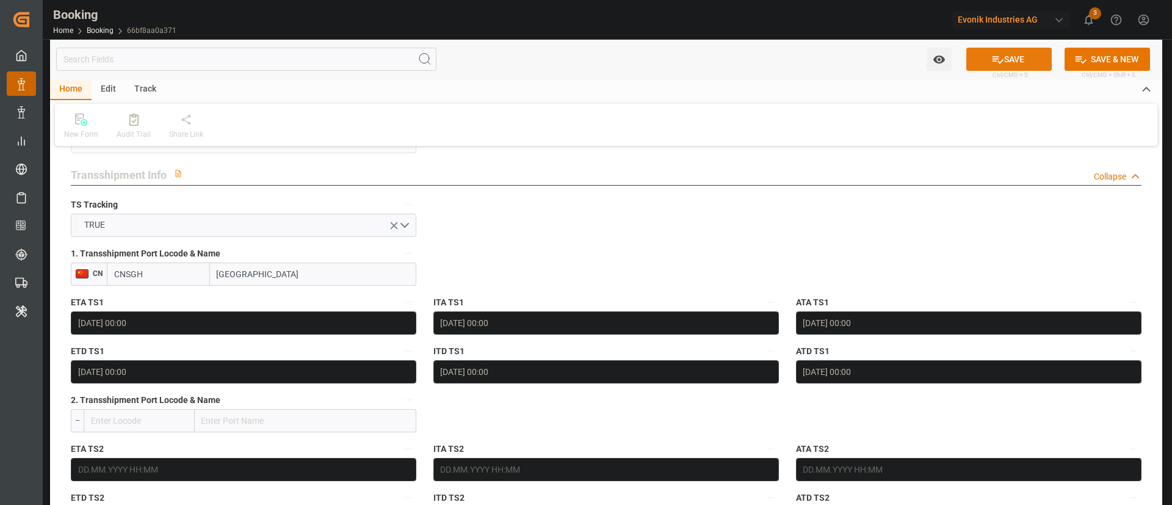
click at [1008, 55] on button "SAVE" at bounding box center [1009, 59] width 85 height 23
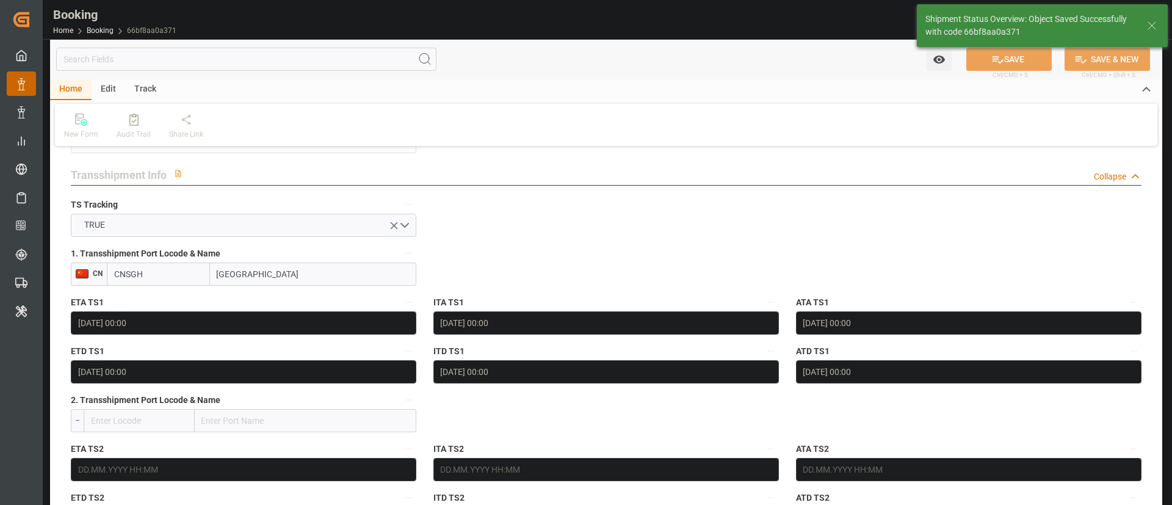
type textarea "Kiran Hari"
type input "49"
type input "12.09.2025 10:40"
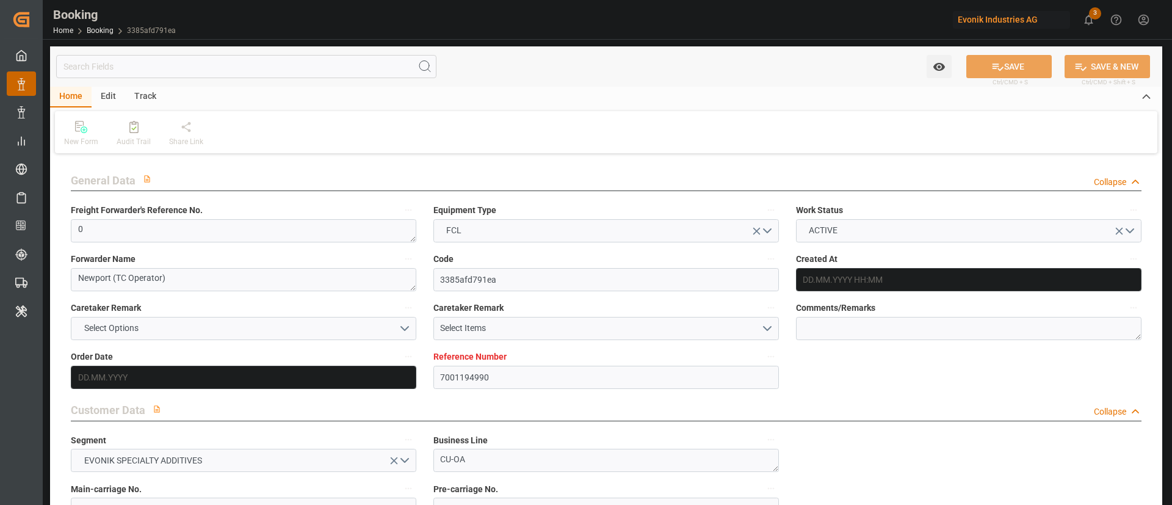
type input "7001194990"
type input "9935258"
type input "OOCL"
type input "Orient Overseas Container Line Ltd"
type input "NLRTM"
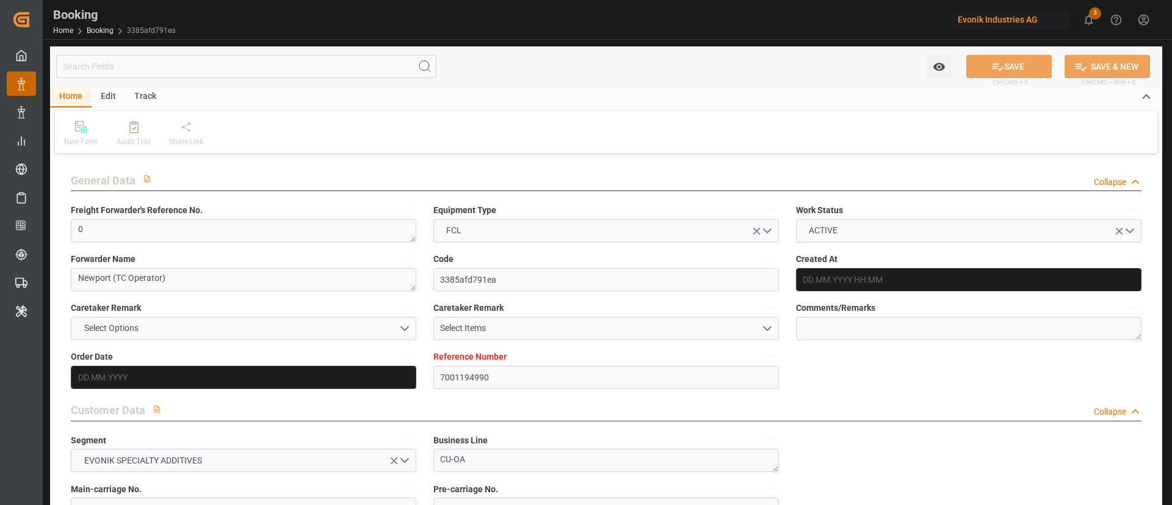
type input "KRPUS"
type input "CNSGH"
type input "0"
type input "13.06.2025 09:33"
type input "13.06.2025"
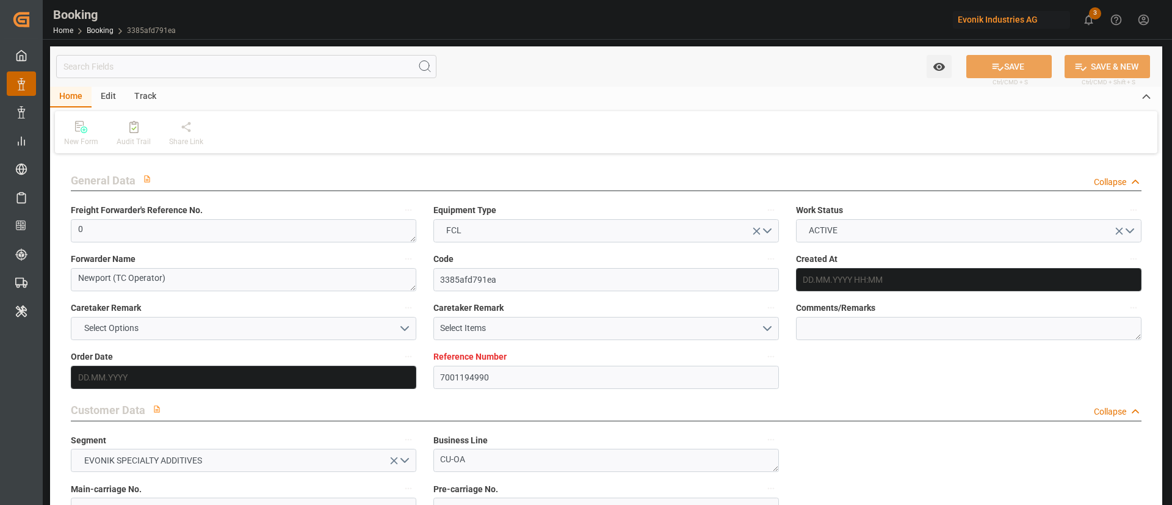
type input "28.08.2025"
type input "04.07.2025"
type input "25.07.2025 00:00"
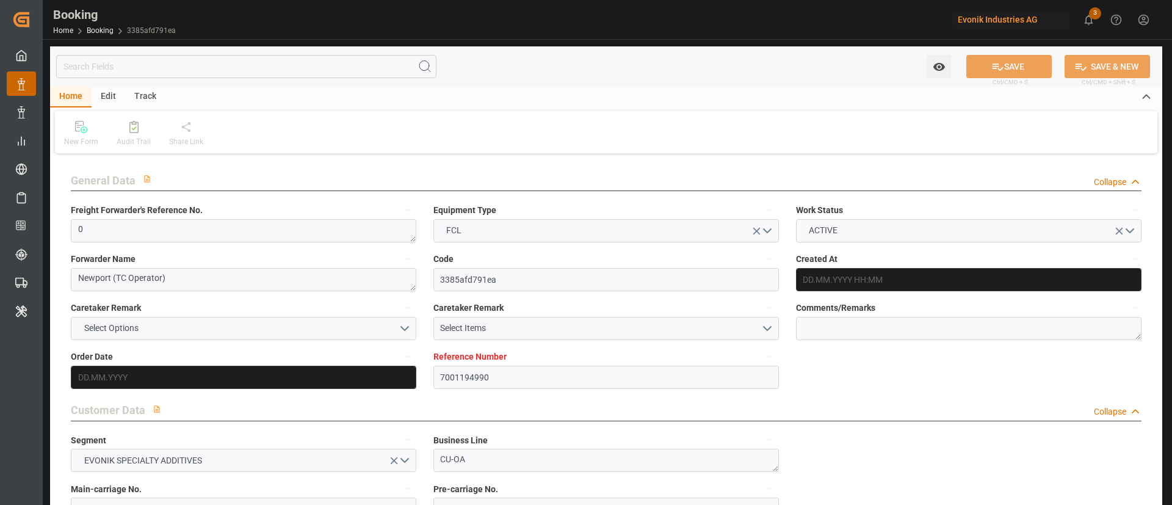
type input "12.07.2025 00:00"
type input "12.09.2025 00:00"
type input "03.09.2025 00:00"
type input "06.09.2025 00:00"
type input "02.09.2025 00:00"
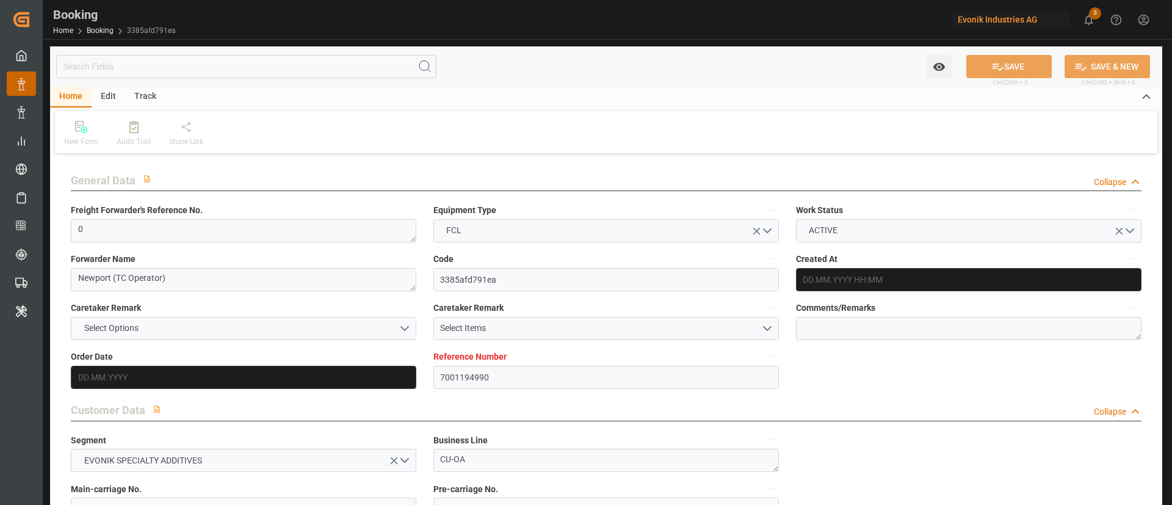
type input "06.09.2025 00:00"
type input "09.09.2025 00:00"
type input "02.09.2025 00:00"
type input "09.09.2025 00:00"
type input "28.07.2025"
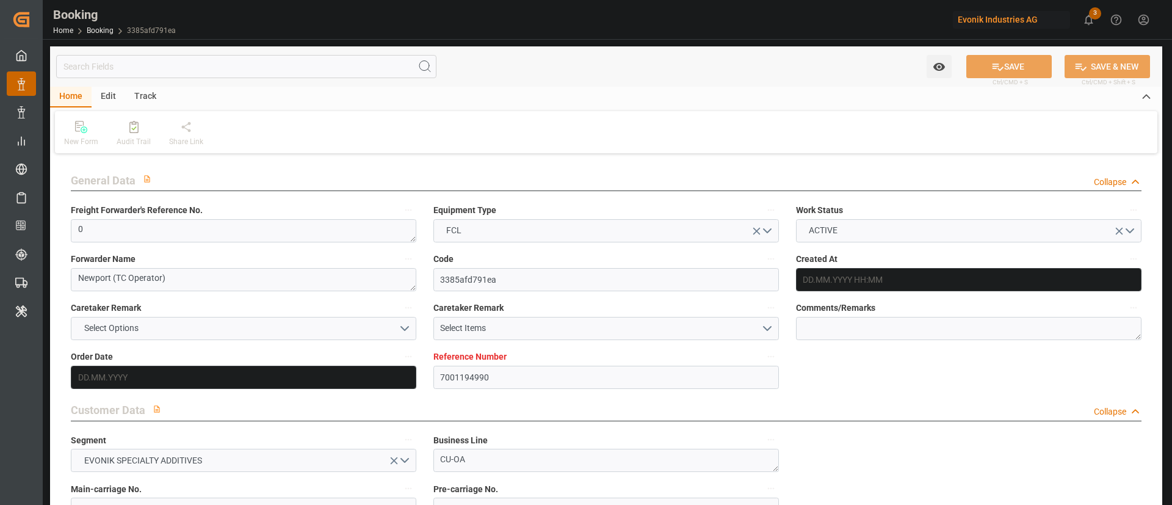
type input "10.09.2025 10:54"
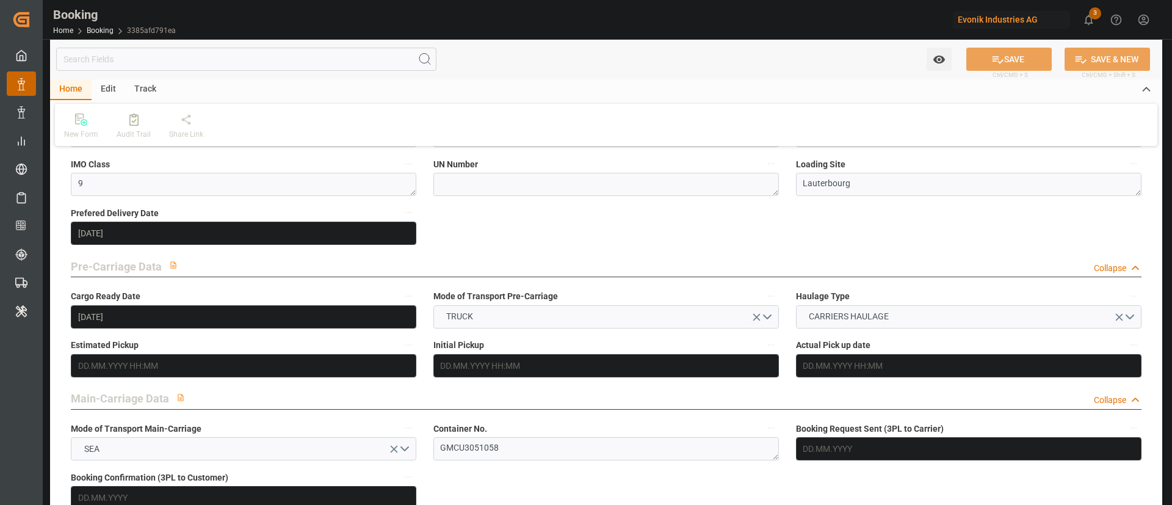
scroll to position [522, 0]
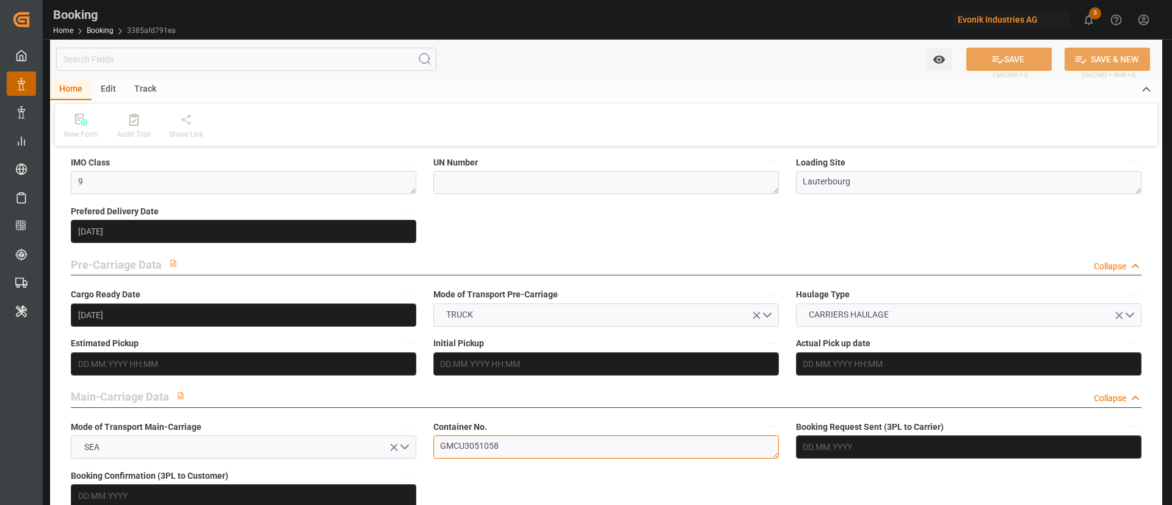
click at [503, 446] on textarea "GMCU3051058" at bounding box center [607, 446] width 346 height 23
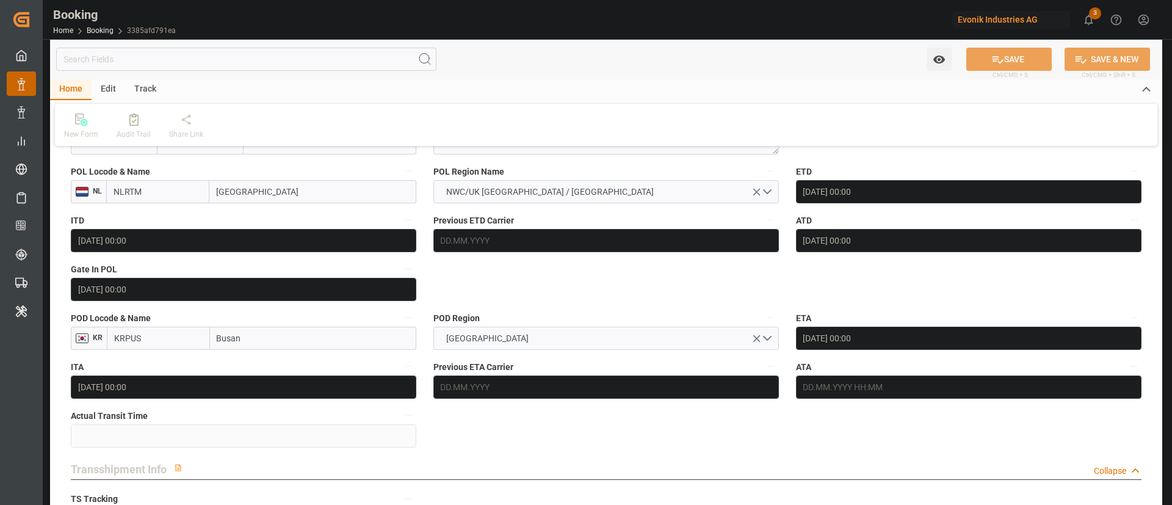
scroll to position [975, 0]
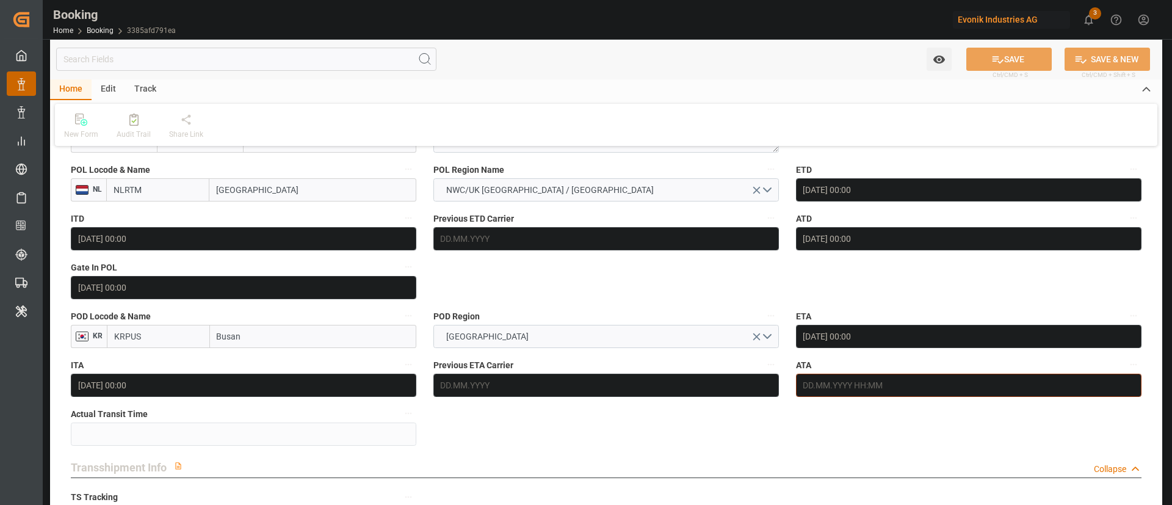
click at [914, 387] on input "text" at bounding box center [969, 385] width 346 height 23
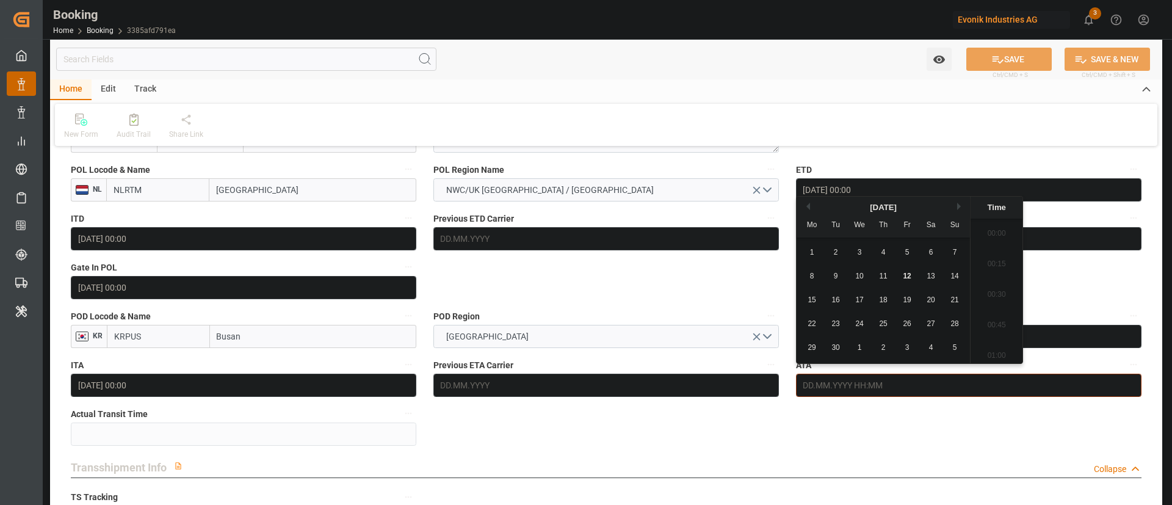
scroll to position [1897, 0]
click at [904, 273] on span "12" at bounding box center [907, 276] width 8 height 9
type input "12.09.2025 00:00"
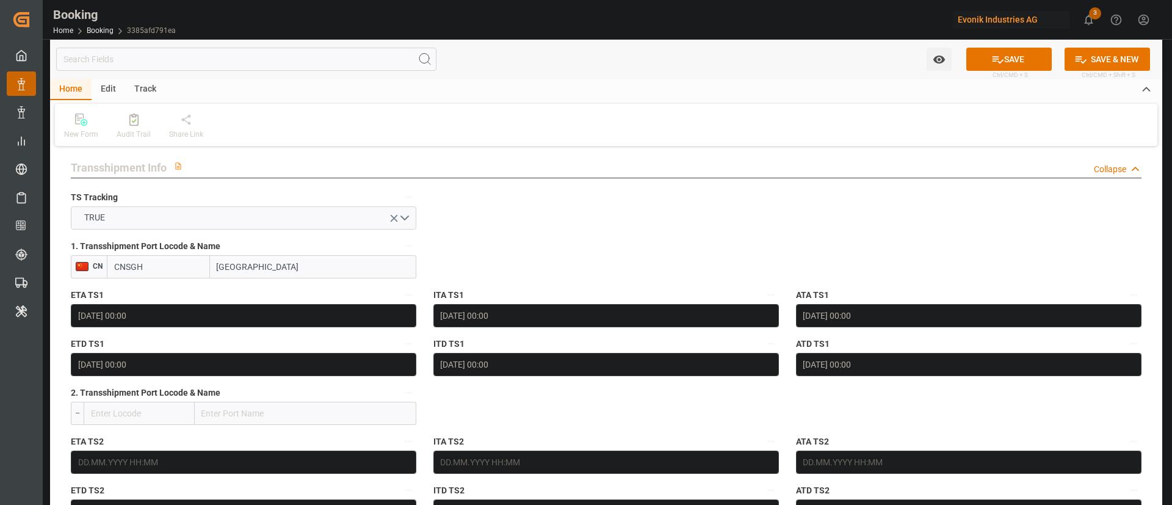
scroll to position [1441, 0]
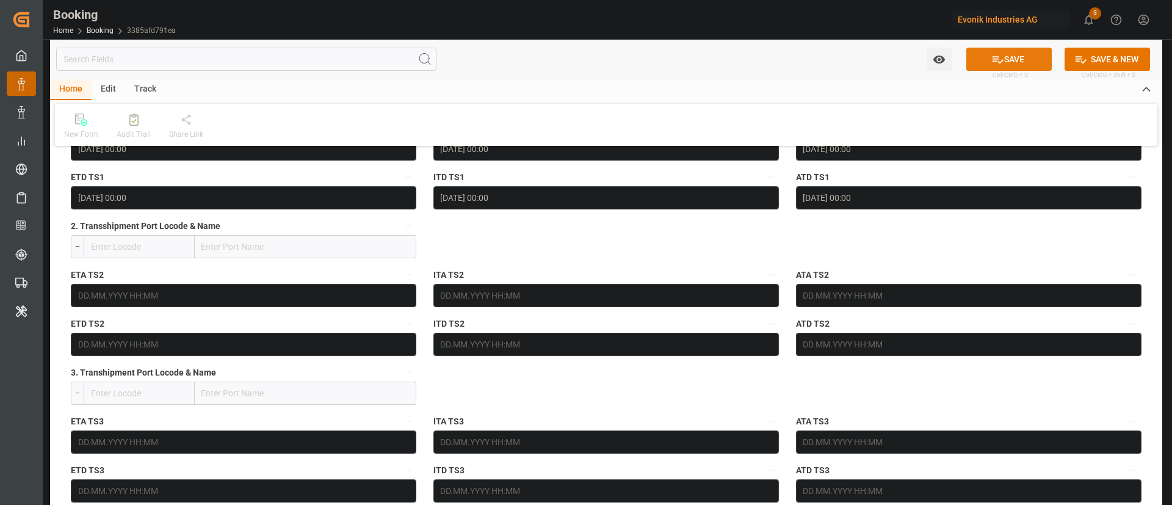
click at [987, 51] on button "SAVE" at bounding box center [1009, 59] width 85 height 23
type textarea "Kiran Hari"
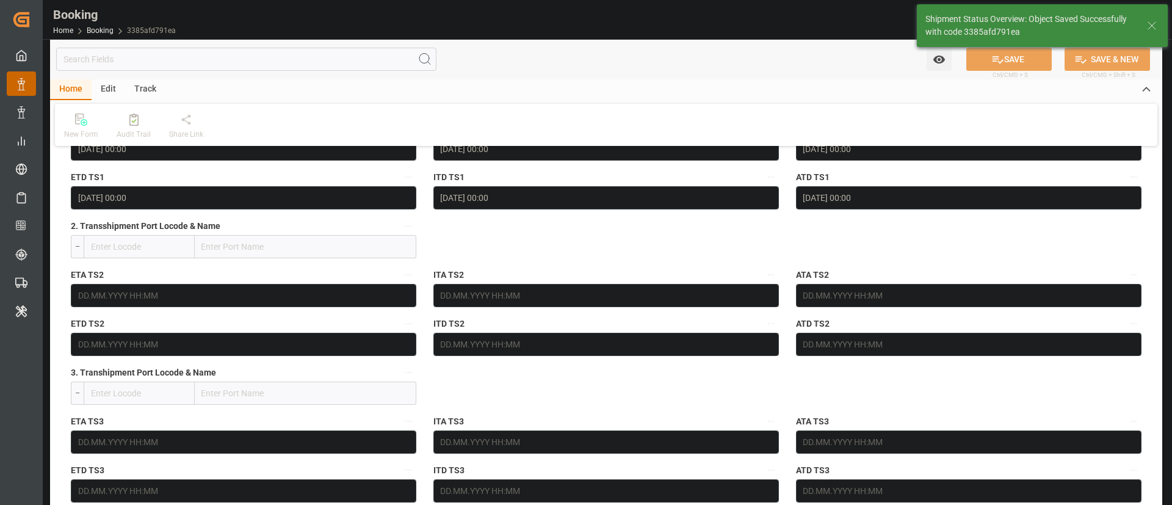
type input "49"
type input "12.09.2025 10:41"
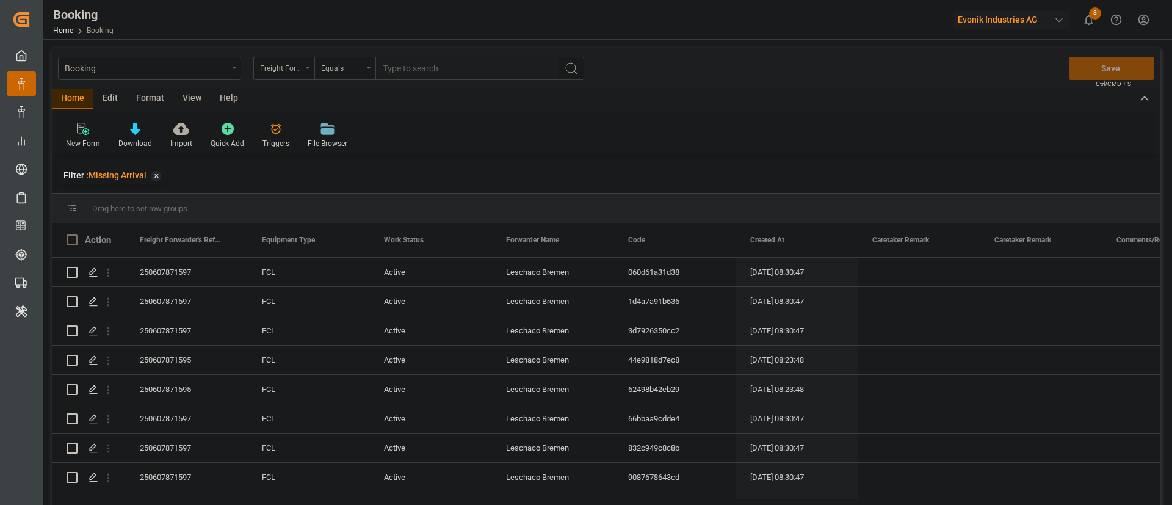
click at [188, 92] on div "View" at bounding box center [191, 99] width 37 height 21
click at [73, 133] on icon at bounding box center [78, 129] width 12 height 12
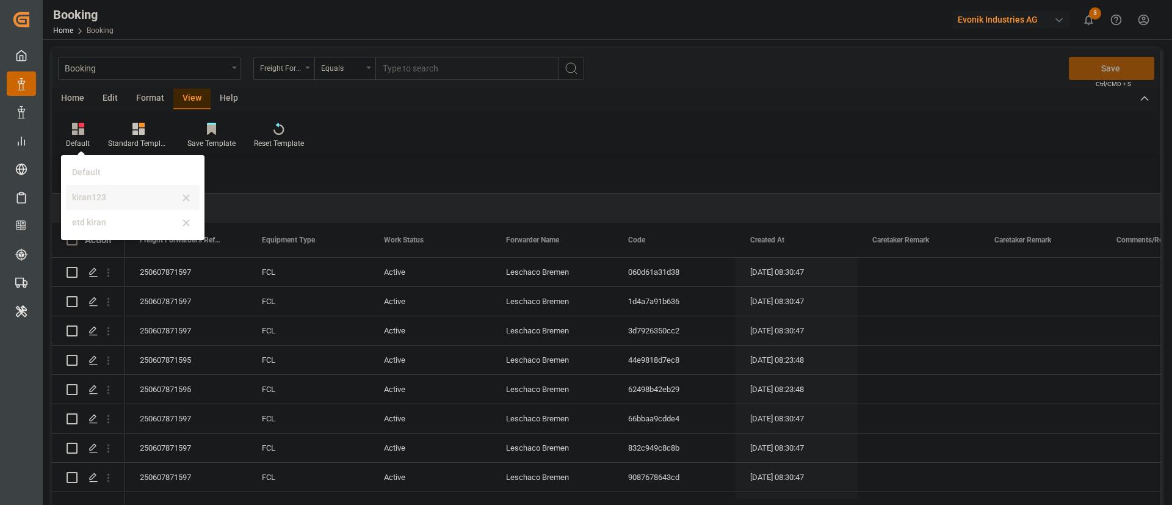
click at [102, 200] on div "kiran123" at bounding box center [125, 197] width 107 height 13
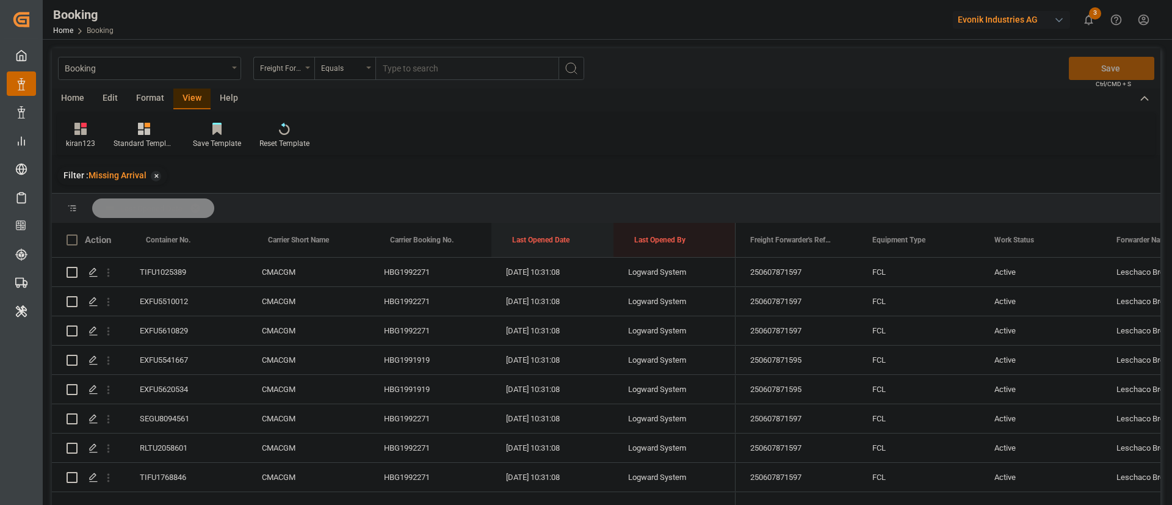
drag, startPoint x: 540, startPoint y: 236, endPoint x: 540, endPoint y: 218, distance: 18.3
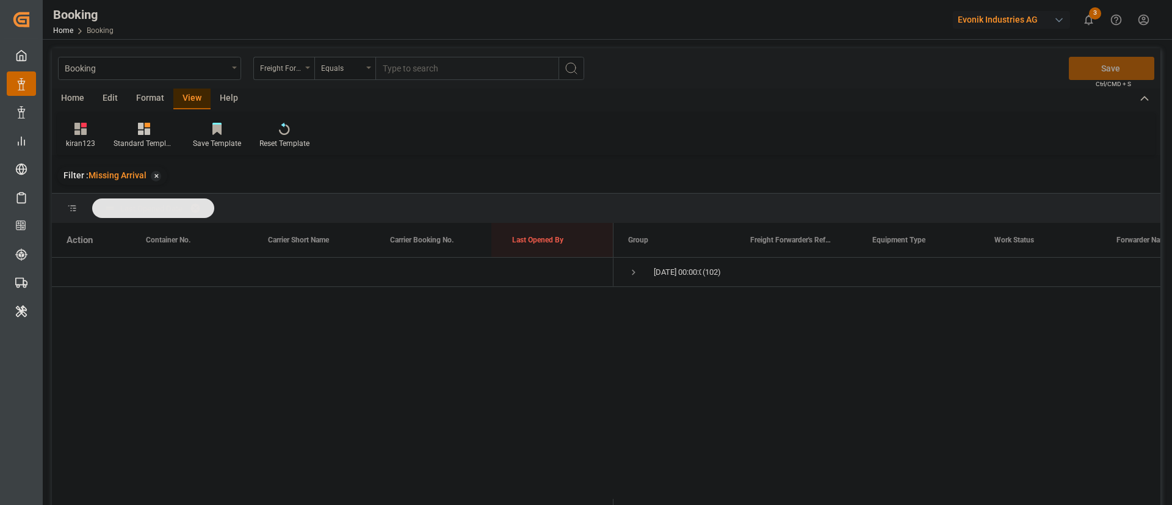
click at [154, 95] on div "Format" at bounding box center [150, 99] width 46 height 21
click at [84, 136] on div "Filter Rows" at bounding box center [84, 135] width 54 height 27
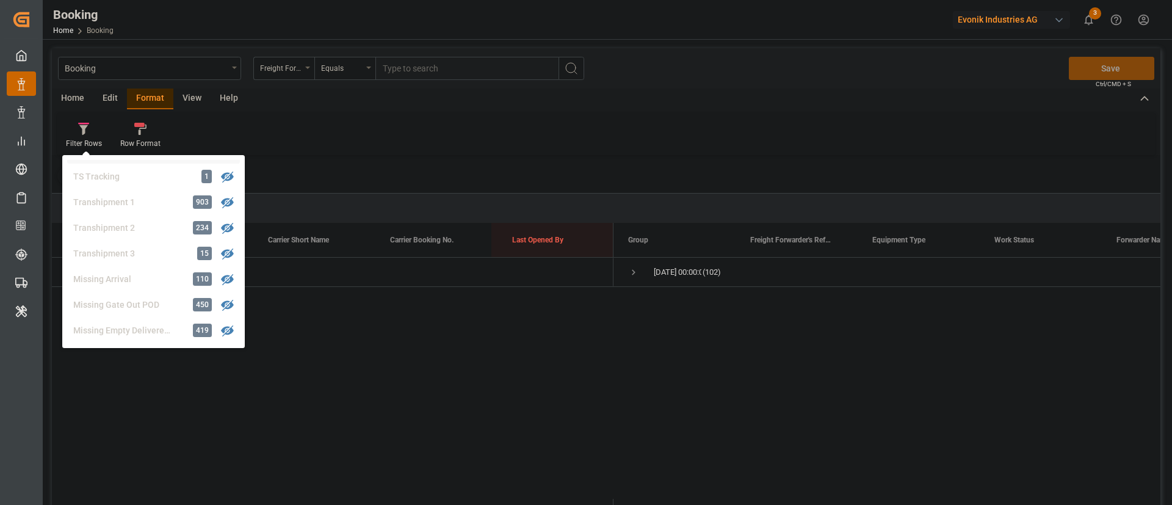
scroll to position [391, 0]
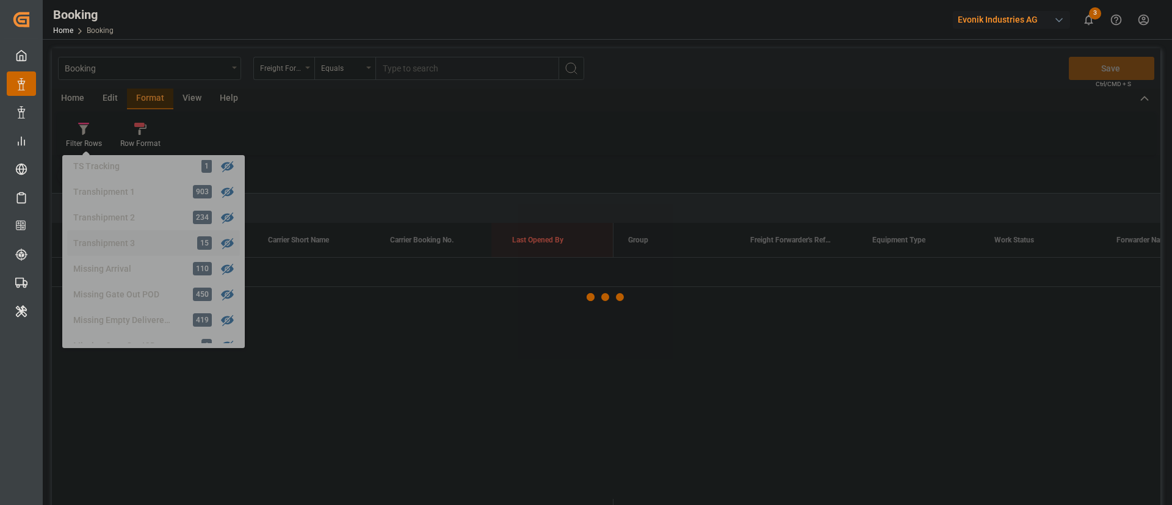
click at [145, 242] on div "Booking Freight Forwarder's Reference No. Equals Save Ctrl/CMD + S Home Edit Fo…" at bounding box center [606, 292] width 1109 height 489
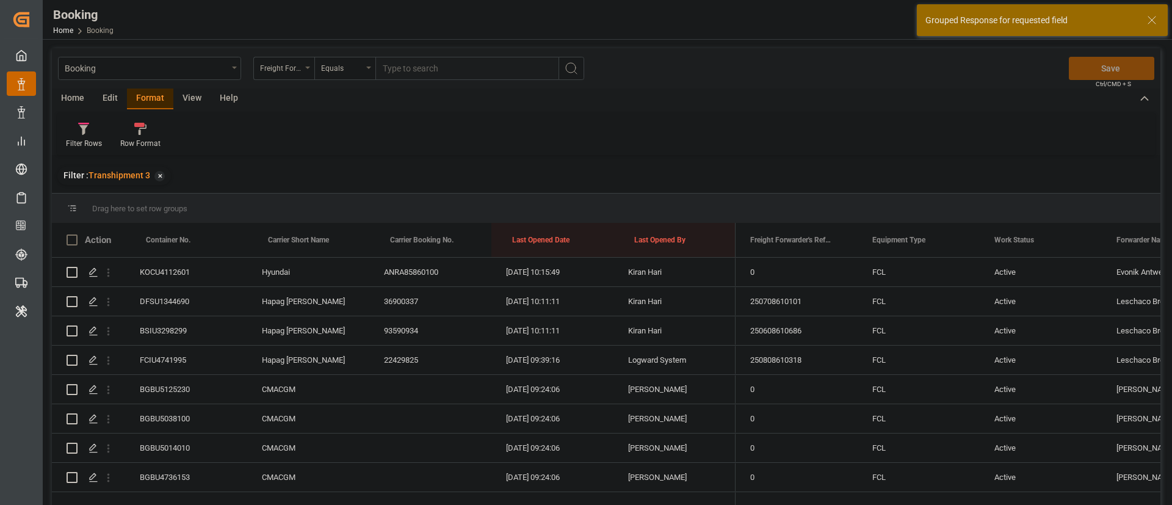
click at [195, 98] on div "View" at bounding box center [191, 99] width 37 height 21
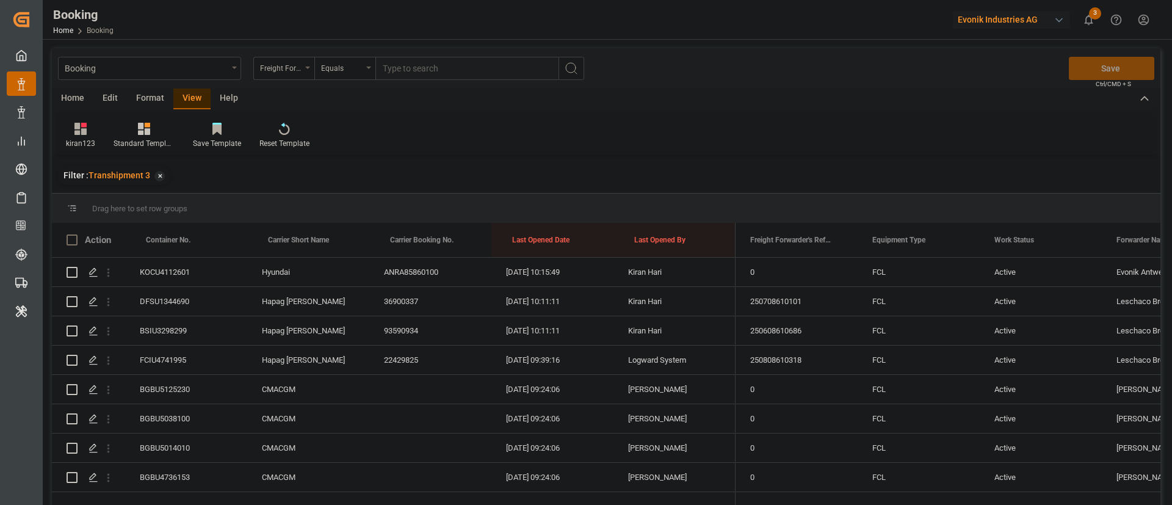
click at [150, 90] on div "Format" at bounding box center [150, 99] width 46 height 21
click at [89, 137] on div "Filter Rows" at bounding box center [84, 135] width 54 height 27
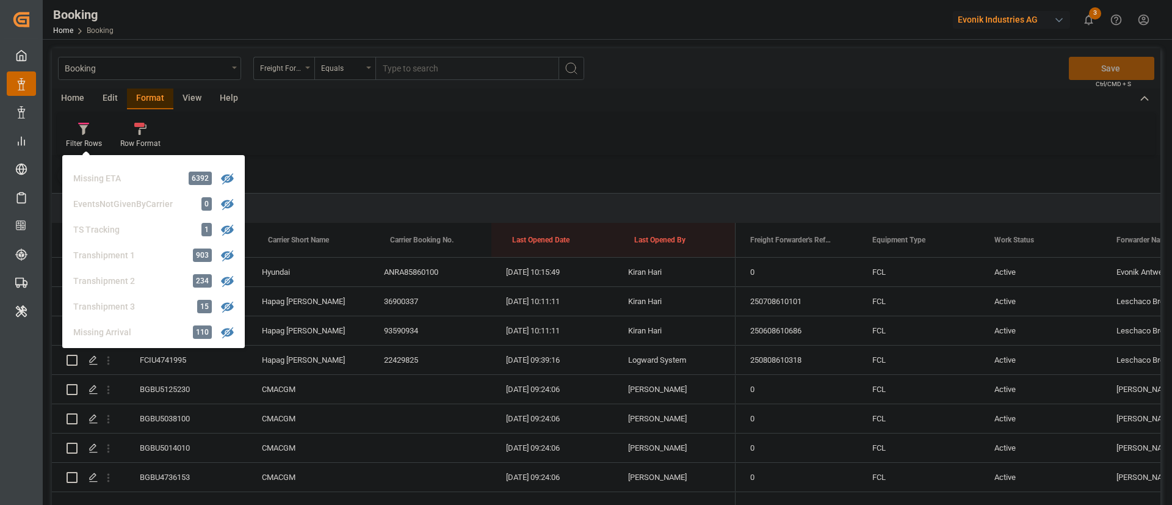
scroll to position [396, 0]
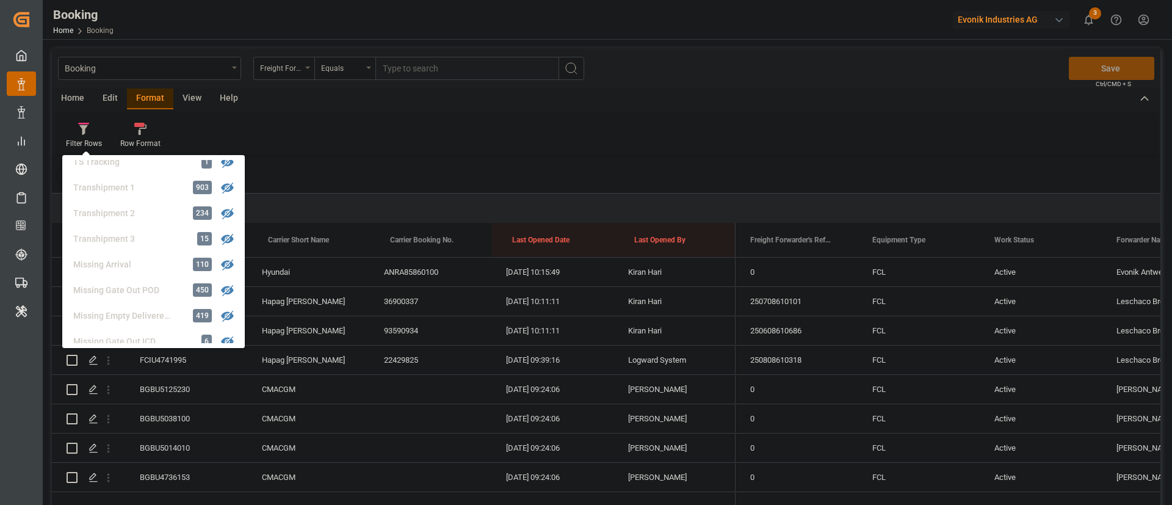
click at [671, 137] on div "Filter Rows GHM Tracking 2907 Karl gross 0 Evonik3rdParty 0 Business Line to be…" at bounding box center [606, 134] width 1099 height 42
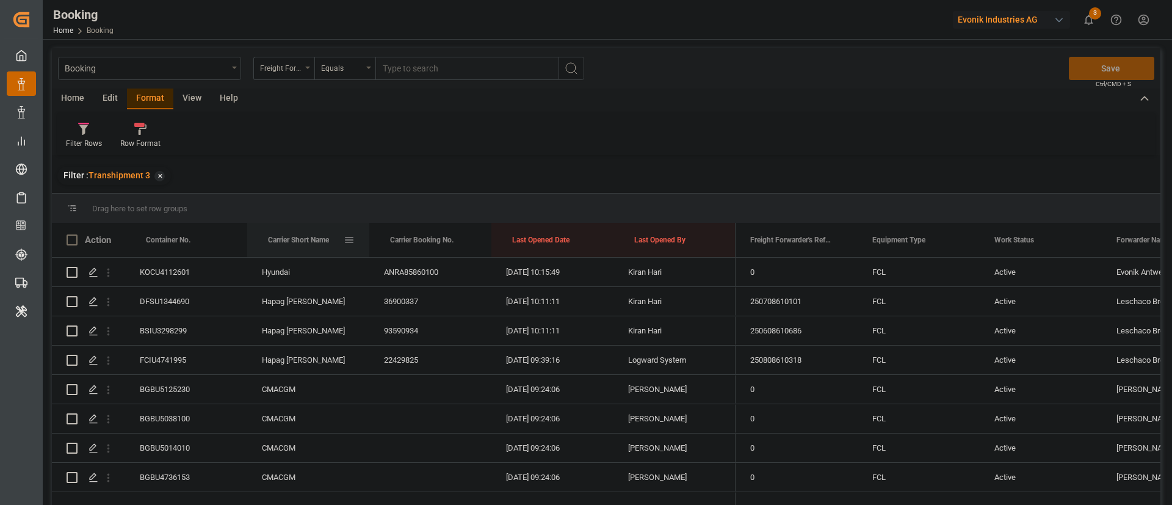
drag, startPoint x: 291, startPoint y: 242, endPoint x: 184, endPoint y: 151, distance: 140.3
click at [297, 241] on span "Carrier Short Name" at bounding box center [298, 240] width 61 height 9
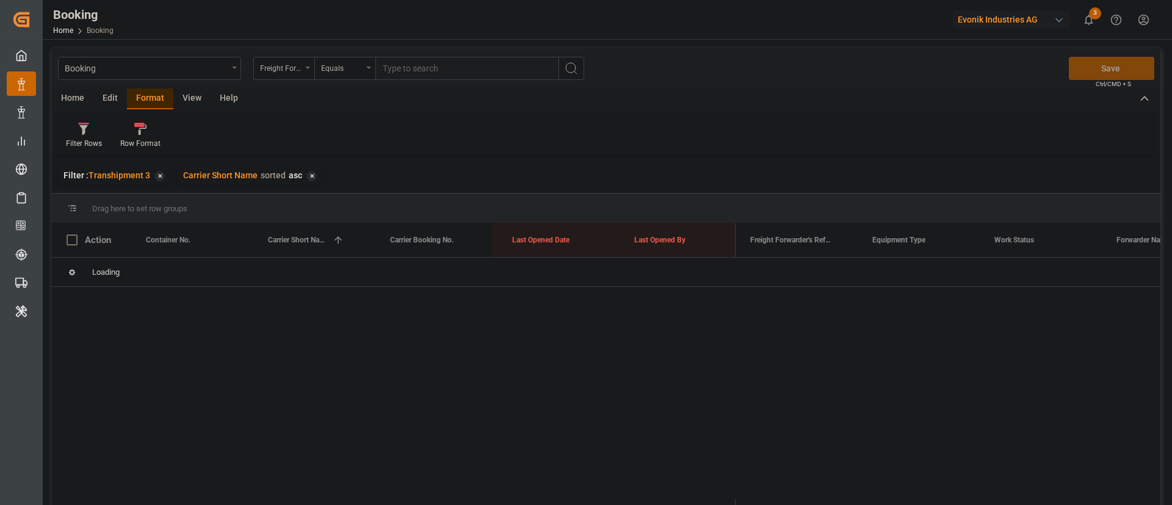
click at [90, 134] on div at bounding box center [84, 128] width 36 height 13
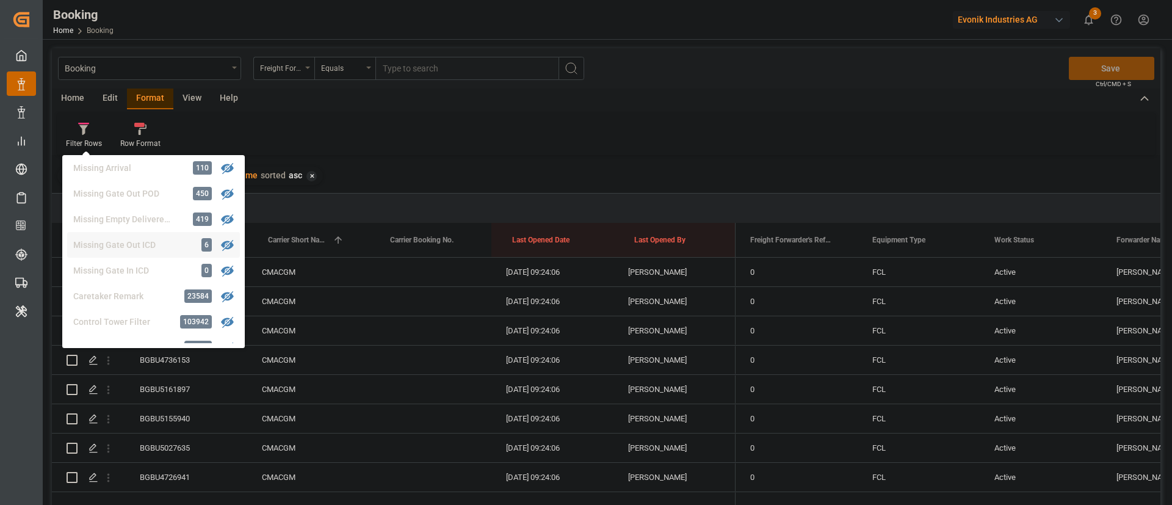
scroll to position [487, 0]
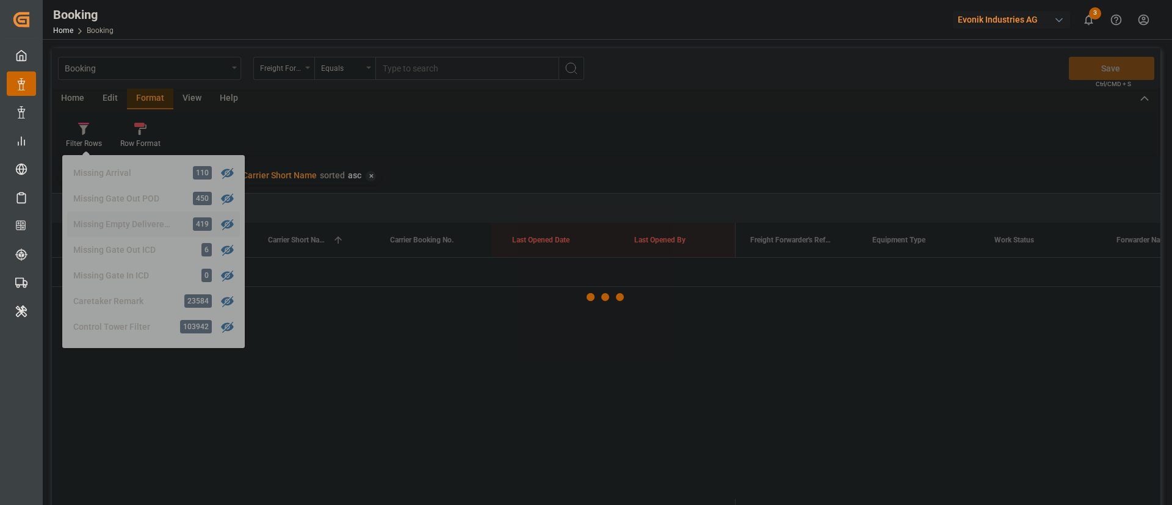
click at [145, 223] on div "Booking Freight Forwarder's Reference No. Equals Save Ctrl/CMD + S Home Edit Fo…" at bounding box center [606, 292] width 1109 height 489
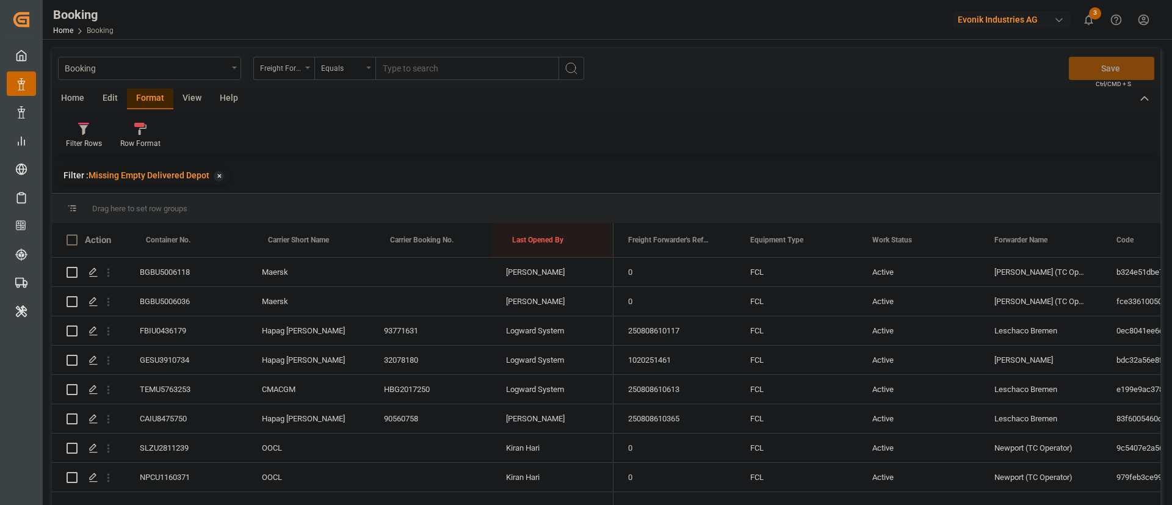
click at [194, 97] on div "View" at bounding box center [191, 99] width 37 height 21
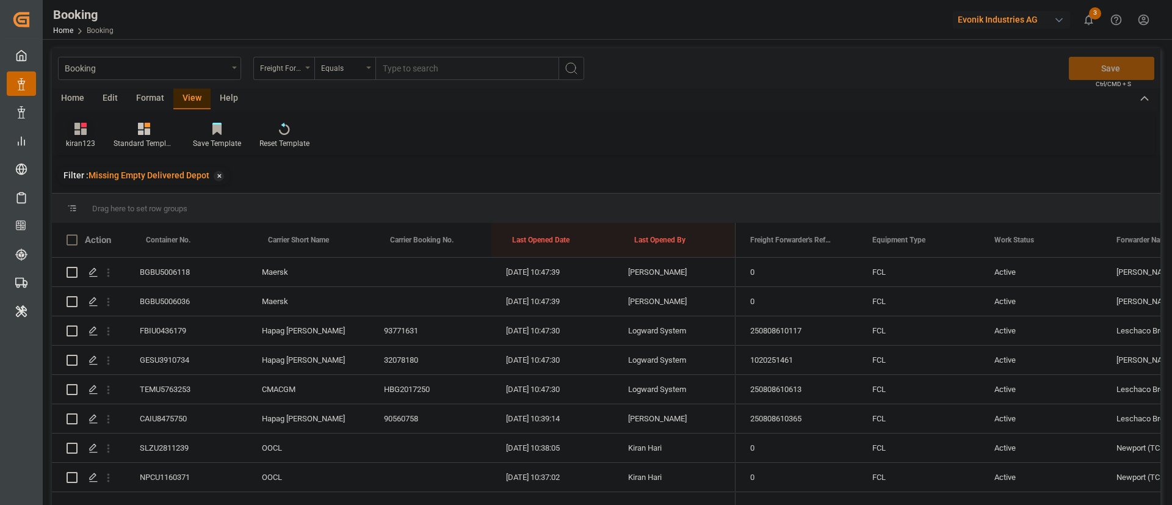
click at [84, 134] on icon at bounding box center [80, 129] width 12 height 12
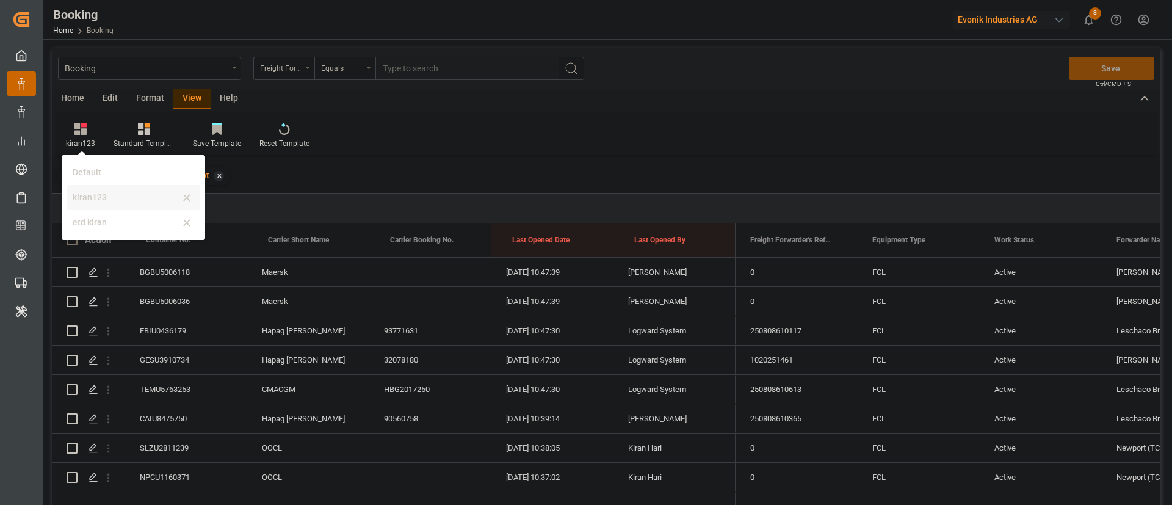
click at [104, 195] on div "kiran123" at bounding box center [126, 197] width 107 height 13
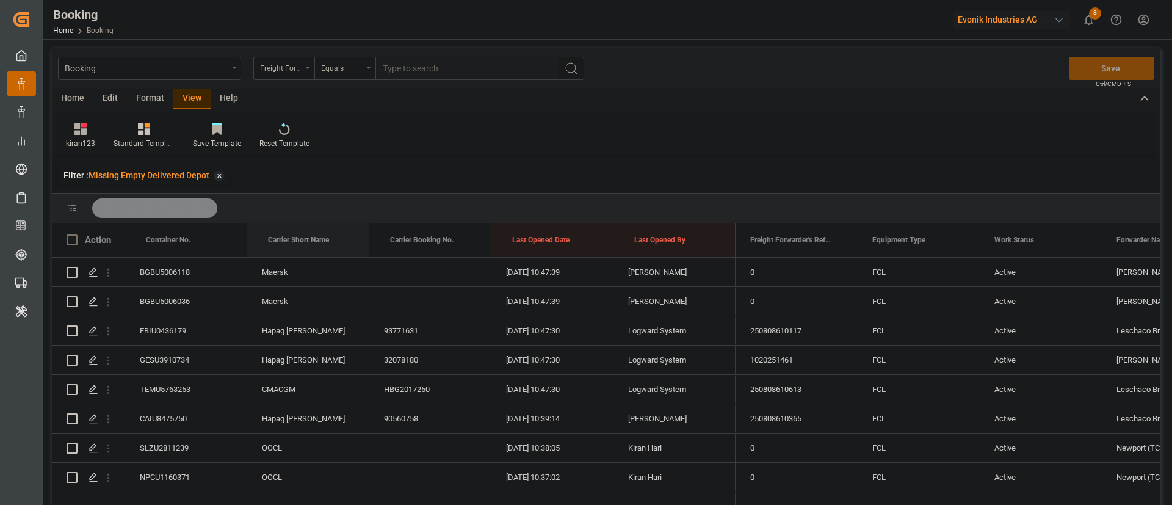
drag, startPoint x: 287, startPoint y: 249, endPoint x: 297, endPoint y: 220, distance: 30.5
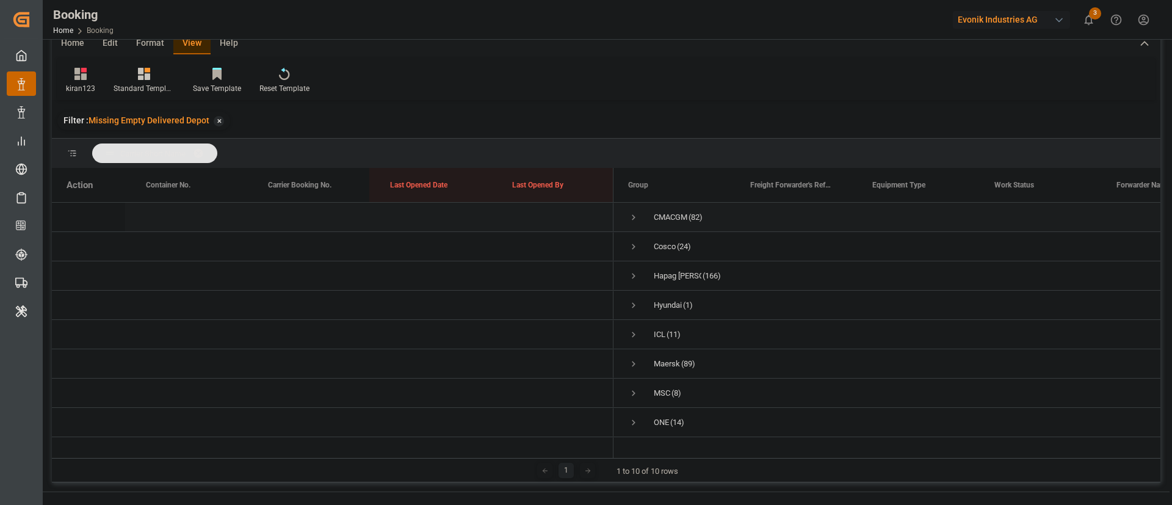
click at [634, 212] on span "Press SPACE to select this row." at bounding box center [633, 217] width 11 height 11
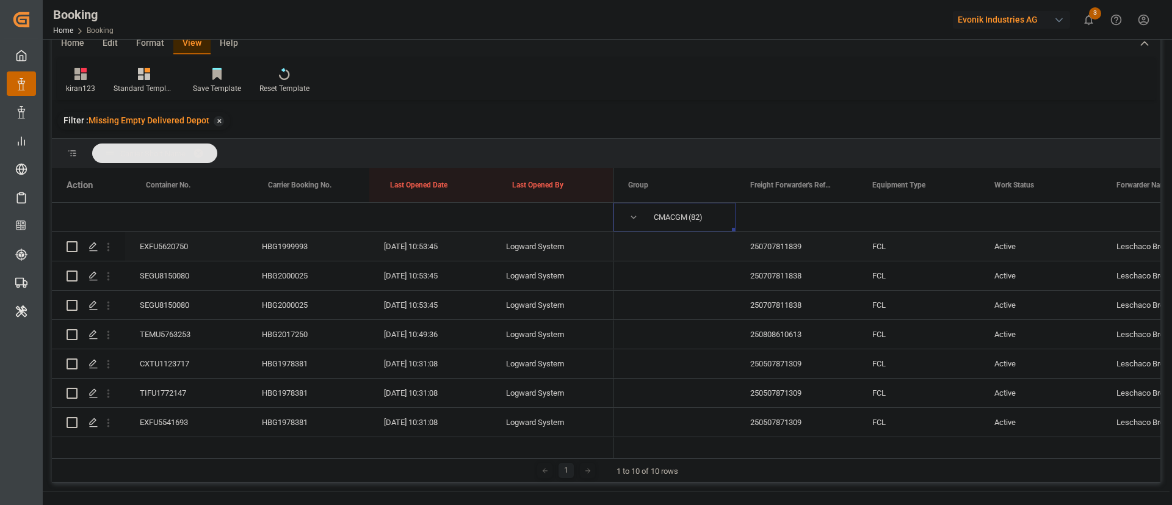
click at [173, 239] on div "EXFU5620750" at bounding box center [186, 246] width 122 height 29
drag, startPoint x: 486, startPoint y: 81, endPoint x: 424, endPoint y: 1, distance: 100.9
click at [485, 81] on div "kiran123 Standard Templates Save Template Reset Template" at bounding box center [606, 79] width 1099 height 42
click at [158, 275] on div "SEGU8150080" at bounding box center [186, 275] width 122 height 29
click at [200, 307] on div "SEGU8150080" at bounding box center [186, 305] width 122 height 29
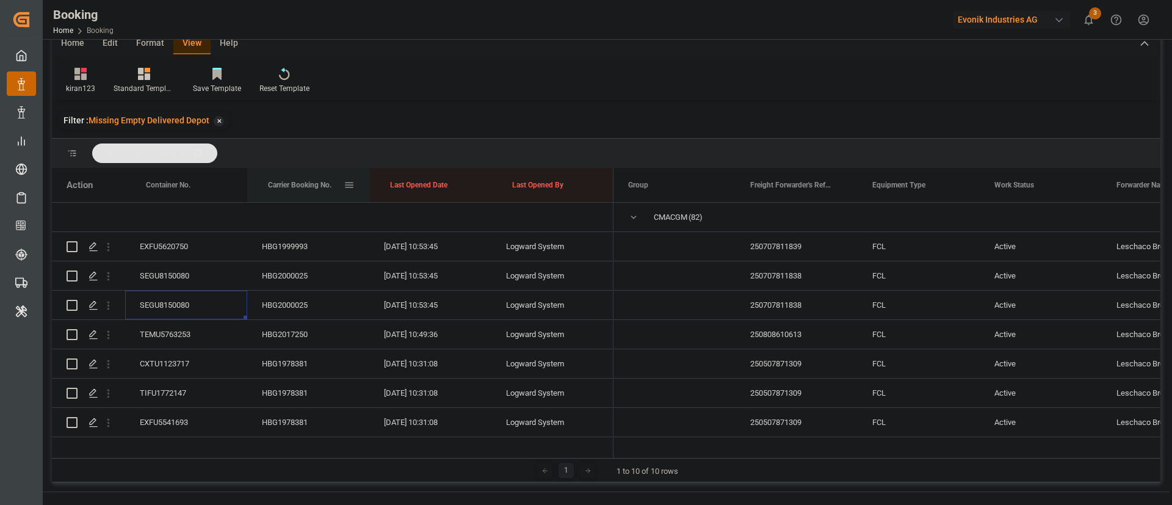
scroll to position [104, 0]
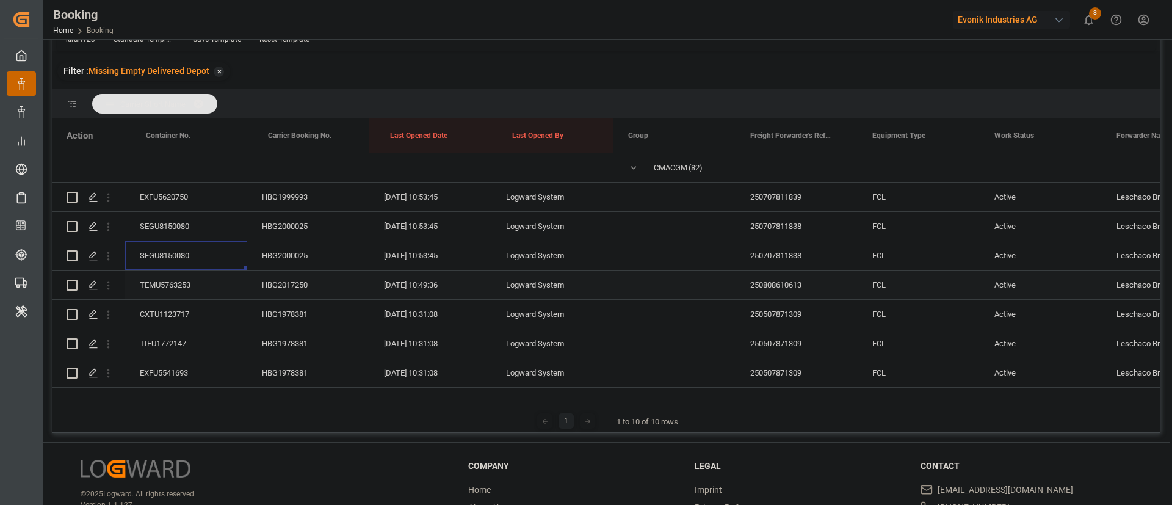
click at [196, 280] on div "TEMU5763253" at bounding box center [186, 285] width 122 height 29
click at [167, 310] on div "CXTU1123717" at bounding box center [186, 314] width 122 height 29
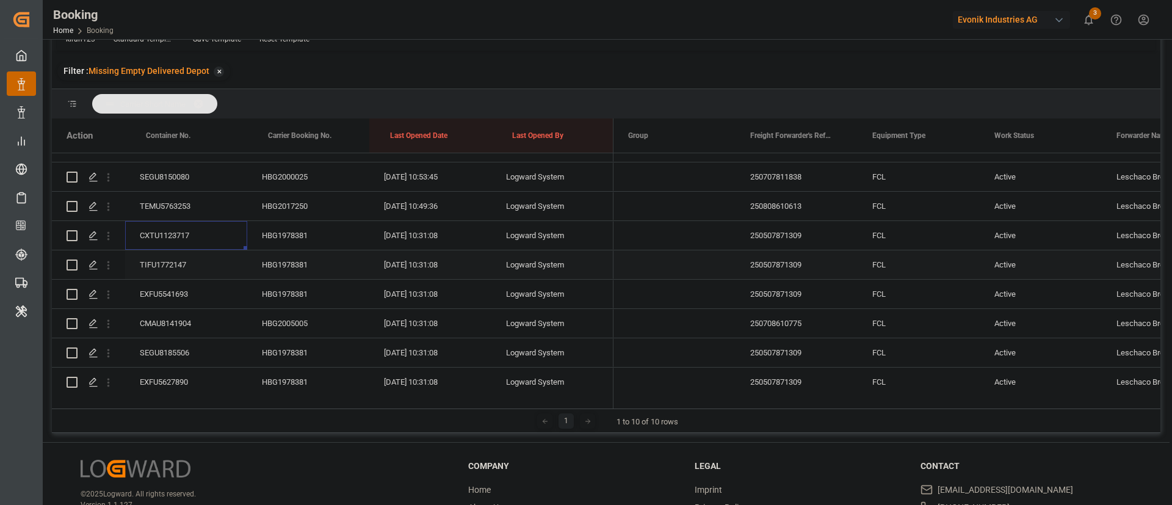
click at [187, 272] on div "TIFU1772147" at bounding box center [186, 264] width 122 height 29
click at [165, 325] on div "CMAU8141904" at bounding box center [186, 323] width 122 height 29
click at [109, 322] on icon "open menu" at bounding box center [108, 324] width 13 height 13
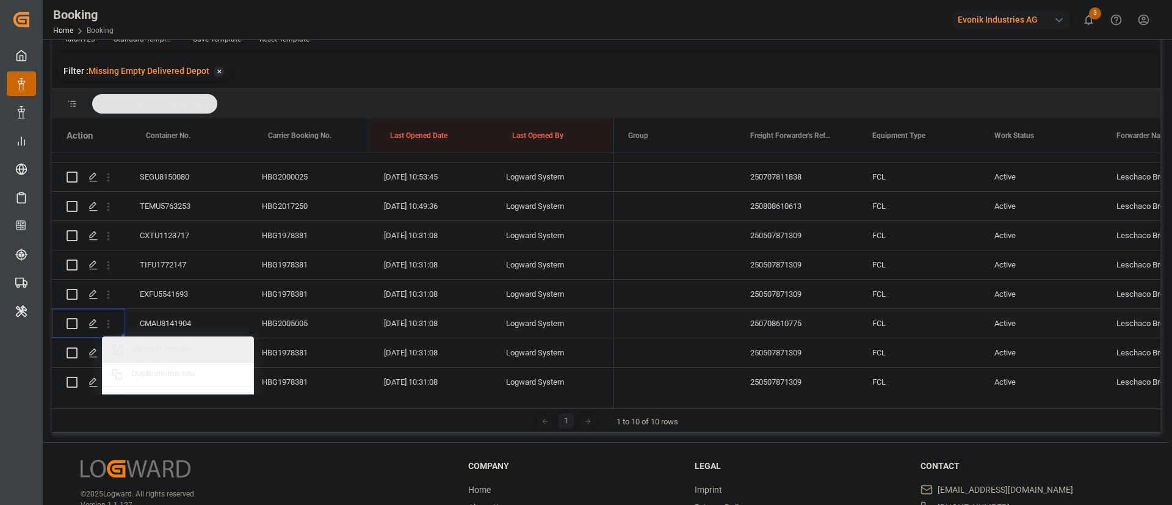
click at [205, 343] on span "Open in new tab" at bounding box center [188, 349] width 111 height 13
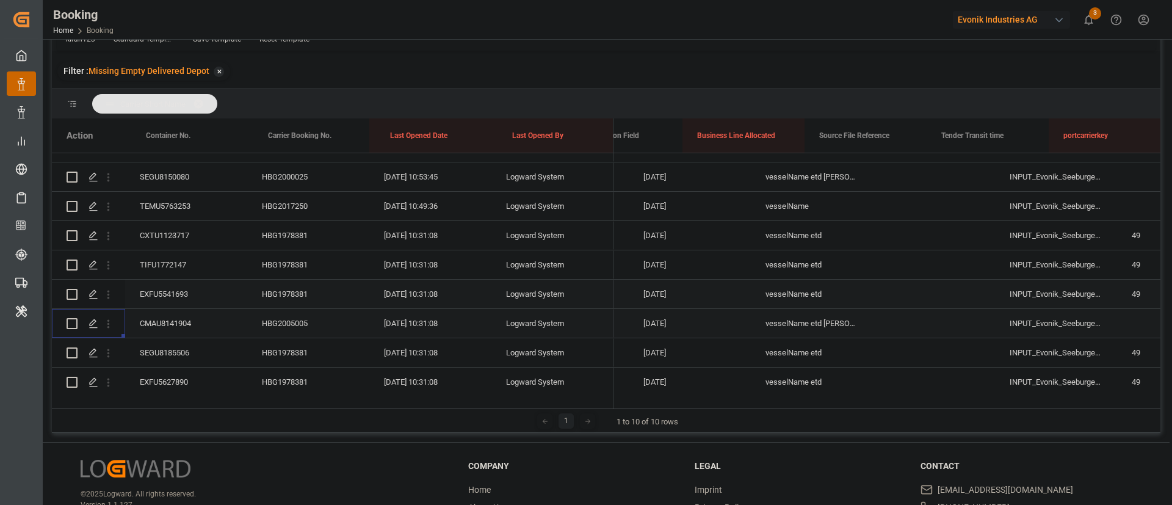
scroll to position [0, 0]
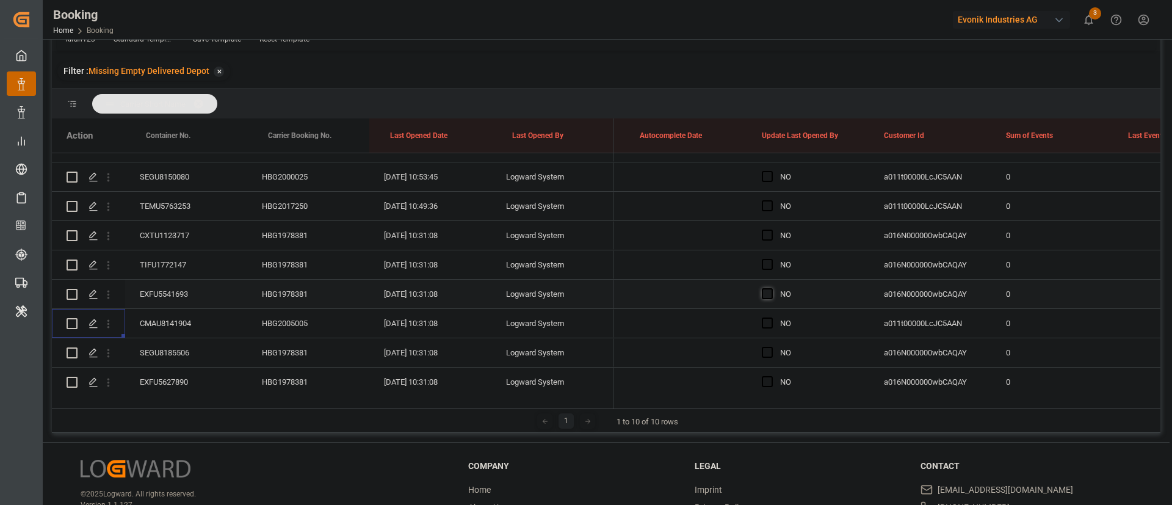
click at [768, 296] on span "Press SPACE to select this row." at bounding box center [767, 293] width 11 height 11
click at [771, 288] on input "Press SPACE to select this row." at bounding box center [771, 288] width 0 height 0
drag, startPoint x: 868, startPoint y: 305, endPoint x: 847, endPoint y: 171, distance: 136.0
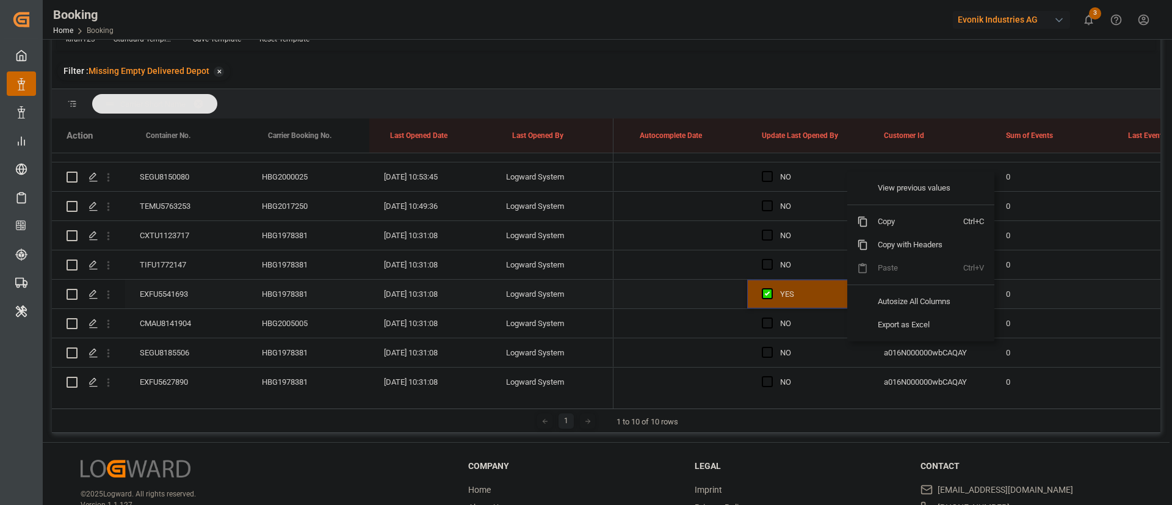
click at [797, 284] on div "YES" at bounding box center [817, 294] width 74 height 28
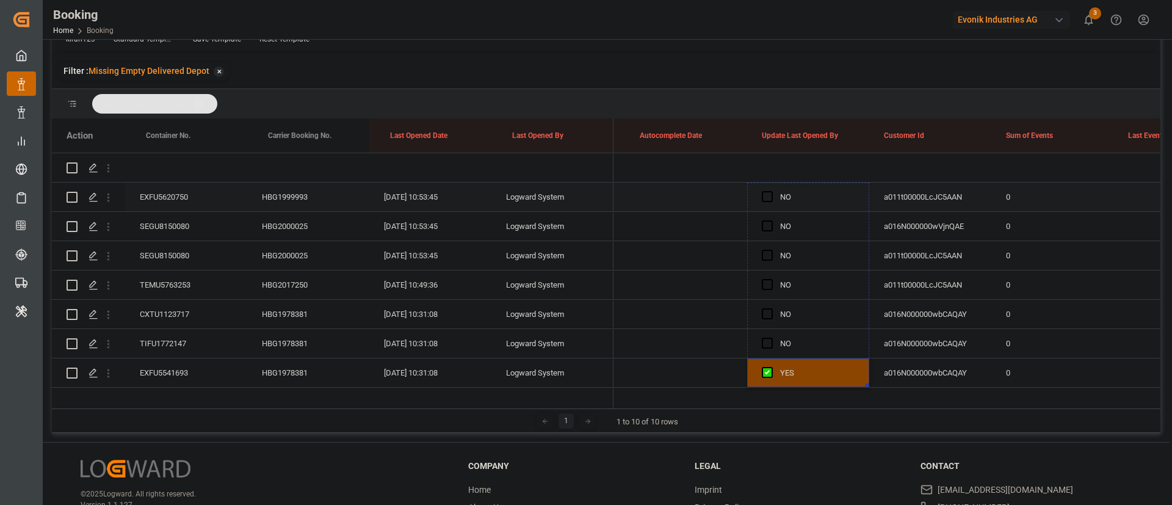
drag, startPoint x: 868, startPoint y: 306, endPoint x: 818, endPoint y: 194, distance: 123.0
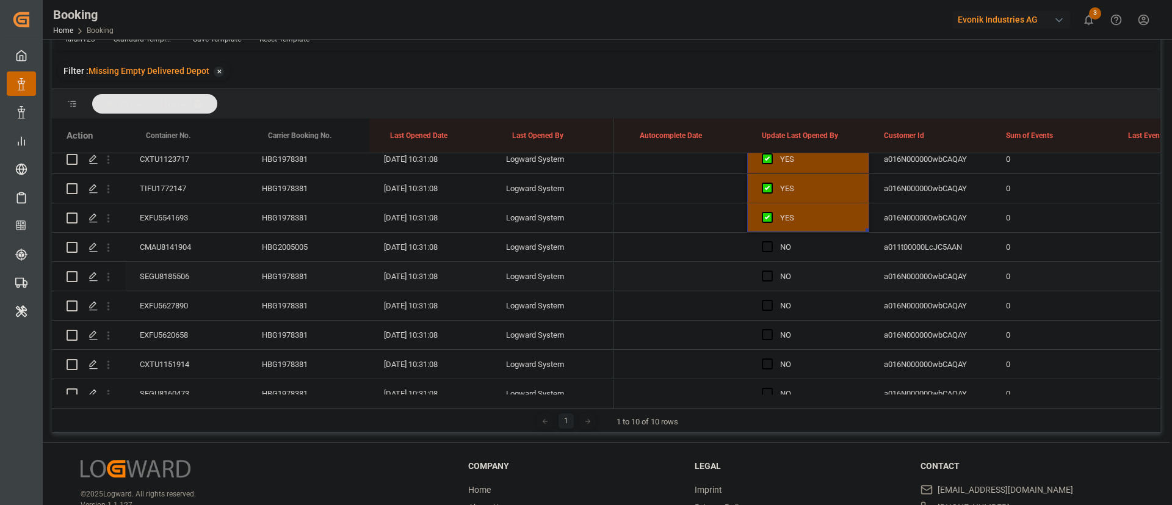
click at [178, 264] on div "SEGU8185506" at bounding box center [186, 276] width 122 height 29
click at [109, 276] on icon "open menu" at bounding box center [108, 277] width 2 height 9
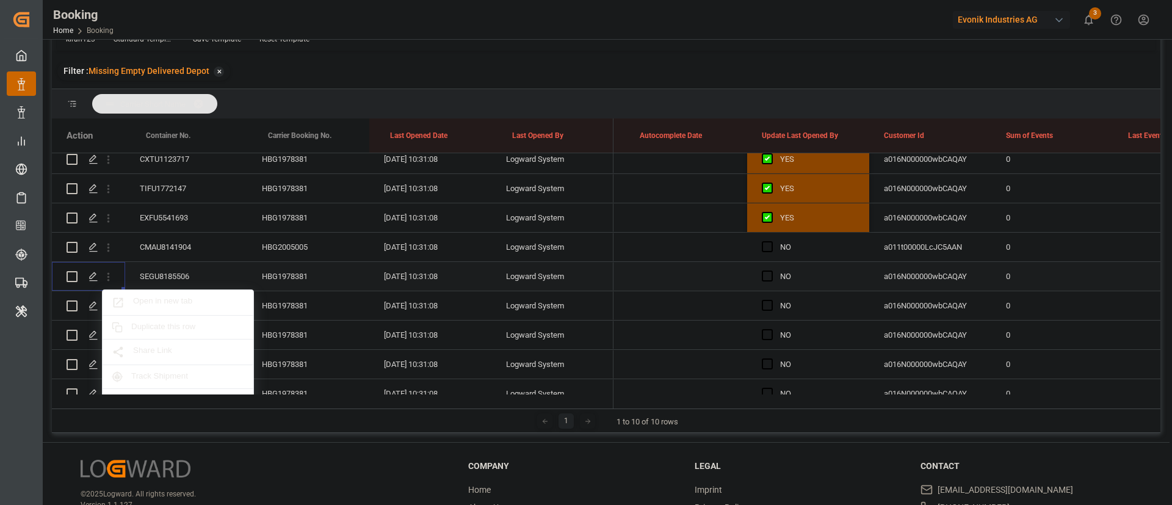
click at [172, 297] on span "Open in new tab" at bounding box center [188, 302] width 111 height 13
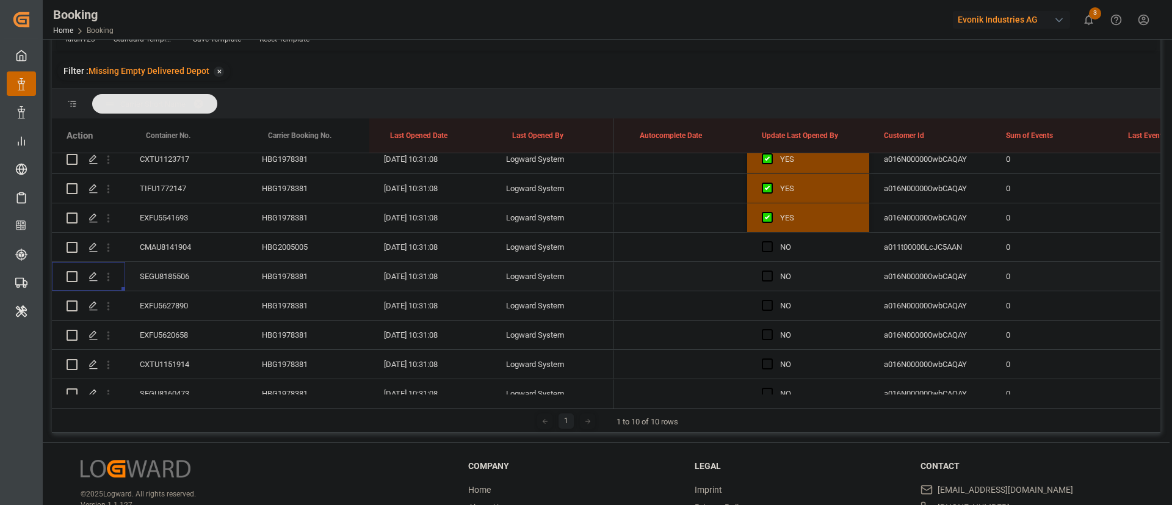
scroll to position [195, 0]
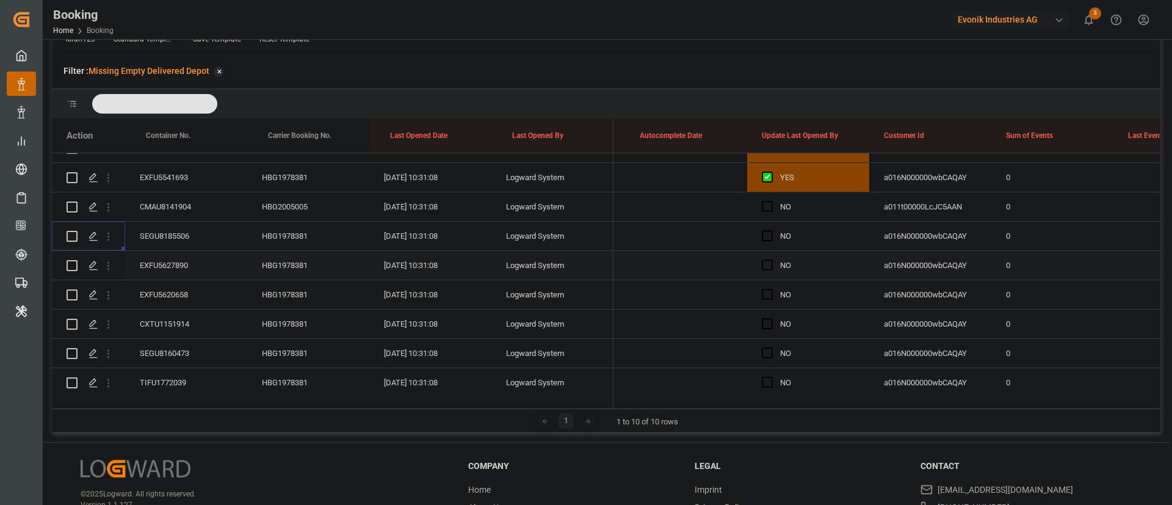
click at [183, 266] on div "EXFU5627890" at bounding box center [186, 265] width 122 height 29
click at [111, 207] on icon "open menu" at bounding box center [108, 209] width 13 height 13
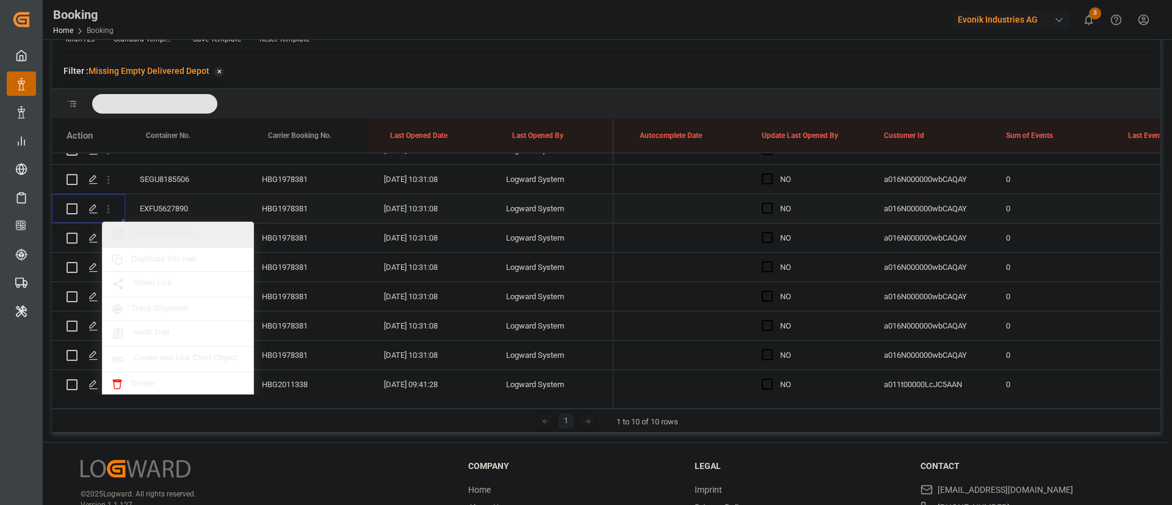
click at [173, 234] on span "Open in new tab" at bounding box center [188, 234] width 111 height 13
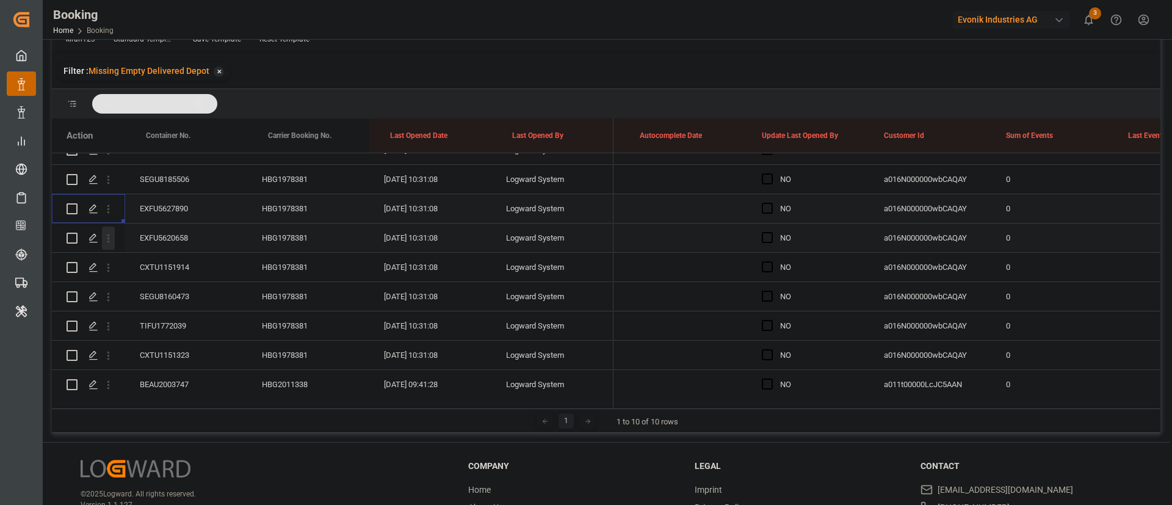
click at [109, 241] on icon "open menu" at bounding box center [108, 238] width 2 height 9
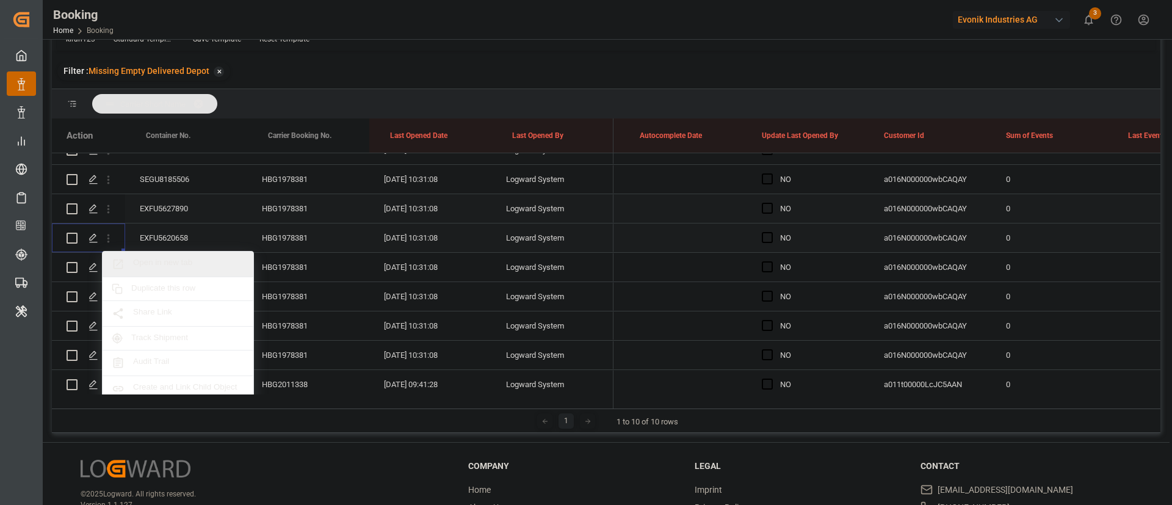
click at [139, 256] on div "Open in new tab" at bounding box center [178, 265] width 151 height 26
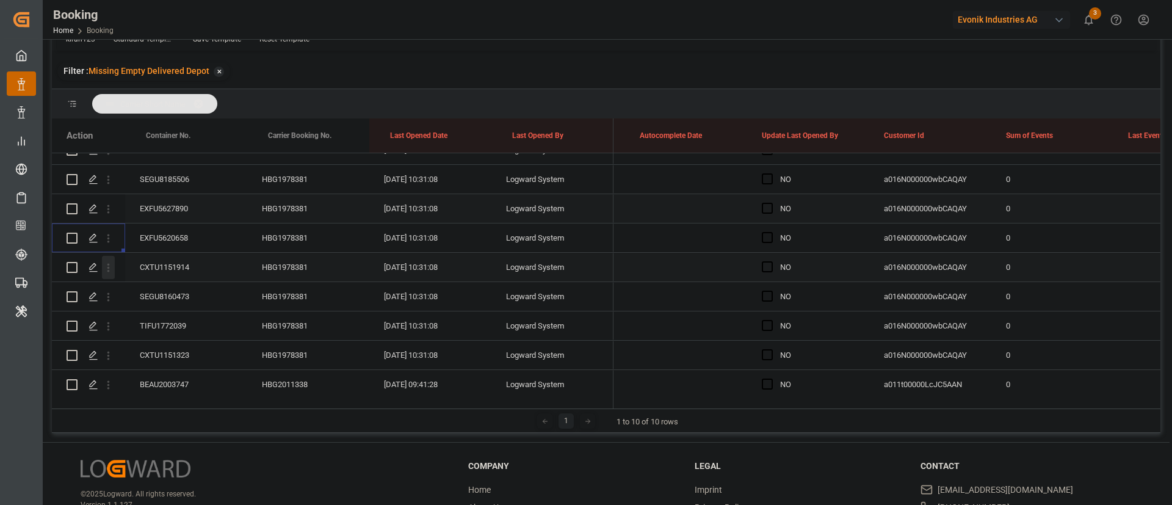
click at [111, 265] on icon "open menu" at bounding box center [108, 267] width 13 height 13
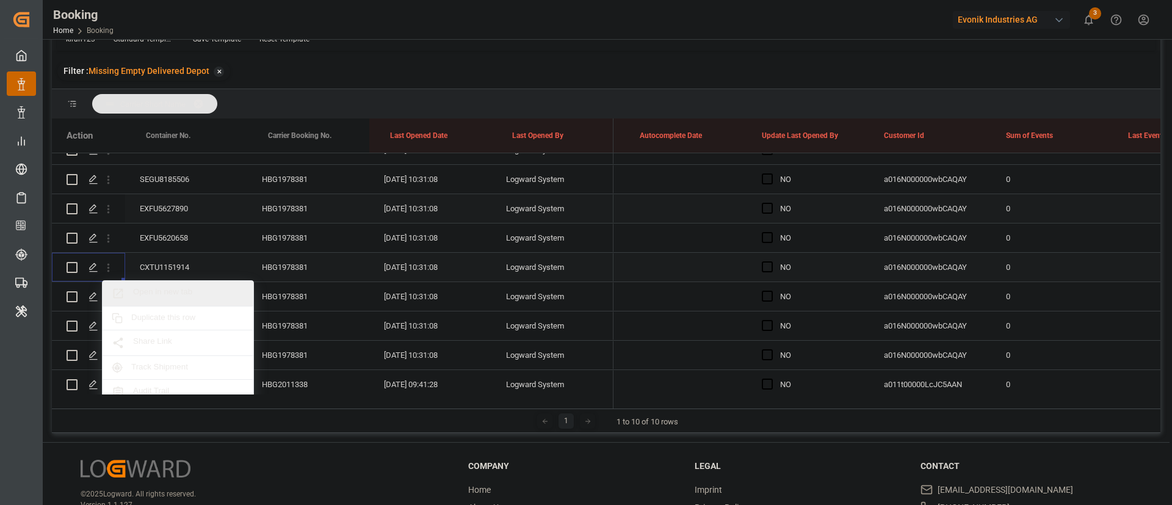
click at [151, 290] on span "Open in new tab" at bounding box center [188, 293] width 111 height 13
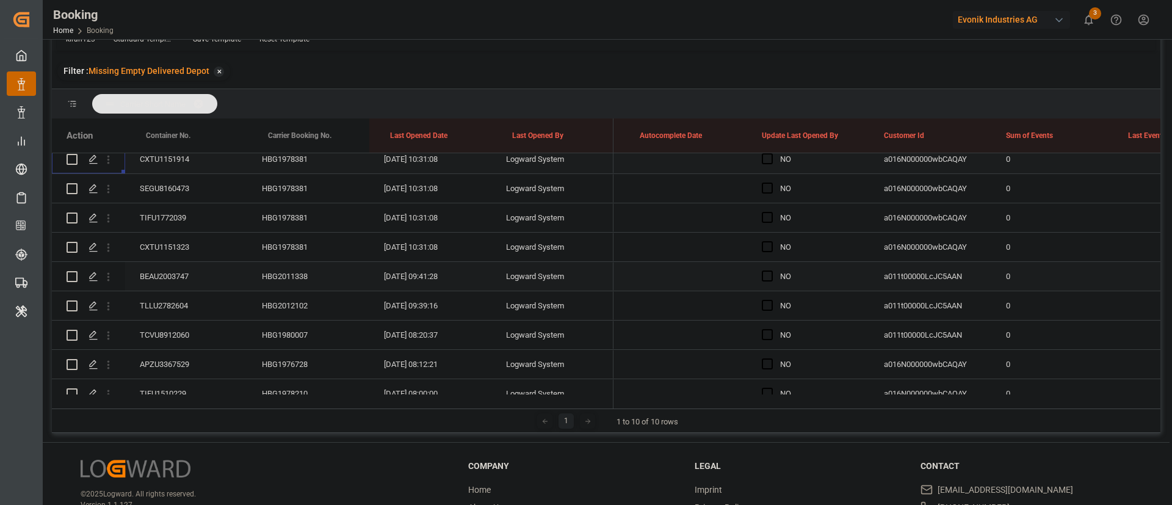
scroll to position [343, 0]
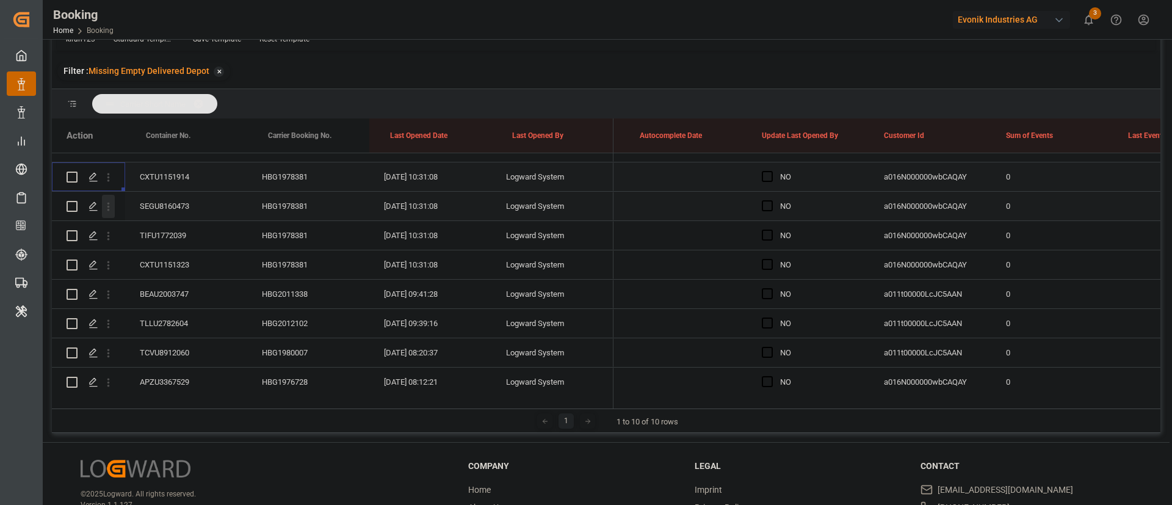
click at [113, 208] on icon "open menu" at bounding box center [108, 206] width 13 height 13
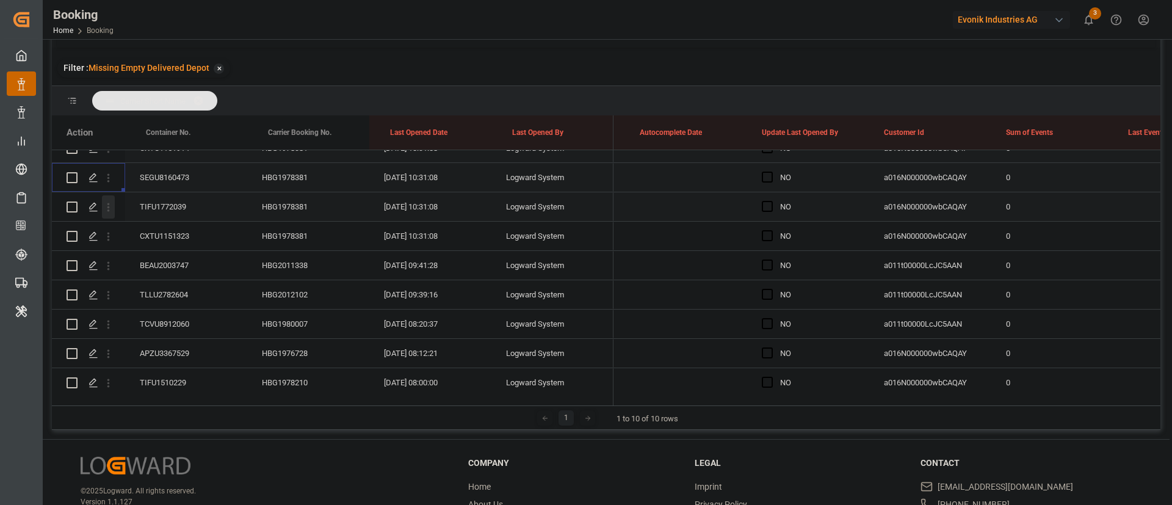
click at [114, 203] on icon "open menu" at bounding box center [108, 207] width 13 height 13
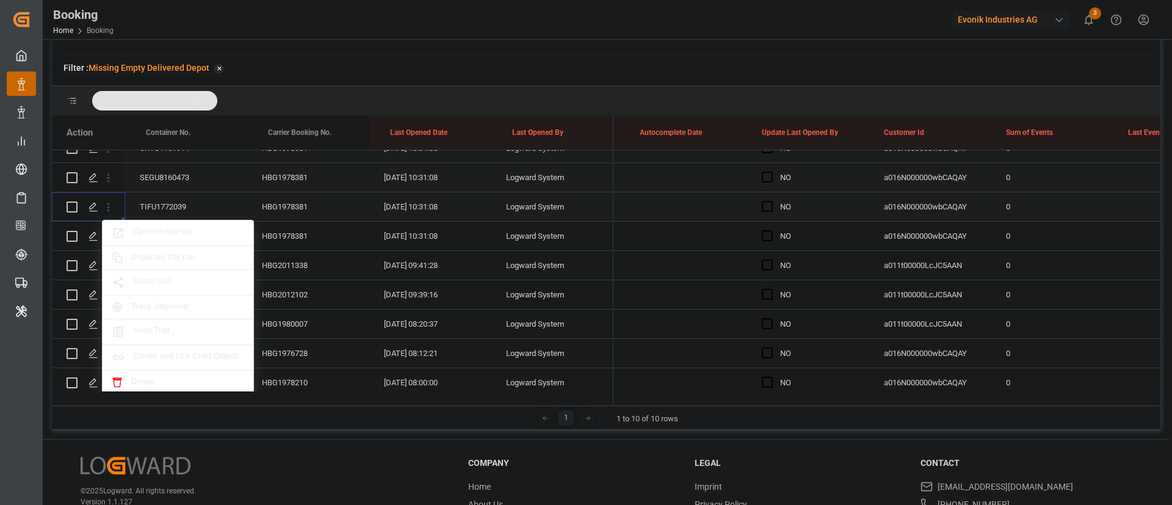
click at [175, 231] on span "Open in new tab" at bounding box center [188, 233] width 111 height 13
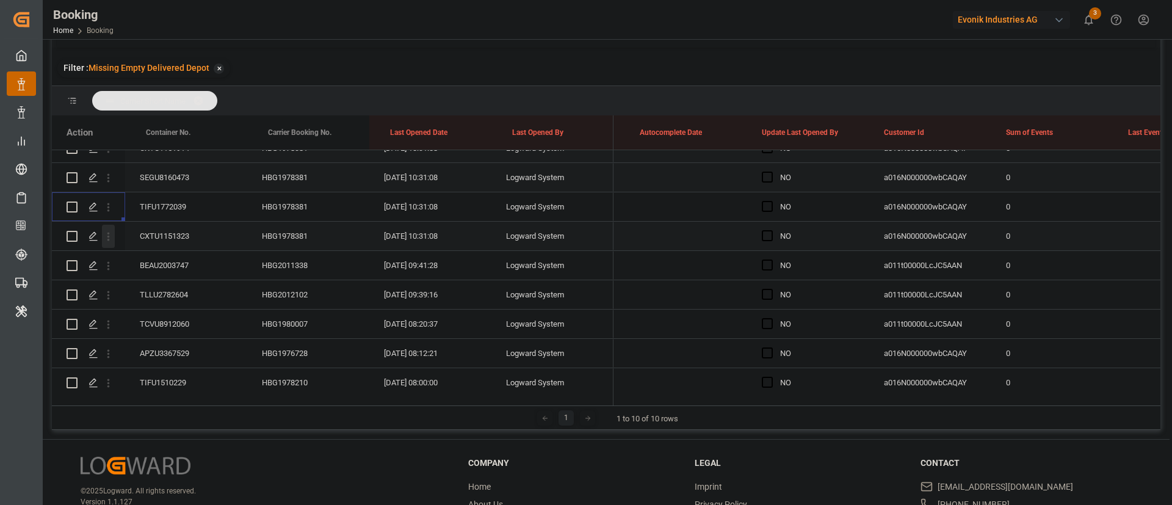
click at [110, 236] on icon "open menu" at bounding box center [108, 236] width 13 height 13
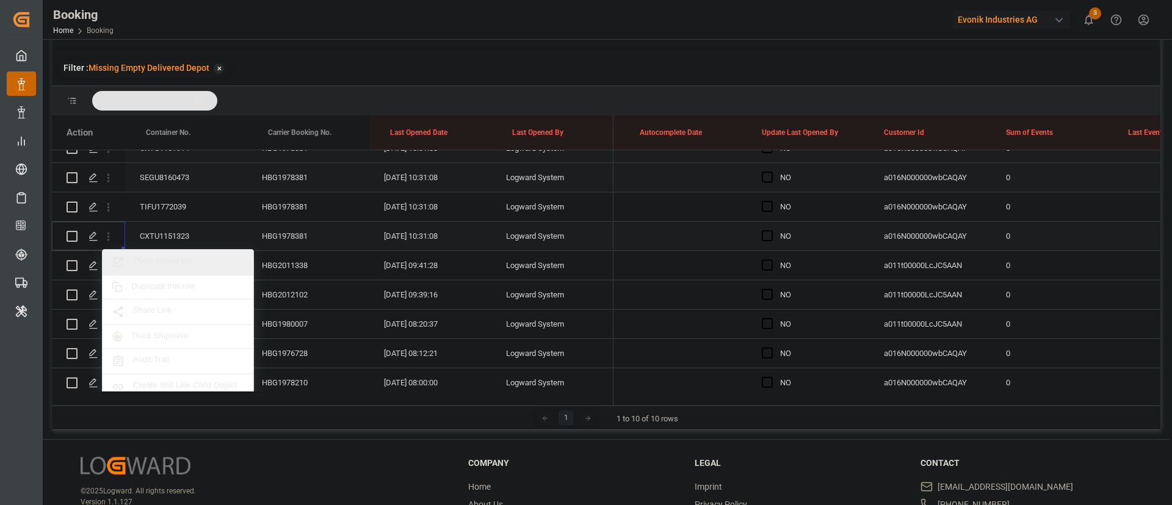
click at [158, 256] on span "Open in new tab" at bounding box center [188, 262] width 111 height 13
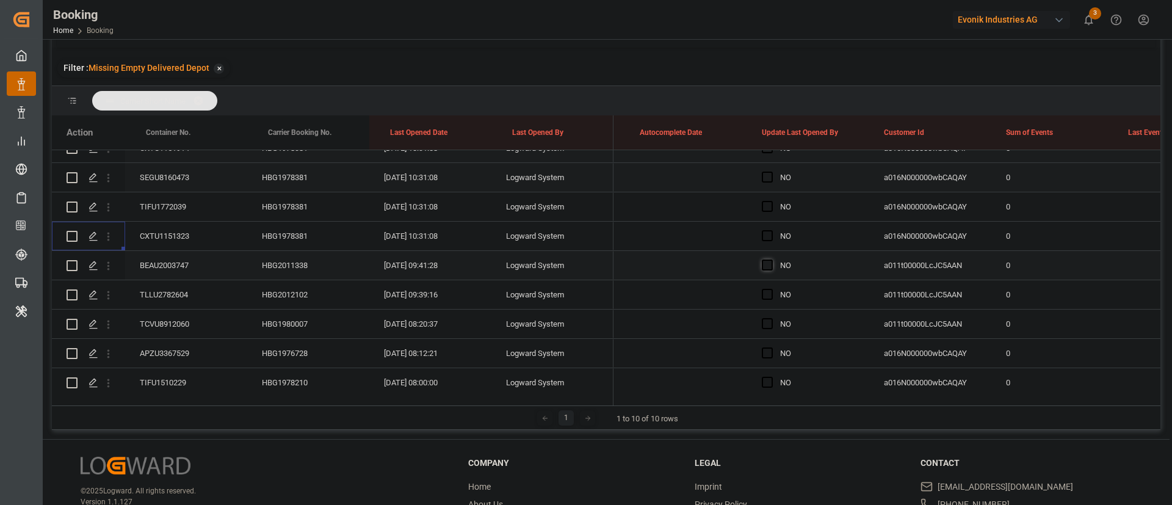
click at [770, 264] on span "Press SPACE to select this row." at bounding box center [767, 265] width 11 height 11
click at [771, 260] on input "Press SPACE to select this row." at bounding box center [771, 260] width 0 height 0
click at [172, 264] on div "BEAU2003747" at bounding box center [186, 265] width 122 height 29
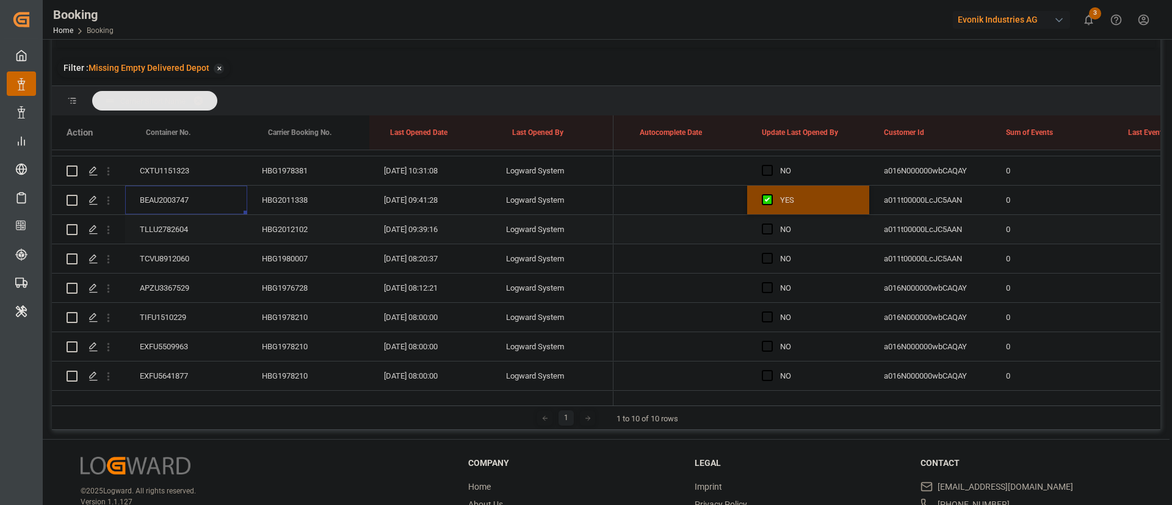
scroll to position [434, 0]
click at [182, 230] on div "TLLU2782604" at bounding box center [186, 228] width 122 height 29
click at [765, 227] on span "Press SPACE to select this row." at bounding box center [767, 228] width 11 height 11
click at [771, 223] on input "Press SPACE to select this row." at bounding box center [771, 223] width 0 height 0
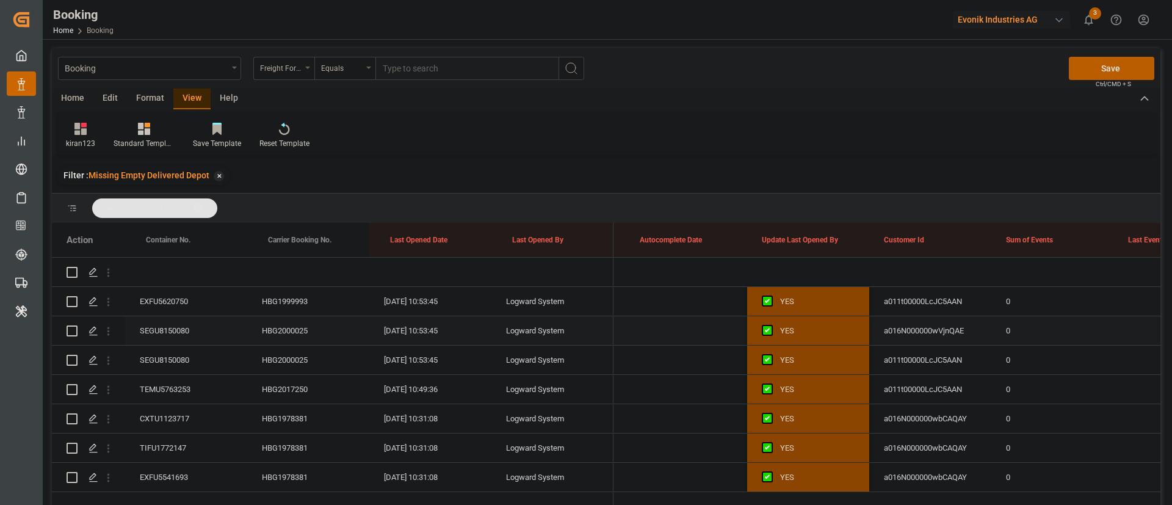
scroll to position [1, 0]
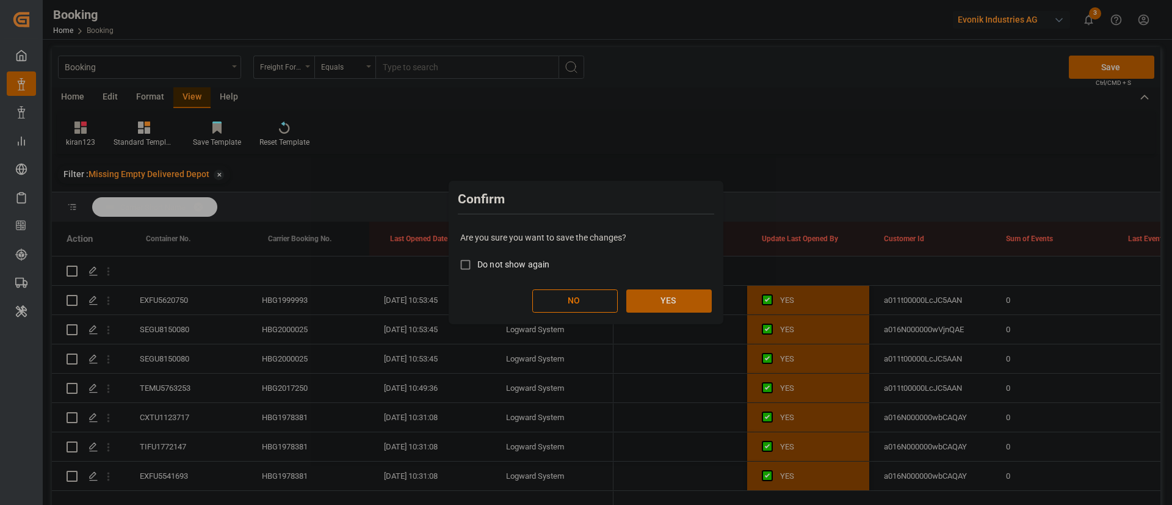
click at [692, 294] on button "YES" at bounding box center [669, 300] width 85 height 23
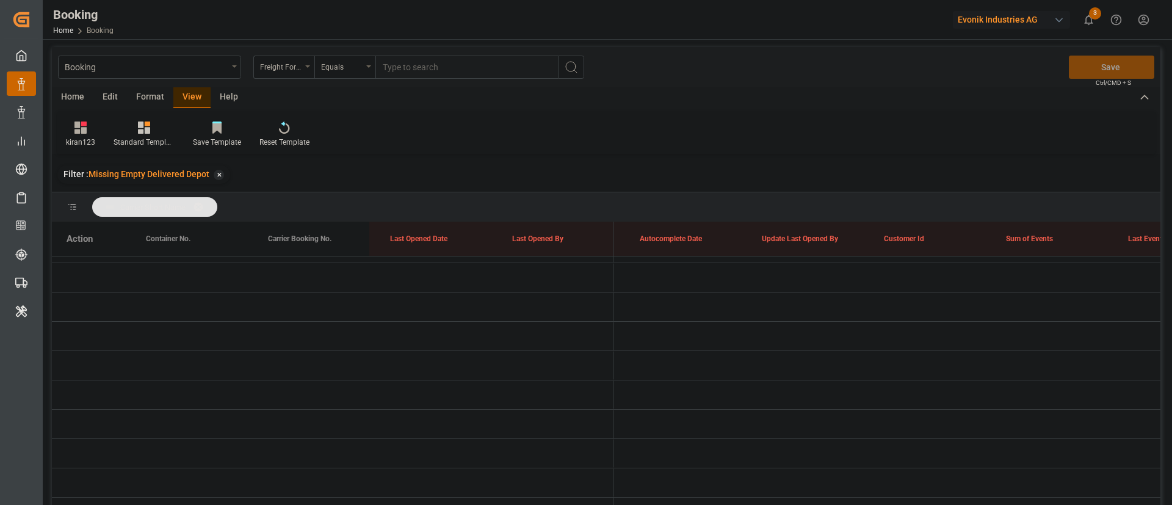
scroll to position [181, 0]
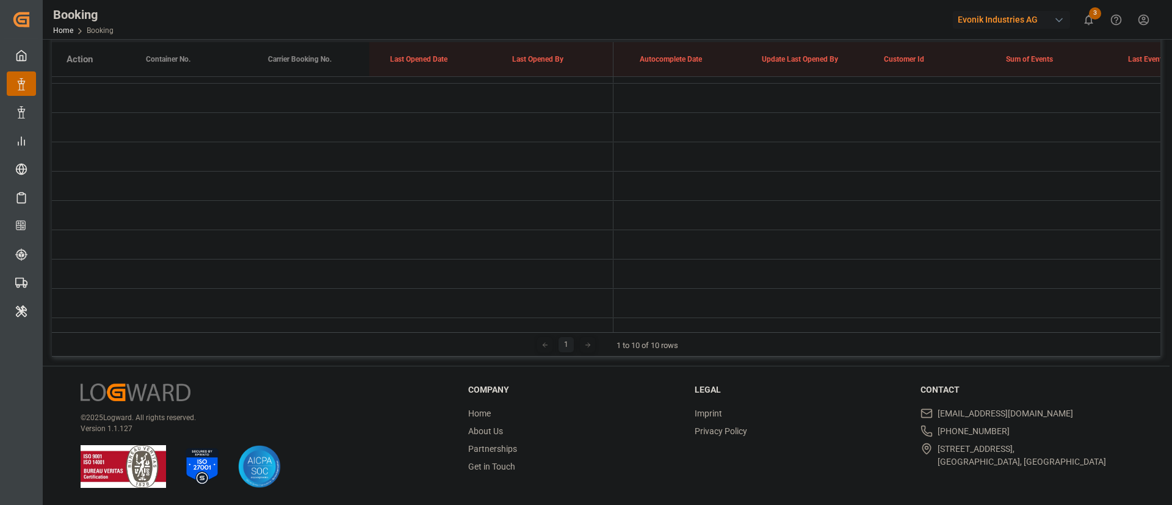
drag, startPoint x: 771, startPoint y: 322, endPoint x: 1020, endPoint y: 366, distance: 252.9
click at [1020, 366] on footer "© 2025 Logward. All rights reserved. Version 1.1.127 Company Home About Us Part…" at bounding box center [606, 435] width 1127 height 139
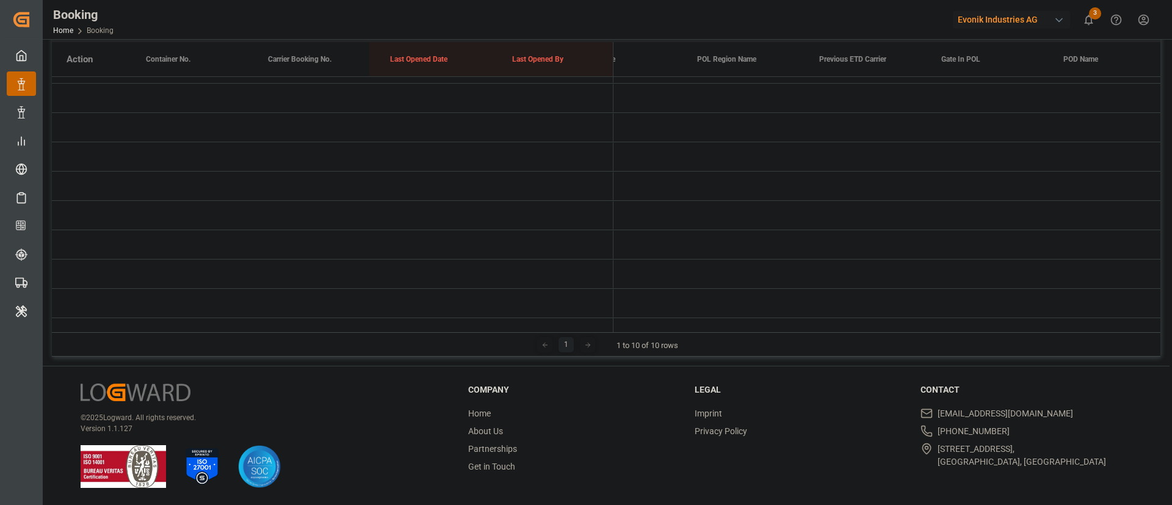
scroll to position [0, 4855]
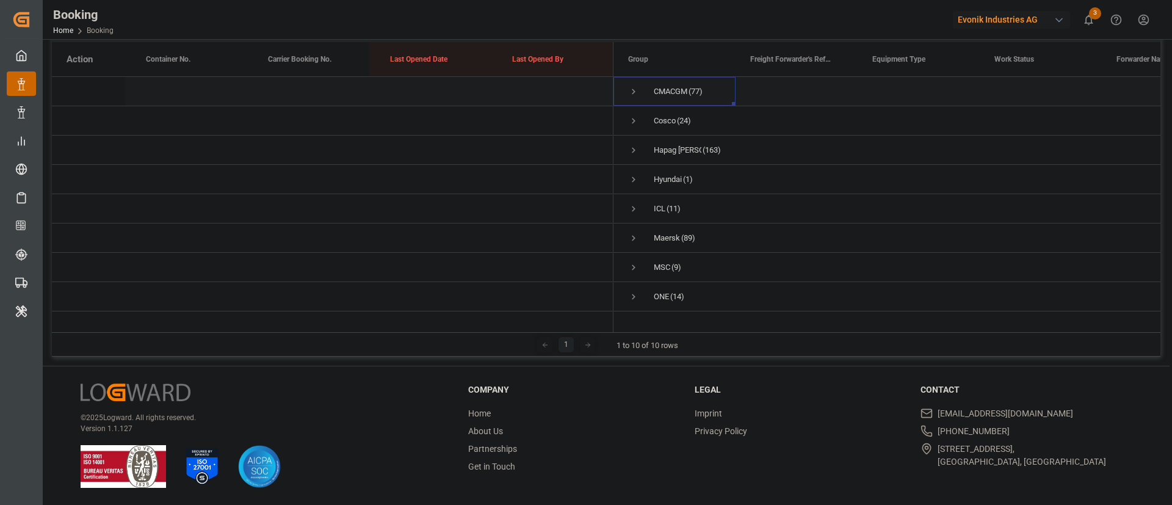
click at [629, 89] on span "Press SPACE to select this row." at bounding box center [633, 91] width 11 height 11
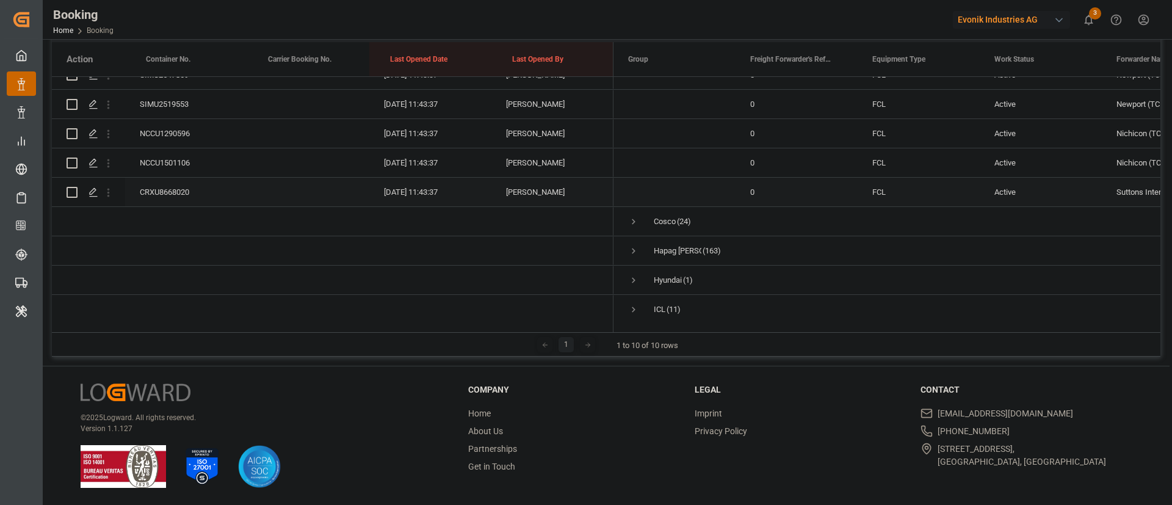
click at [228, 187] on div "CRXU8668020" at bounding box center [186, 192] width 122 height 29
click at [189, 184] on div "CRXU8668020" at bounding box center [186, 192] width 122 height 29
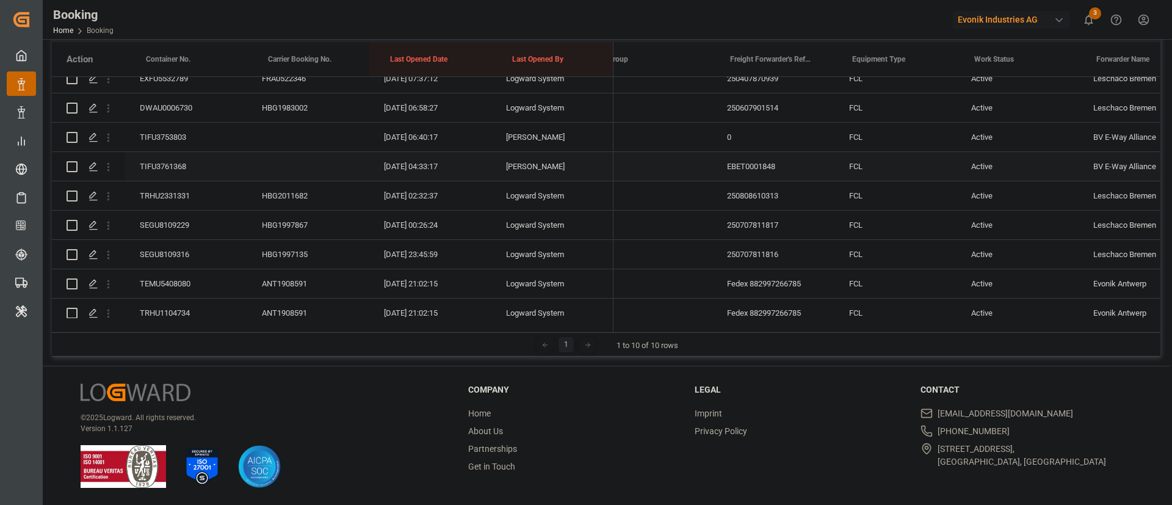
scroll to position [0, 36]
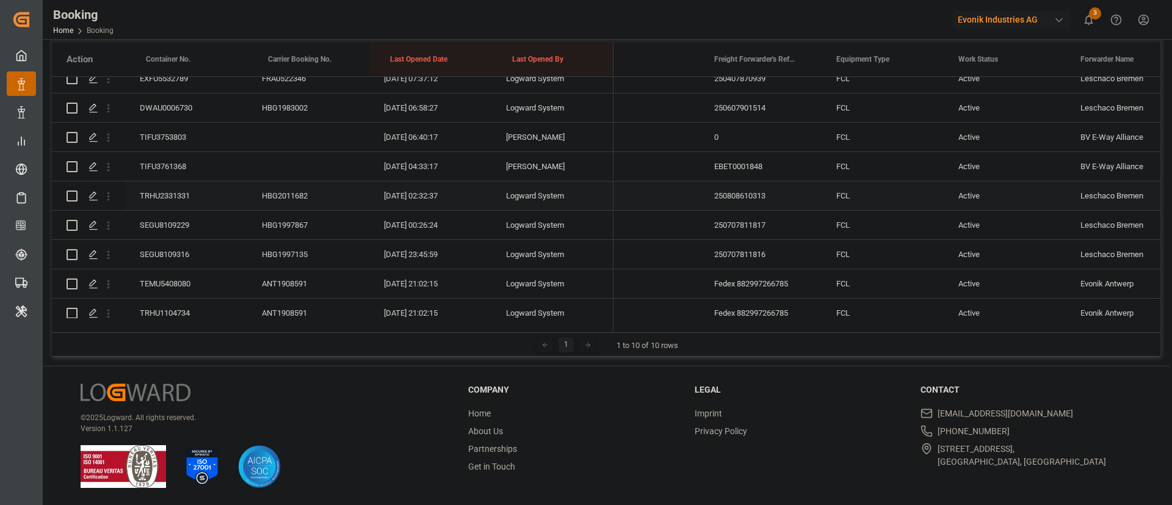
click at [176, 192] on div "TRHU2331331" at bounding box center [186, 195] width 122 height 29
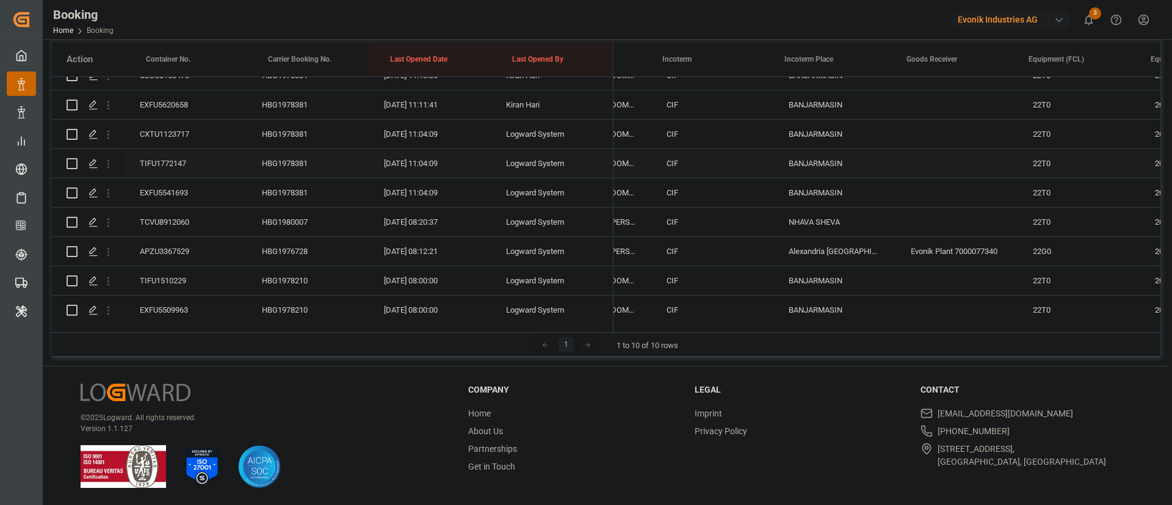
scroll to position [0, 2286]
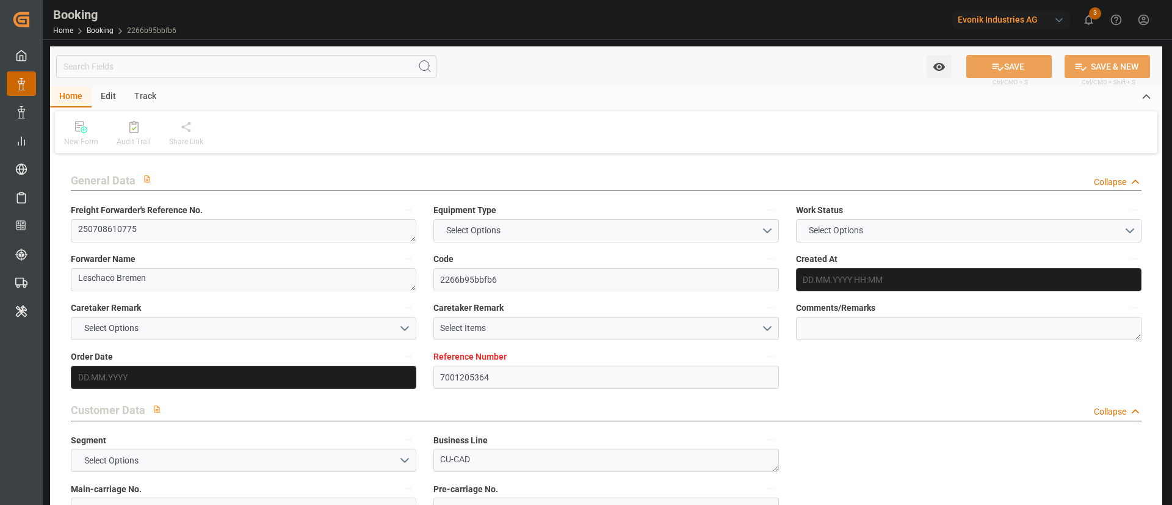
type input "7001205364"
type input "9832729"
type input "CMACGM"
type input "CMA CGM Group"
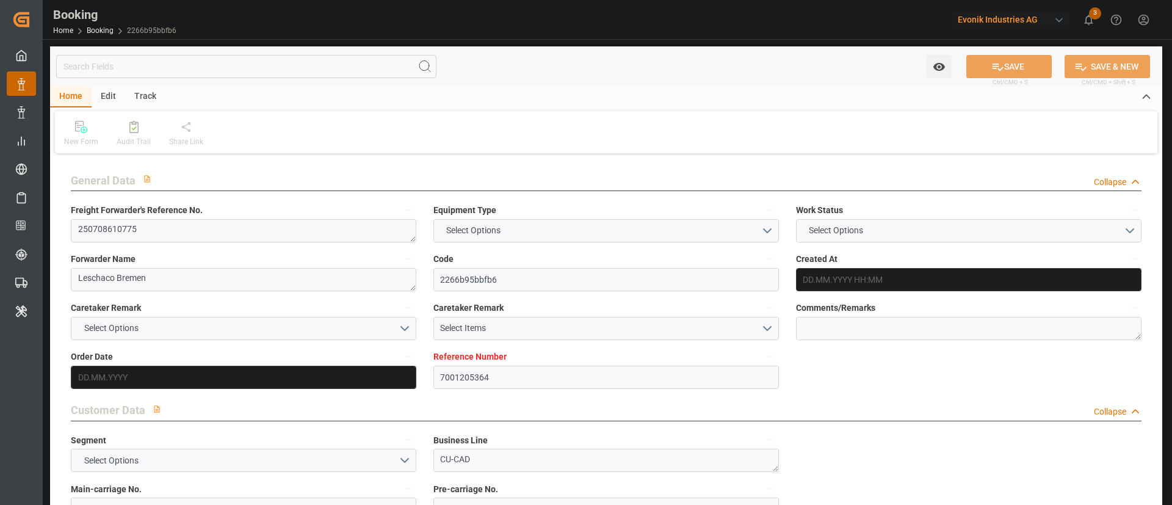
type input "NLRTM"
type input "TWTPE"
type input "40"
type input "MYPKG"
type input "0"
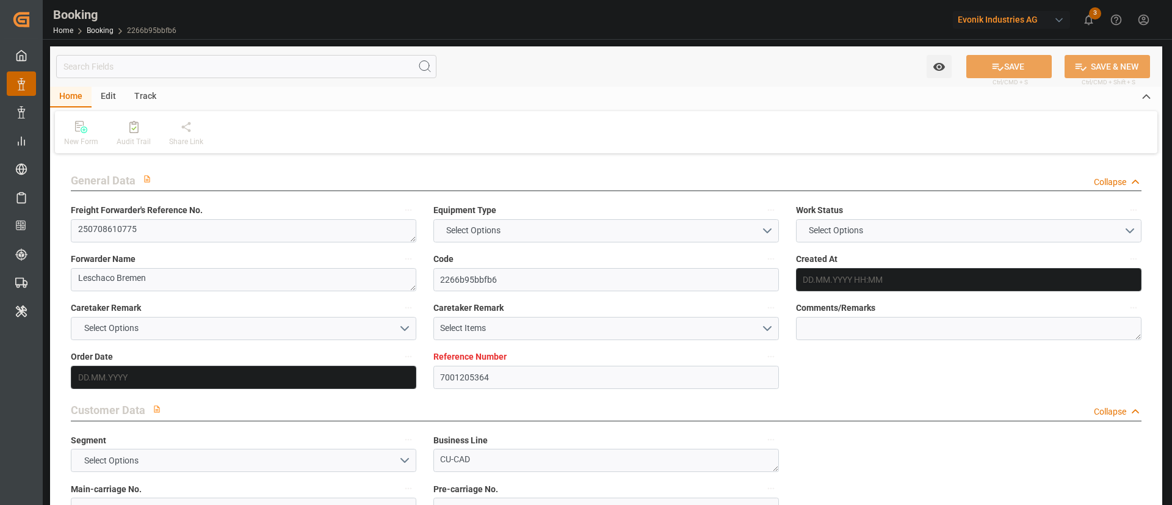
type input "NLRTM"
type input "TWTPE"
type input "9935210"
type input "26.06.2025 06:26"
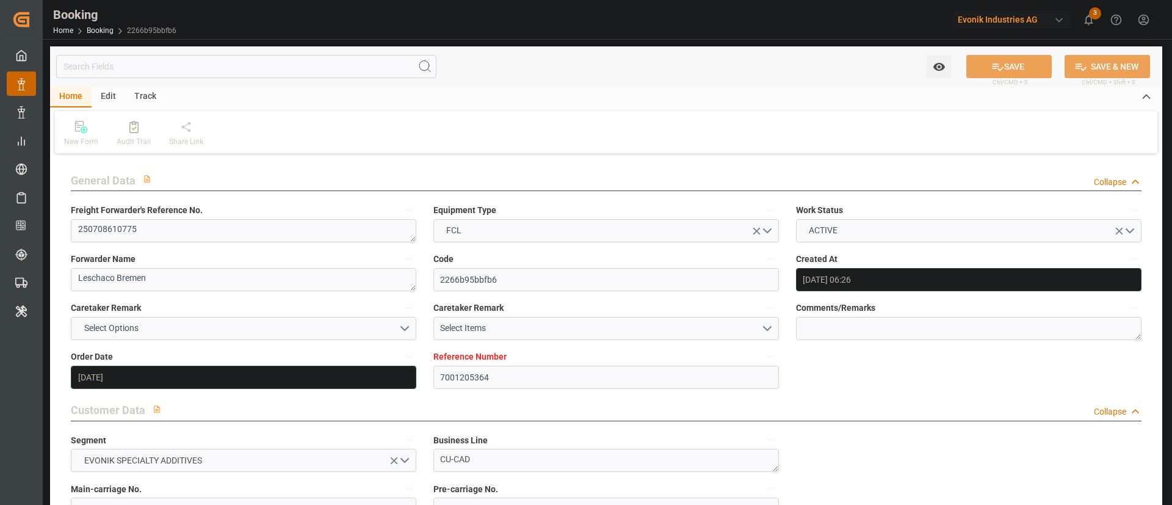
type input "26.06.2025"
type input "19.09.2025"
type input "11.07.2025"
type input "26.06.2025"
type input "17.07.2025"
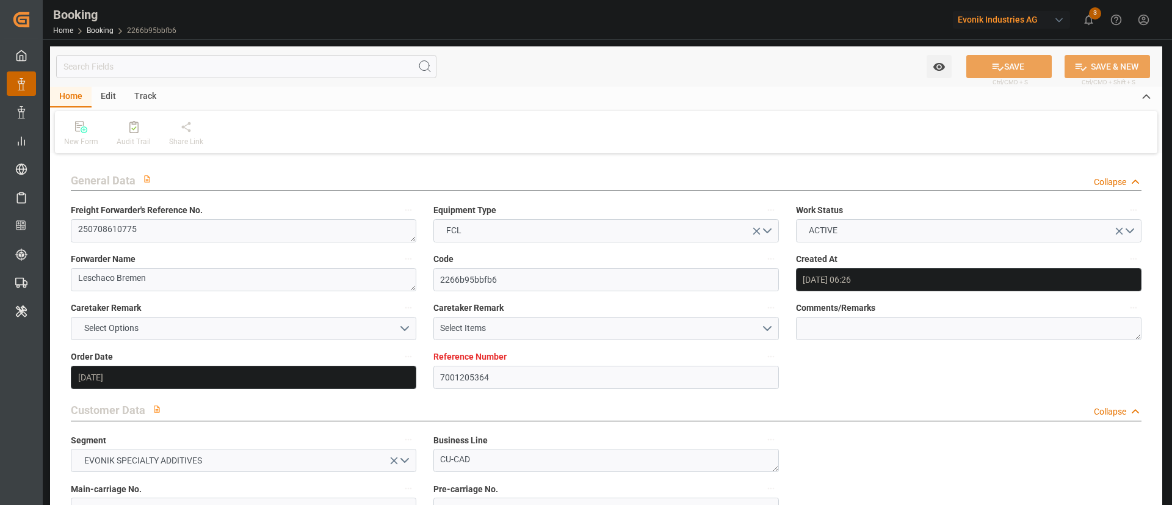
type input "28.07.2025 02:50"
type input "22.07.2025 00:00"
type input "28.07.2025 02:50"
type input "21.07.2025 14:01"
type input "06.09.2025 14:00"
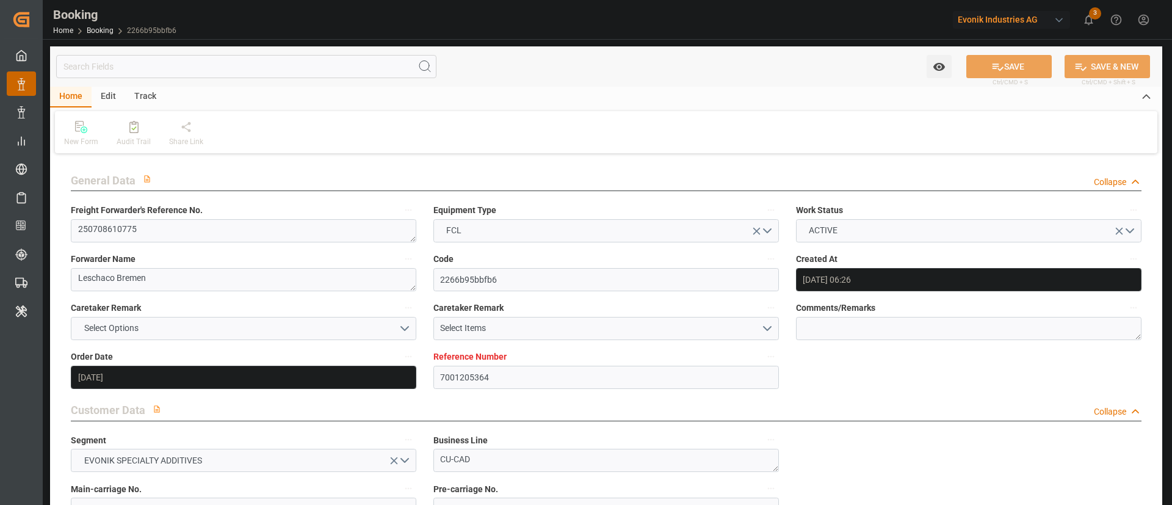
type input "11.09.2025 00:00"
type input "06.09.2025 14:00"
type input "26.08.2025 14:20"
type input "24.08.2025 03:00"
type input "26.08.2025 14:20"
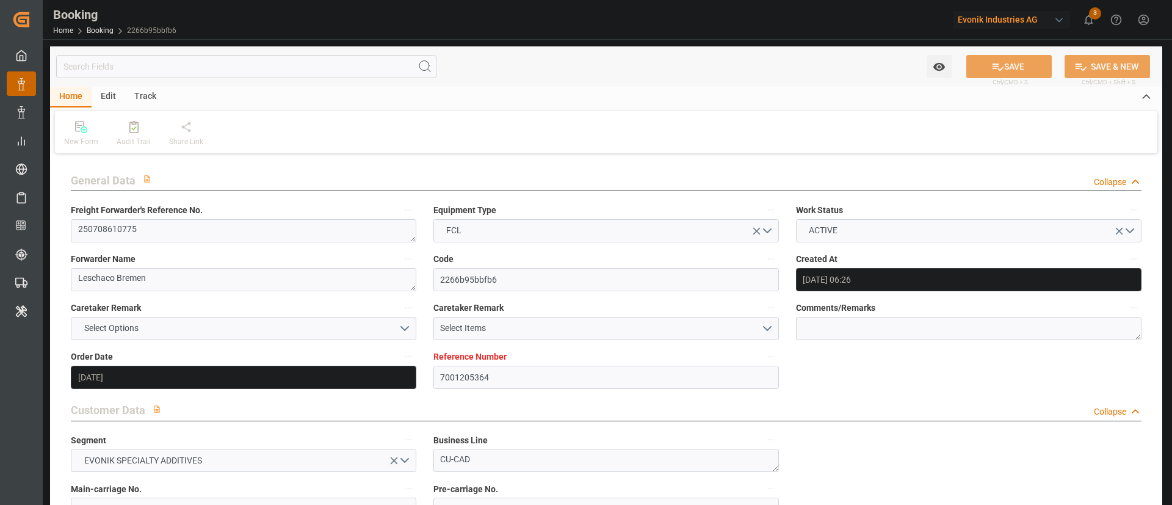
type input "30.08.2025 15:00"
type input "27.08.2025 17:00"
type input "30.08.2025 15:00"
type input "08.09.2025 11:23"
type input "11.09.2025 11:08"
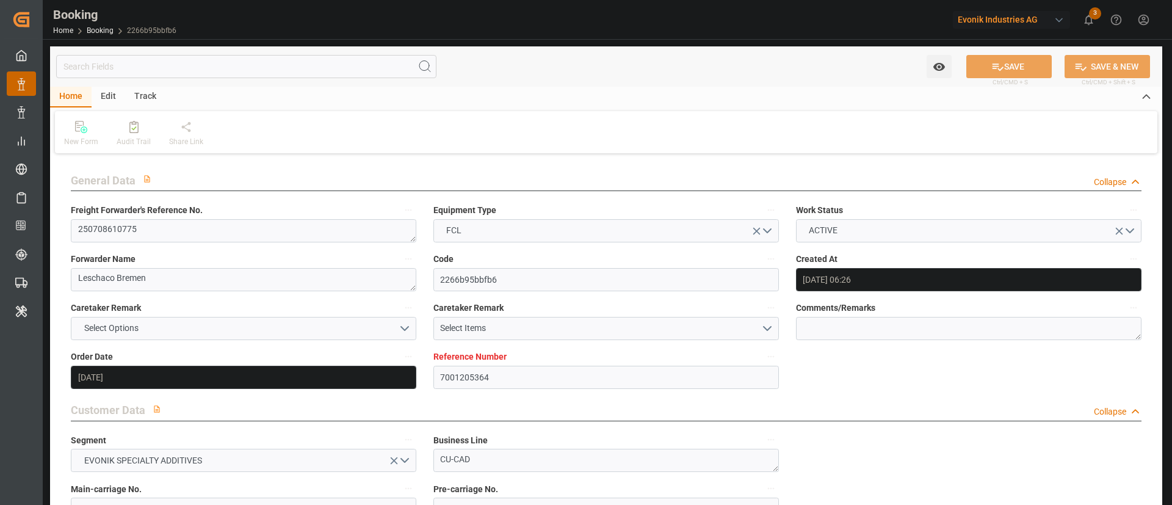
type input "19.08.2025"
type input "12.09.2025 10:31"
type input "[DATE]"
type input "14.07.2025 14:13"
type input "20.07.2025 06:44"
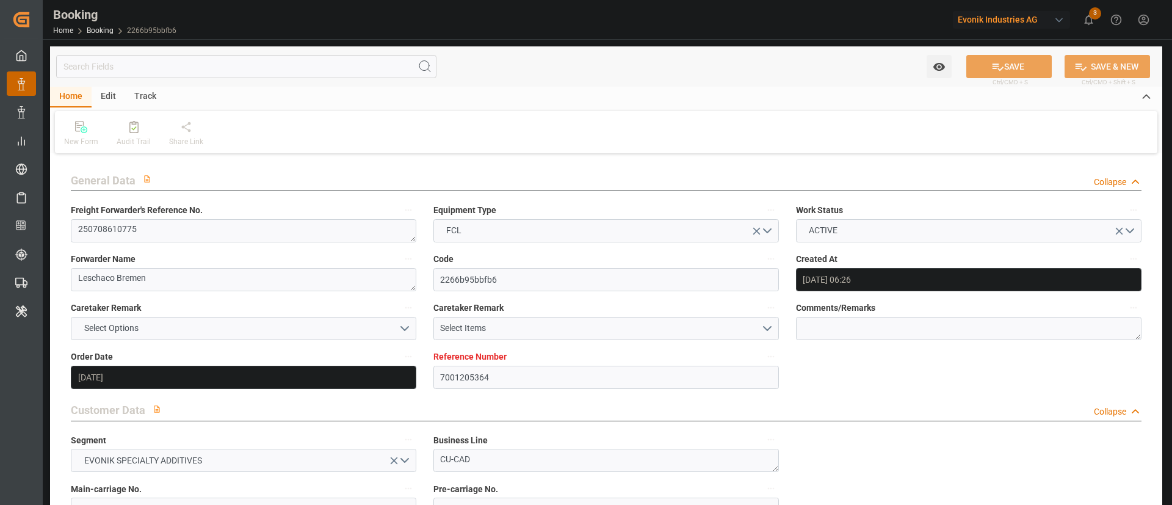
type input "26.07.2025 01:30"
type input "27.07.2025 09:00"
type input "28.07.2025 03:01"
type input "26.08.2025 14:20"
type input "26.08.2025 19:44"
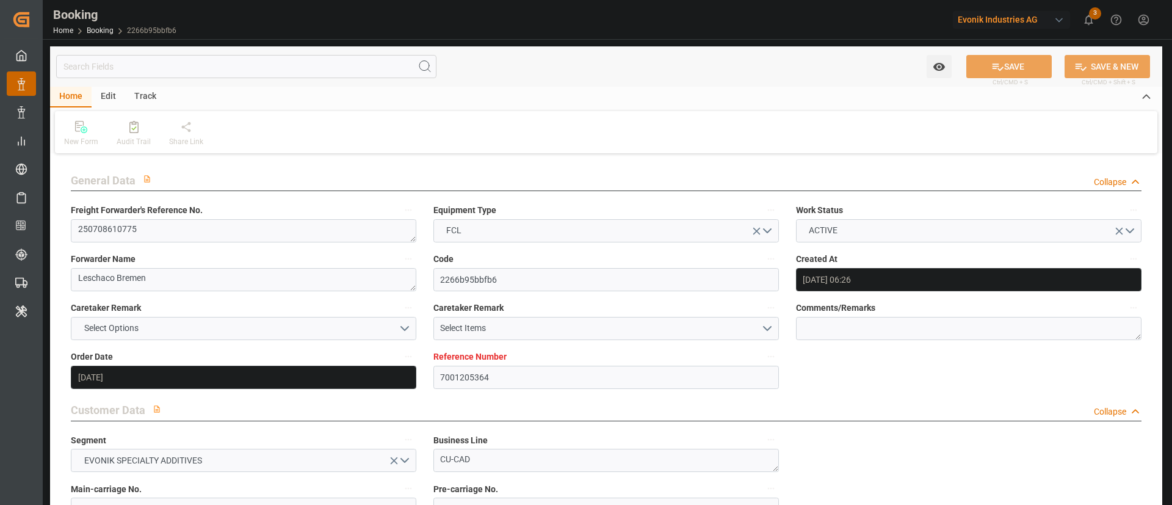
type input "27.08.2025 04:47"
type input "27.08.2025 08:26"
type input "30.08.2025 00:38"
type input "30.08.2025 15:00"
type input "30.08.2025 14:44"
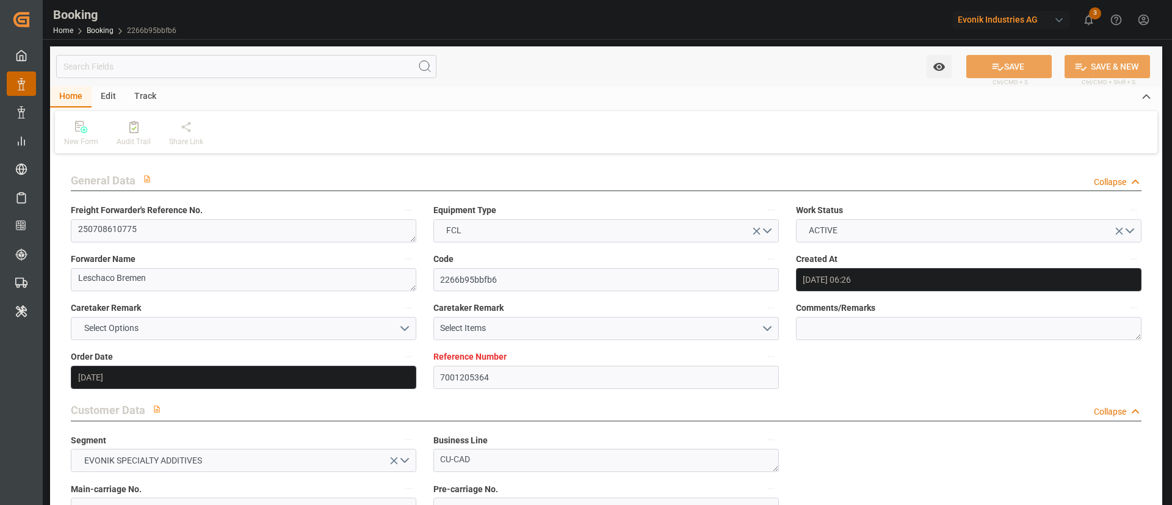
type input "06.09.2025 14:00"
type input "06.09.2025 12:48"
type input "06.09.2025 21:42"
type input "06.09.2025 14:32"
type input "10.09.2025 14:32"
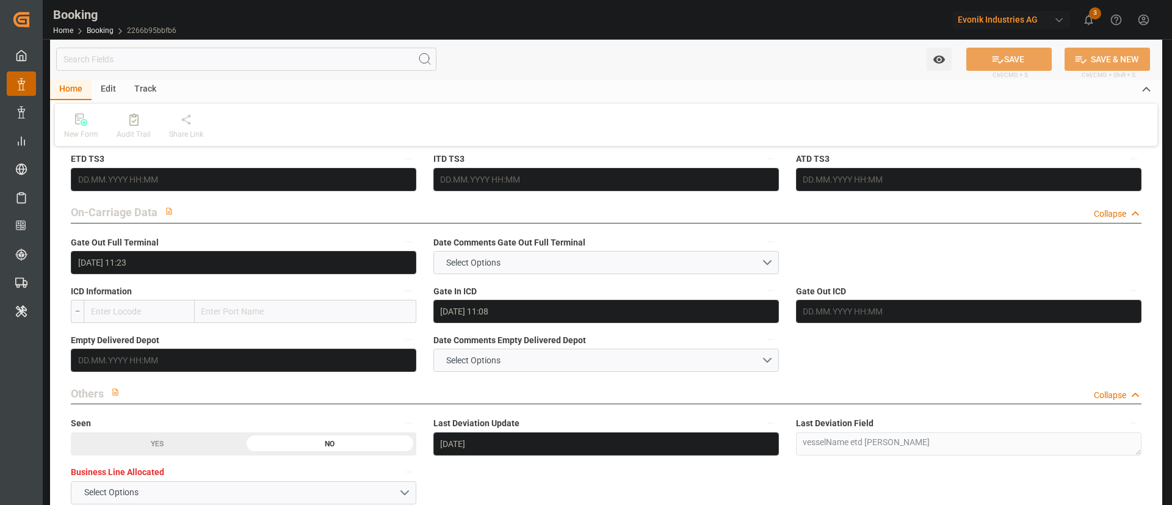
scroll to position [1751, 0]
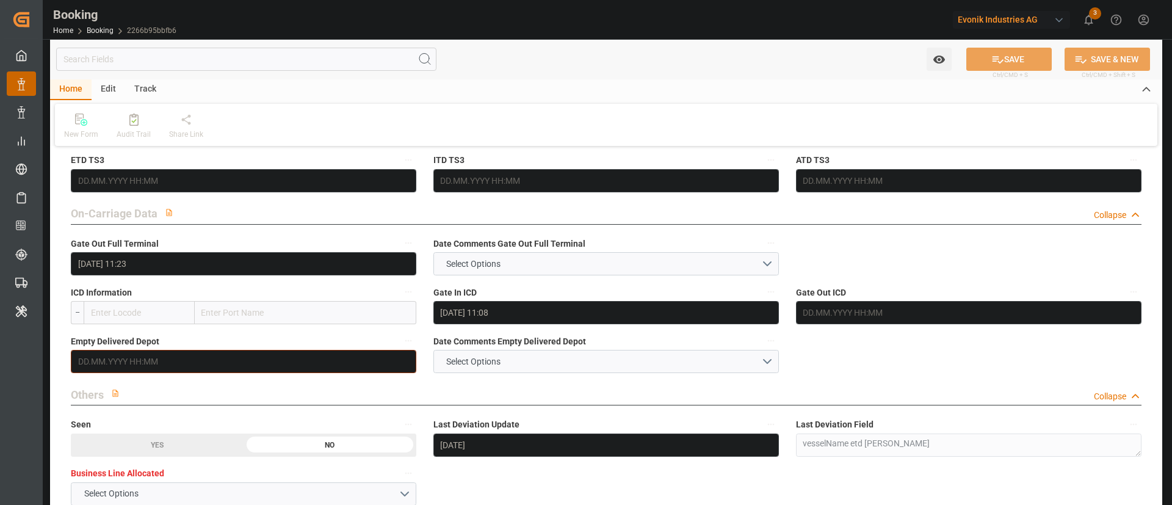
click at [183, 359] on input "text" at bounding box center [244, 361] width 346 height 23
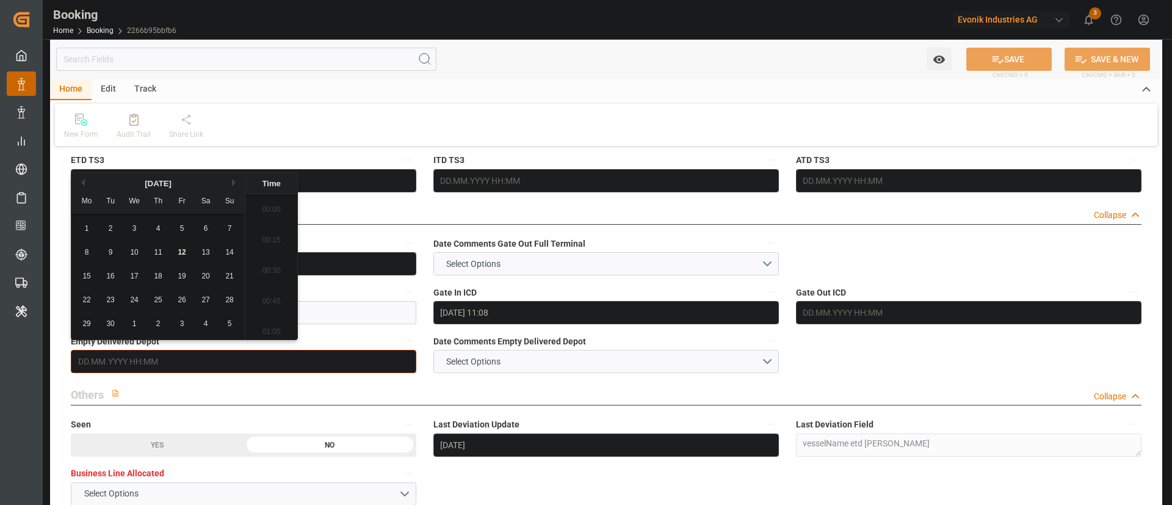
scroll to position [1958, 0]
click at [157, 250] on span "11" at bounding box center [158, 252] width 8 height 9
type input "11.09.2025 00:00"
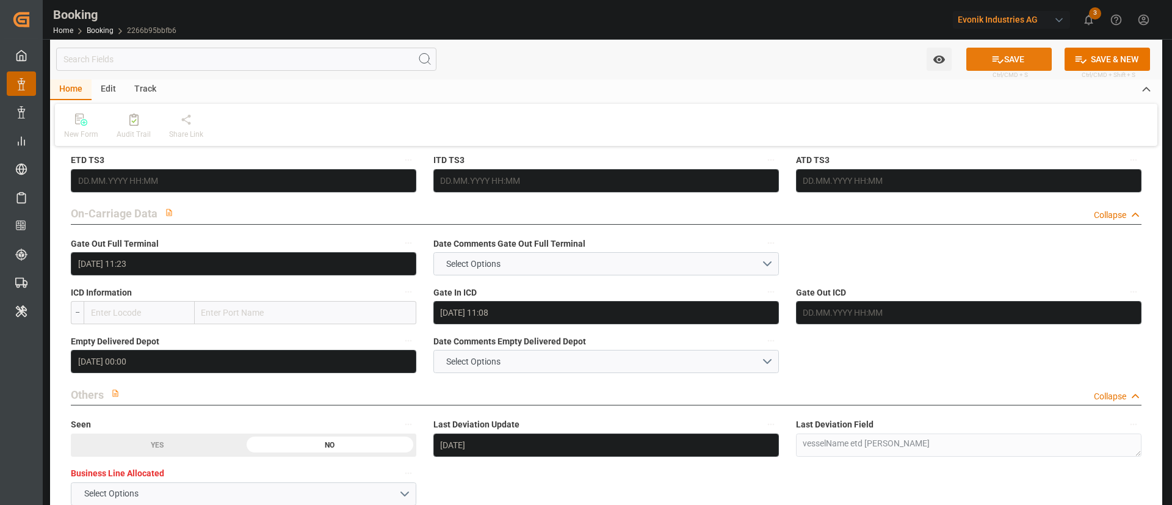
click at [998, 67] on button "SAVE" at bounding box center [1009, 59] width 85 height 23
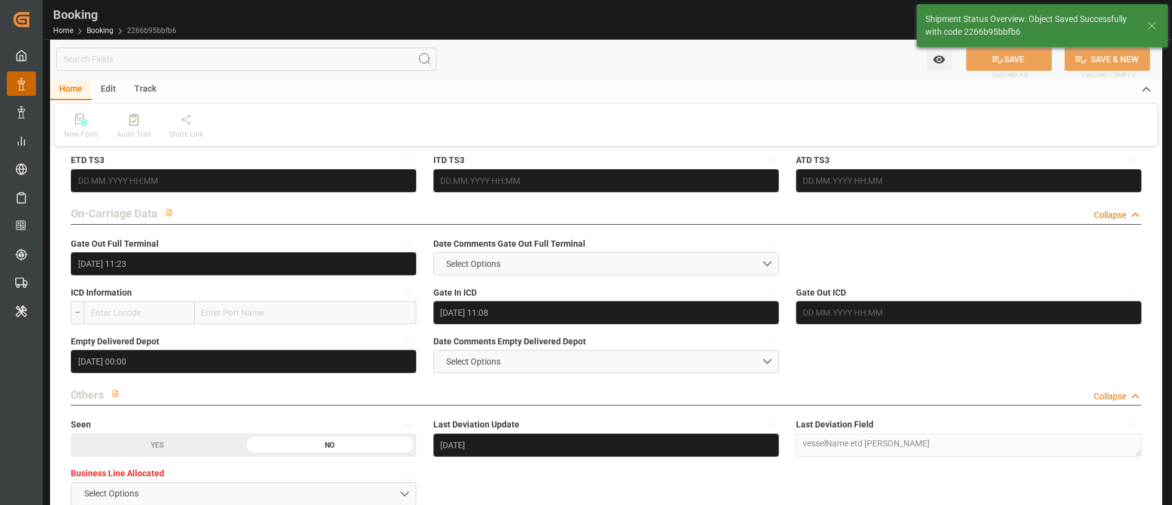
type textarea "Kiran Hari"
type input "12.09.2025 11:05"
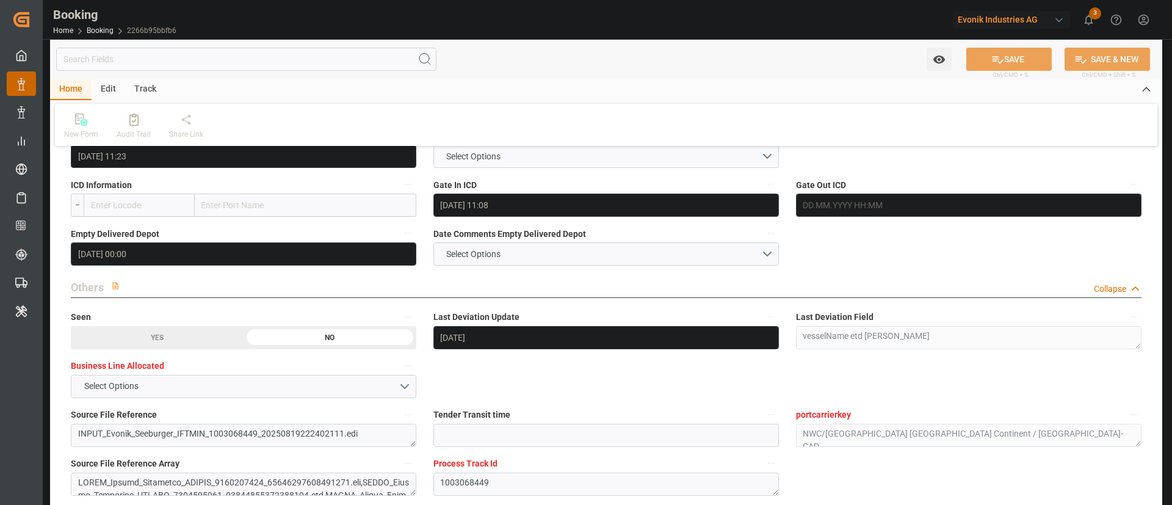
scroll to position [1859, 0]
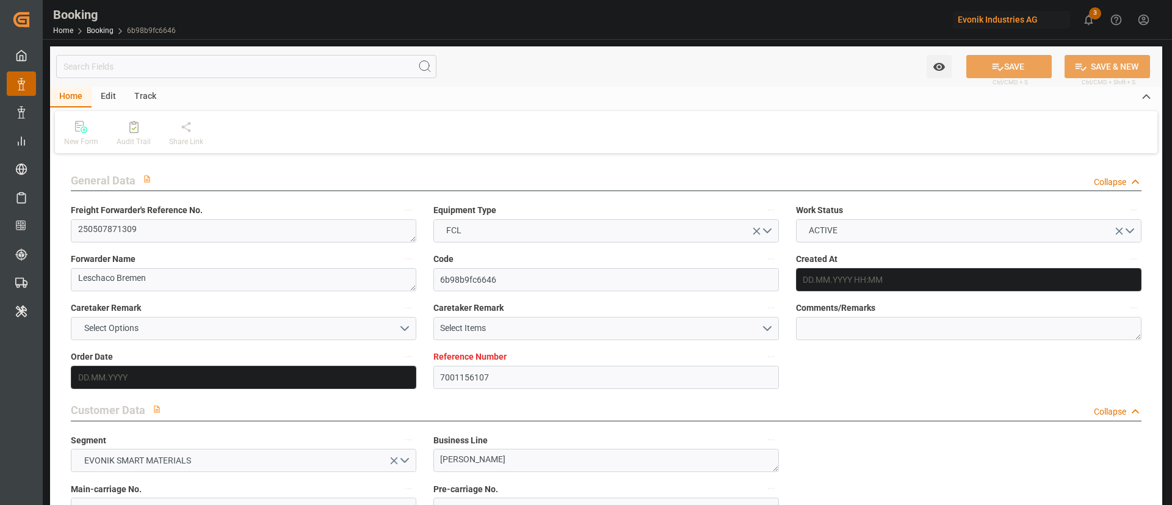
type input "7001156107"
type input "9839143"
type input "9776432"
type input "CMACGM"
type input "CMA CGM Group"
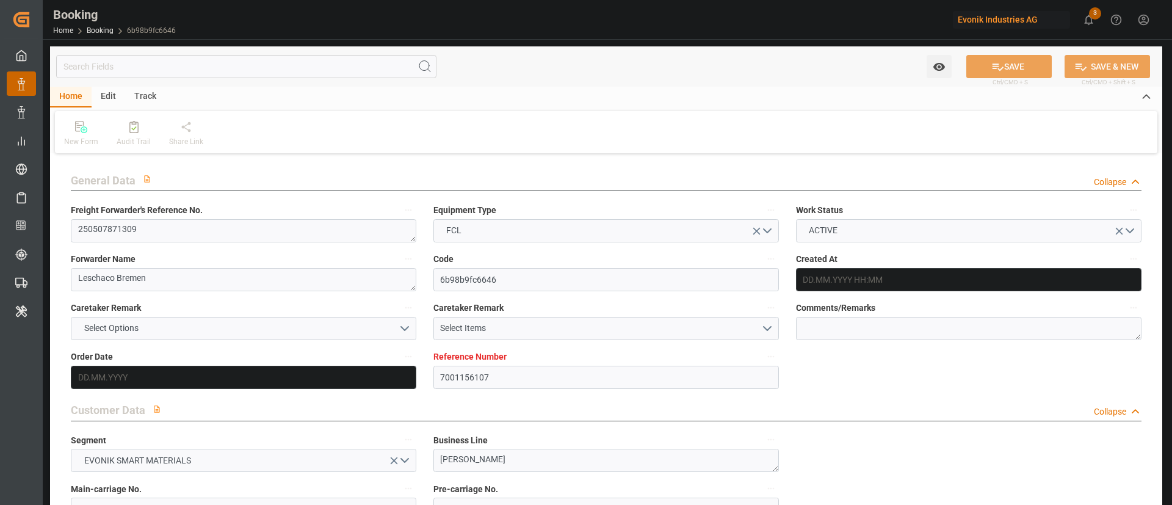
type input "NLRTM"
type input "IDBDJ"
type input "67"
type input "MYPKG"
type input "IDJKT"
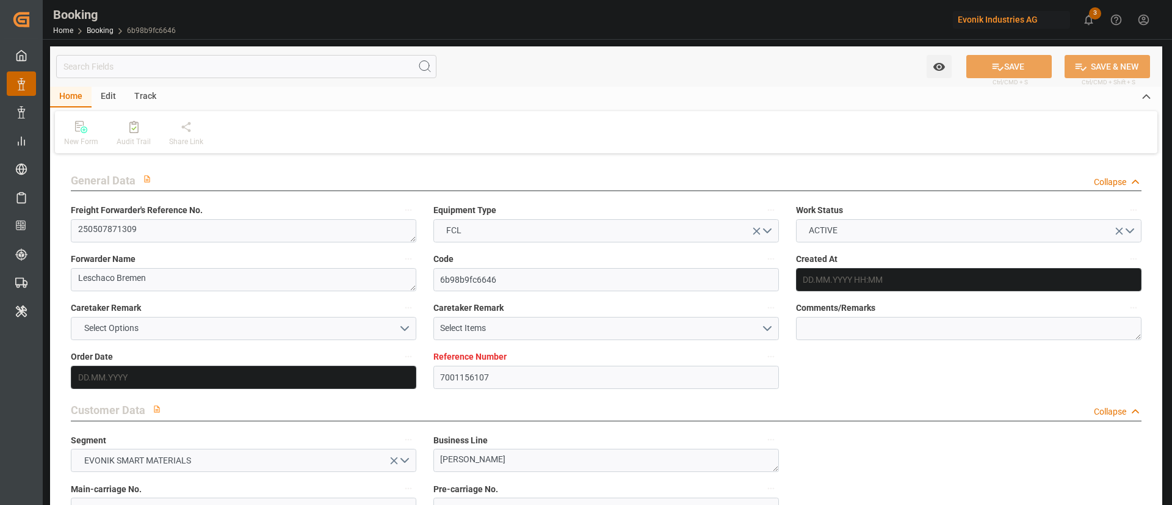
type input "49"
type input "0"
type input "-55"
type input "NLRTM"
type input "IDBDJ"
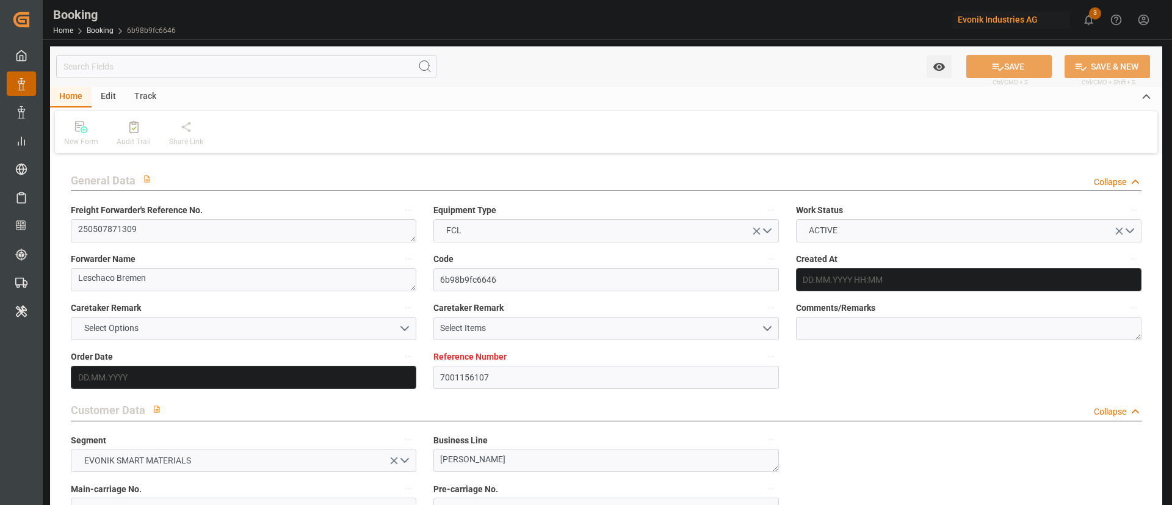
type input "9282962"
type input "9808493"
type input "[DATE] 12:59"
type input "[DATE]"
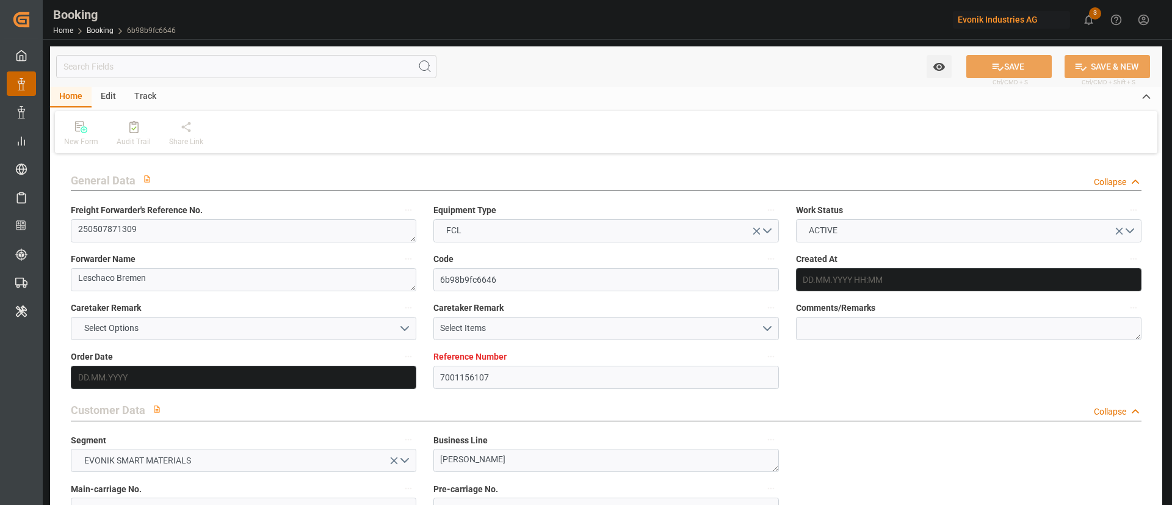
type input "[DATE]"
type input "[DATE] 00:00"
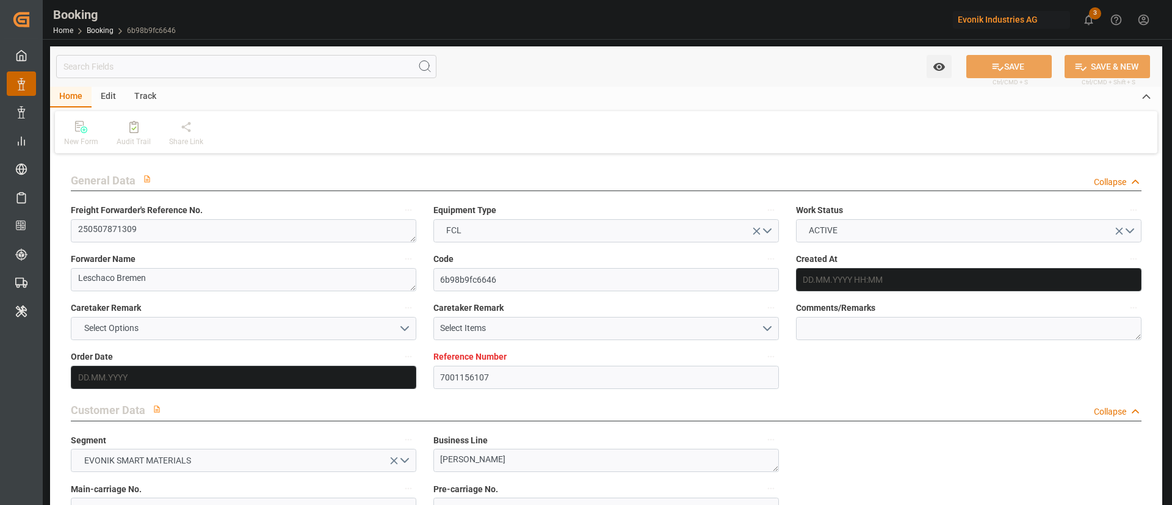
type input "[DATE]"
type input "[DATE] 00:00"
type input "[DATE]"
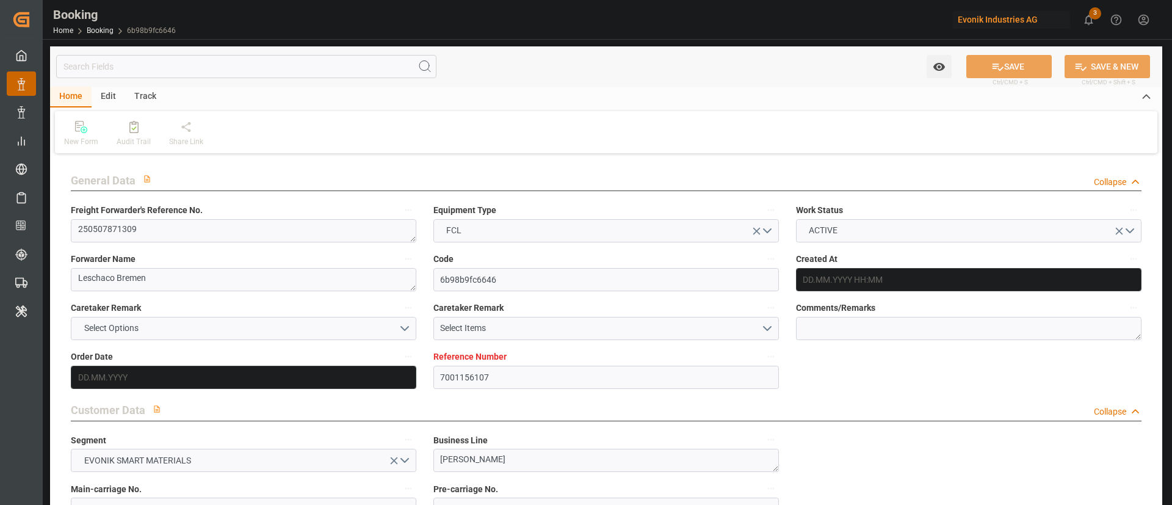
type input "[DATE] 22:20"
type input "[DATE] 19:49"
type input "[DATE] 09:00"
type input "[DATE] 00:00"
type input "[DATE]"
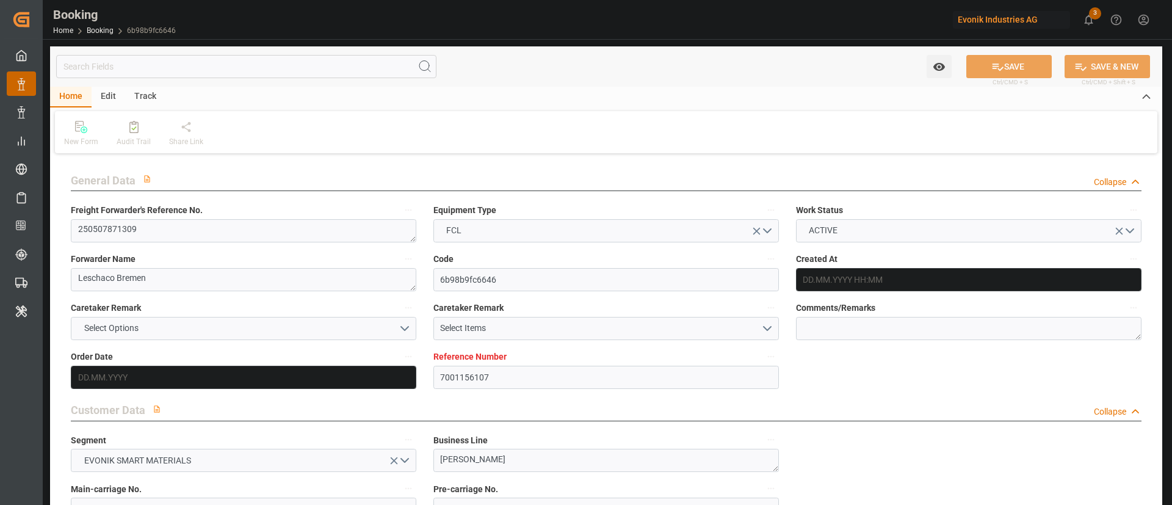
type input "[DATE] 09:00"
type input "[DATE] 16:00"
type input "[DATE] 00:00"
type input "[DATE] 01:04"
type input "[DATE] 03:00"
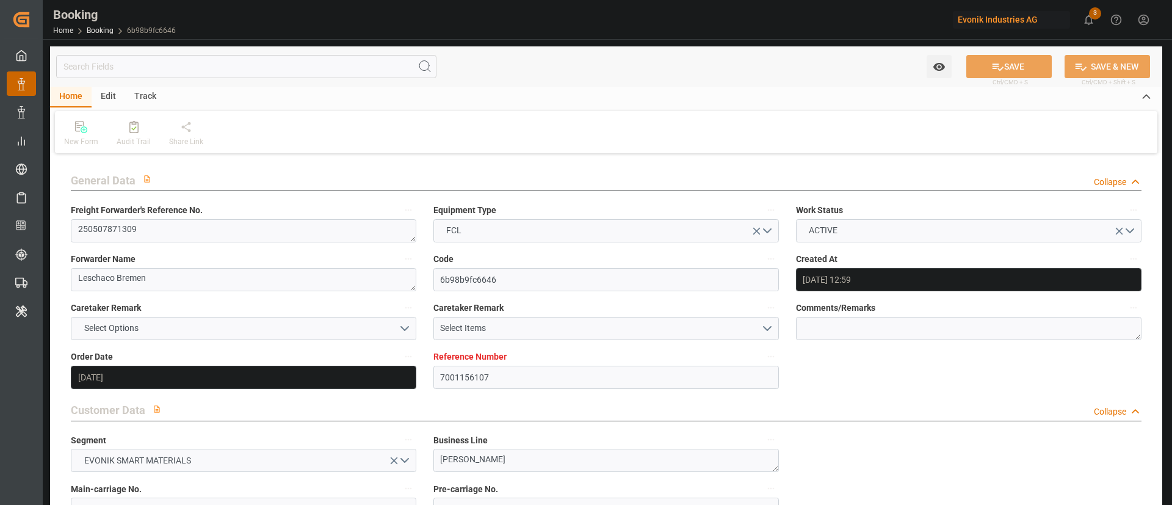
type input "[DATE] 00:00"
type input "[DATE] 12:24"
type input "[DATE] 07:00"
type input "[DATE] 00:00"
type input "[DATE] 13:36"
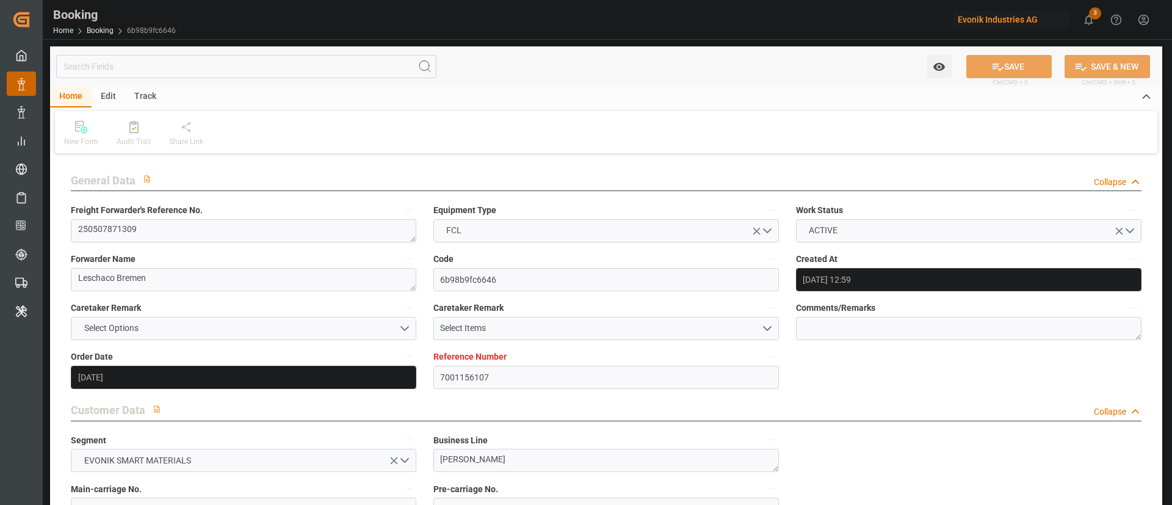
type input "[DATE] 15:00"
type input "[DATE] 00:00"
type input "[DATE] 15:00"
type input "[DATE] 08:00"
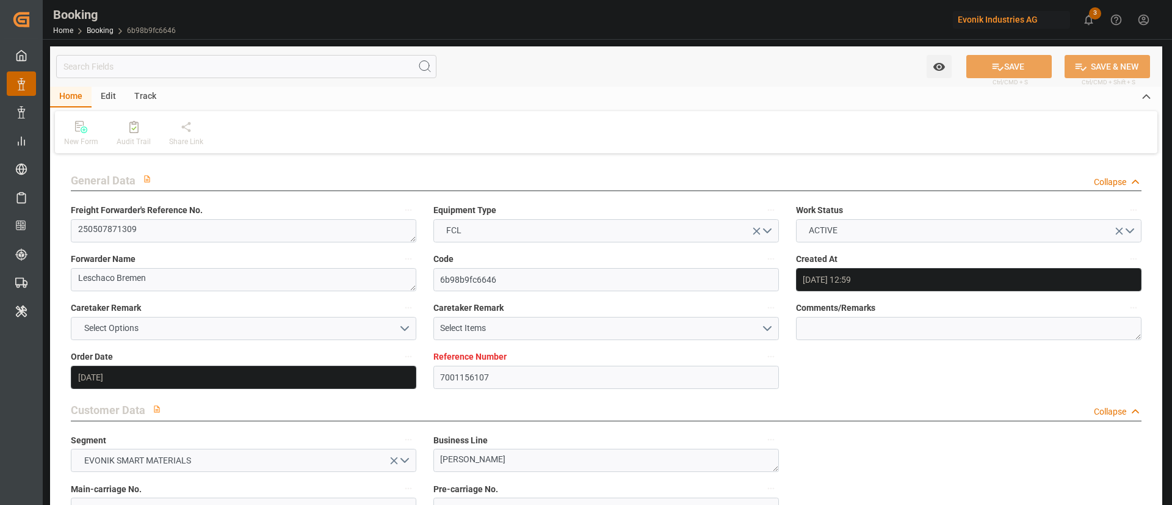
type input "[DATE] 06:30"
type input "[DATE]"
type input "[DATE] 11:04"
type input "[DATE]"
type input "[DATE] 02:00"
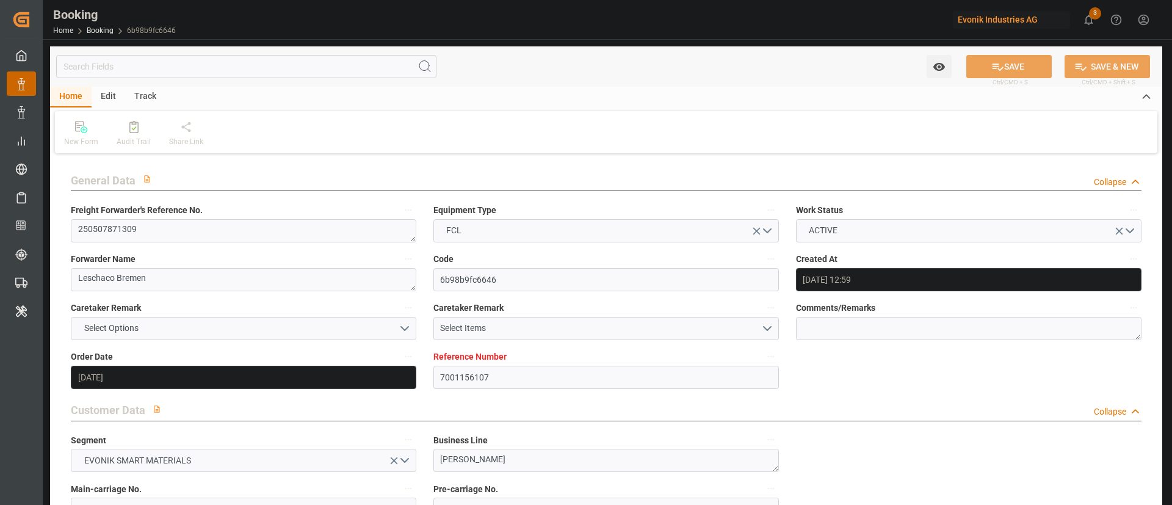
type input "22.05.2025 13:58"
type input "[DATE] 23:44"
type input "[DATE] 16:00"
type input "[DATE] 16:46"
type input "[DATE] 04:16"
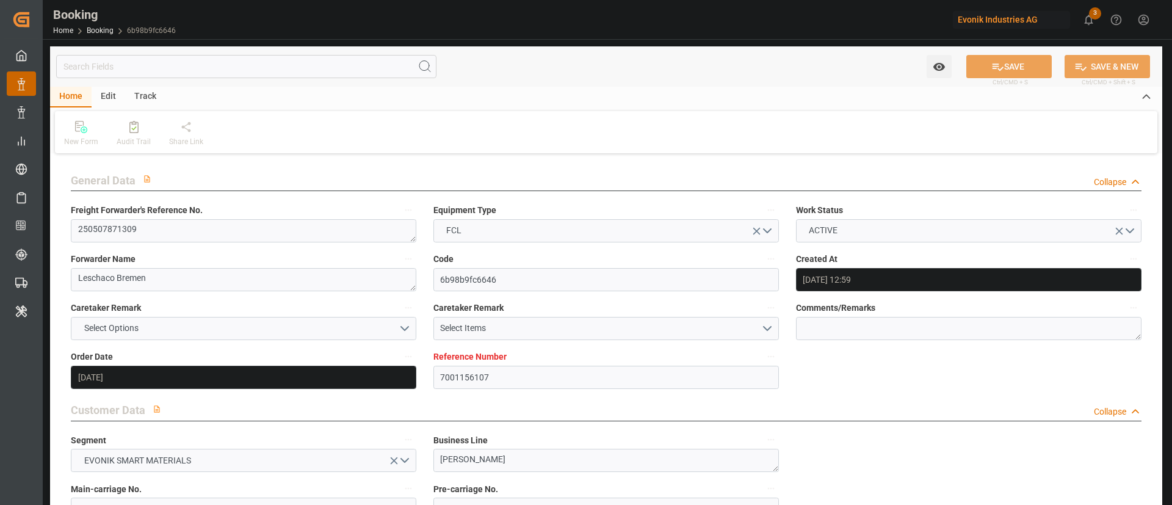
type input "06.07.2025 20:06"
type input "16.07.2025 19:23"
type input "[DATE] 03:00"
type input "[DATE] 04:25"
type input "[DATE] 07:00"
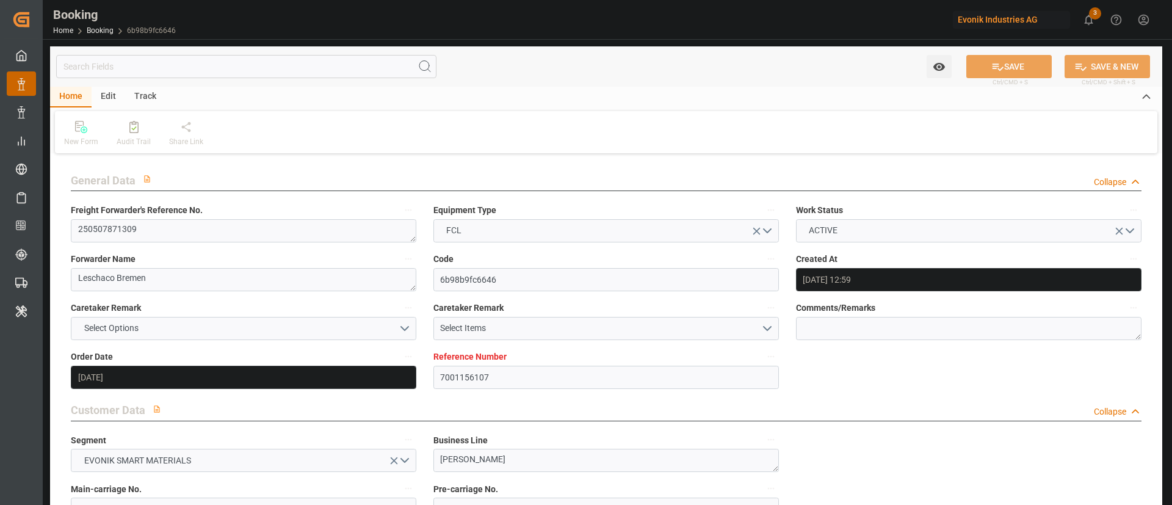
type input "[DATE] 07:51"
type input "[DATE] 18:37"
type input "19.07.2025 12:00"
type input "25.07.2025 03:30"
type input "23.07.2025 15:00"
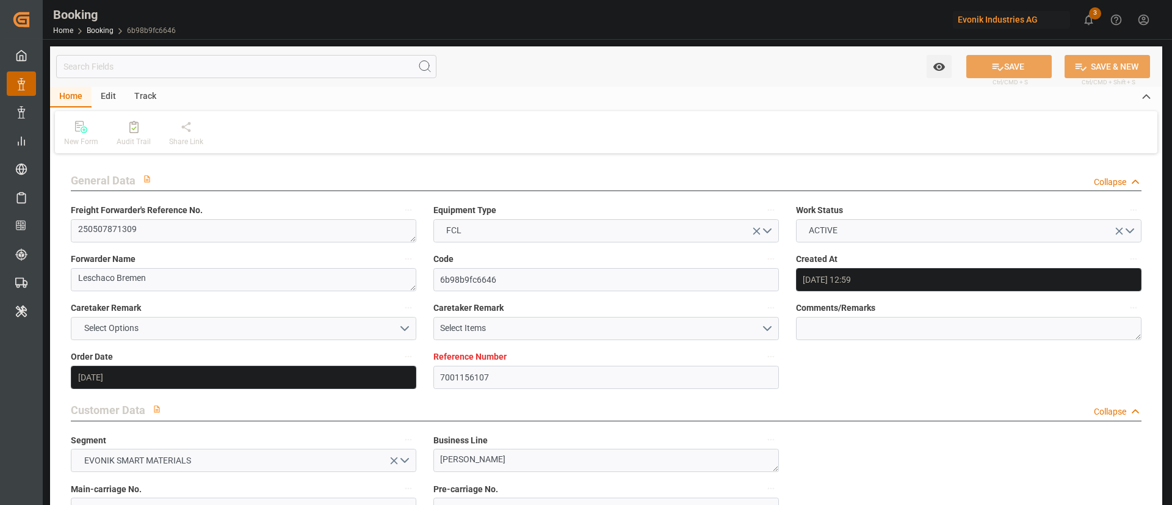
type input "[DATE] 08:00"
type input "[DATE] 16:32"
type input "14.08.2025 07:00"
type input "[DATE] 12:17"
type input "14.08.2025 07:49"
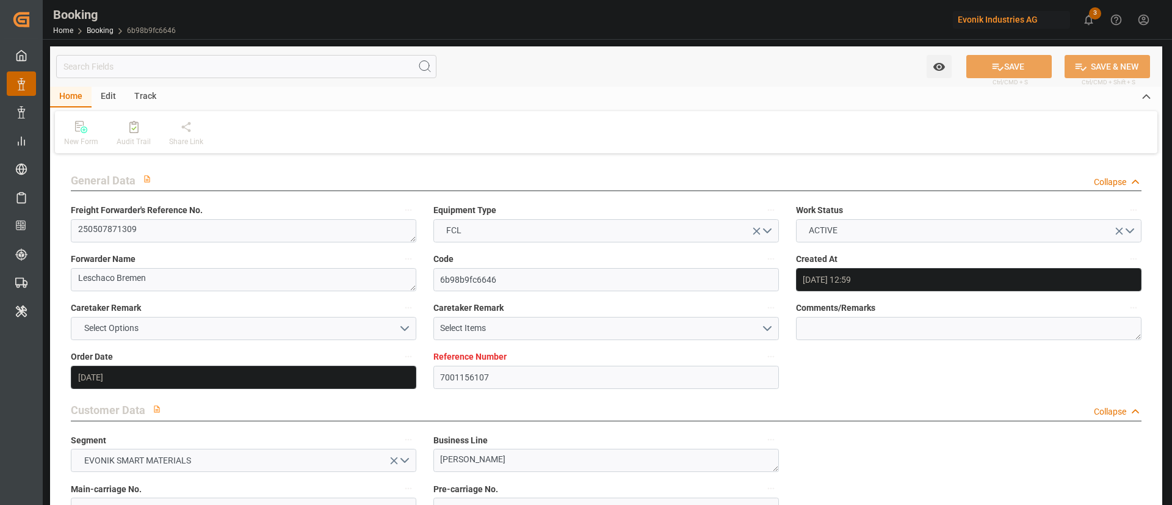
type input "[DATE] 10:10"
type input "18.08.2025 07:49"
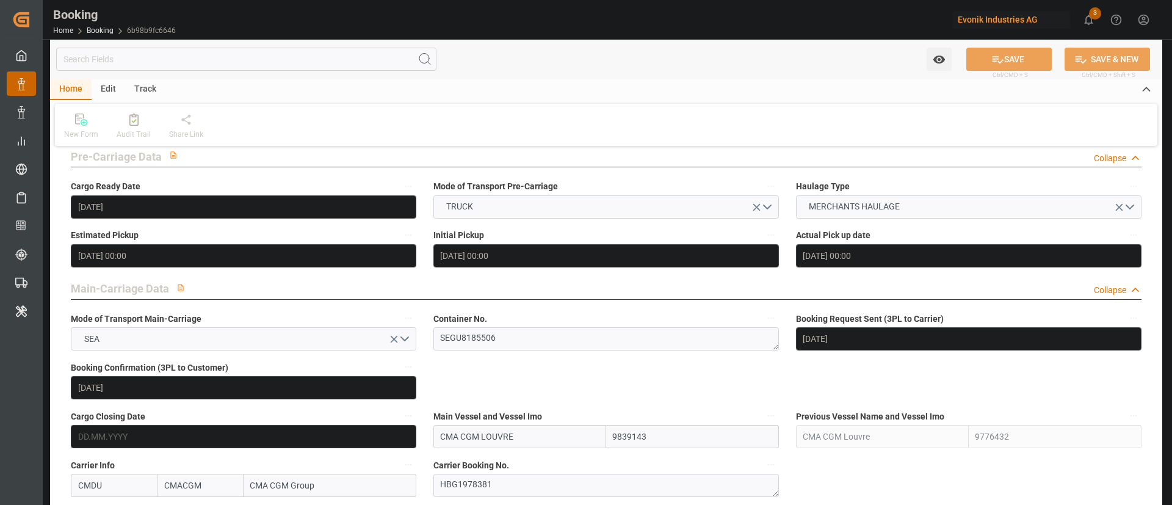
scroll to position [686, 0]
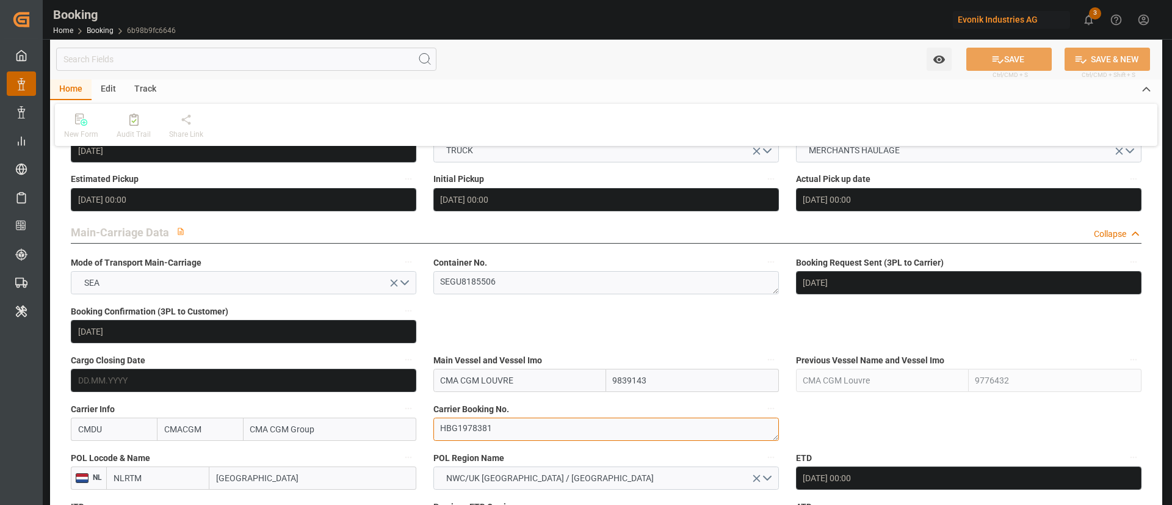
click at [467, 424] on textarea "HBG1978381" at bounding box center [607, 429] width 346 height 23
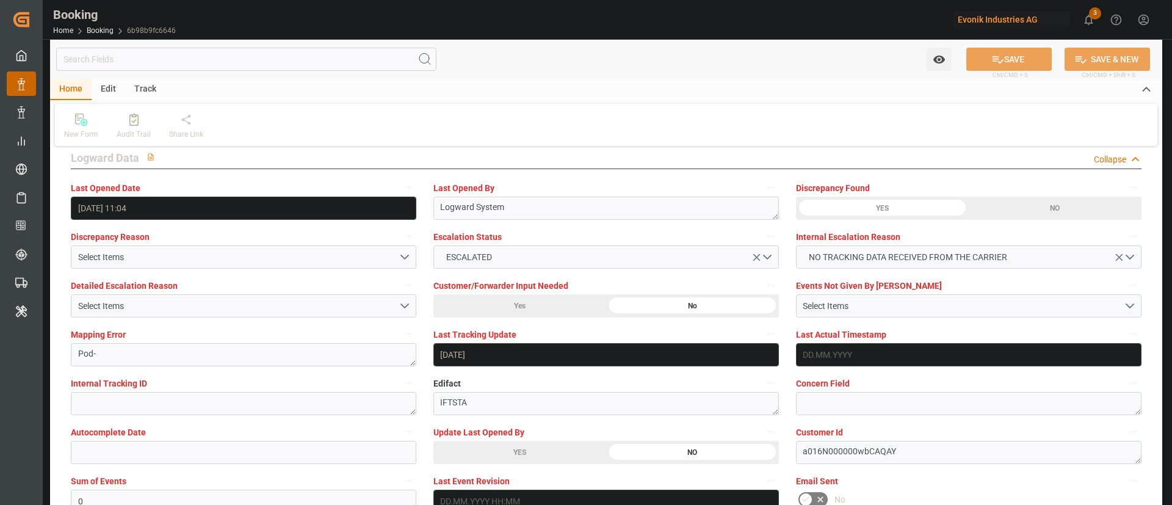
scroll to position [2217, 0]
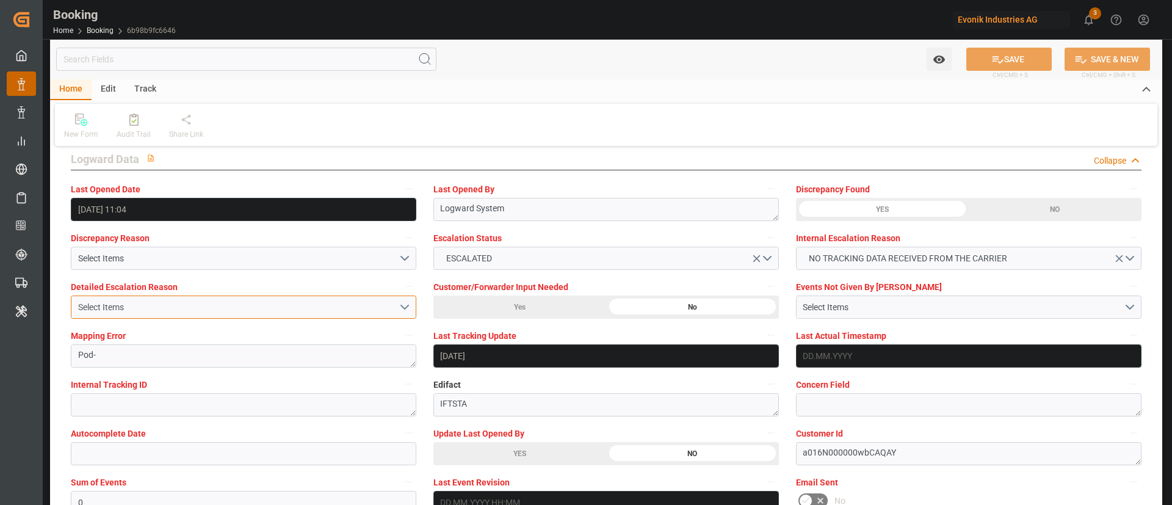
click at [209, 303] on div "Select Items" at bounding box center [238, 307] width 321 height 13
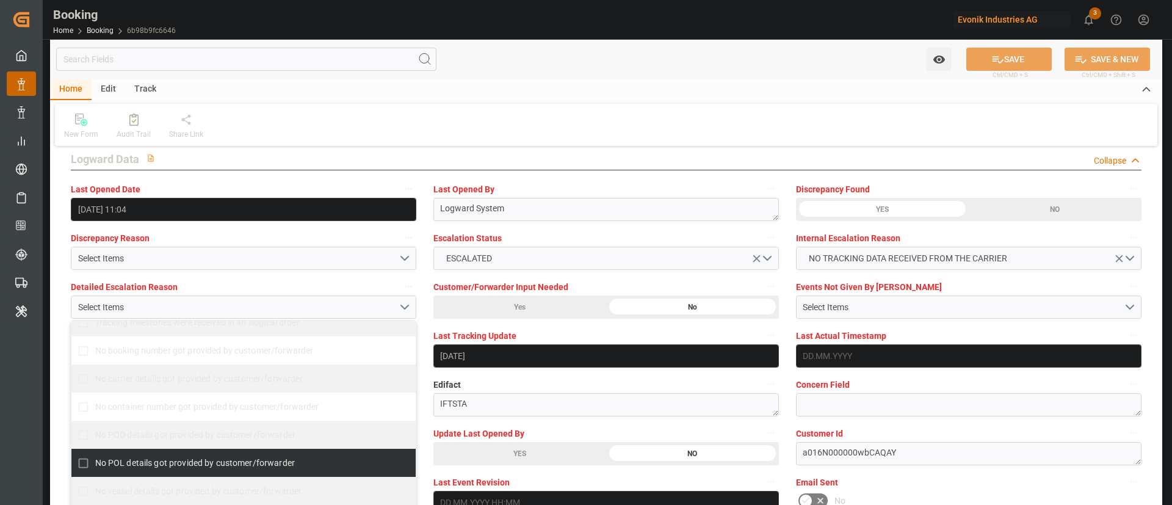
scroll to position [308, 0]
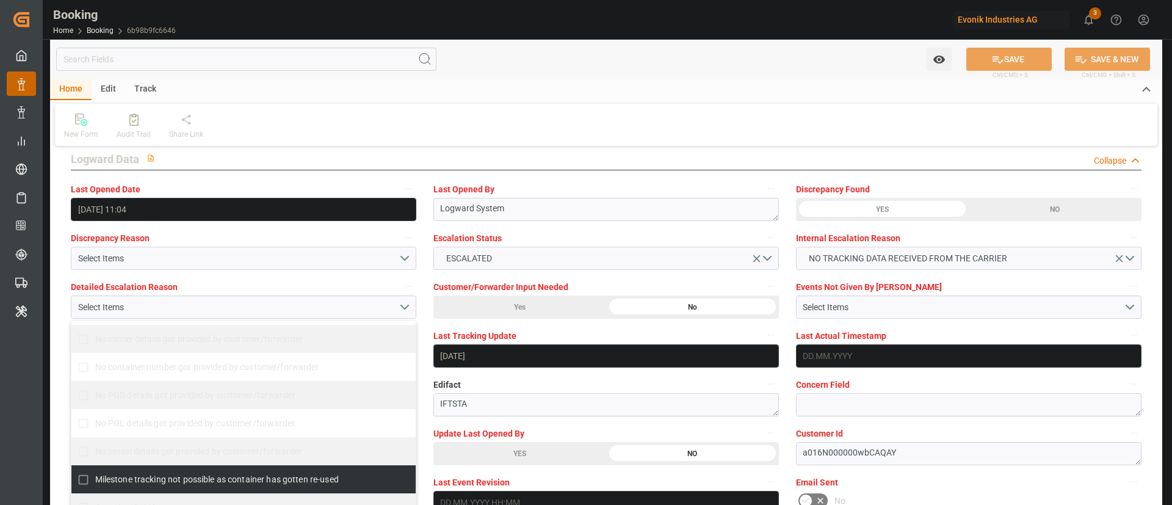
click at [184, 477] on span "Milestone tracking not possible as container has gotten re-used" at bounding box center [217, 479] width 244 height 10
checkbox input "true"
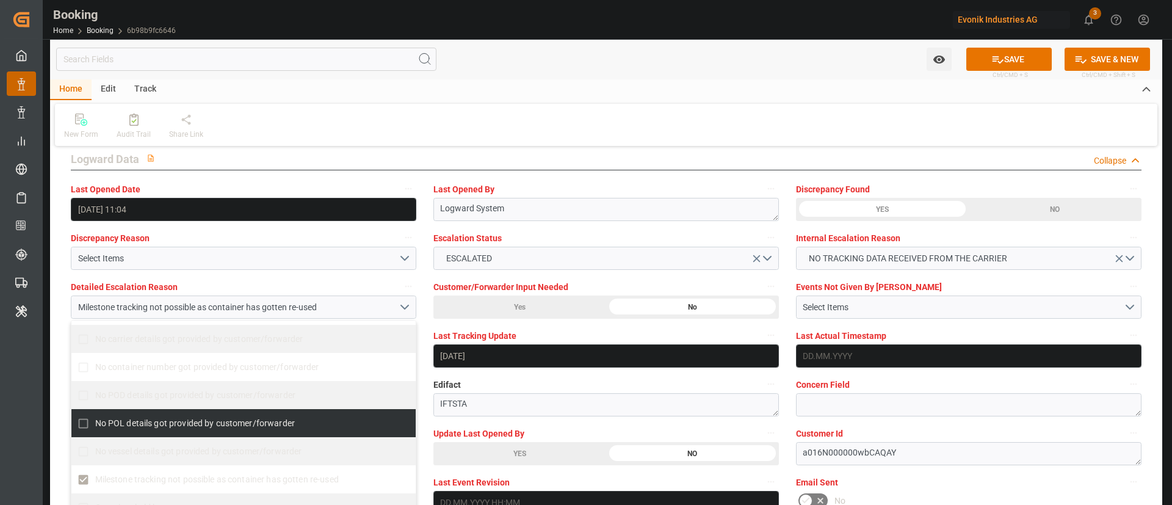
click at [423, 381] on div "Internal Tracking ID" at bounding box center [243, 396] width 363 height 49
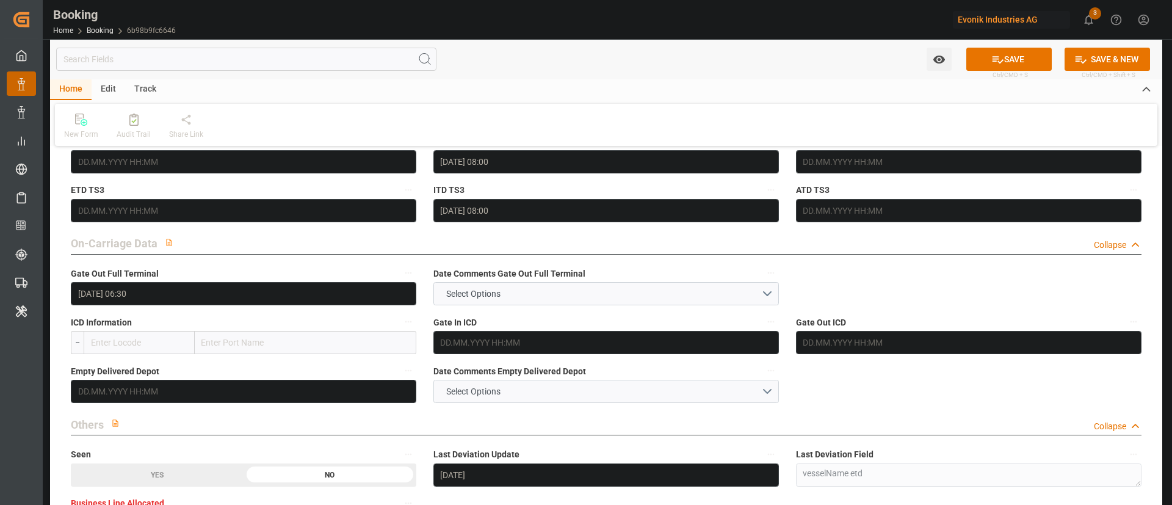
scroll to position [1723, 0]
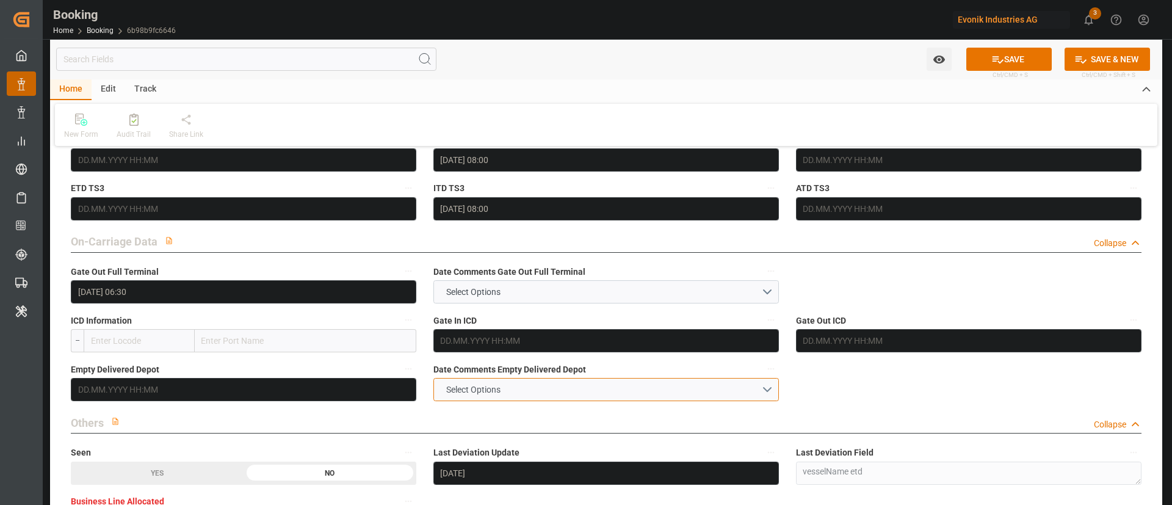
click at [513, 388] on button "Select Options" at bounding box center [607, 389] width 346 height 23
click at [512, 396] on div "NOT PROVIDED" at bounding box center [606, 393] width 344 height 26
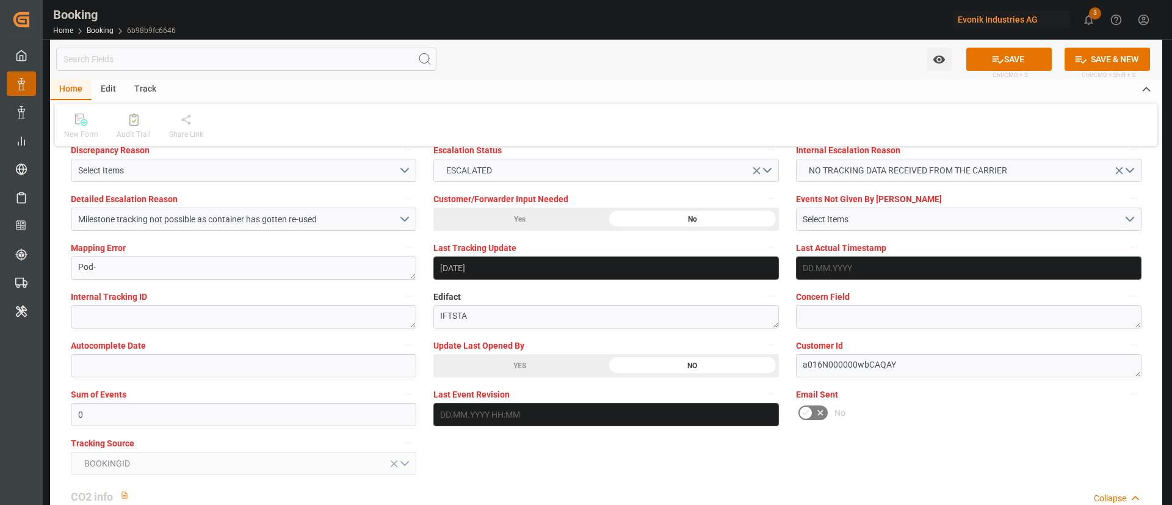
scroll to position [2303, 0]
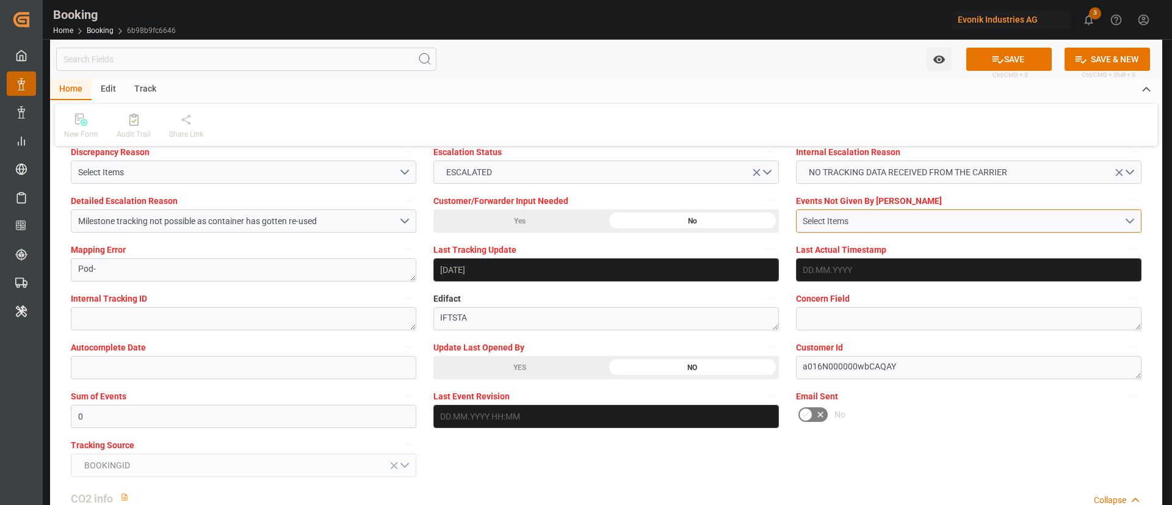
click at [935, 215] on div "Select Items" at bounding box center [963, 221] width 321 height 13
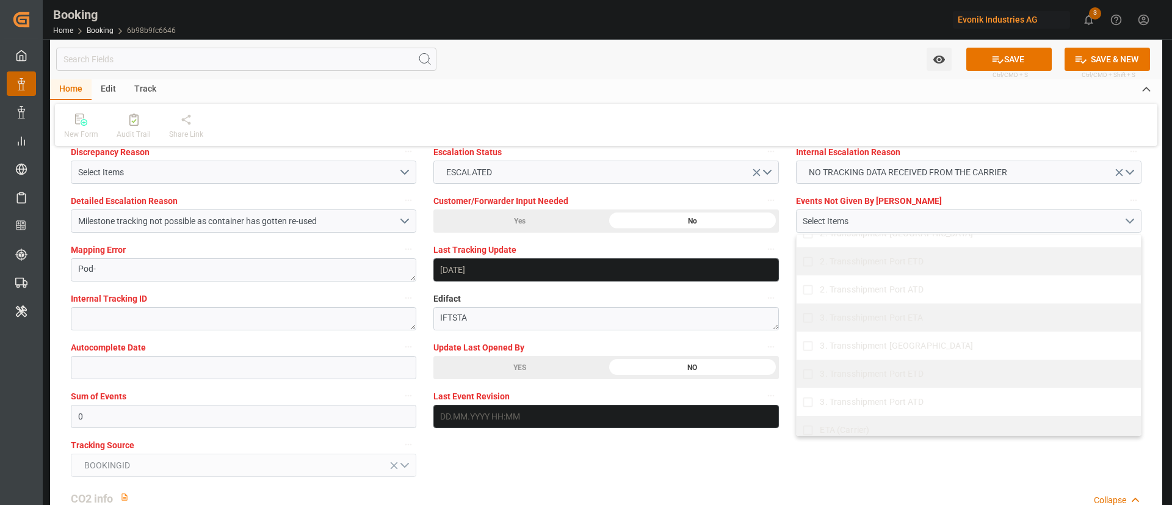
scroll to position [1007, 0]
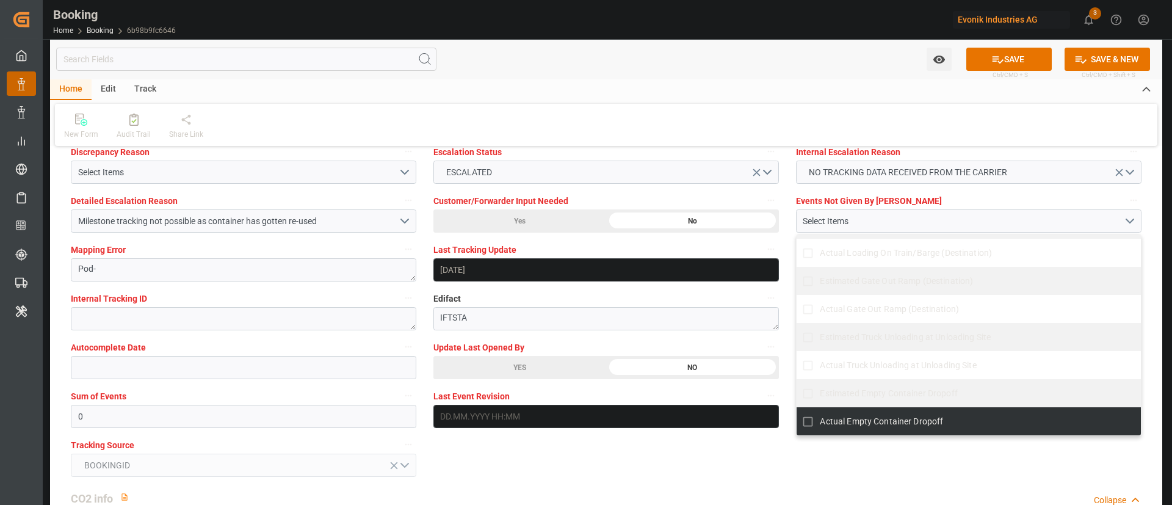
click at [858, 418] on span "Actual Empty Container Dropoff" at bounding box center [881, 421] width 123 height 10
checkbox input "true"
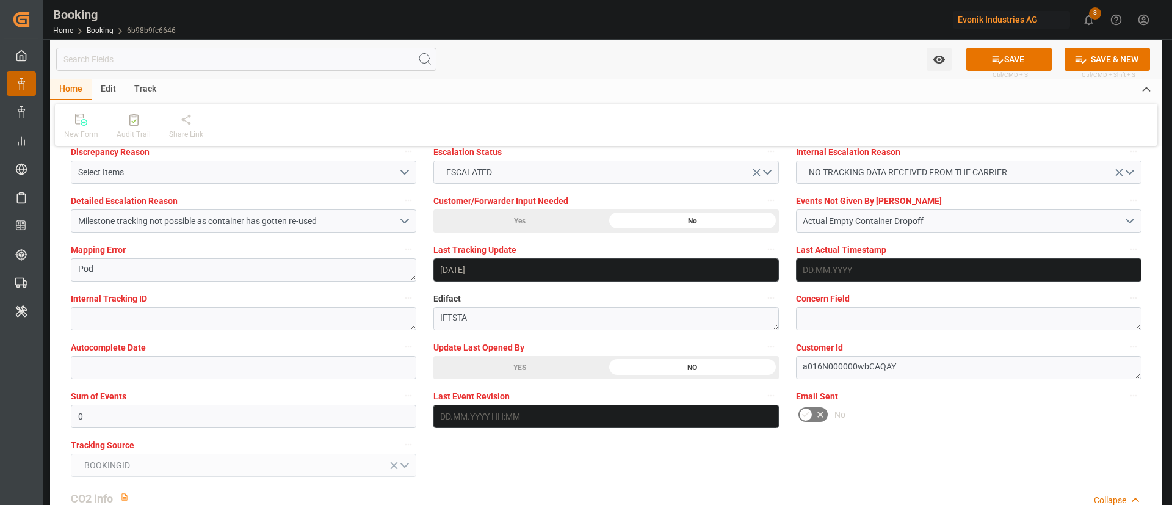
scroll to position [2295, 0]
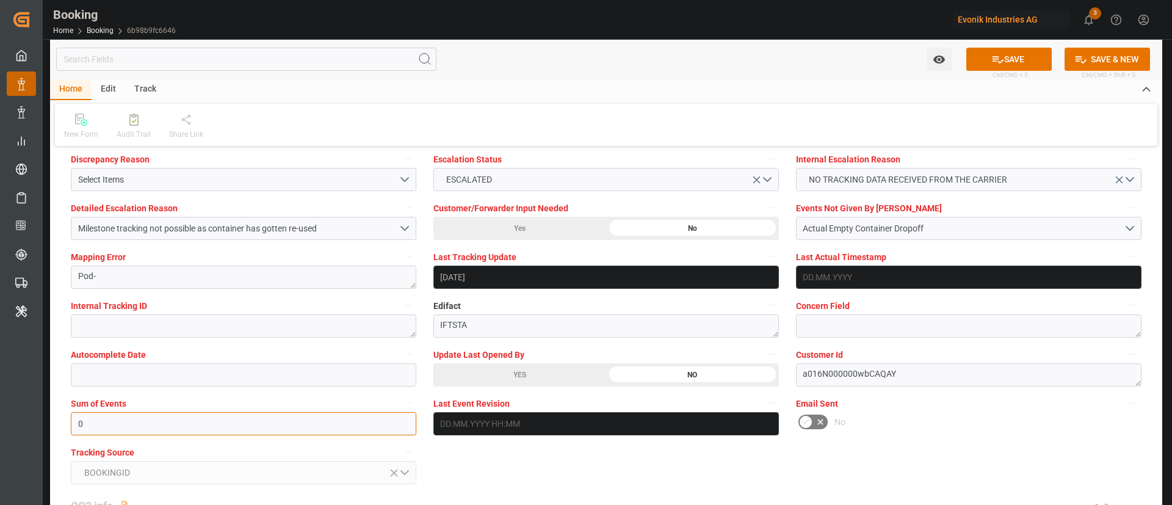
click at [261, 422] on input "0" at bounding box center [244, 423] width 346 height 23
type input "4096"
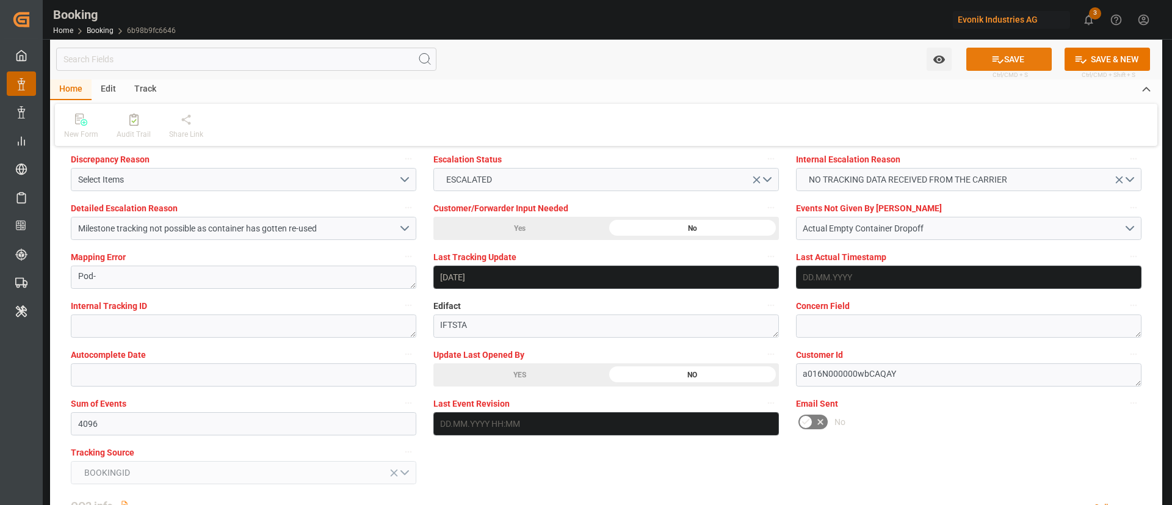
click at [992, 57] on icon at bounding box center [998, 59] width 13 height 13
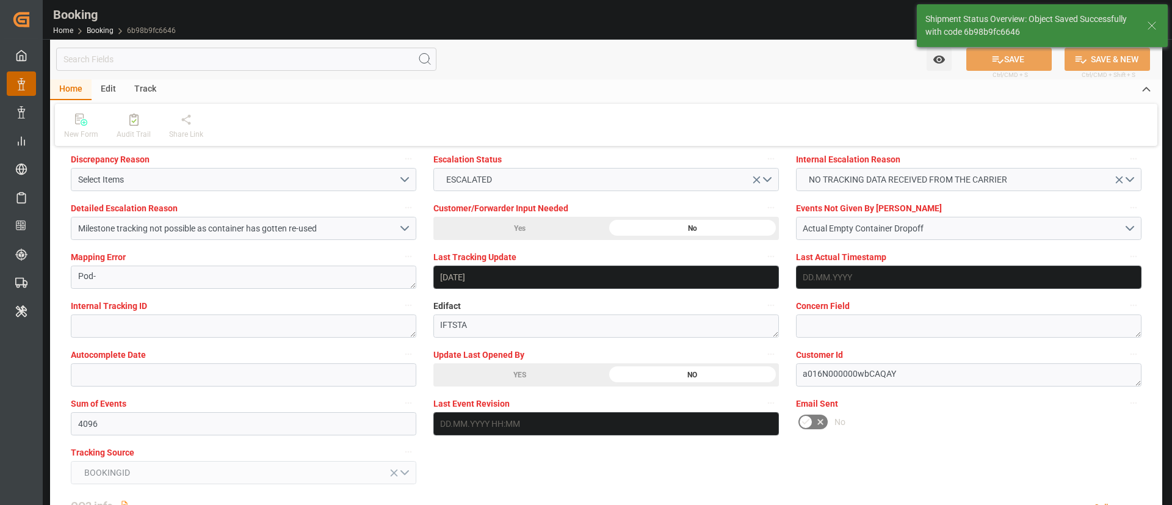
type textarea "Kiran Hari"
type input "12.09.2025 11:08"
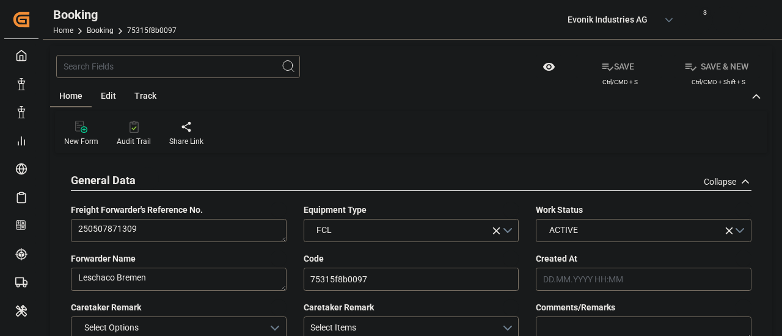
type input "[DATE] 12:59"
type input "[DATE]"
type input "[DATE] 00:00"
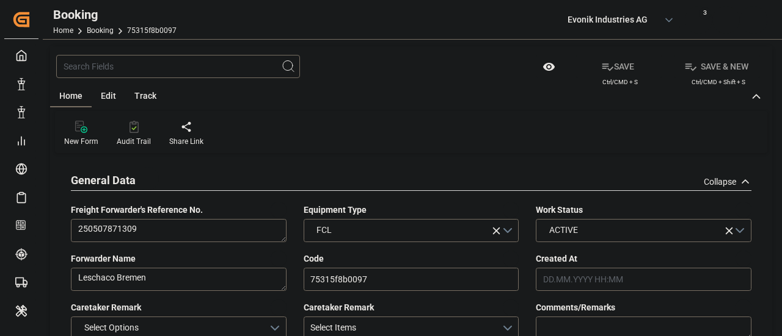
type input "[DATE] 00:00"
type input "[DATE]"
type input "[DATE] 00:00"
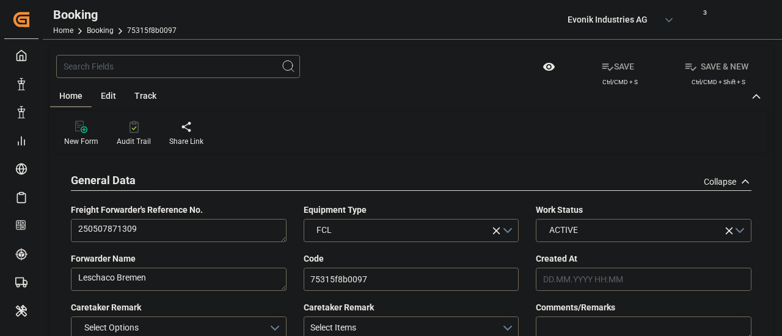
type input "[DATE] 00:00"
type input "[DATE]"
type input "[DATE] 22:20"
type input "[DATE] 16:53"
type input "[DATE] 09:00"
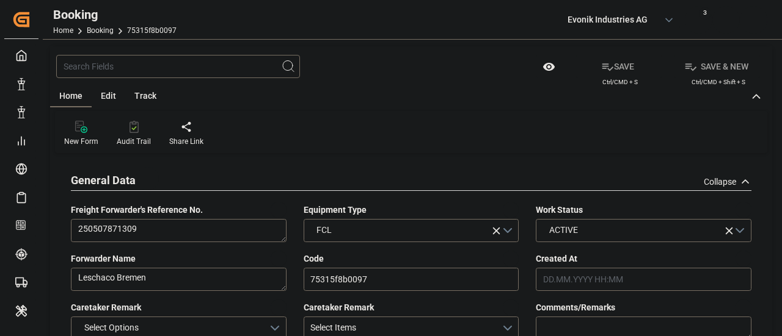
type input "[DATE] 00:00"
type input "[DATE]"
type input "[DATE] 09:00"
type input "[DATE] 16:00"
type input "[DATE] 00:00"
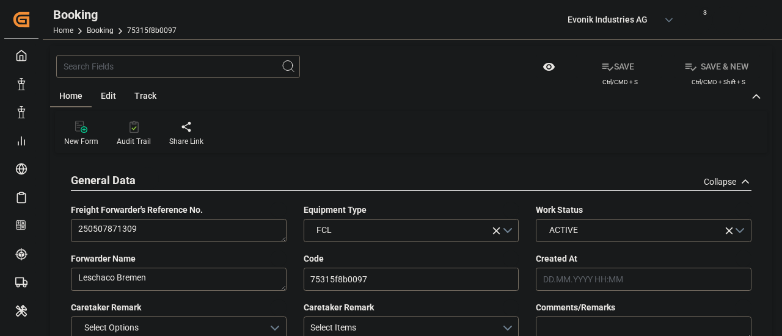
type input "[DATE] 01:04"
type input "[DATE] 03:00"
type input "[DATE] 00:00"
type input "[DATE] 12:24"
type input "[DATE] 07:00"
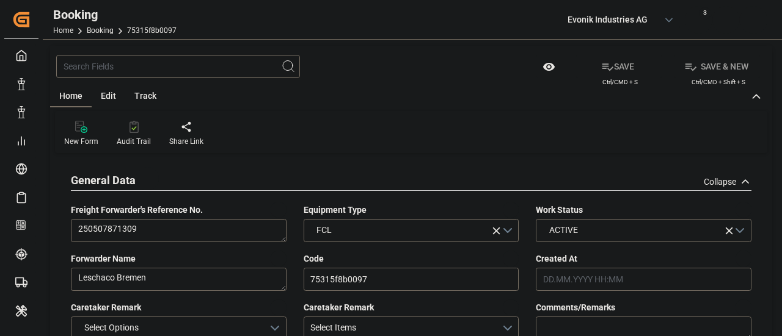
type input "[DATE] 00:00"
type input "[DATE] 13:36"
type input "[DATE] 15:00"
type input "[DATE] 00:00"
type input "[DATE] 15:00"
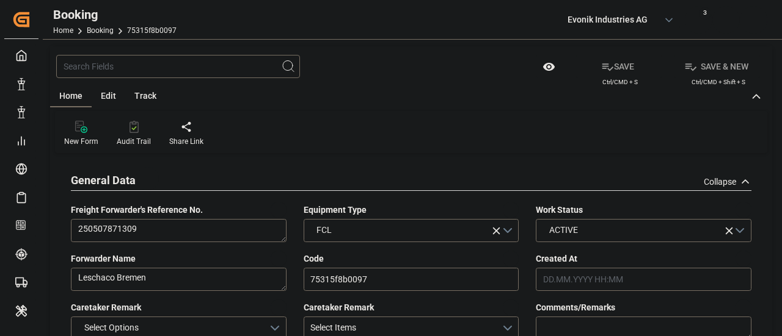
type input "[DATE] 08:00"
type input "[DATE] 06:30"
type input "[DATE]"
type input "[DATE] 11:04"
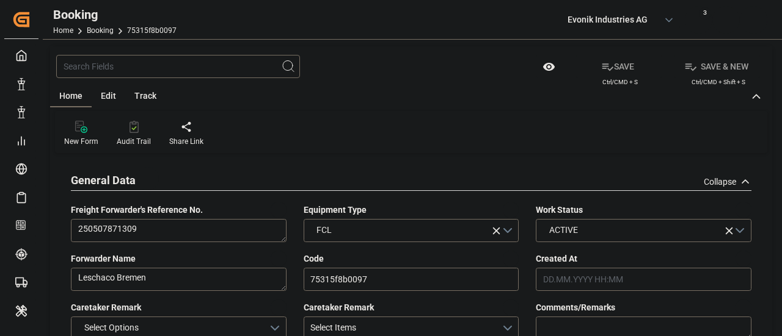
type input "[DATE]"
type input "[DATE] 02:00"
type input "[DATE] 14:29"
type input "[DATE] 23:44"
type input "[DATE] 16:00"
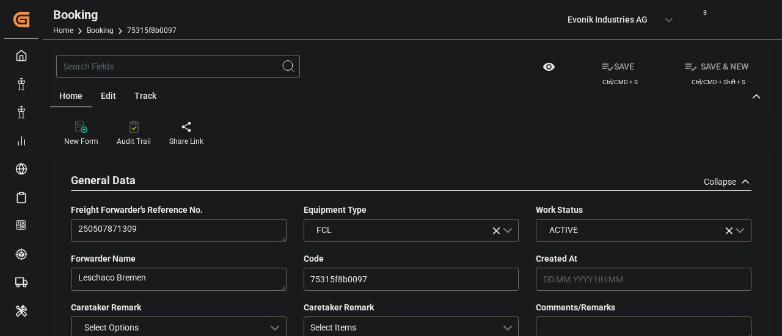
type input "[DATE] 16:46"
type input "[DATE] 04:16"
type input "[DATE] 20:31"
type input "[DATE] 18:54"
type input "[DATE] 03:00"
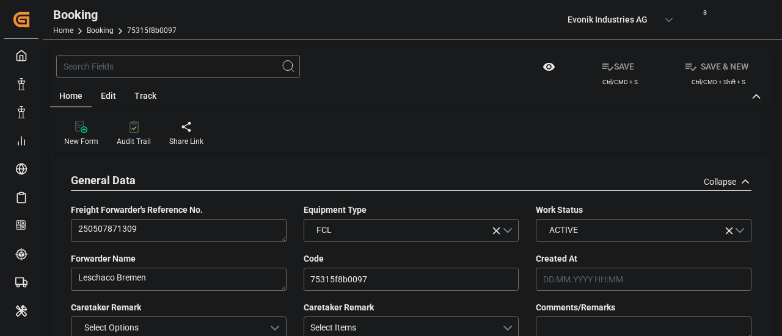
type input "[DATE] 04:25"
type input "[DATE] 07:00"
type input "[DATE] 07:51"
type input "[DATE] 18:37"
type input "[DATE] 13:27"
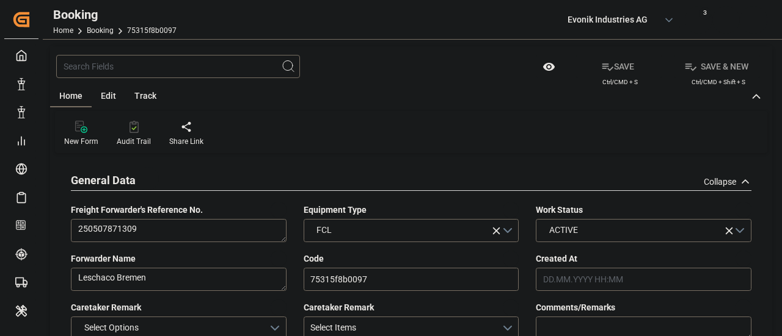
type input "[DATE] 11:00"
type input "[DATE] 15:00"
type input "[DATE] 08:00"
type input "[DATE] 16:32"
type input "[DATE] 09:00"
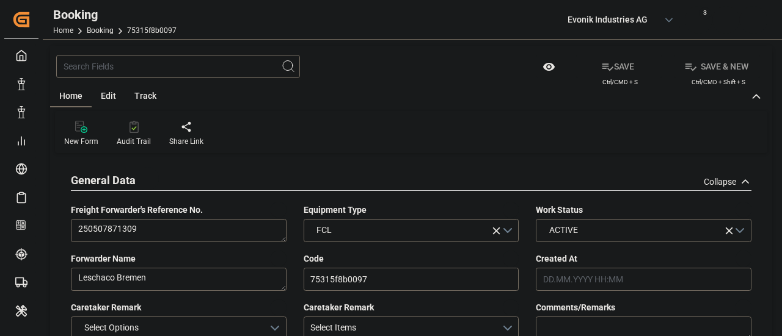
type input "[DATE] 12:17"
type input "[DATE] 13:06"
type input "[DATE] 10:10"
type input "[DATE] 13:06"
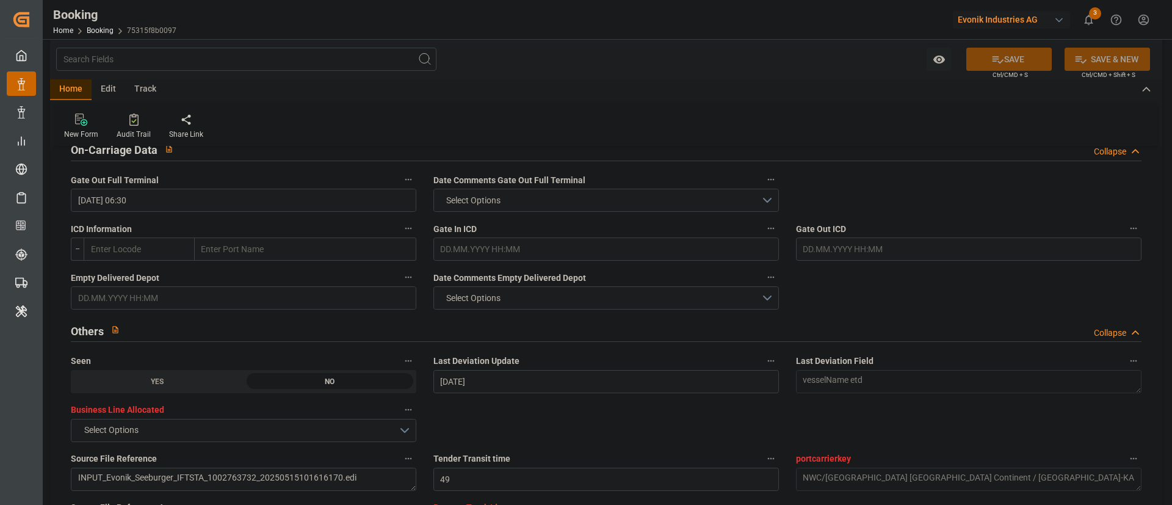
scroll to position [1814, 0]
click at [516, 299] on button "Select Options" at bounding box center [607, 299] width 346 height 23
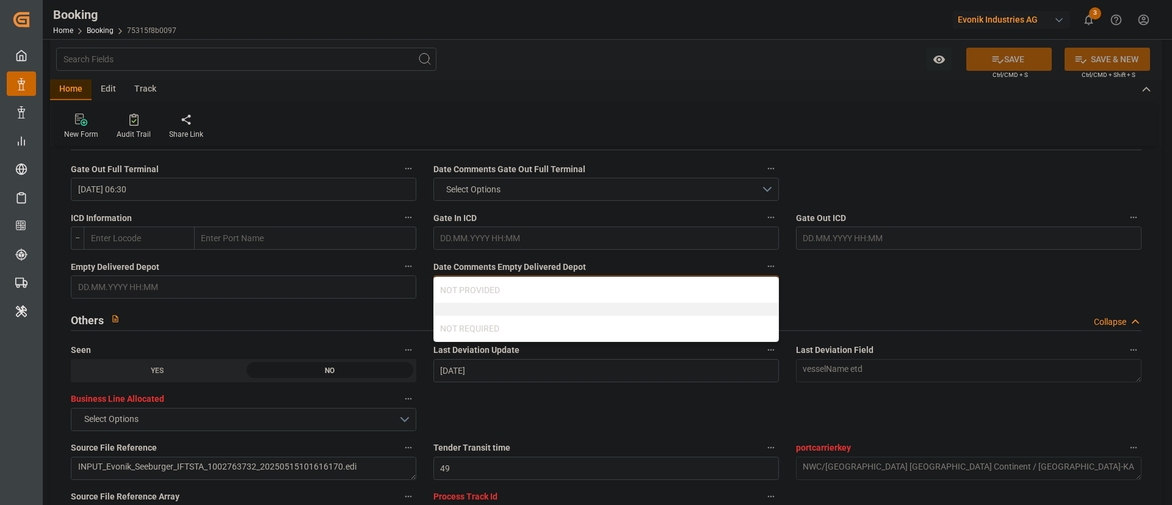
scroll to position [1826, 0]
click at [529, 288] on div "NOT PROVIDED" at bounding box center [606, 290] width 344 height 26
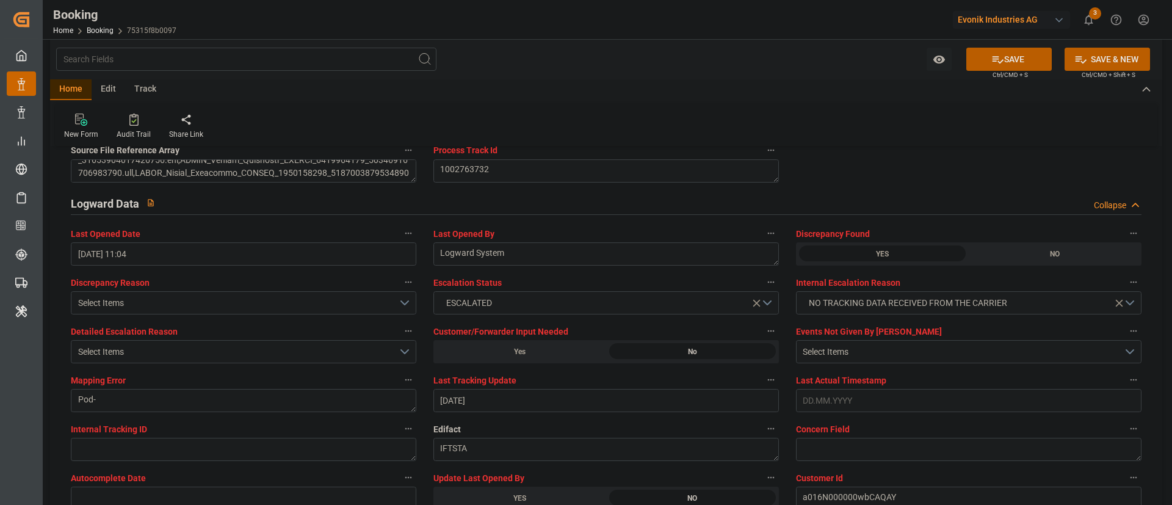
scroll to position [2236, 0]
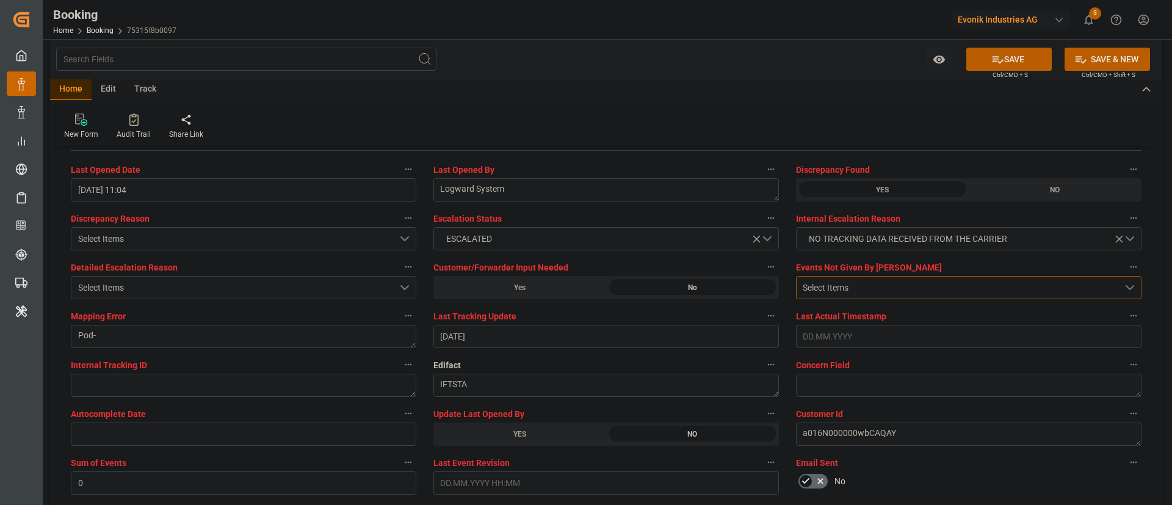
click at [781, 288] on div "Select Items" at bounding box center [963, 287] width 321 height 13
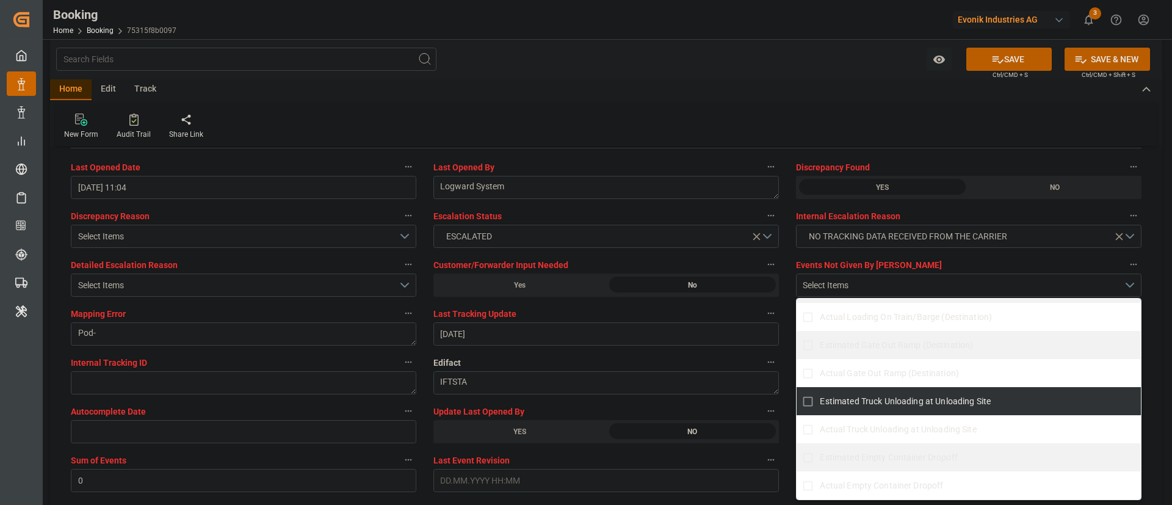
scroll to position [2627, 0]
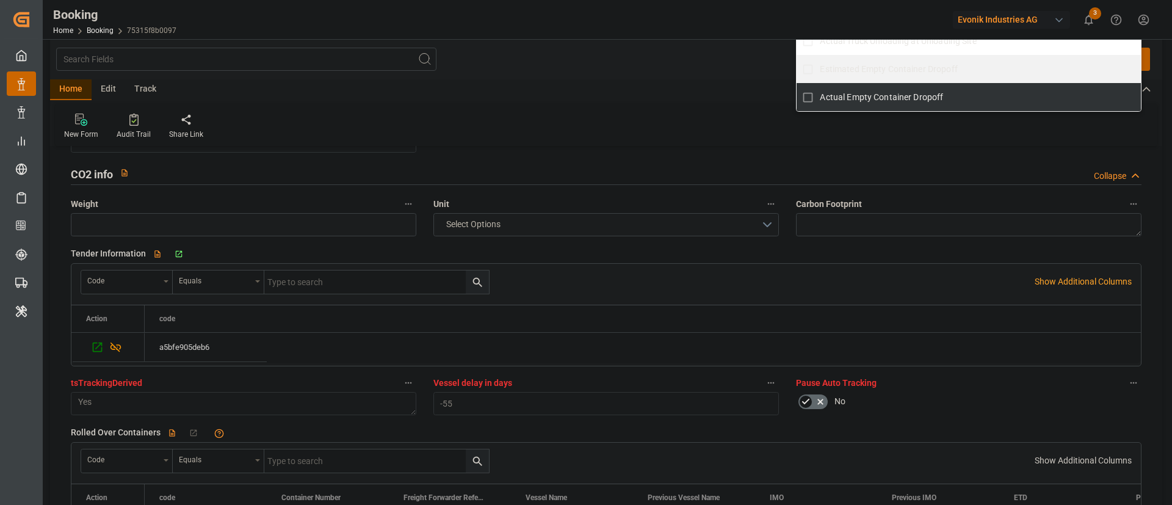
click at [781, 89] on label "Actual Empty Container Dropoff" at bounding box center [962, 97] width 332 height 24
checkbox input "true"
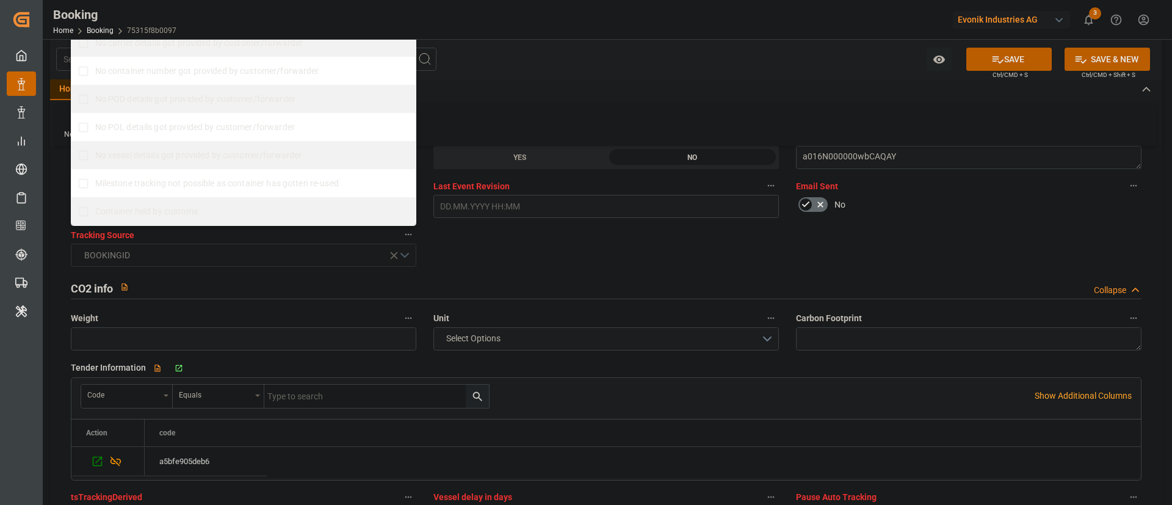
scroll to position [2509, 0]
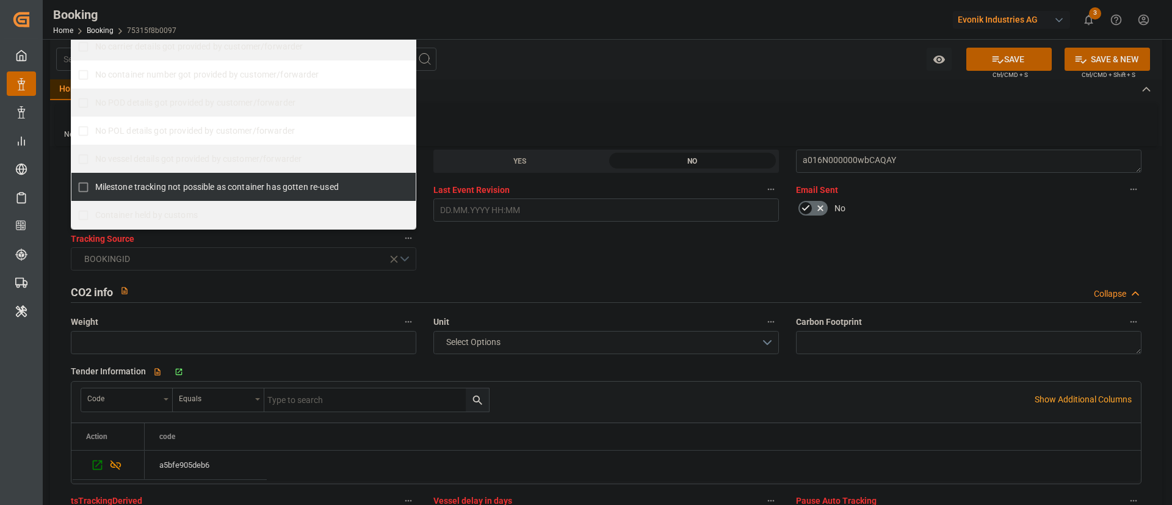
click at [219, 192] on span "Milestone tracking not possible as container has gotten re-used" at bounding box center [217, 187] width 244 height 10
checkbox input "true"
click at [466, 255] on div "General Data Collapse Freight Forwarder's Reference No. 250507871309 Equipment …" at bounding box center [606, 363] width 1113 height 5431
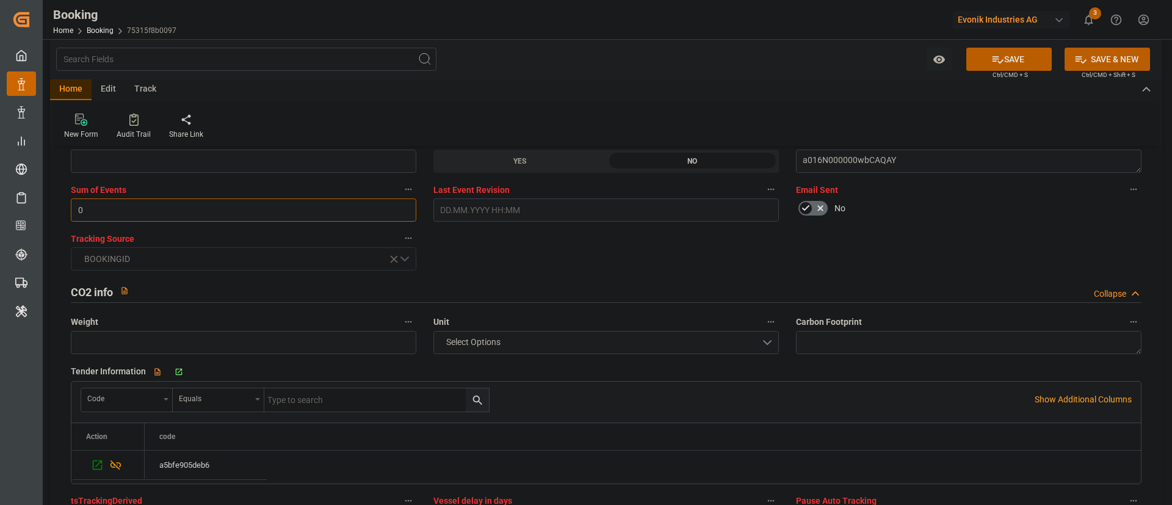
click at [231, 208] on input "0" at bounding box center [244, 209] width 346 height 23
type input "4096"
click at [781, 61] on icon at bounding box center [998, 59] width 11 height 7
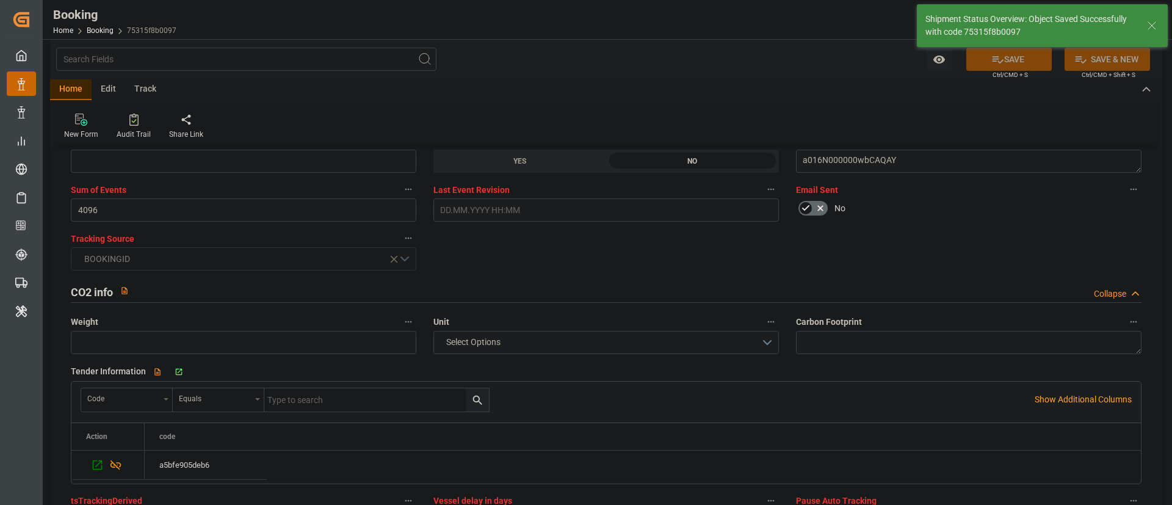
type textarea "Kiran Hari"
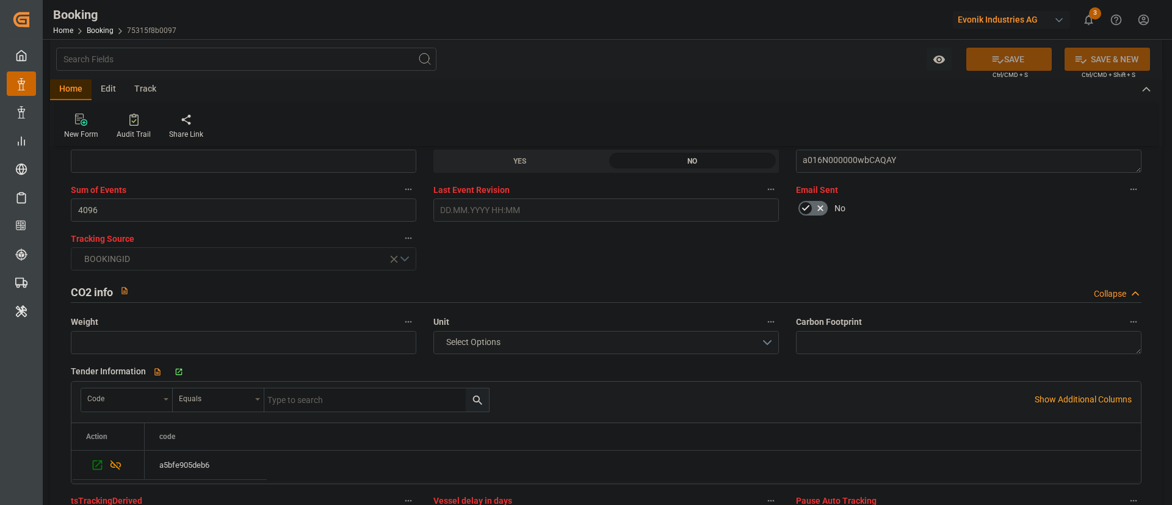
type input "12.09.2025 11:10"
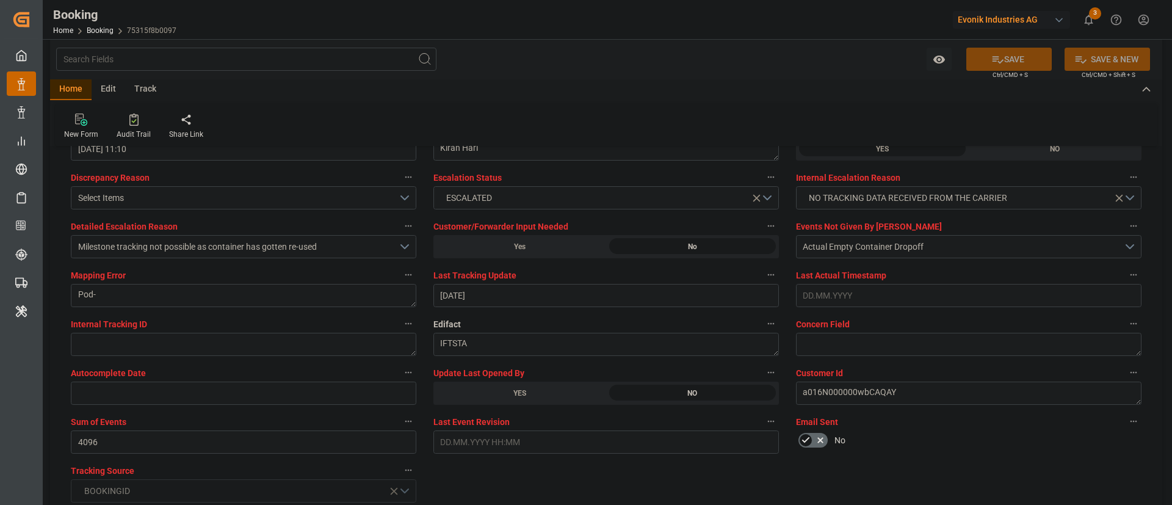
scroll to position [2284, 0]
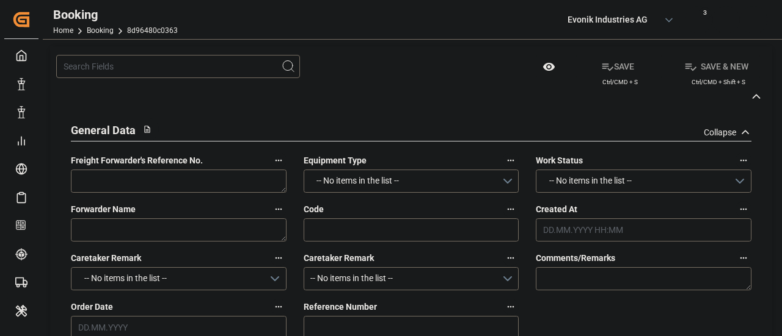
type textarea "250507871309"
type textarea "Leschaco Bremen"
type input "8d96480c0363"
type input "7001156108"
type textarea "[PERSON_NAME]"
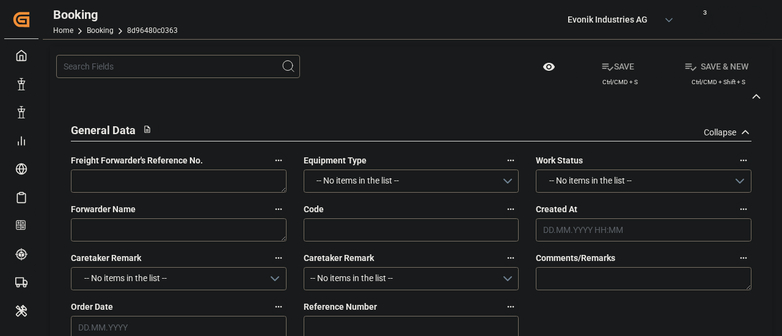
type input "7001156102"
type textarea "[EMAIL_ADDRESS][DOMAIN_NAME]"
type textarea "CIF"
type textarea "BANJARMASIN"
type textarea "3"
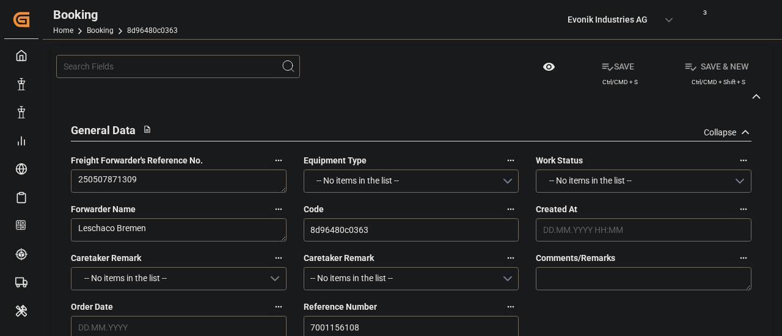
type textarea "Niederkassel"
type textarea "EXFU5620658"
type input "CMA CGM LOUVRE"
type input "CMA CGM Louvre"
type input "CMDU"
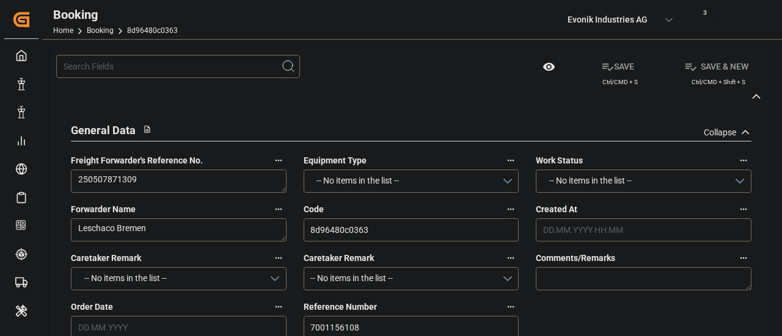
type textarea "HBG1978381"
type input "[GEOGRAPHIC_DATA]"
type input "[GEOGRAPHIC_DATA] ([GEOGRAPHIC_DATA])"
type input "[GEOGRAPHIC_DATA], [GEOGRAPHIC_DATA]"
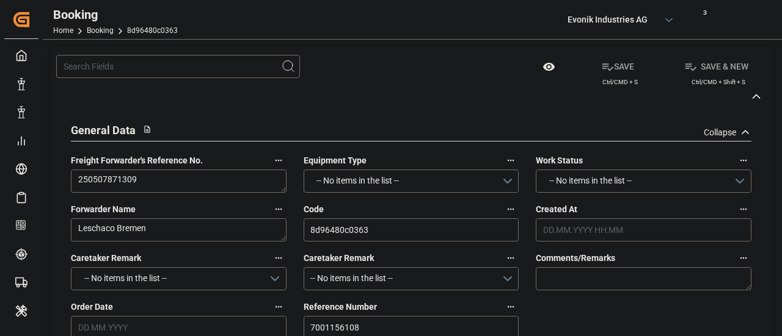
type textarea "vesselName etd"
type textarea "INPUT_Evonik_Seeburger_IFTSTA_1002763733_20250515101616170.edi"
type textarea "NWC/[GEOGRAPHIC_DATA] [GEOGRAPHIC_DATA] Continent / [GEOGRAPHIC_DATA]-KA"
type textarea "INPUT_Evonik_Seeburger_IFTMIN_1002714299_20250430145708536.edi,INPUT_Evonik_See…"
type textarea "1002763733"
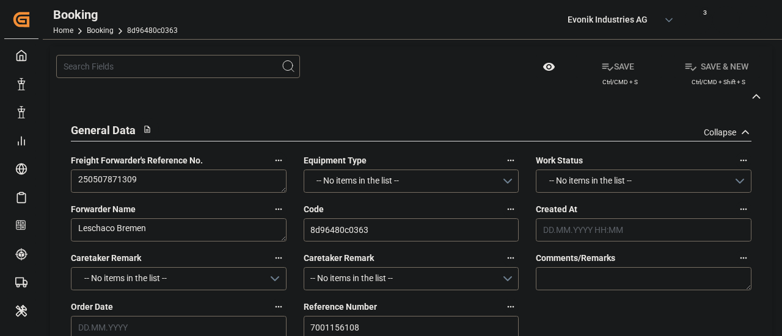
type textarea "Logward System"
type textarea "Pod-"
type textarea "IFTSTA"
type textarea "a016N000000wbCAQAY"
type textarea "Yes"
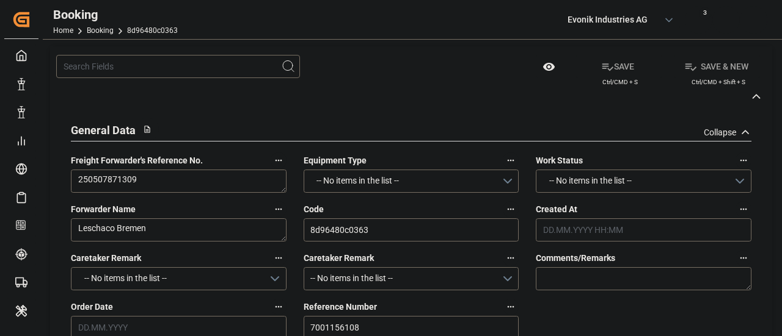
type input "[GEOGRAPHIC_DATA]"
type input "BANJARMASIN"
type input "0FMJDE1MA"
type input "VESSEL"
type input "[GEOGRAPHIC_DATA]"
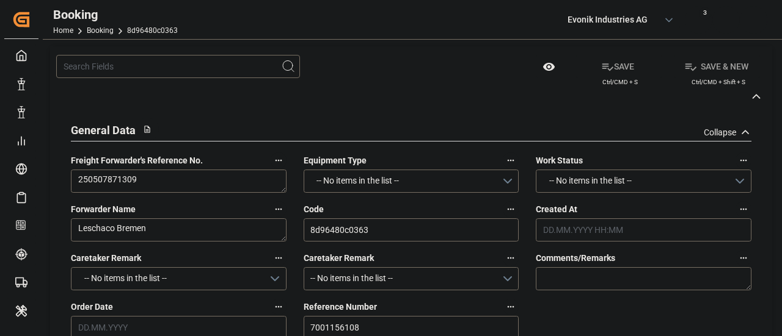
type input "MERATUS SAMPIT"
type input "1QYCTN1MA"
type input "9346ME"
type input "MERATUS SAMPIT"
type input "TRUCK"
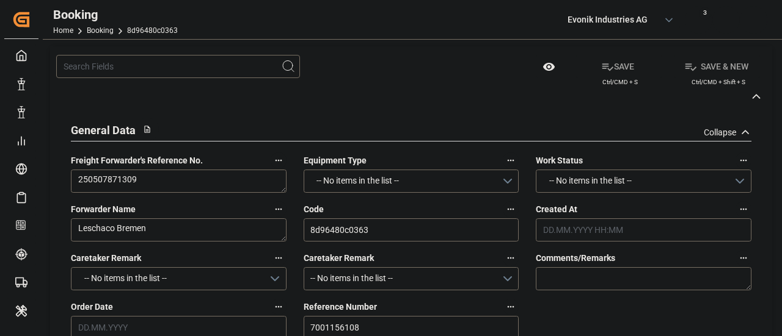
type input "7001156108"
type input "9839143"
type input "9776432"
type input "CMACGM"
type input "CMA CGM Group"
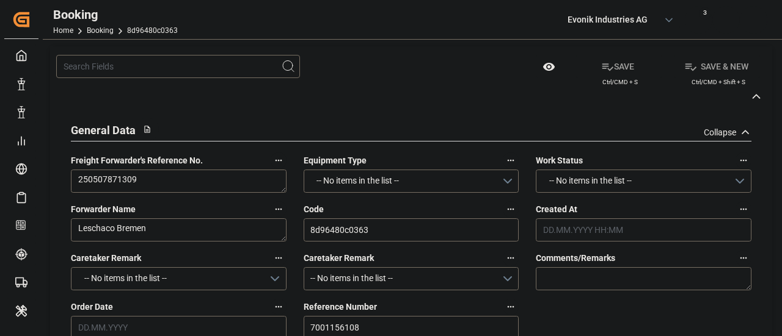
type input "NLRTM"
type input "IDBDJ"
type input "67"
type input "MYPKG"
type input "IDJKT"
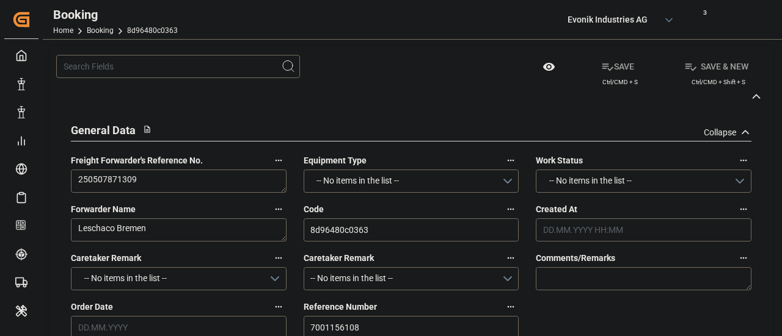
type input "49"
type input "0"
type input "-55"
type input "NLRTM"
type input "IDBDJ"
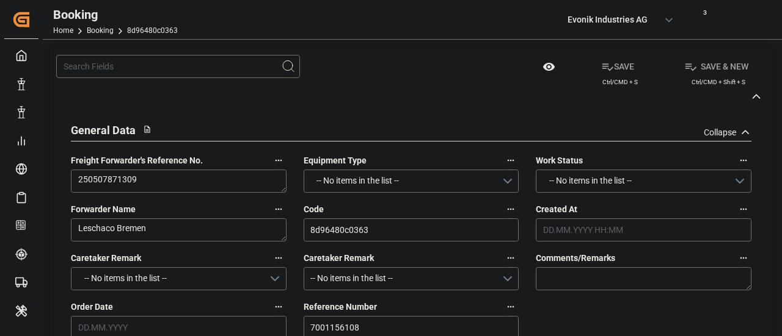
type input "9282962"
type input "9808493"
type input "[DATE] 12:59"
type input "[DATE]"
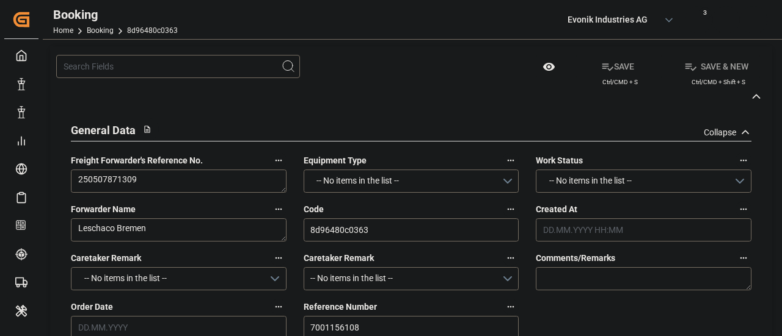
type input "[DATE]"
type input "[DATE] 00:00"
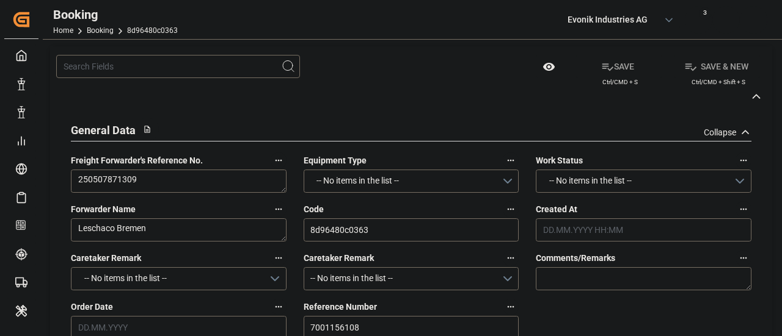
type input "[DATE]"
type input "[DATE] 00:00"
type input "[DATE]"
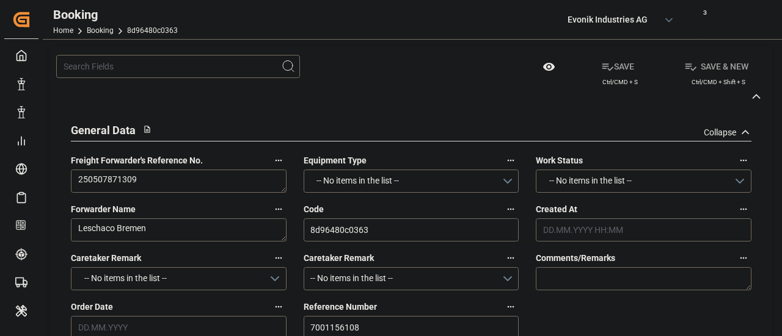
type input "[DATE] 22:20"
type input "14.05.2025 20:04"
type input "[DATE] 09:00"
type input "[DATE] 00:00"
type input "[DATE]"
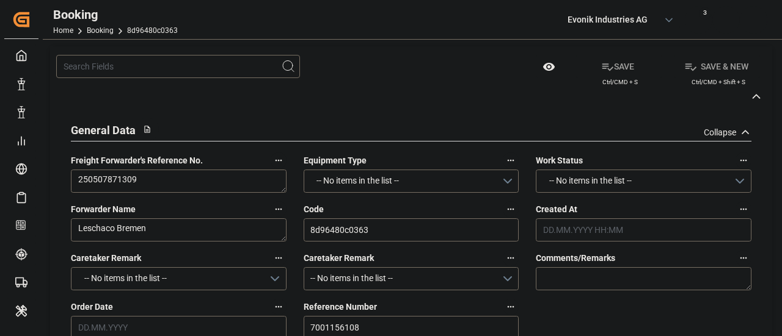
type input "[DATE] 09:00"
type input "[DATE] 16:00"
type input "[DATE] 00:00"
type input "[DATE] 01:04"
type input "[DATE] 03:00"
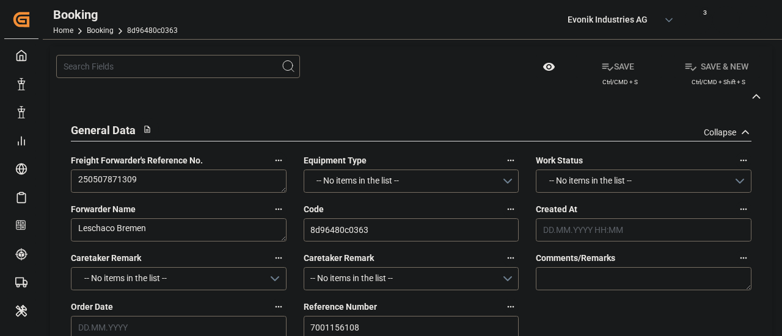
type input "[DATE] 00:00"
type input "[DATE] 12:24"
type input "[DATE] 07:00"
type input "[DATE] 00:00"
type input "[DATE] 13:36"
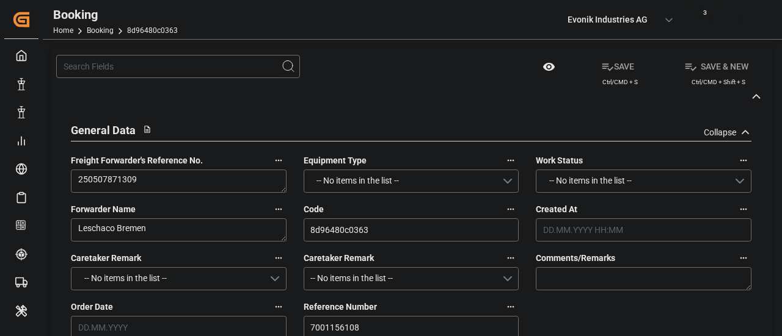
type input "[DATE] 15:00"
type input "[DATE] 00:00"
type input "[DATE] 15:00"
type input "[DATE] 08:00"
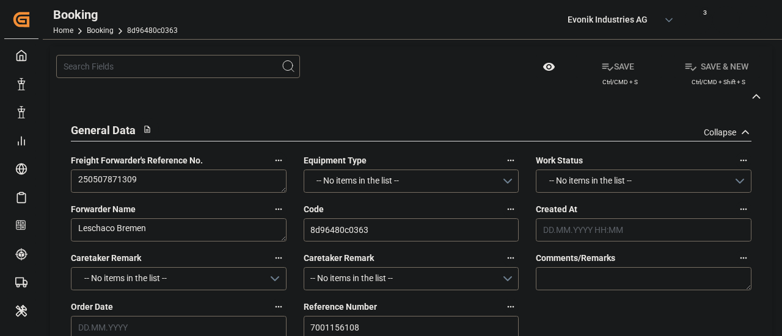
type input "[DATE] 06:30"
type input "[DATE]"
type input "[DATE] 11:04"
type input "[DATE]"
type input "[DATE] 02:00"
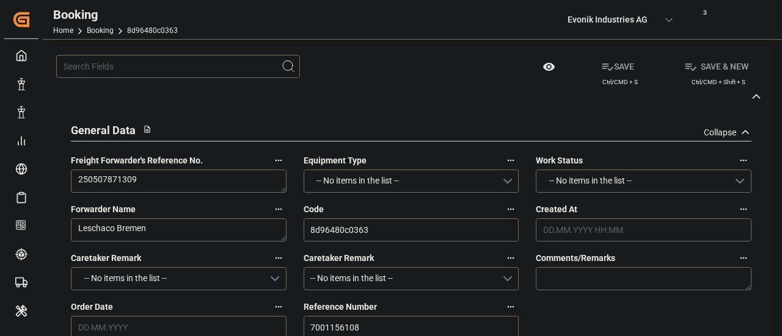
type input "22.05.2025 14:25"
type input "[DATE] 23:44"
type input "[DATE] 16:00"
type input "[DATE] 16:46"
type input "[DATE] 04:16"
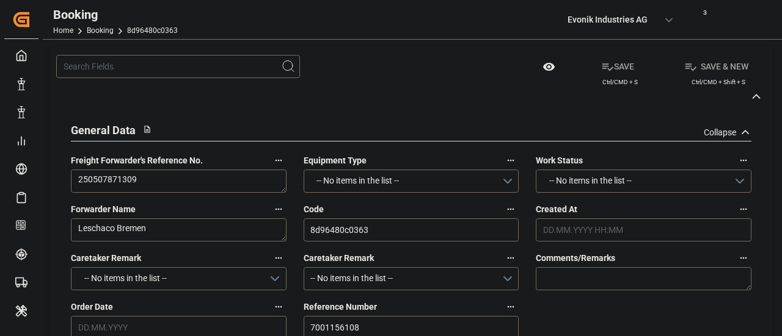
type input "06.07.2025 20:58"
type input "[DATE] 11:47"
type input "[DATE] 03:00"
type input "[DATE] 04:25"
type input "[DATE] 07:00"
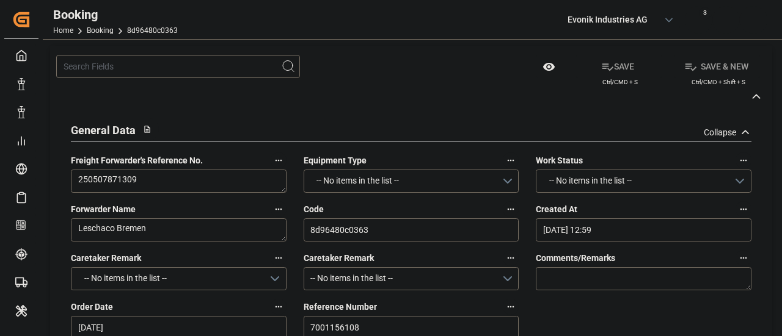
type input "[DATE] 07:51"
type input "[DATE] 18:37"
type input "19.07.2025 13:56"
type input "25.07.2025 03:30"
type input "23.07.2025 15:00"
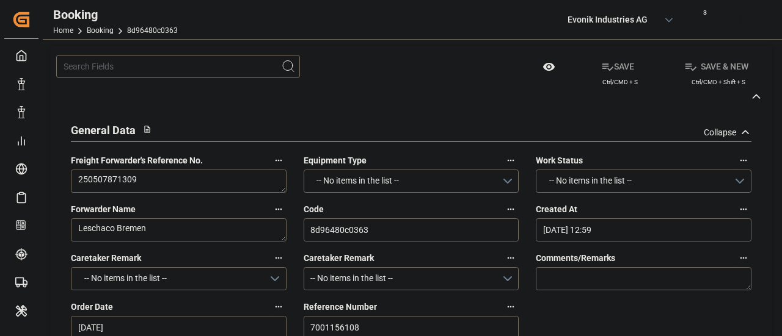
type input "[DATE] 08:00"
type input "[DATE] 16:32"
type input "14.08.2025 07:00"
type input "[DATE] 12:17"
type input "14.08.2025 07:49"
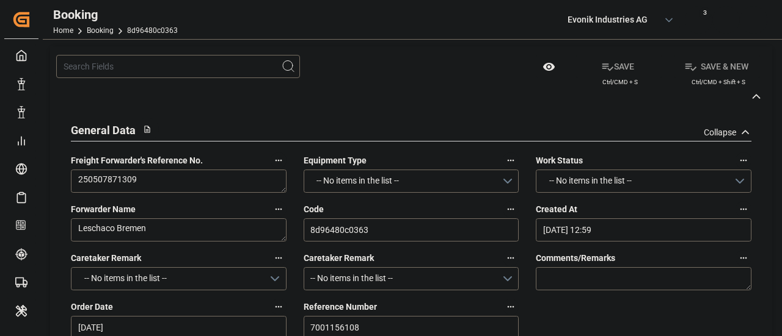
type input "[DATE] 10:10"
type input "18.08.2025 07:49"
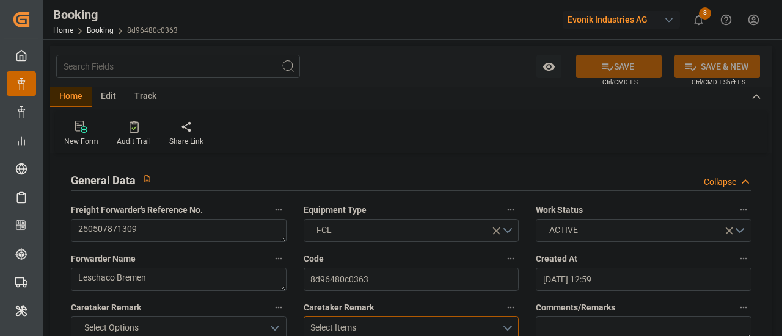
click at [501, 325] on div "Select Items" at bounding box center [405, 328] width 191 height 13
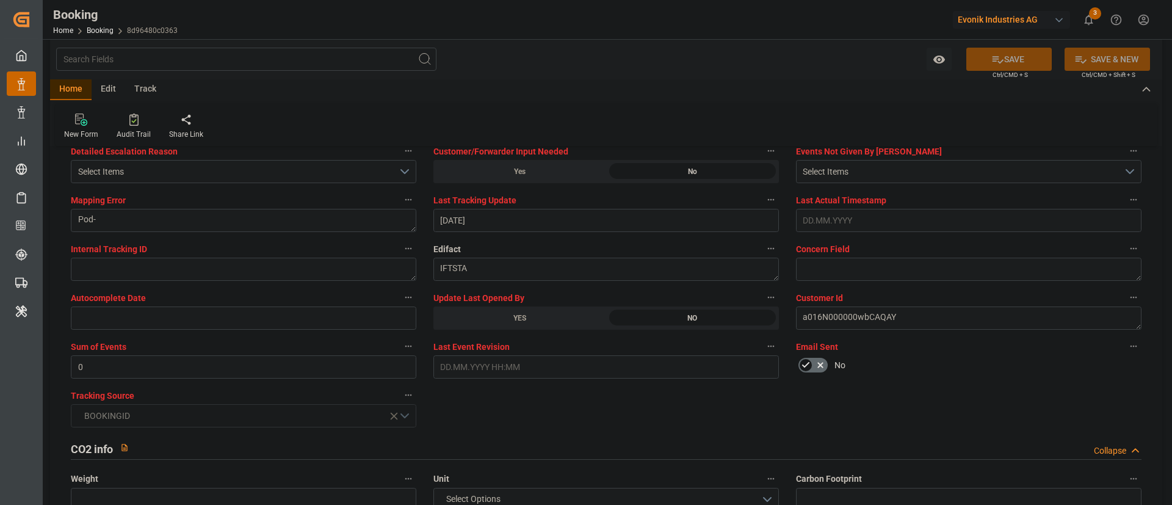
scroll to position [2354, 0]
click at [497, 316] on div "YES" at bounding box center [520, 316] width 173 height 23
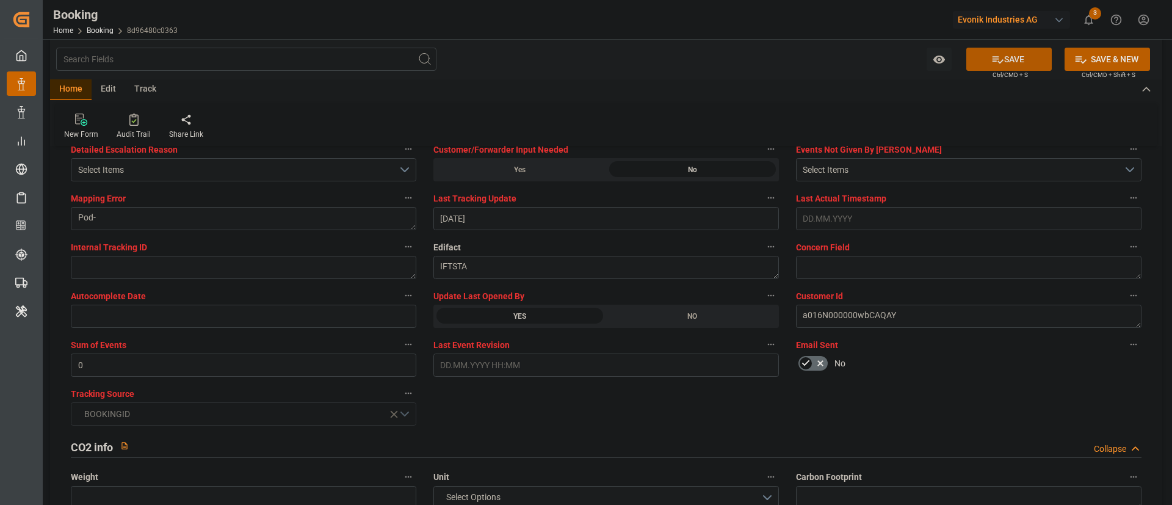
click at [781, 60] on button "SAVE" at bounding box center [1009, 59] width 85 height 23
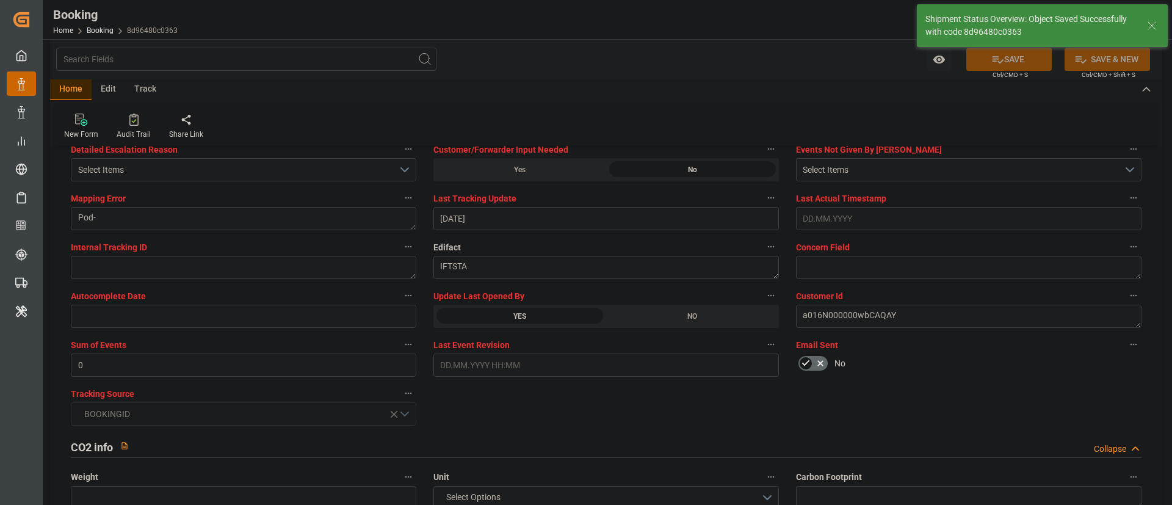
type textarea "Kiran Hari"
type input "12.09.2025 11:11"
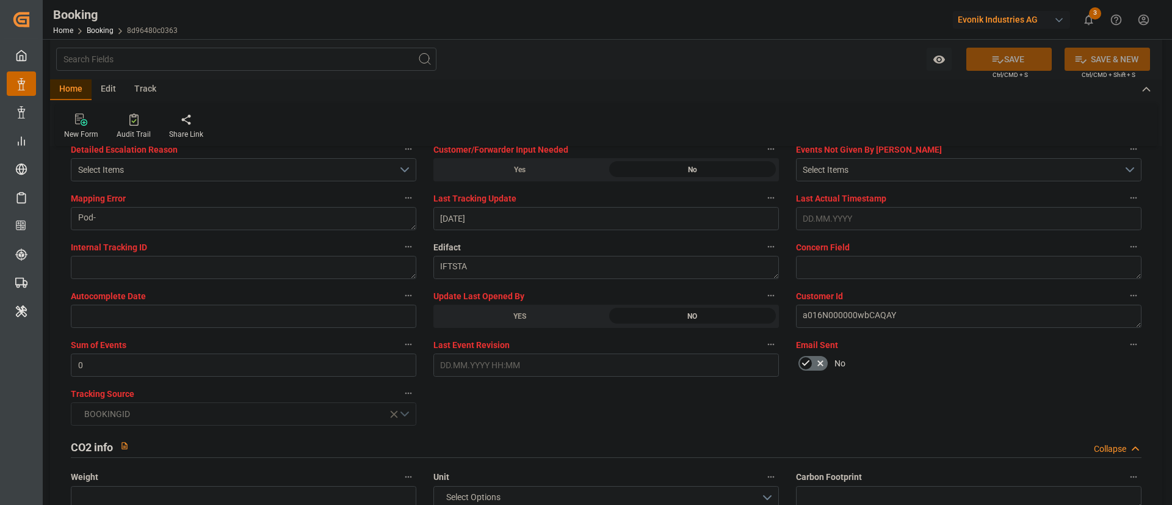
scroll to position [2304, 0]
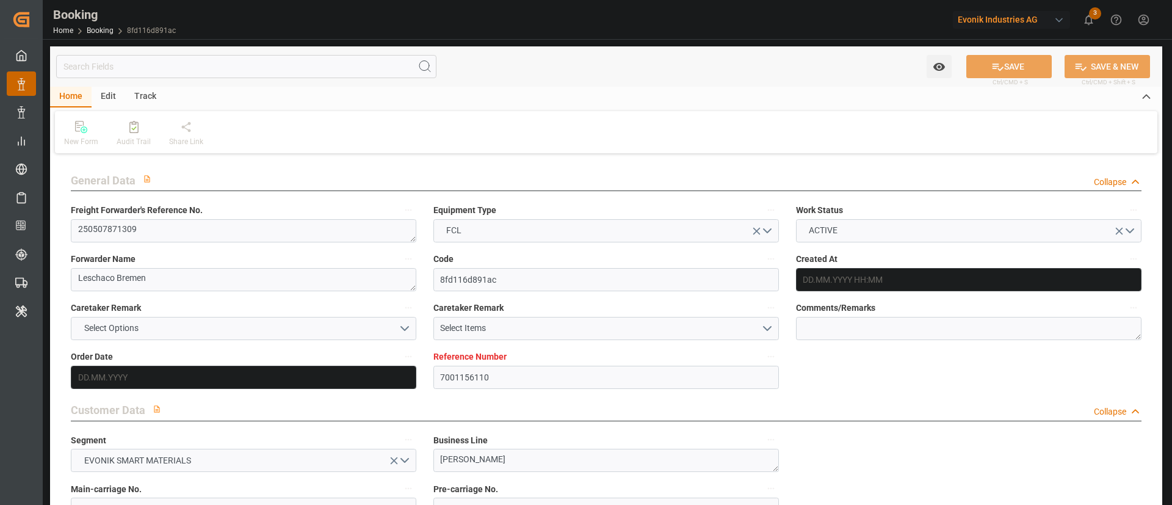
type input "7001156110"
type input "9839143"
type input "9776432"
type input "CMACGM"
type input "CMA CGM Group"
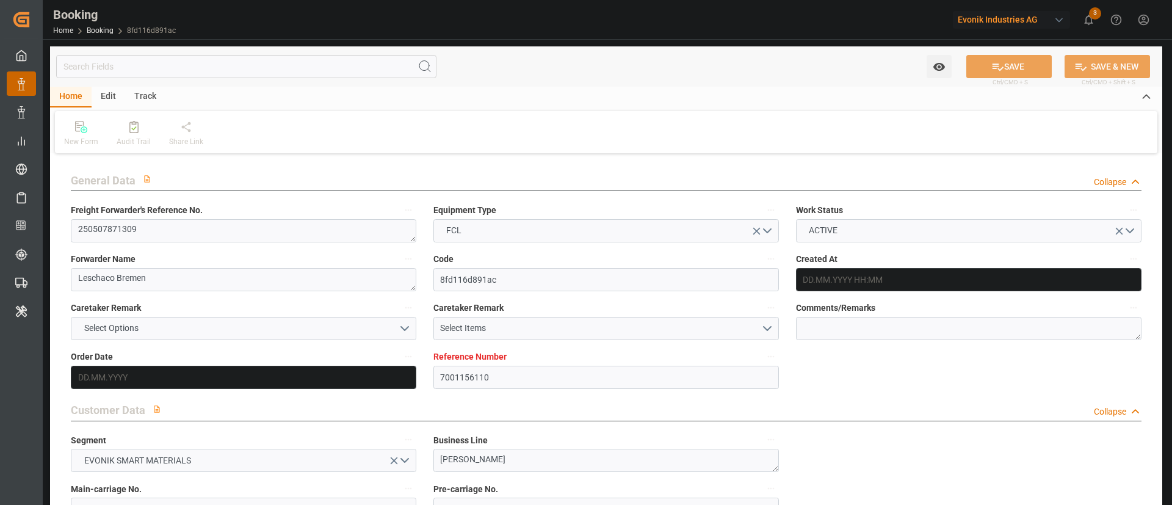
type input "NLRTM"
type input "IDBDJ"
type input "67"
type input "MYPKG"
type input "IDJKT"
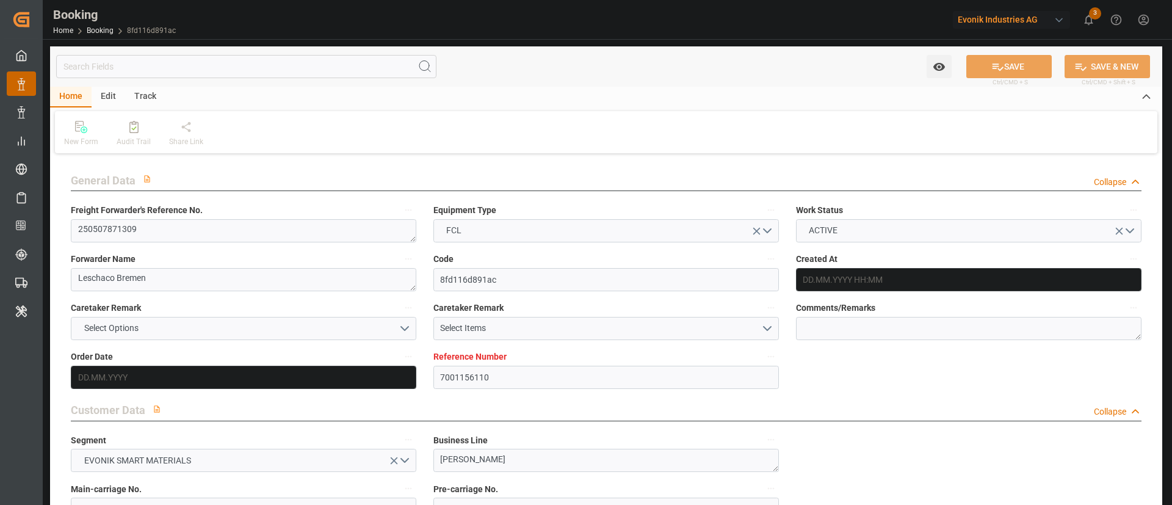
type input "49"
type input "0"
type input "-55"
type input "NLRTM"
type input "IDBDJ"
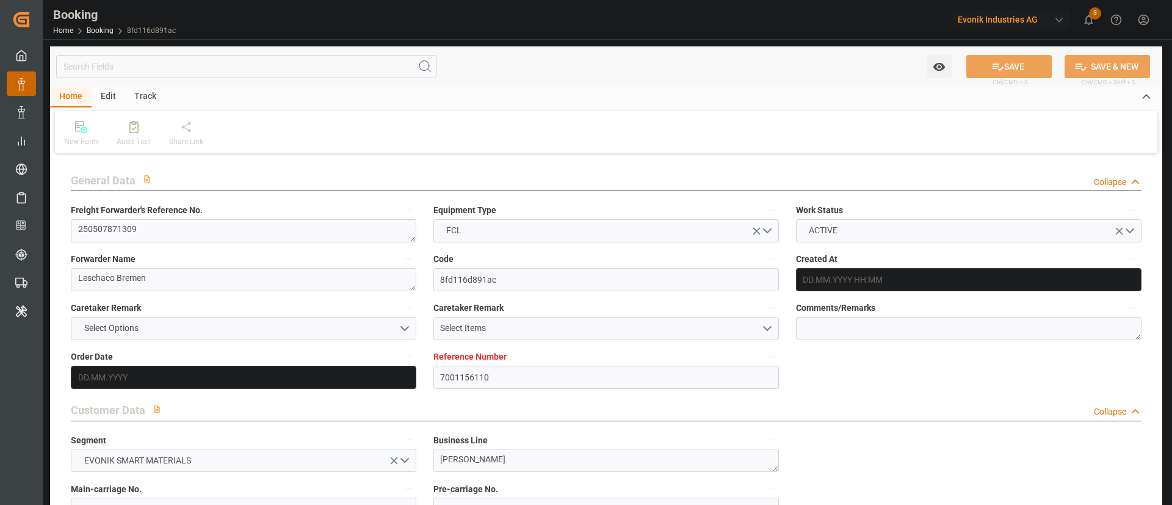
type input "9282962"
type input "9808493"
type input "[DATE] 12:59"
type input "[DATE]"
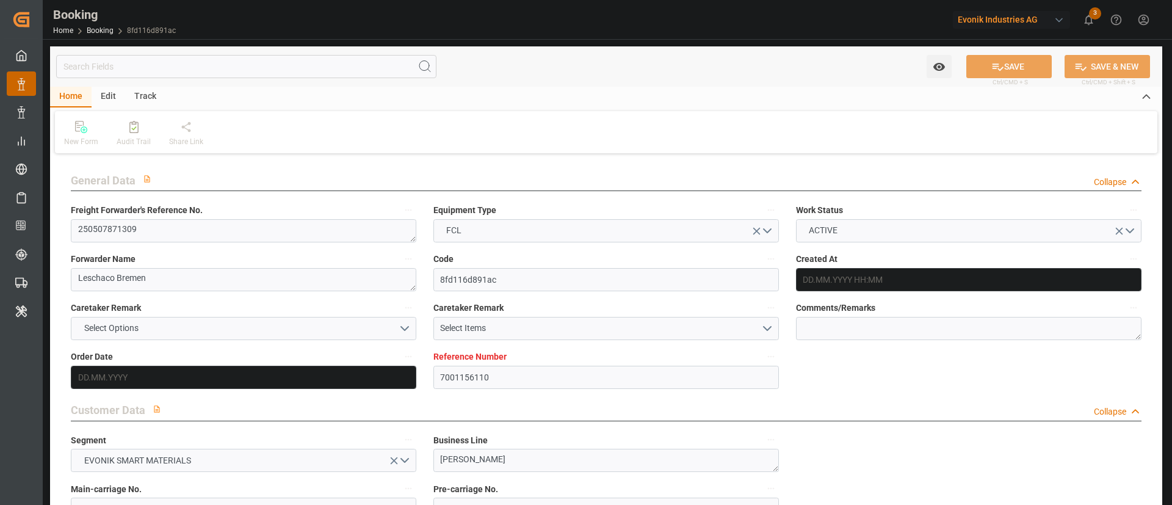
type input "[DATE]"
type input "[DATE] 00:00"
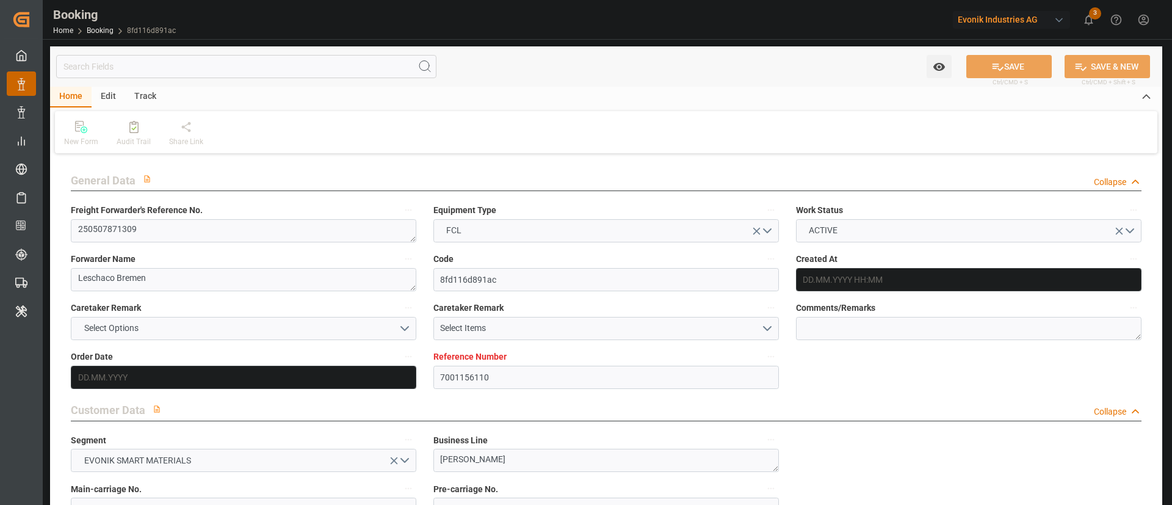
type input "[DATE]"
type input "[DATE] 00:00"
type input "[DATE]"
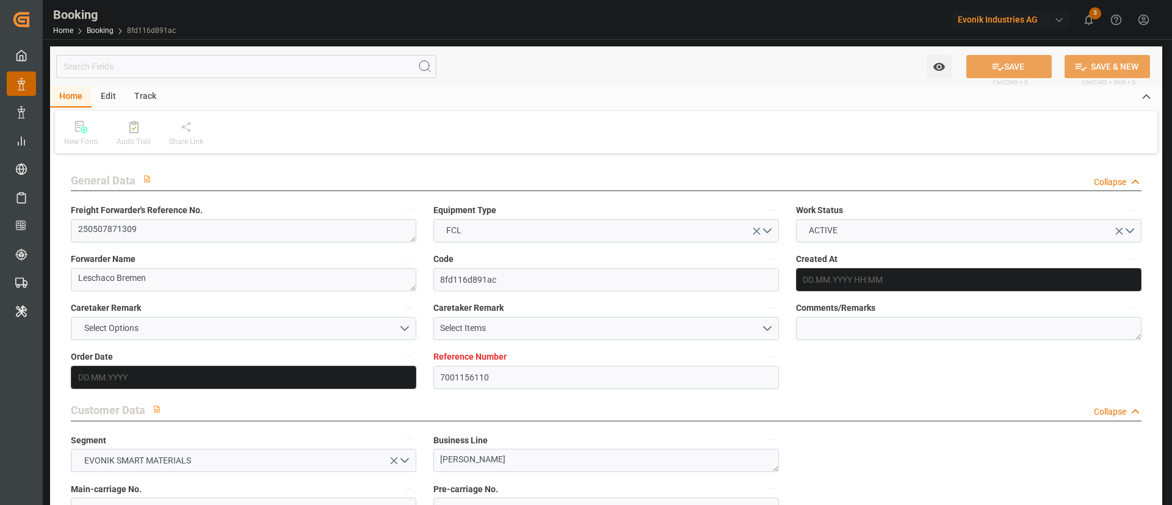
type input "22.05.2025 22:20"
type input "16.05.2025 16:44"
type input "28.07.2025 09:00"
type input "01.07.2025 00:00"
type input "[DATE]"
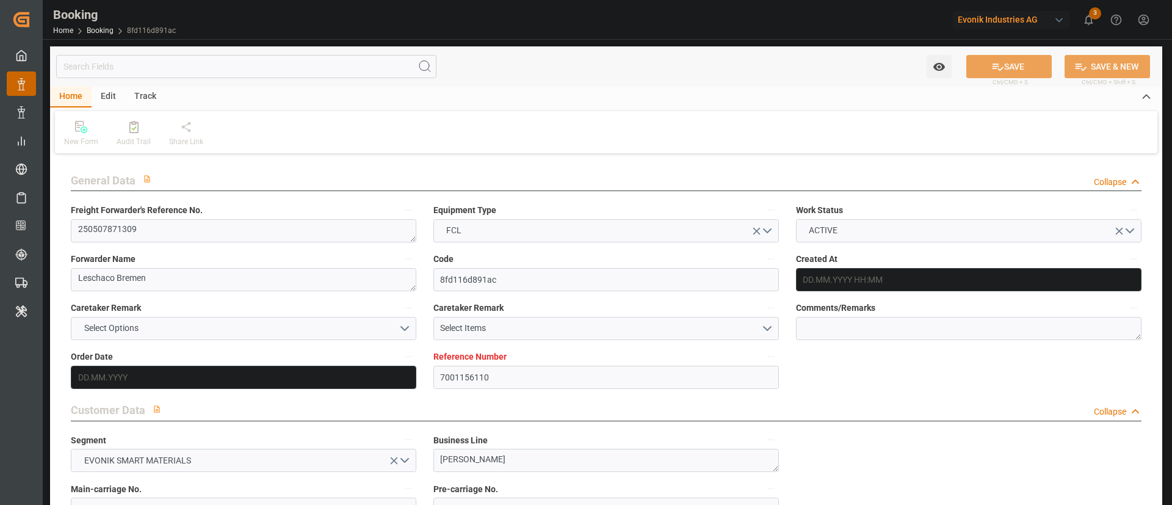
type input "28.07.2025 09:00"
type input "05.07.2025 16:00"
type input "03.07.2025 00:00"
type input "06.07.2025 01:04"
type input "17.07.2025 03:00"
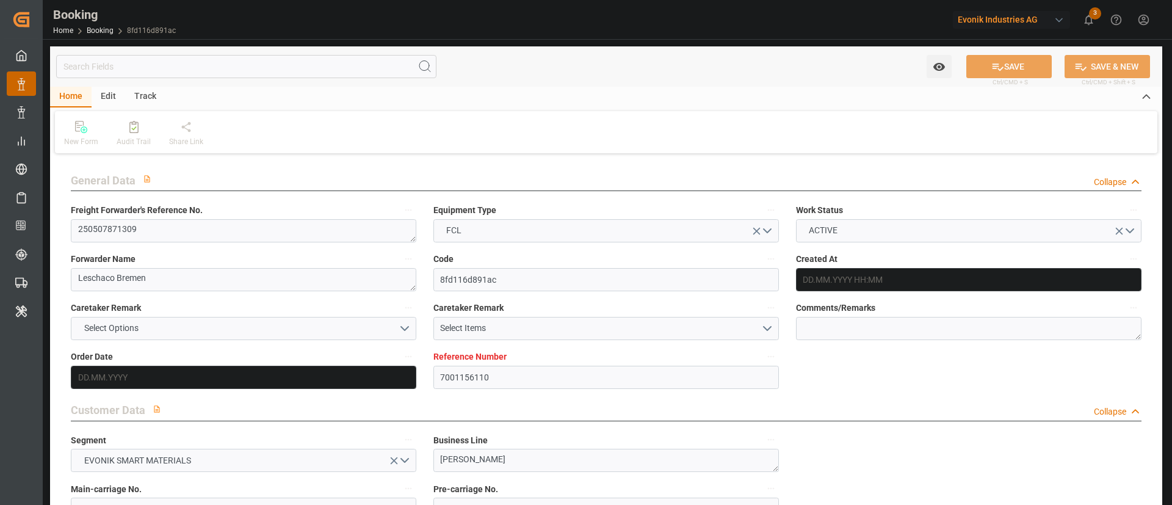
type input "07.07.2025 00:00"
type input "17.07.2025 12:24"
type input "20.07.2025 07:00"
type input "09.07.2025 00:00"
type input "20.07.2025 13:36"
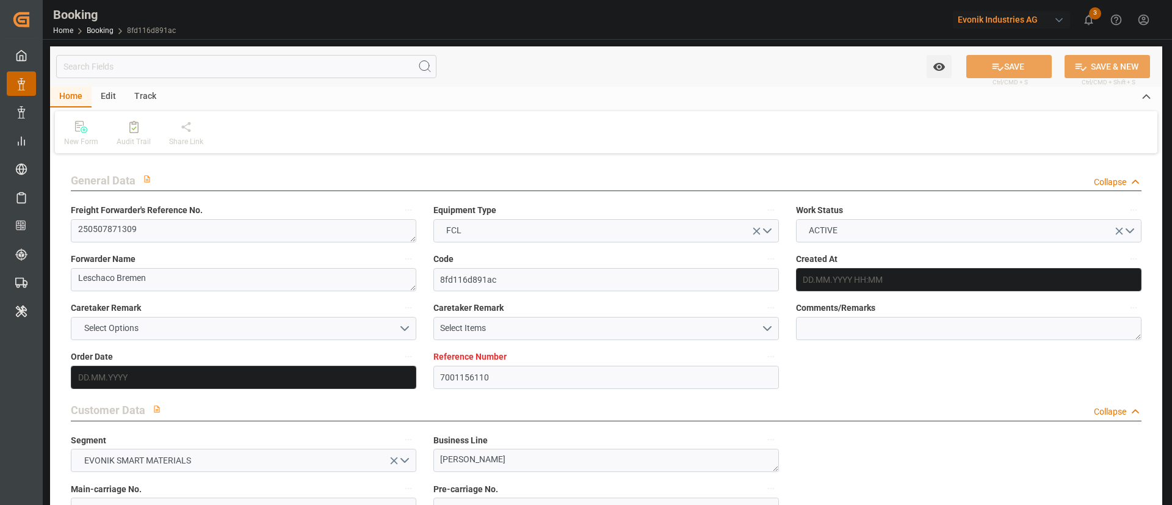
type input "25.07.2025 15:00"
type input "13.07.2025 00:00"
type input "25.07.2025 15:00"
type input "09.07.2025 08:00"
type input "10.07.2025 08:00"
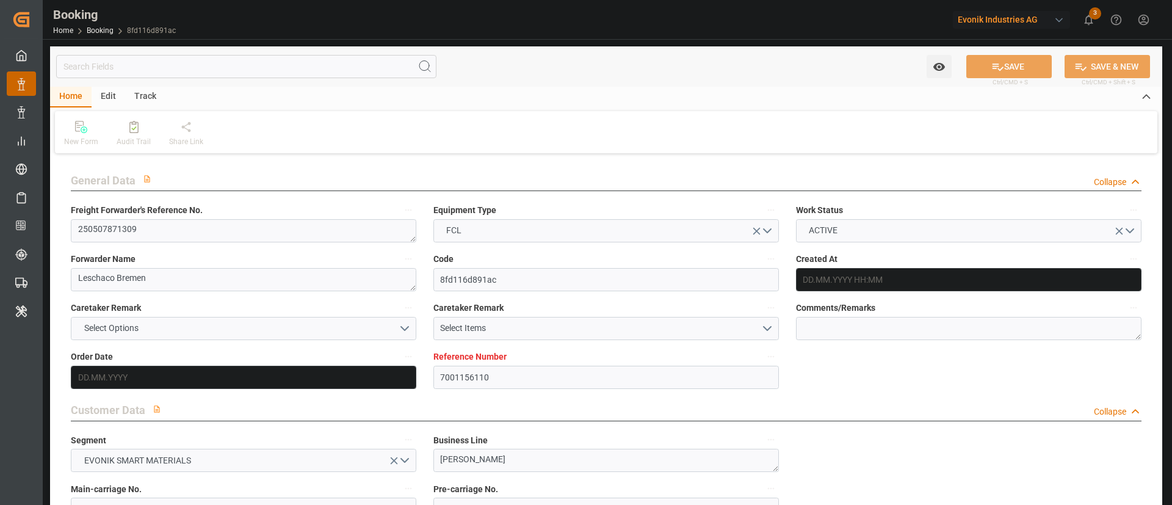
type input "17.08.2025 06:30"
type input "20.05.2025"
type input "12.09.2025 11:04"
type input "12.09.2025"
type input "08.05.2025 02:00"
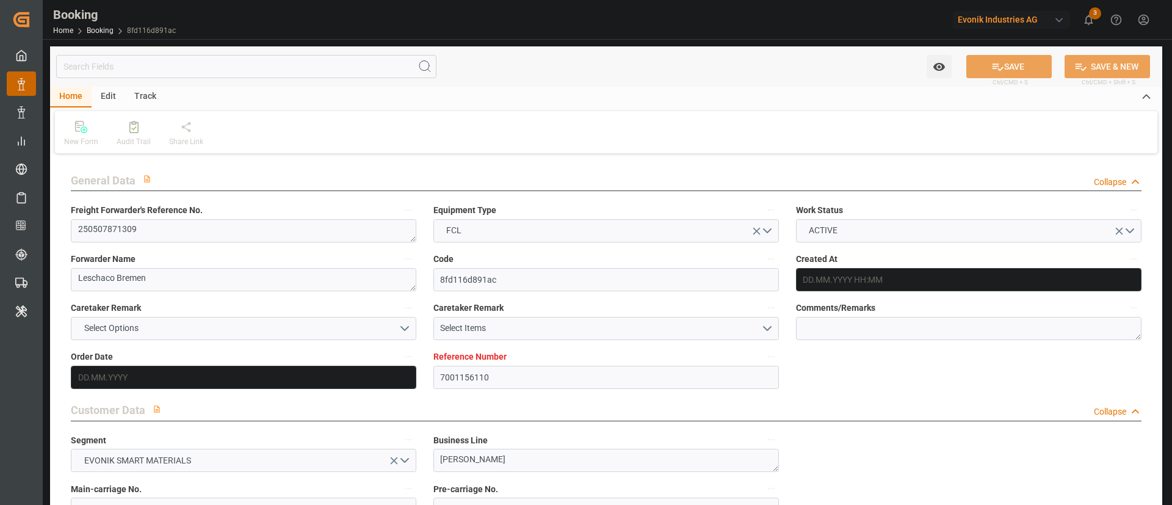
type input "20.05.2025 20:43"
type input "22.05.2025 23:44"
type input "05.07.2025 16:00"
type input "05.07.2025 16:46"
type input "06.07.2025 04:16"
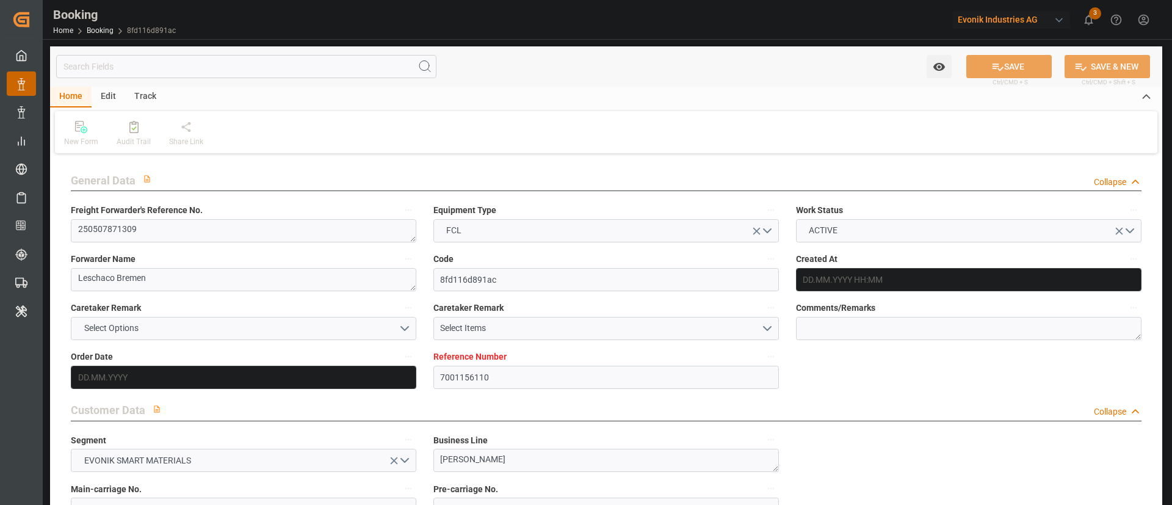
type input "06.07.2025 23:05"
type input "16.07.2025 11:47"
type input "17.07.2025 03:00"
type input "17.07.2025 04:25"
type input "20.07.2025 07:00"
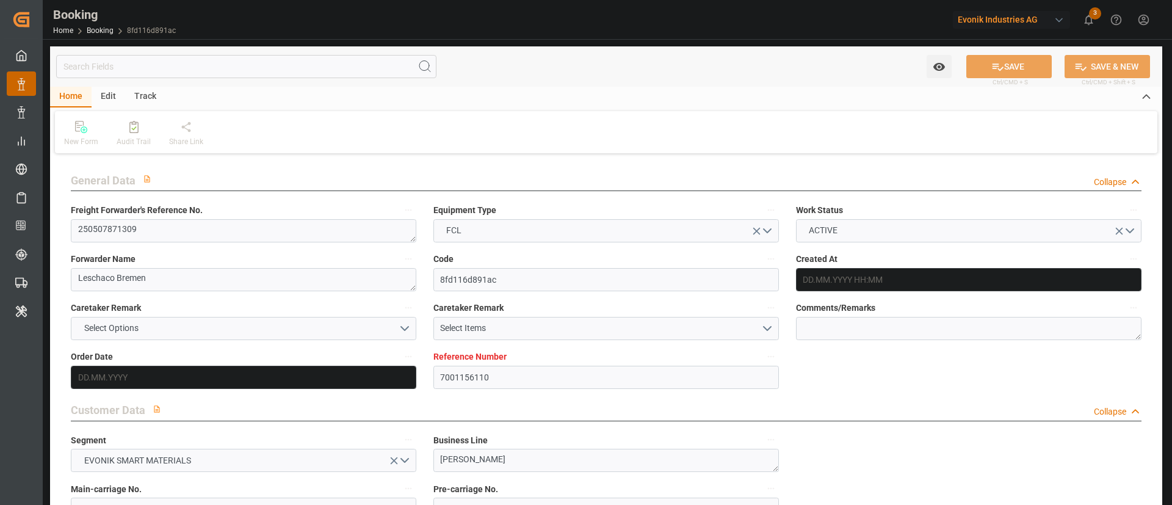
type input "19.07.2025 07:51"
type input "19.07.2025 18:37"
type input "19.07.2025 14:49"
type input "25.07.2025 11:00"
type input "25.07.2025 15:00"
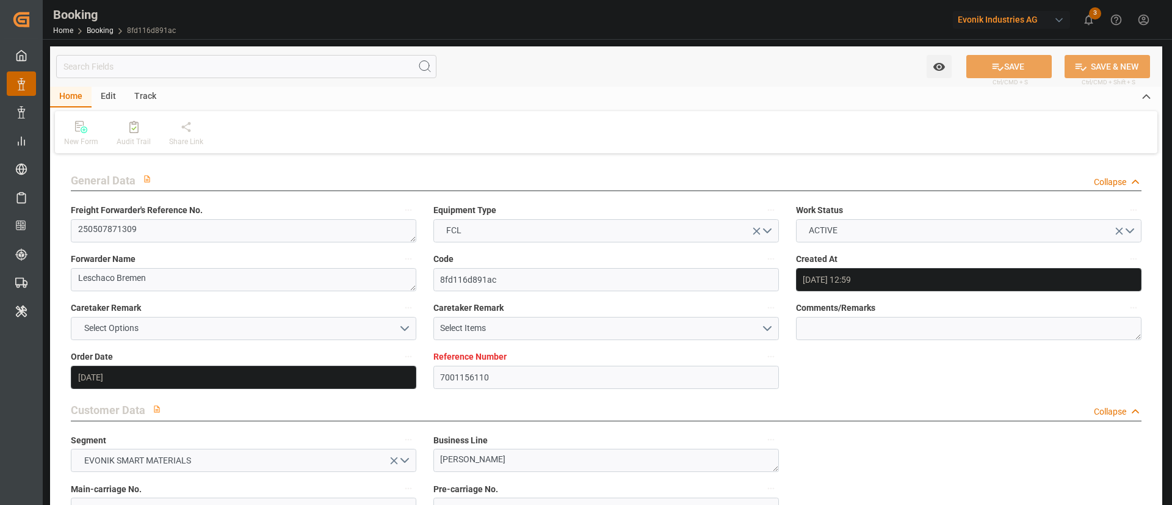
type input "09.07.2025 08:00"
type input "09.07.2025 16:32"
type input "28.07.2025 09:00"
type input "29.07.2025 12:17"
type input "29.07.2025 13:06"
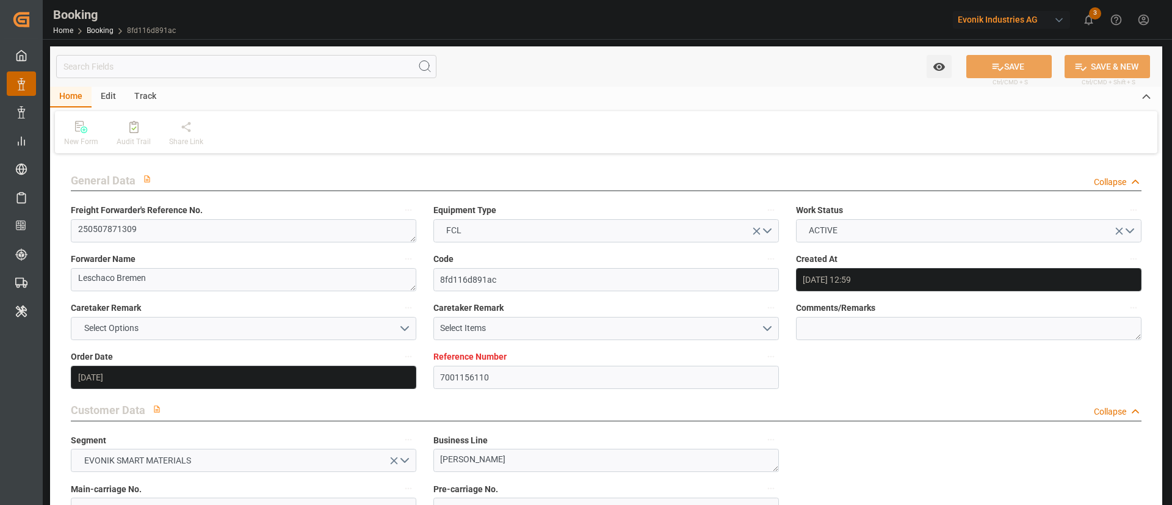
type input "29.07.2025 10:10"
type input "02.08.2025 13:06"
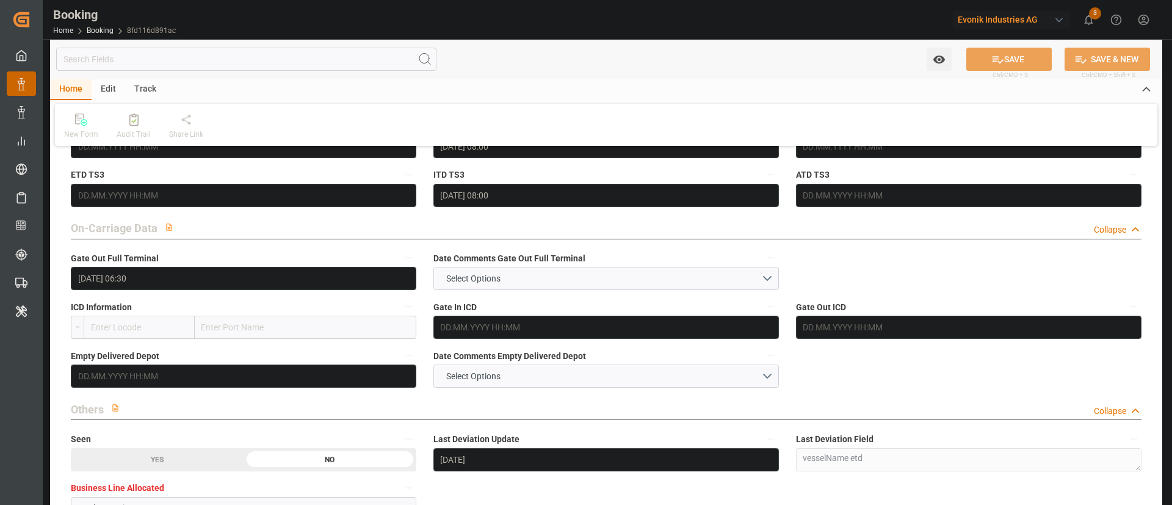
scroll to position [1742, 0]
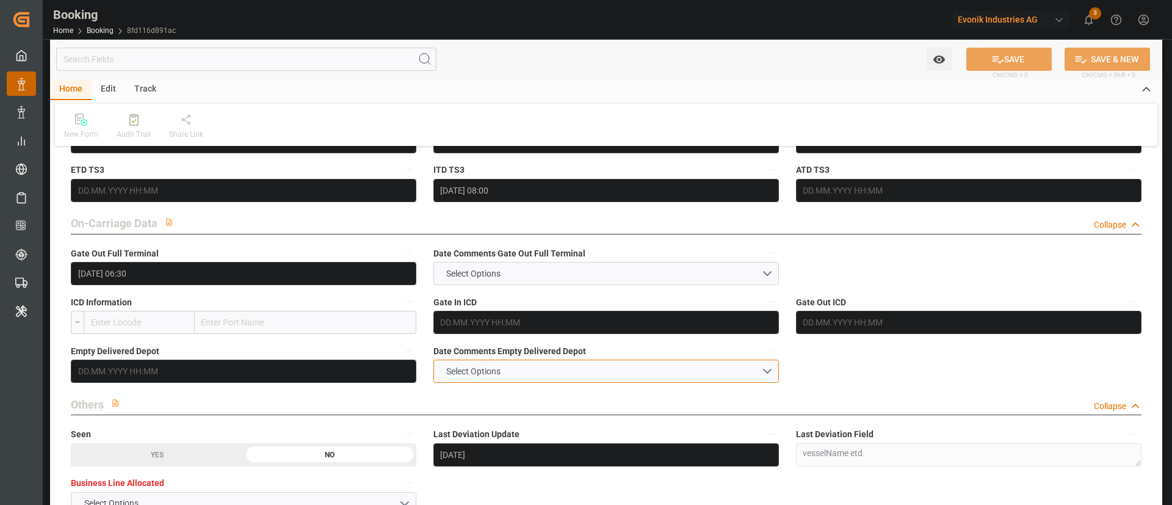
click at [467, 365] on span "Select Options" at bounding box center [473, 371] width 67 height 13
click at [507, 372] on div "NOT PROVIDED" at bounding box center [606, 374] width 344 height 26
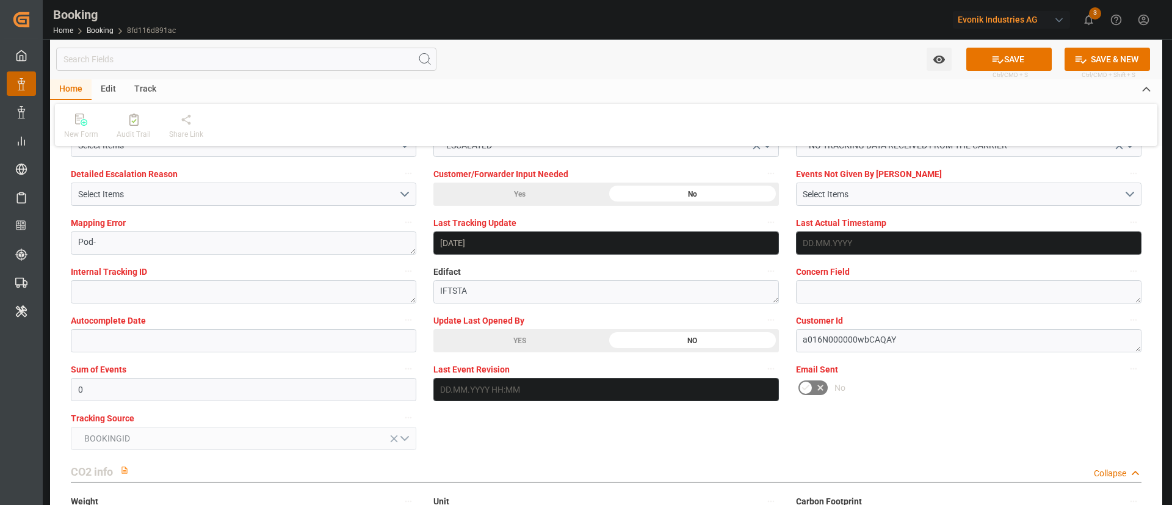
scroll to position [2234, 0]
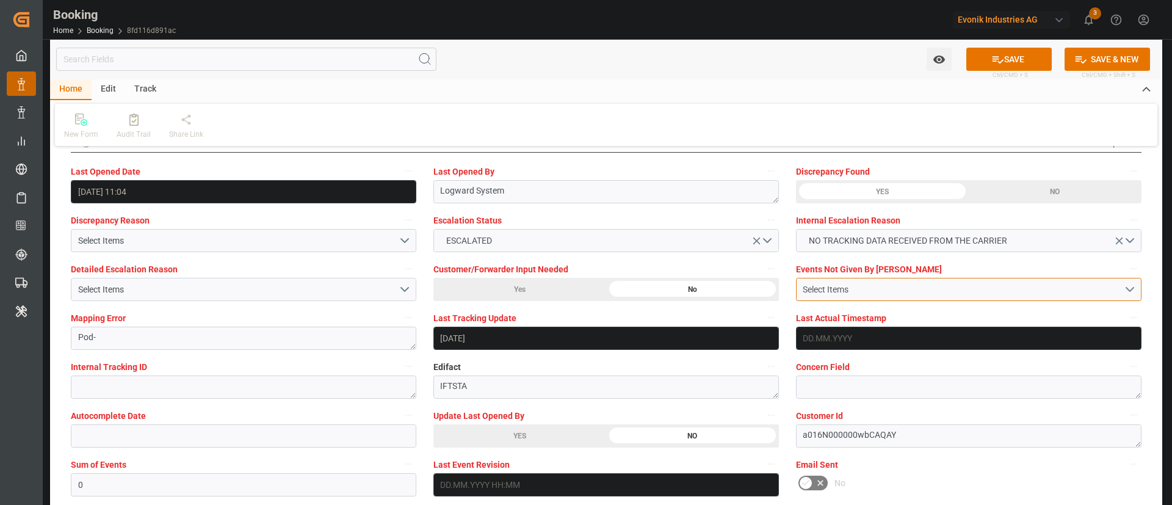
click at [866, 291] on div "Select Items" at bounding box center [963, 289] width 321 height 13
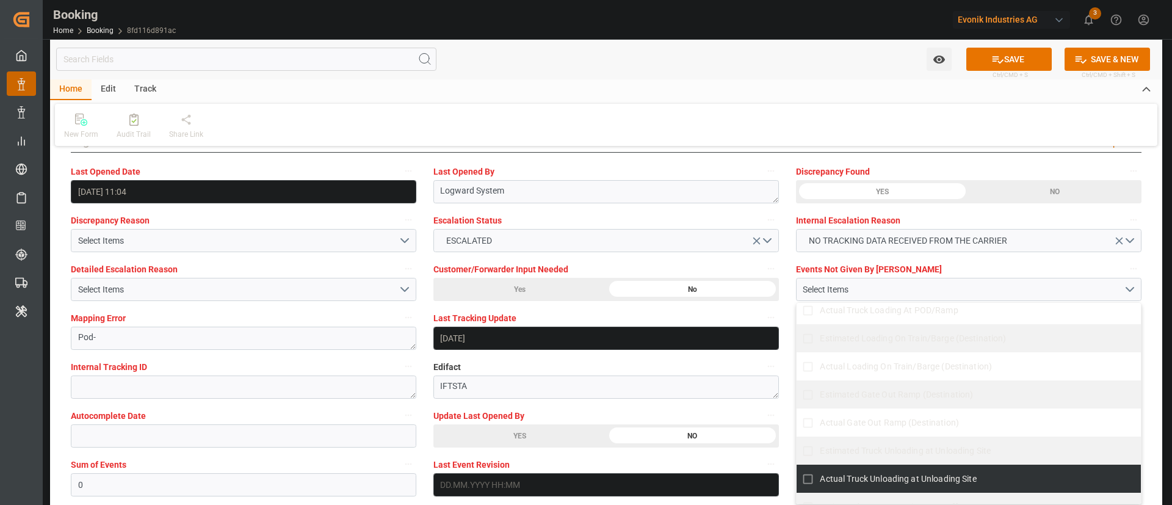
scroll to position [1007, 0]
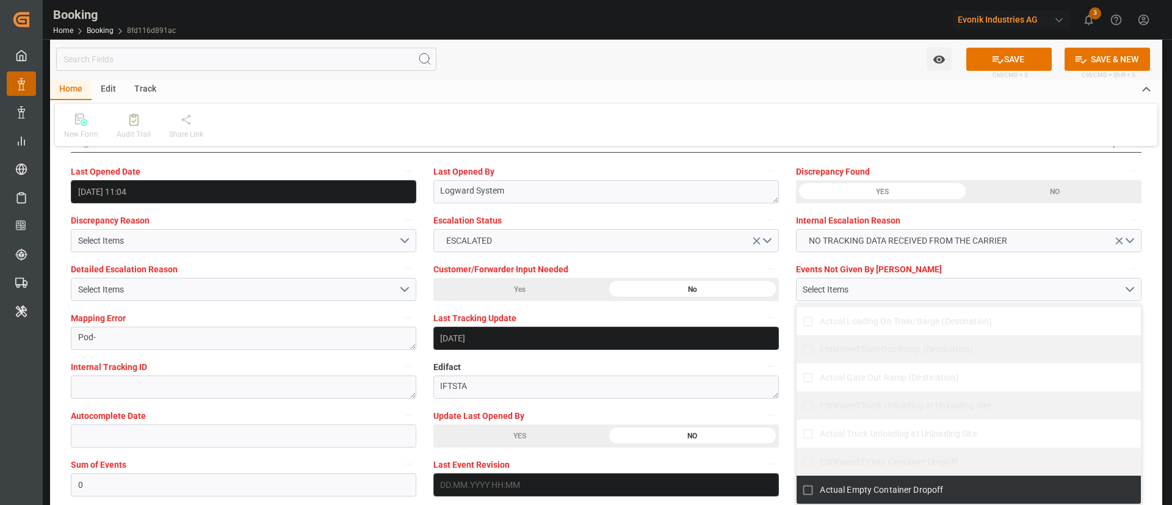
click at [868, 482] on label "Actual Empty Container Dropoff" at bounding box center [962, 490] width 332 height 24
checkbox input "true"
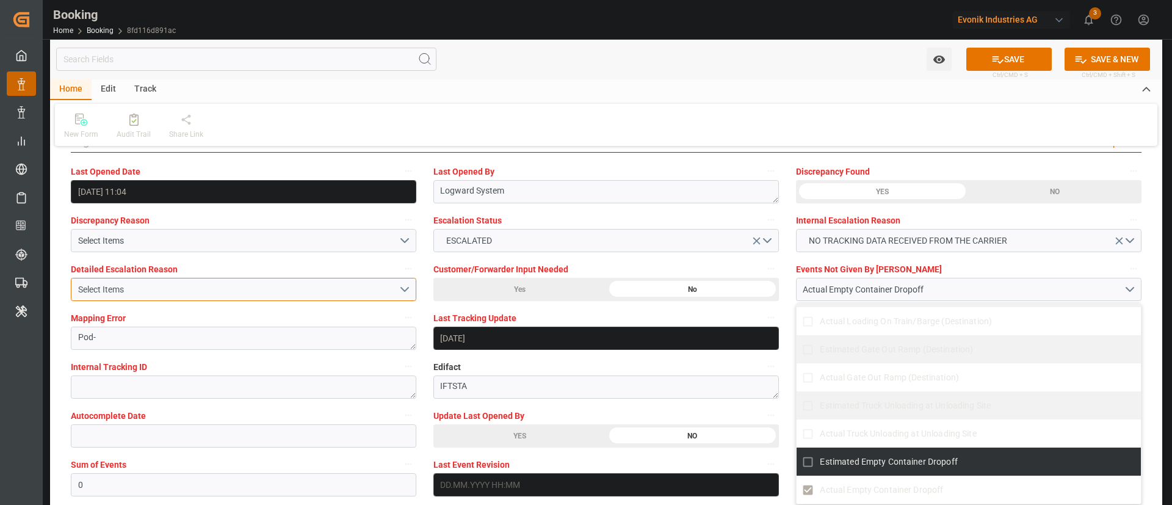
click at [303, 291] on div "Select Items" at bounding box center [238, 289] width 321 height 13
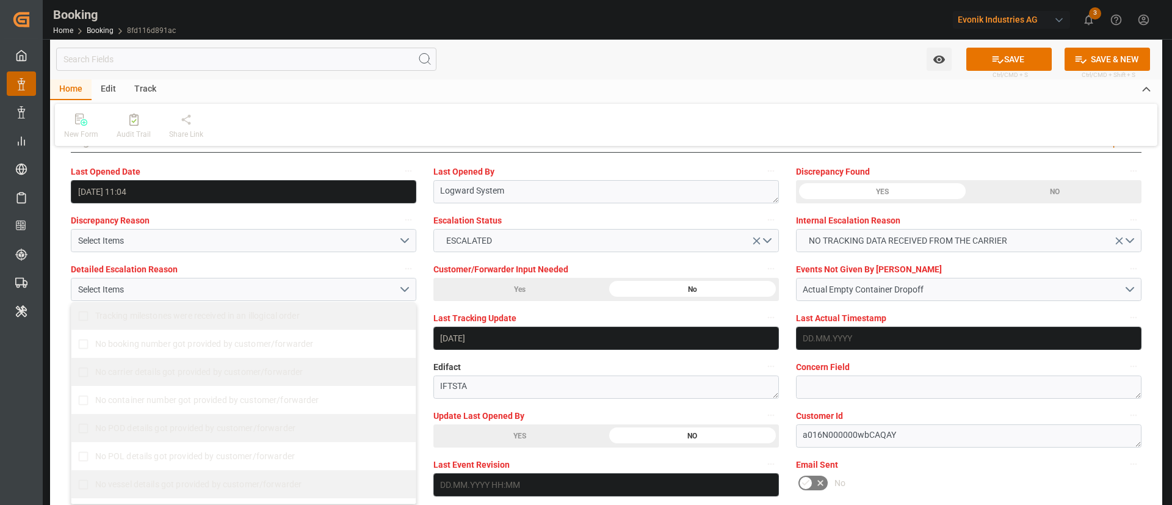
scroll to position [308, 0]
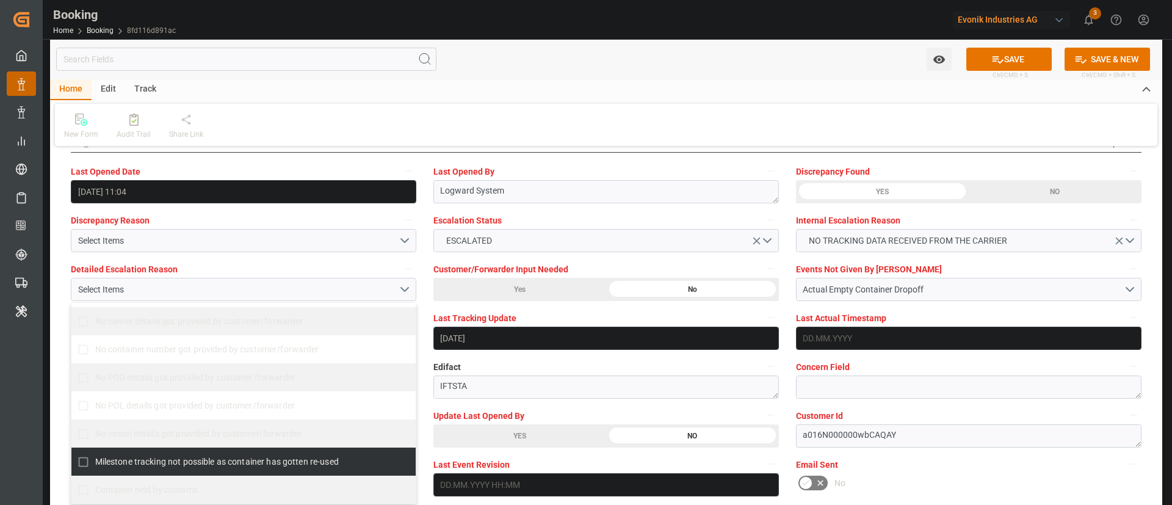
click at [264, 456] on span "Milestone tracking not possible as container has gotten re-used" at bounding box center [217, 462] width 244 height 13
checkbox input "true"
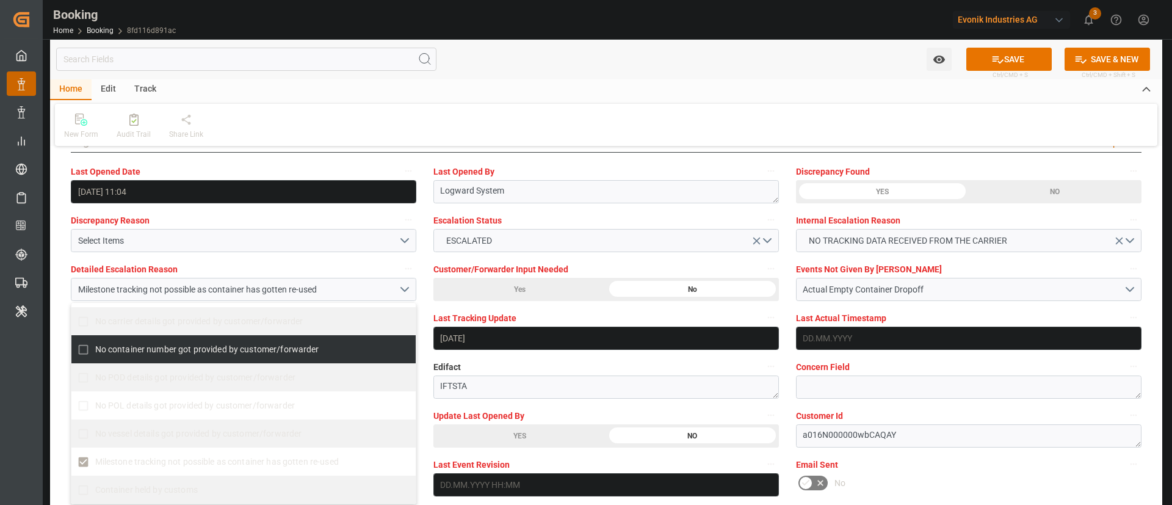
click at [424, 327] on div "Mapping Error Pod-" at bounding box center [243, 329] width 363 height 49
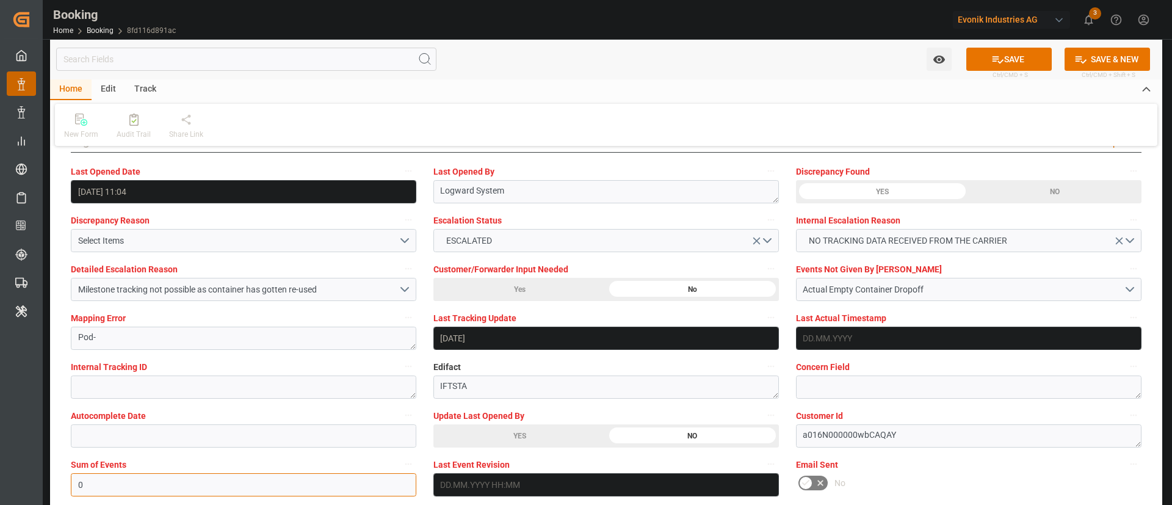
click at [218, 483] on input "0" at bounding box center [244, 484] width 346 height 23
type input "4096"
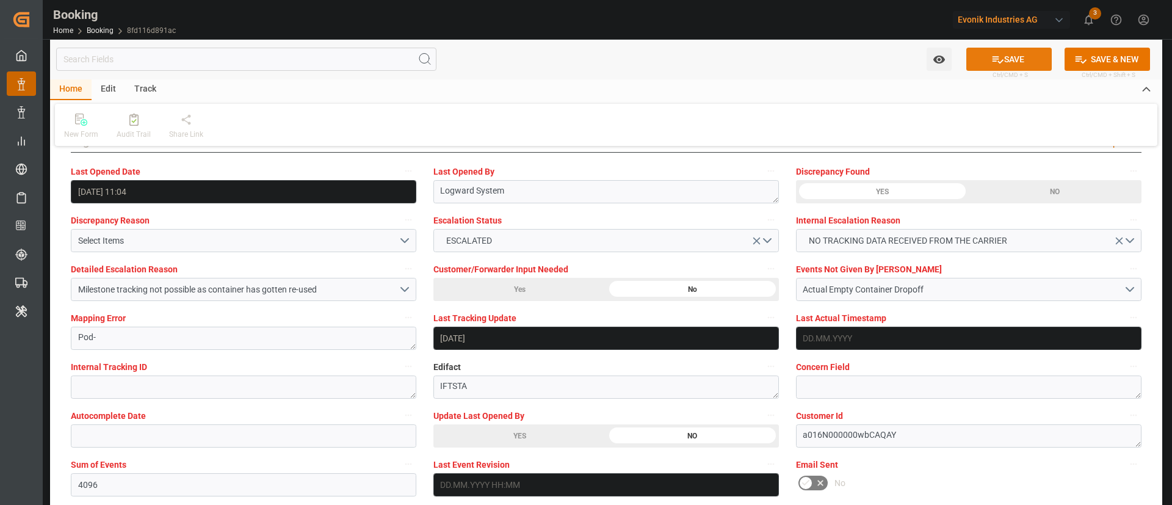
click at [1016, 57] on button "SAVE" at bounding box center [1009, 59] width 85 height 23
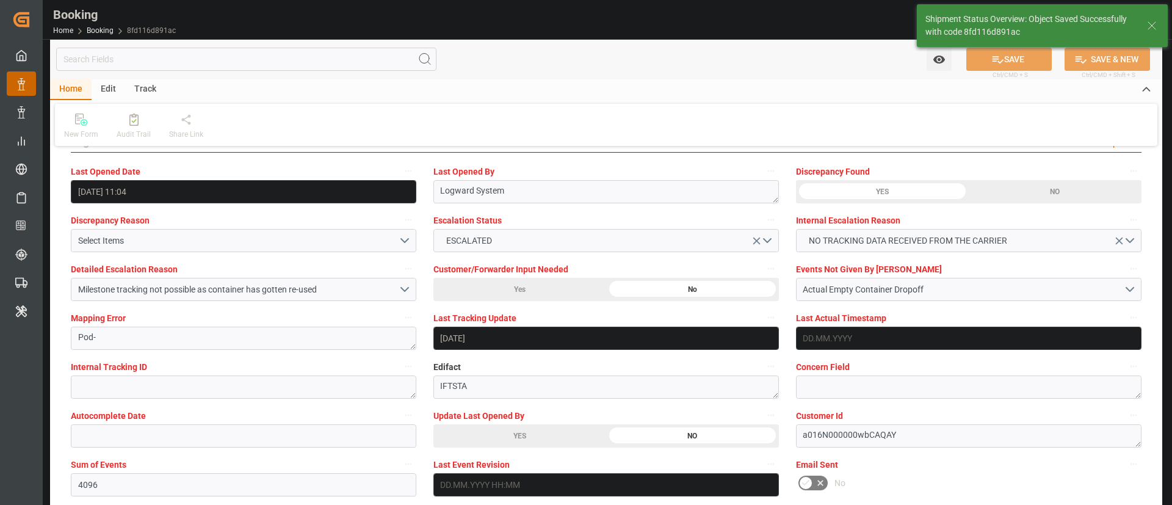
type textarea "Kiran Hari"
type input "12.09.2025 11:12"
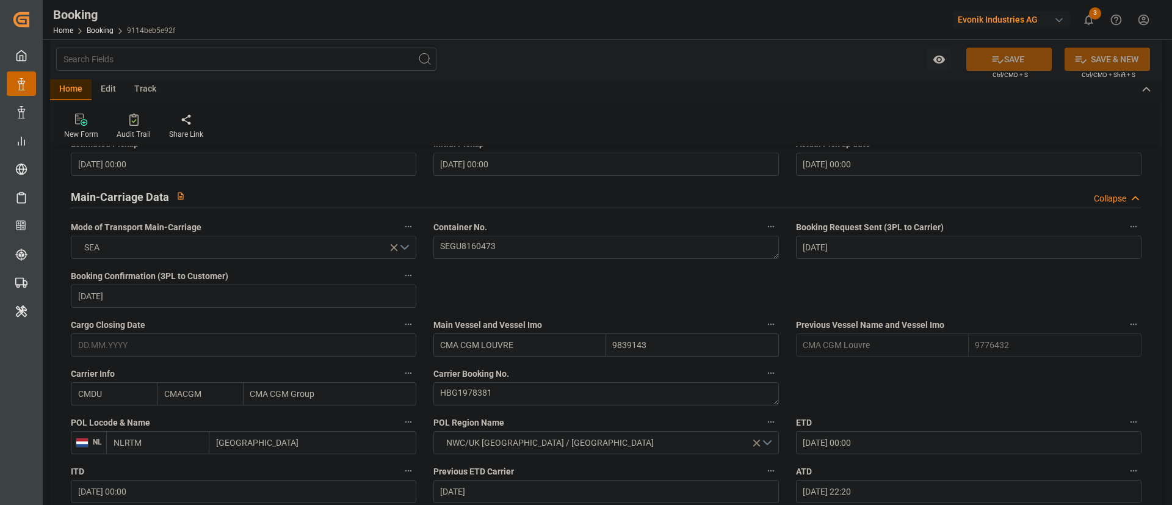
click at [781, 55] on button "SAVE" at bounding box center [1009, 59] width 85 height 23
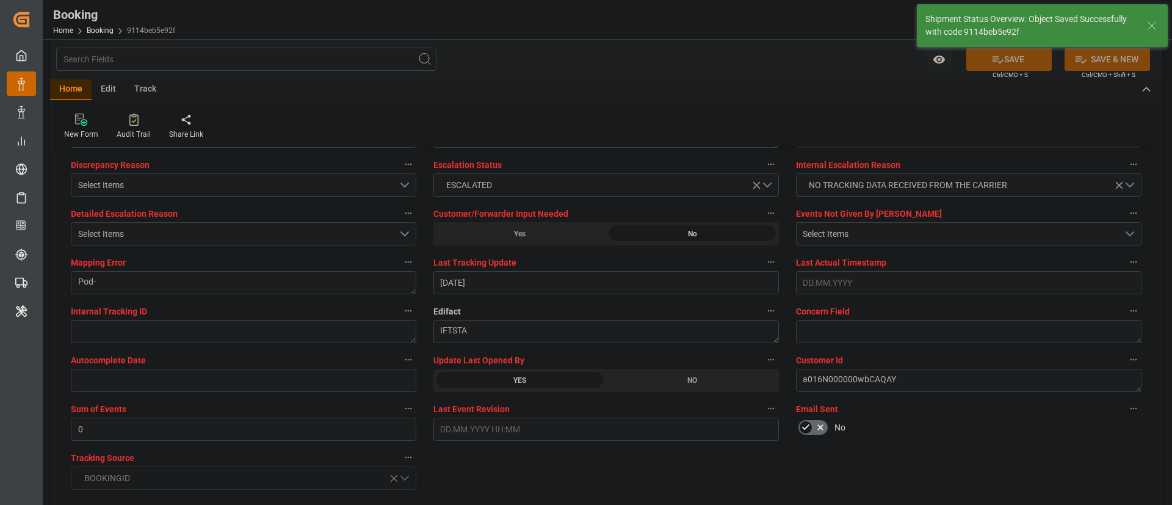
type textarea "Kiran Hari"
type input "12.09.2025 11:13"
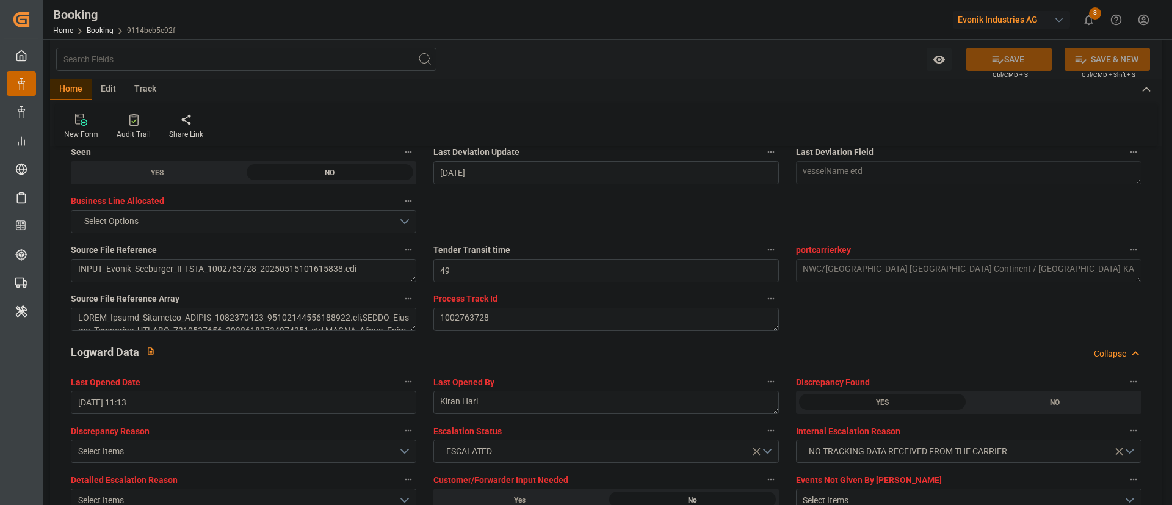
scroll to position [2024, 0]
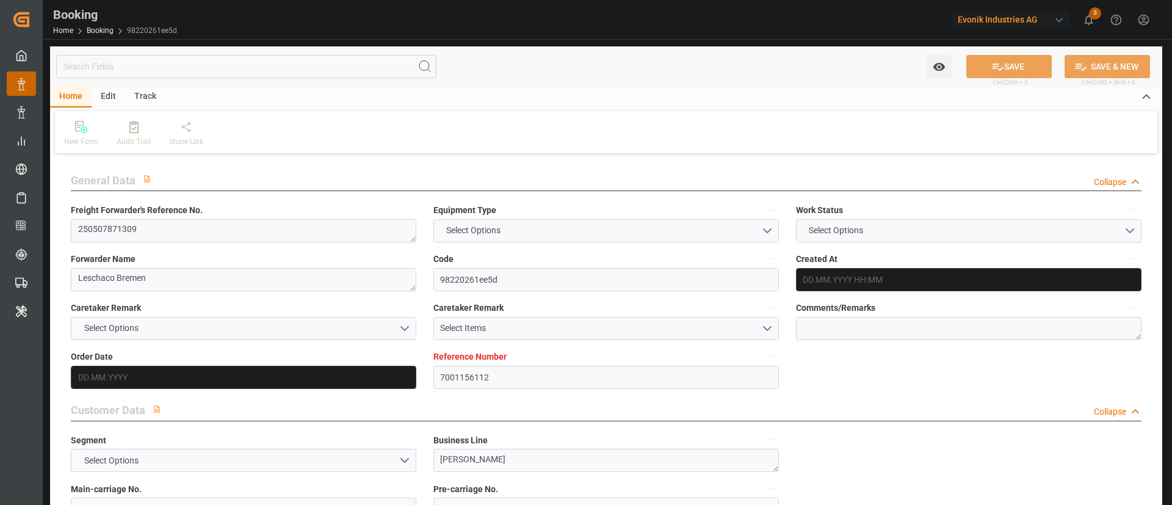
type input "7001156112"
type input "9839143"
type input "9776432"
type input "CMACGM"
type input "CMA CGM Group"
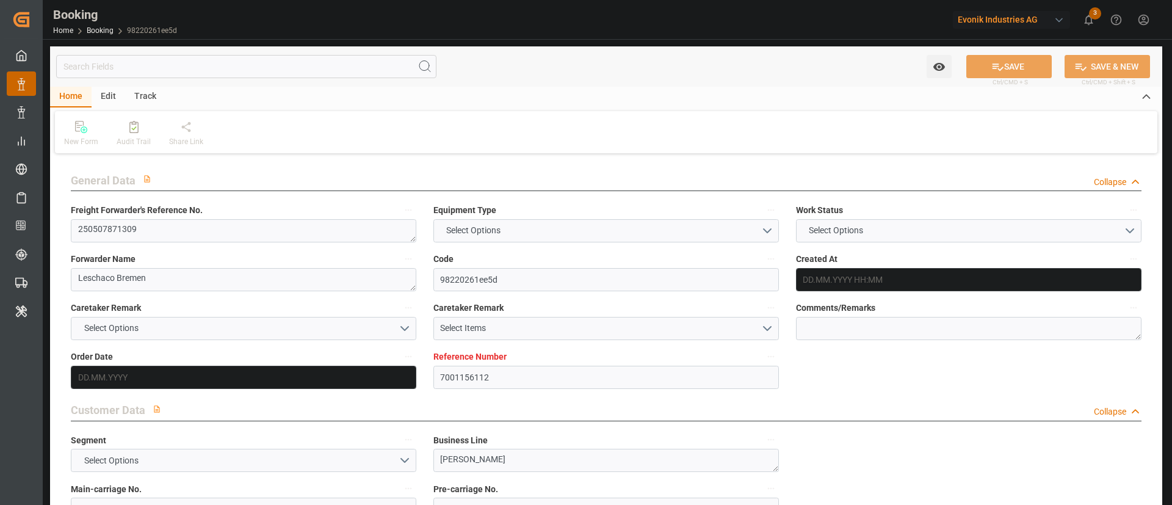
type input "NLRTM"
type input "IDBDJ"
type input "67"
type input "MYPKG"
type input "IDJKT"
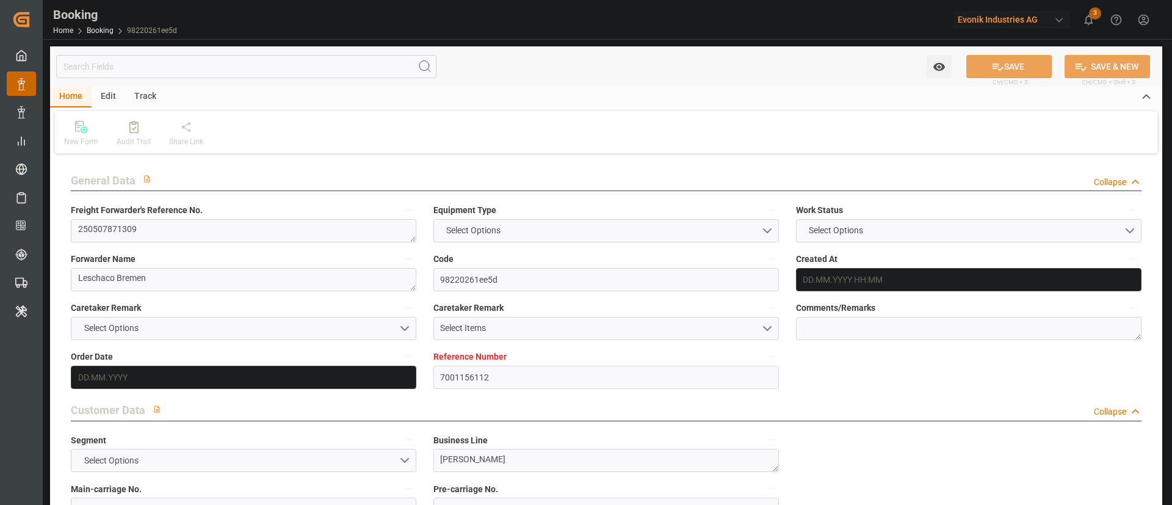
type input "49"
type input "0"
type input "-55"
type input "NLRTM"
type input "IDBDJ"
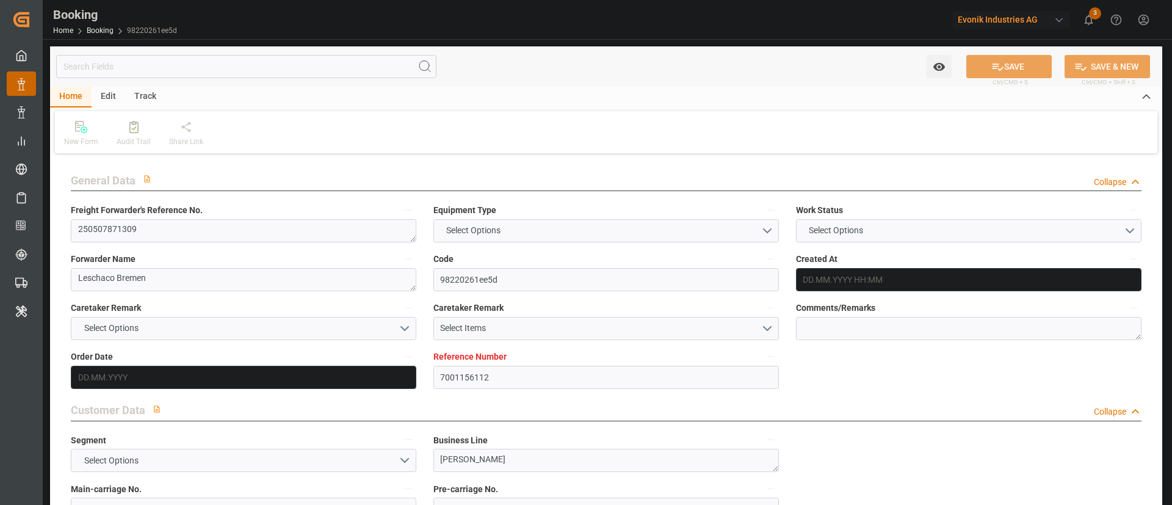
type input "9282962"
type input "9808493"
type input "[DATE] 12:59"
type input "[DATE]"
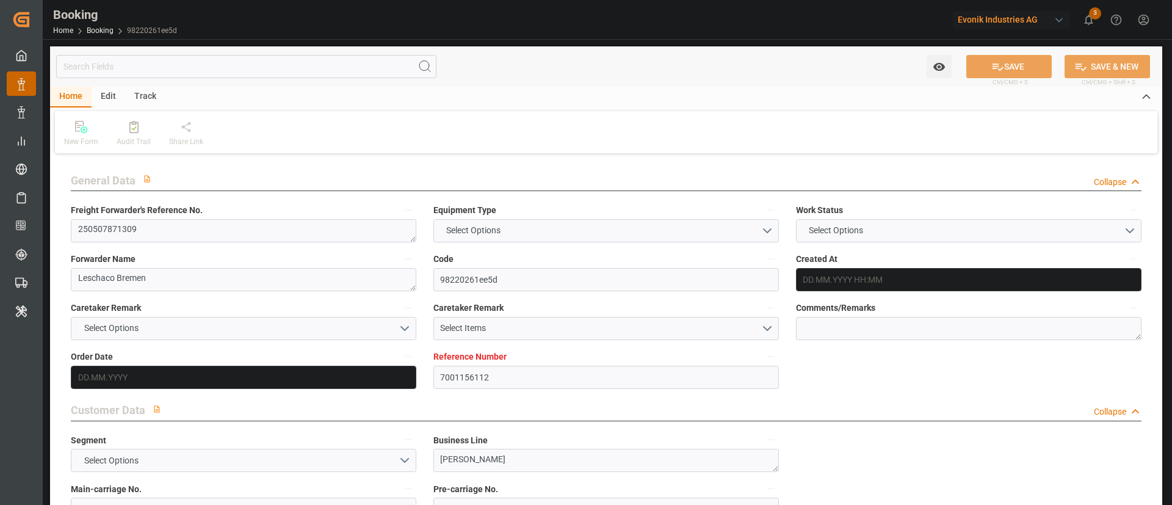
type input "[DATE]"
type input "[DATE] 00:00"
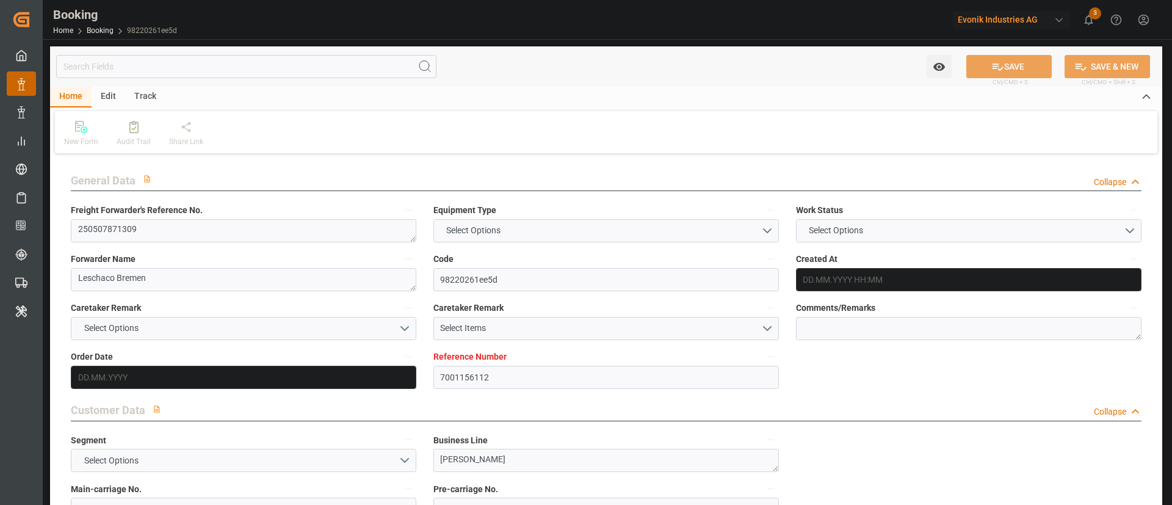
type input "[DATE]"
type input "[DATE] 00:00"
type input "[DATE]"
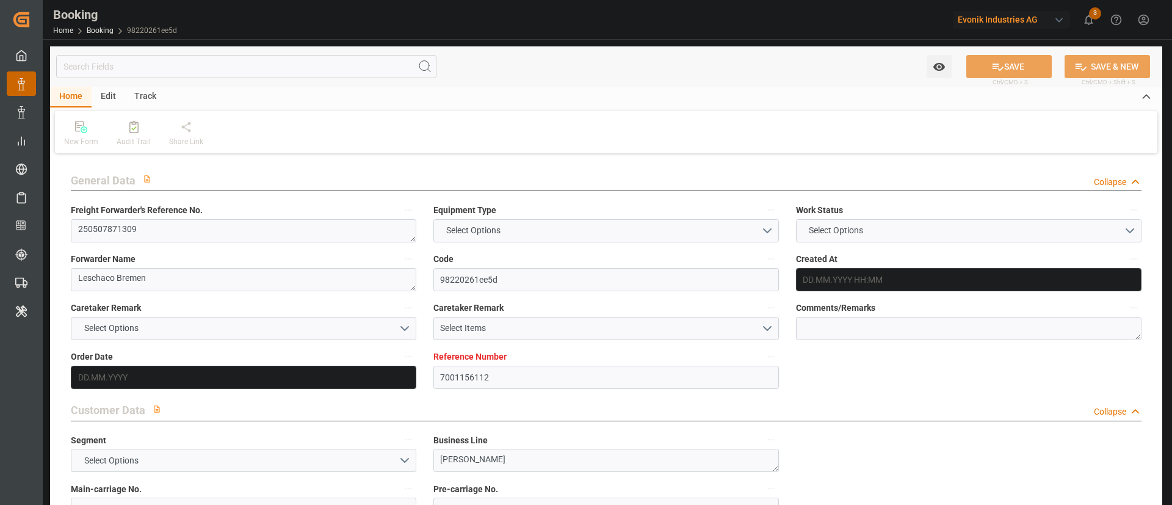
type input "[DATE] 22:20"
type input "16.05.2025 16:43"
type input "[DATE] 09:00"
type input "[DATE] 00:00"
type input "[DATE]"
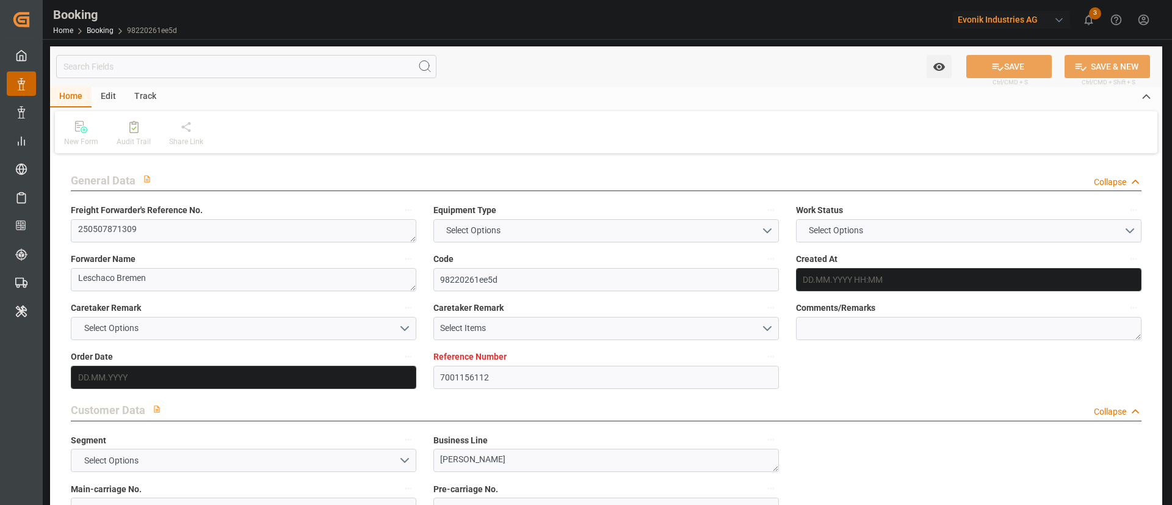
type input "[DATE] 09:00"
type input "[DATE] 16:00"
type input "[DATE] 00:00"
type input "[DATE] 01:04"
type input "[DATE] 03:00"
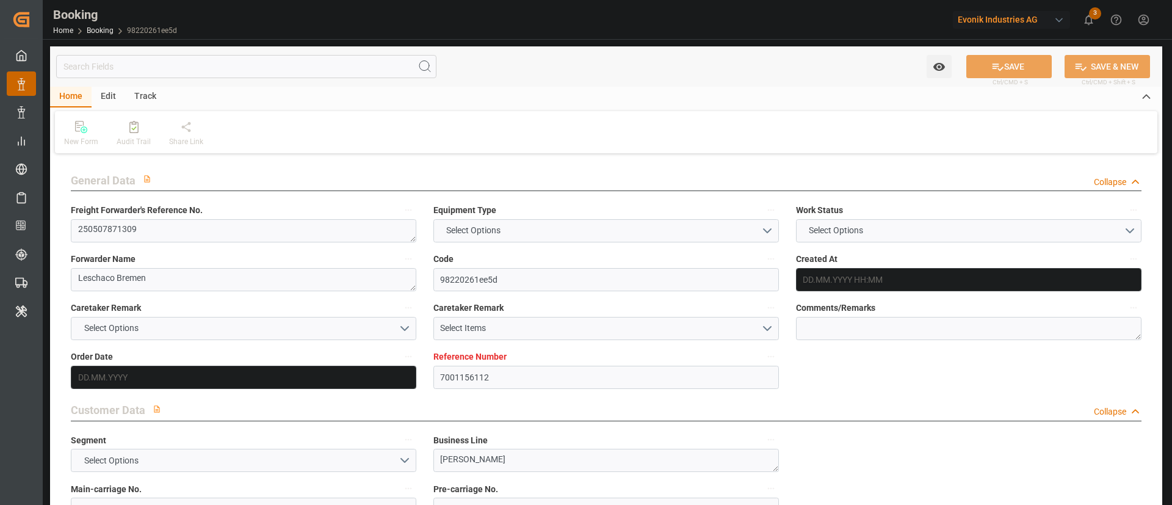
type input "[DATE] 00:00"
type input "[DATE] 12:24"
type input "[DATE] 07:00"
type input "[DATE] 00:00"
type input "[DATE] 13:36"
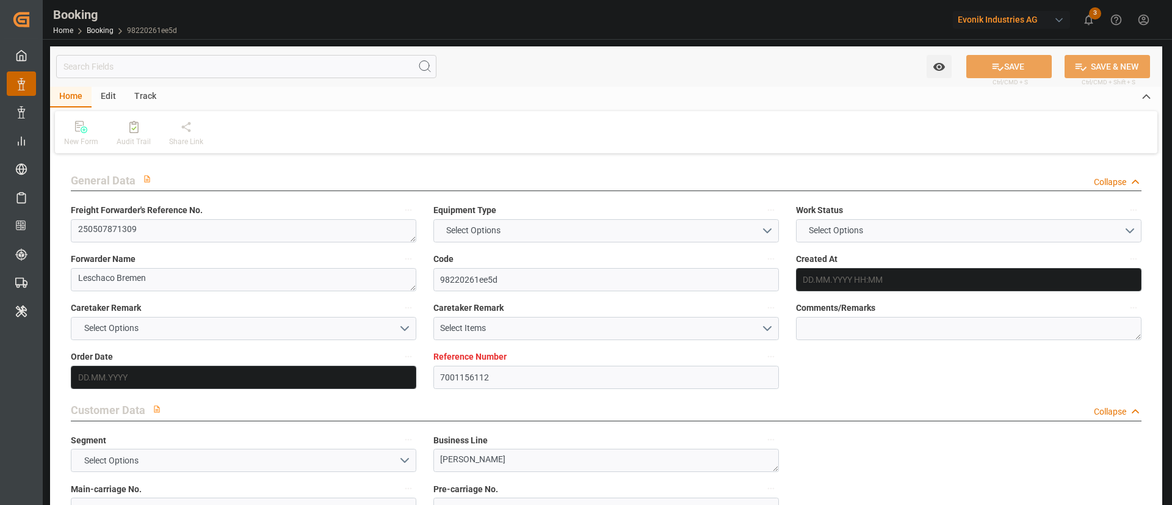
type input "[DATE] 15:00"
type input "[DATE] 00:00"
type input "[DATE] 15:00"
type input "[DATE] 08:00"
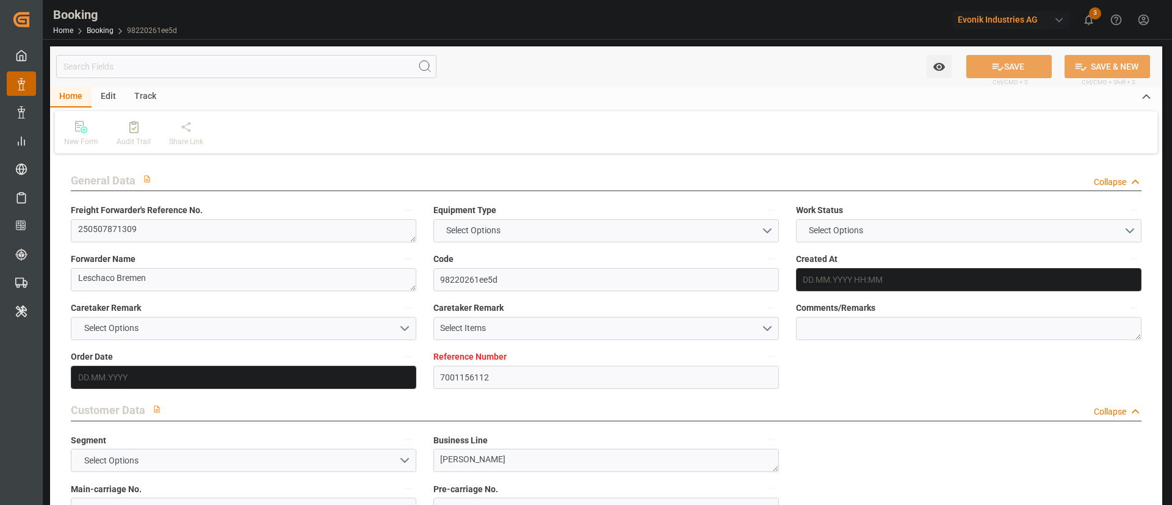
type input "16.08.2025 05:00"
type input "[DATE]"
type input "12.09.2025 11:04"
type input "[DATE]"
type input "08.05.2025 02:00"
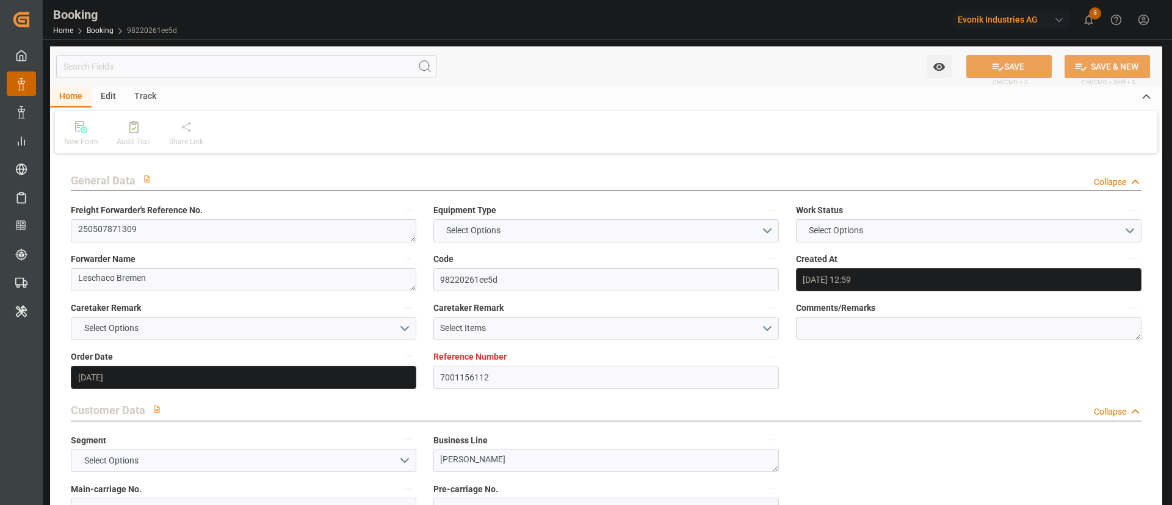
type input "22.05.2025 15:43"
type input "22.05.2025 23:44"
type input "05.07.2025 16:00"
type input "05.07.2025 16:46"
type input "06.07.2025 04:16"
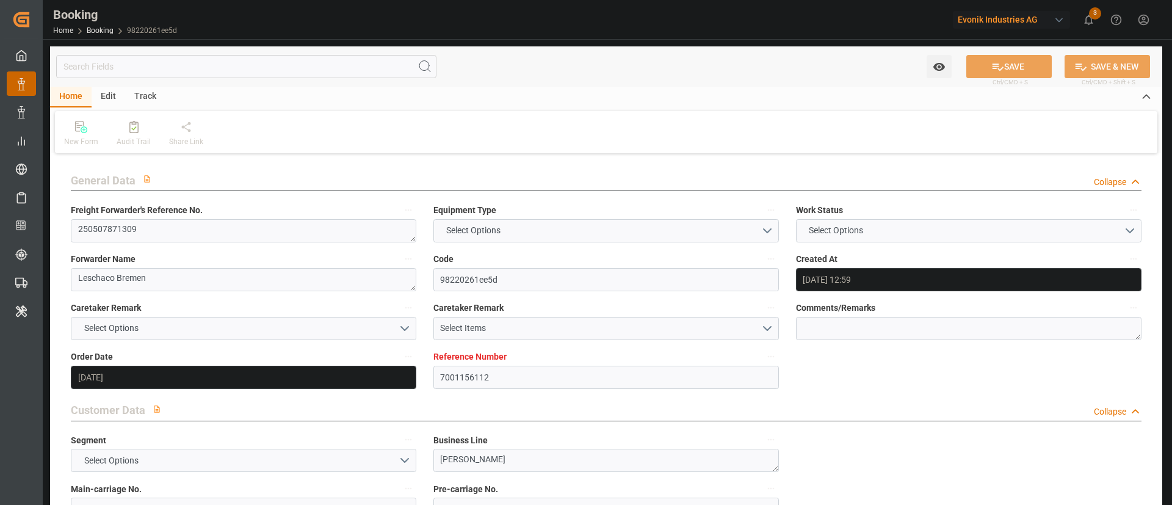
type input "06.07.2025 20:50"
type input "16.07.2025 18:54"
type input "17.07.2025 03:00"
type input "17.07.2025 04:25"
type input "20.07.2025 07:00"
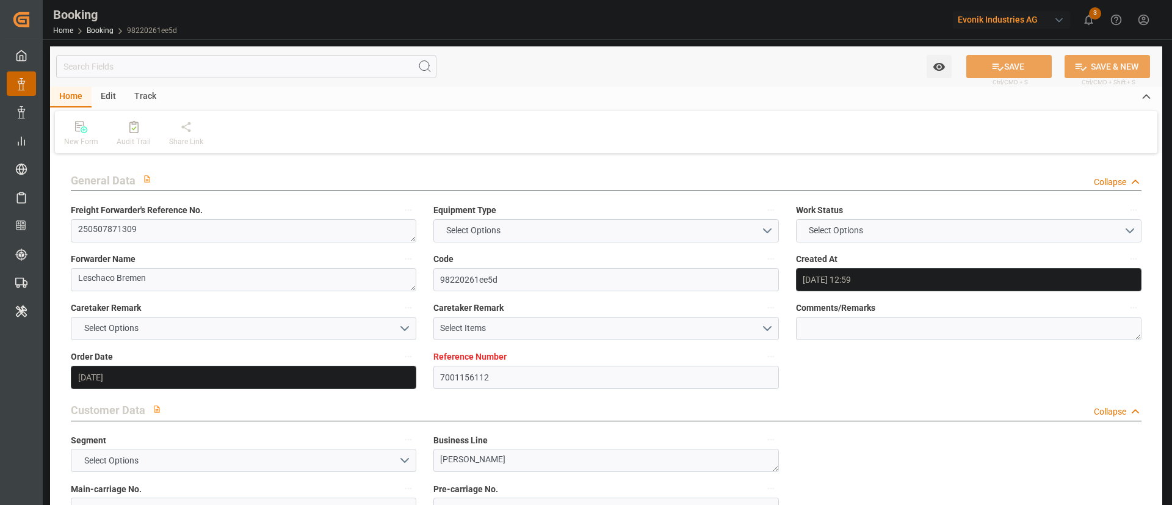
type input "19.07.2025 07:51"
type input "19.07.2025 18:37"
type input "19.07.2025 13:29"
type input "25.07.2025 11:00"
type input "25.07.2025 15:00"
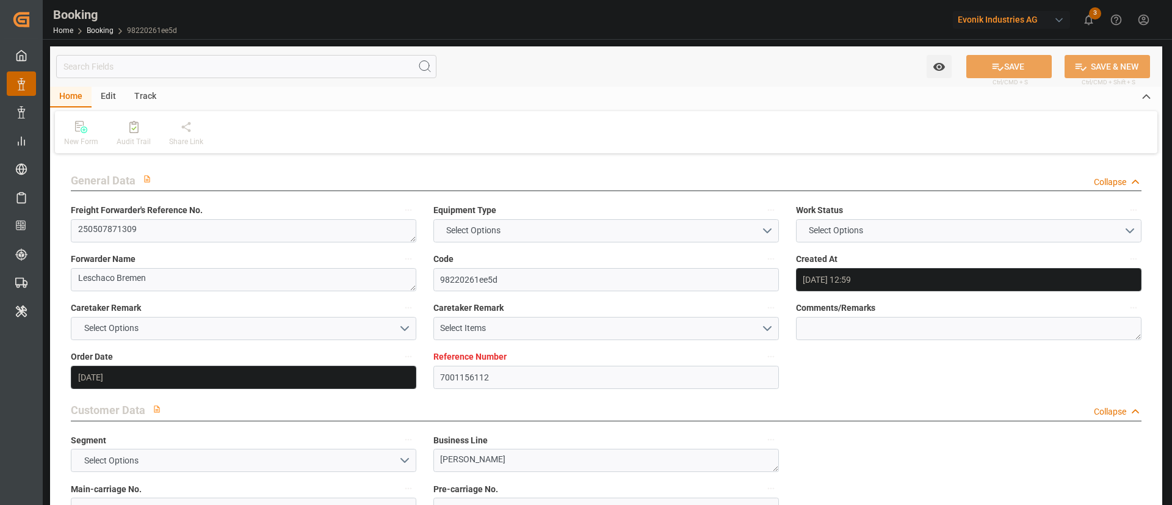
type input "09.07.2025 08:00"
type input "09.07.2025 16:32"
type input "28.07.2025 09:00"
type input "29.07.2025 12:17"
type input "29.07.2025 13:06"
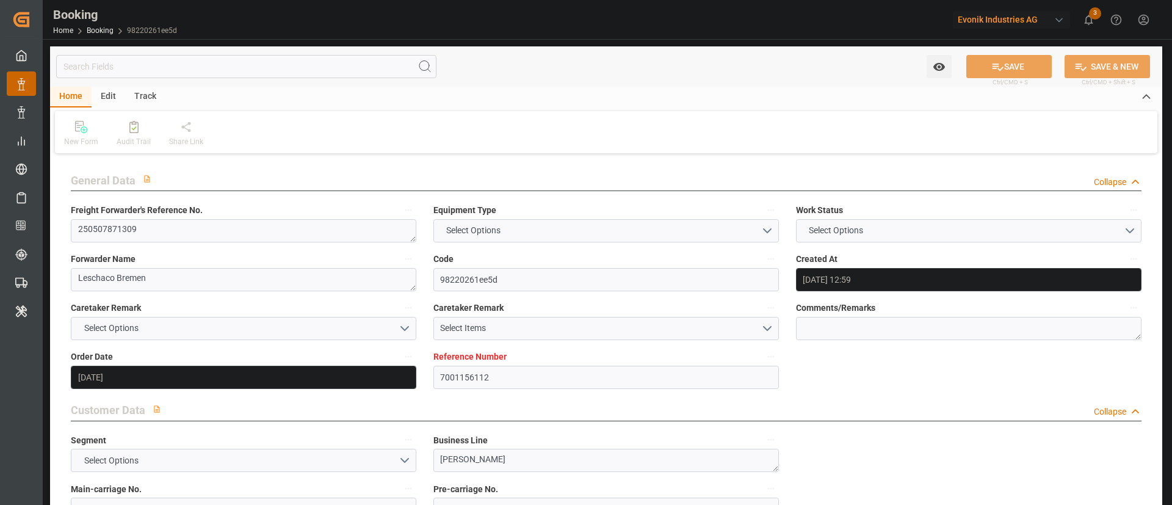
type input "29.07.2025 20:20"
type input "02.08.2025 13:06"
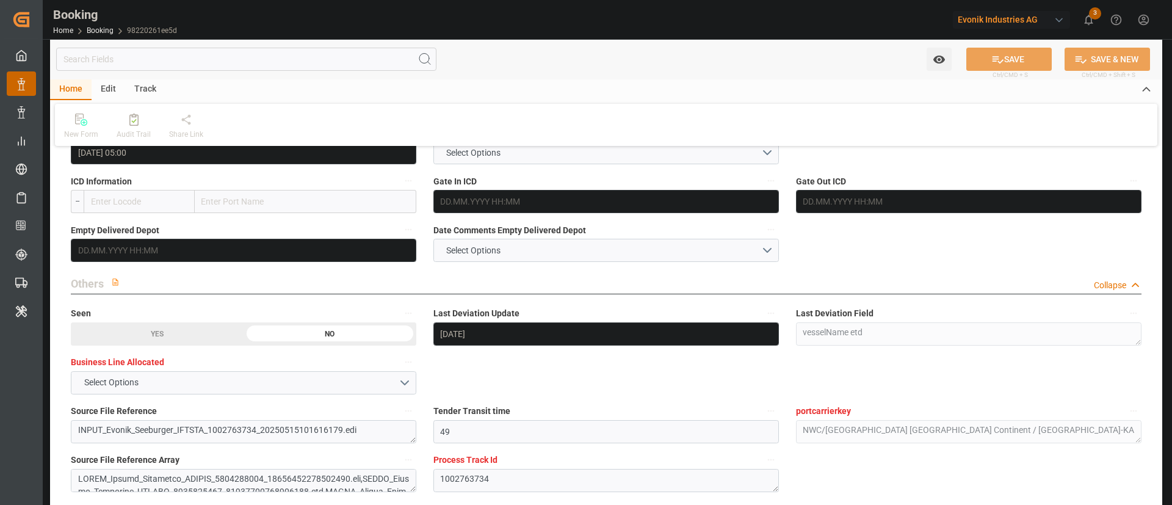
scroll to position [1859, 0]
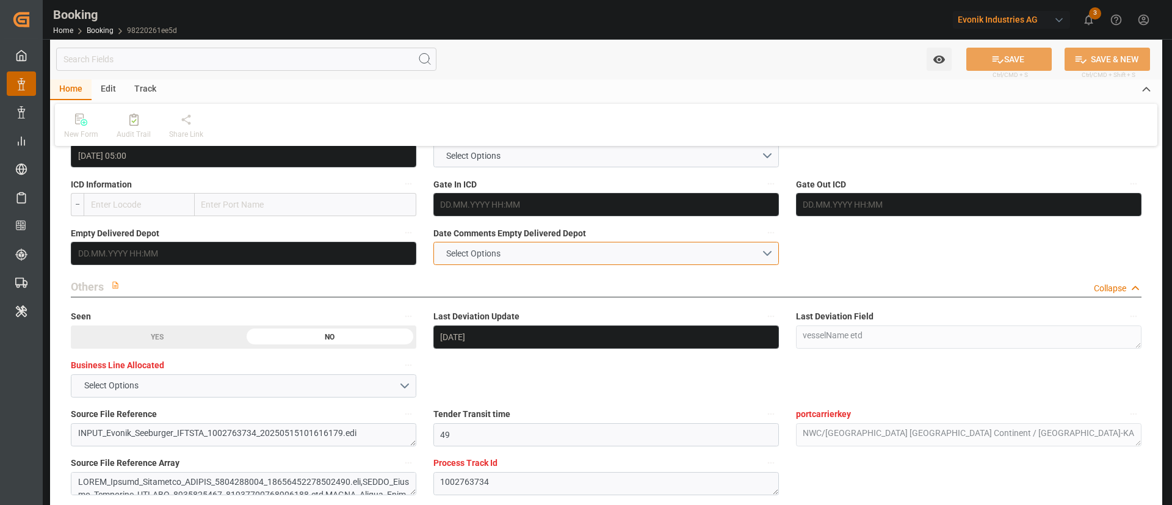
click at [510, 250] on button "Select Options" at bounding box center [607, 253] width 346 height 23
click at [510, 260] on div "NOT PROVIDED" at bounding box center [606, 257] width 344 height 26
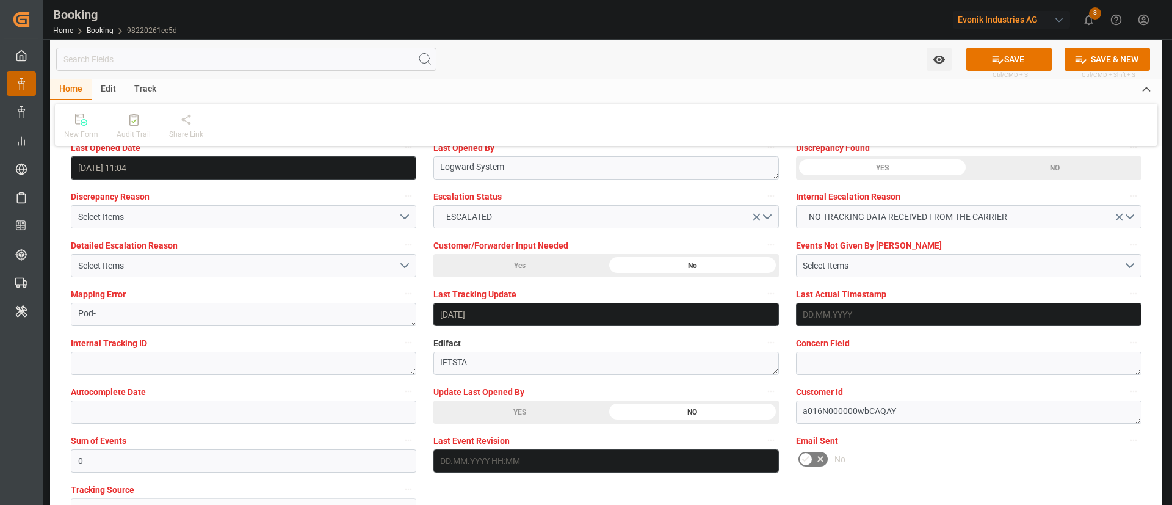
scroll to position [2259, 0]
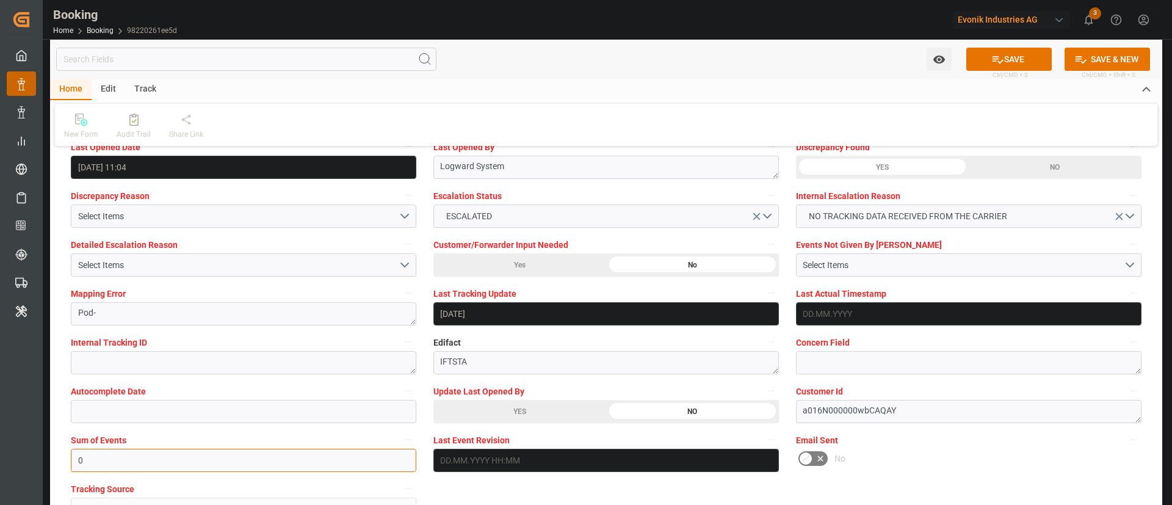
click at [224, 466] on input "0" at bounding box center [244, 460] width 346 height 23
type input "4096"
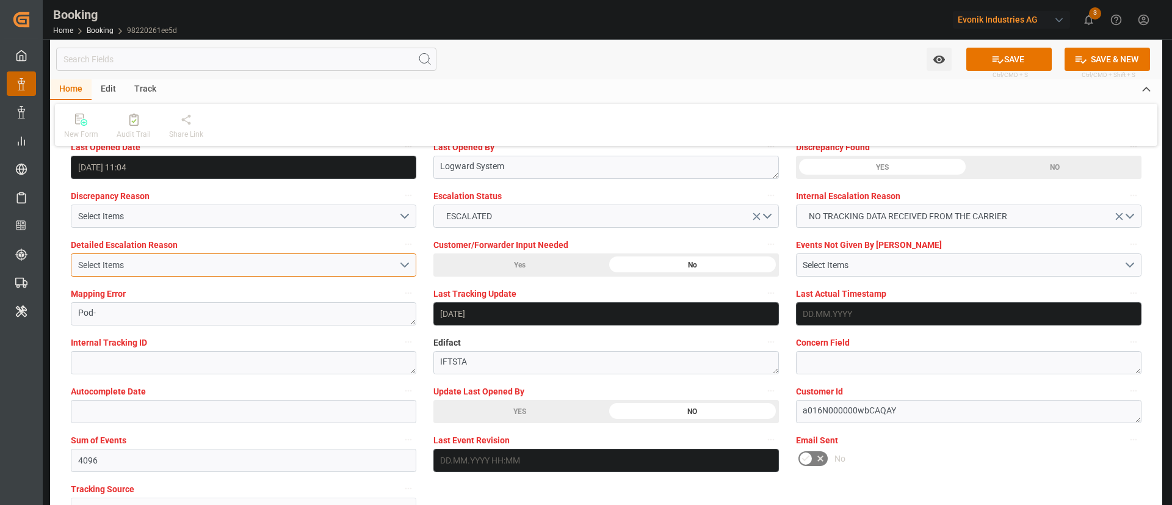
click at [139, 267] on div "Select Items" at bounding box center [238, 265] width 321 height 13
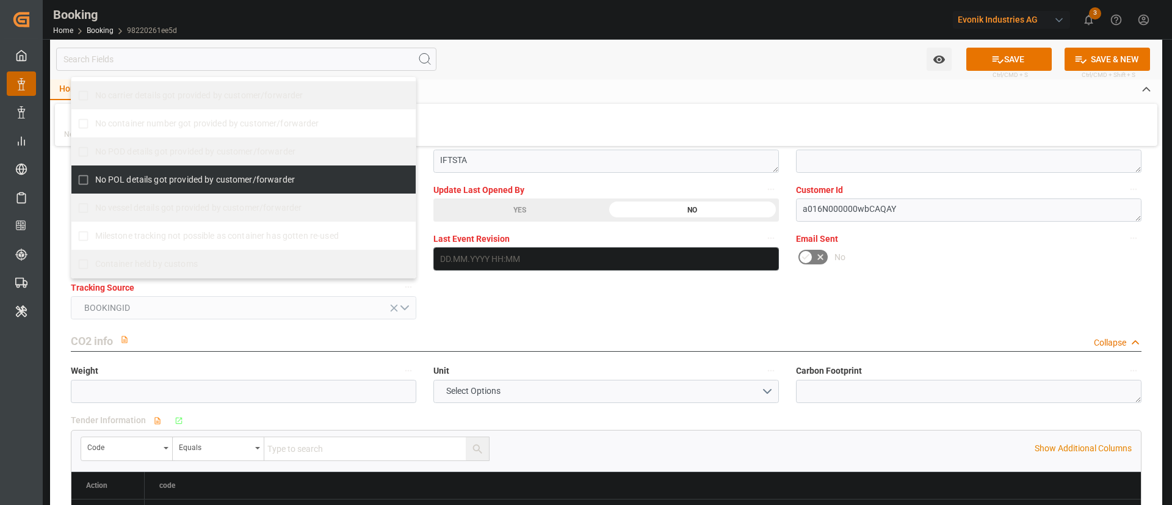
scroll to position [2457, 0]
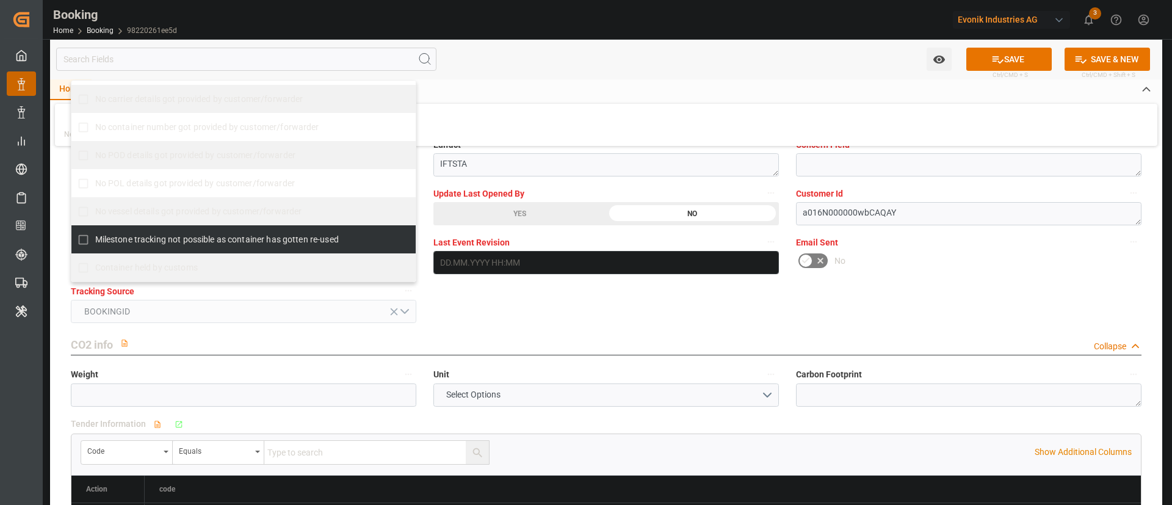
click at [217, 230] on label "Milestone tracking not possible as container has gotten re-used" at bounding box center [237, 240] width 332 height 24
checkbox input "true"
click at [788, 232] on div "Email Sent No" at bounding box center [969, 254] width 363 height 49
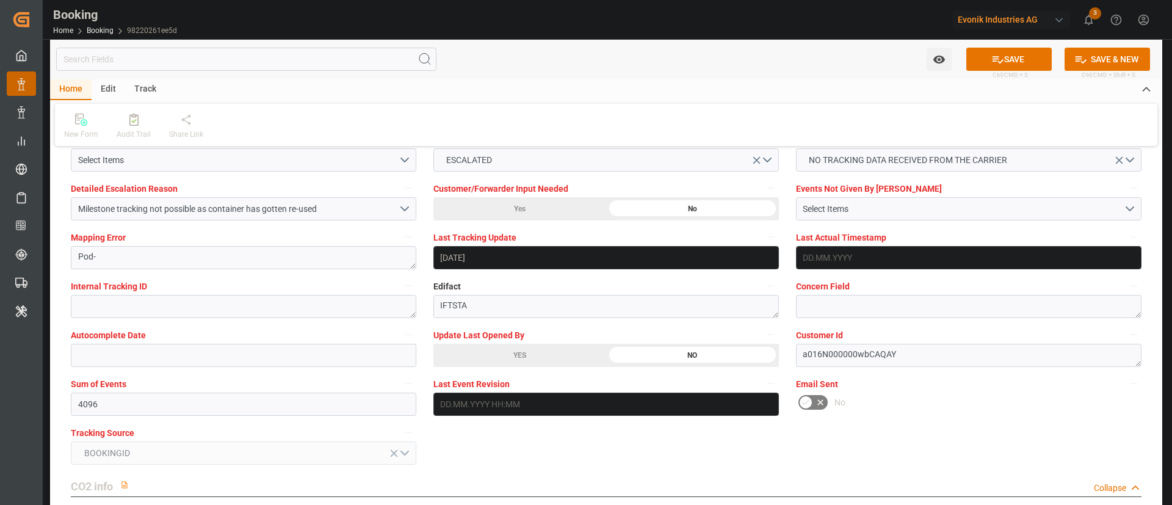
scroll to position [2312, 0]
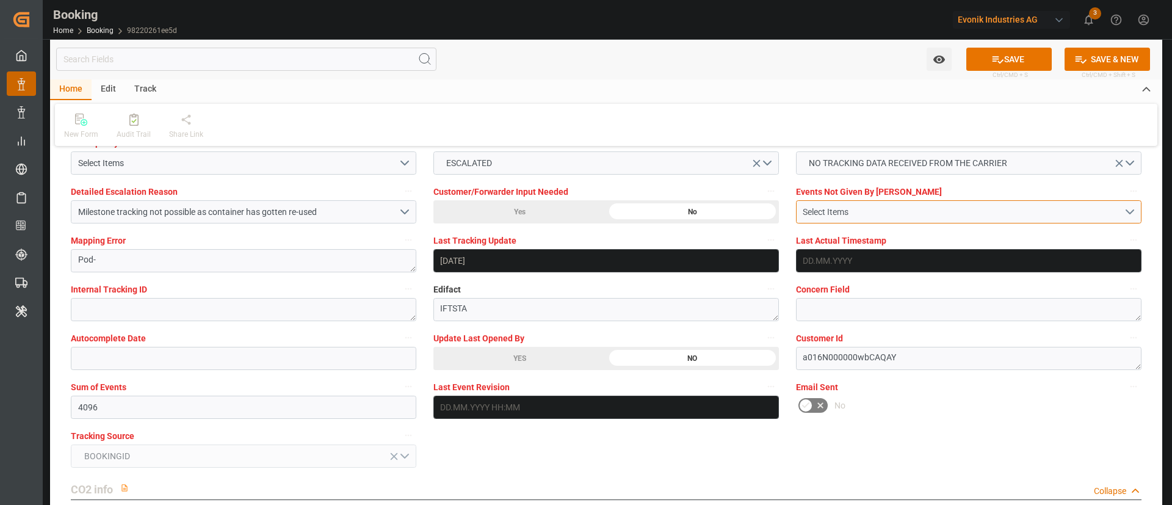
click at [851, 207] on div "Select Items" at bounding box center [963, 212] width 321 height 13
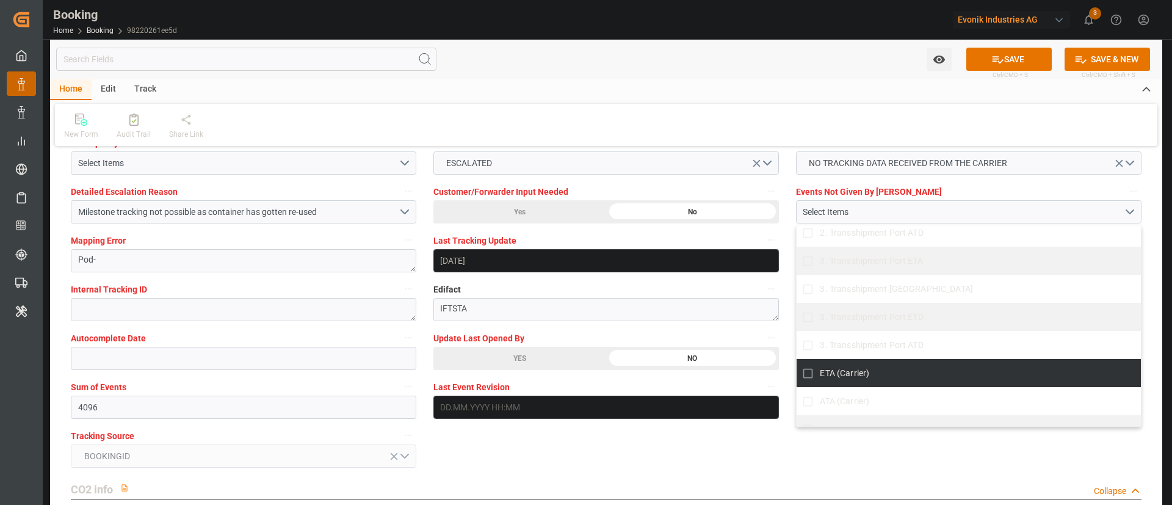
scroll to position [1007, 0]
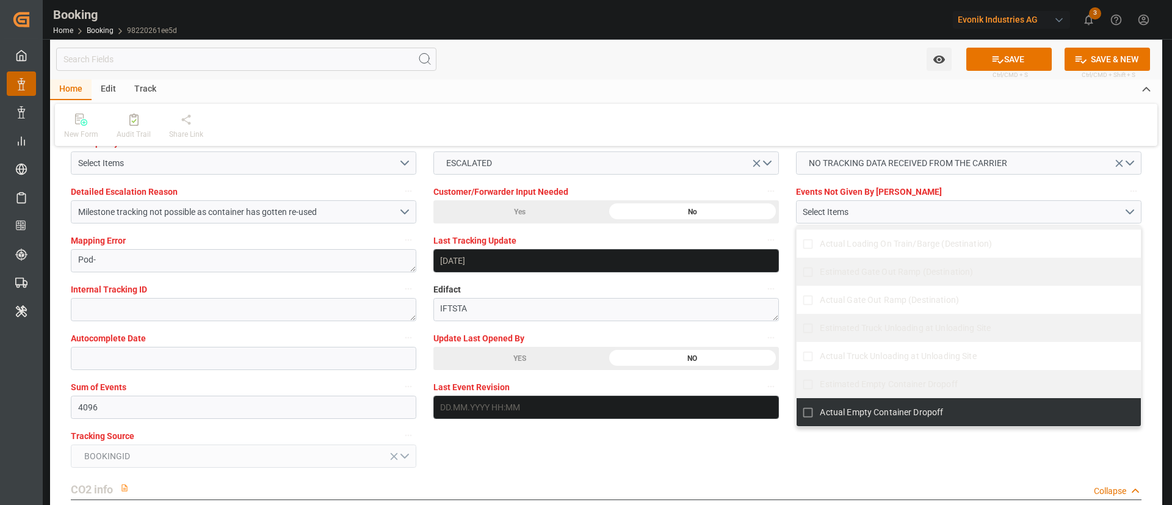
click at [865, 406] on span "Actual Empty Container Dropoff" at bounding box center [881, 412] width 123 height 13
checkbox input "true"
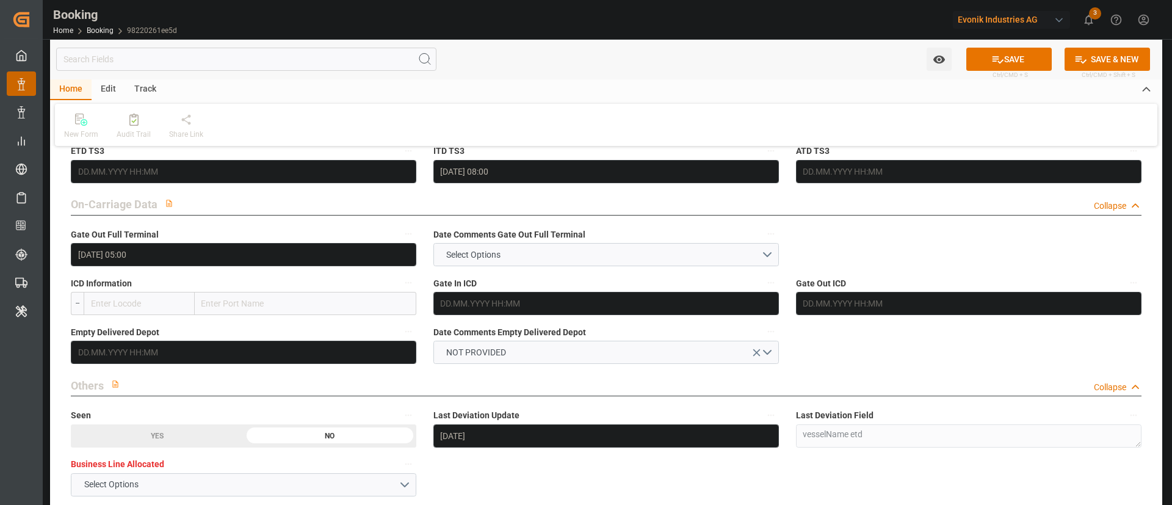
scroll to position [1623, 0]
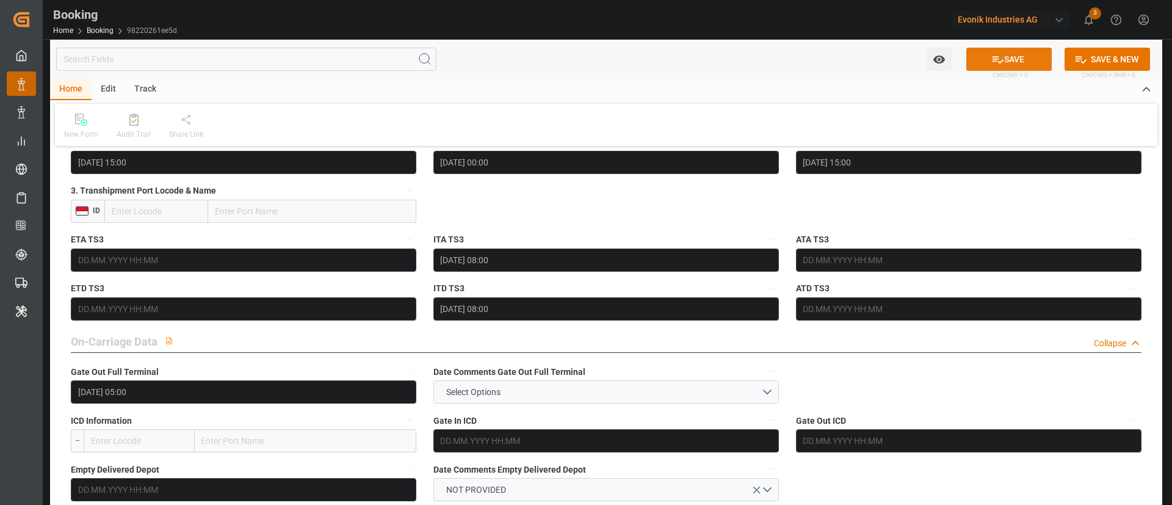
click at [1005, 52] on button "SAVE" at bounding box center [1009, 59] width 85 height 23
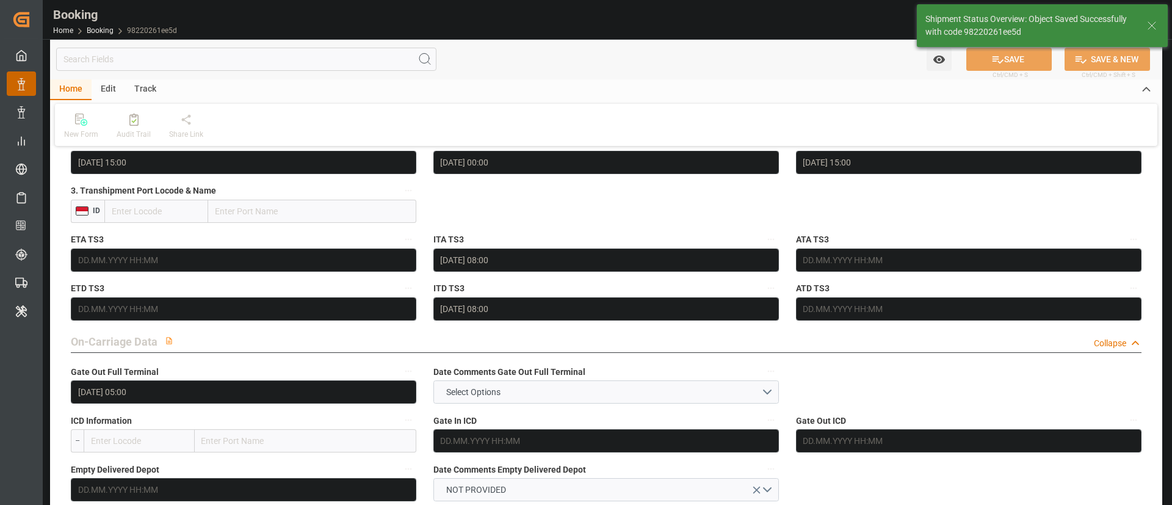
type textarea "Kiran Hari"
type input "12.09.2025 11:14"
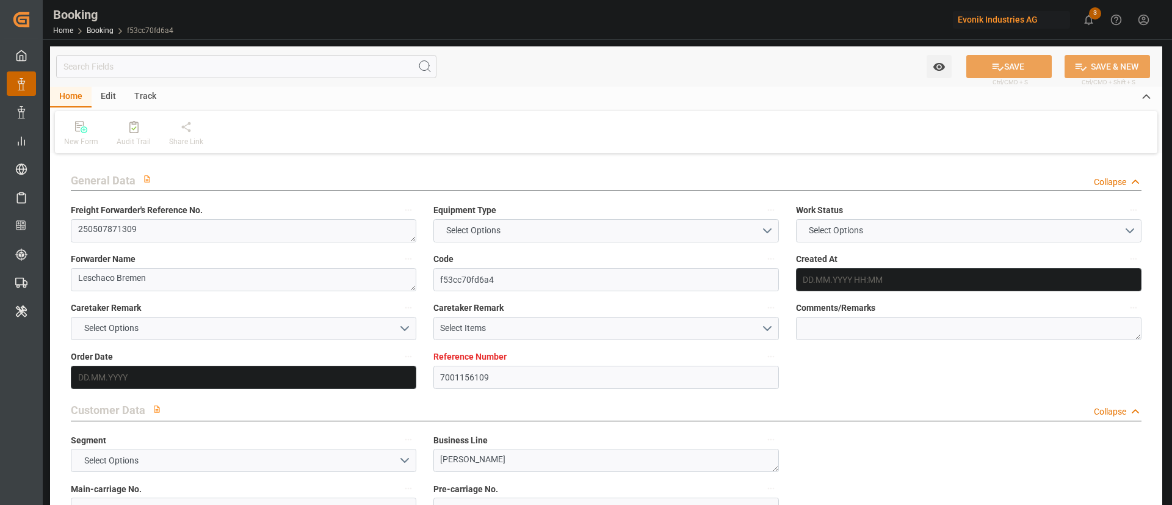
type input "7001156109"
type input "9839143"
type input "9776432"
type input "CMACGM"
type input "CMA CGM Group"
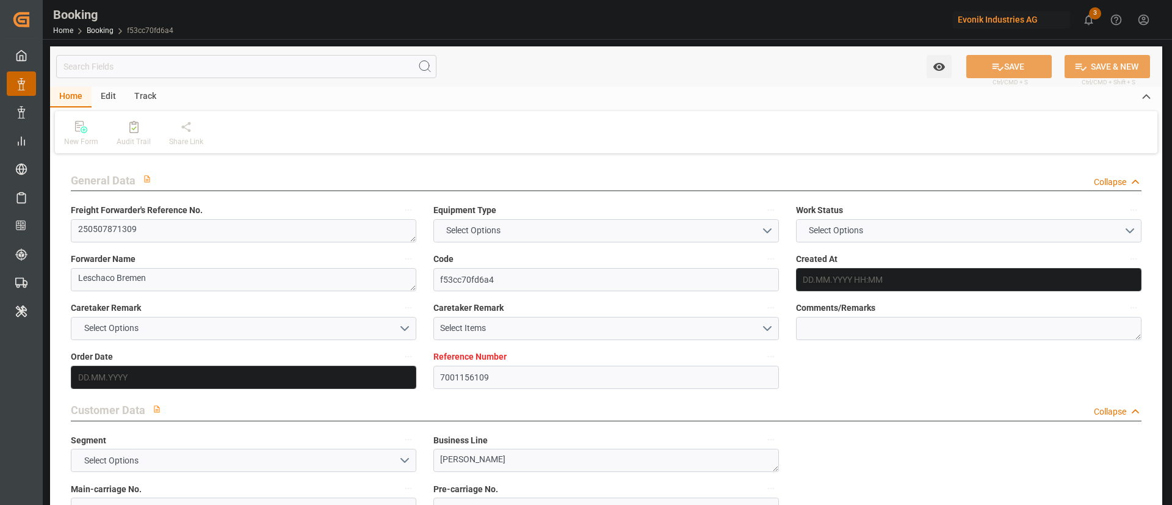
type input "NLRTM"
type input "IDBDJ"
type input "67"
type input "MYPKG"
type input "IDJKT"
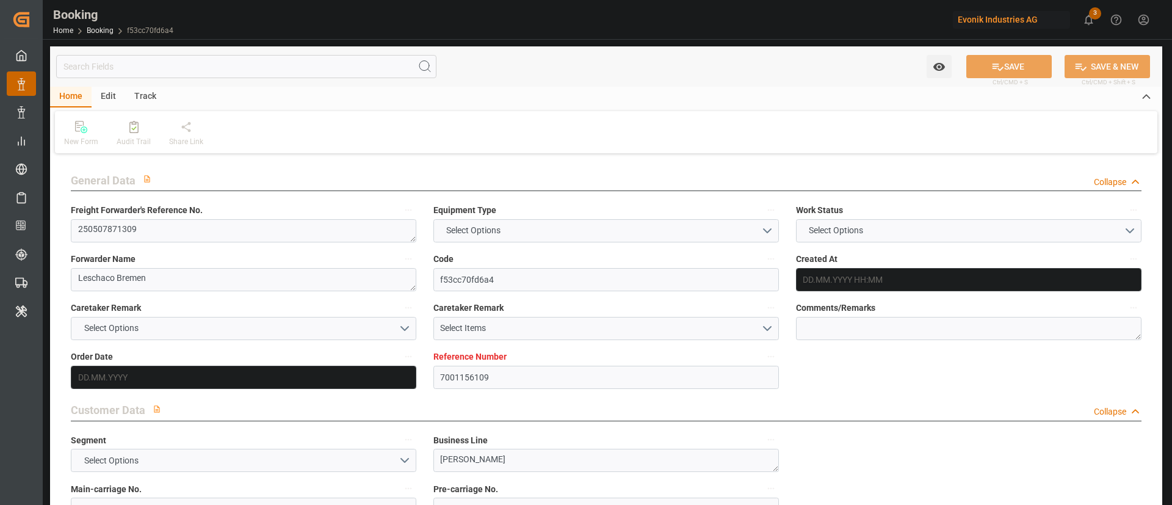
type input "49"
type input "0"
type input "-55"
type input "NLRTM"
type input "IDBDJ"
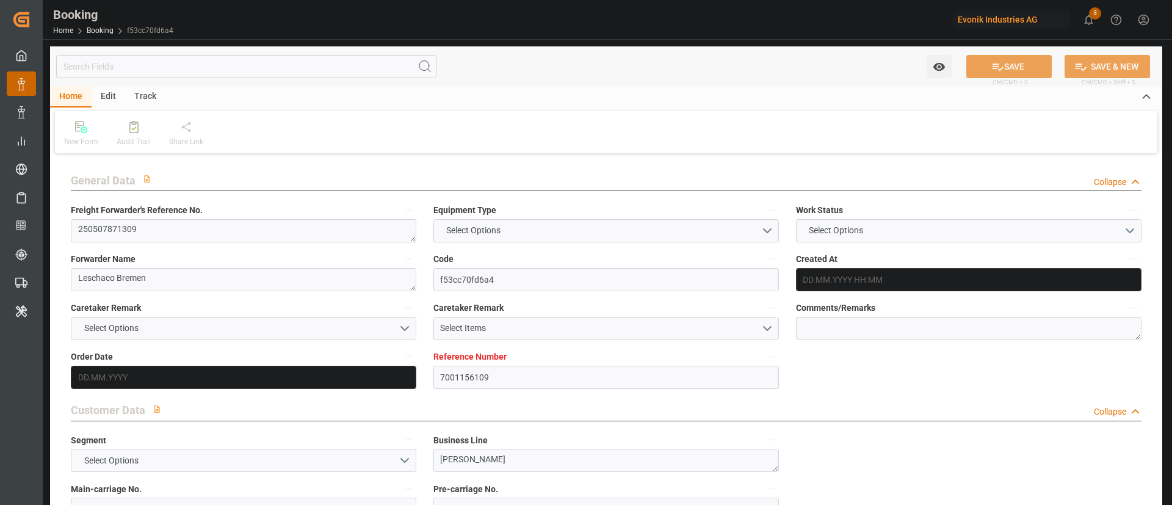
type input "9282962"
type input "9808493"
type input "[DATE] 12:59"
type input "[DATE]"
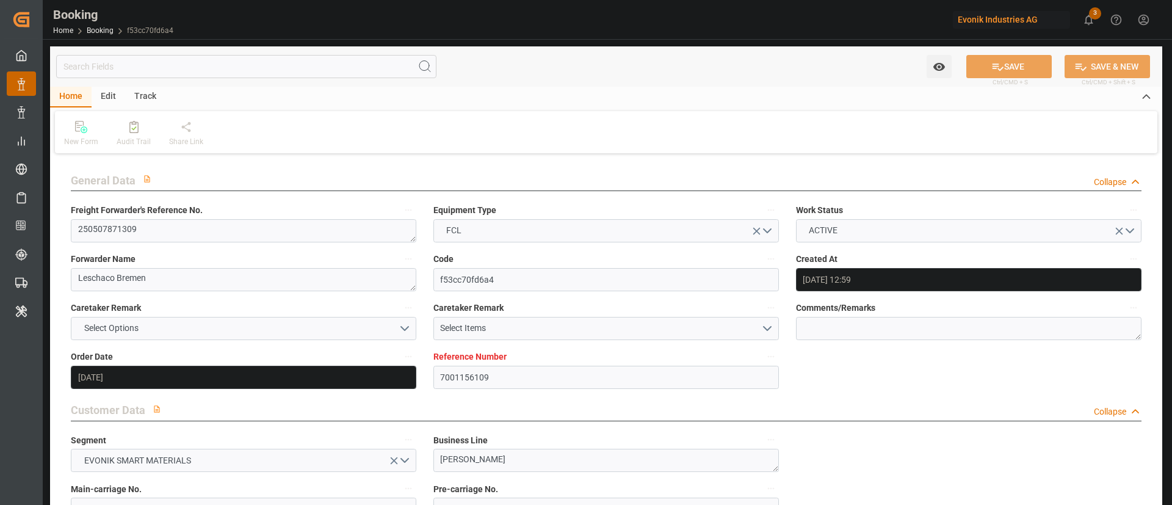
type input "[DATE]"
type input "[DATE] 00:00"
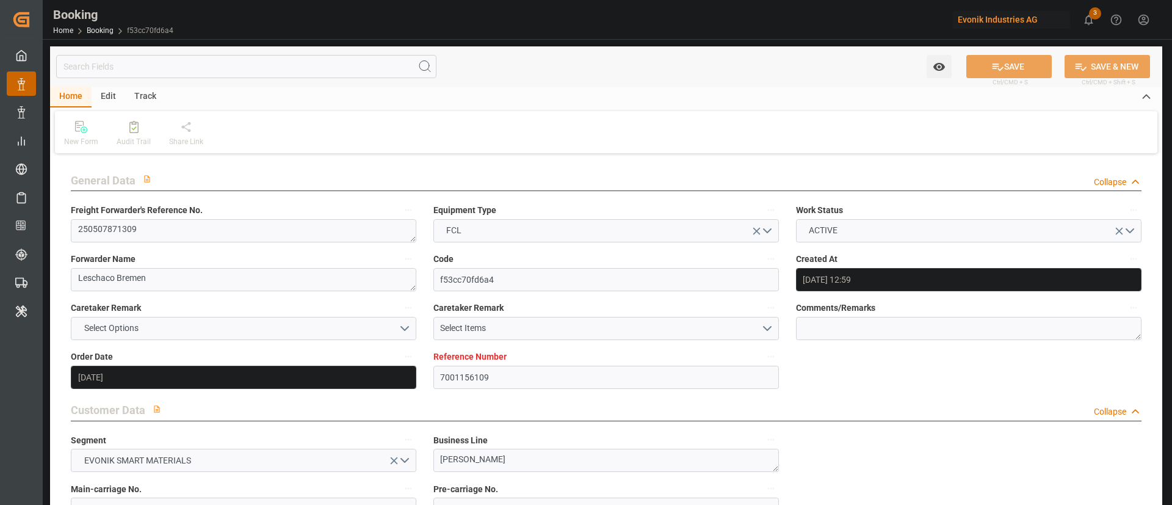
type input "[DATE]"
type input "[DATE] 00:00"
type input "[DATE]"
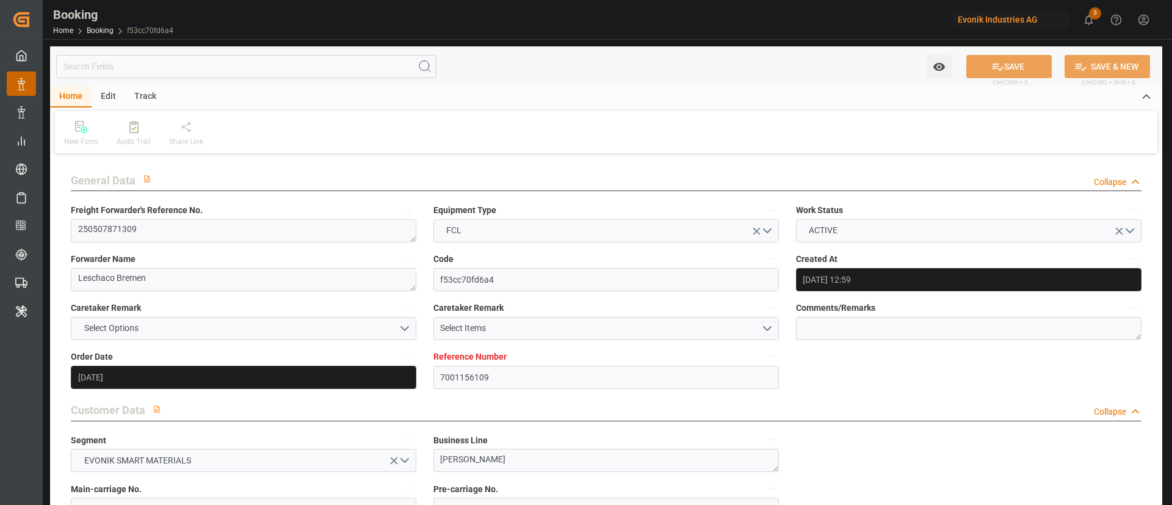
type input "[DATE] 22:20"
type input "[DATE] 17:24"
type input "[DATE] 09:00"
type input "[DATE] 00:00"
type input "[DATE]"
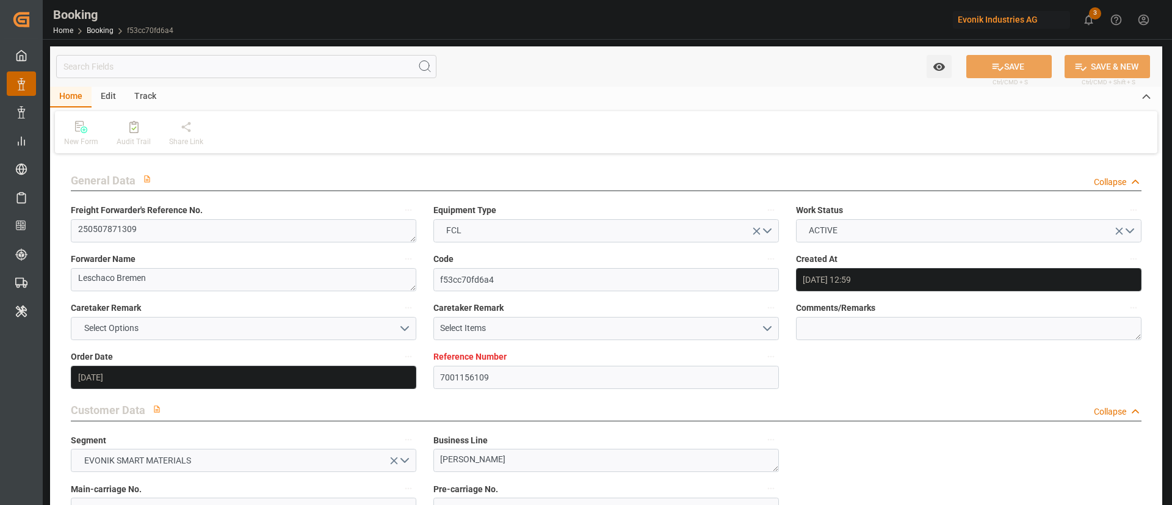
type input "[DATE] 09:00"
type input "[DATE] 16:00"
type input "[DATE] 00:00"
type input "[DATE] 01:04"
type input "[DATE] 03:00"
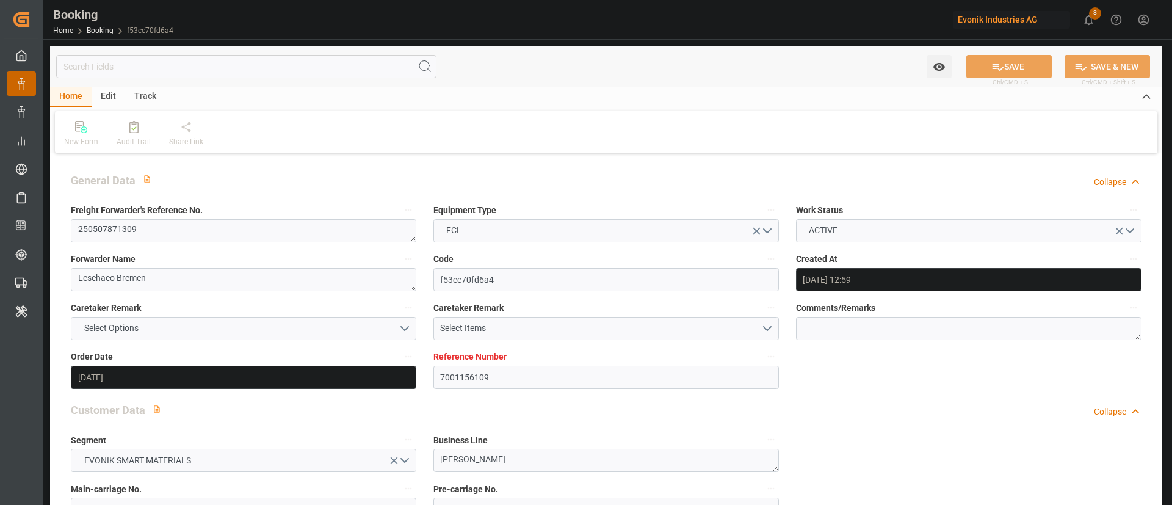
type input "[DATE] 00:00"
type input "[DATE] 12:24"
type input "[DATE] 07:00"
type input "[DATE] 00:00"
type input "[DATE] 13:36"
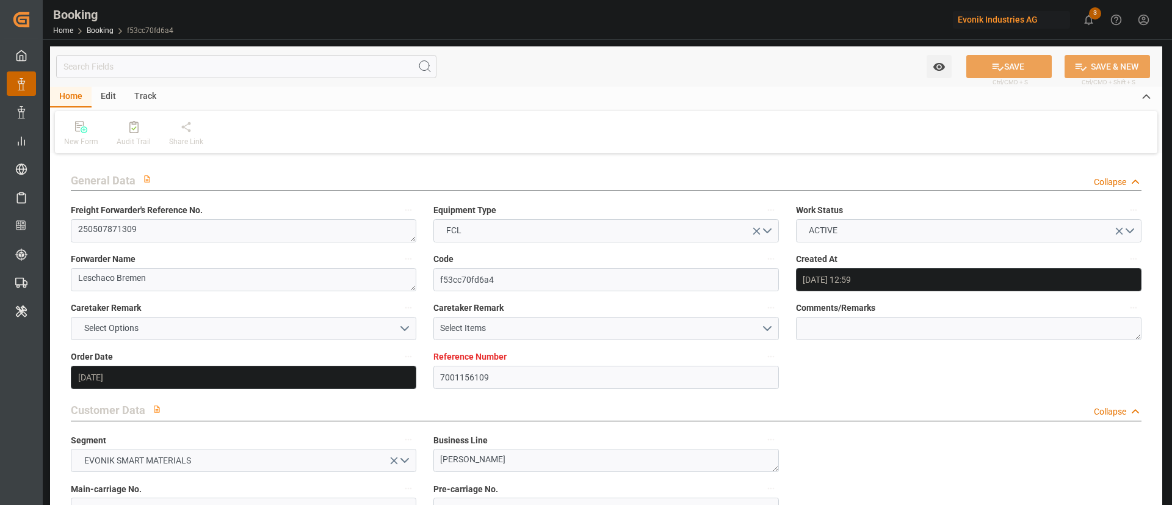
type input "[DATE] 15:00"
type input "[DATE] 00:00"
type input "[DATE] 15:00"
type input "[DATE] 08:00"
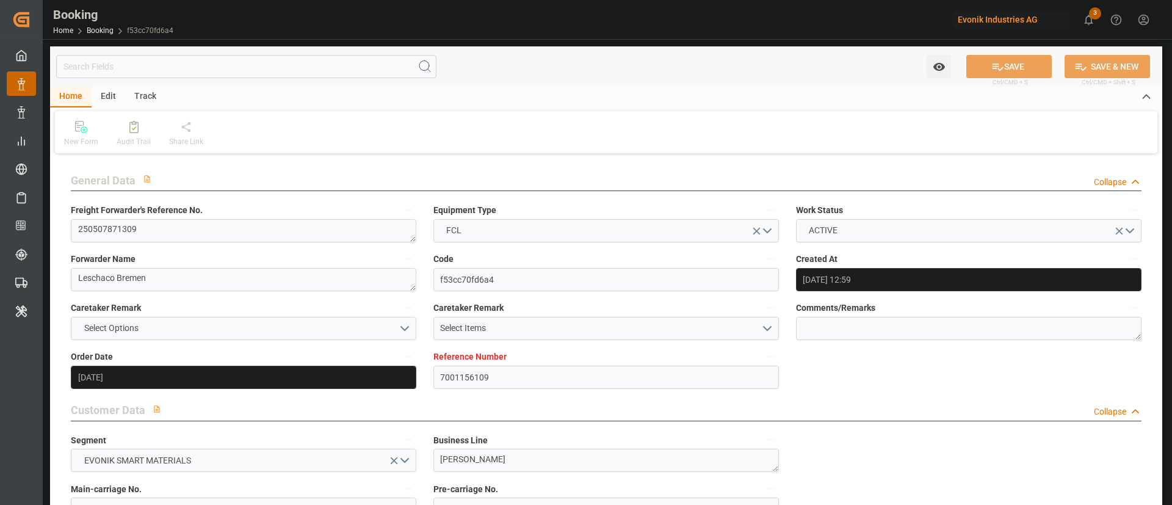
type input "[DATE] 06:30"
type input "[DATE]"
type input "[DATE] 11:04"
type input "[DATE]"
type input "[DATE] 02:00"
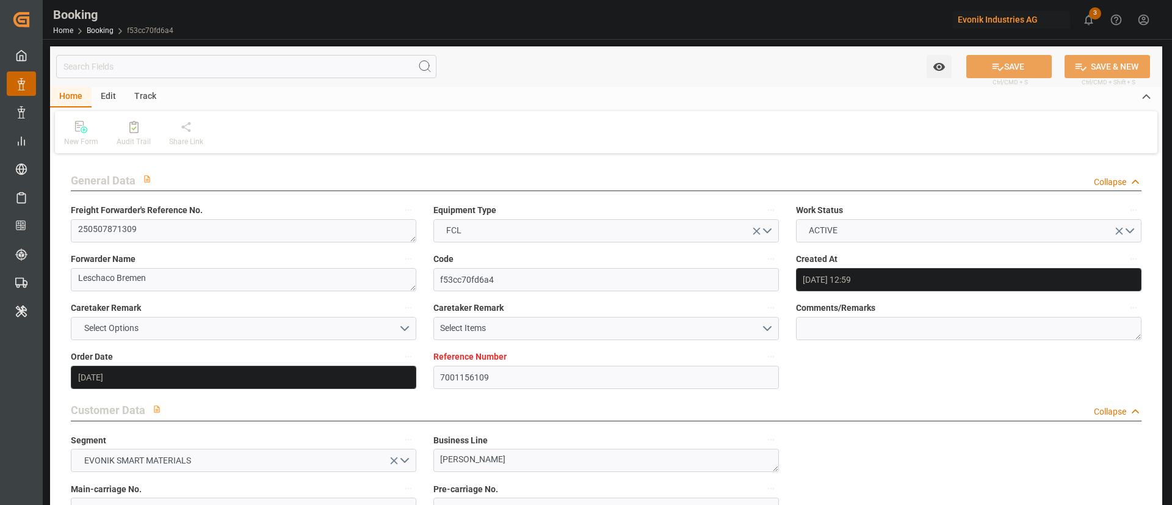
type input "[DATE] 20:36"
type input "[DATE] 23:44"
type input "[DATE] 16:00"
type input "[DATE] 16:46"
type input "[DATE] 04:16"
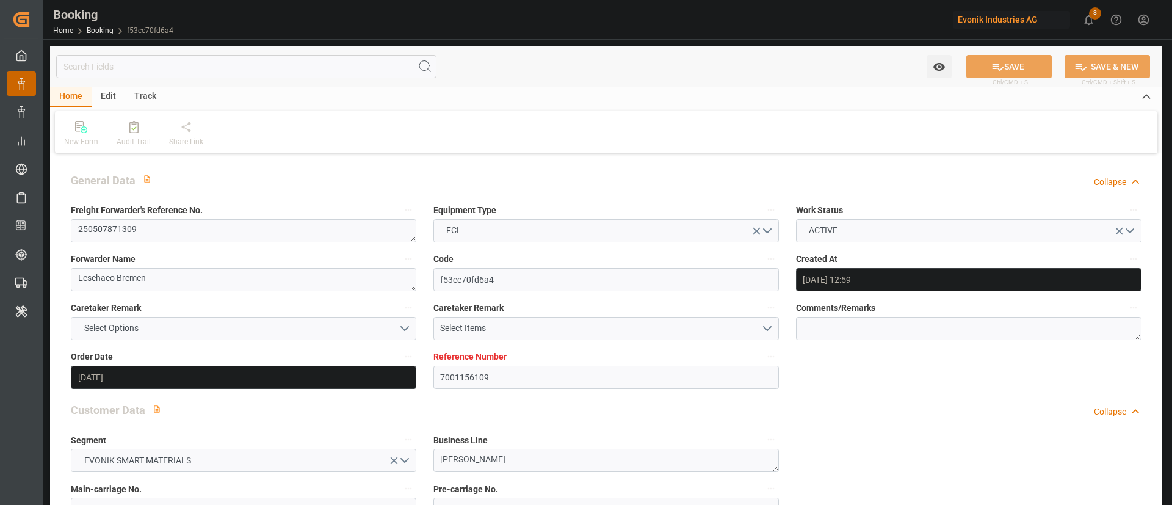
type input "[DATE] 23:18"
type input "[DATE] 16:47"
type input "[DATE] 03:00"
type input "[DATE] 04:25"
type input "[DATE] 07:00"
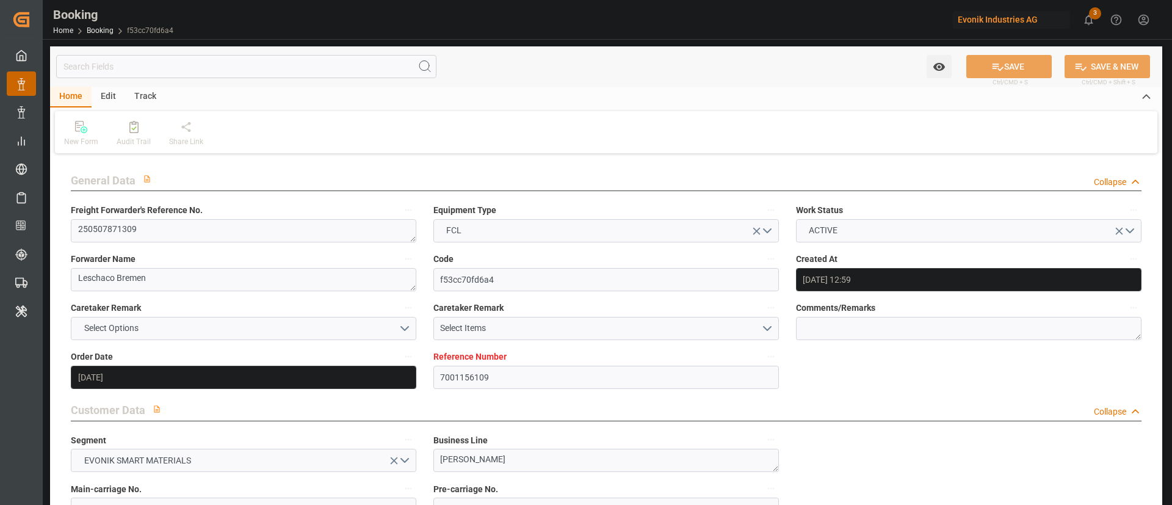
type input "[DATE] 07:51"
type input "[DATE] 18:37"
type input "[DATE] 15:14"
type input "[DATE] 11:00"
type input "[DATE] 15:00"
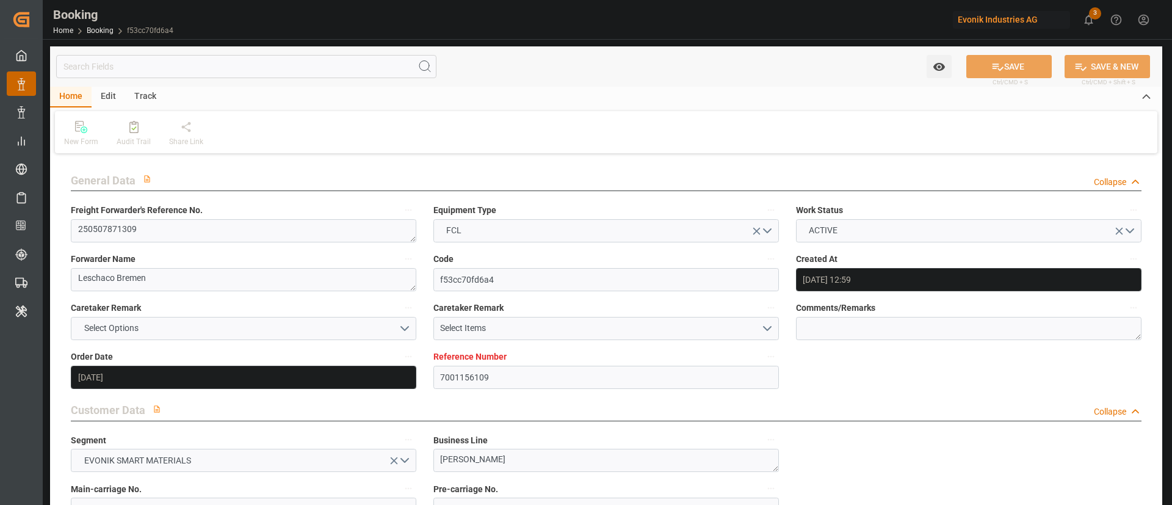
type input "[DATE] 08:00"
type input "[DATE] 16:32"
type input "28.07.2025 09:00"
type input "29.07.2025 12:17"
type input "29.07.2025 13:06"
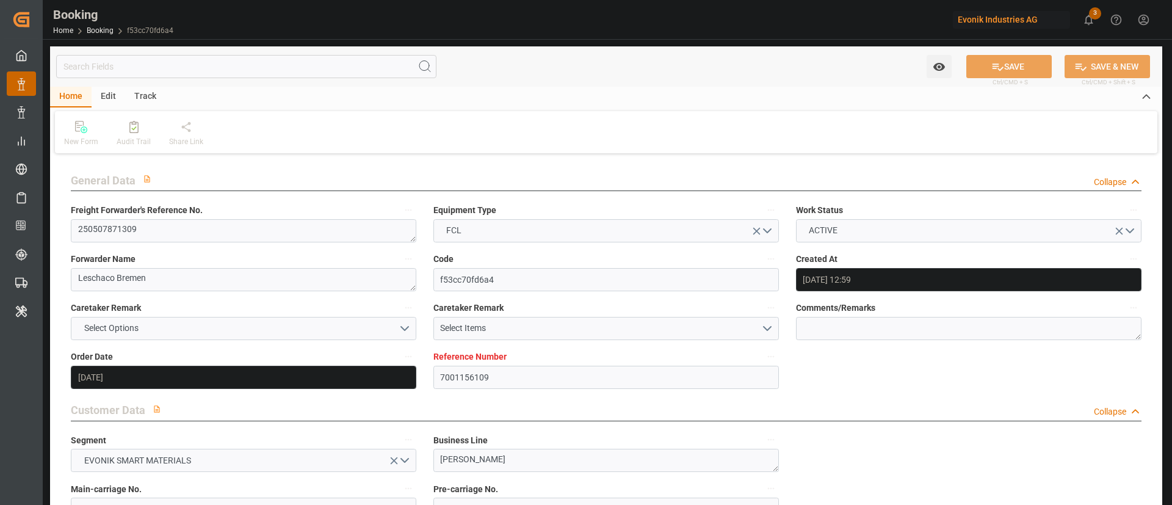
type input "29.07.2025 10:10"
type input "02.08.2025 13:06"
click at [513, 481] on label "Pre-carriage No." at bounding box center [607, 489] width 346 height 17
click at [763, 481] on button "Pre-carriage No." at bounding box center [771, 489] width 16 height 16
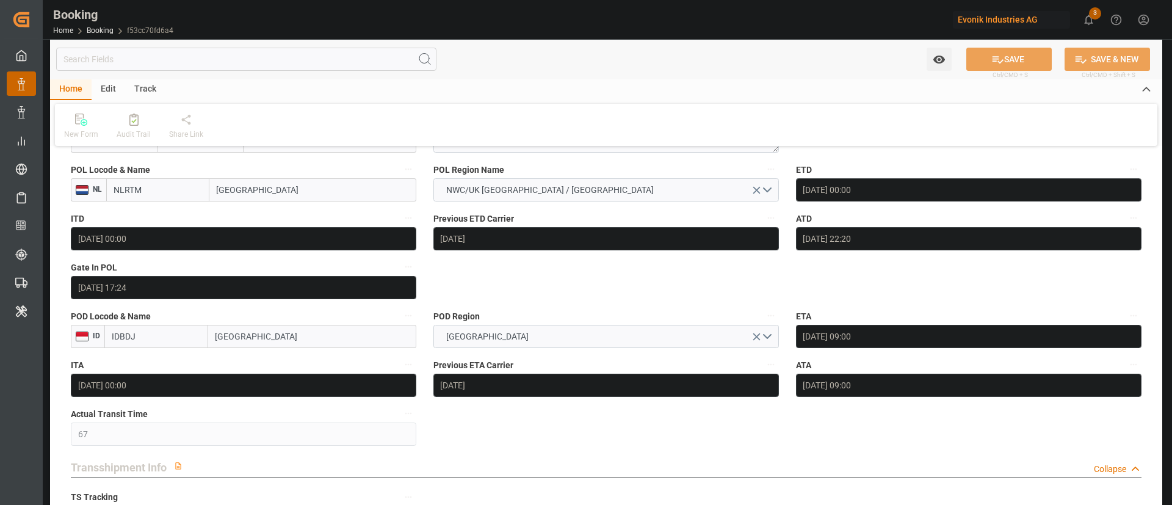
click at [516, 194] on div "Description Audits" at bounding box center [586, 252] width 1172 height 505
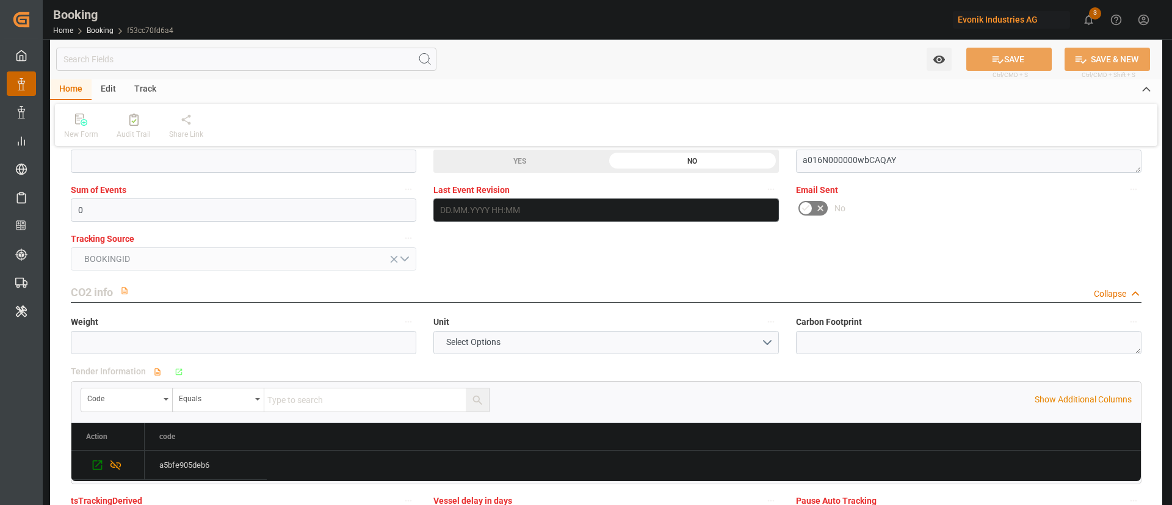
scroll to position [2388, 0]
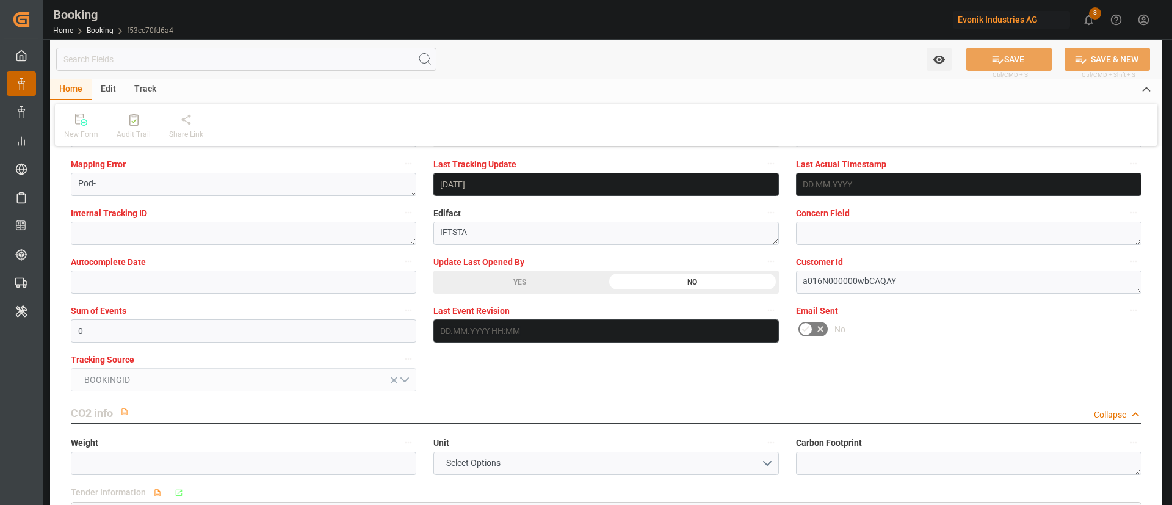
click at [517, 286] on div "YES" at bounding box center [520, 282] width 173 height 23
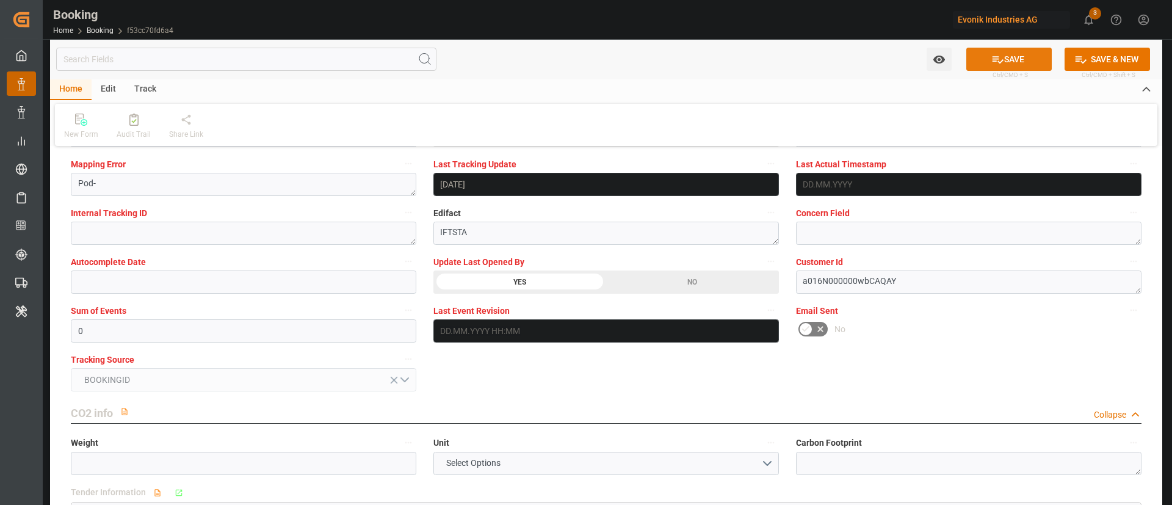
click at [1013, 58] on button "SAVE" at bounding box center [1009, 59] width 85 height 23
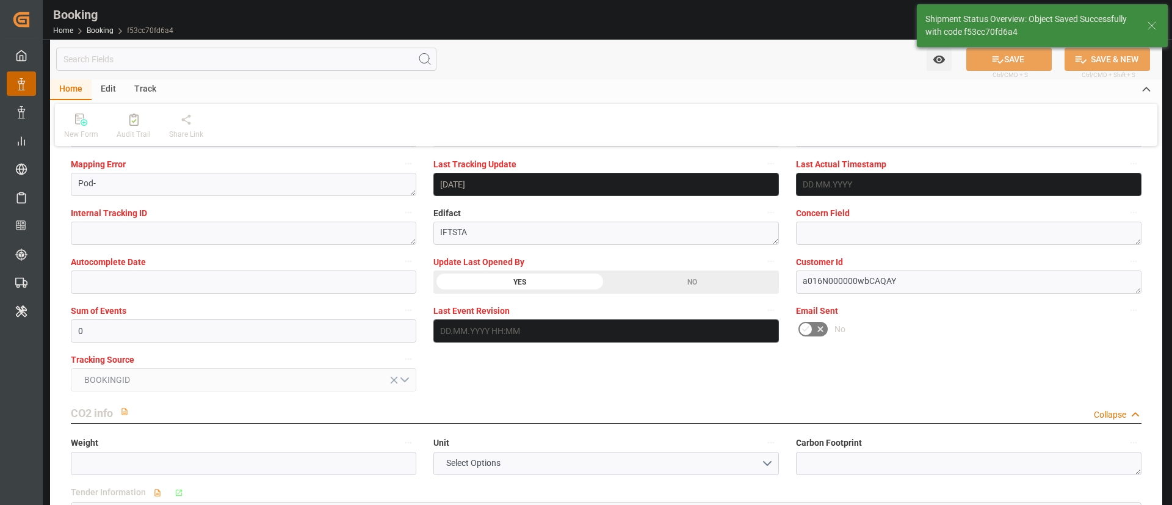
type textarea "Kiran Hari"
type input "12.09.2025 11:14"
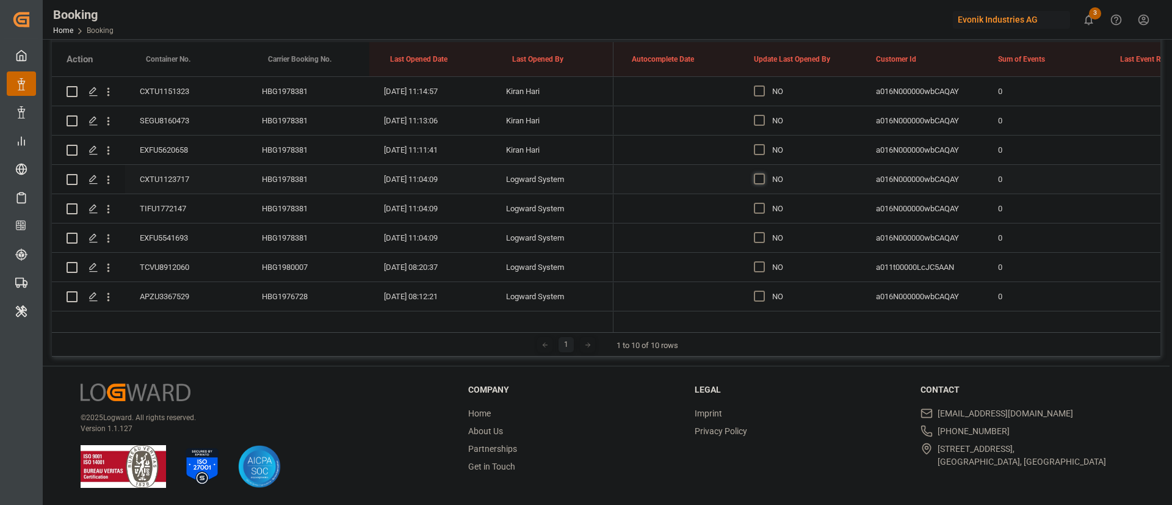
click at [758, 180] on span "Press SPACE to select this row." at bounding box center [759, 178] width 11 height 11
click at [763, 173] on input "Press SPACE to select this row." at bounding box center [763, 173] width 0 height 0
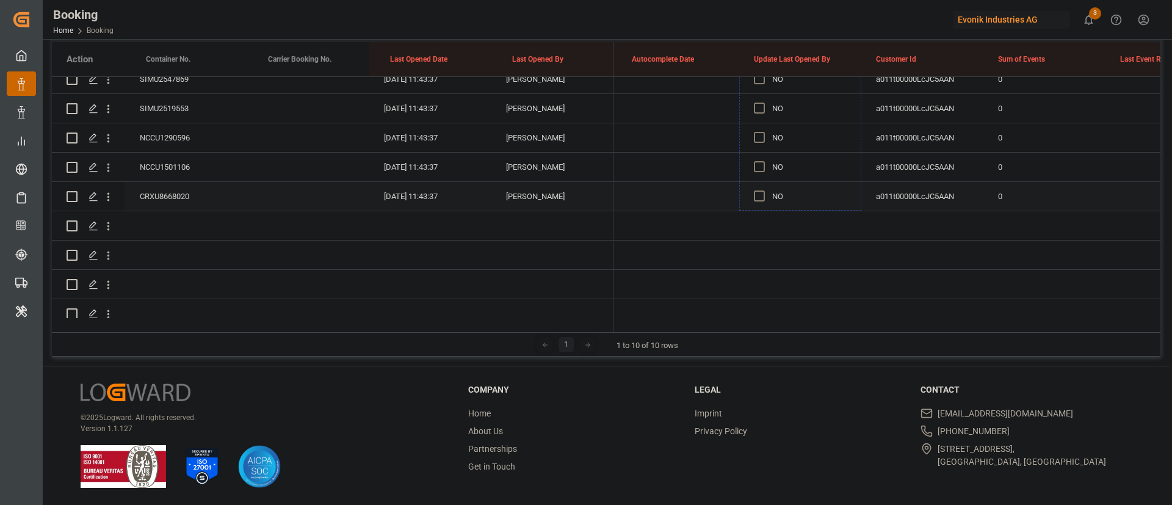
drag, startPoint x: 859, startPoint y: 192, endPoint x: 824, endPoint y: 197, distance: 35.8
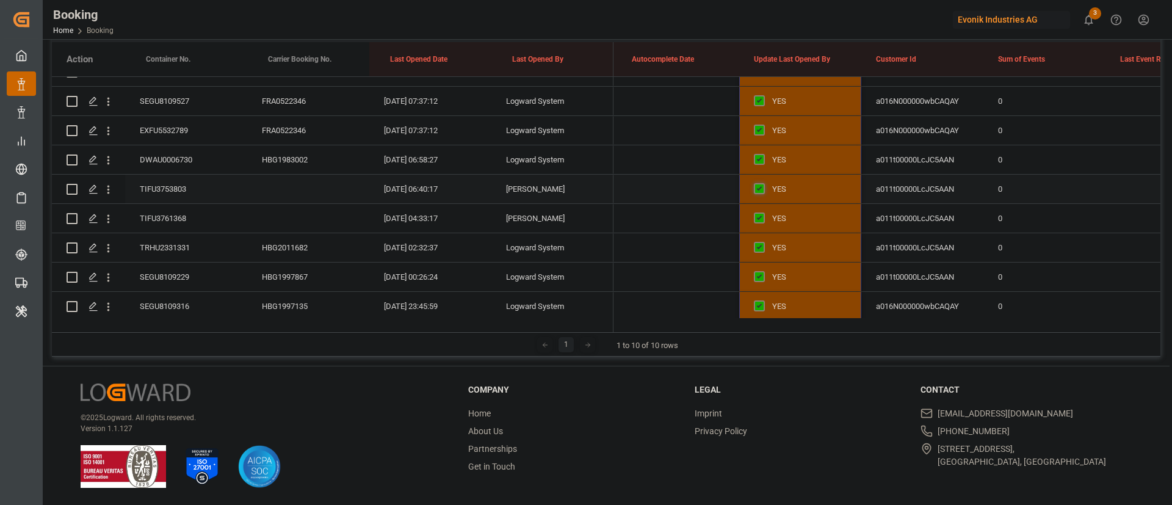
click at [758, 189] on span "Press SPACE to select this row." at bounding box center [759, 188] width 11 height 11
click at [763, 183] on input "Press SPACE to select this row." at bounding box center [763, 183] width 0 height 0
click at [758, 217] on span "Press SPACE to select this row." at bounding box center [759, 217] width 11 height 11
click at [763, 212] on input "Press SPACE to select this row." at bounding box center [763, 212] width 0 height 0
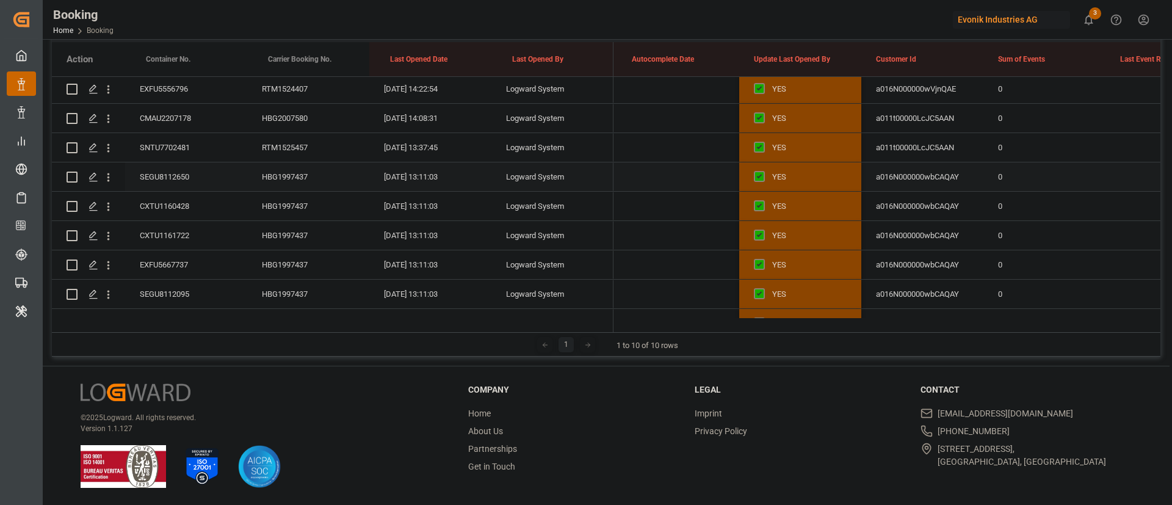
click at [185, 173] on div "SEGU8112650" at bounding box center [186, 176] width 122 height 29
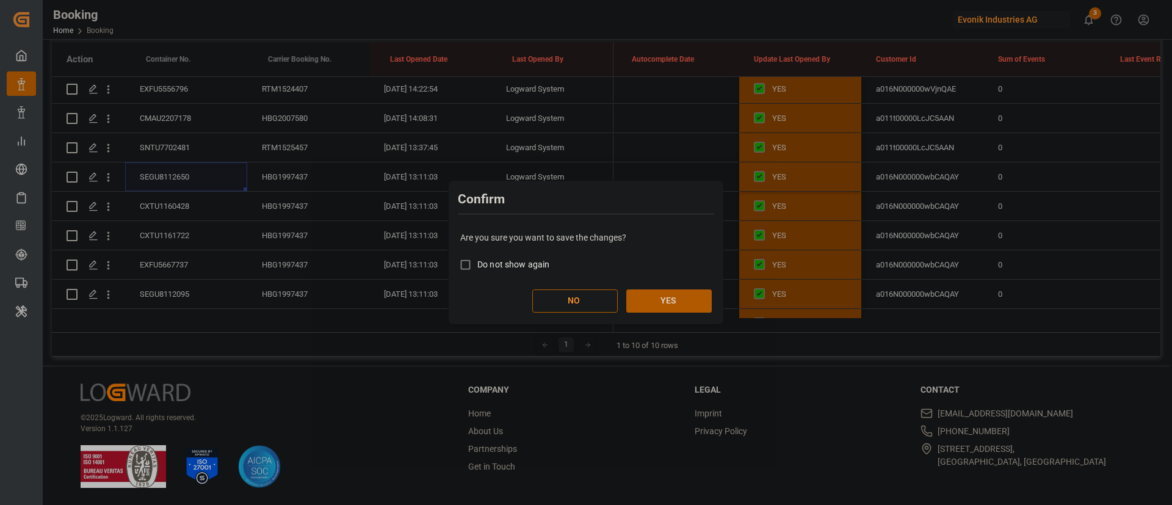
click at [670, 310] on button "YES" at bounding box center [669, 300] width 85 height 23
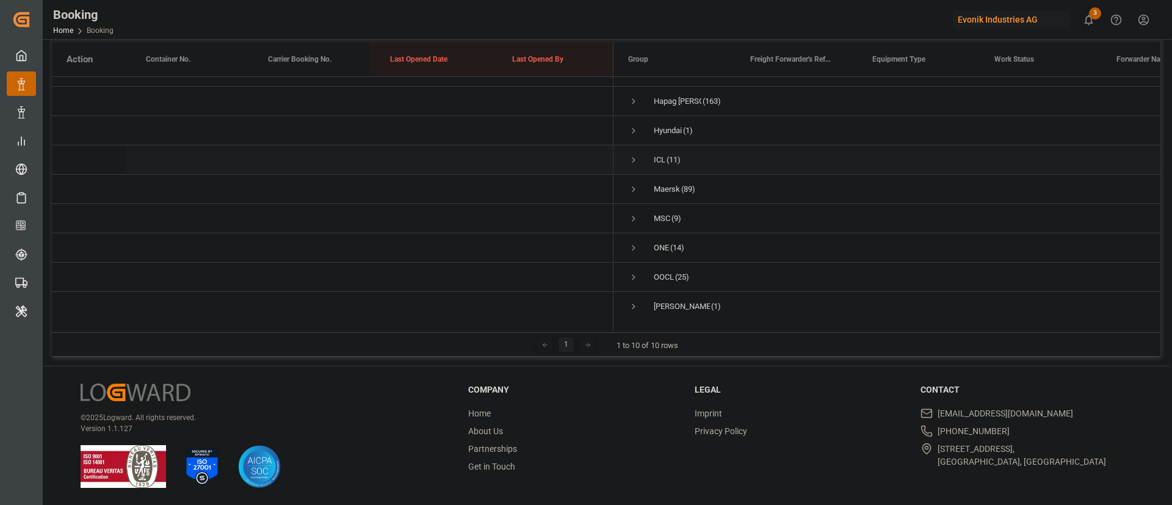
scroll to position [66, 0]
click at [633, 269] on span "Press SPACE to select this row." at bounding box center [633, 274] width 11 height 11
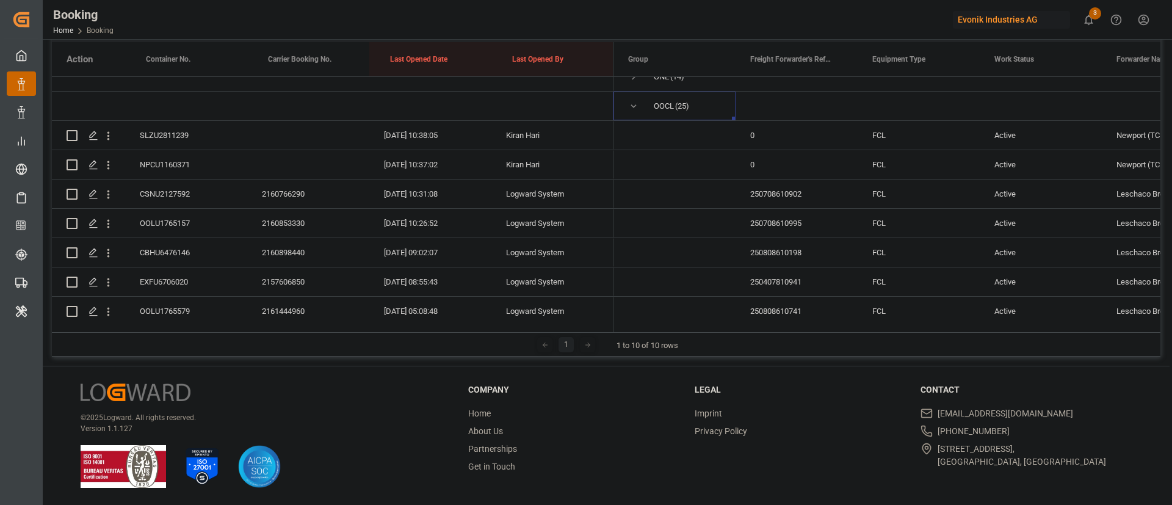
scroll to position [222, 0]
click at [174, 170] on div "NPCU1160371" at bounding box center [186, 162] width 122 height 29
click at [175, 189] on div "CSNU2127592" at bounding box center [186, 192] width 122 height 29
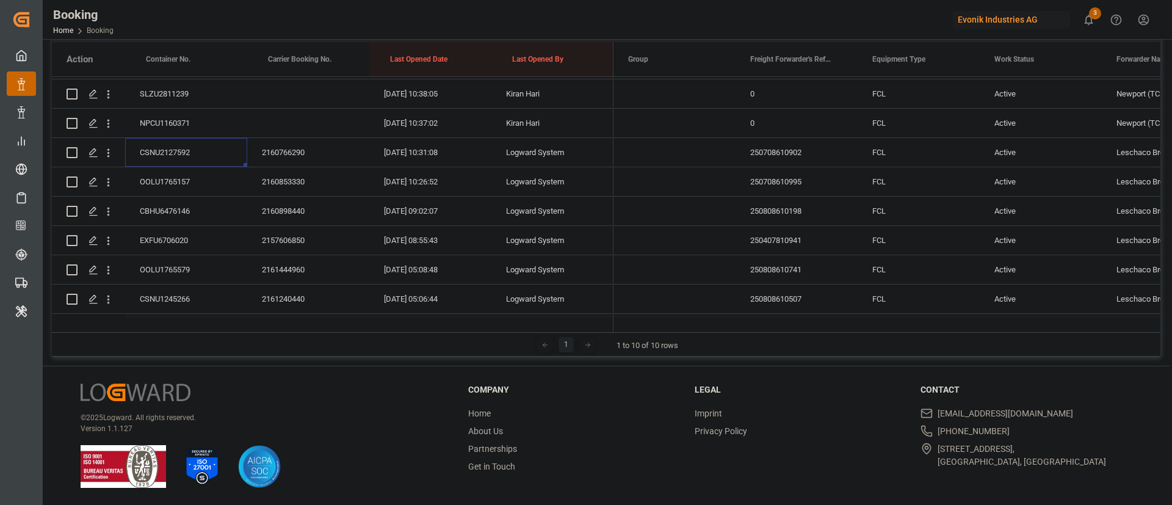
scroll to position [260, 0]
click at [111, 151] on icon "open menu" at bounding box center [108, 154] width 13 height 13
click at [164, 176] on span "Open in new tab" at bounding box center [188, 179] width 111 height 13
click at [162, 179] on div "OOLU1765157" at bounding box center [186, 183] width 122 height 29
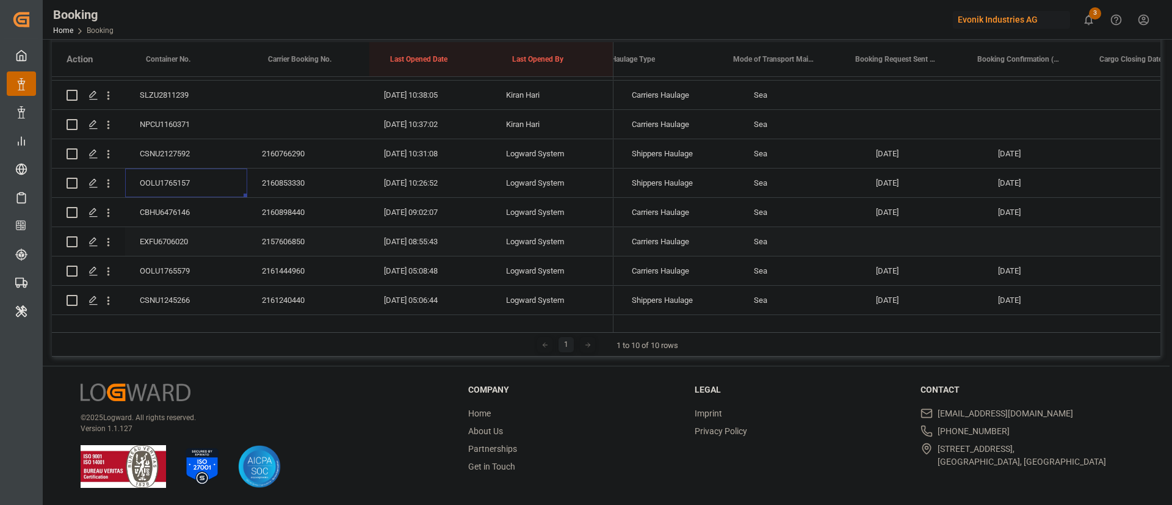
scroll to position [0, 3834]
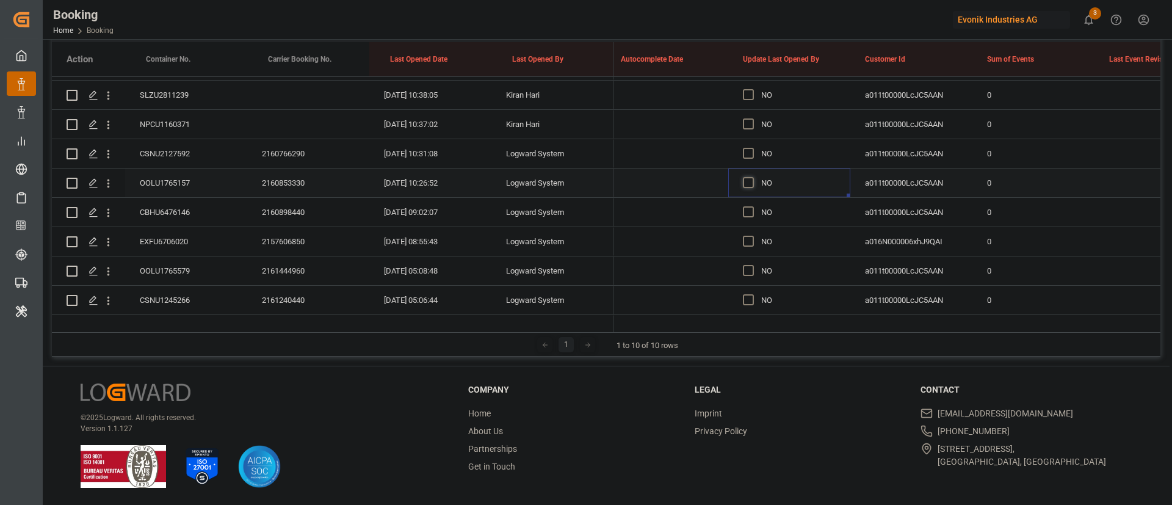
click at [748, 181] on span "Press SPACE to select this row." at bounding box center [748, 182] width 11 height 11
click at [752, 177] on input "Press SPACE to select this row." at bounding box center [752, 177] width 0 height 0
click at [156, 217] on div "CBHU6476146" at bounding box center [186, 212] width 122 height 29
click at [186, 180] on div "EXFU6706020" at bounding box center [186, 183] width 122 height 29
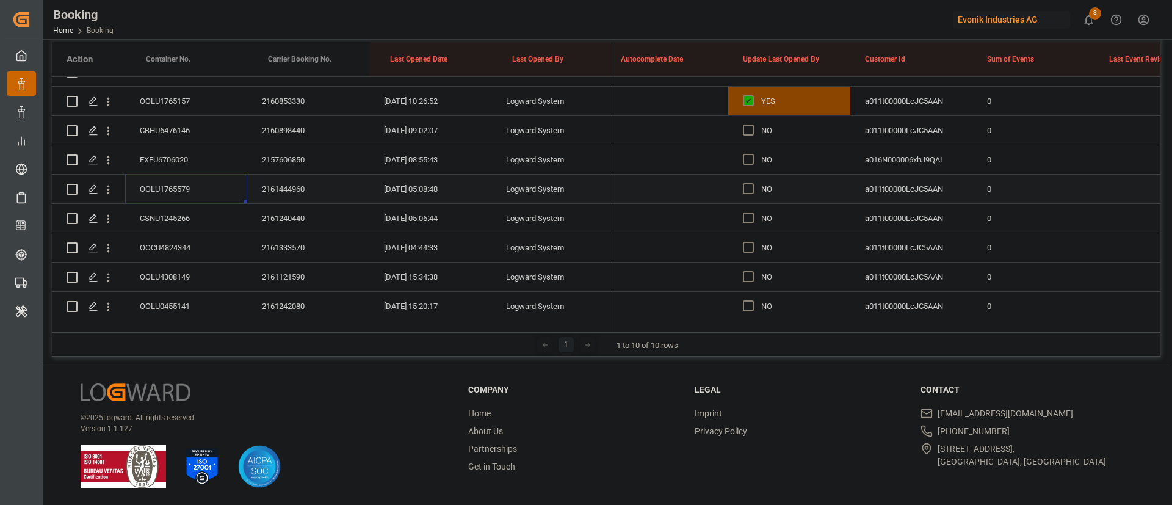
click at [193, 187] on div "OOLU1765579" at bounding box center [186, 189] width 122 height 29
click at [194, 212] on div "CSNU1245266" at bounding box center [186, 218] width 122 height 29
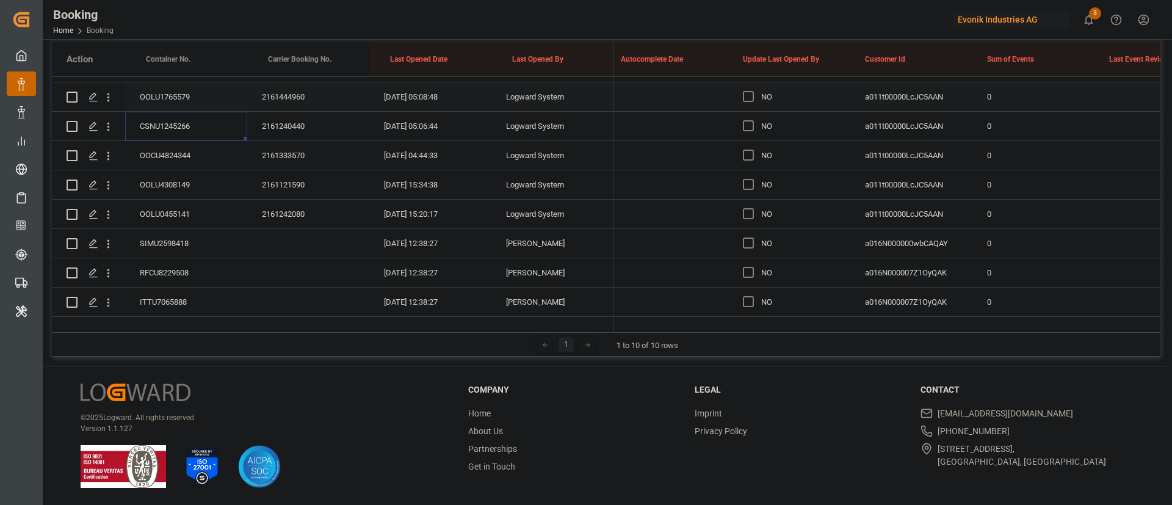
scroll to position [435, 0]
click at [187, 143] on div "OOCU4824344" at bounding box center [186, 154] width 122 height 29
click at [171, 187] on div "OOLU4308149" at bounding box center [186, 183] width 122 height 29
click at [163, 214] on div "OOLU0455141" at bounding box center [186, 212] width 122 height 29
click at [109, 208] on icon "open menu" at bounding box center [108, 213] width 13 height 13
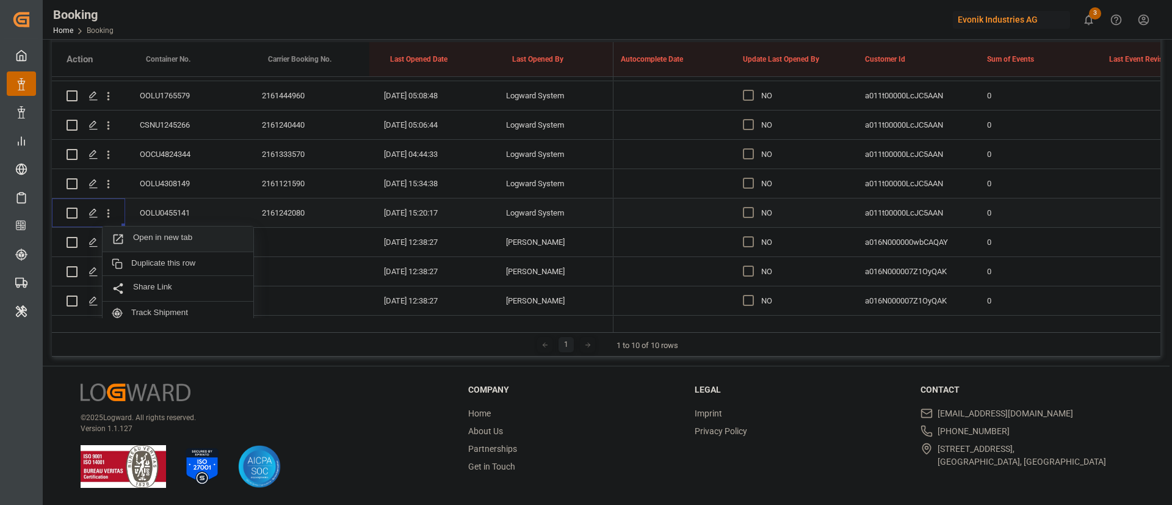
click at [161, 231] on div "Open in new tab" at bounding box center [178, 240] width 151 height 26
click at [749, 182] on span "Press SPACE to select this row." at bounding box center [748, 183] width 11 height 11
click at [752, 178] on input "Press SPACE to select this row." at bounding box center [752, 178] width 0 height 0
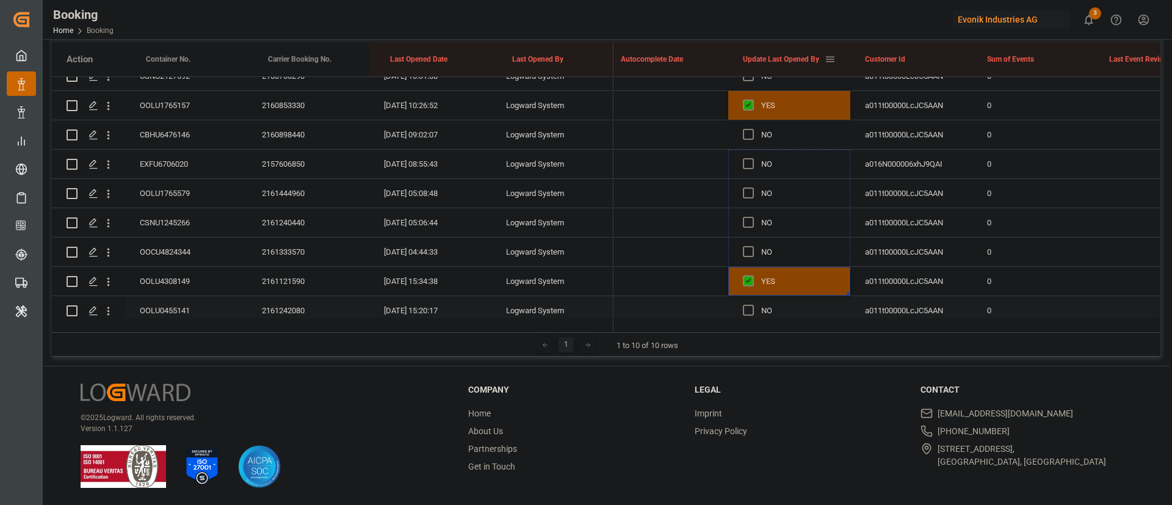
scroll to position [313, 0]
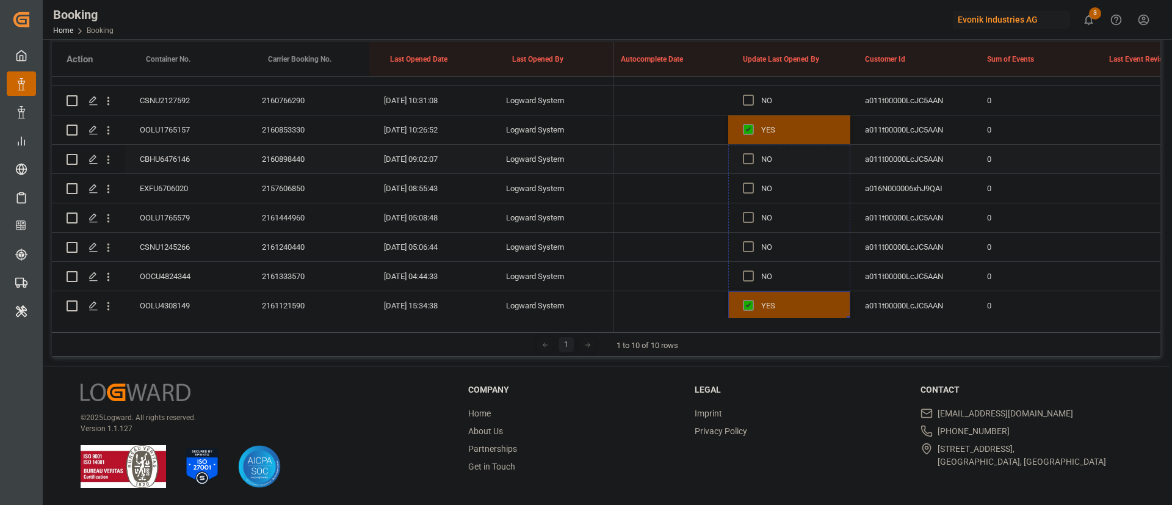
drag, startPoint x: 849, startPoint y: 194, endPoint x: 821, endPoint y: 158, distance: 45.7
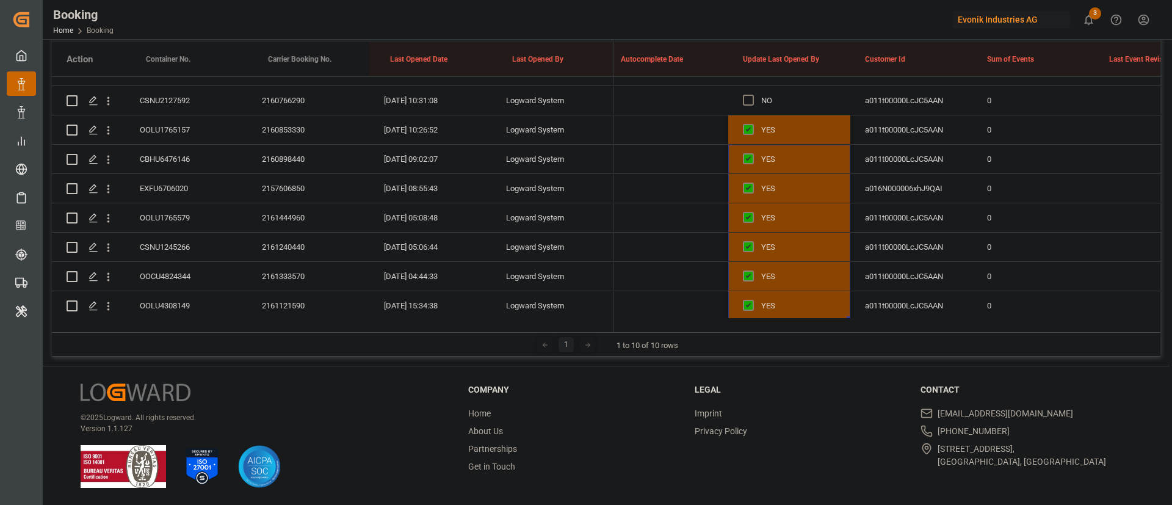
scroll to position [481, 0]
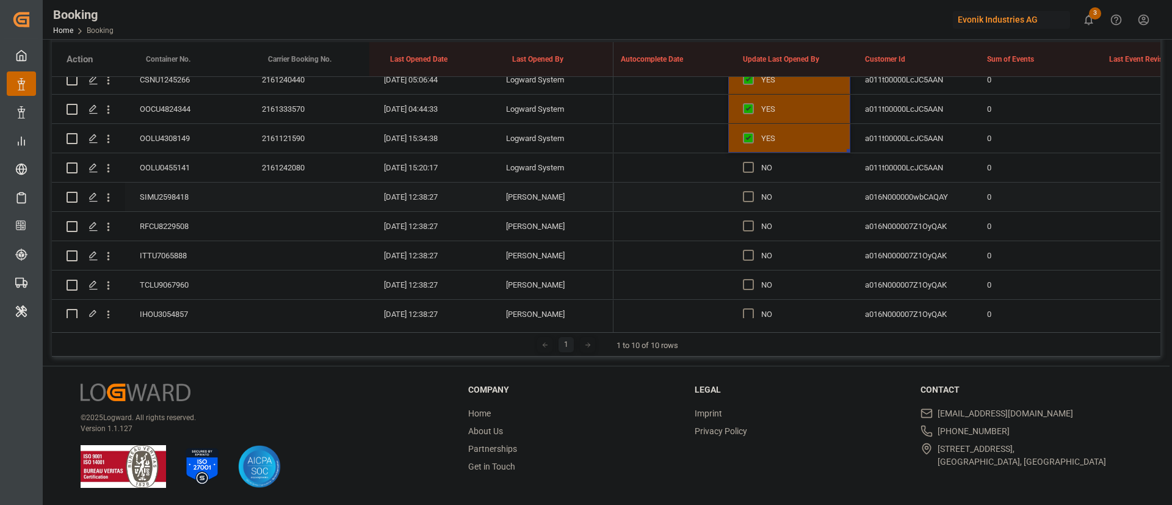
click at [167, 186] on div "SIMU2598418" at bounding box center [186, 197] width 122 height 29
click at [747, 196] on span "Press SPACE to select this row." at bounding box center [748, 196] width 11 height 11
click at [752, 191] on input "Press SPACE to select this row." at bounding box center [752, 191] width 0 height 0
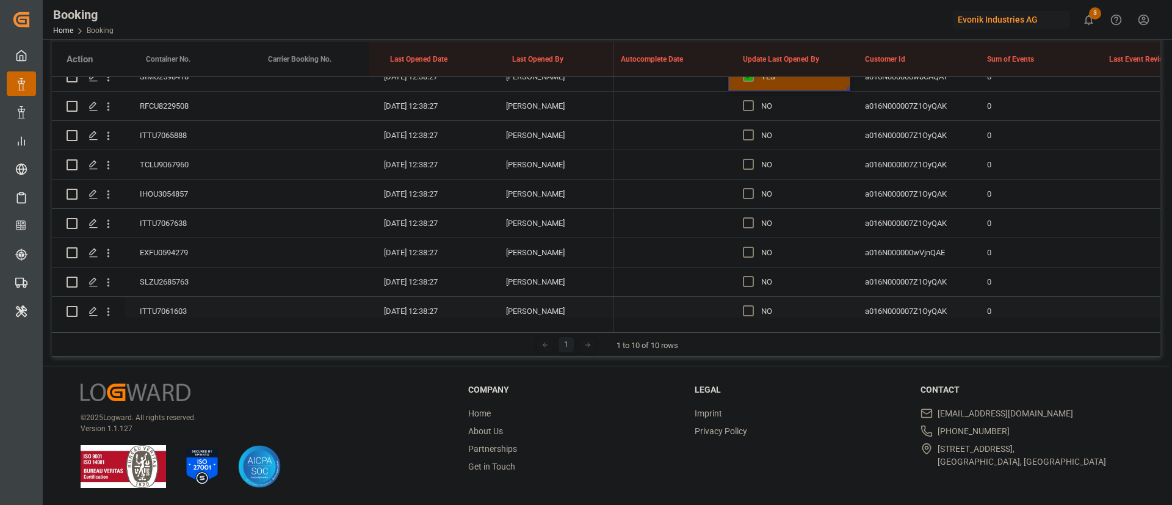
scroll to position [600, 0]
click at [181, 103] on div "RFCU8229508" at bounding box center [186, 106] width 122 height 29
click at [166, 133] on div "ITTU7065888" at bounding box center [186, 136] width 122 height 29
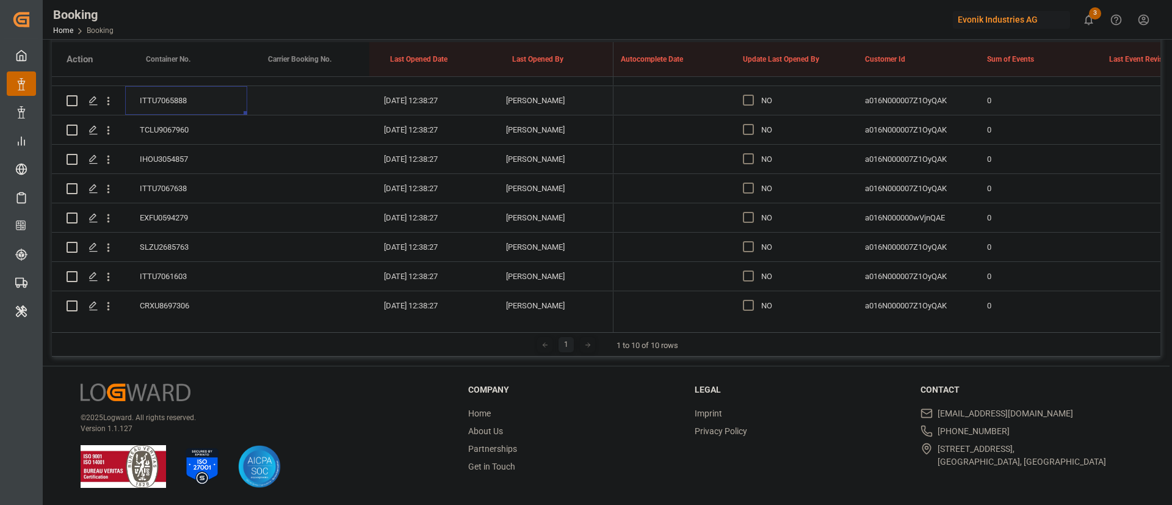
click at [180, 112] on div "ITTU7065888" at bounding box center [186, 100] width 122 height 29
click at [178, 118] on div "TCLU9067960" at bounding box center [186, 129] width 122 height 29
click at [173, 154] on div "IHOU3054857" at bounding box center [186, 159] width 122 height 29
click at [169, 183] on div "ITTU7067638" at bounding box center [186, 188] width 122 height 29
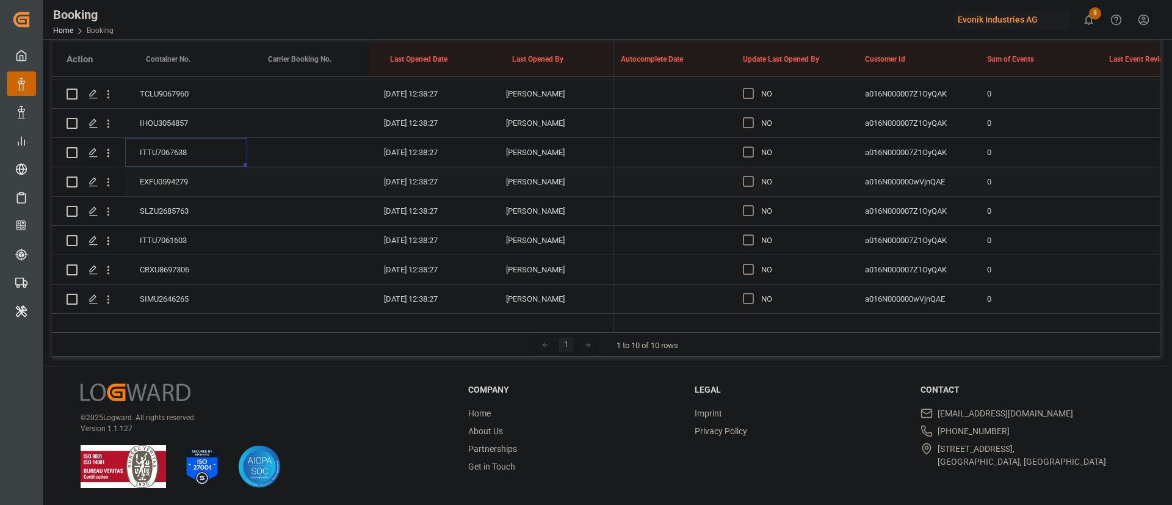
click at [178, 177] on div "EXFU0594279" at bounding box center [186, 181] width 122 height 29
click at [189, 217] on div "SLZU2685763" at bounding box center [186, 211] width 122 height 29
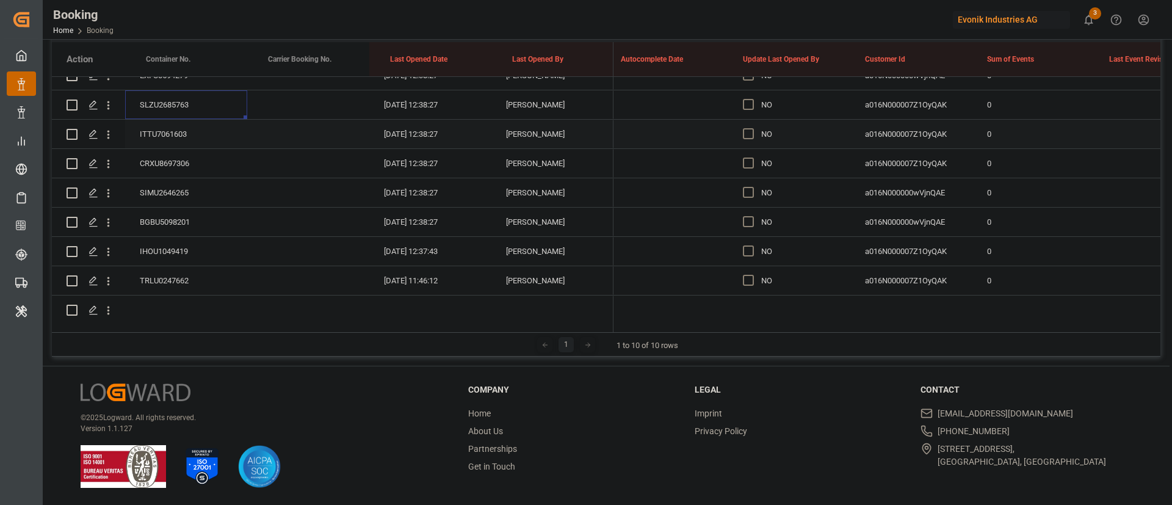
scroll to position [779, 0]
click at [177, 128] on div "ITTU7061603" at bounding box center [186, 133] width 122 height 29
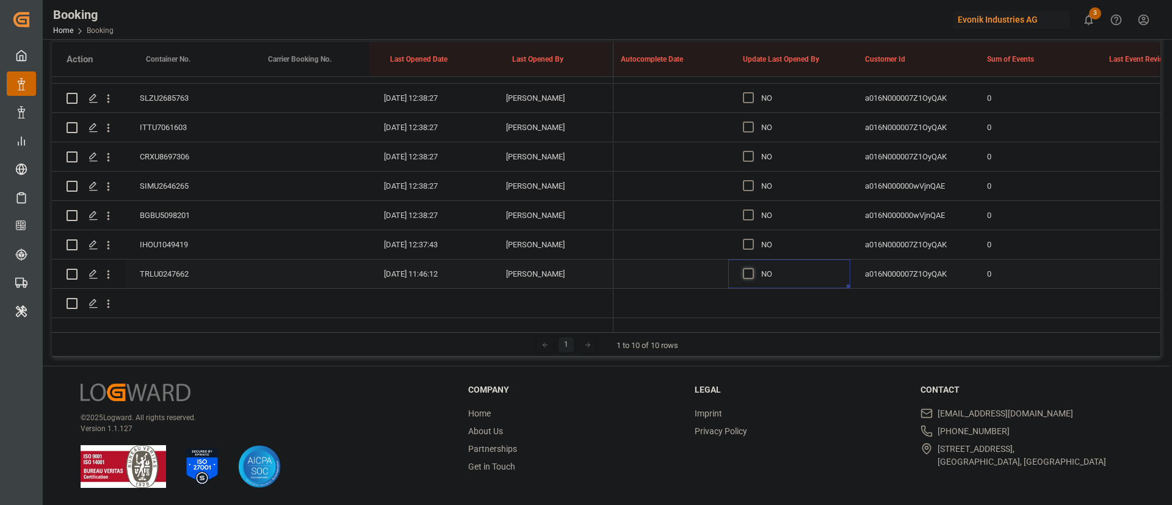
click at [750, 268] on span "Press SPACE to select this row." at bounding box center [748, 273] width 11 height 11
click at [752, 268] on input "Press SPACE to select this row." at bounding box center [752, 268] width 0 height 0
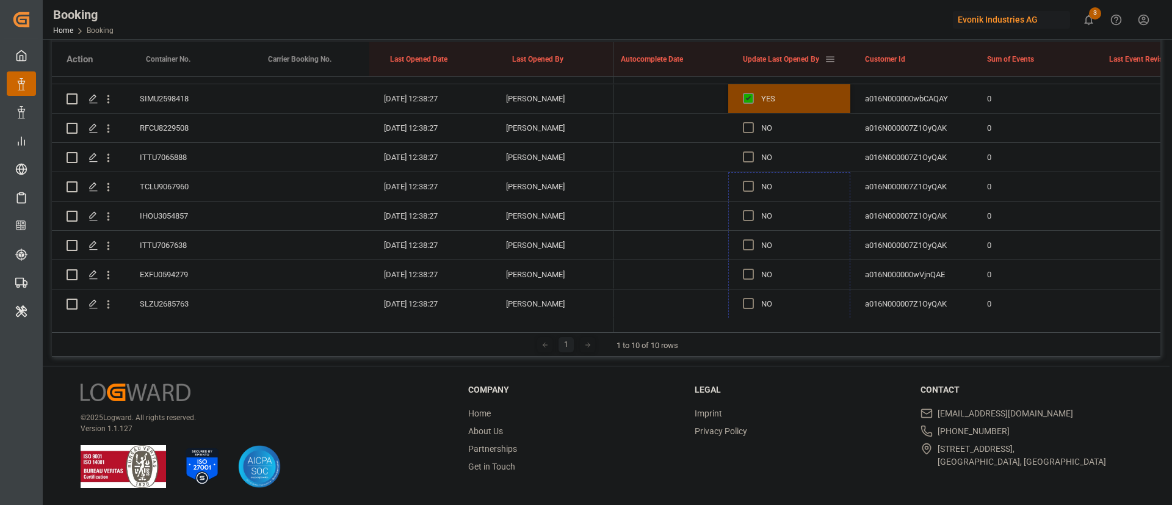
scroll to position [554, 0]
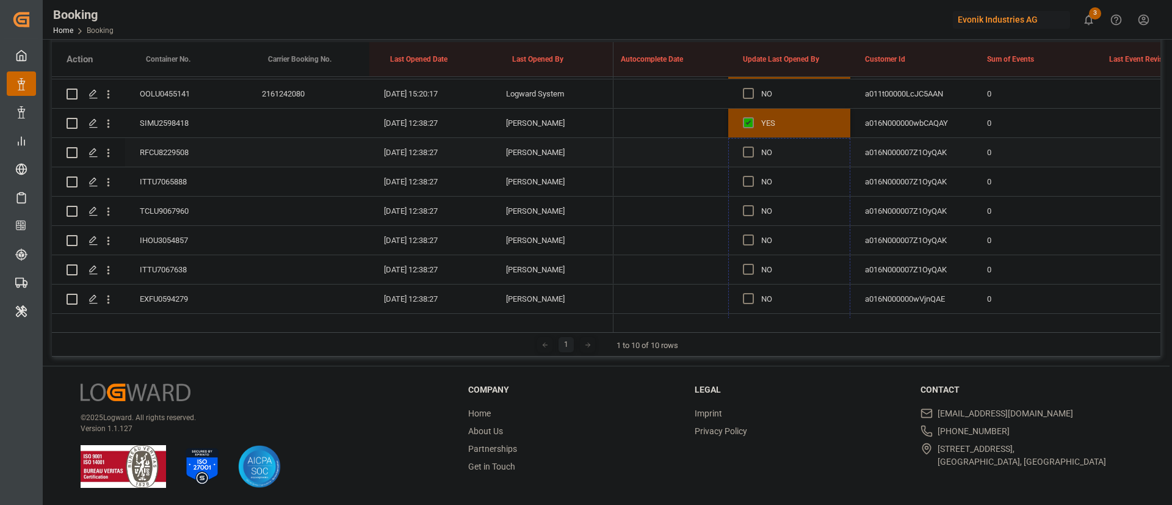
drag, startPoint x: 848, startPoint y: 271, endPoint x: 783, endPoint y: 156, distance: 132.1
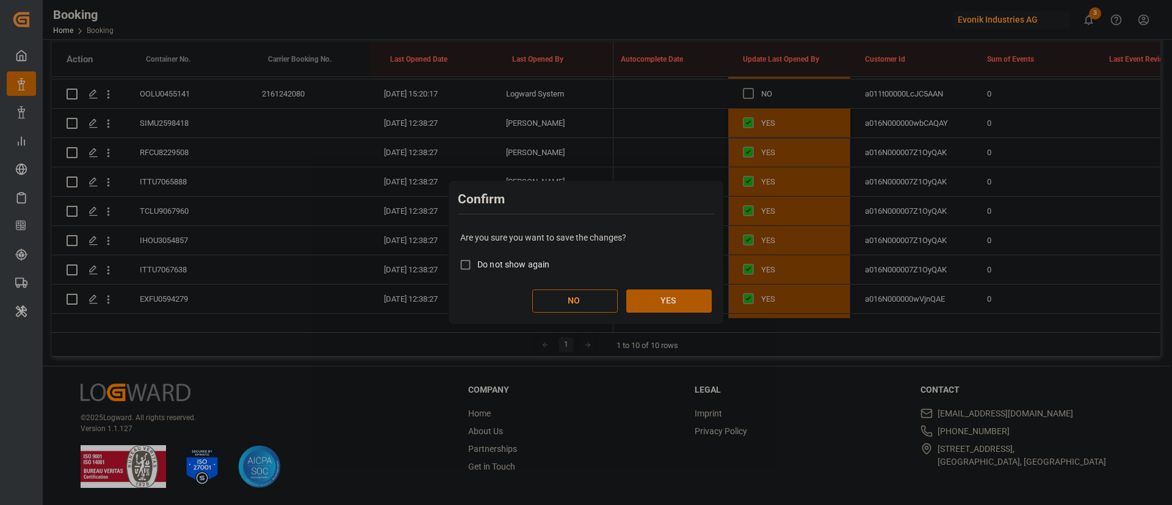
click at [670, 303] on button "YES" at bounding box center [669, 300] width 85 height 23
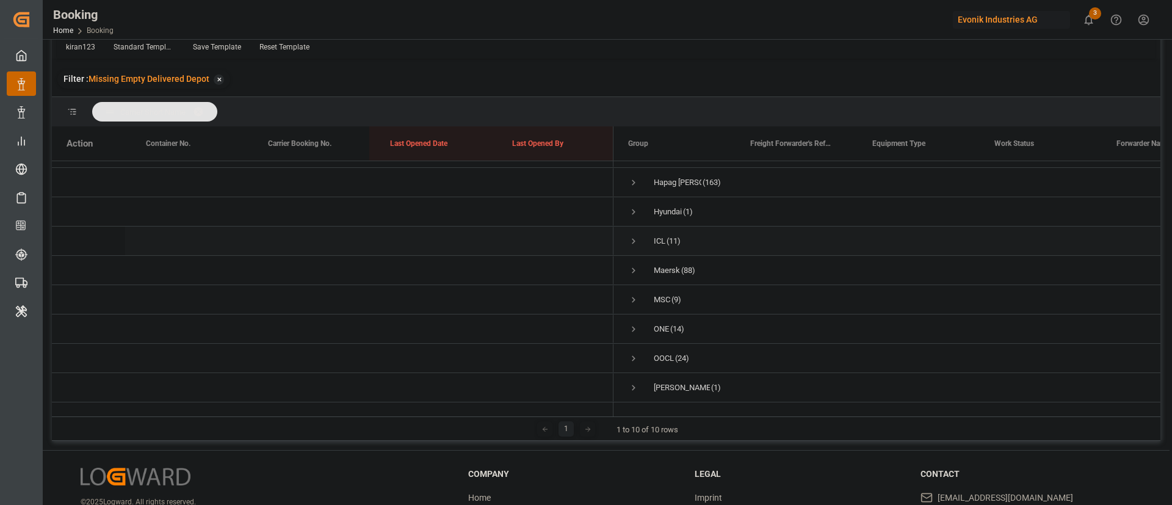
scroll to position [0, 0]
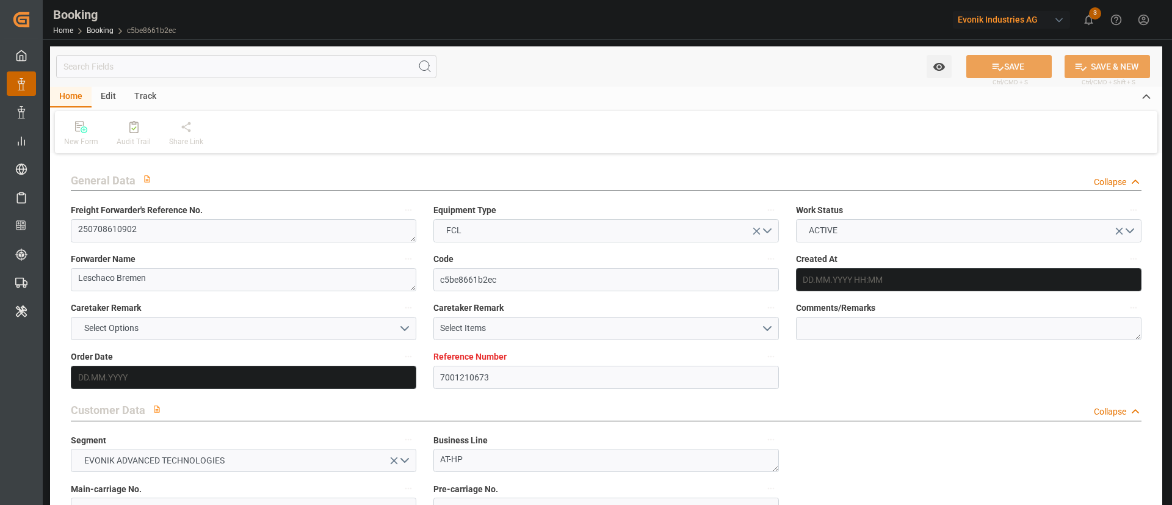
type input "7001210673"
type input "9783461"
type input "OOCL"
type input "Orient Overseas Container Line Ltd"
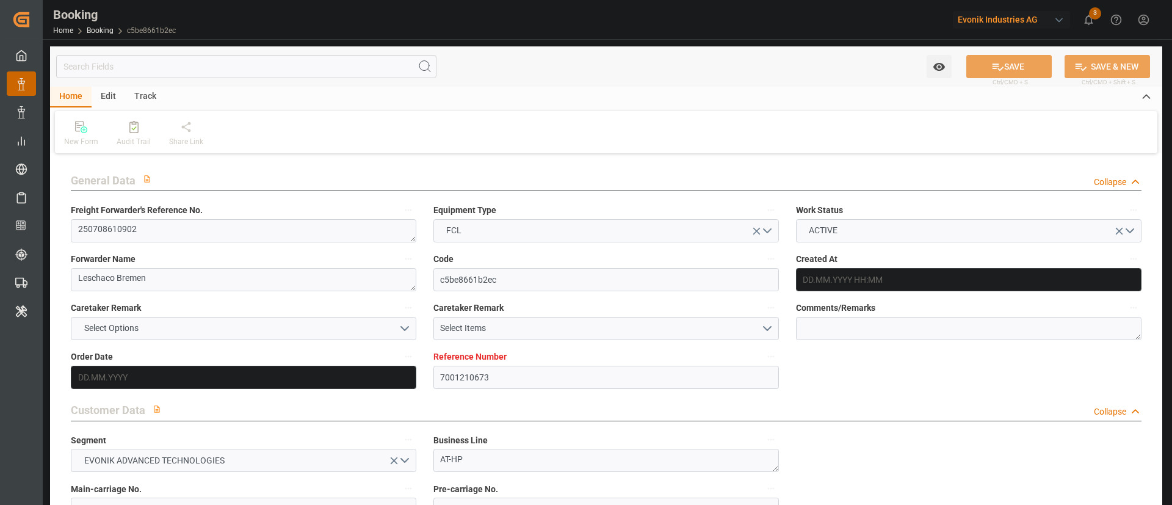
type input "NLRTM"
type input "KRPUS"
type input "49"
type input "CNSHG"
type input "0"
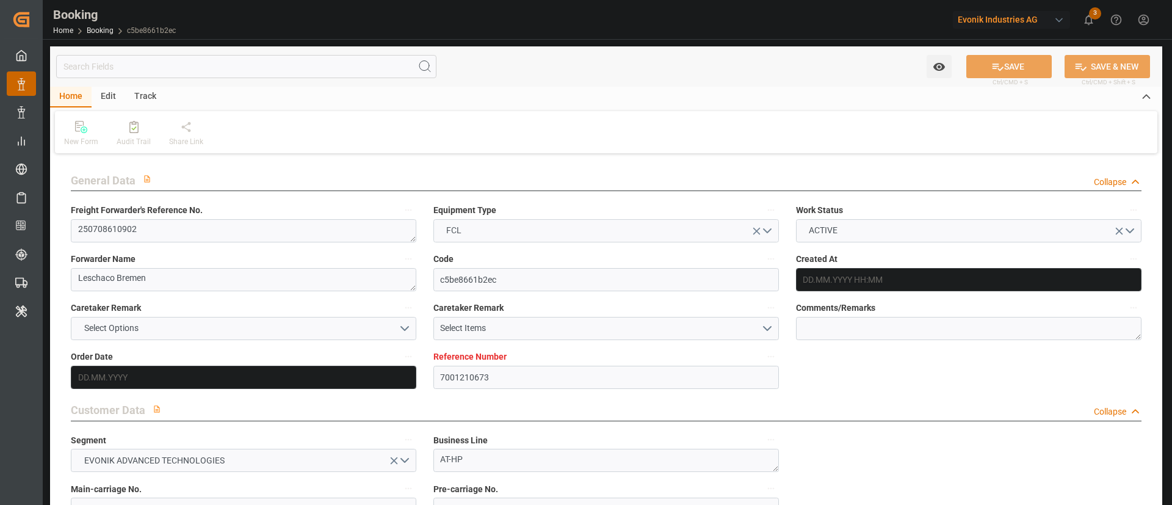
type input "NLRTM"
type input "KRPUS"
type input "9461867"
type input "9679919"
type input "[DATE] 06:43"
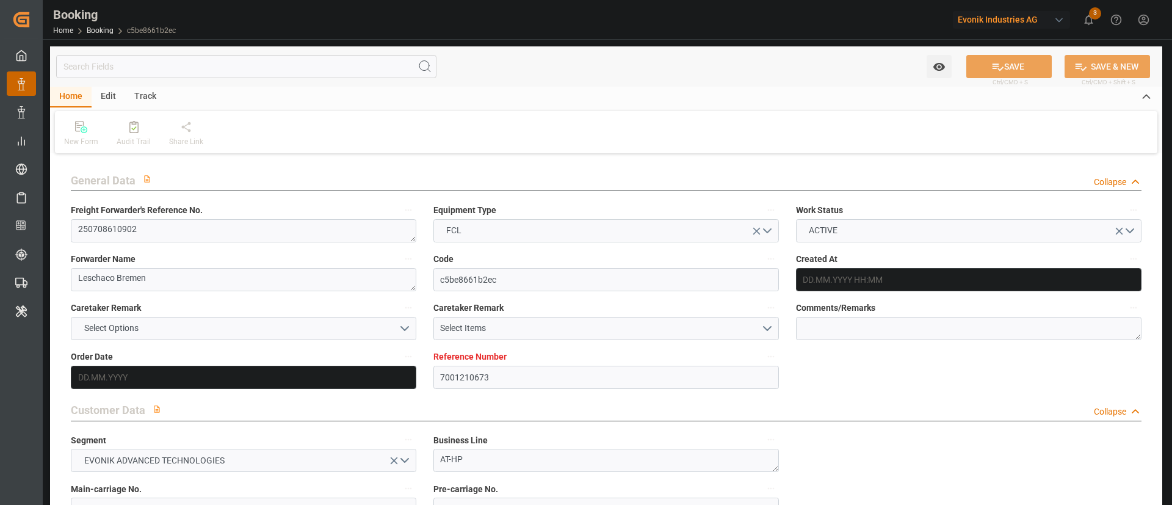
type input "[DATE]"
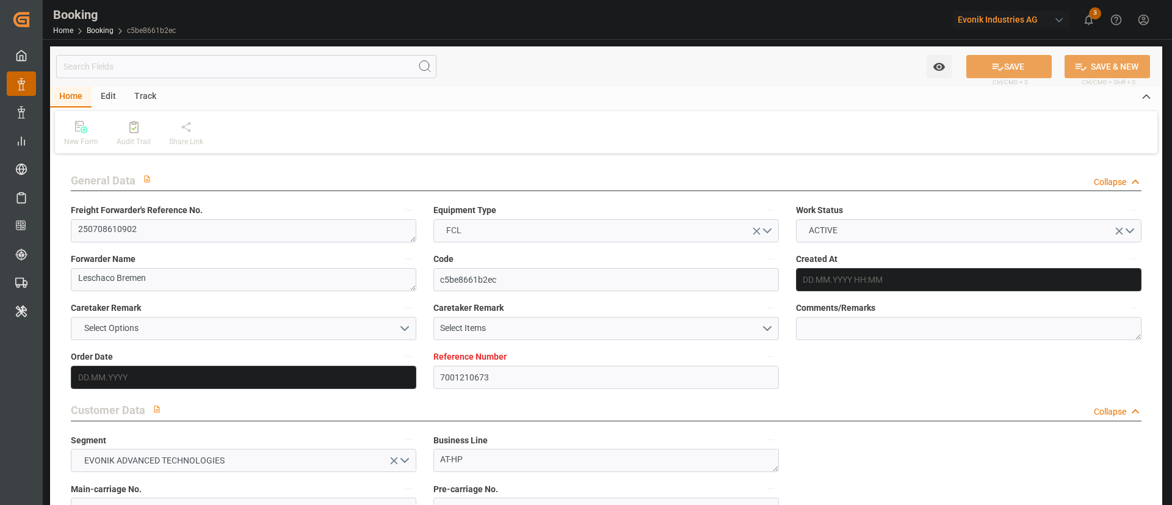
type input "[DATE] 23:30"
type input "[DATE] 00:00"
type input "[DATE] 17:39"
type input "[DATE] 05:00"
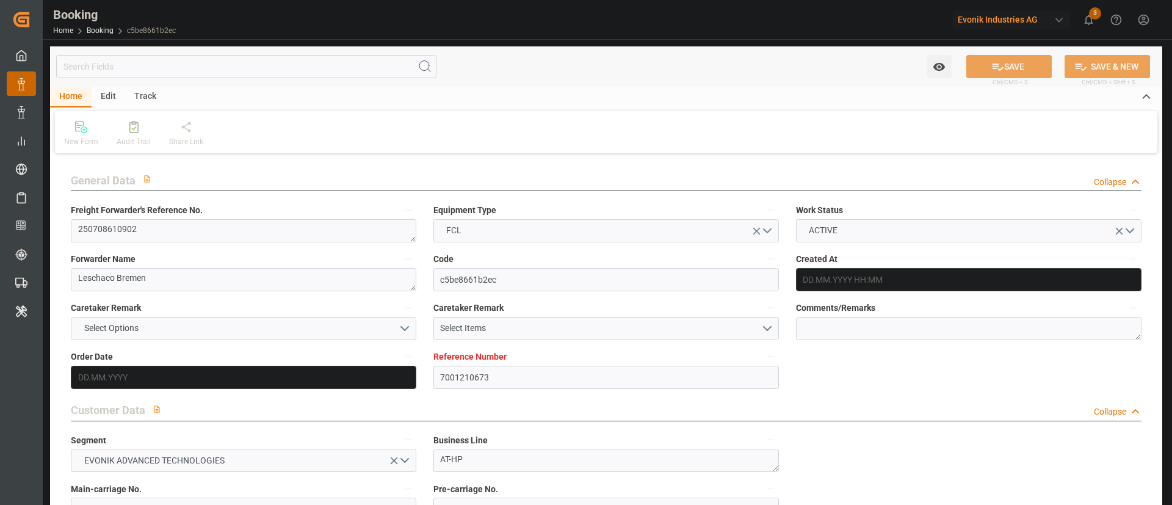
type input "[DATE] 00:00"
type input "[DATE] 01:00"
type input "[DATE] 00:00"
type input "[DATE] 01:21"
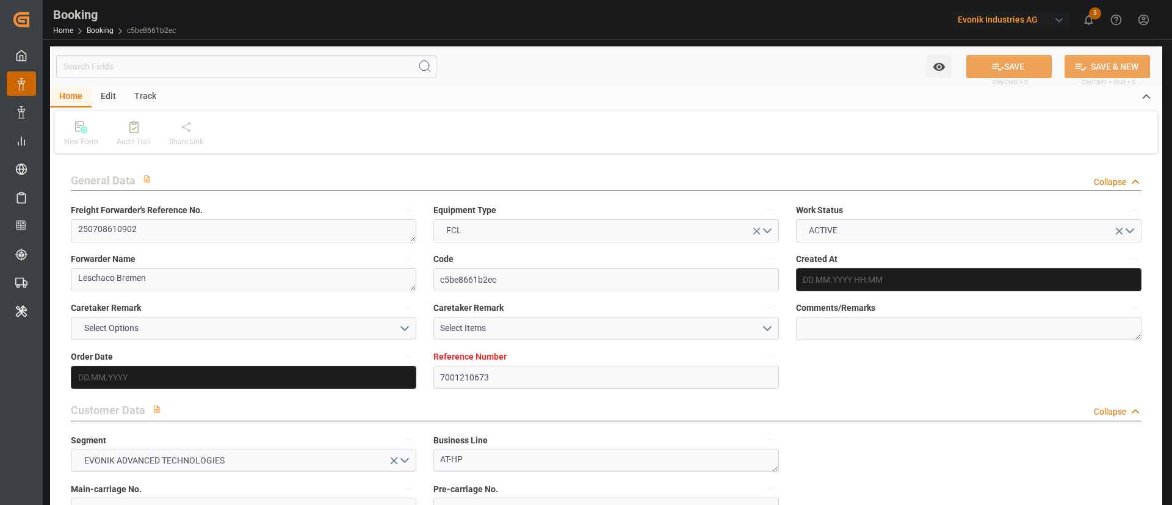
type input "[DATE] 07:00"
type input "[DATE] 00:00"
type input "[DATE] 07:21"
type input "[DATE] 18:10"
type input "[DATE]"
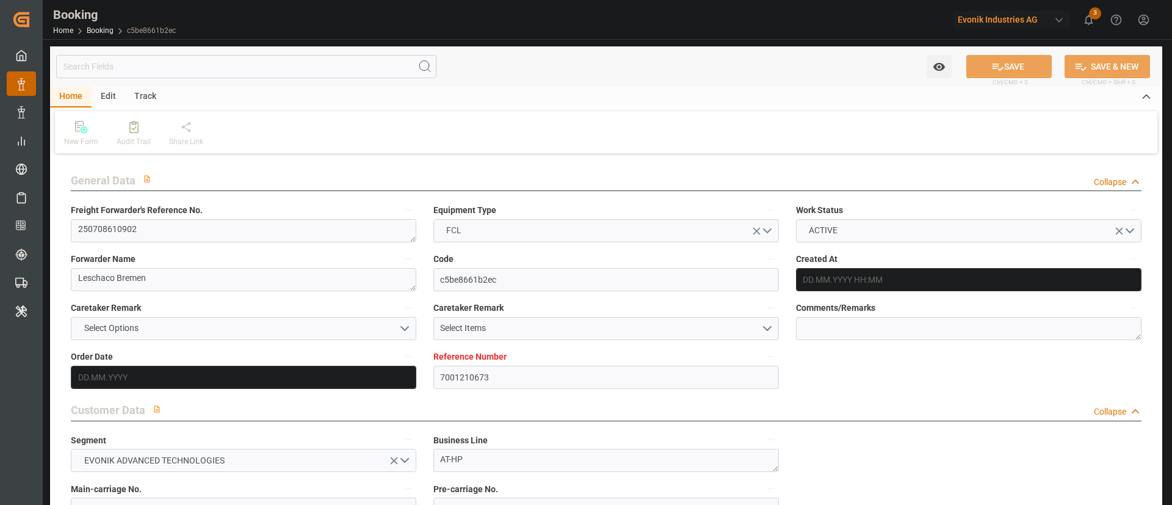
type input "[DATE] 10:31"
type input "[DATE]"
type input "[DATE] 20:22"
type input "[DATE] 07:00"
type input "[DATE] 13:00"
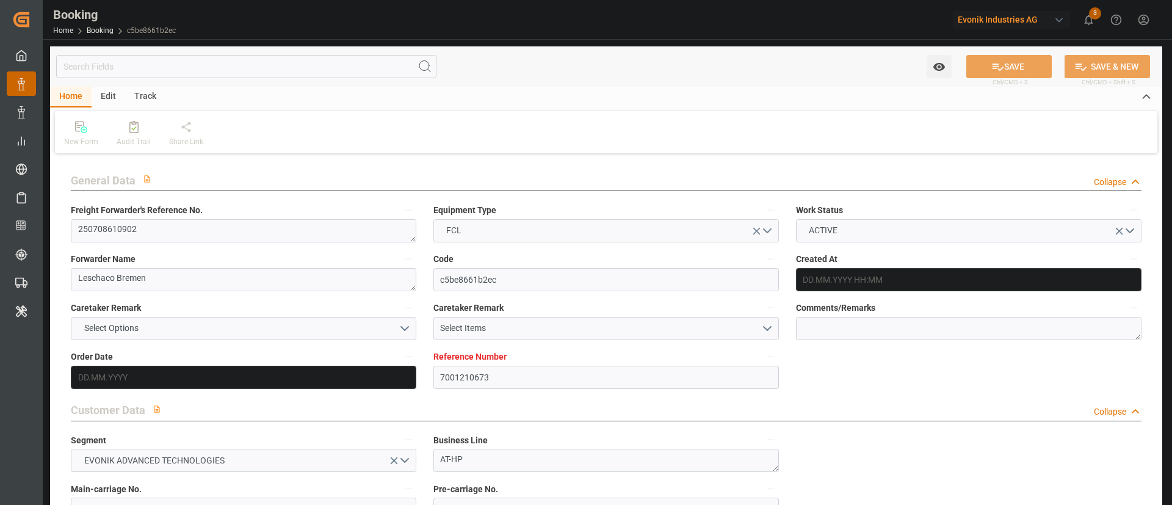
type input "[DATE] 18:40"
type input "[DATE] 01:00"
type input "[DATE] 00:47"
type input "[DATE] 09:29"
type input "[DATE] 17:46"
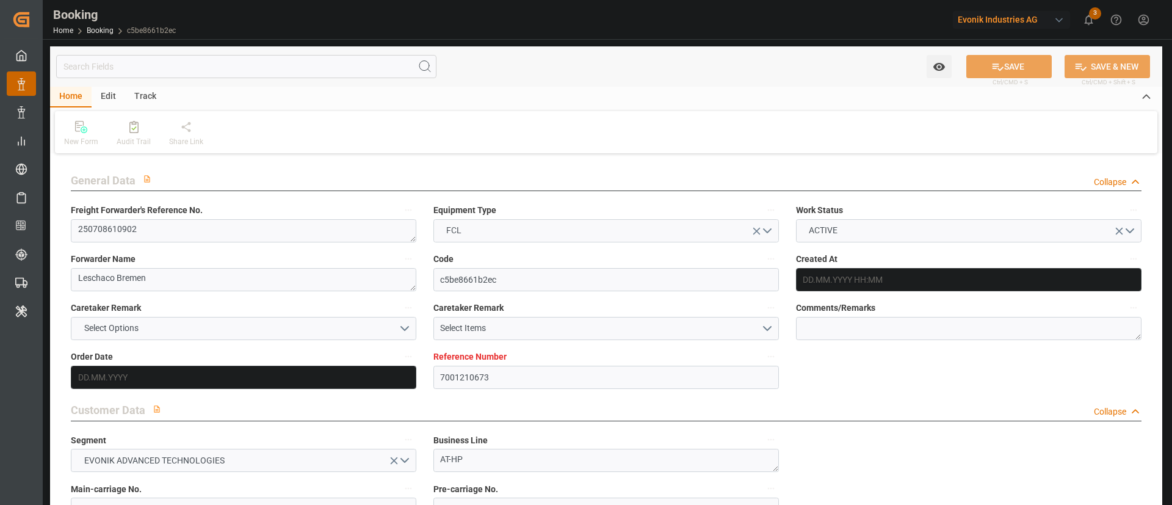
type input "[DATE] 17:36"
type input "[DATE] 07:00"
type input "[DATE] 08:16"
type input "[DATE] 05:00"
type input "[DATE] 04:56"
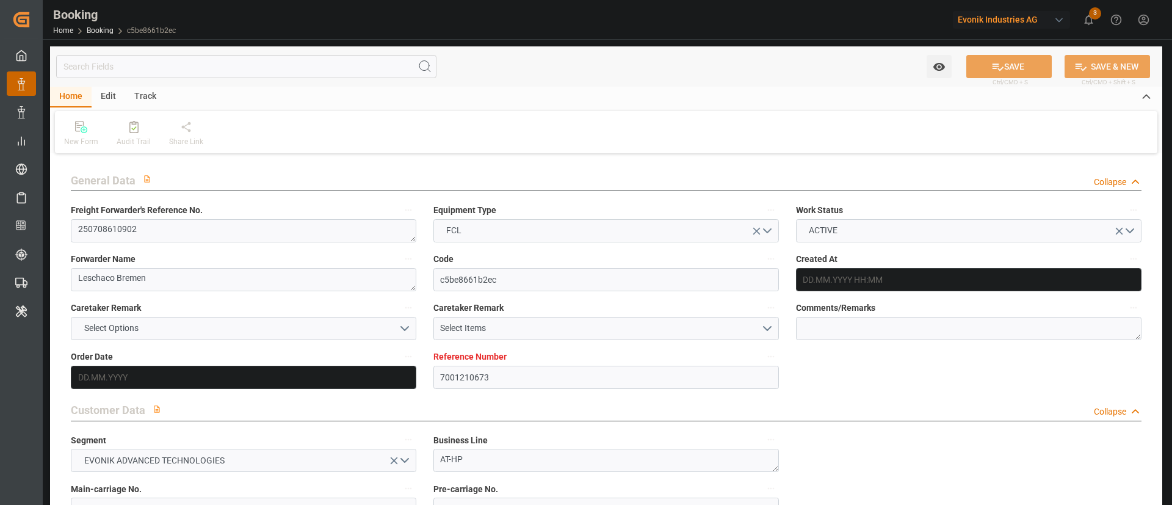
type input "[DATE] 18:29"
type input "[DATE] 11:13"
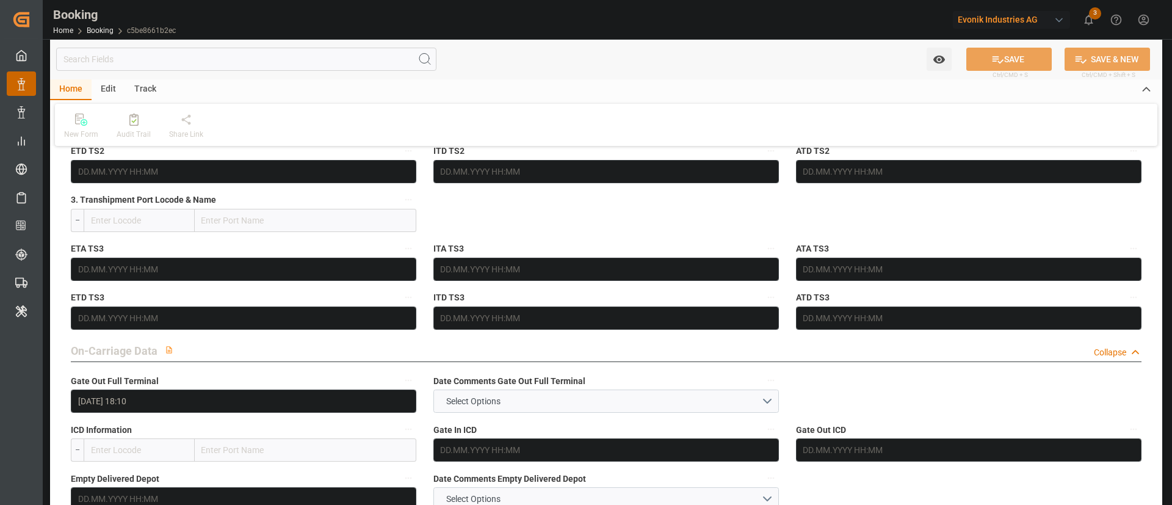
scroll to position [1691, 0]
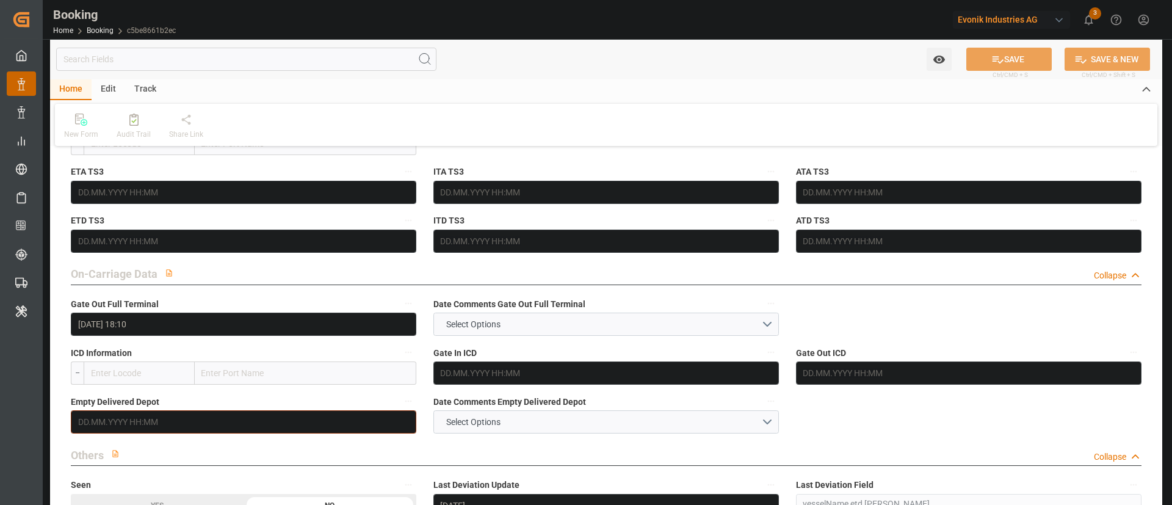
click at [201, 415] on input "text" at bounding box center [244, 421] width 346 height 23
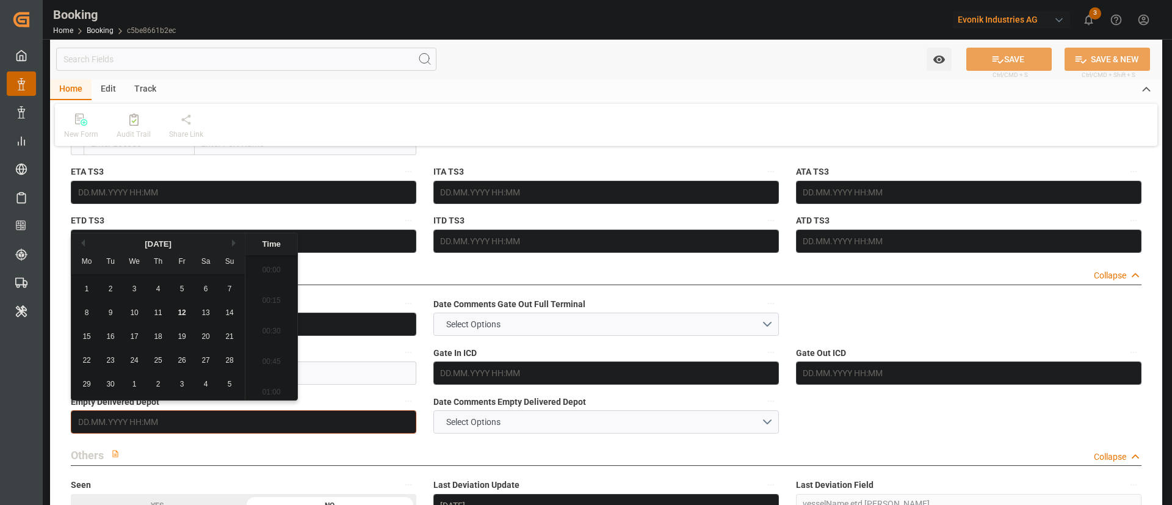
scroll to position [1989, 0]
click at [183, 311] on span "12" at bounding box center [182, 312] width 8 height 9
type input "[DATE] 00:00"
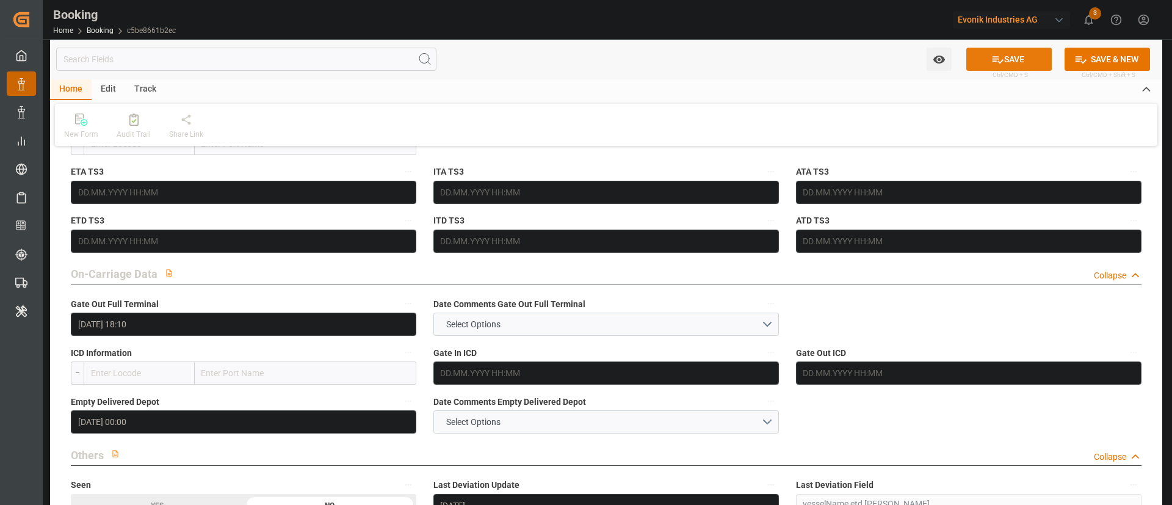
click at [1003, 54] on button "SAVE" at bounding box center [1009, 59] width 85 height 23
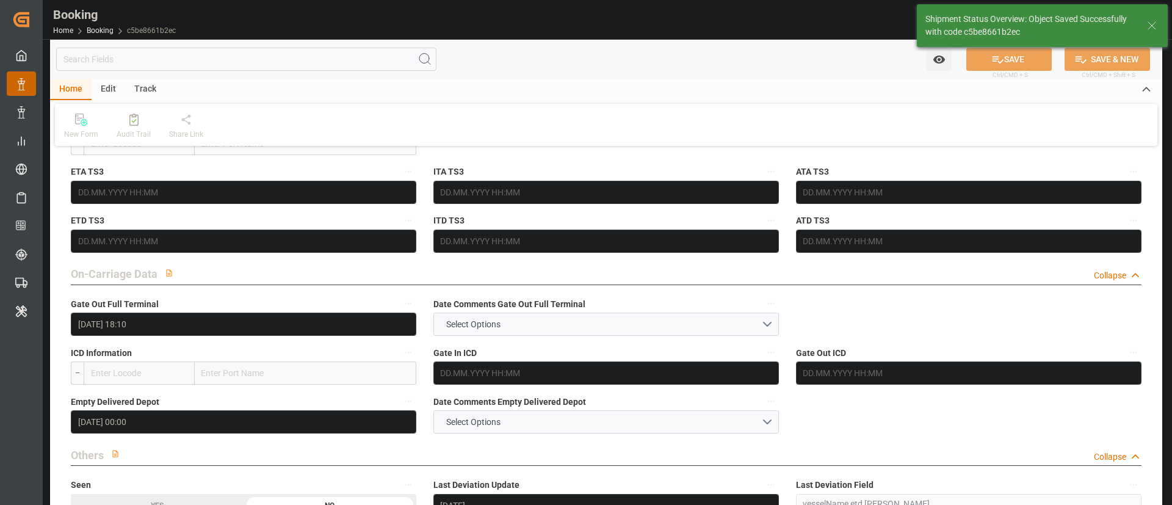
type textarea "Kiran Hari"
type input "12.09.2025 11:25"
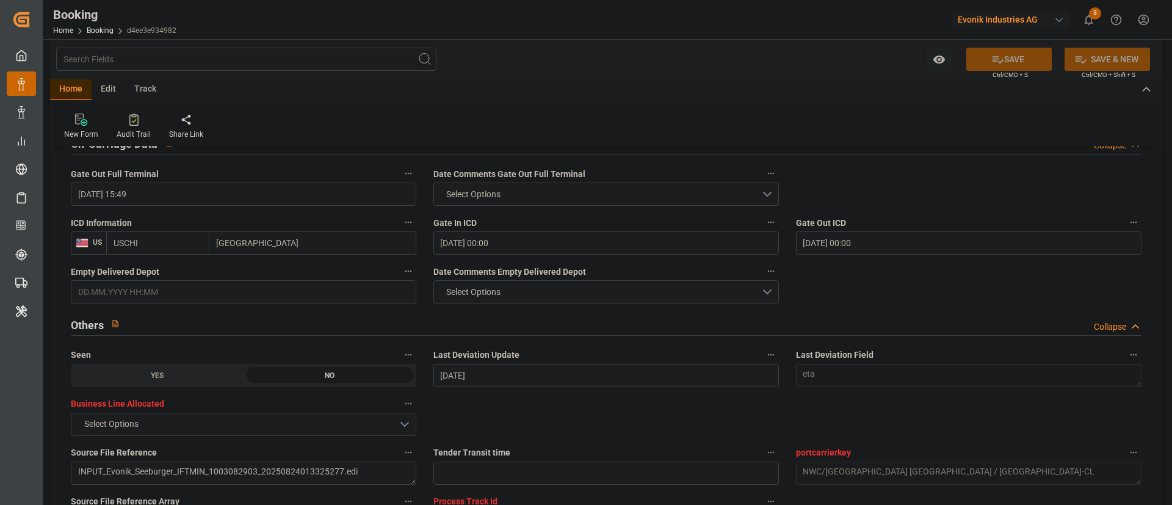
scroll to position [1823, 0]
click at [214, 292] on input "text" at bounding box center [244, 289] width 346 height 23
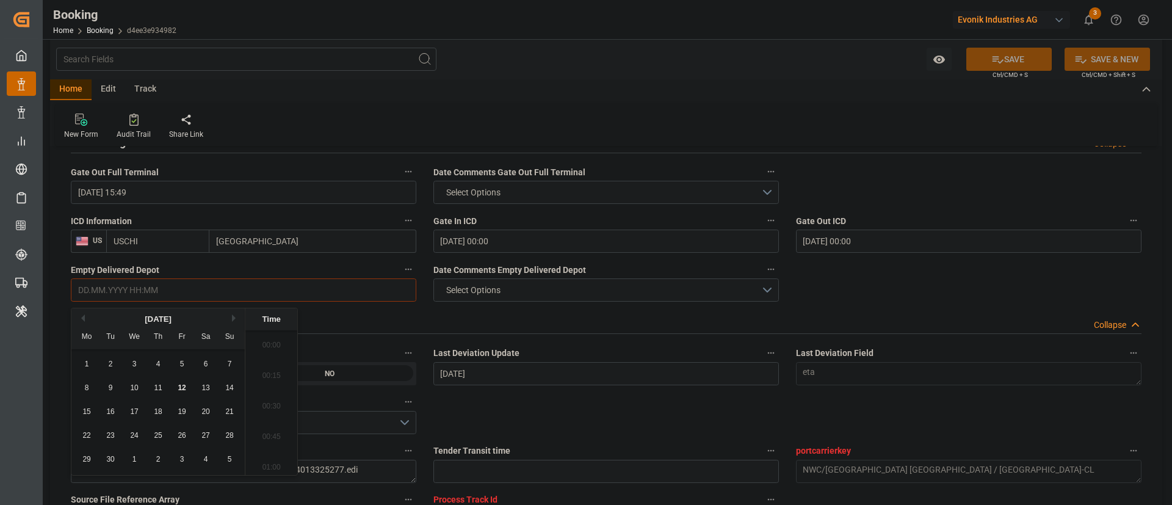
scroll to position [1989, 0]
click at [178, 336] on span "12" at bounding box center [182, 387] width 8 height 9
type input "12.09.2025 00:00"
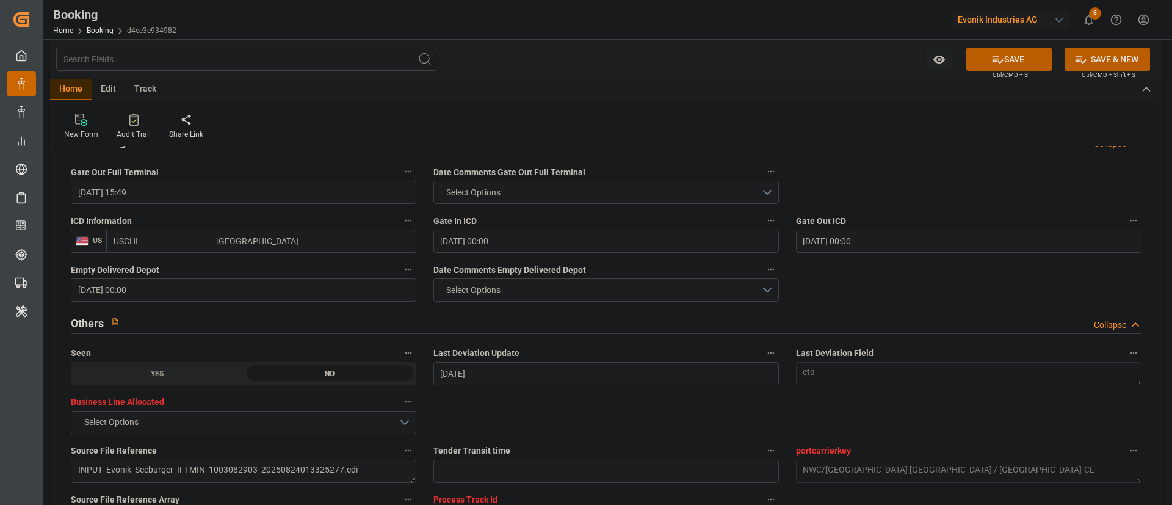
click at [781, 59] on button "SAVE" at bounding box center [1009, 59] width 85 height 23
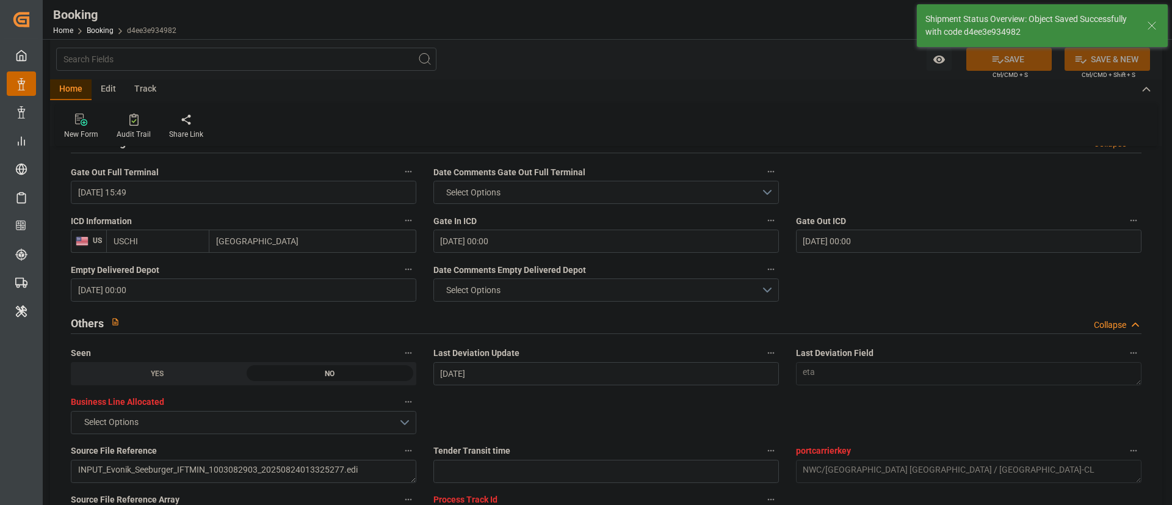
type textarea "Kiran Hari"
type input "12.09.2025 11:28"
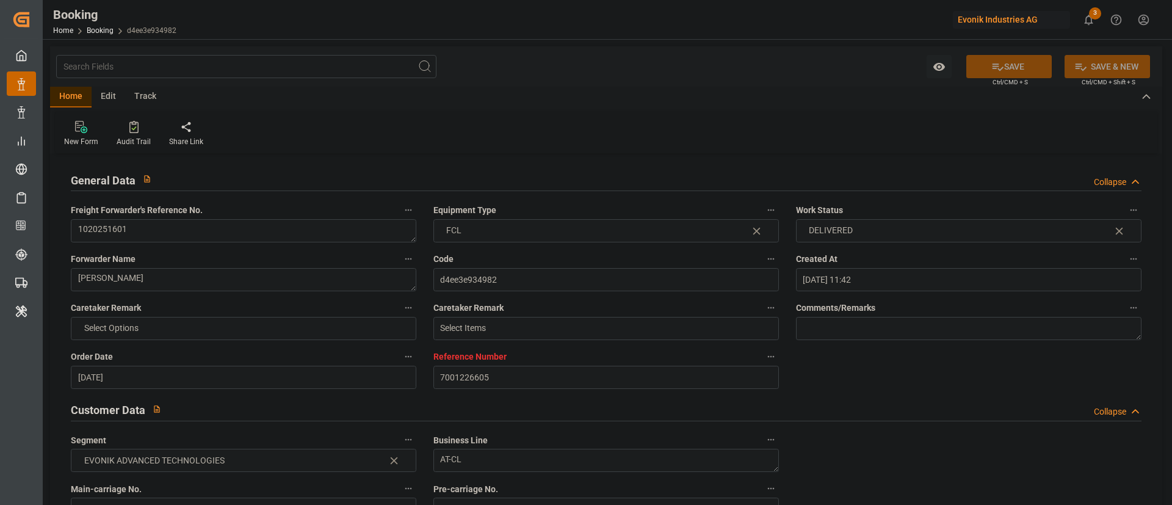
scroll to position [1823, 0]
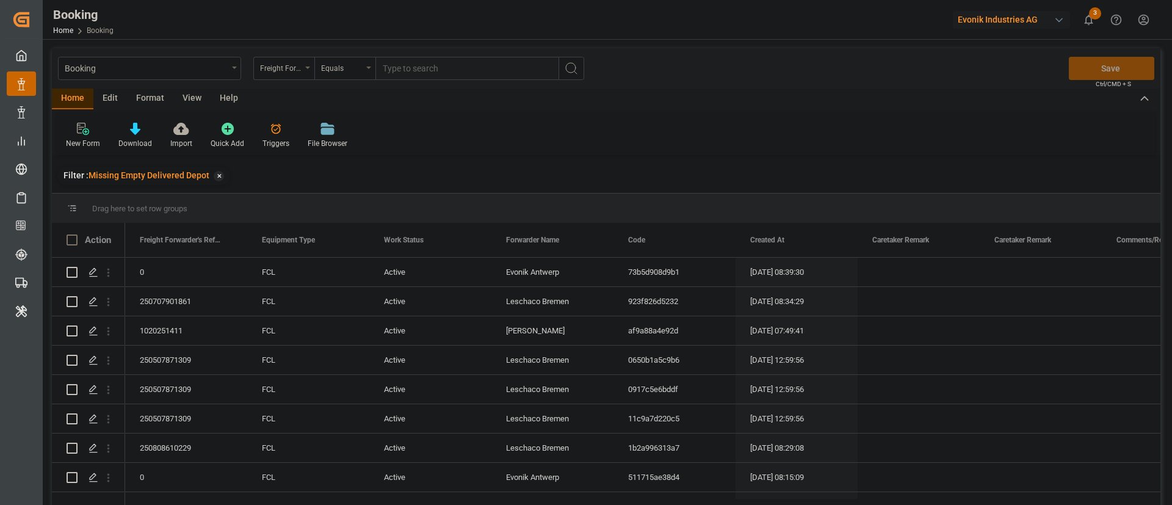
click at [152, 100] on div "Format" at bounding box center [150, 99] width 46 height 21
click at [87, 140] on div "Filter Rows" at bounding box center [84, 143] width 36 height 11
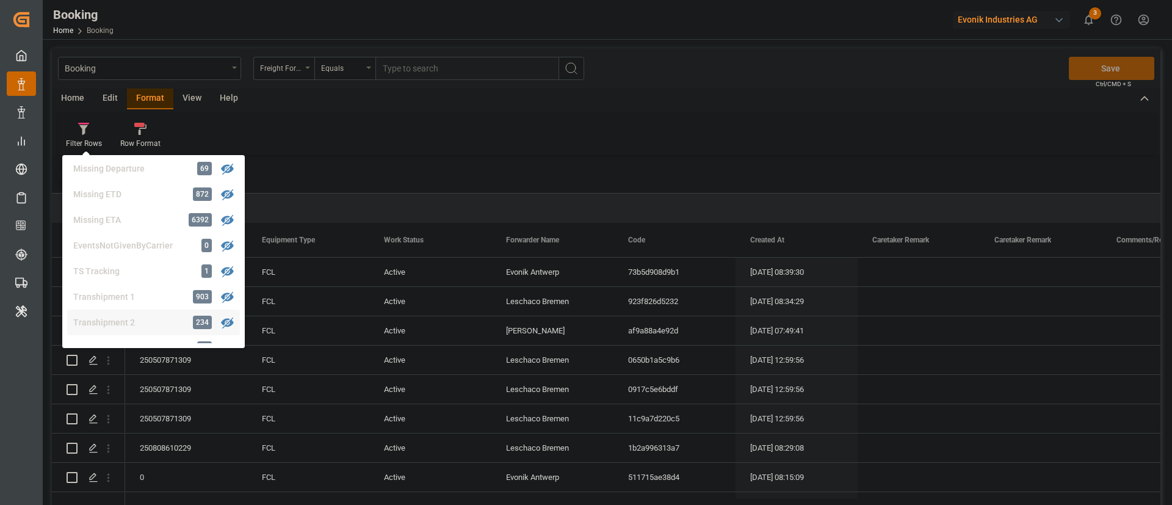
scroll to position [189, 0]
click at [167, 234] on div "Missing Gate In POL Rail" at bounding box center [126, 240] width 107 height 13
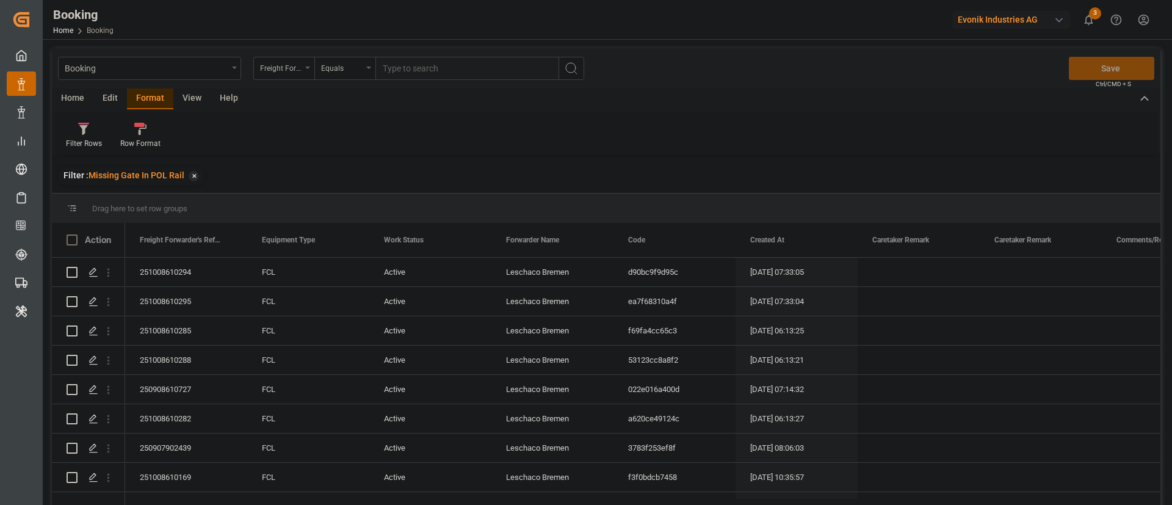
click at [191, 104] on div "View" at bounding box center [191, 99] width 37 height 21
click at [100, 145] on div "Standard Templates" at bounding box center [138, 135] width 79 height 27
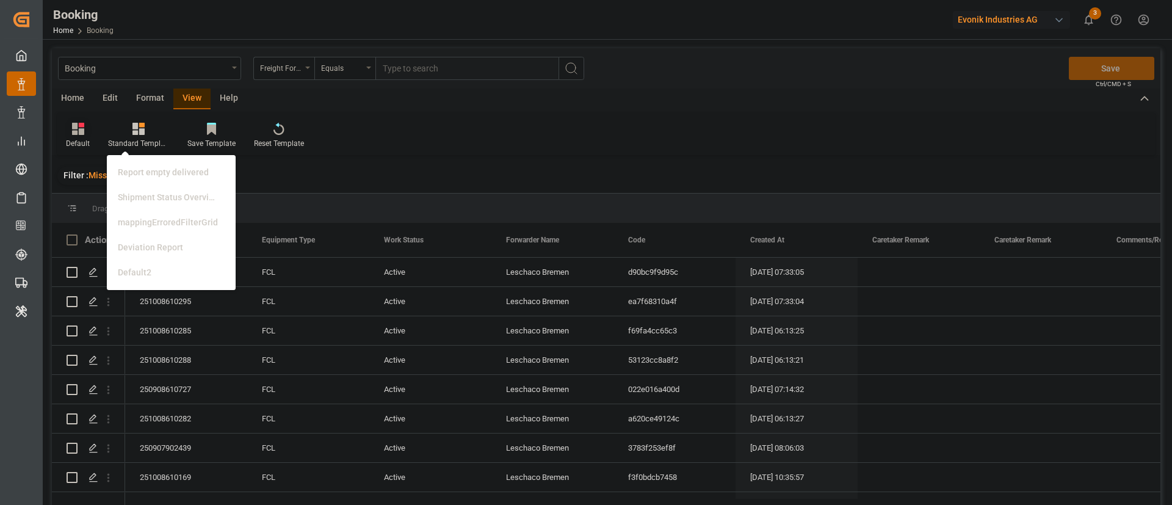
click at [75, 135] on div "Default" at bounding box center [78, 135] width 42 height 27
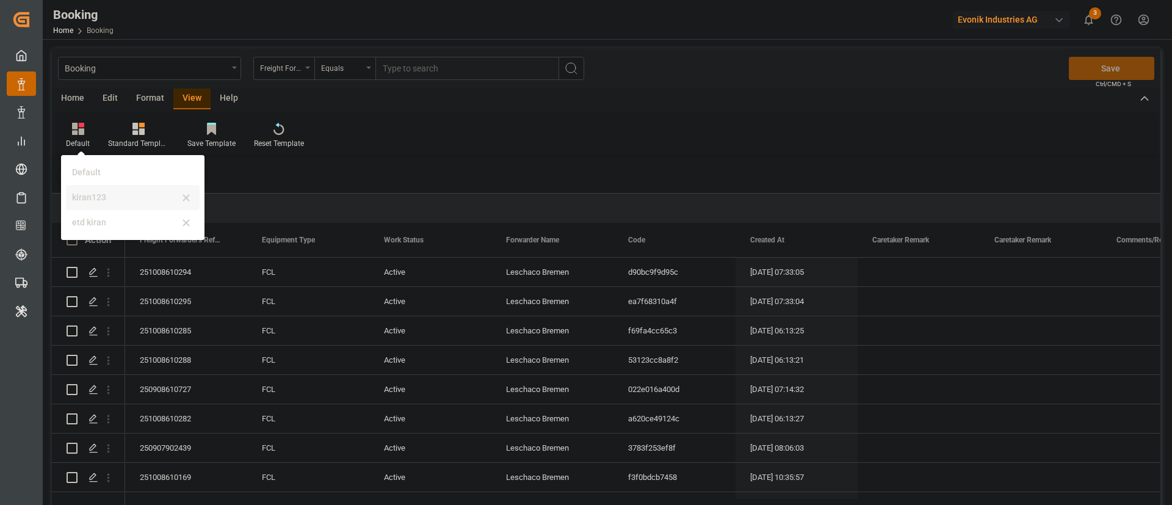
click at [107, 202] on div "kiran123" at bounding box center [125, 197] width 107 height 13
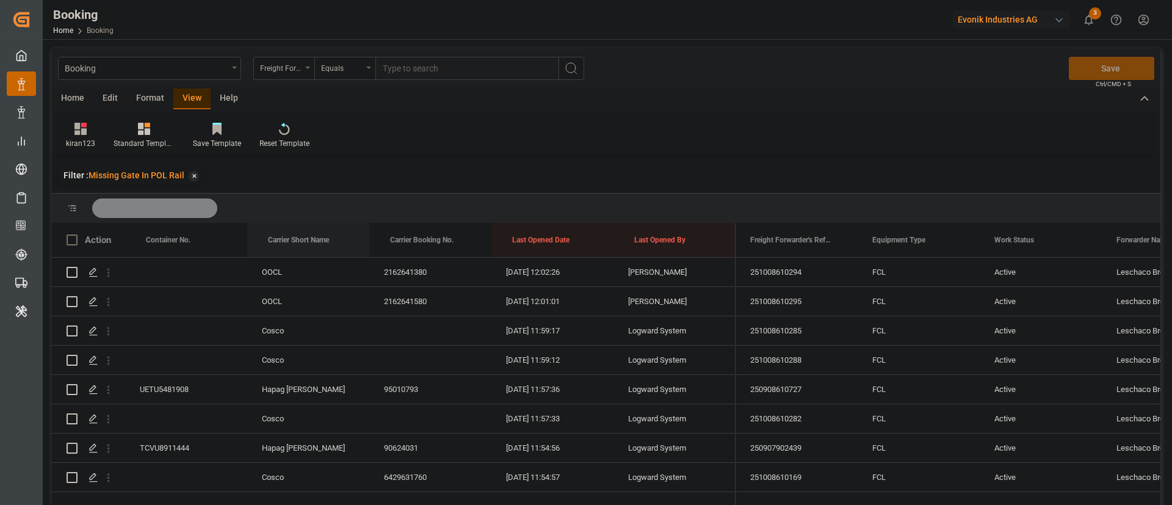
drag, startPoint x: 296, startPoint y: 238, endPoint x: 320, endPoint y: 219, distance: 30.9
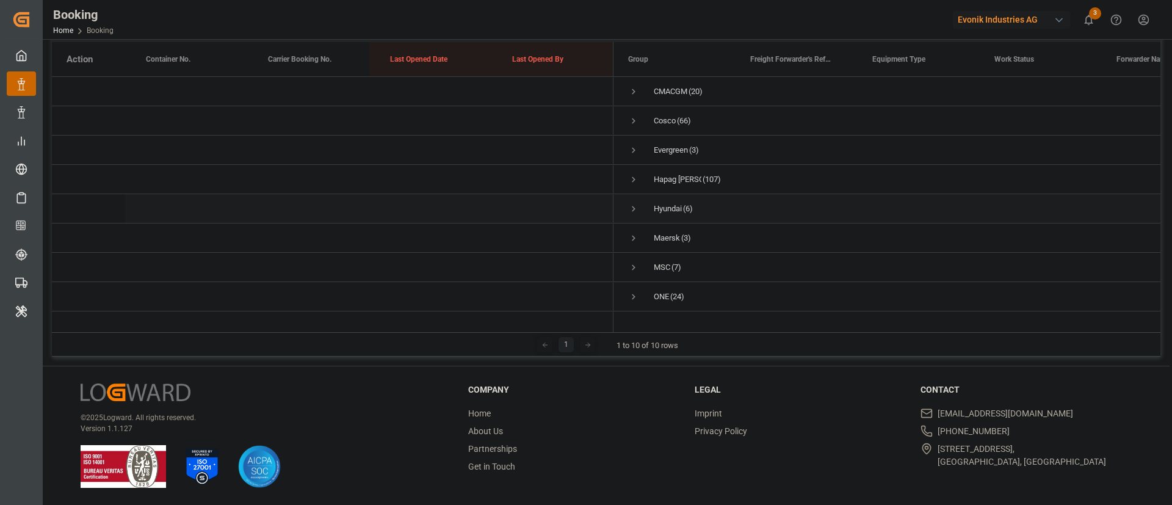
scroll to position [66, 0]
click at [628, 172] on div "Maersk (3)" at bounding box center [675, 186] width 122 height 29
click at [634, 181] on span "Press SPACE to select this row." at bounding box center [633, 186] width 11 height 11
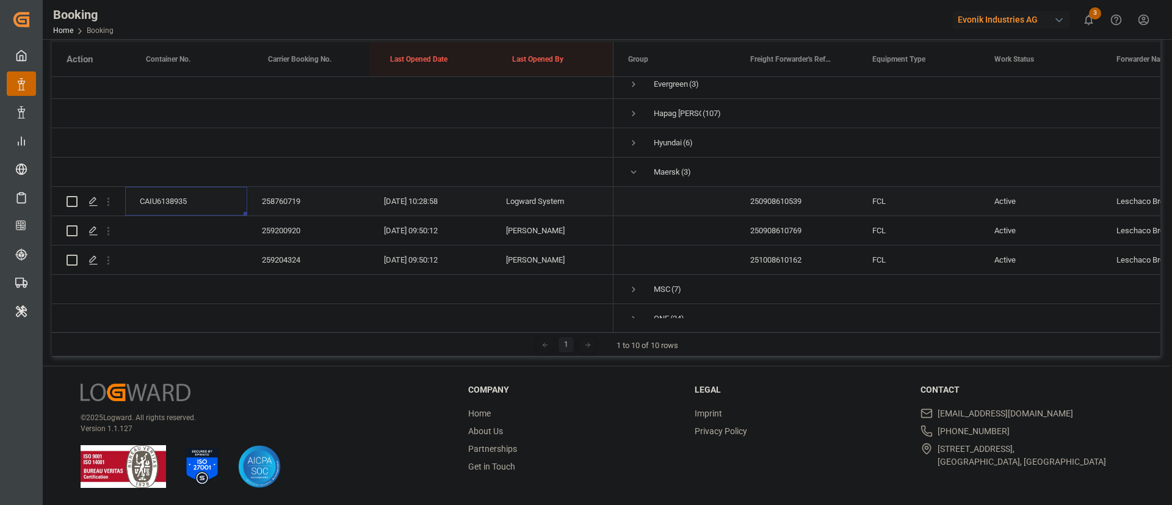
click at [186, 202] on div "CAIU6138935" at bounding box center [186, 201] width 122 height 29
click at [288, 228] on div "259200920" at bounding box center [308, 230] width 122 height 29
click at [289, 267] on div "259204324" at bounding box center [308, 259] width 122 height 29
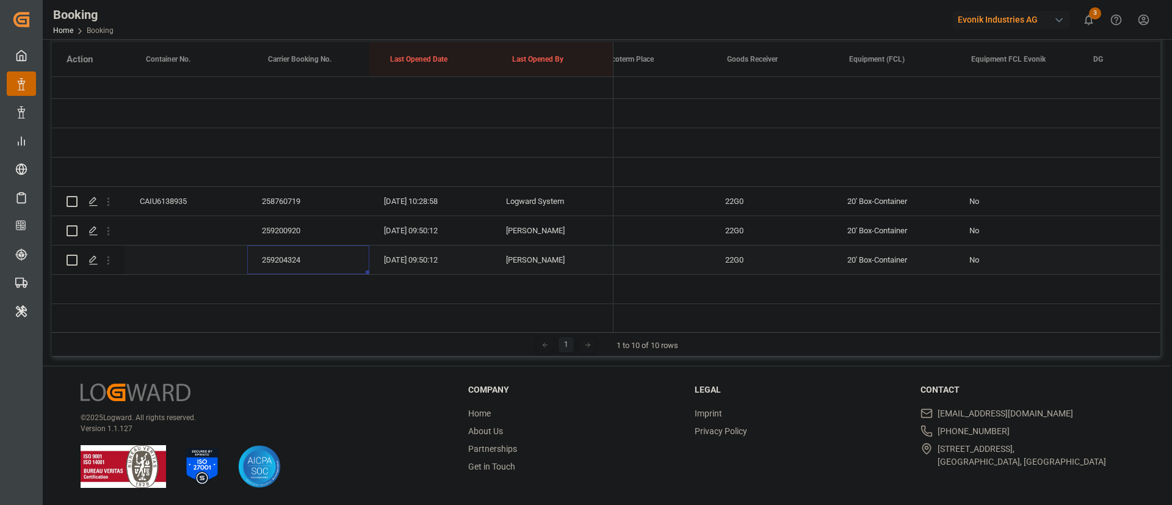
scroll to position [0, 2694]
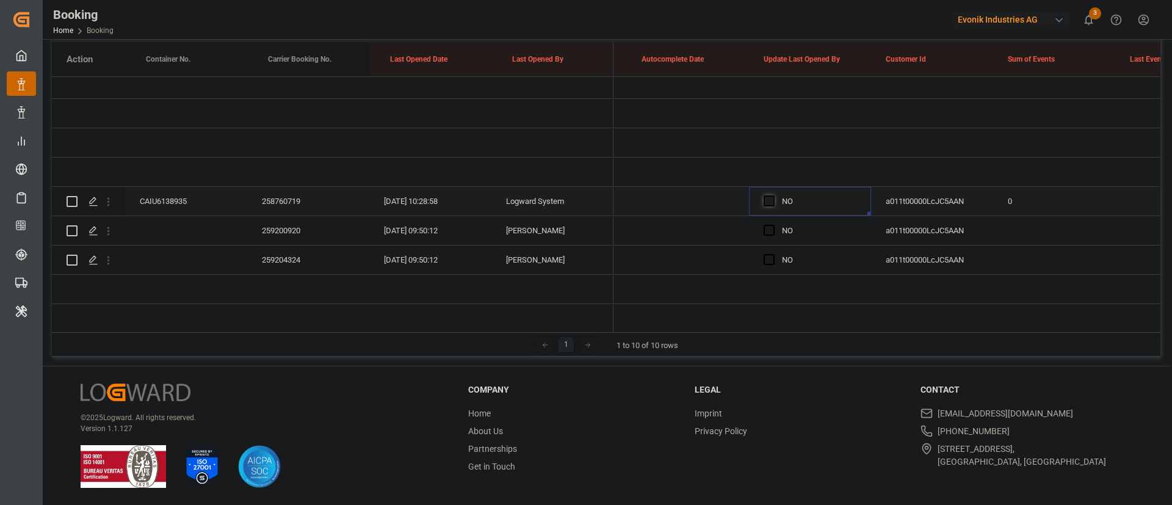
click at [774, 197] on span "Press SPACE to select this row." at bounding box center [769, 200] width 11 height 11
click at [773, 195] on input "Press SPACE to select this row." at bounding box center [773, 195] width 0 height 0
click at [769, 220] on div "Press SPACE to select this row." at bounding box center [773, 231] width 18 height 28
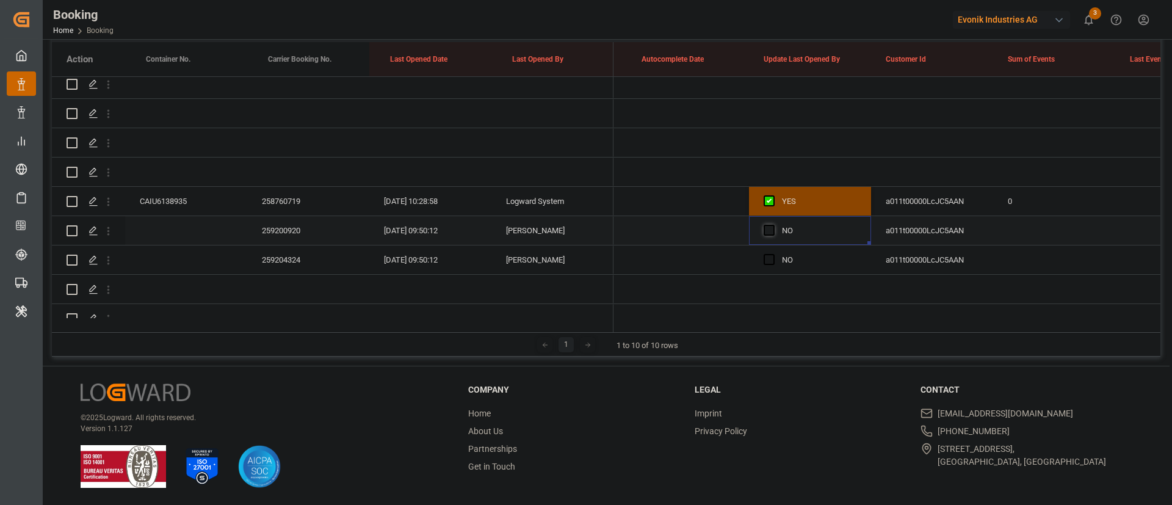
click at [770, 231] on span "Press SPACE to select this row." at bounding box center [769, 230] width 11 height 11
click at [773, 225] on input "Press SPACE to select this row." at bounding box center [773, 225] width 0 height 0
click at [769, 263] on span "Press SPACE to select this row." at bounding box center [769, 259] width 11 height 11
click at [773, 254] on input "Press SPACE to select this row." at bounding box center [773, 254] width 0 height 0
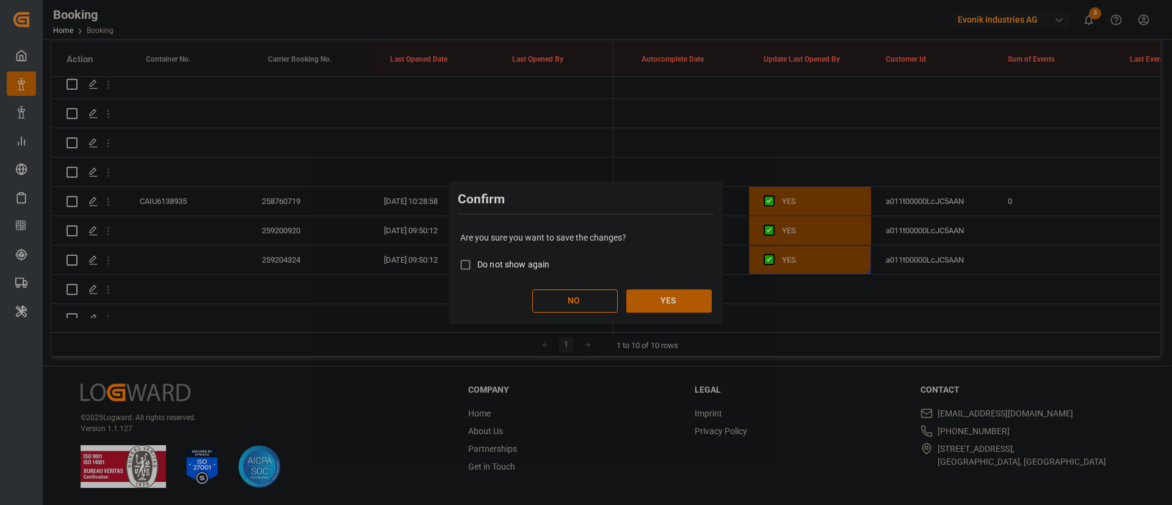
click at [680, 303] on button "YES" at bounding box center [669, 300] width 85 height 23
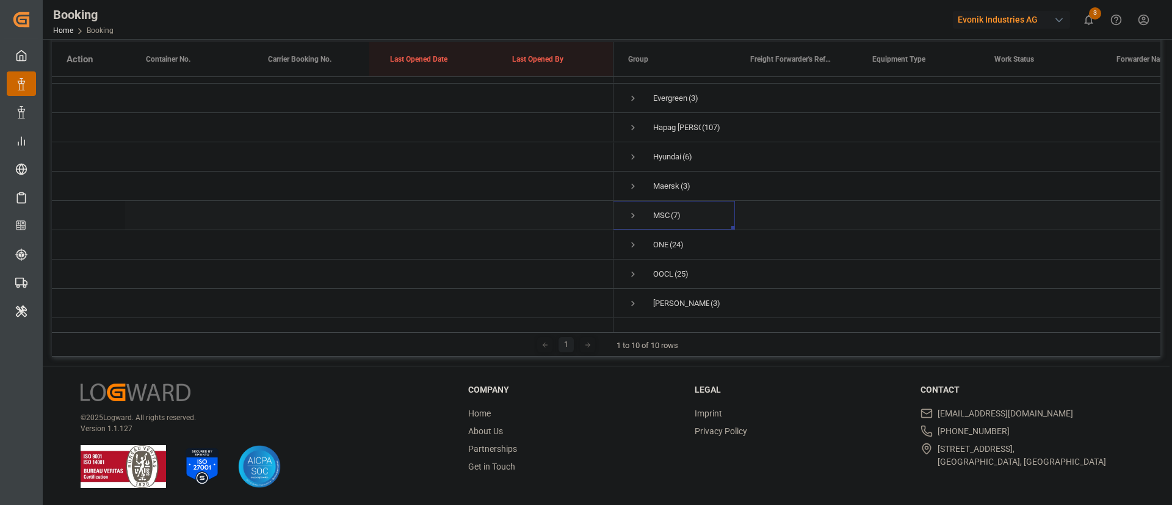
click at [632, 210] on span "Press SPACE to select this row." at bounding box center [633, 215] width 11 height 11
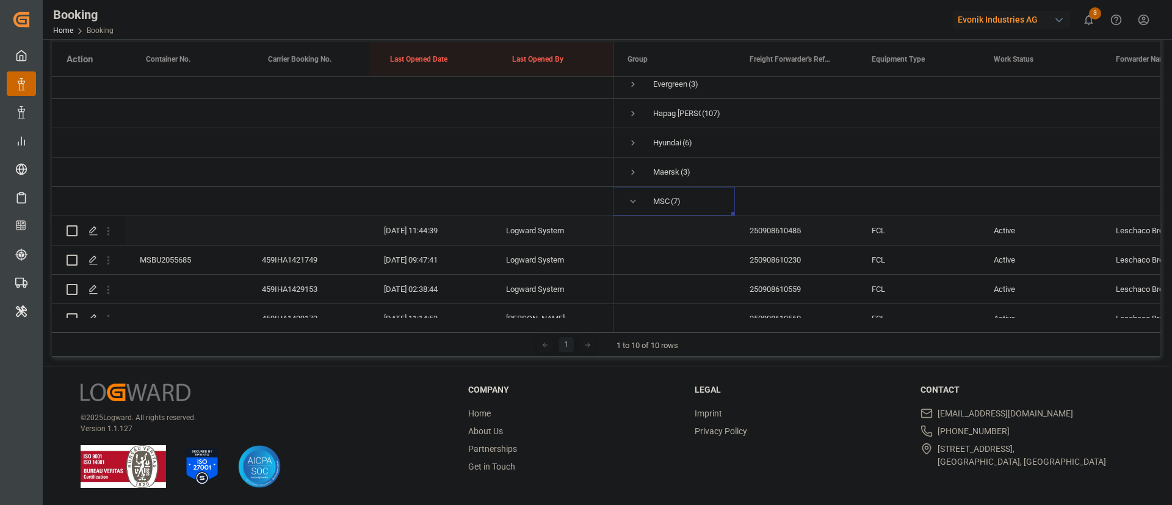
scroll to position [194, 0]
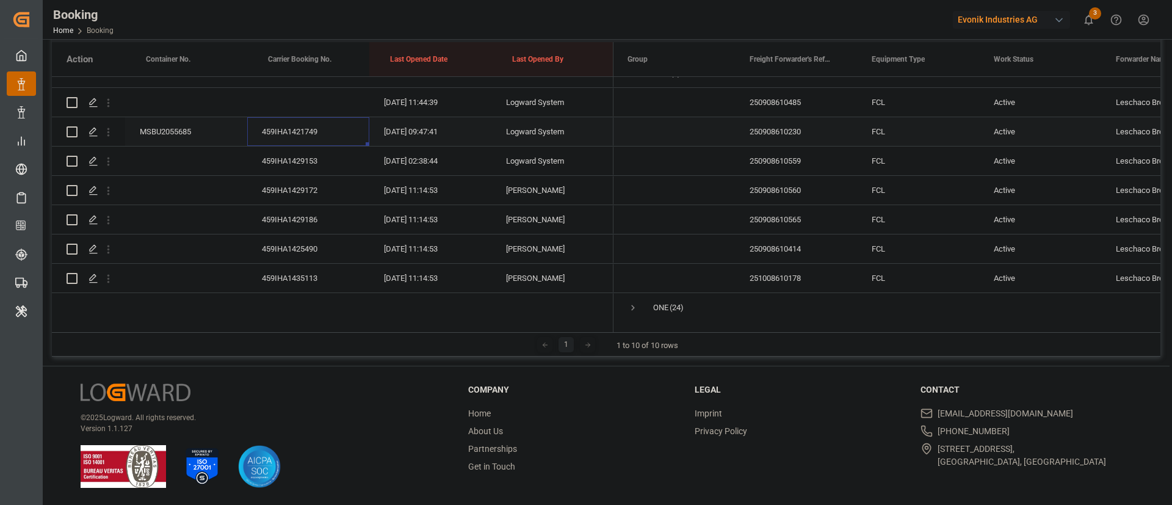
click at [273, 131] on div "459IHA1421749" at bounding box center [308, 131] width 122 height 29
click at [111, 98] on icon "open menu" at bounding box center [108, 102] width 13 height 13
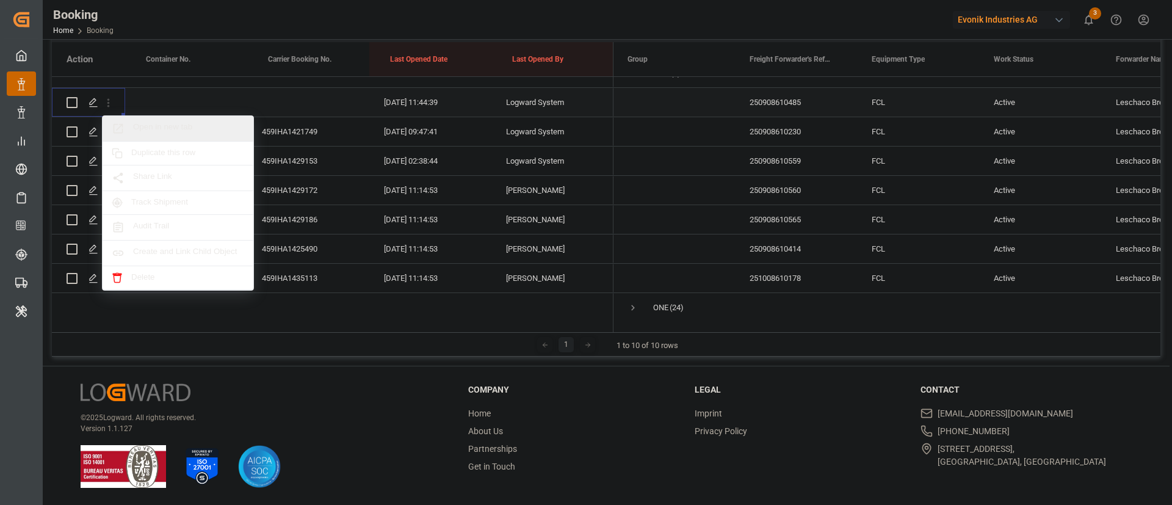
click at [169, 133] on span "Open in new tab" at bounding box center [188, 128] width 111 height 13
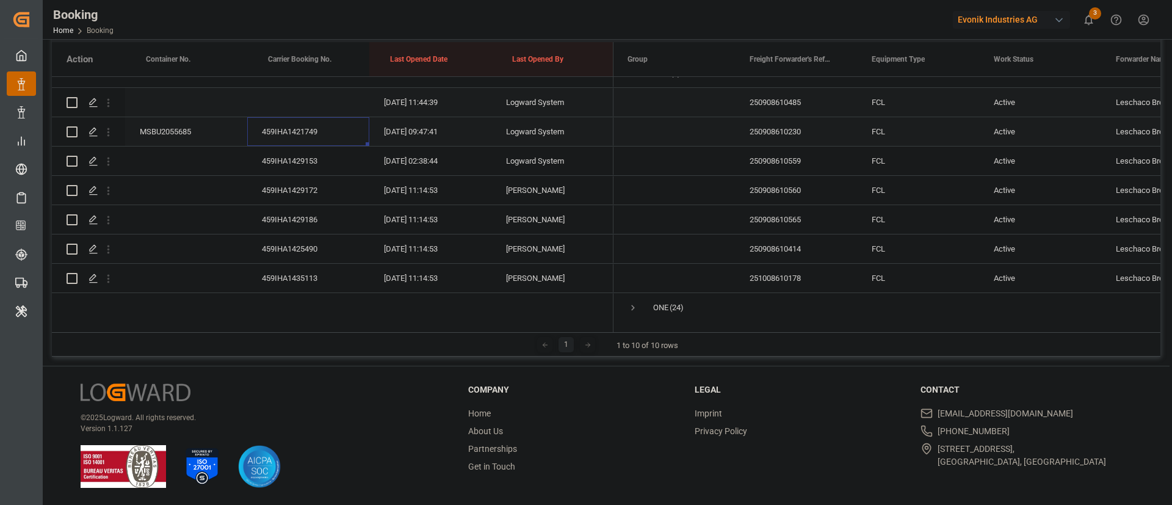
click at [310, 128] on div "459IHA1421749" at bounding box center [308, 131] width 122 height 29
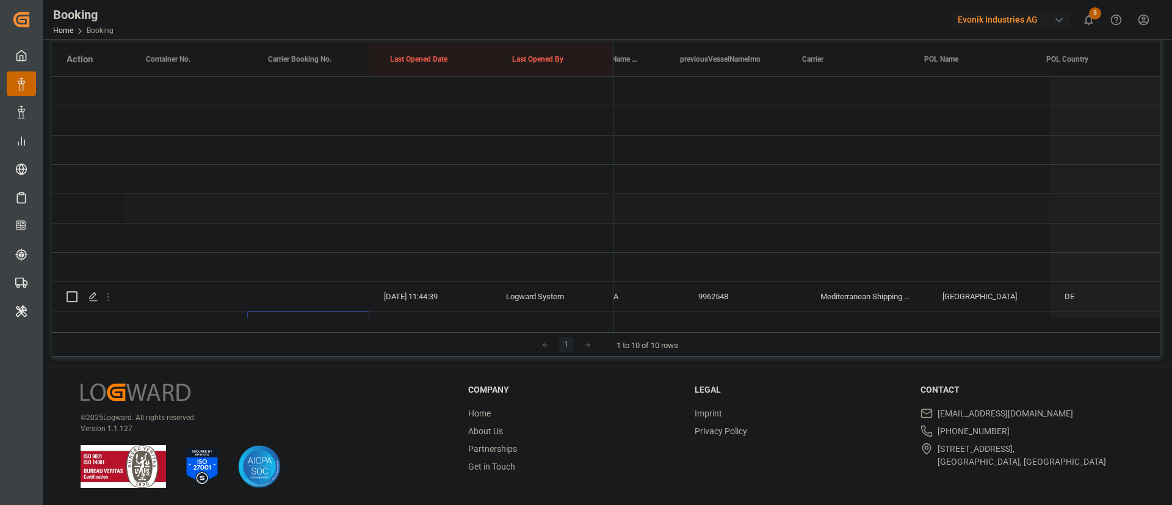
scroll to position [0, 4737]
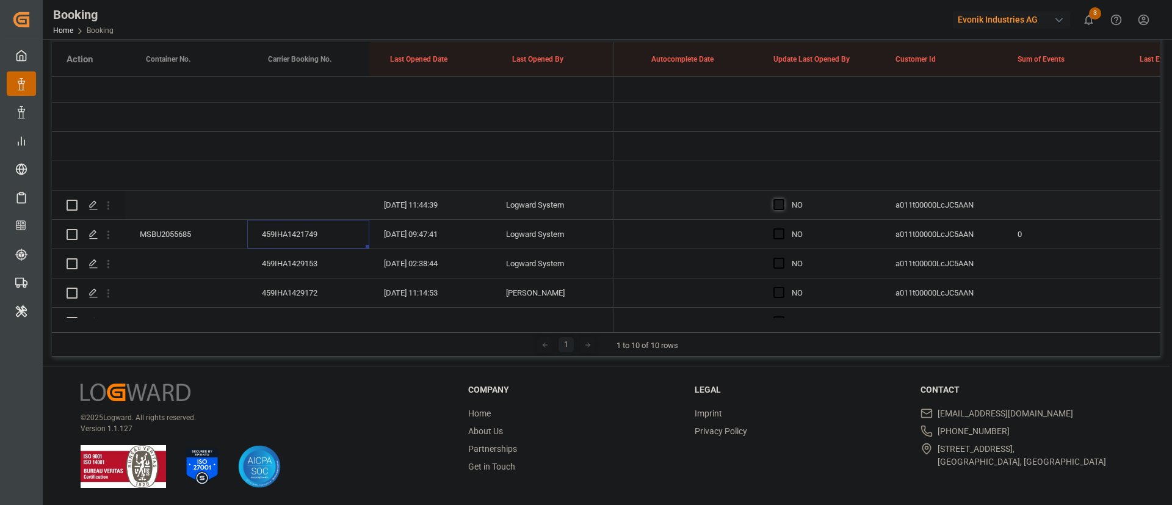
click at [780, 209] on span "Press SPACE to select this row." at bounding box center [779, 204] width 11 height 11
click at [783, 199] on input "Press SPACE to select this row." at bounding box center [783, 199] width 0 height 0
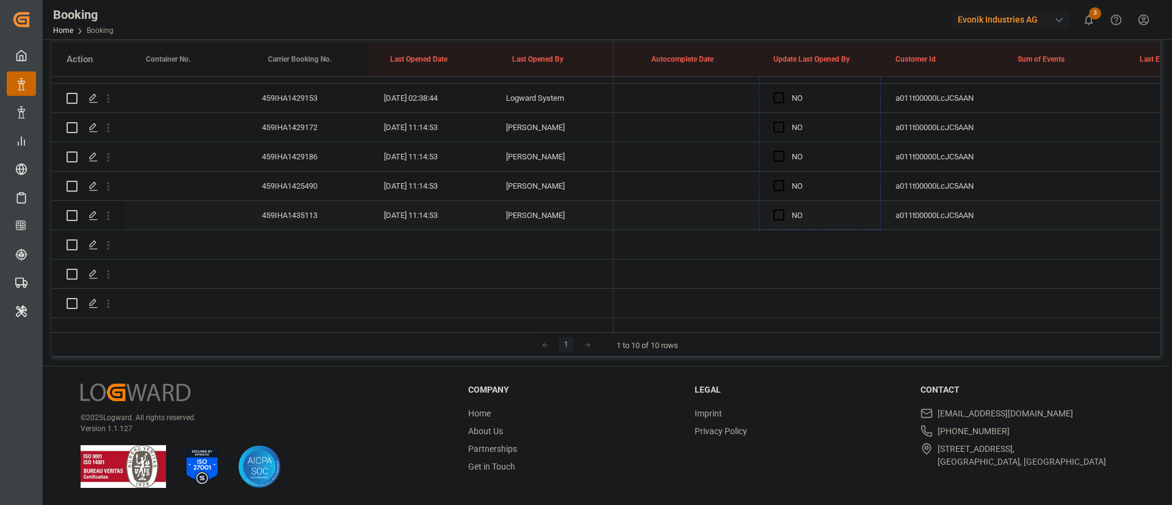
drag, startPoint x: 879, startPoint y: 216, endPoint x: 829, endPoint y: 182, distance: 60.6
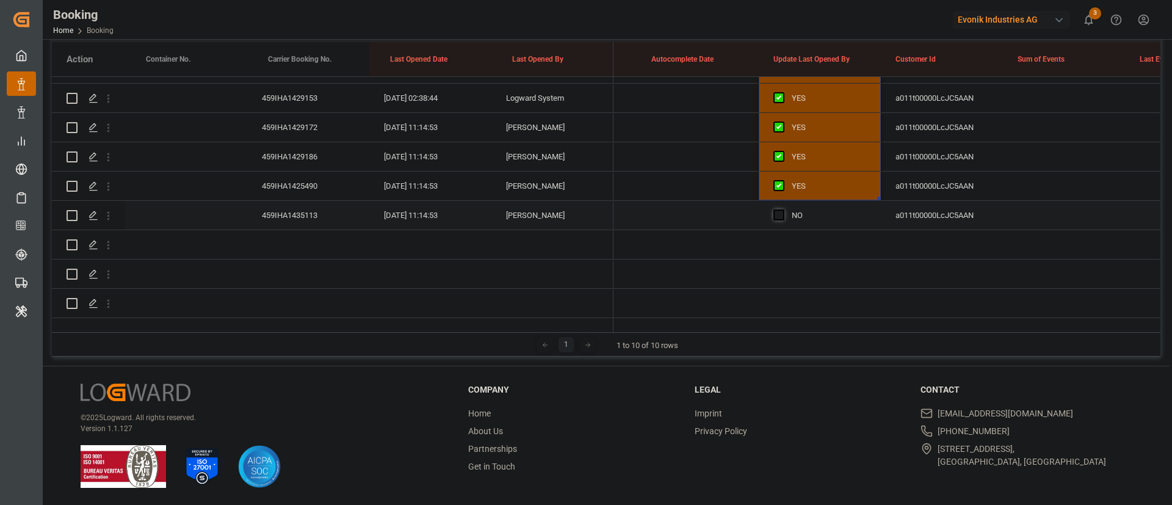
click at [784, 209] on span "Press SPACE to select this row." at bounding box center [779, 214] width 11 height 11
click at [783, 209] on input "Press SPACE to select this row." at bounding box center [783, 209] width 0 height 0
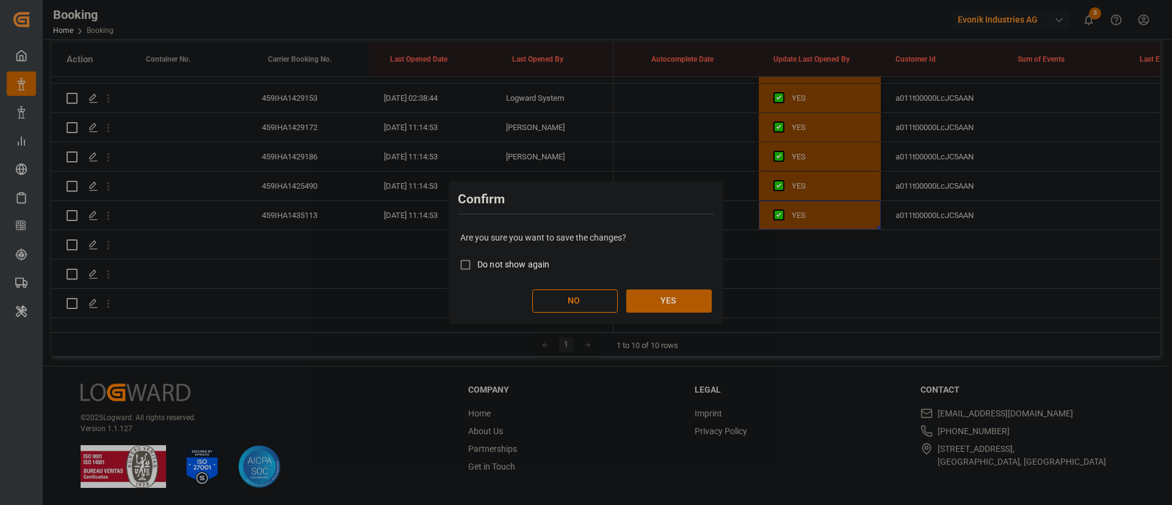
click at [670, 300] on button "YES" at bounding box center [669, 300] width 85 height 23
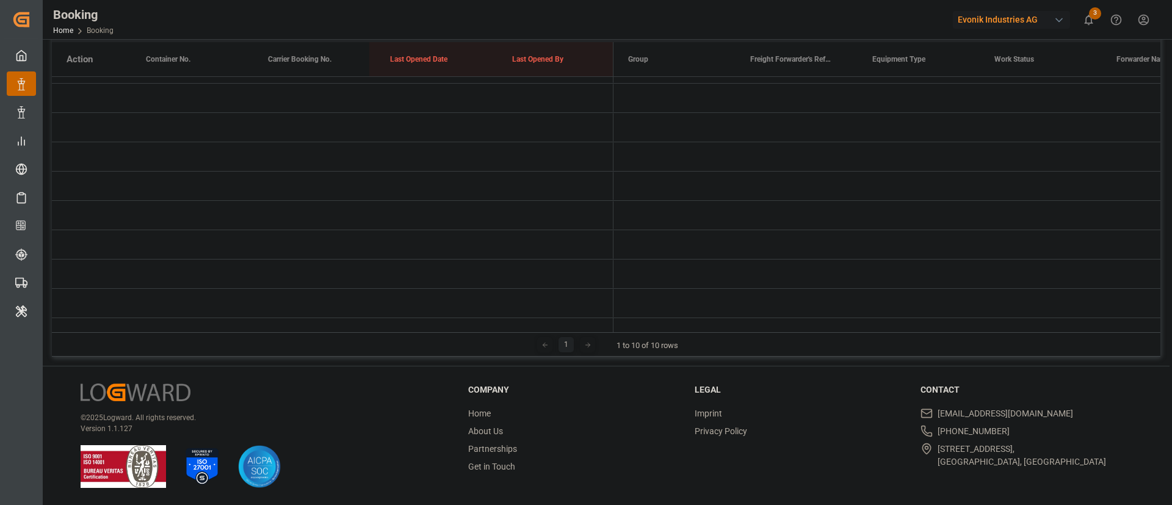
scroll to position [0, 1]
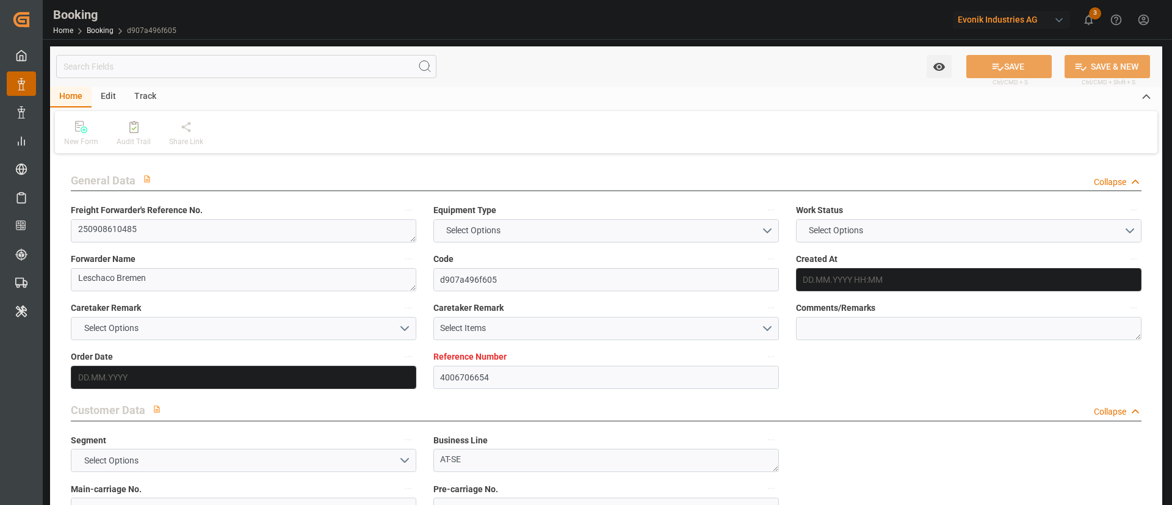
type input "4006706654"
type input "9962548"
type input "MSC"
type input "Mediterranean Shipping Company"
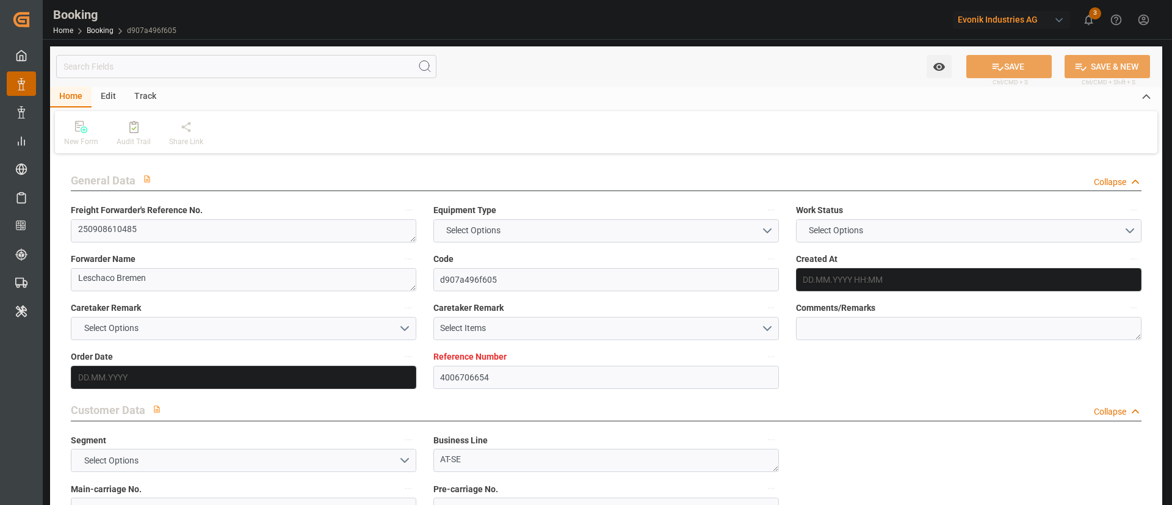
type input "DEHAM"
type input "AEJEA"
type input "10.09.2025 07:43"
type input "[DATE]"
type input "05.11.2025"
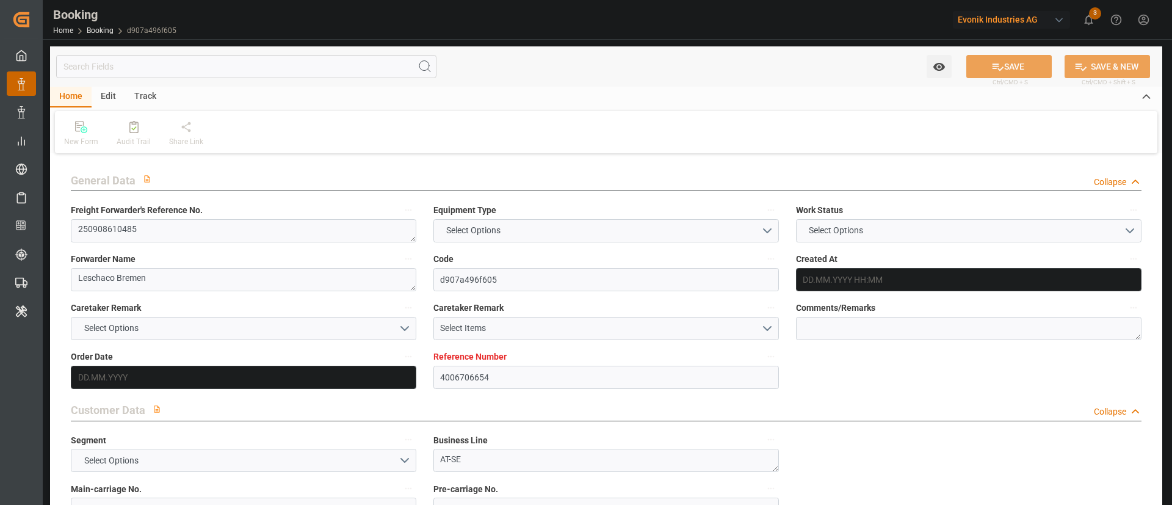
type input "12.09.2025"
type input "12.09.2025 00:00"
type input "12.09.2025"
type input "26.09.2025 00:00"
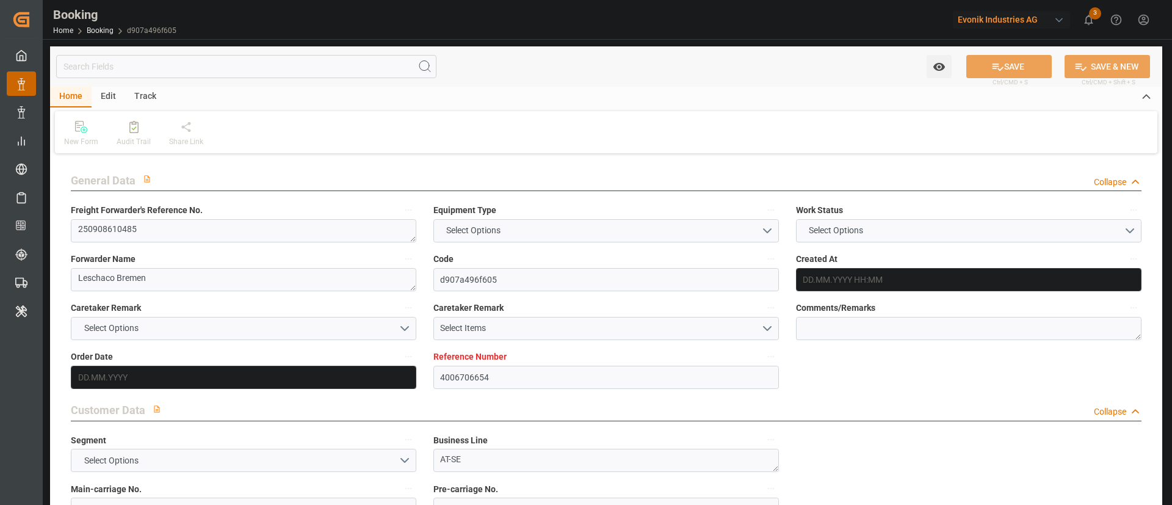
type input "05.11.2025 00:00"
type input "12.09.2025 11:44"
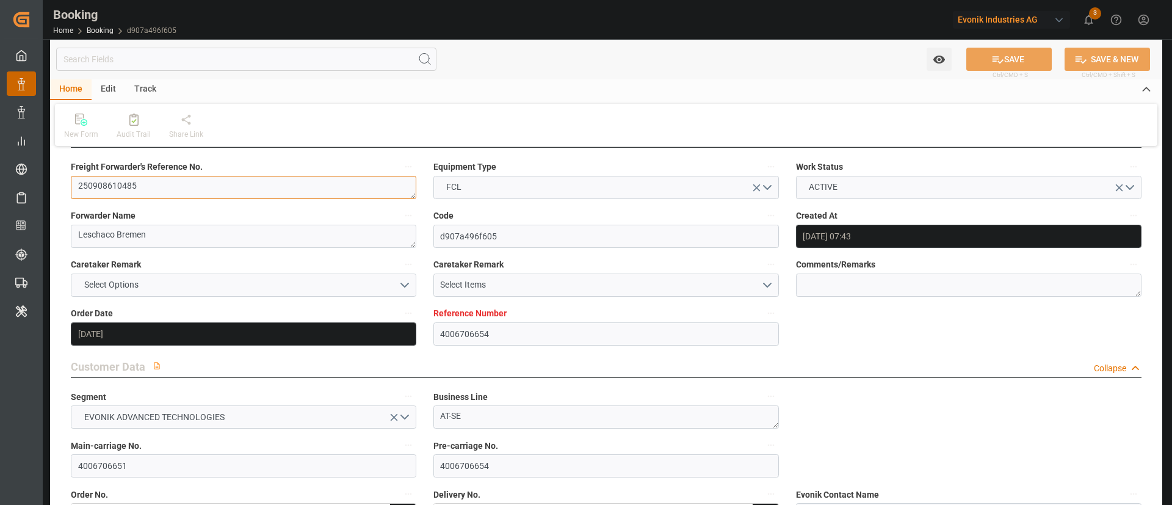
click at [340, 190] on textarea "250908610485" at bounding box center [244, 187] width 346 height 23
